Goal: Task Accomplishment & Management: Manage account settings

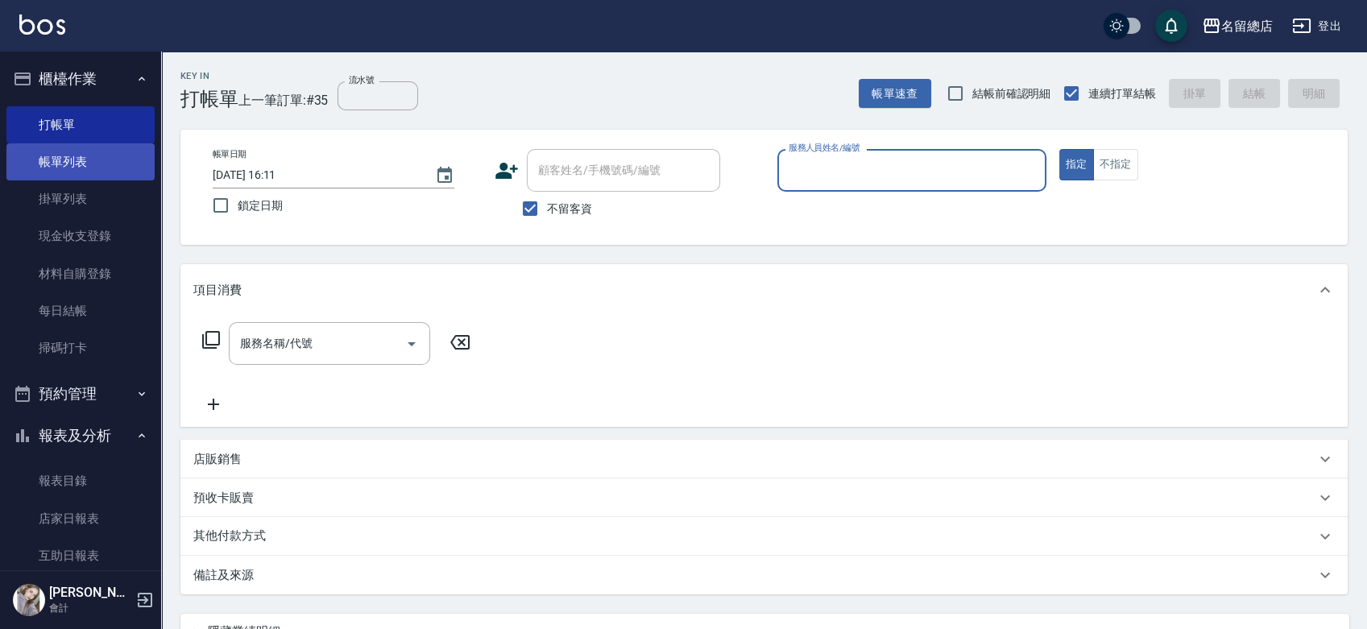
click at [79, 153] on link "帳單列表" at bounding box center [80, 161] width 148 height 37
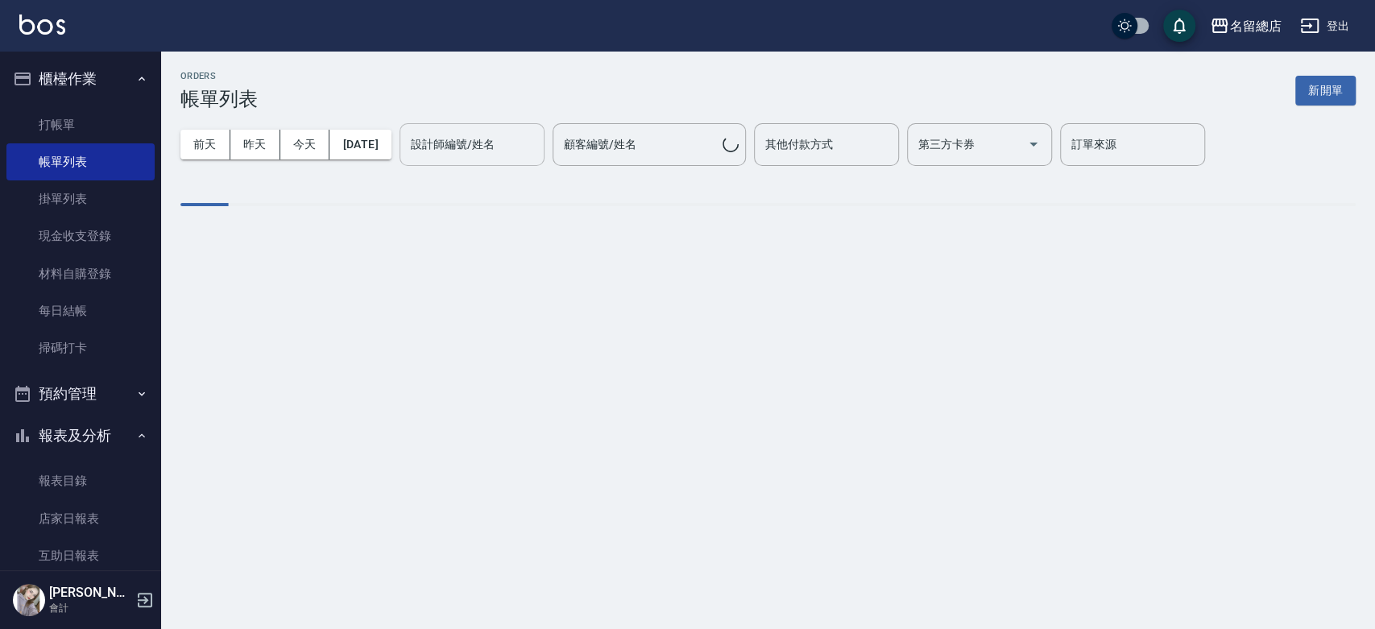
click at [537, 138] on input "設計師編號/姓名" at bounding box center [472, 145] width 131 height 28
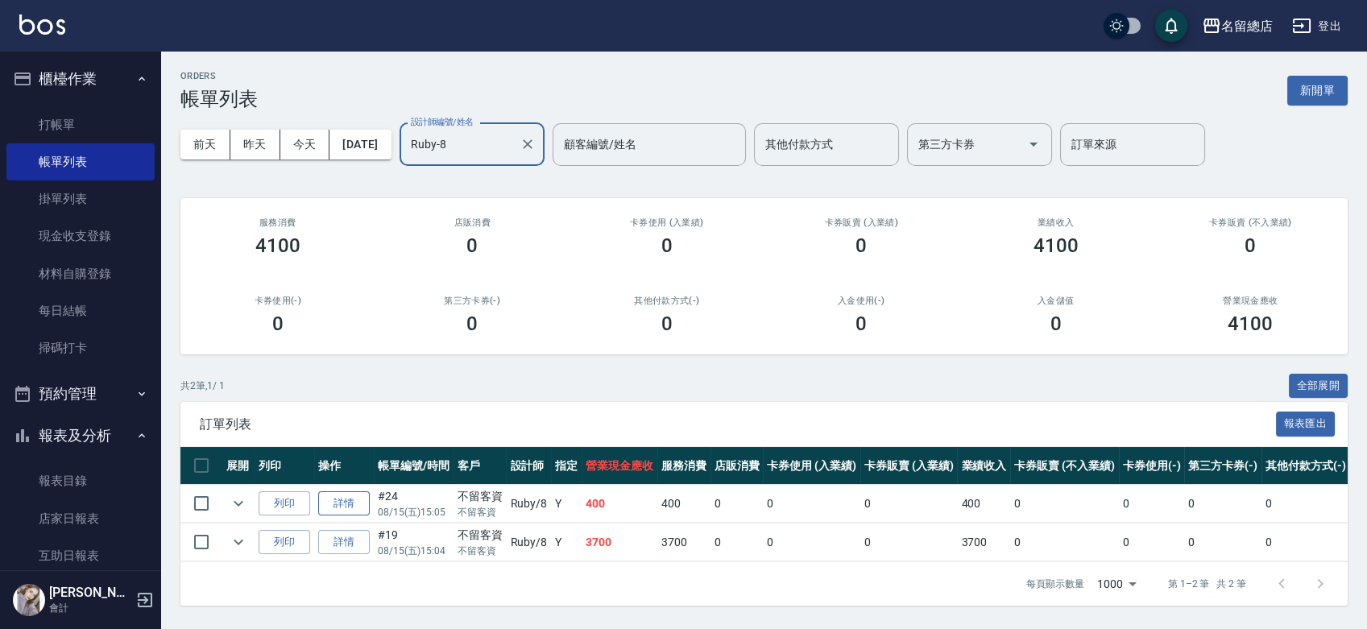
type input "Ruby-8"
click at [350, 497] on link "詳情" at bounding box center [344, 503] width 52 height 25
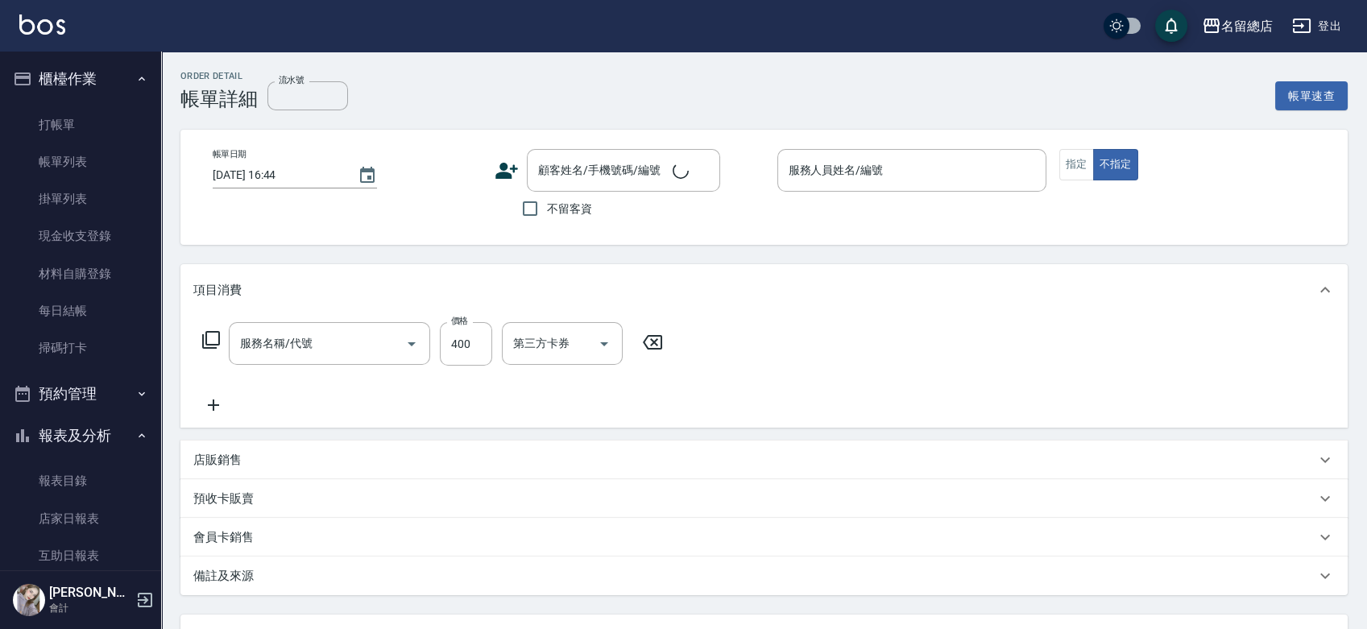
type input "健康洗髮(604)"
type input "[DATE] 15:05"
checkbox input "true"
type input "Ruby-8"
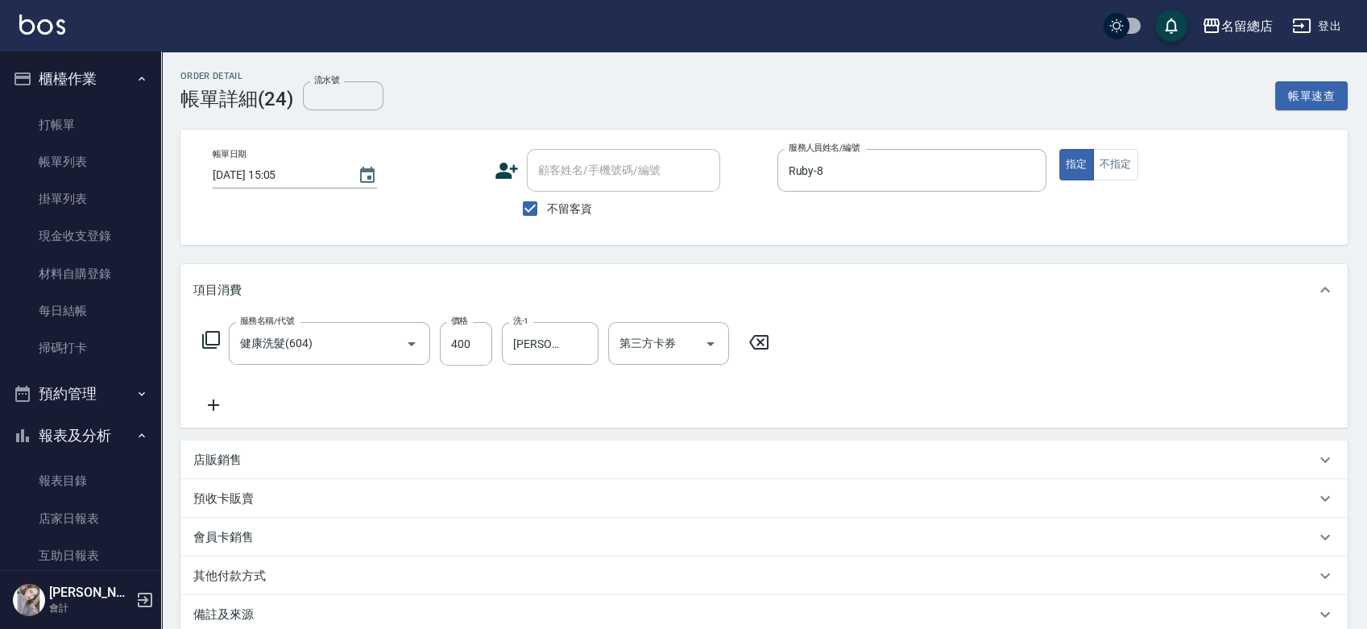
click at [222, 409] on icon at bounding box center [213, 405] width 40 height 19
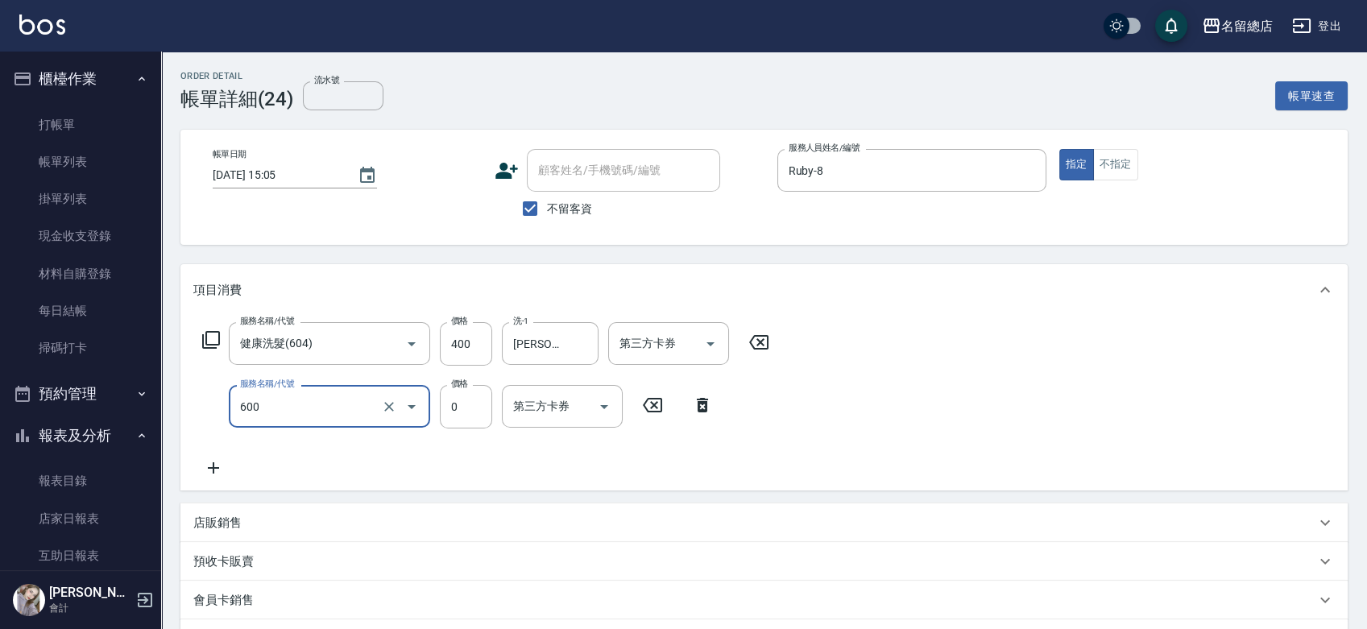
type input "洗髮(免費)(600)"
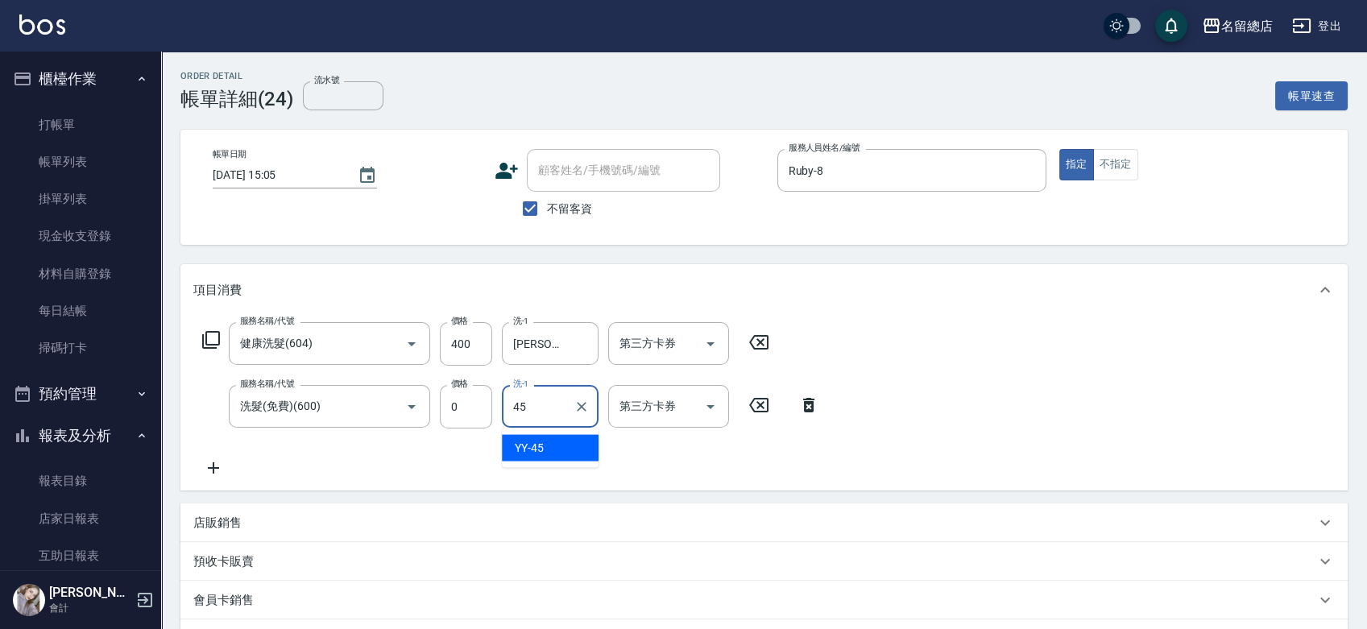
type input "YY-45"
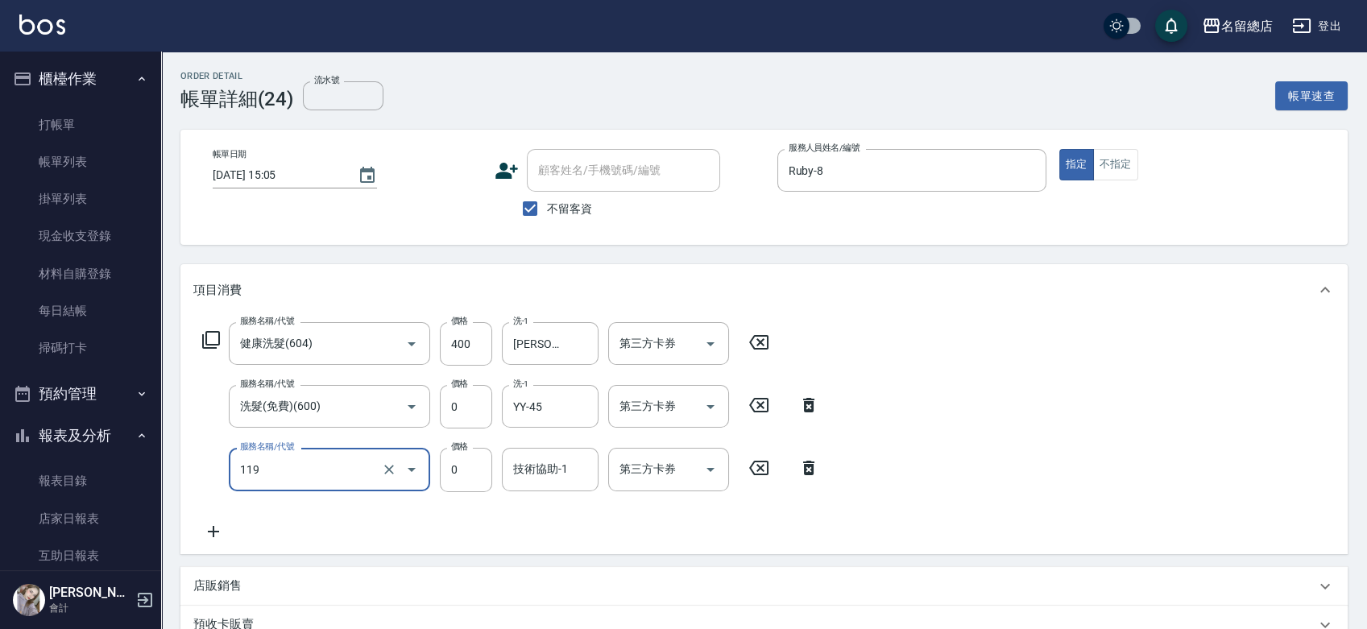
type input "頭皮蓋卡5點(119)"
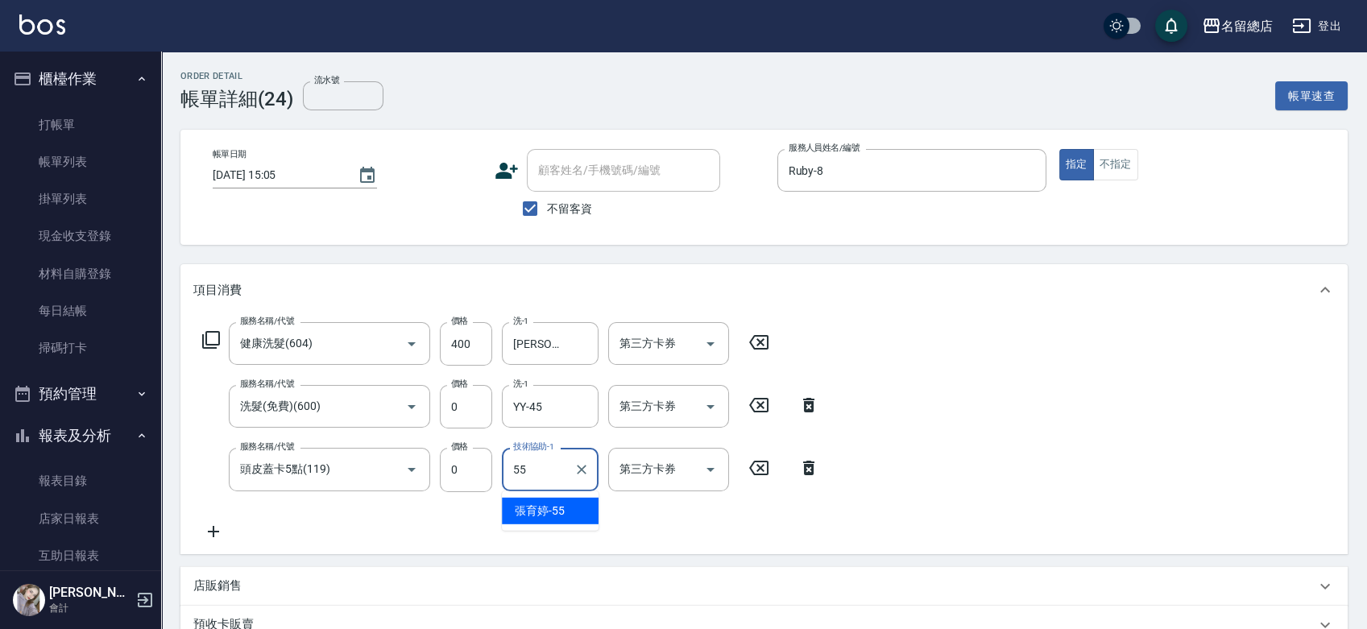
type input "[PERSON_NAME]-55"
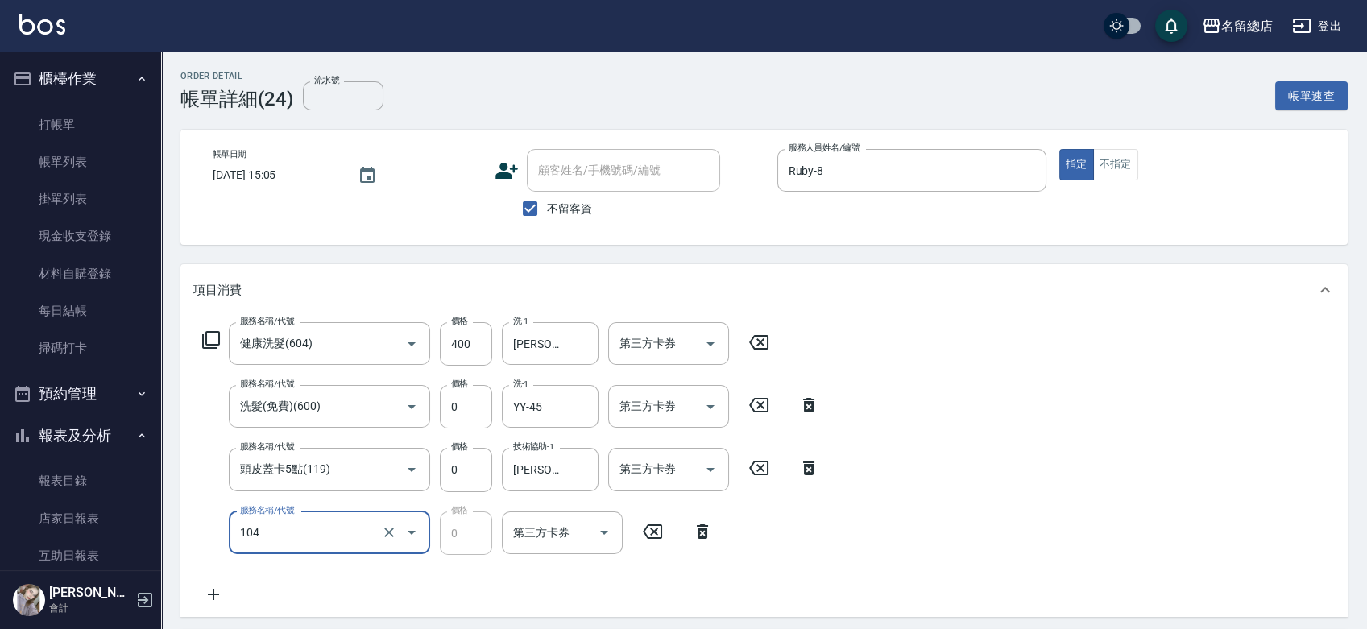
type input "頭皮蓋卡2點(104)"
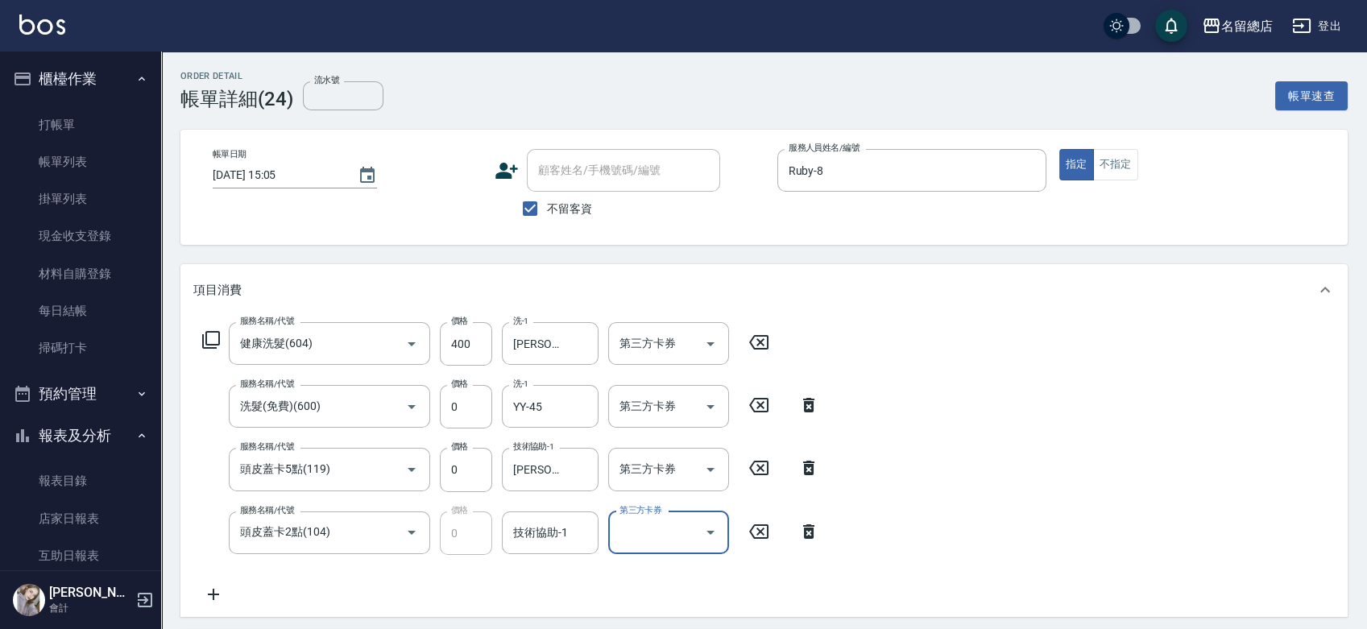
click at [545, 510] on div "服務名稱/代號 健康洗髮(604) 服務名稱/代號 價格 400 價格 洗-1 [PERSON_NAME]-55 洗-1 第三方卡券 第三方卡券 服務名稱/代…" at bounding box center [511, 463] width 636 height 282
click at [541, 535] on input "技術協助-1" at bounding box center [550, 533] width 82 height 28
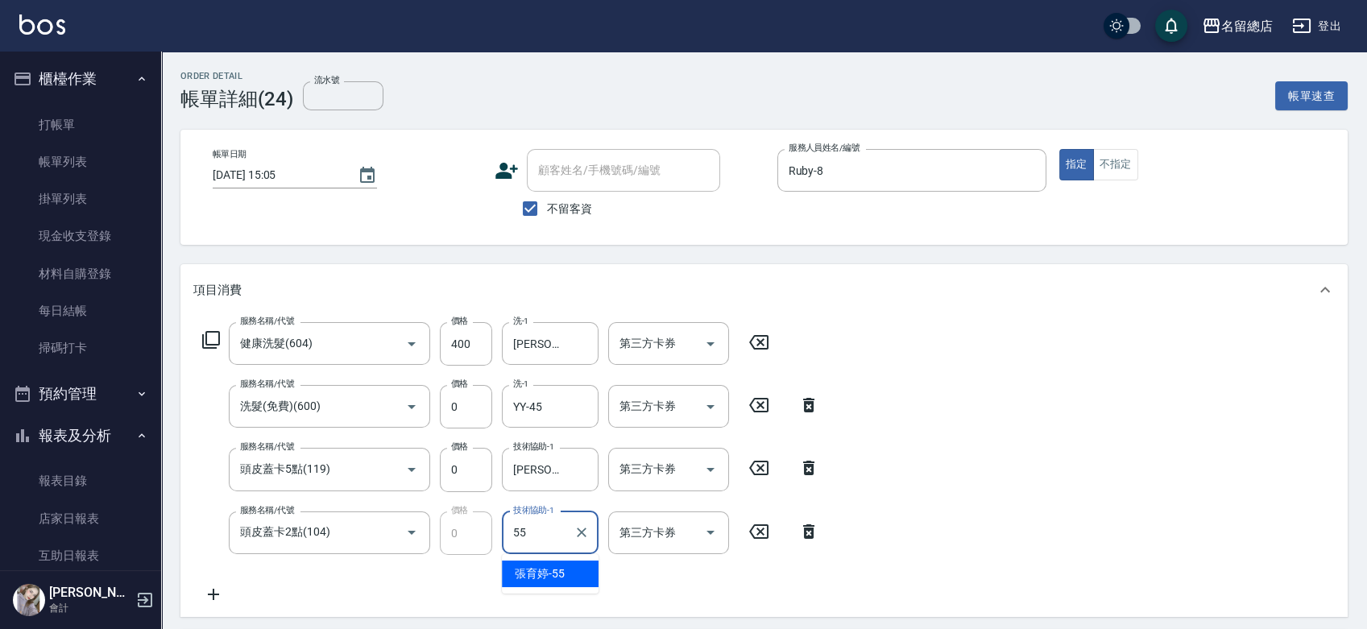
type input "[PERSON_NAME]-55"
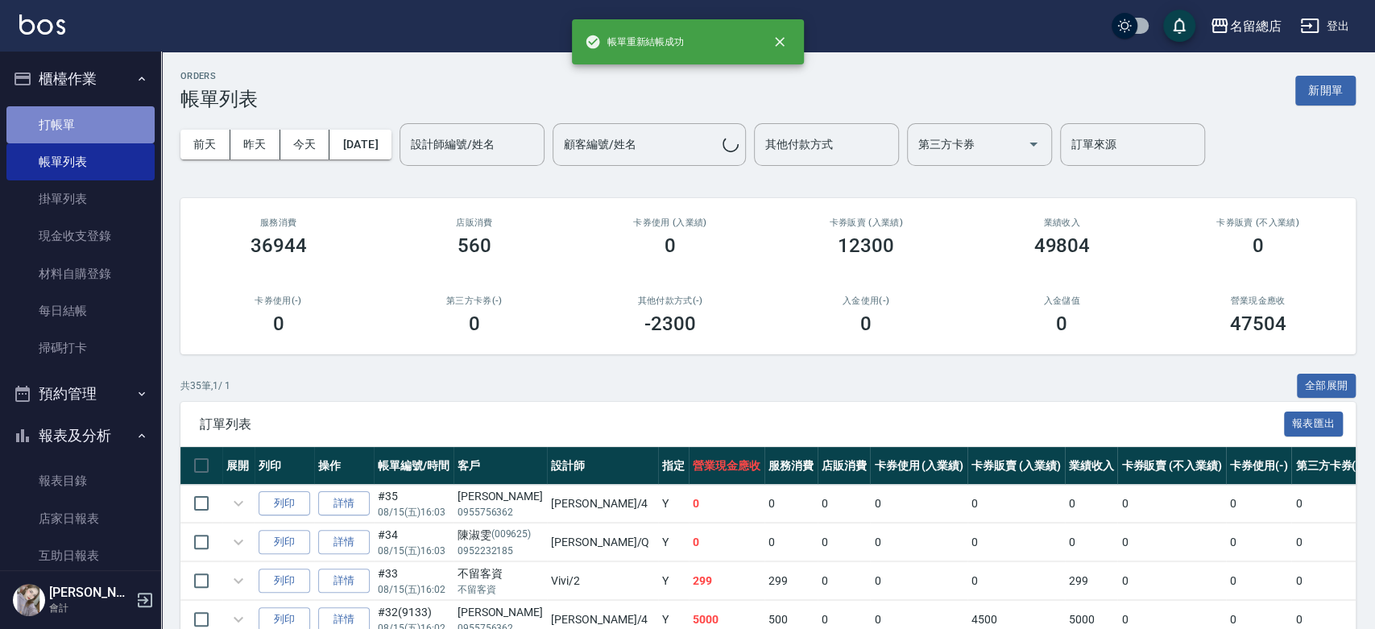
click at [88, 111] on link "打帳單" at bounding box center [80, 124] width 148 height 37
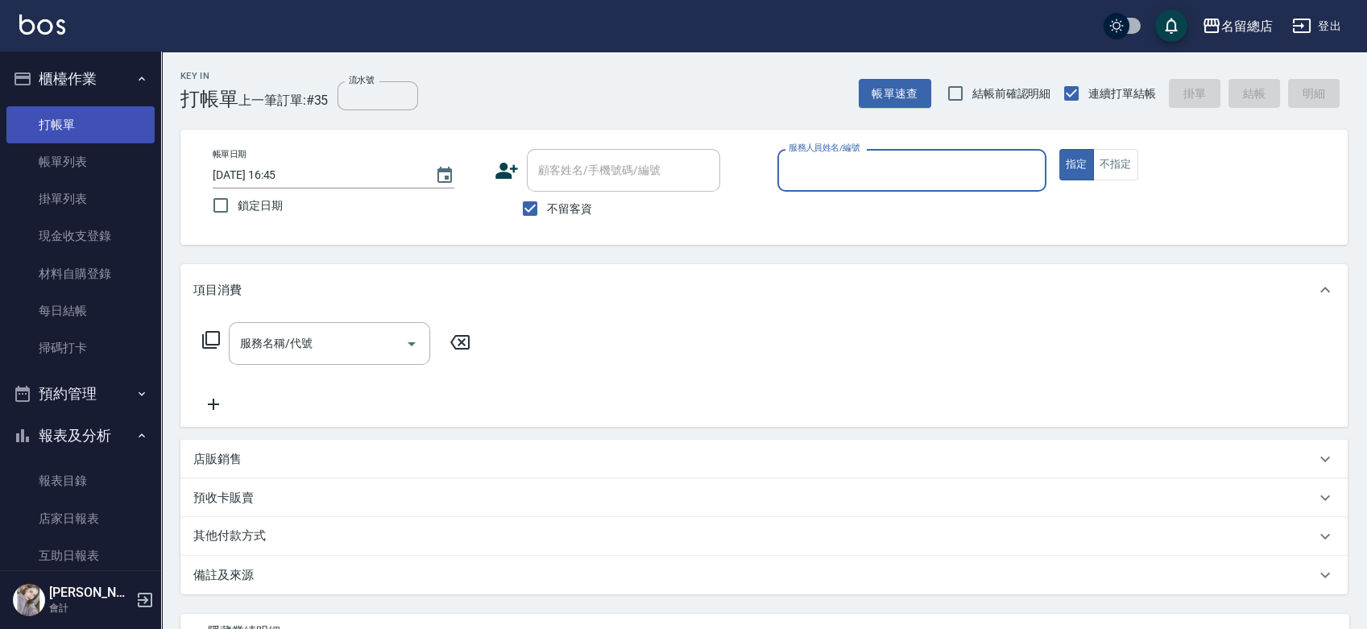
drag, startPoint x: 48, startPoint y: 161, endPoint x: 88, endPoint y: 114, distance: 61.2
click at [51, 162] on link "帳單列表" at bounding box center [80, 161] width 148 height 37
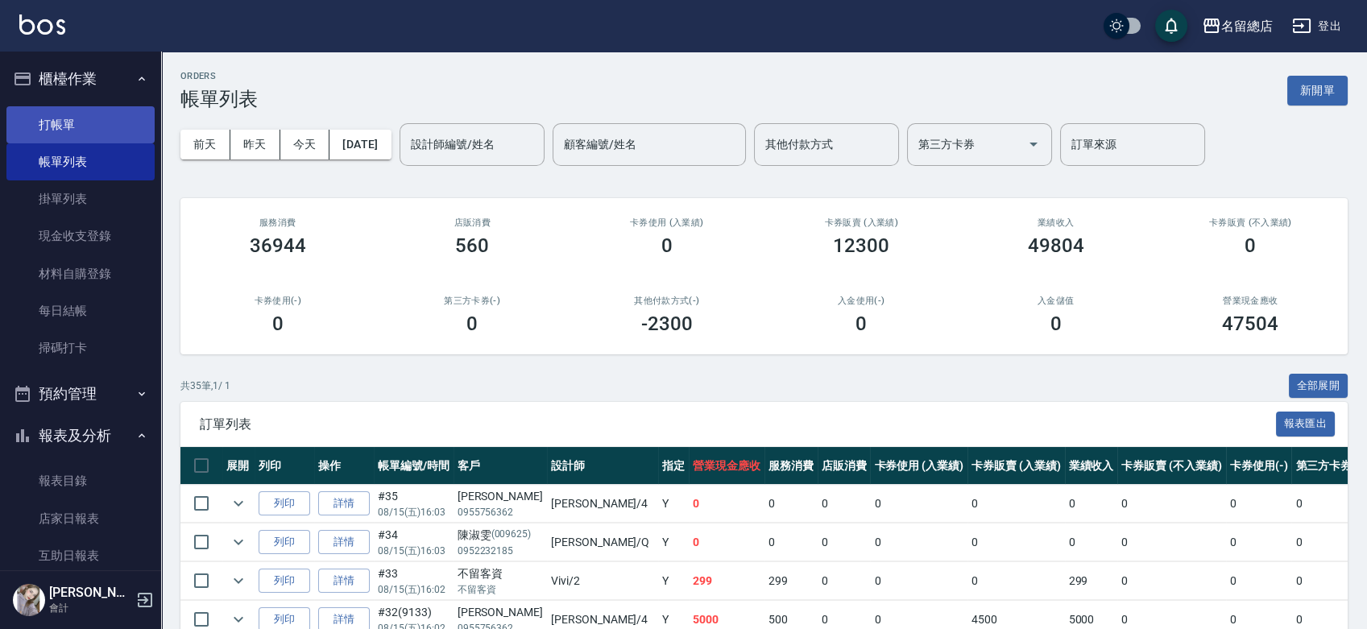
click at [97, 127] on link "打帳單" at bounding box center [80, 124] width 148 height 37
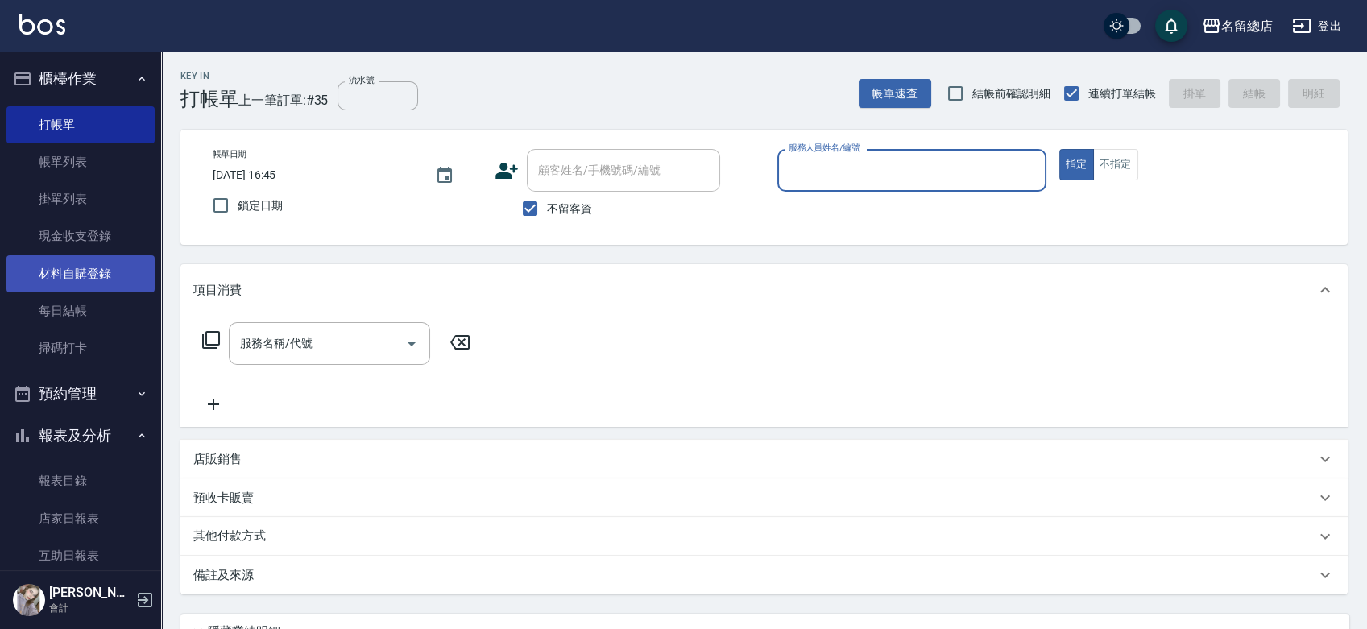
click at [79, 271] on link "材料自購登錄" at bounding box center [80, 273] width 148 height 37
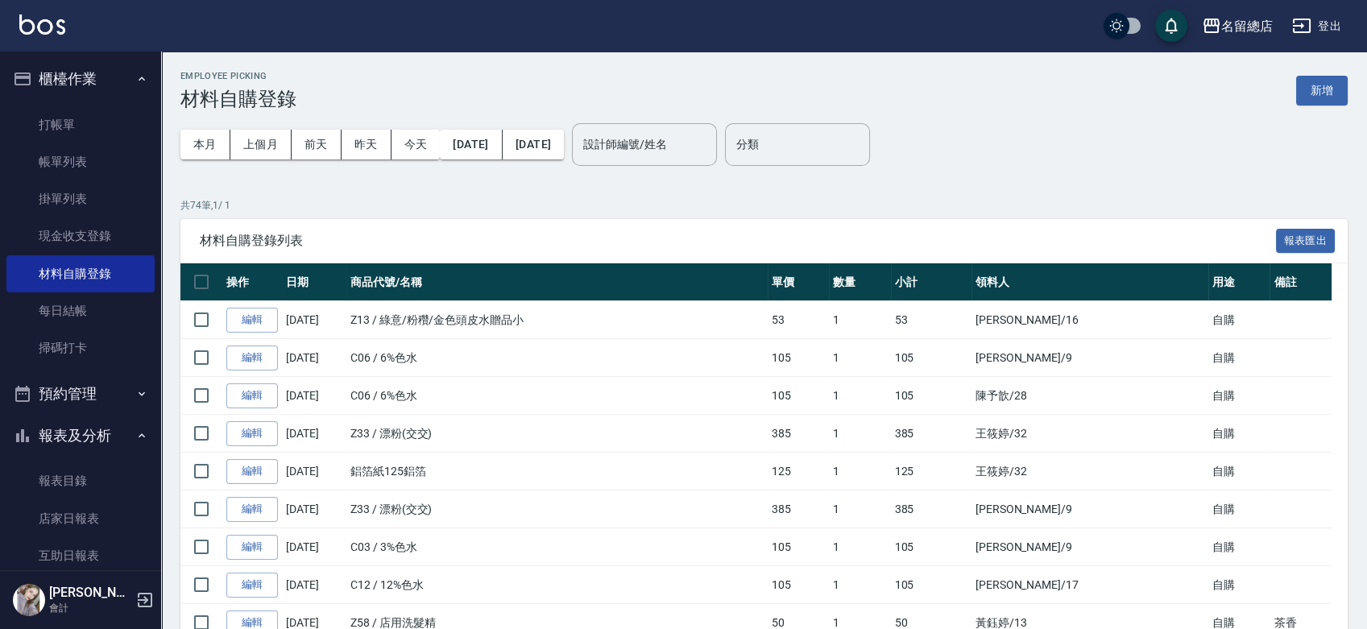
click at [1328, 89] on button "新增" at bounding box center [1322, 91] width 52 height 30
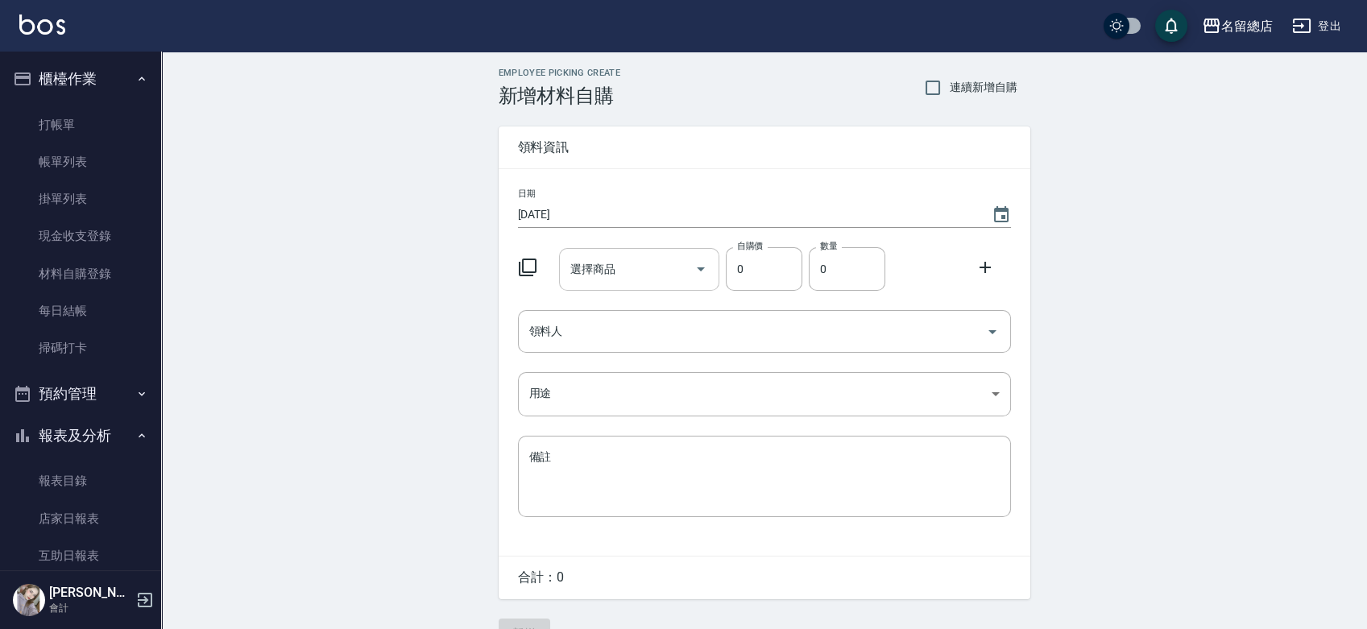
click at [624, 264] on input "選擇商品" at bounding box center [627, 269] width 122 height 28
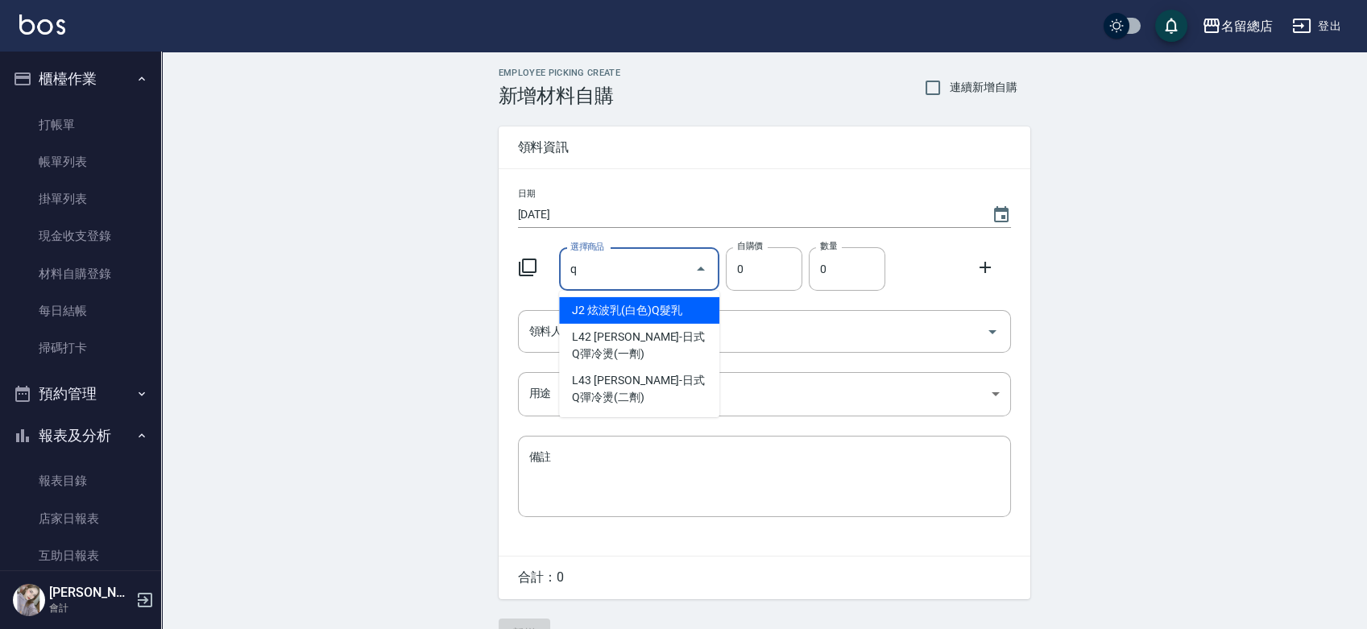
click at [653, 302] on li "J2 炫波乳(白色)Q髮乳" at bounding box center [639, 310] width 160 height 27
type input "炫波乳(白色)Q髮乳"
type input "95"
type input "1"
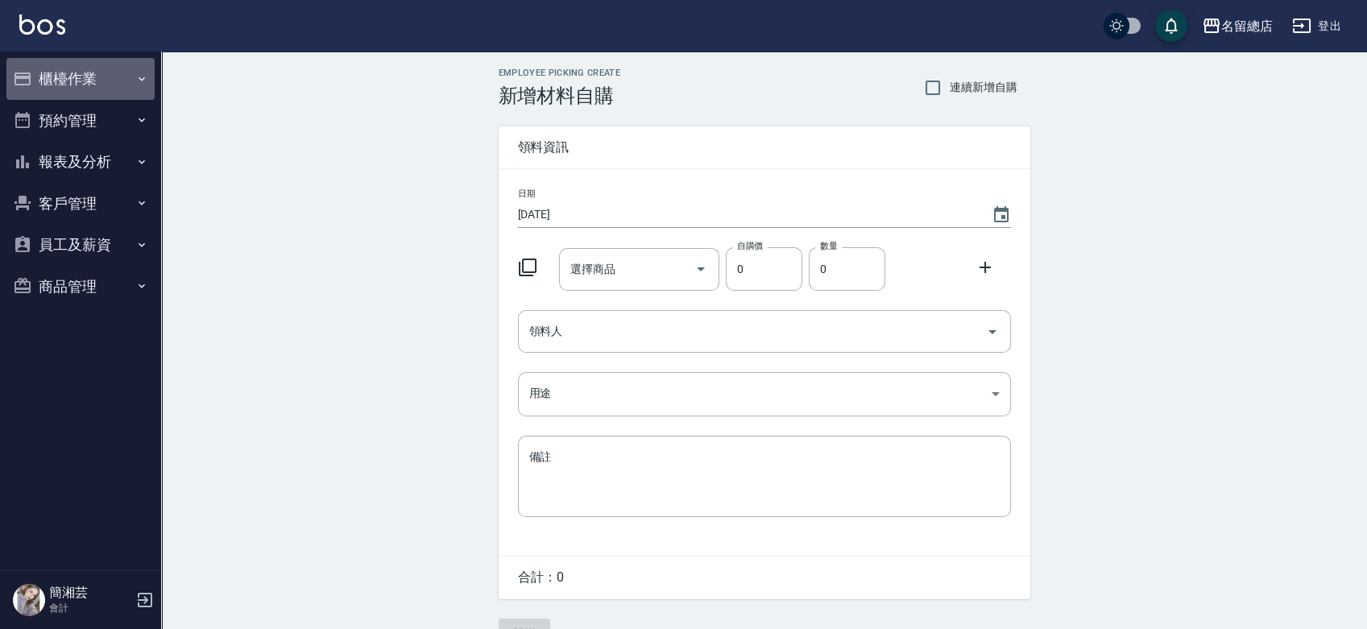
click at [69, 83] on button "櫃檯作業" at bounding box center [80, 79] width 148 height 42
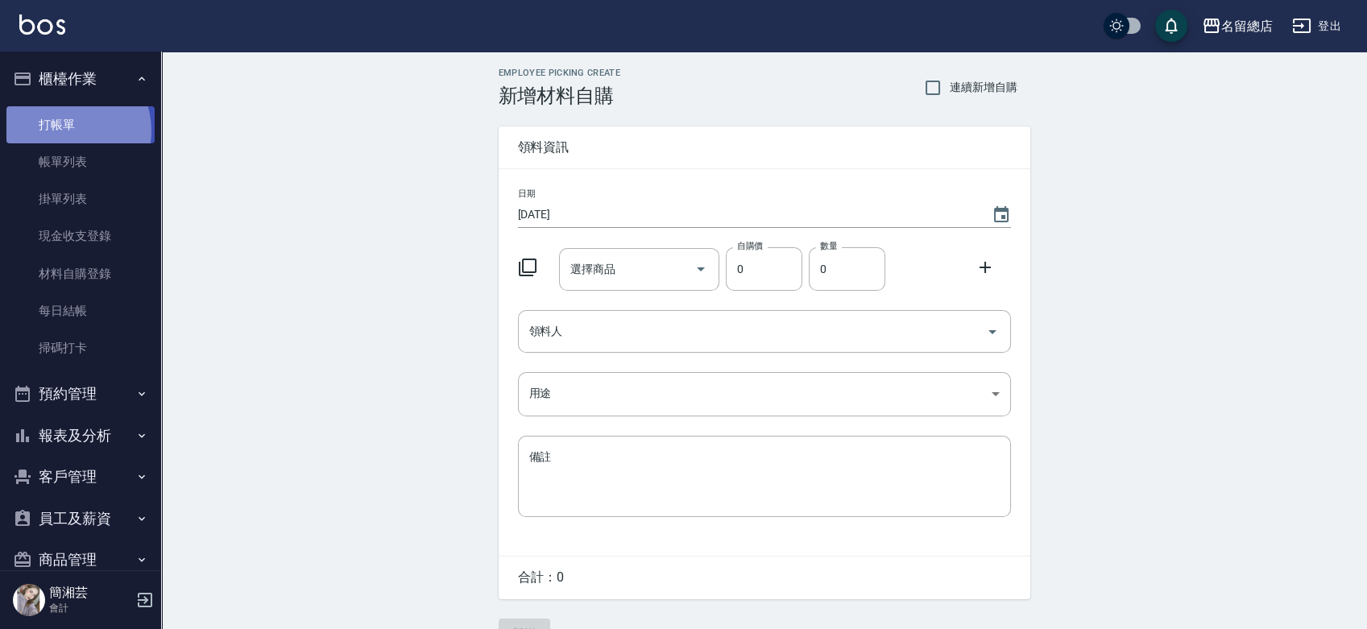
click at [65, 131] on link "打帳單" at bounding box center [80, 124] width 148 height 37
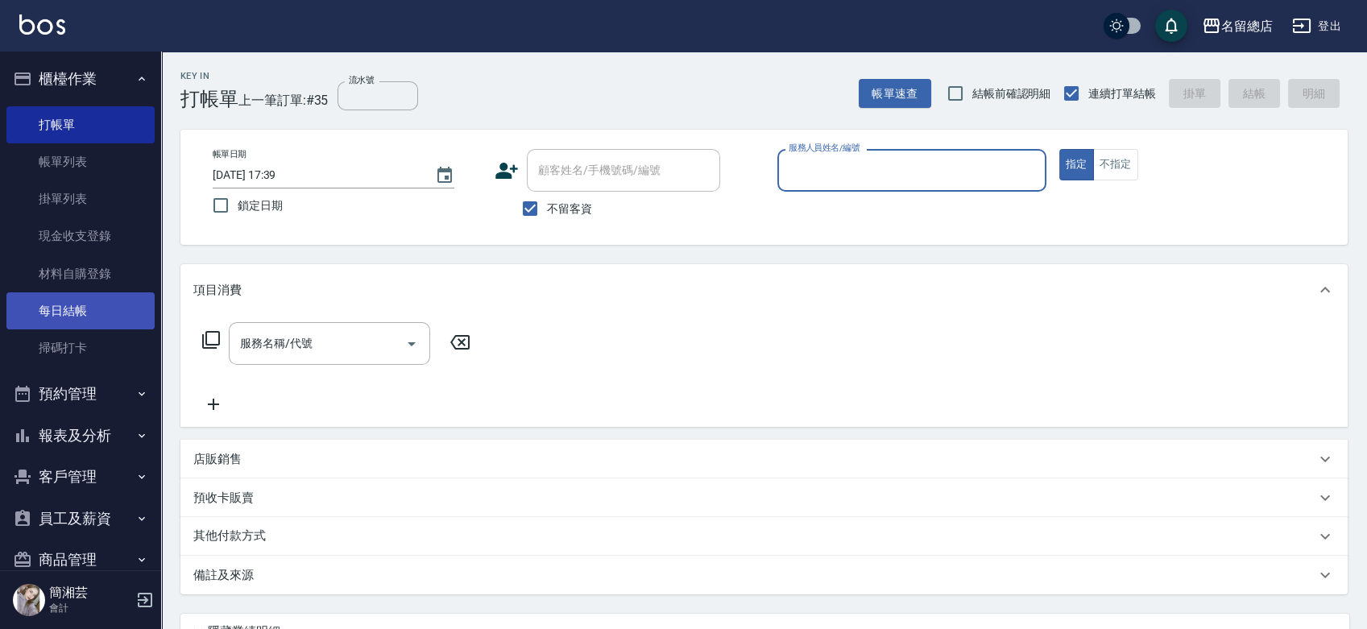
click at [117, 311] on link "每日結帳" at bounding box center [80, 310] width 148 height 37
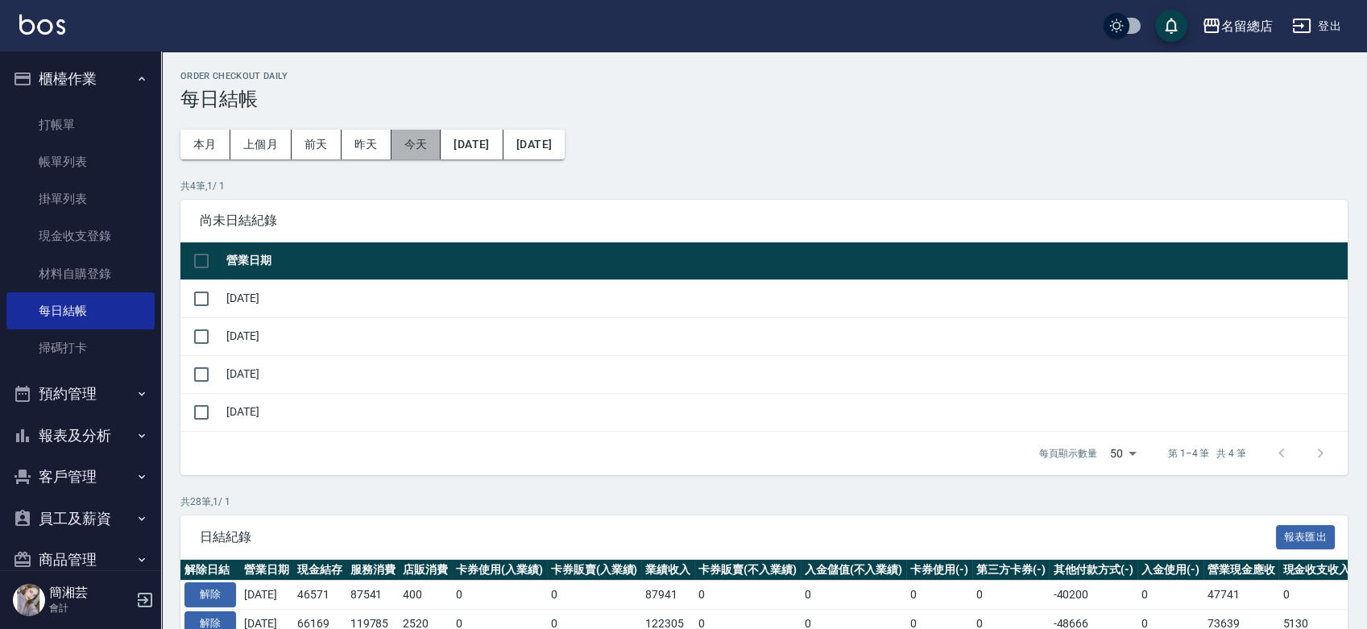
click at [413, 143] on button "今天" at bounding box center [417, 145] width 50 height 30
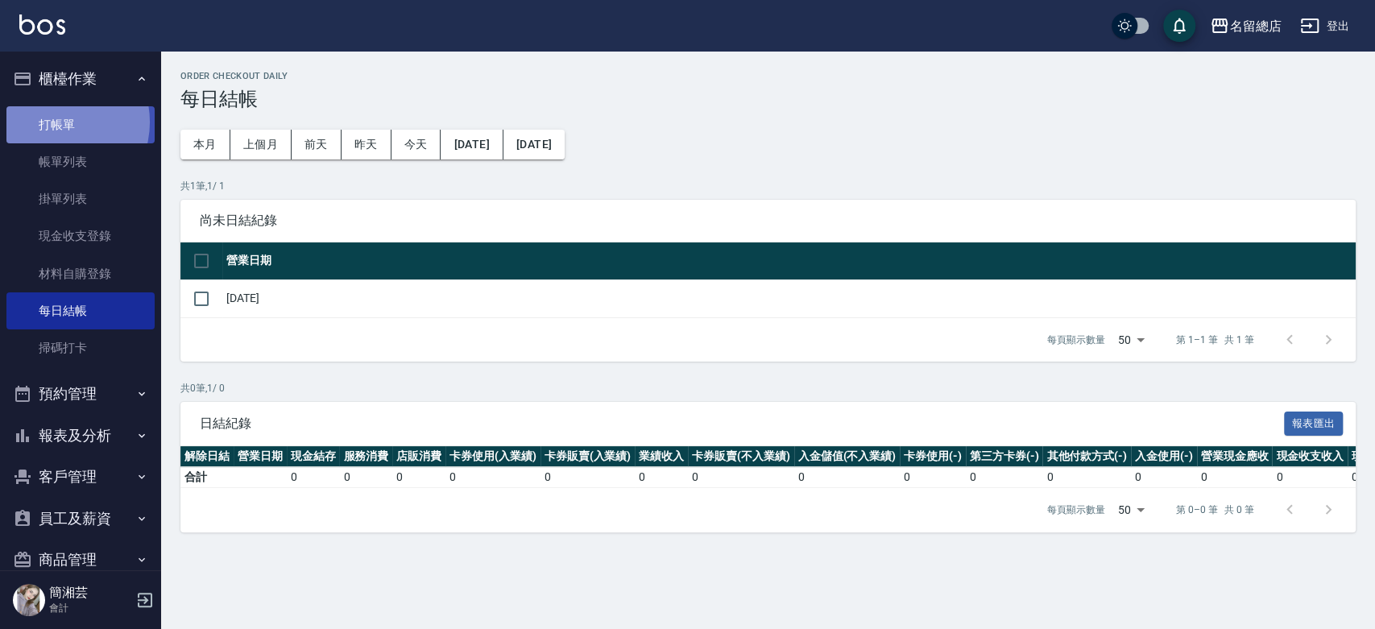
click at [58, 122] on link "打帳單" at bounding box center [80, 124] width 148 height 37
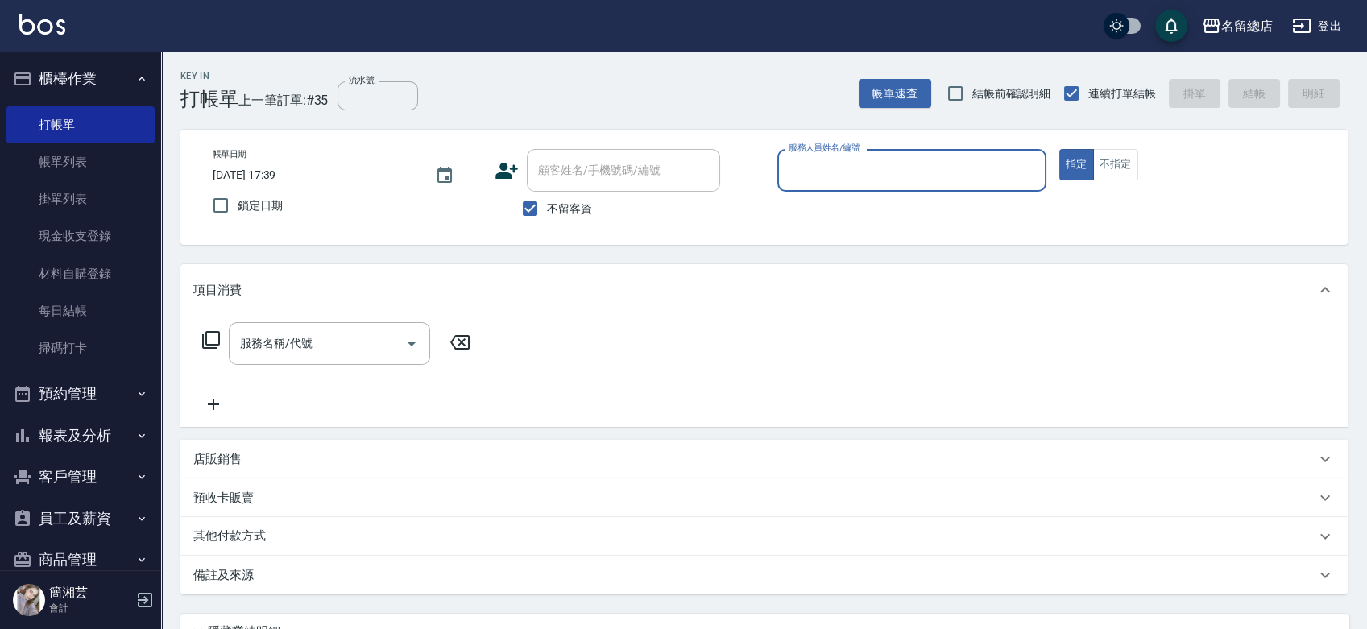
click at [74, 433] on button "報表及分析" at bounding box center [80, 436] width 148 height 42
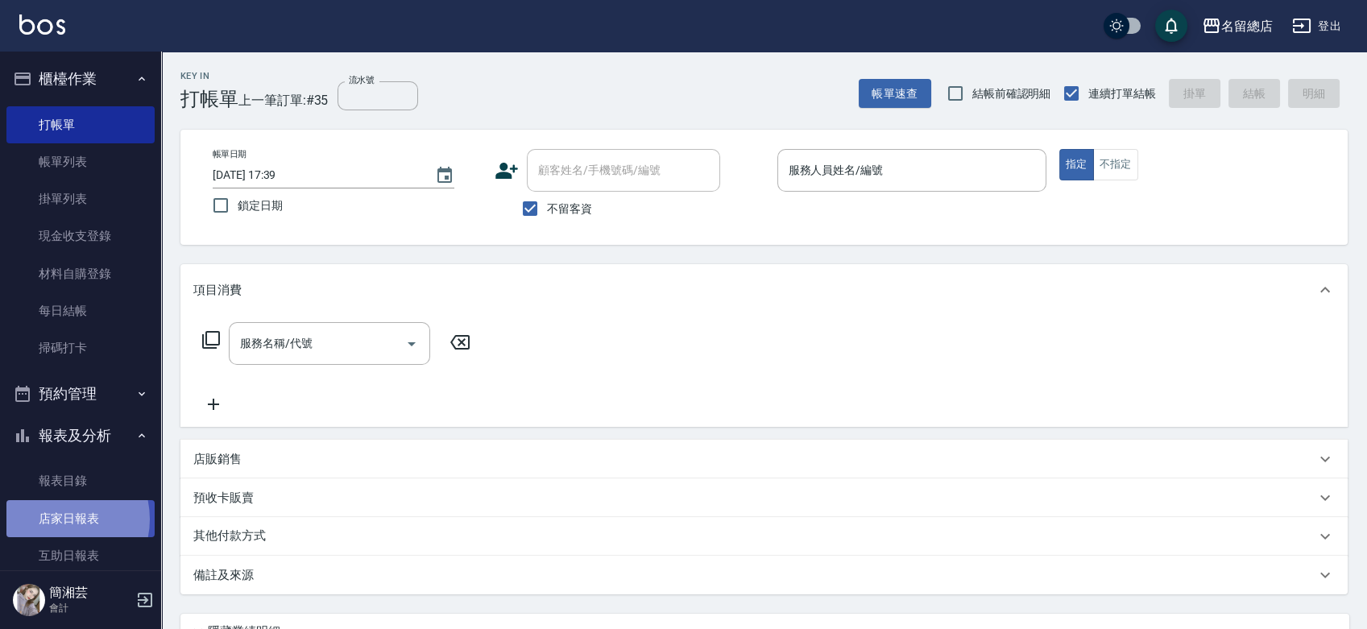
click at [59, 519] on link "店家日報表" at bounding box center [80, 518] width 148 height 37
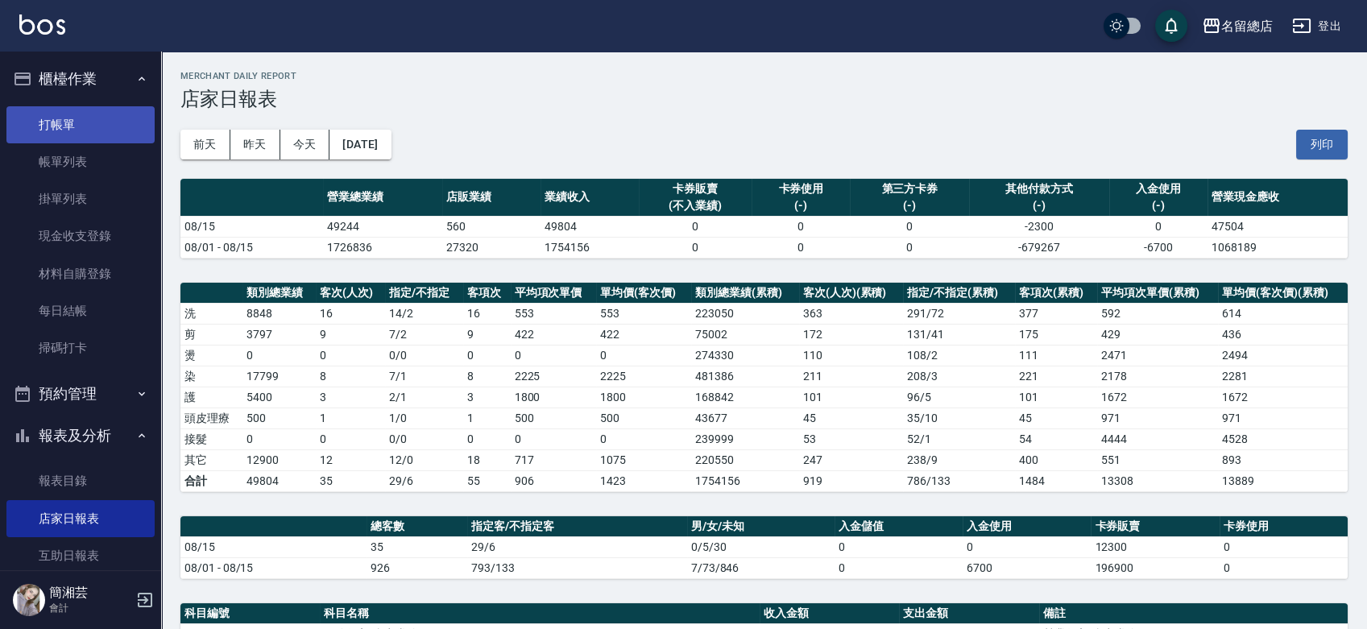
click at [56, 122] on link "打帳單" at bounding box center [80, 124] width 148 height 37
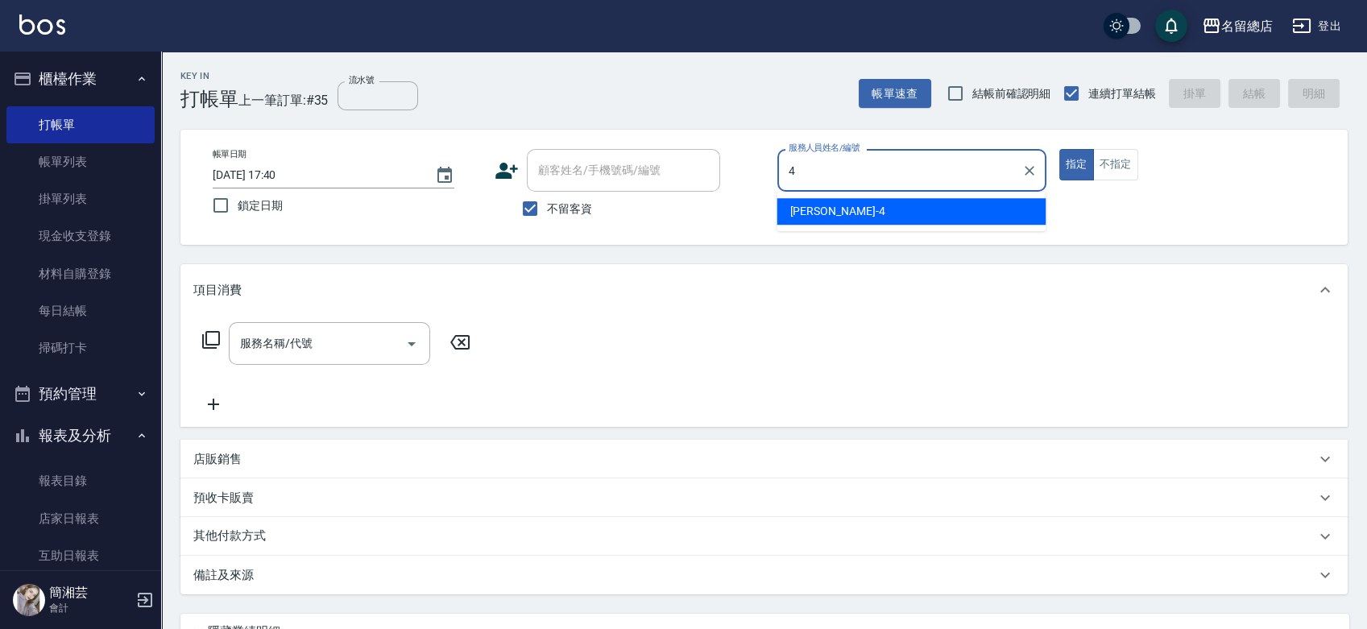
type input "[PERSON_NAME]-4"
type button "true"
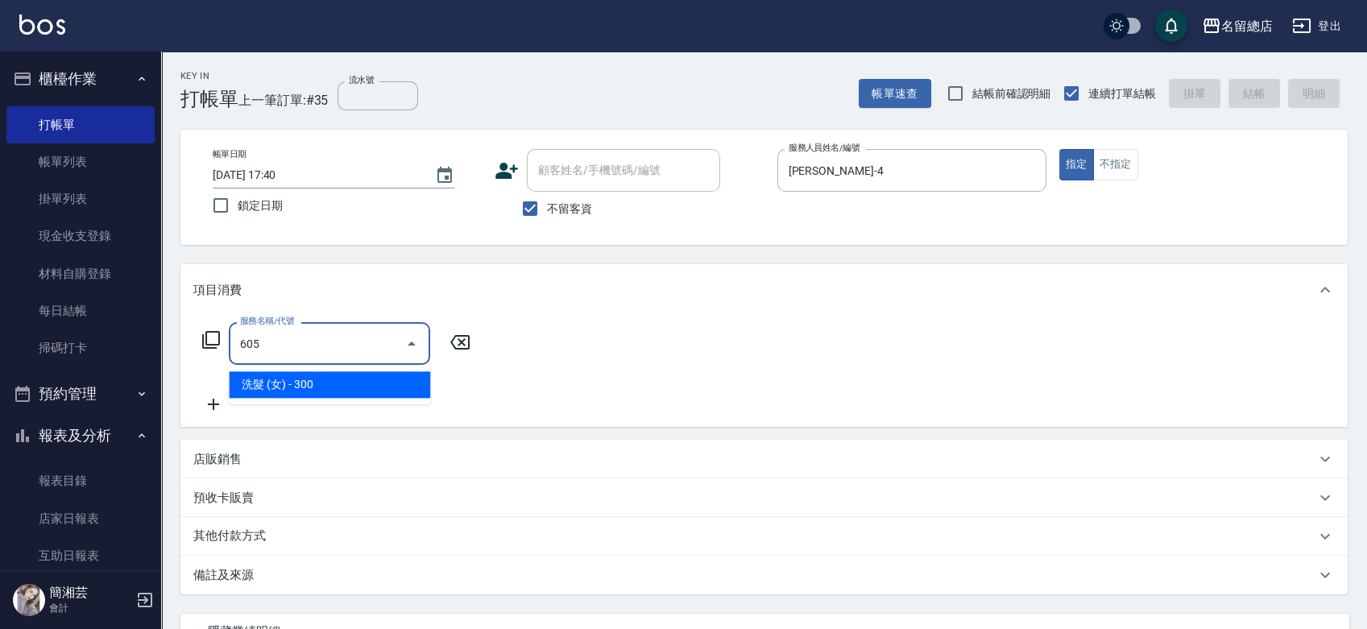
type input "洗髮 (女)(605)"
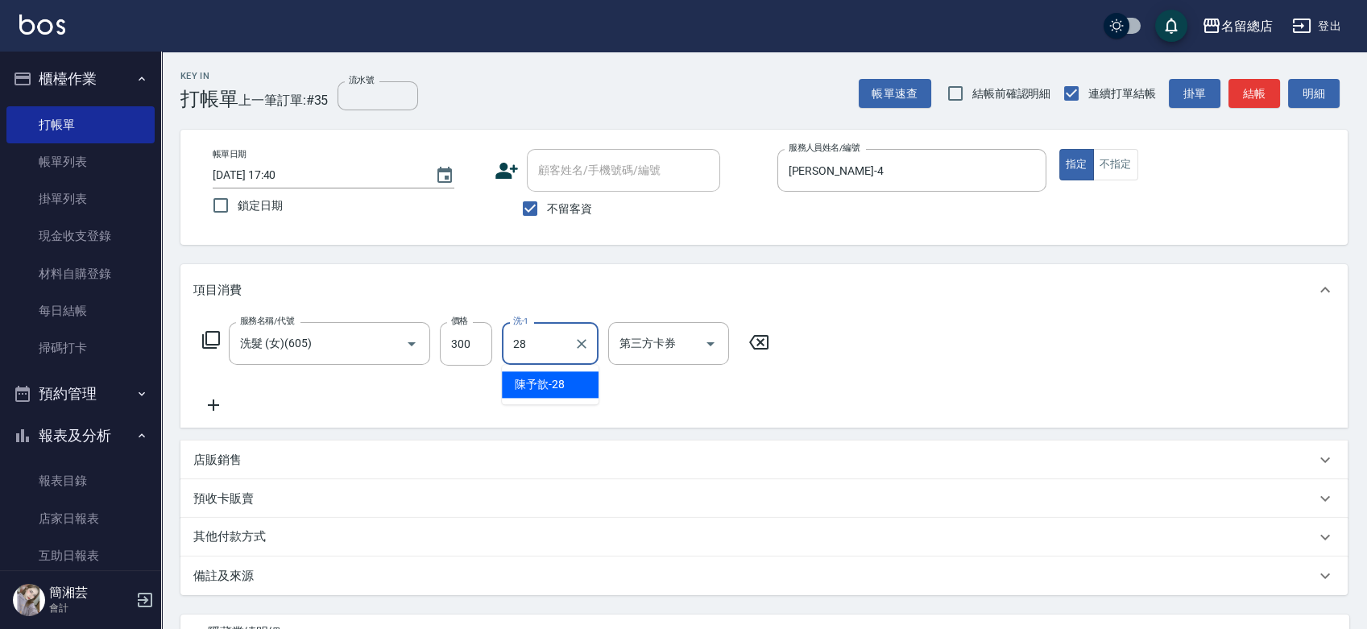
type input "陳予歆-28"
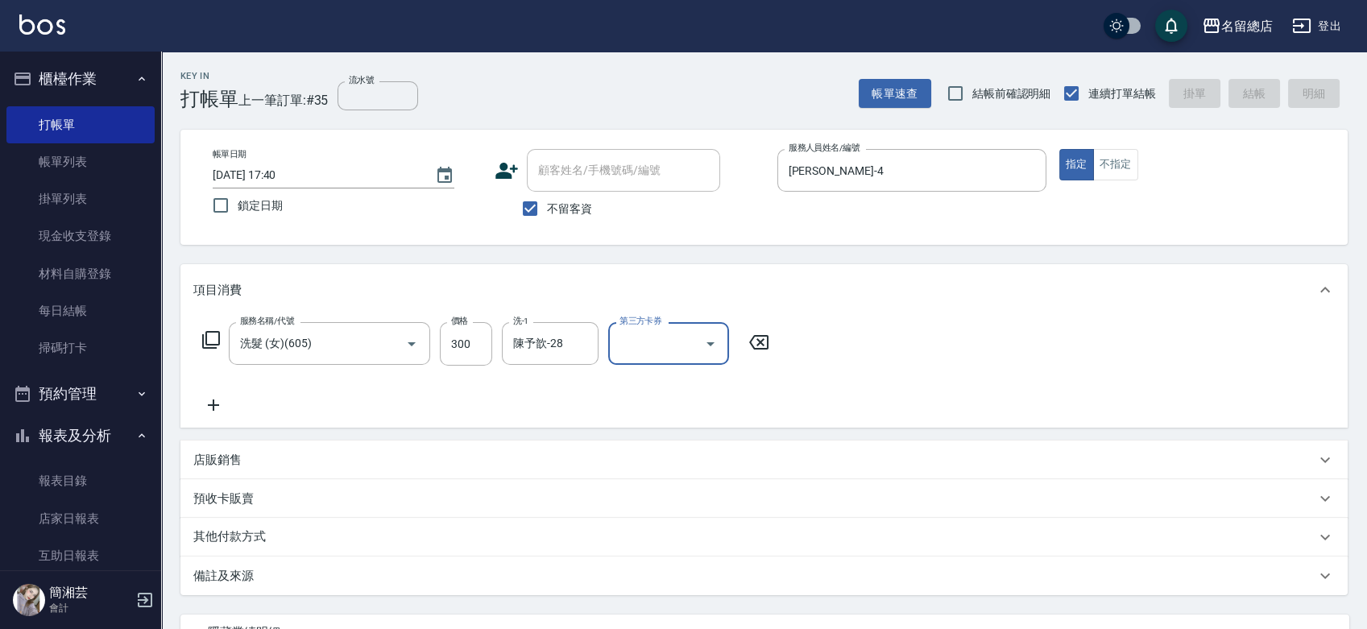
type input "[DATE] 17:45"
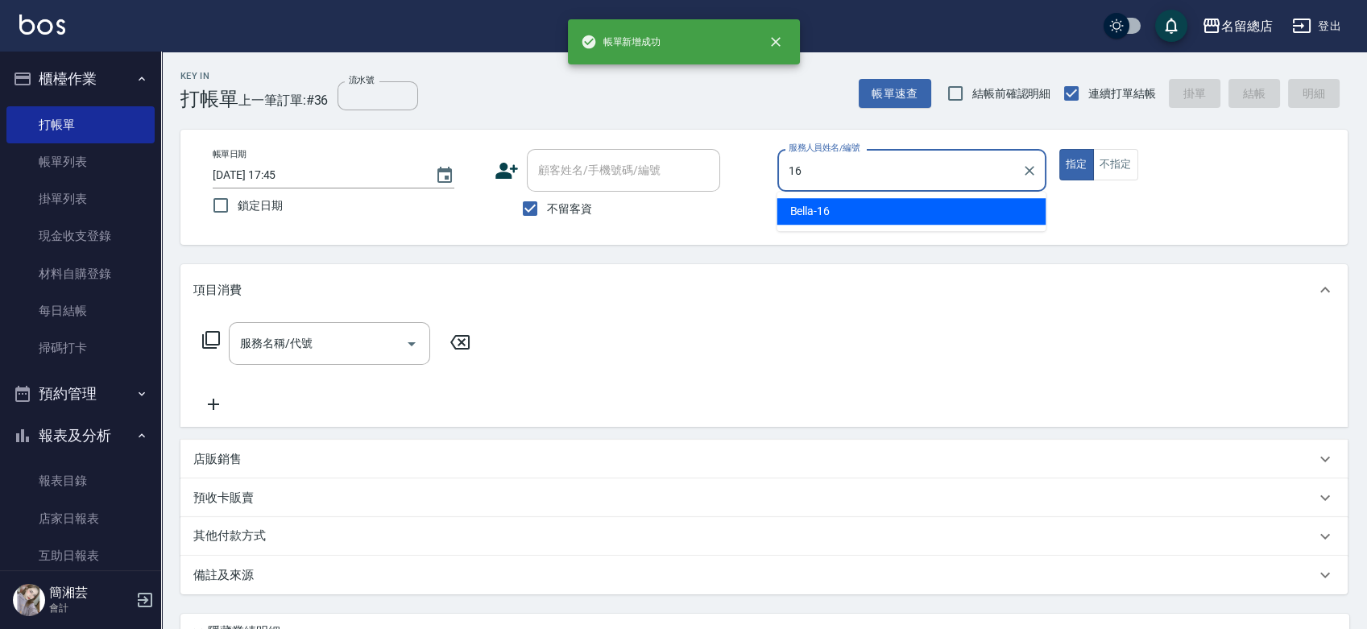
type input "Bella-16"
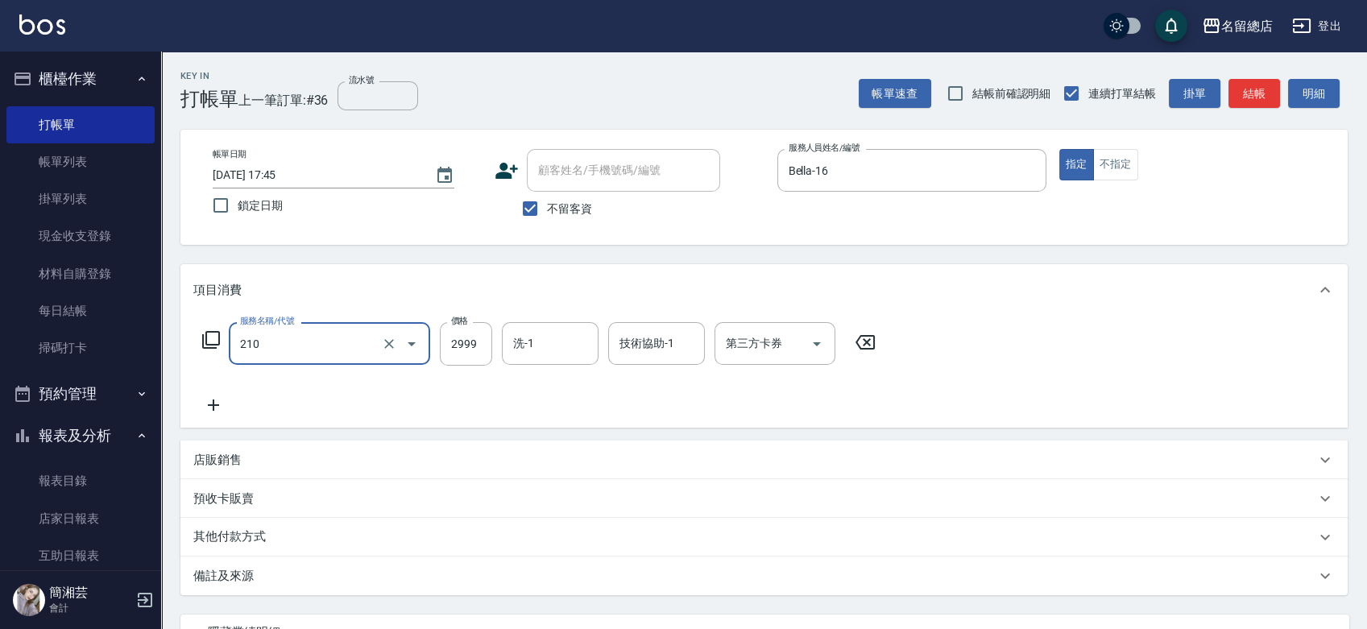
type input "離陶溫1501~2999(210)"
type input "2000"
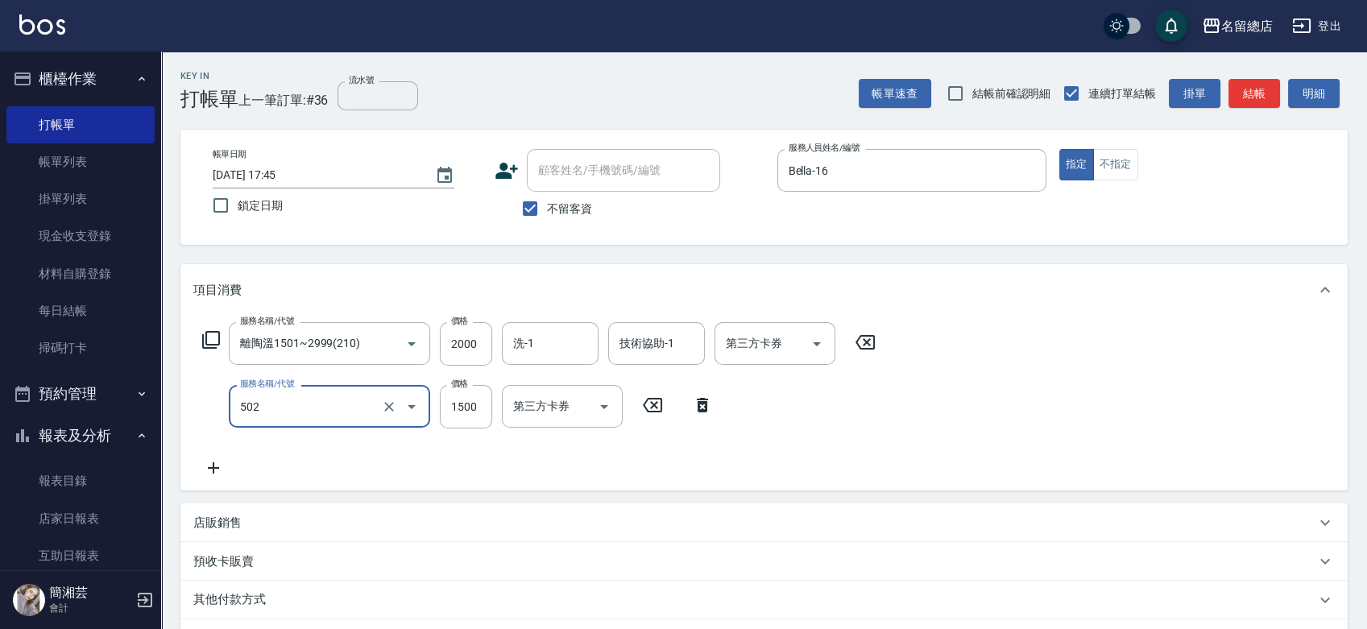
type input "染髮1500以上(502)"
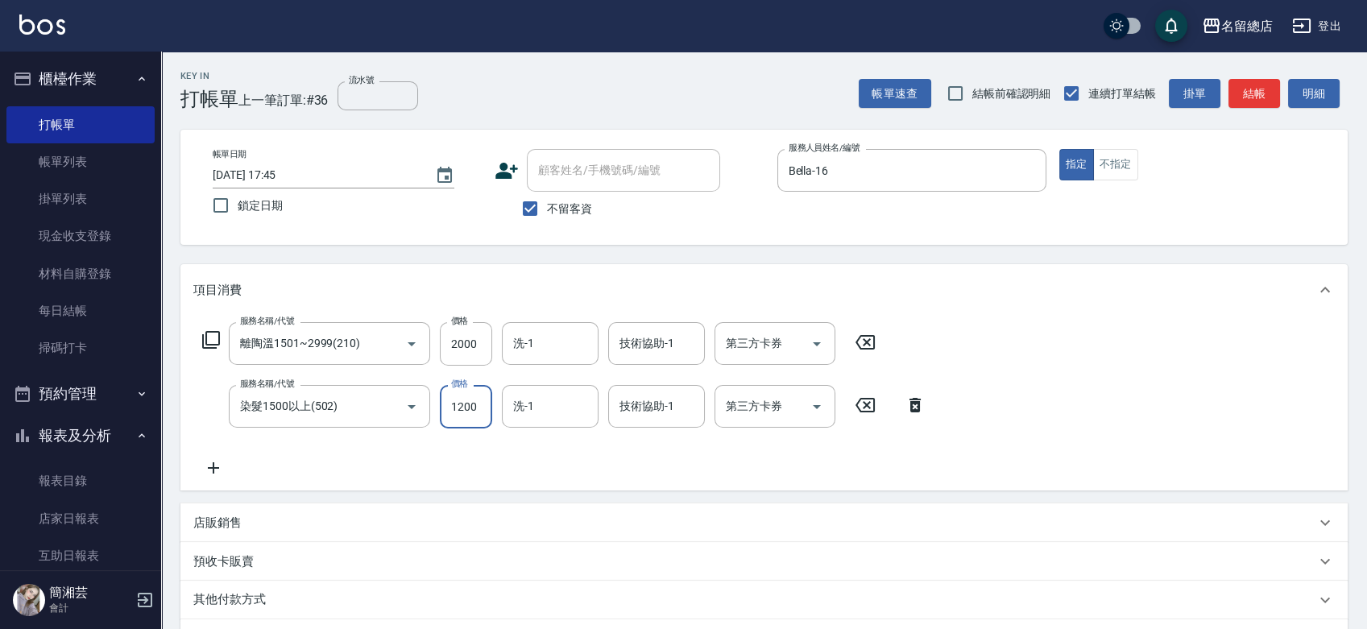
type input "1200"
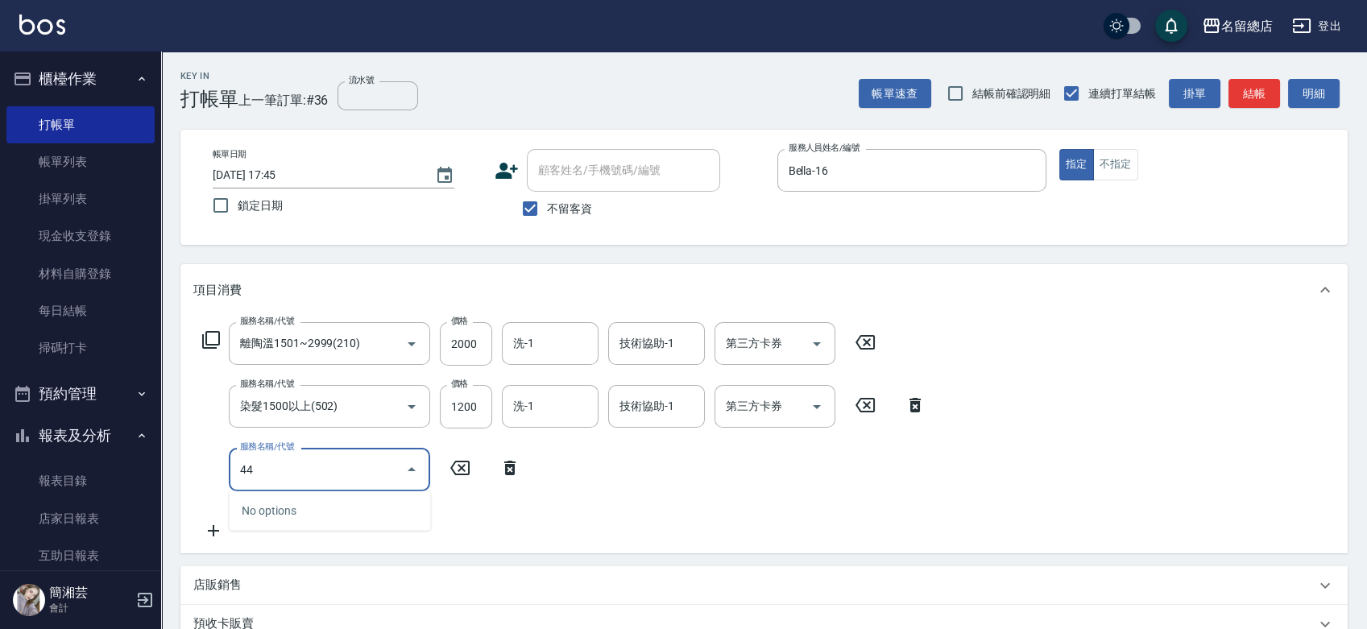
type input "441"
type input "小會計10點(000)"
click at [388, 468] on icon "Clear" at bounding box center [389, 470] width 16 height 16
type input "2段自單次1300以上(441)"
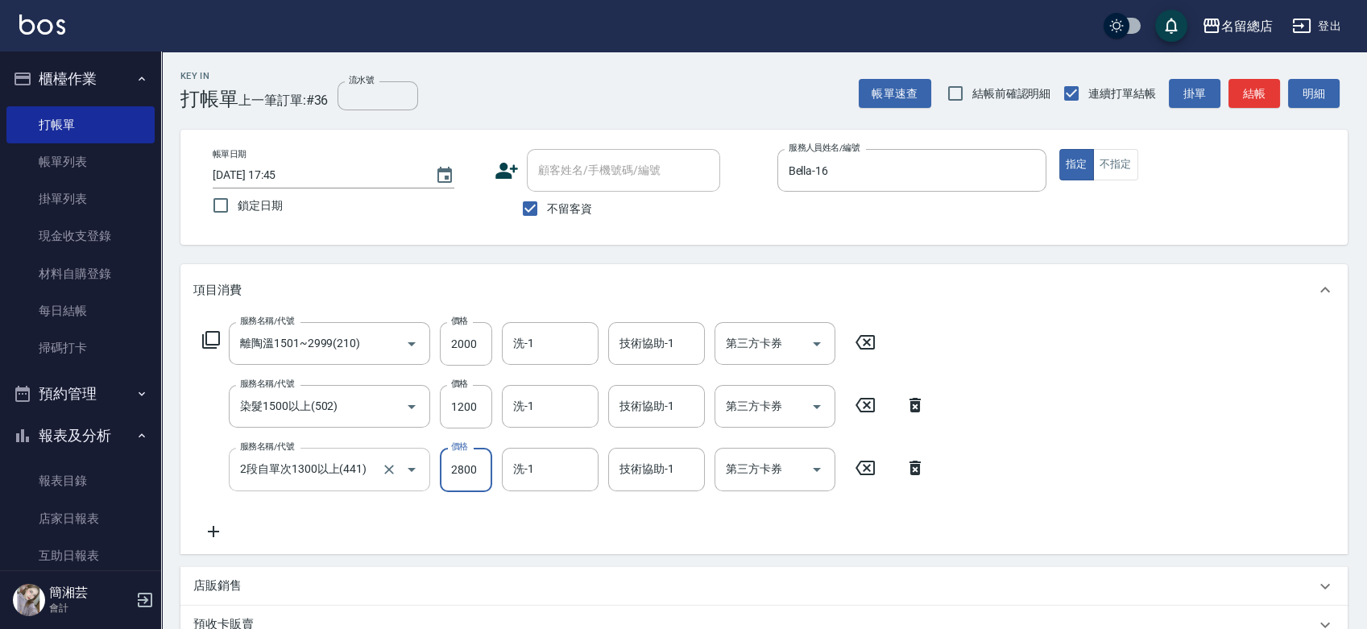
type input "2800"
type input "[PERSON_NAME]-36"
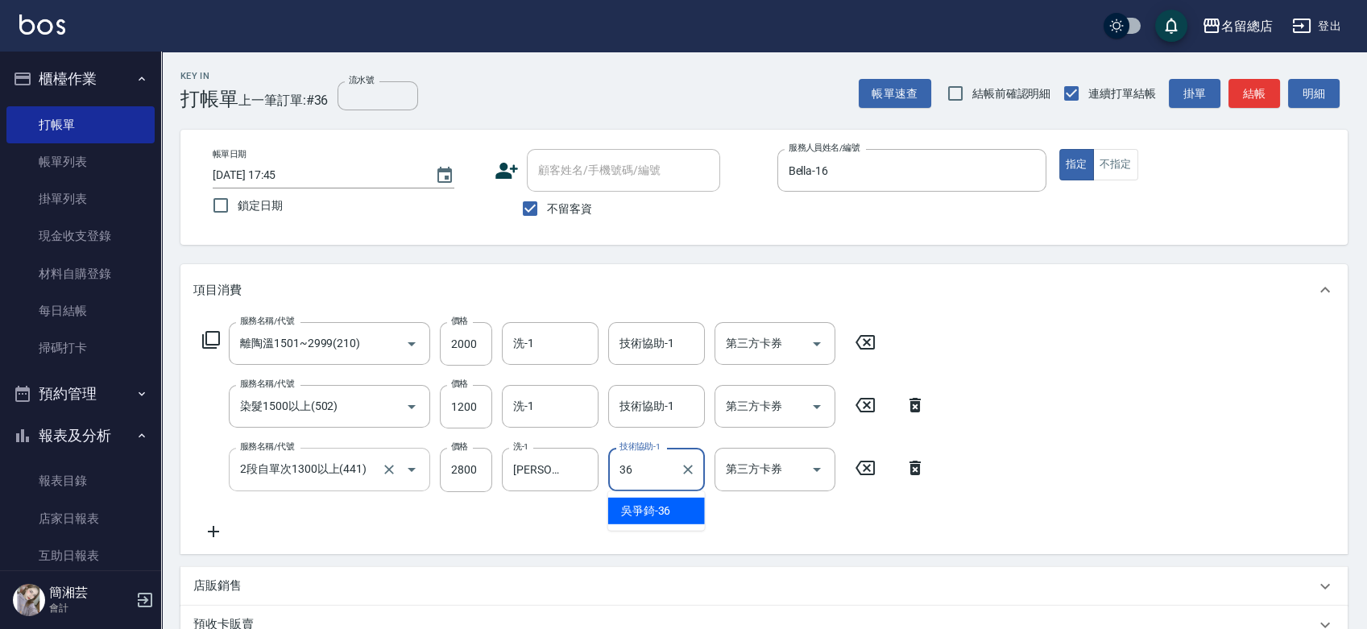
type input "[PERSON_NAME]-36"
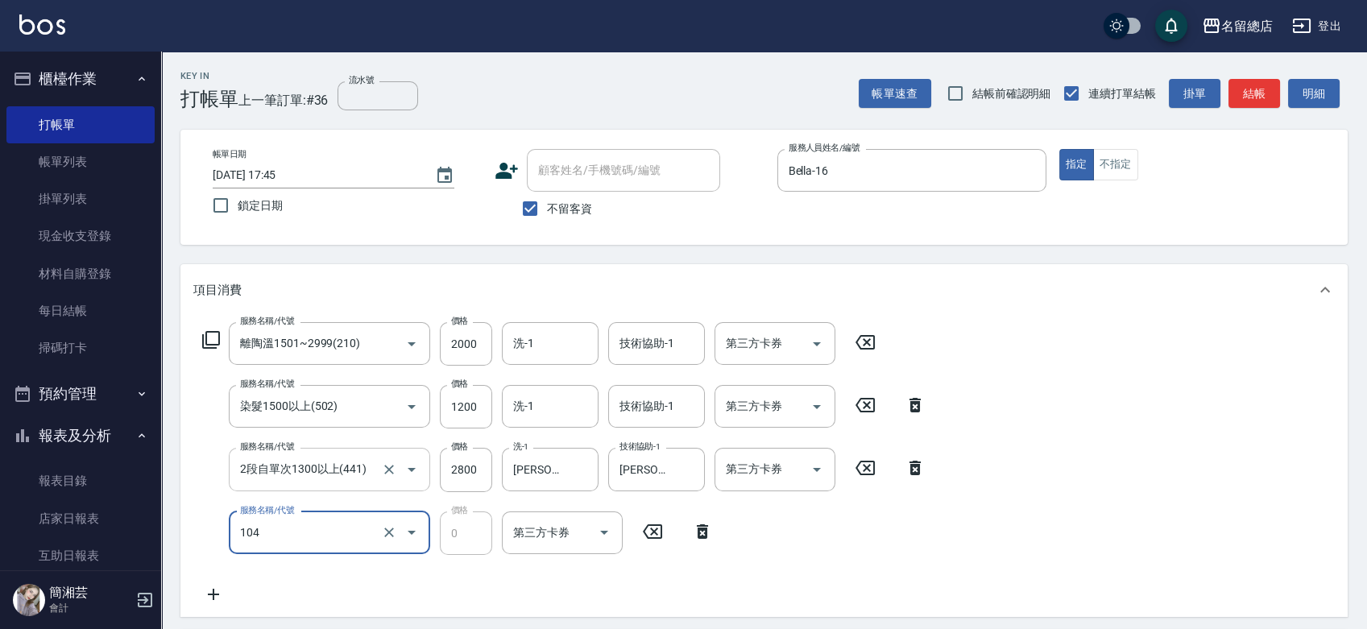
type input "頭皮蓋卡2點(104)"
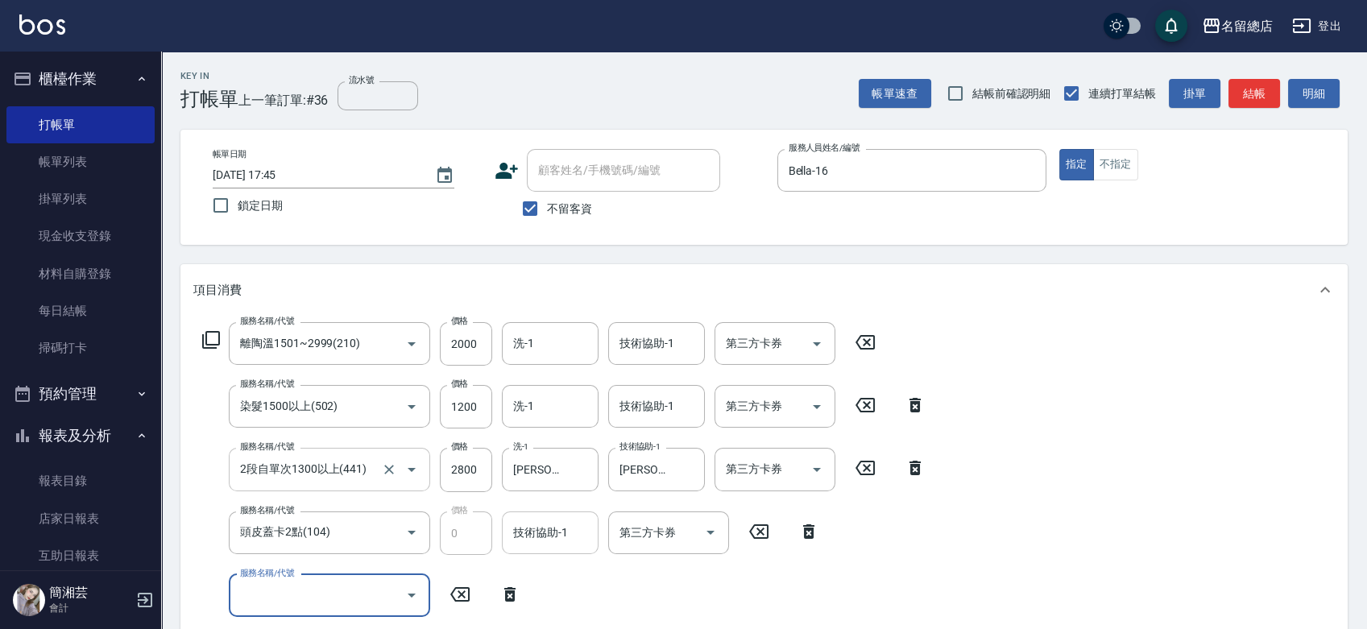
drag, startPoint x: 545, startPoint y: 531, endPoint x: 570, endPoint y: 543, distance: 27.0
click at [548, 531] on div "技術協助-1 技術協助-1" at bounding box center [550, 533] width 97 height 43
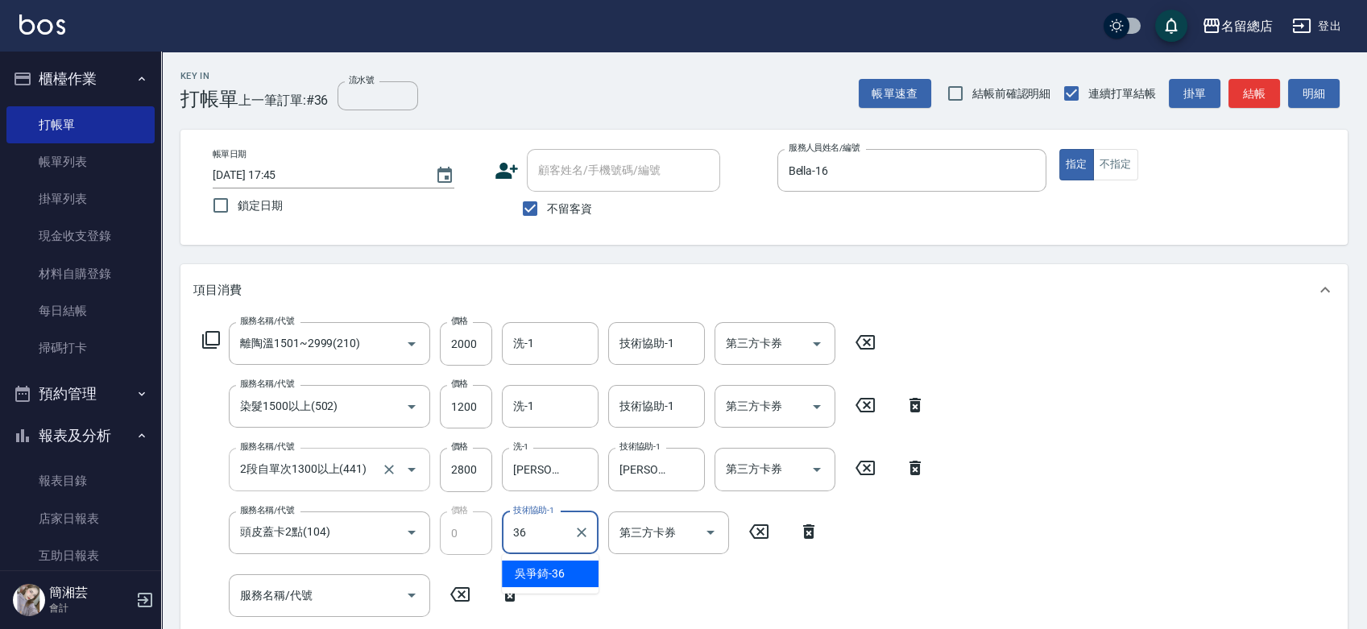
type input "[PERSON_NAME]-36"
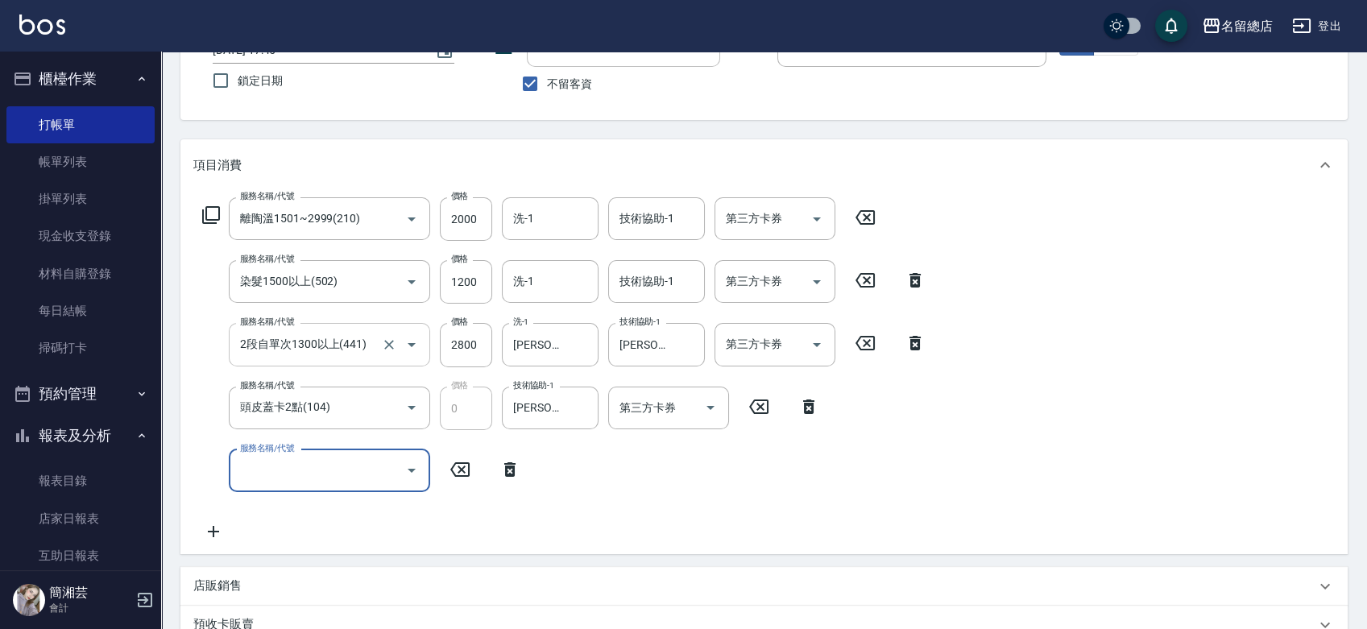
scroll to position [358, 0]
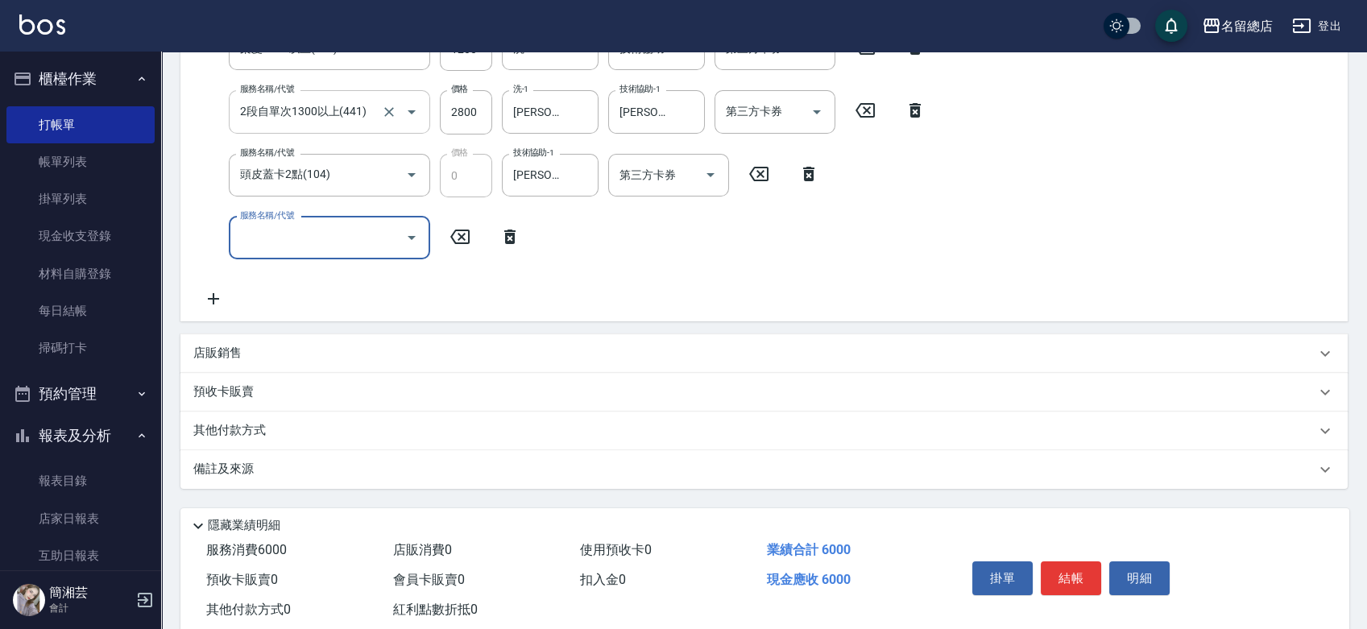
drag, startPoint x: 231, startPoint y: 433, endPoint x: 235, endPoint y: 449, distance: 16.6
click at [231, 434] on p "其他付款方式" at bounding box center [233, 431] width 81 height 18
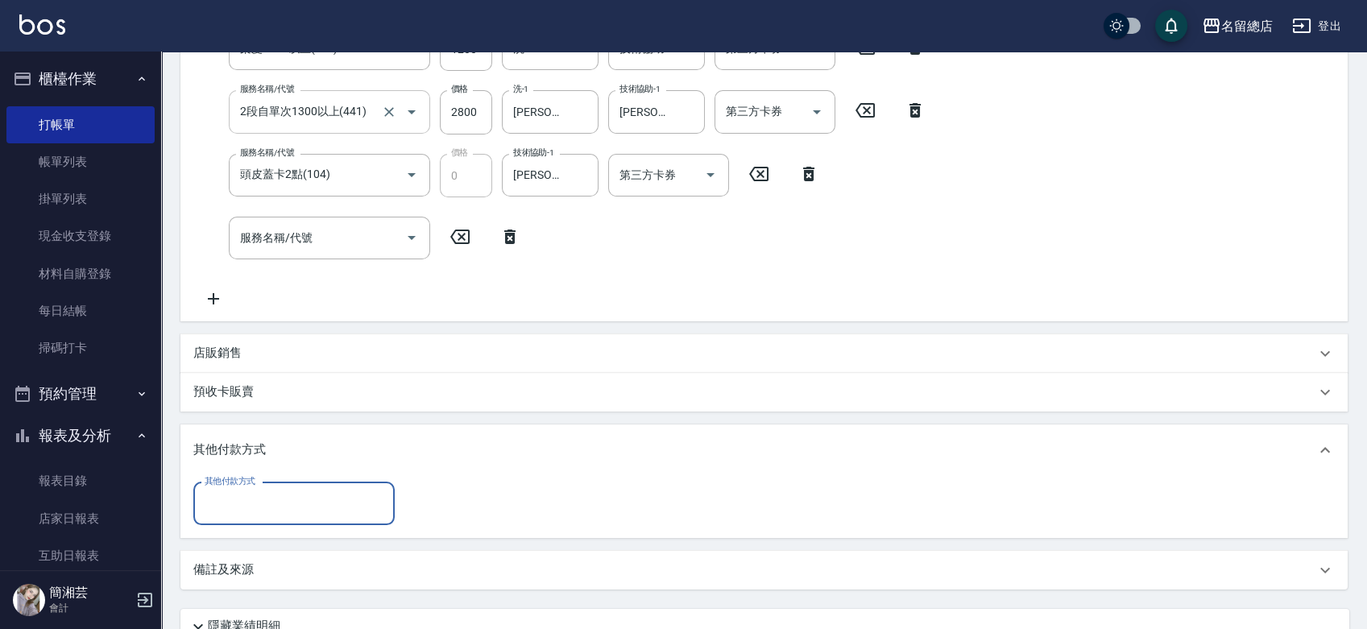
scroll to position [0, 0]
click at [234, 492] on input "其他付款方式" at bounding box center [294, 504] width 187 height 28
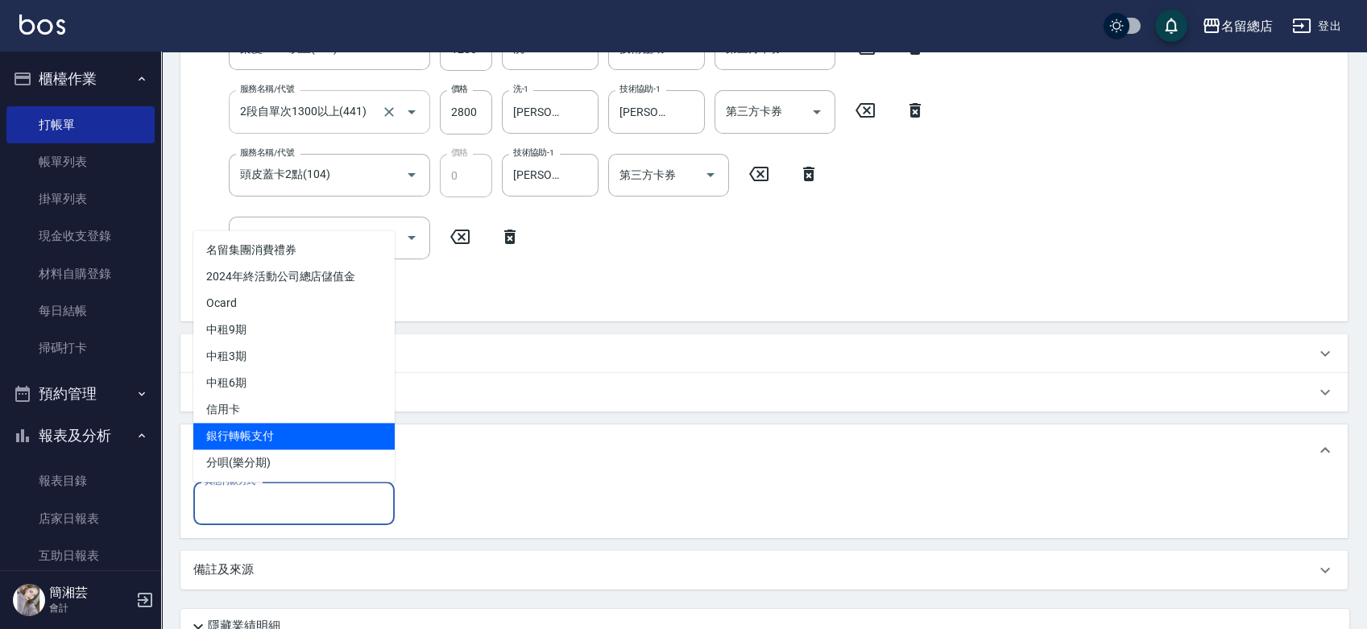
click at [238, 441] on span "銀行轉帳支付" at bounding box center [293, 436] width 201 height 27
type input "銀行轉帳支付"
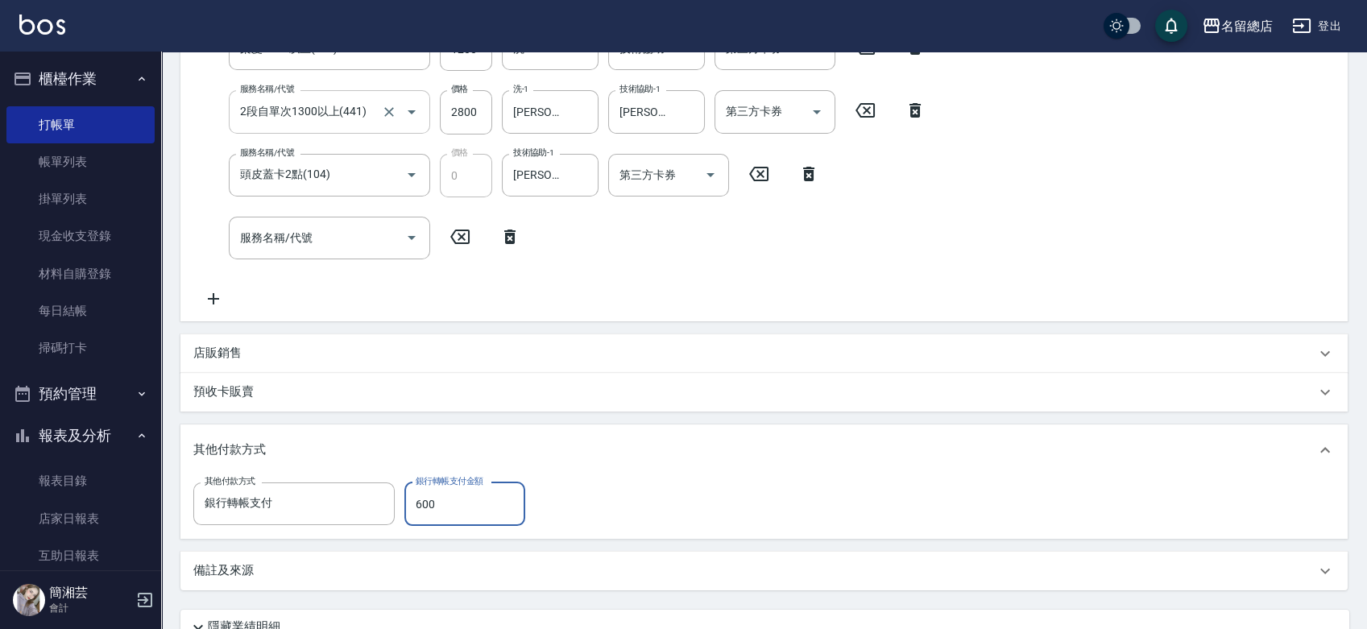
type input "6000"
type input "[DATE] 17:46"
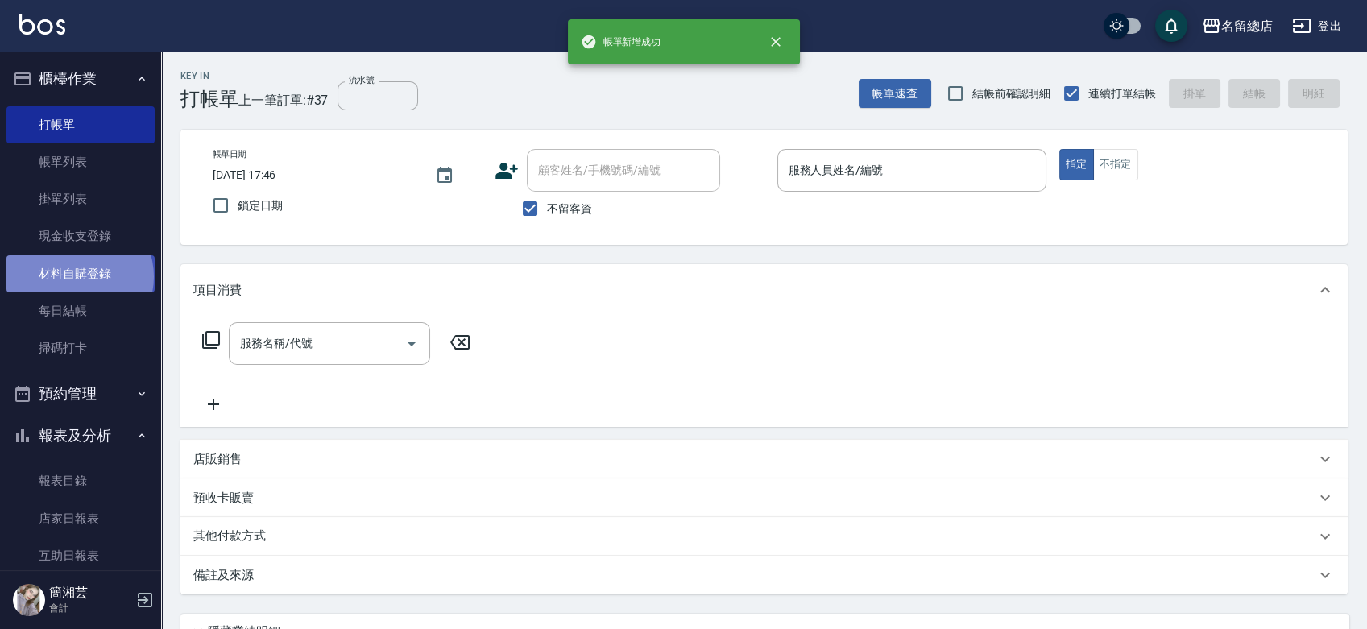
click at [78, 276] on link "材料自購登錄" at bounding box center [80, 273] width 148 height 37
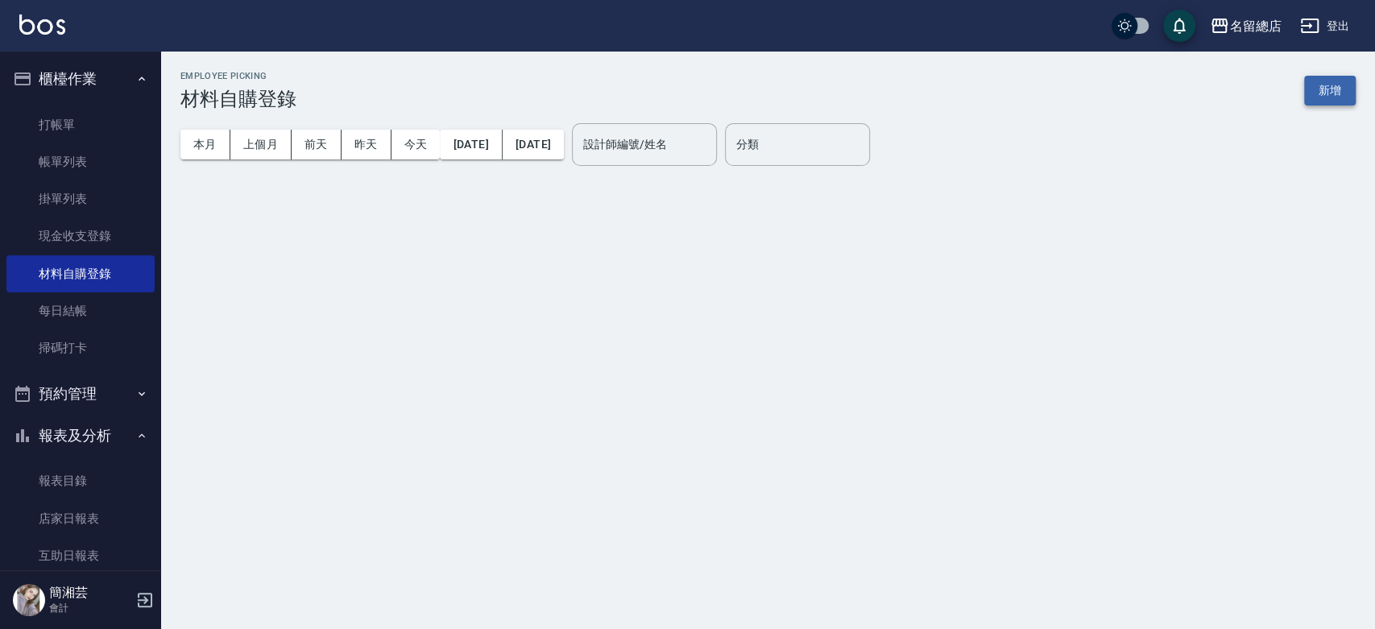
click at [1341, 97] on button "新增" at bounding box center [1330, 91] width 52 height 30
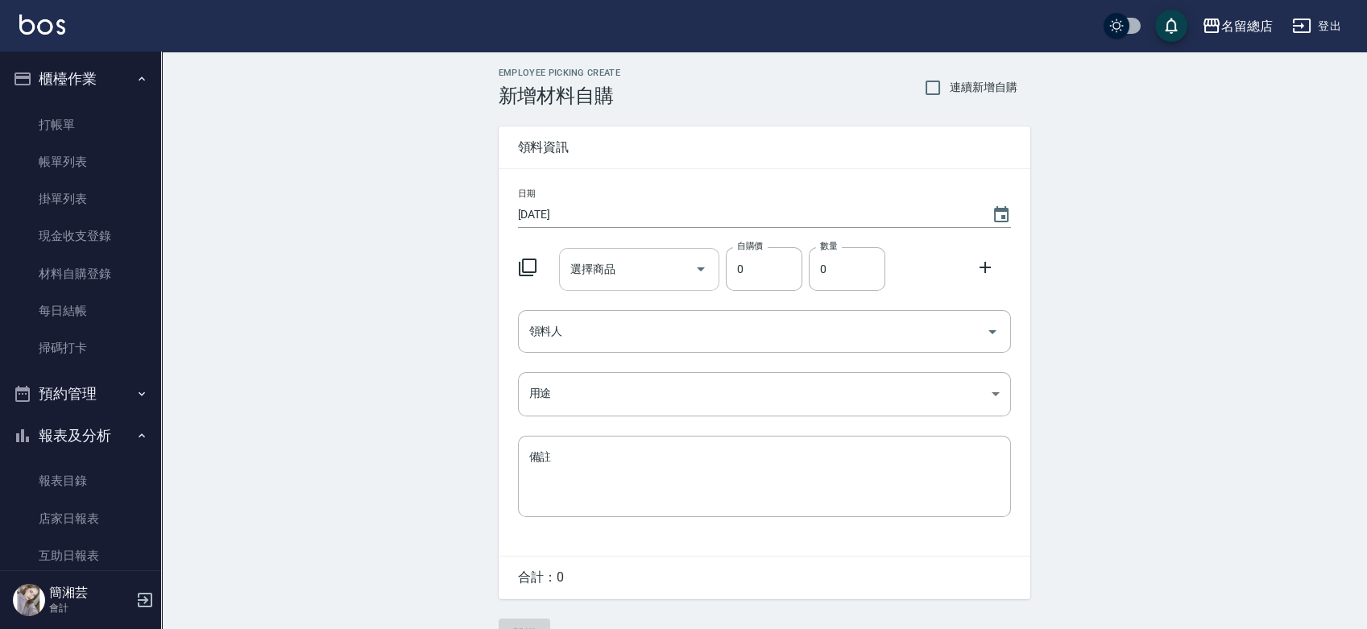
click at [678, 263] on input "選擇商品" at bounding box center [627, 269] width 122 height 28
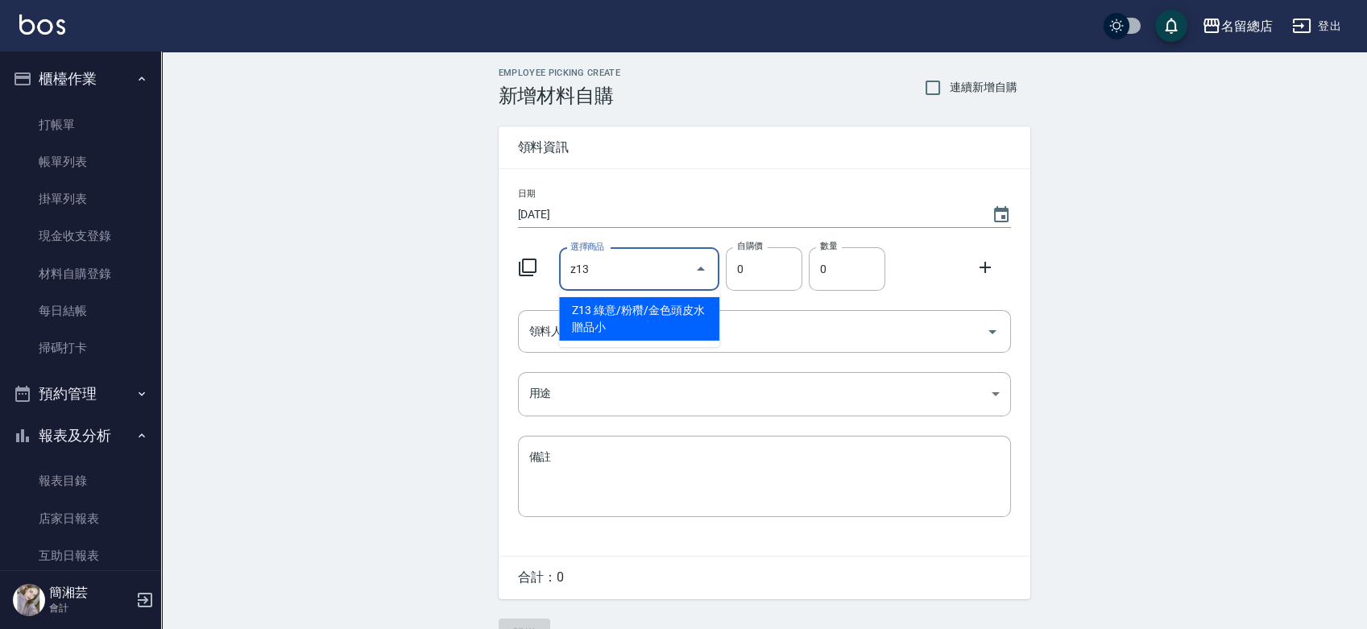
type input "綠意/粉穳/金色頭皮水贈品小"
type input "53"
type input "1"
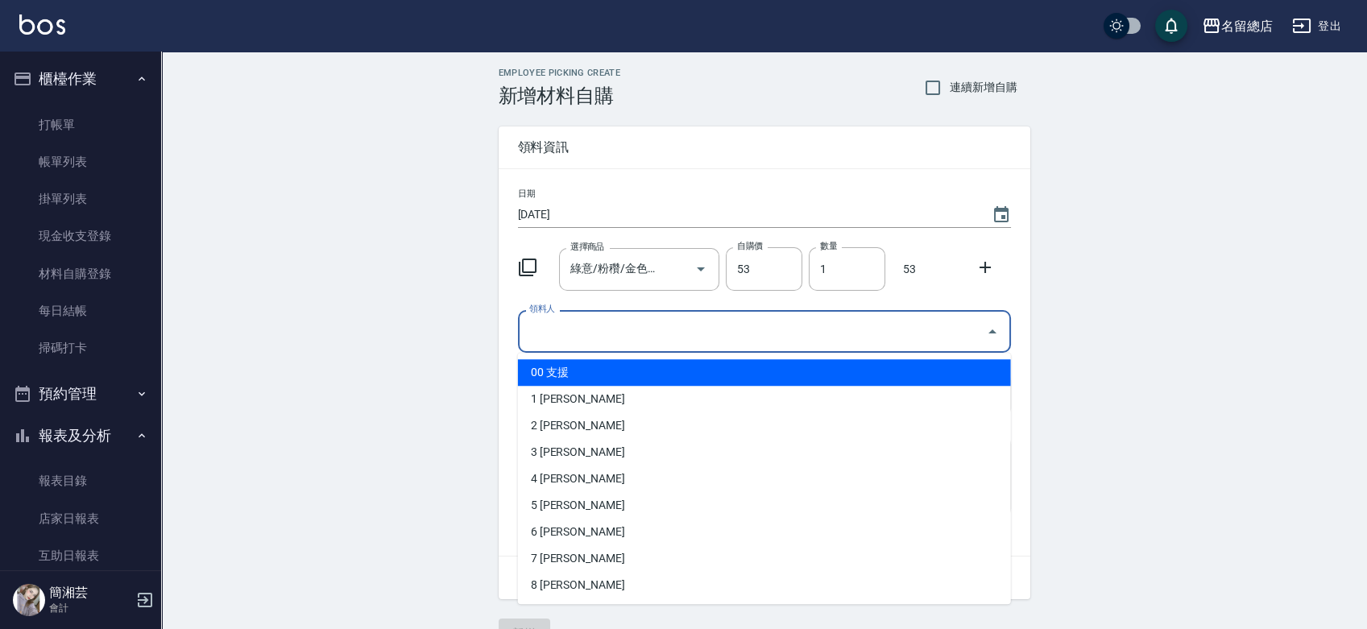
click at [567, 327] on input "領料人" at bounding box center [752, 331] width 454 height 28
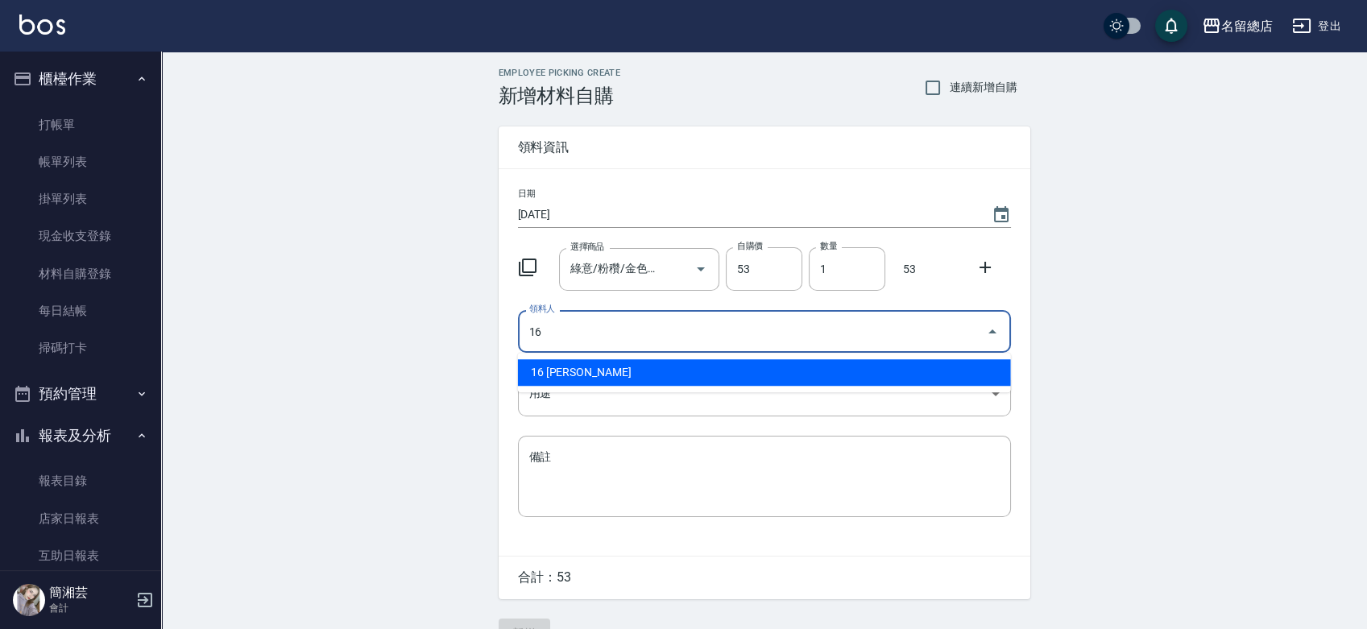
type input "16 [PERSON_NAME]"
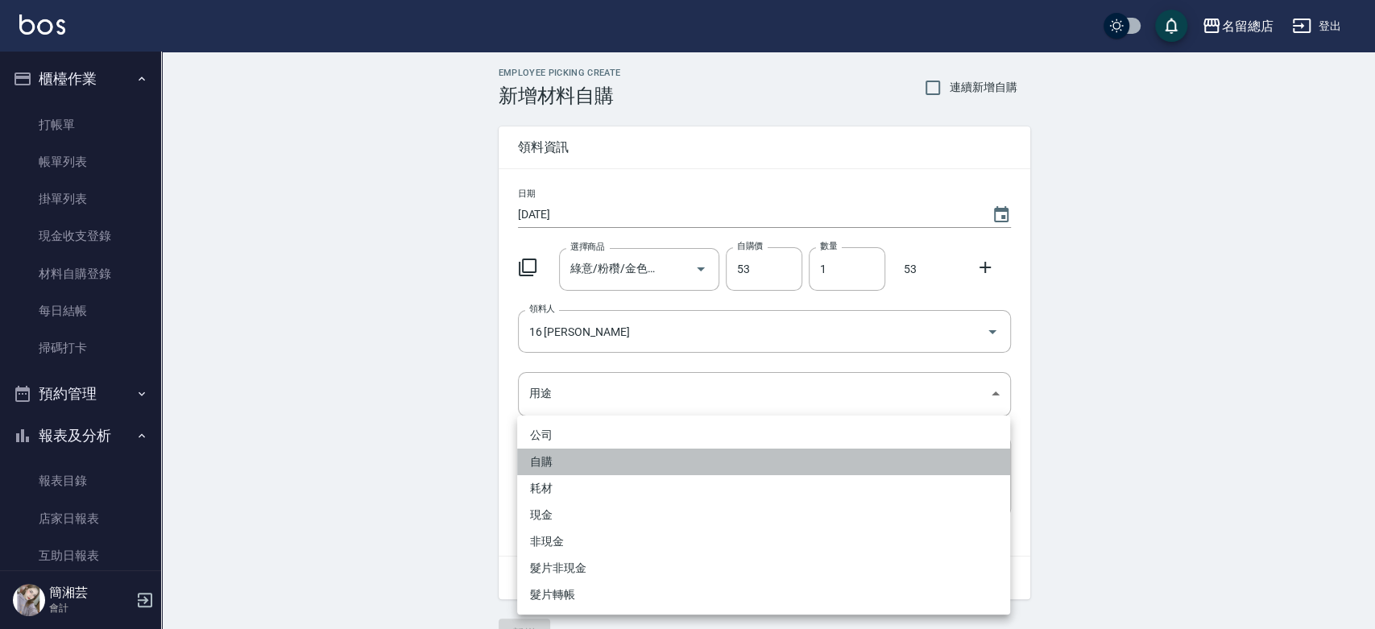
click at [570, 464] on li "自購" at bounding box center [763, 462] width 493 height 27
type input "自購"
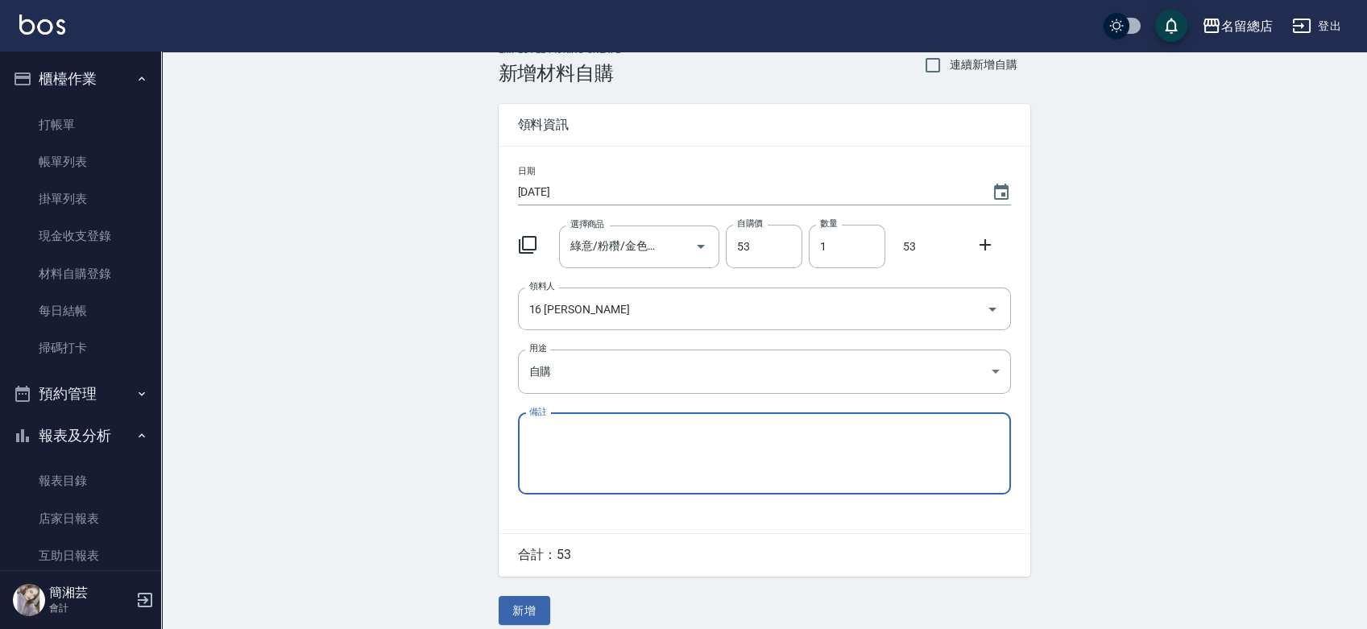
scroll to position [35, 0]
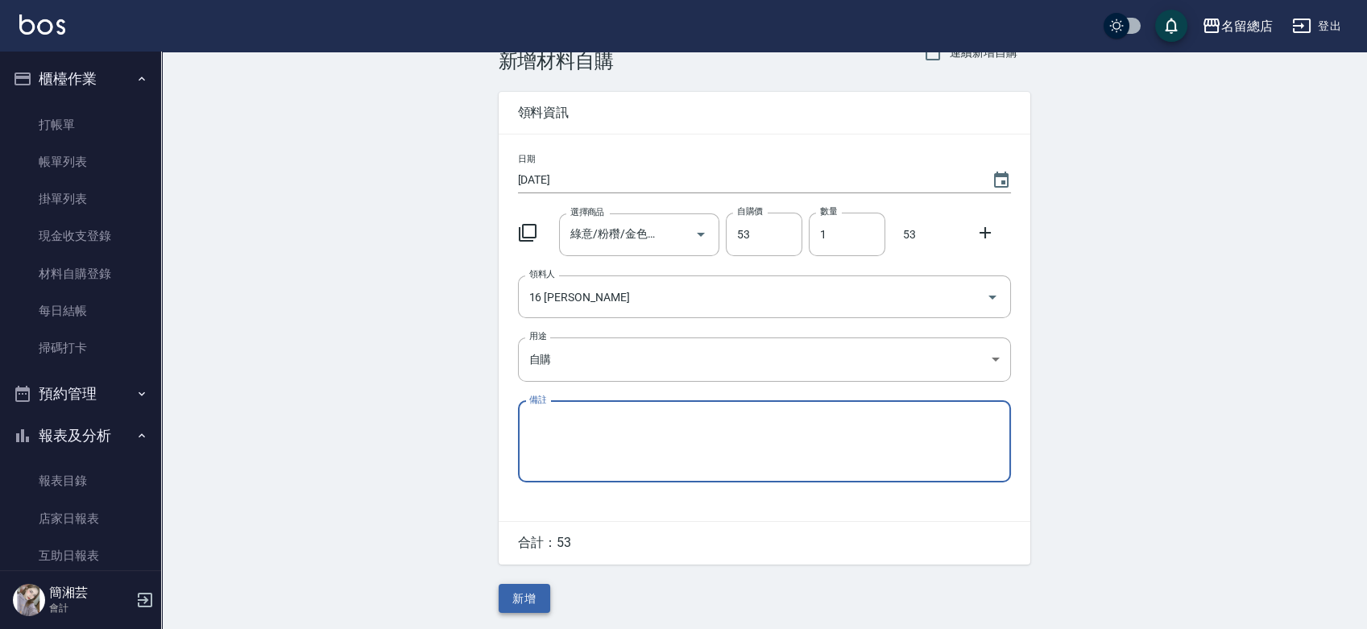
click at [532, 596] on button "新增" at bounding box center [525, 599] width 52 height 30
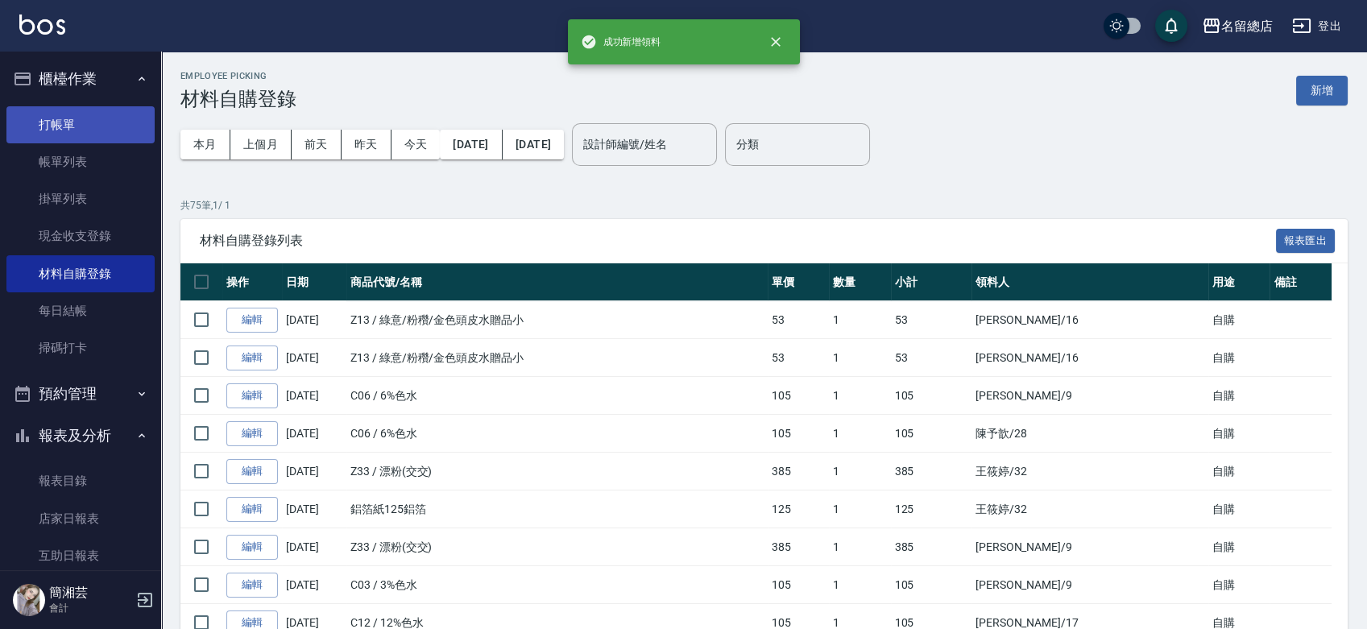
click at [74, 130] on link "打帳單" at bounding box center [80, 124] width 148 height 37
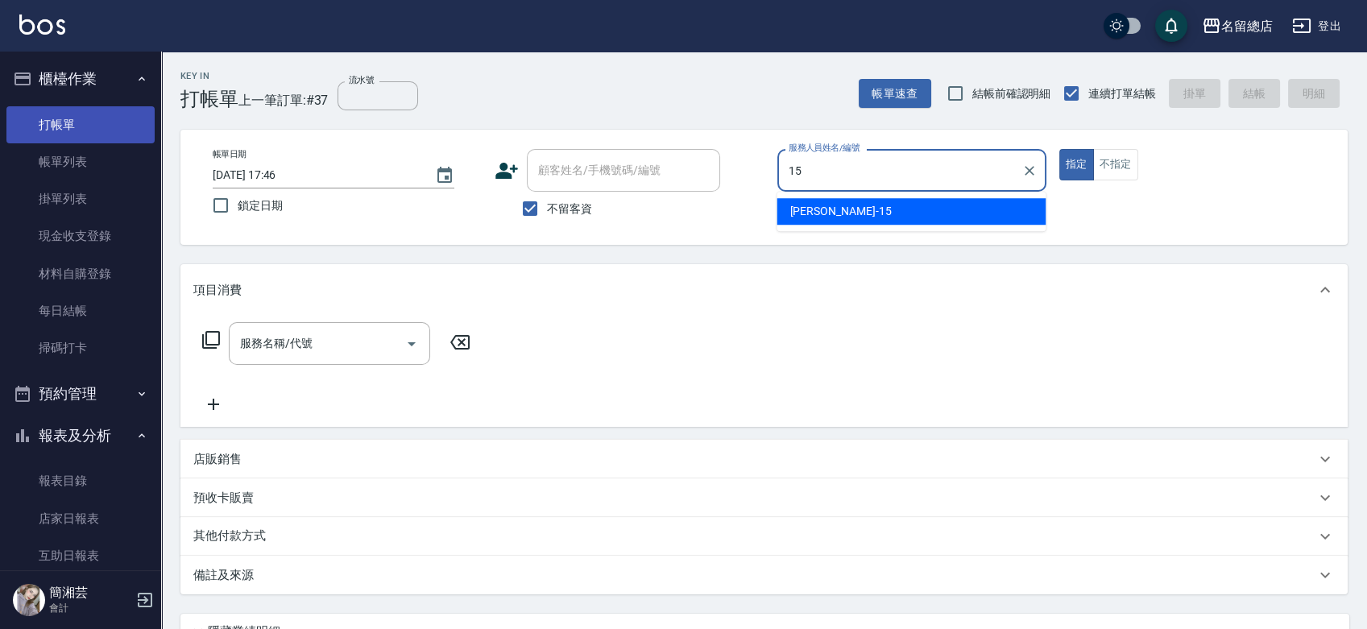
type input "[PERSON_NAME]-15"
type button "true"
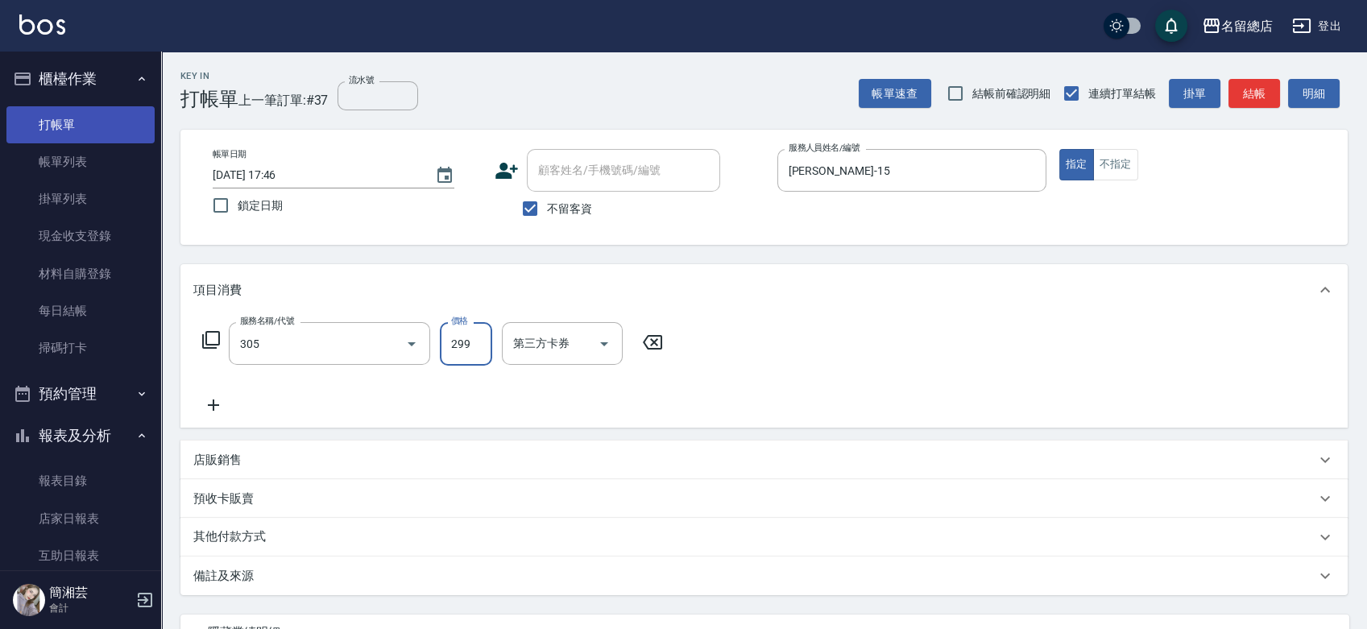
type input "剪髮(305)"
type input "500"
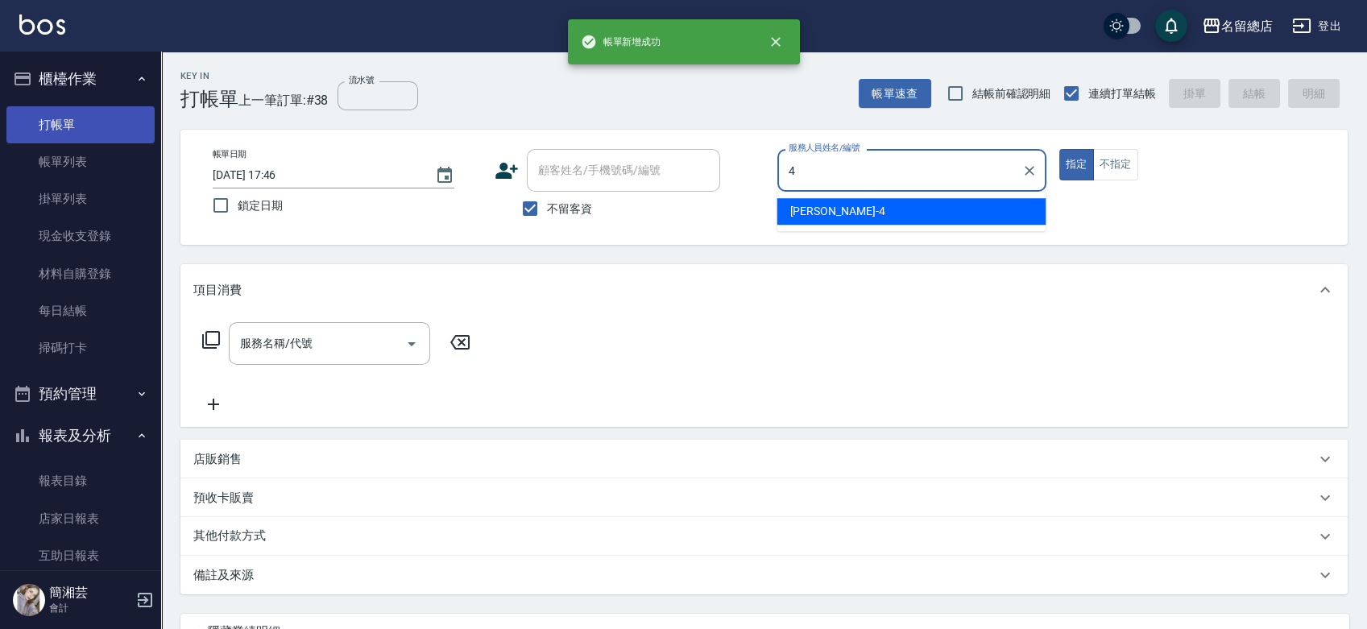
type input "[PERSON_NAME]-4"
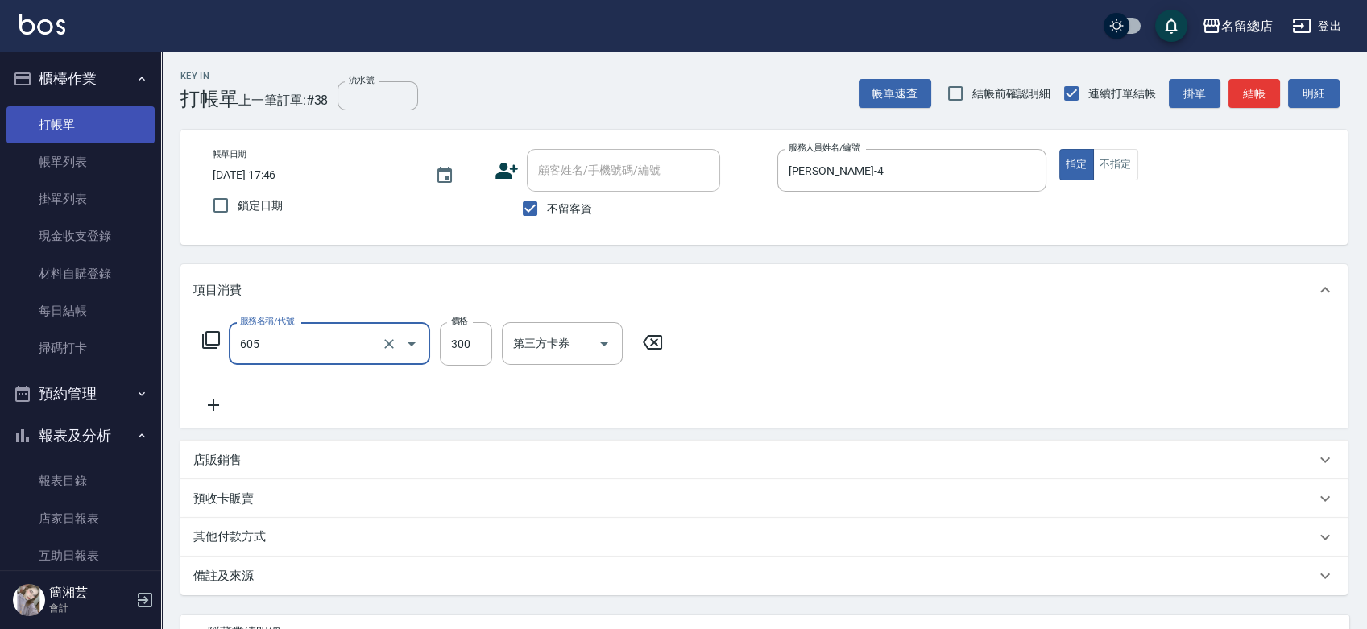
type input "洗髮 (女)(605)"
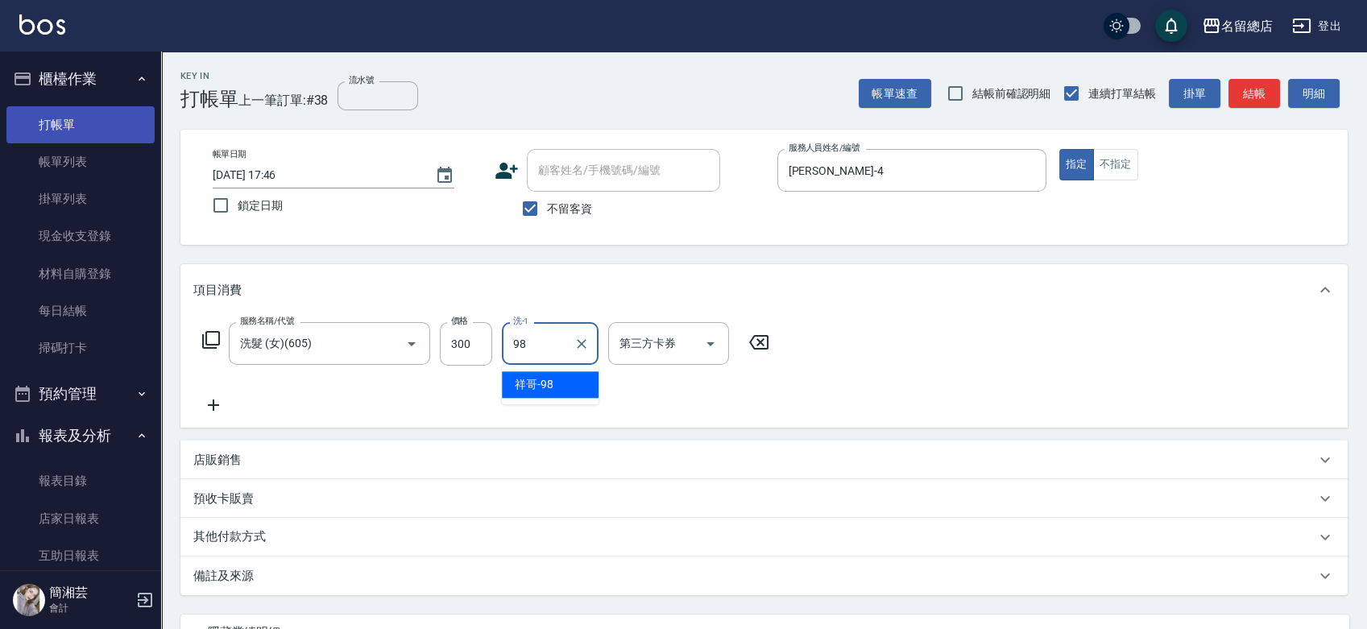
type input "祥哥-98"
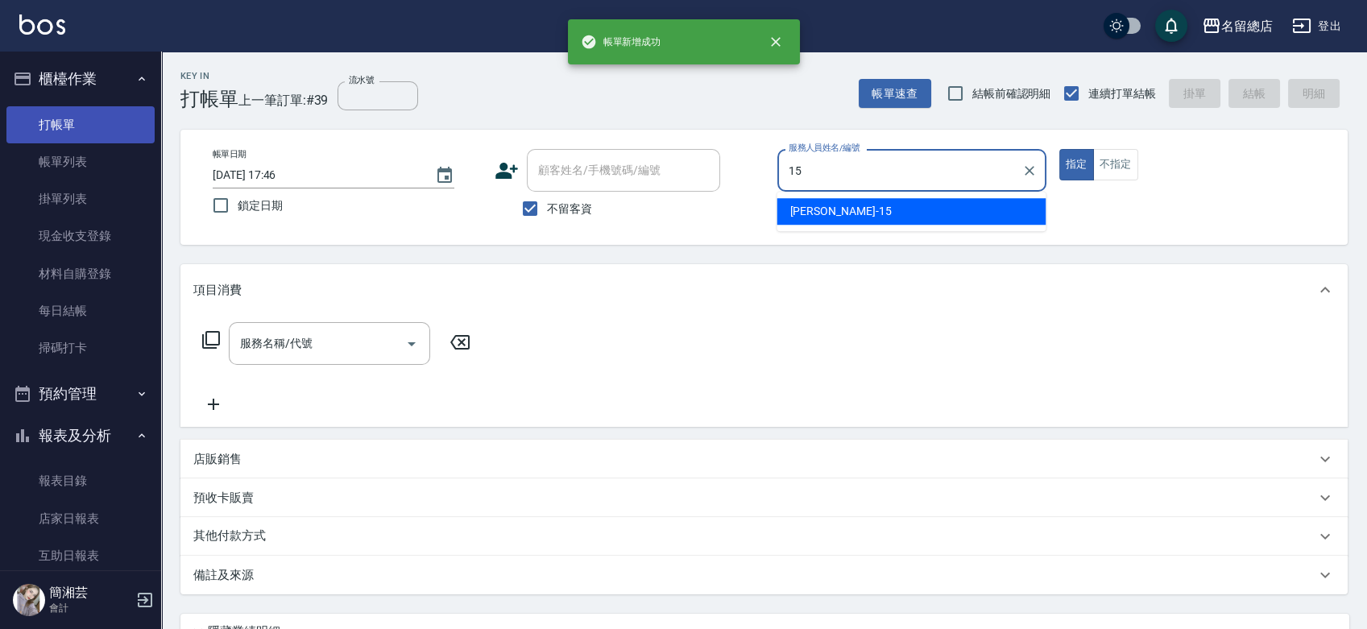
type input "[PERSON_NAME]-15"
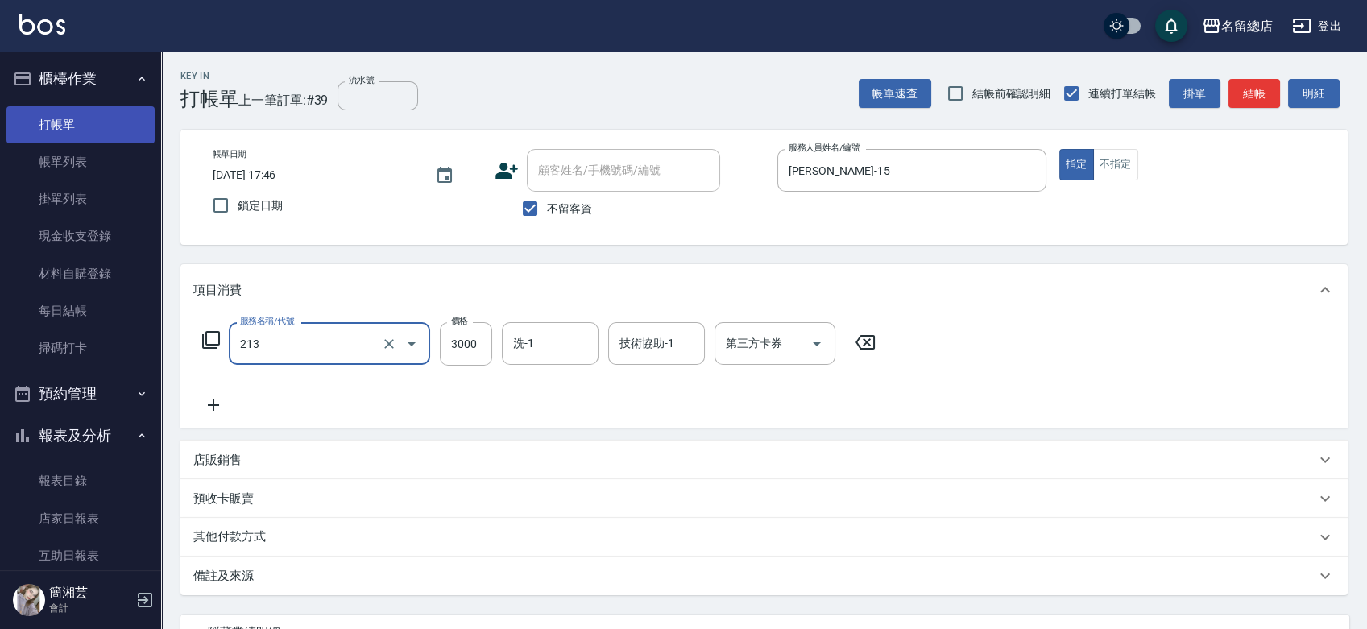
type input "陶溫3000以上(213)"
type input "3600"
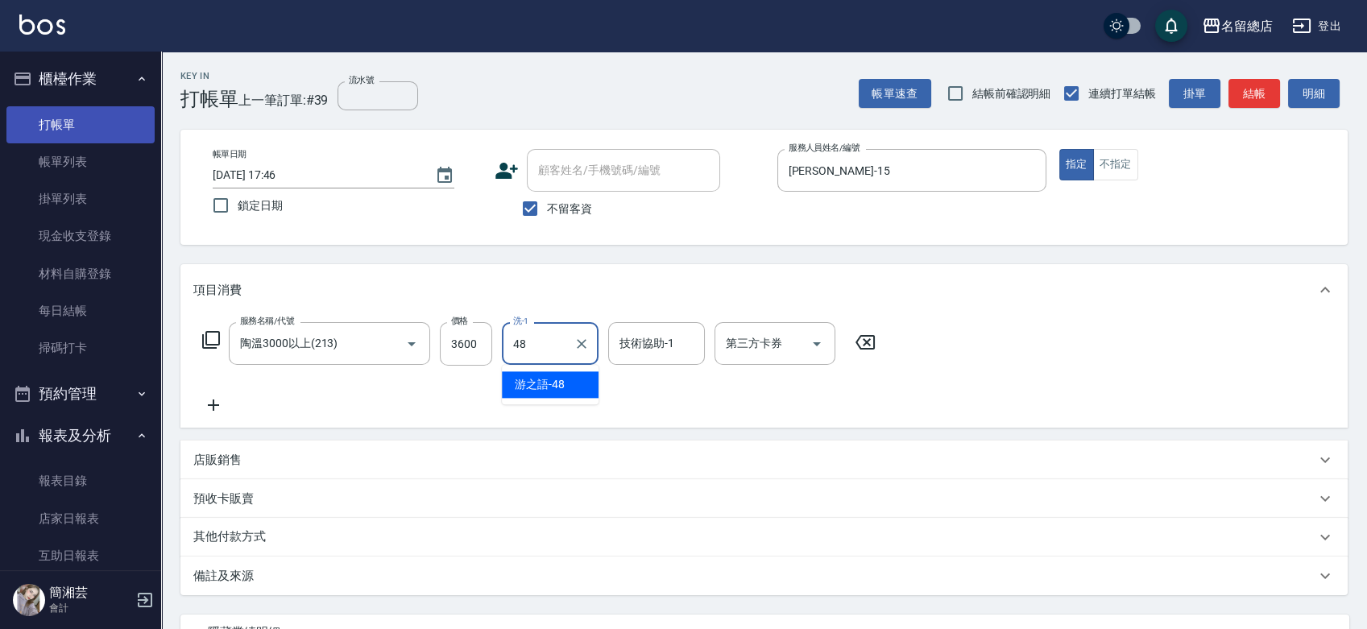
type input "游之語-48"
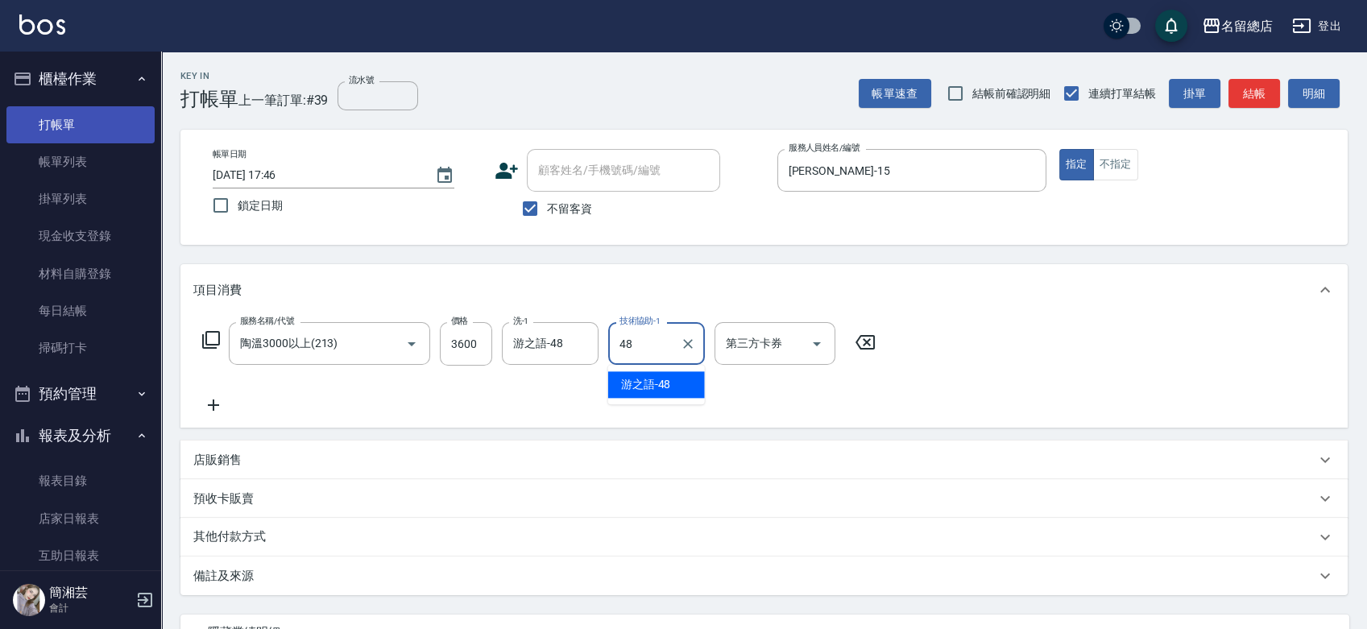
type input "游之語-48"
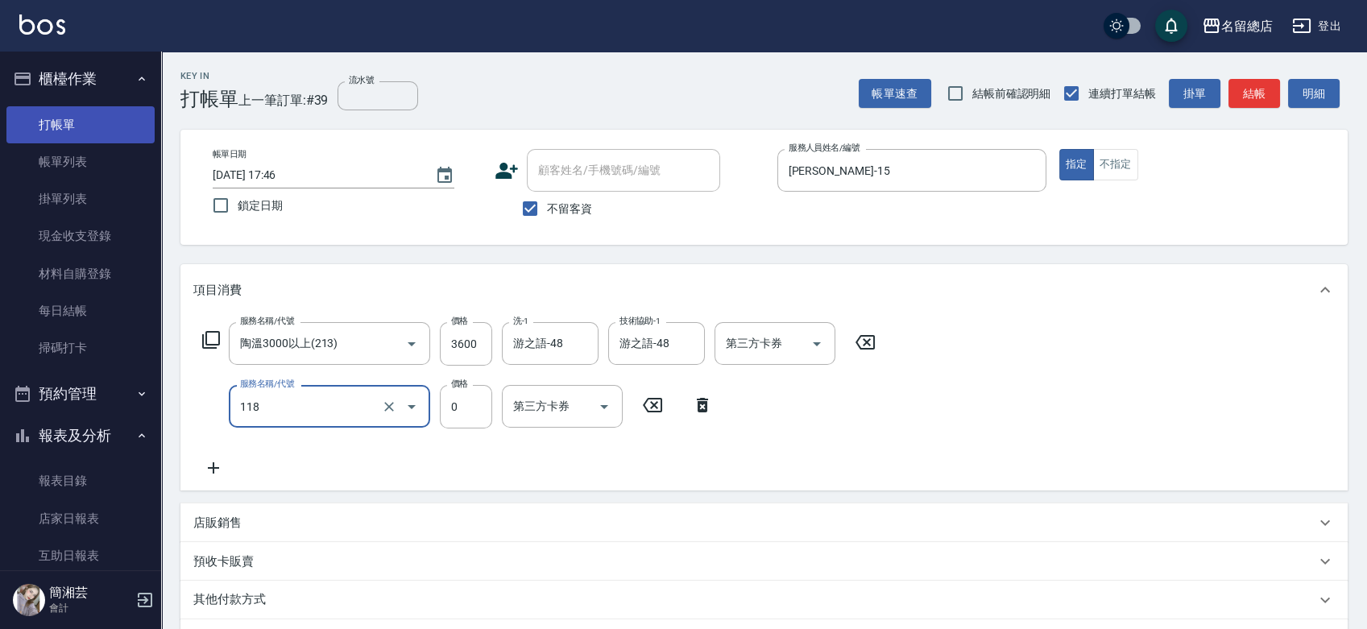
type input "頭皮蓋卡4點(118)"
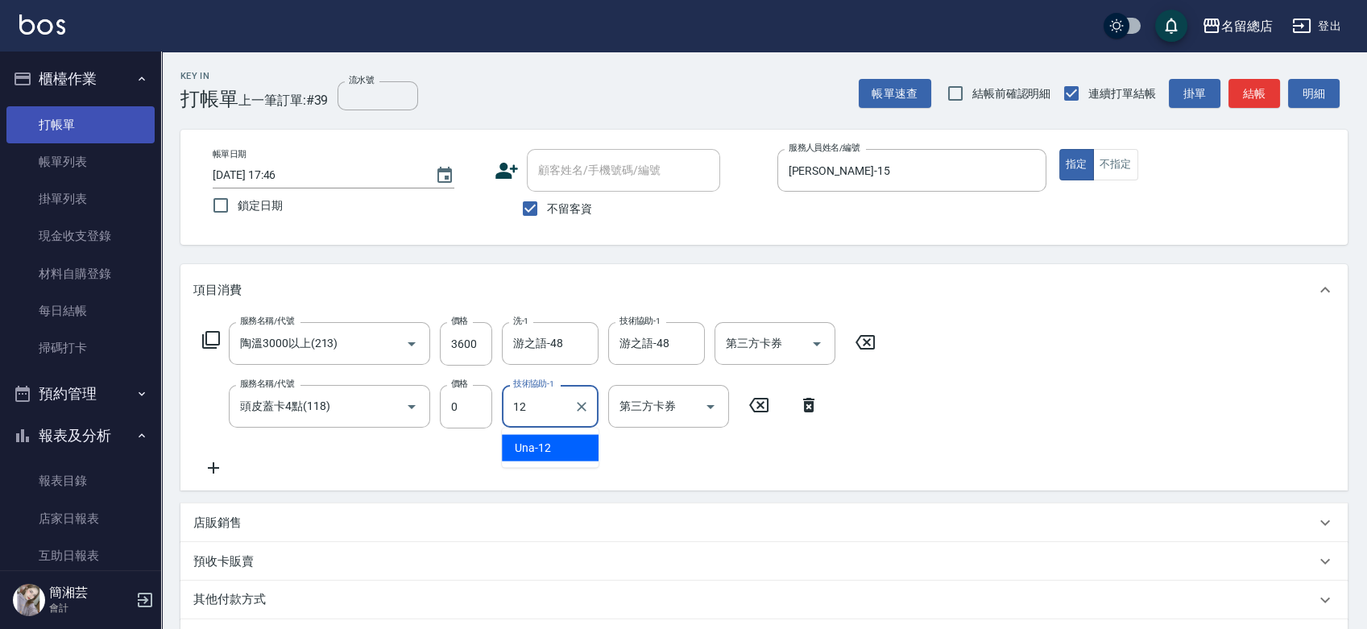
type input "Una-12"
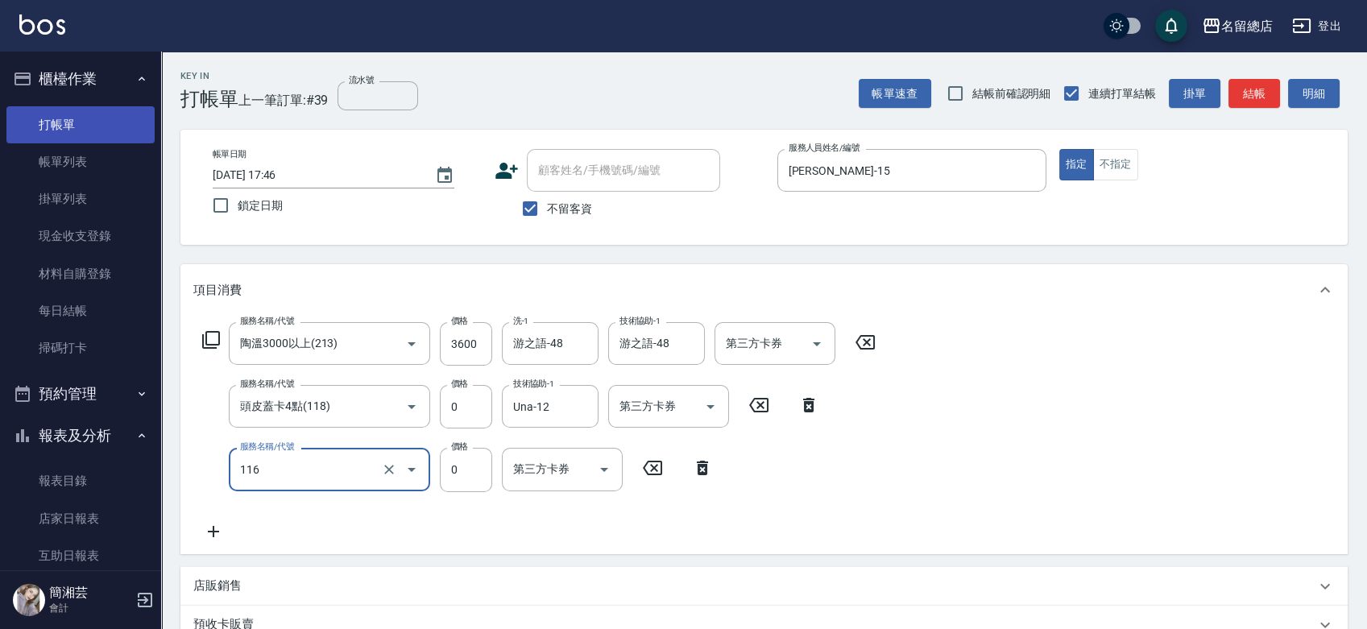
type input "頭皮蓋卡3點(116)"
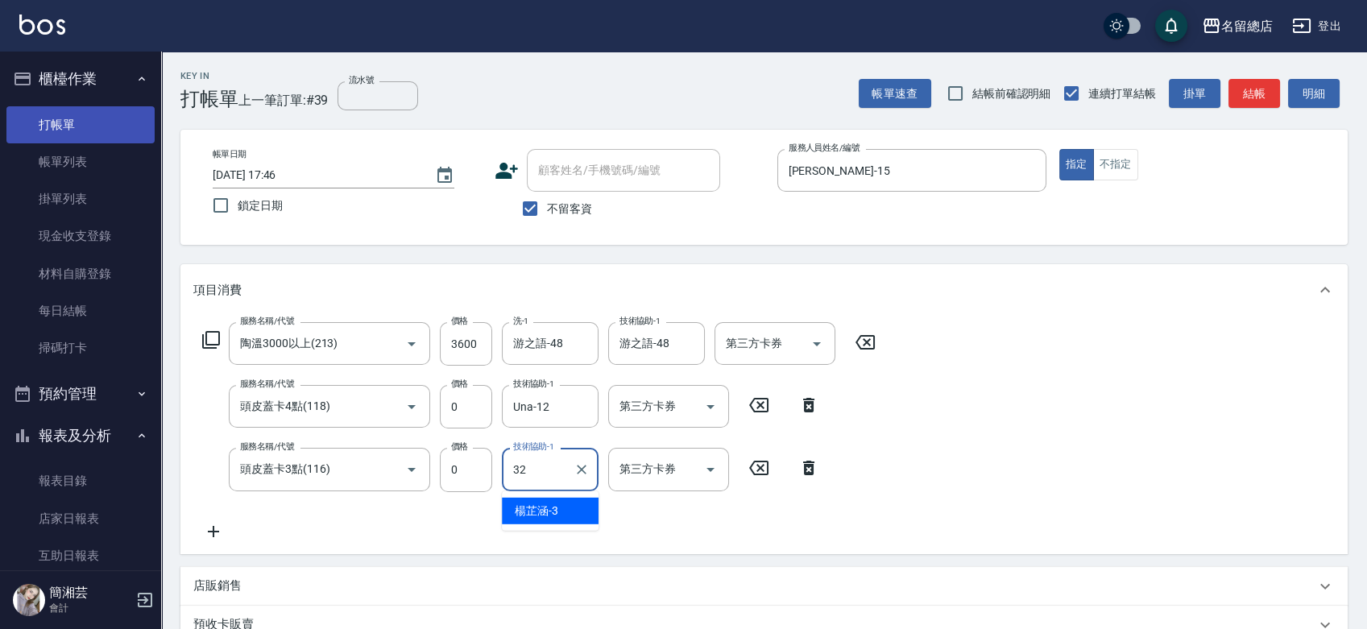
type input "[PERSON_NAME]-32"
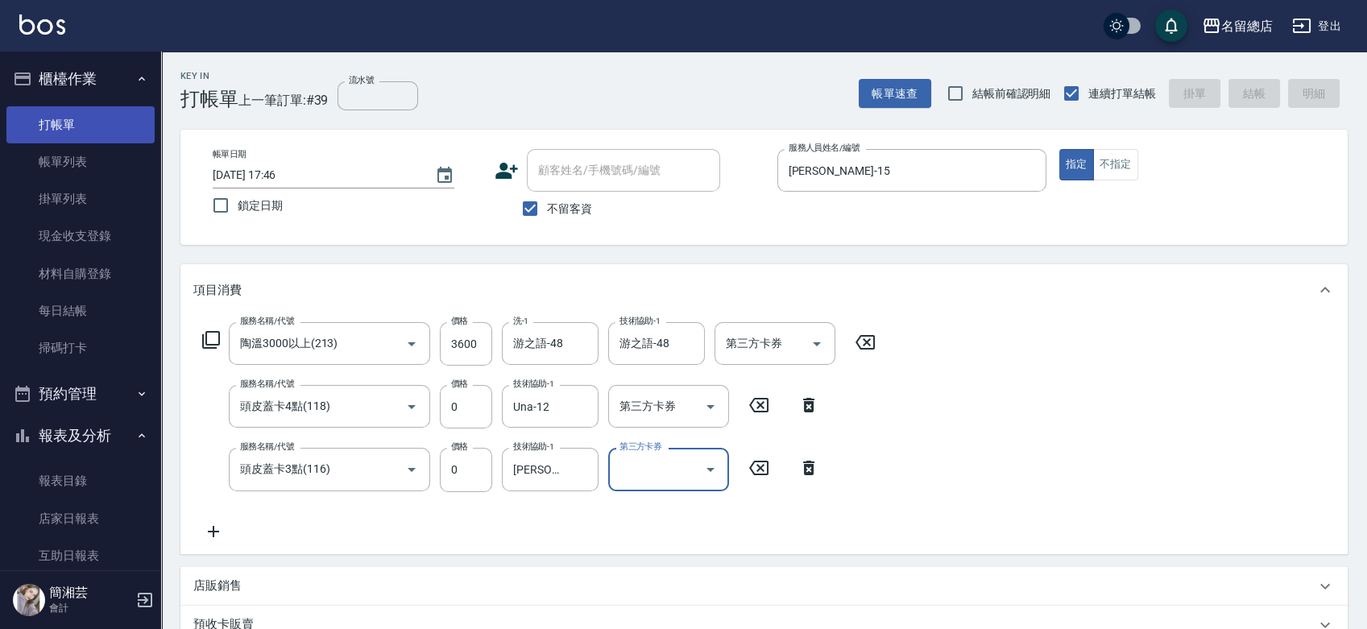
type input "[DATE] 17:47"
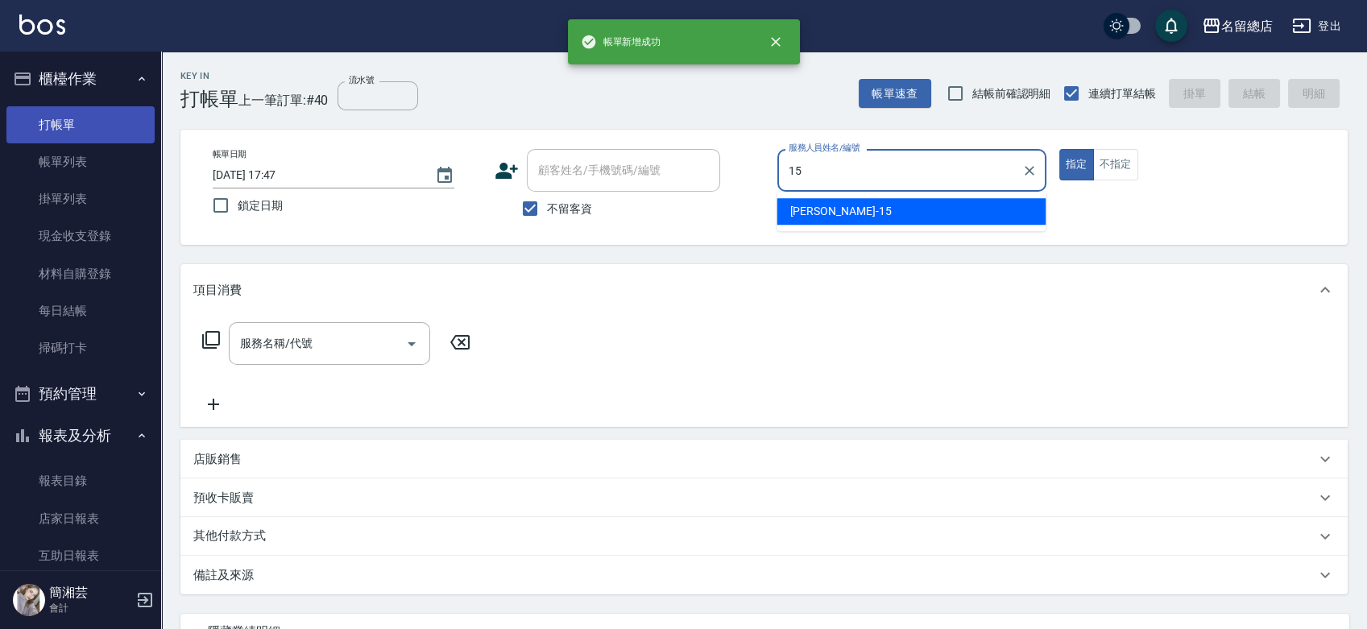
type input "[PERSON_NAME]-15"
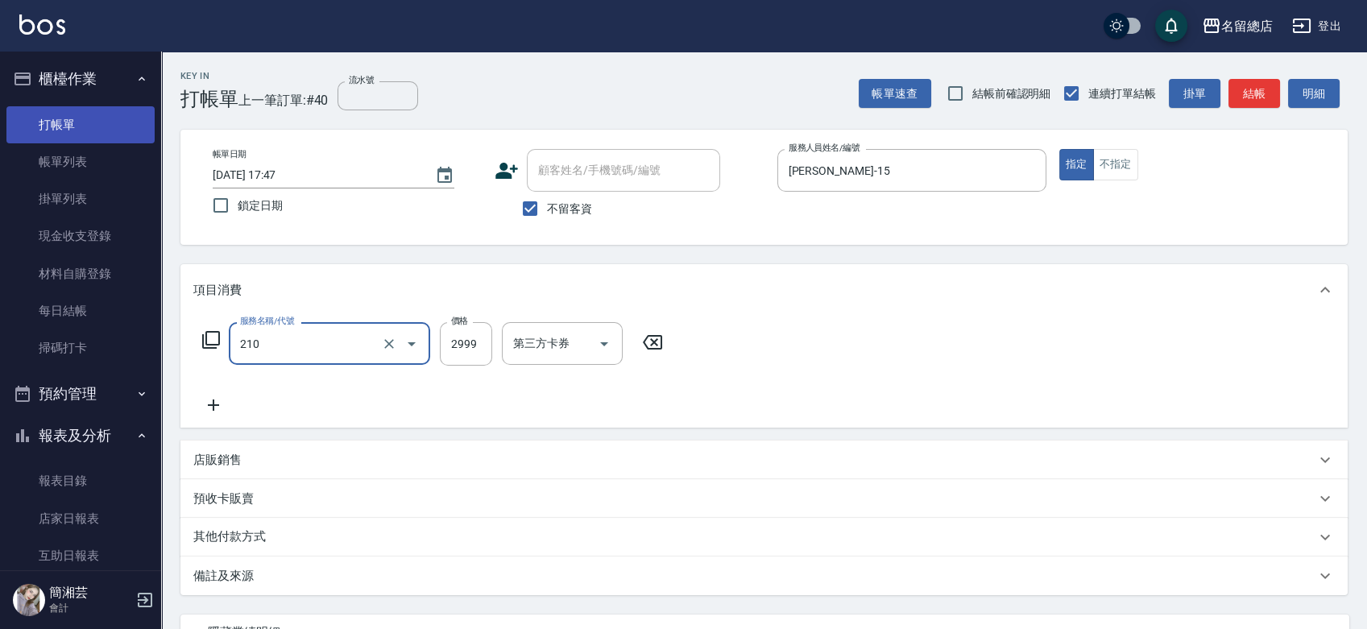
type input "離陶溫1501~2999(210)"
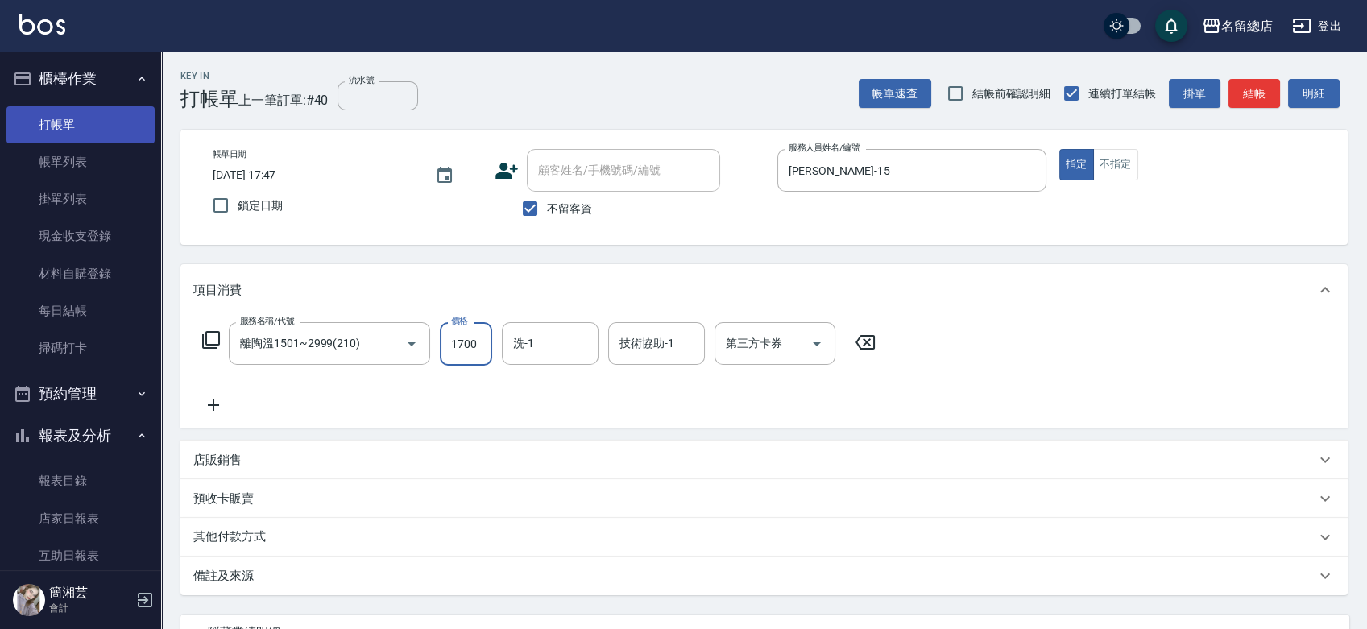
type input "1700"
type input "游之語-48"
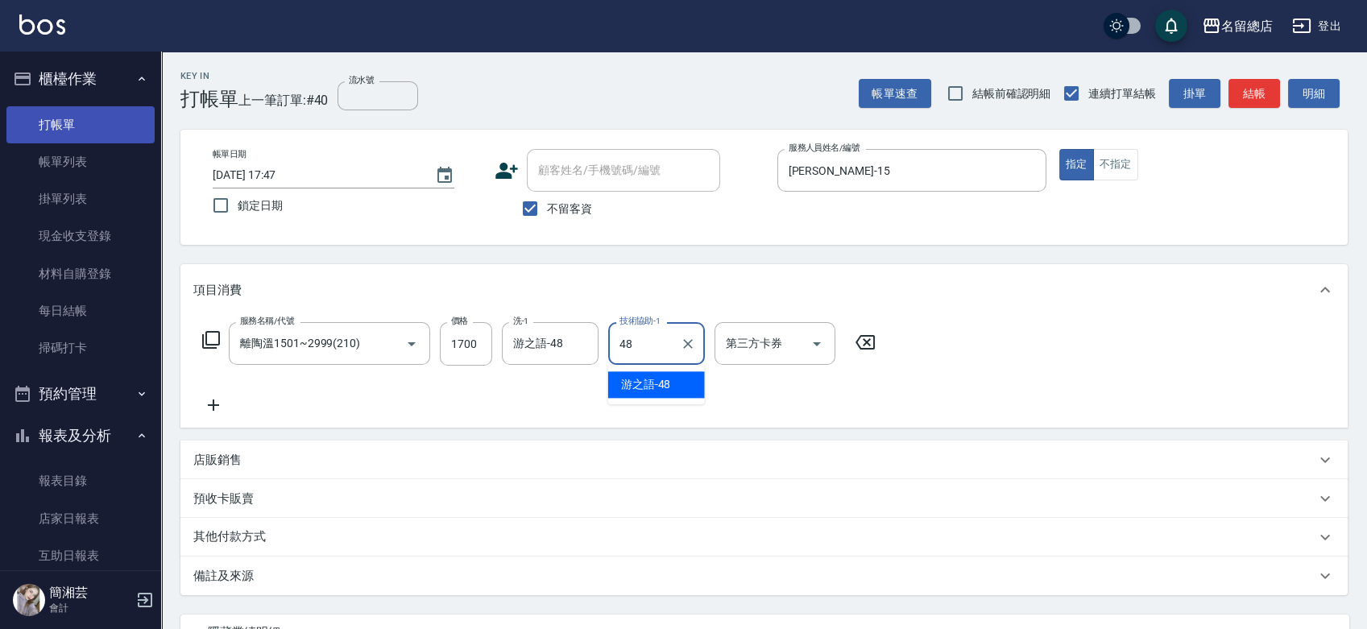
type input "游之語-48"
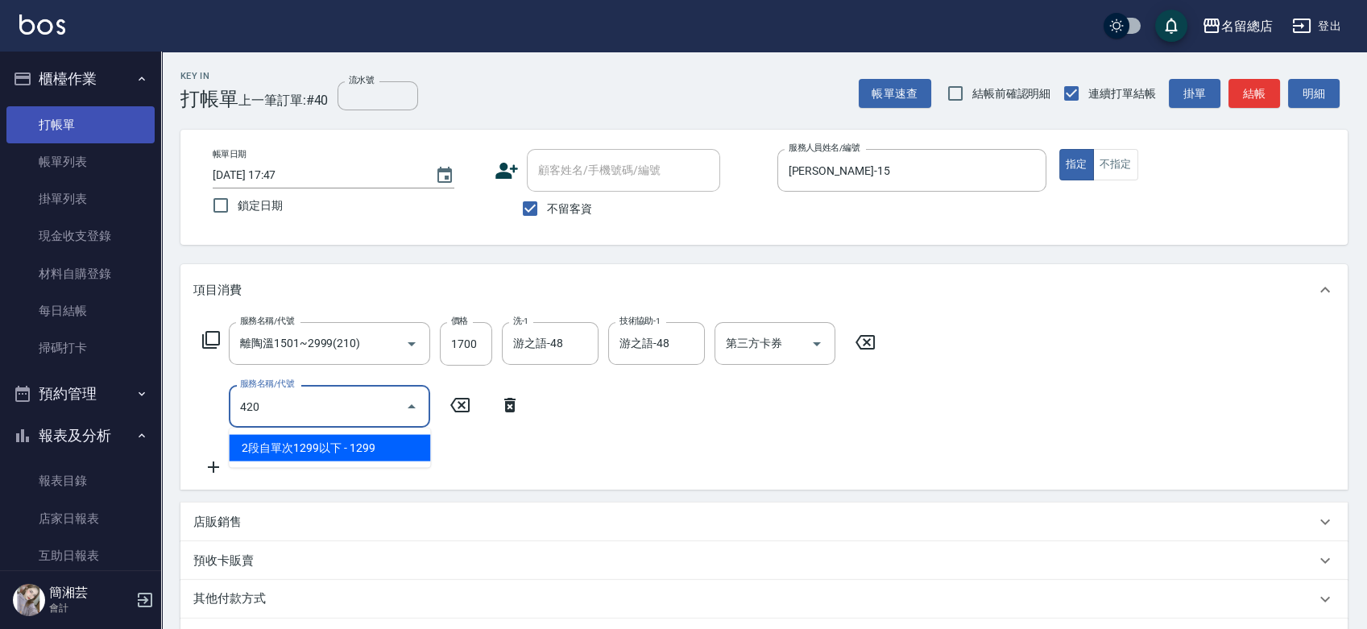
type input "2段自單次1299以下(420)"
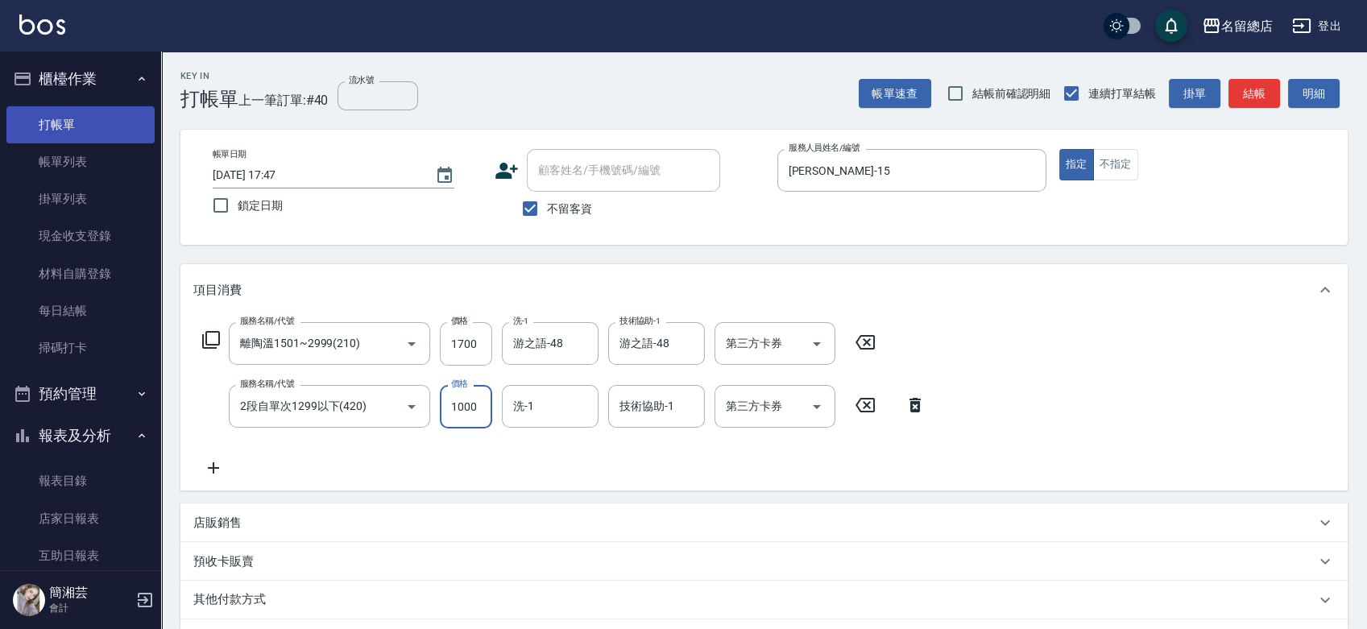
type input "1000"
type input "游之語-48"
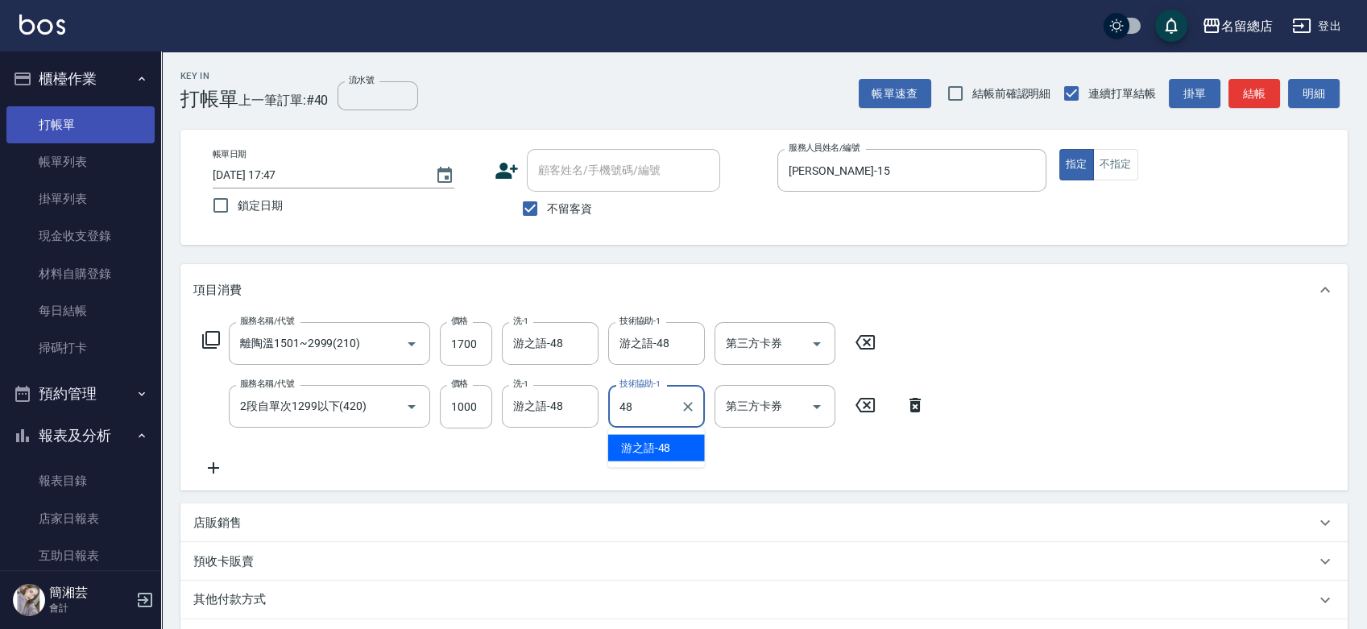
type input "游之語-48"
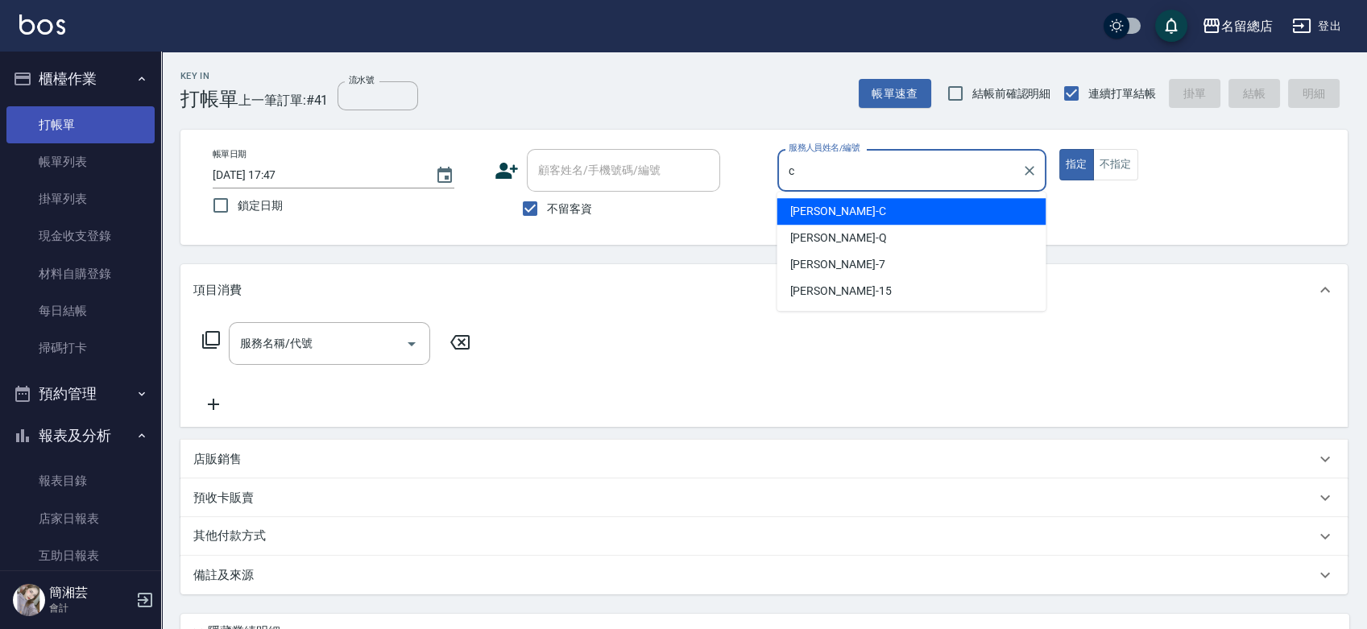
type input "麗花[PERSON_NAME]"
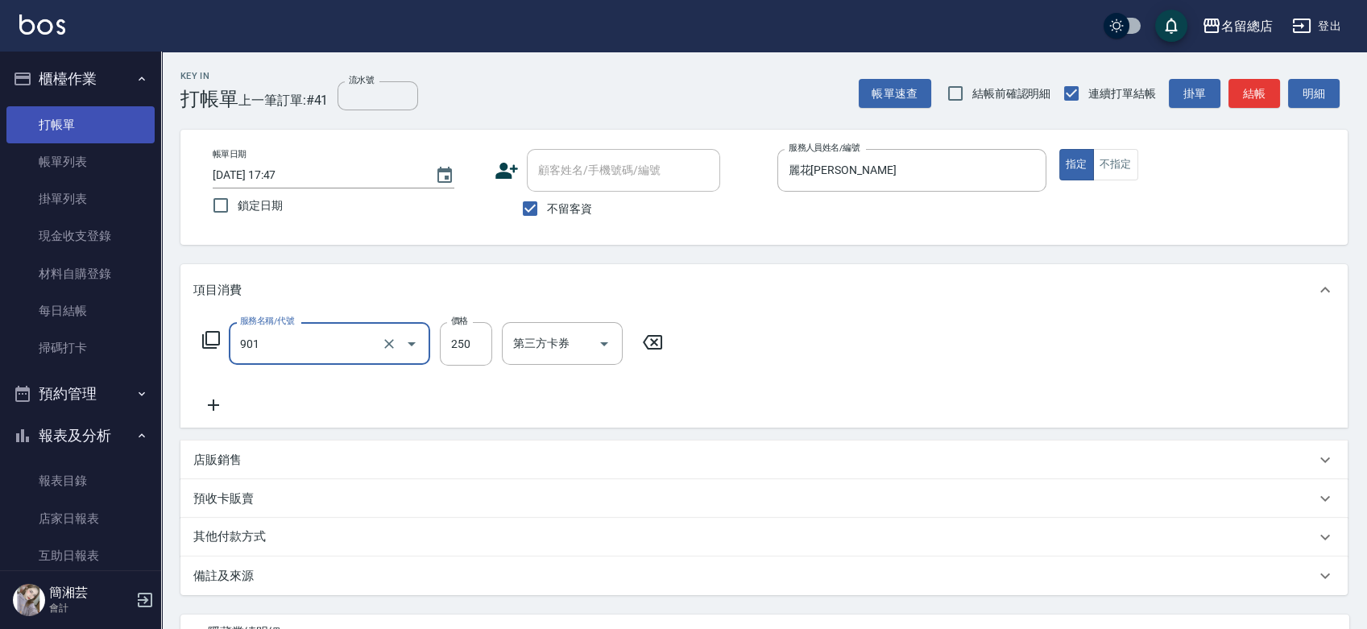
type input "手指甲女(901)"
type input "750"
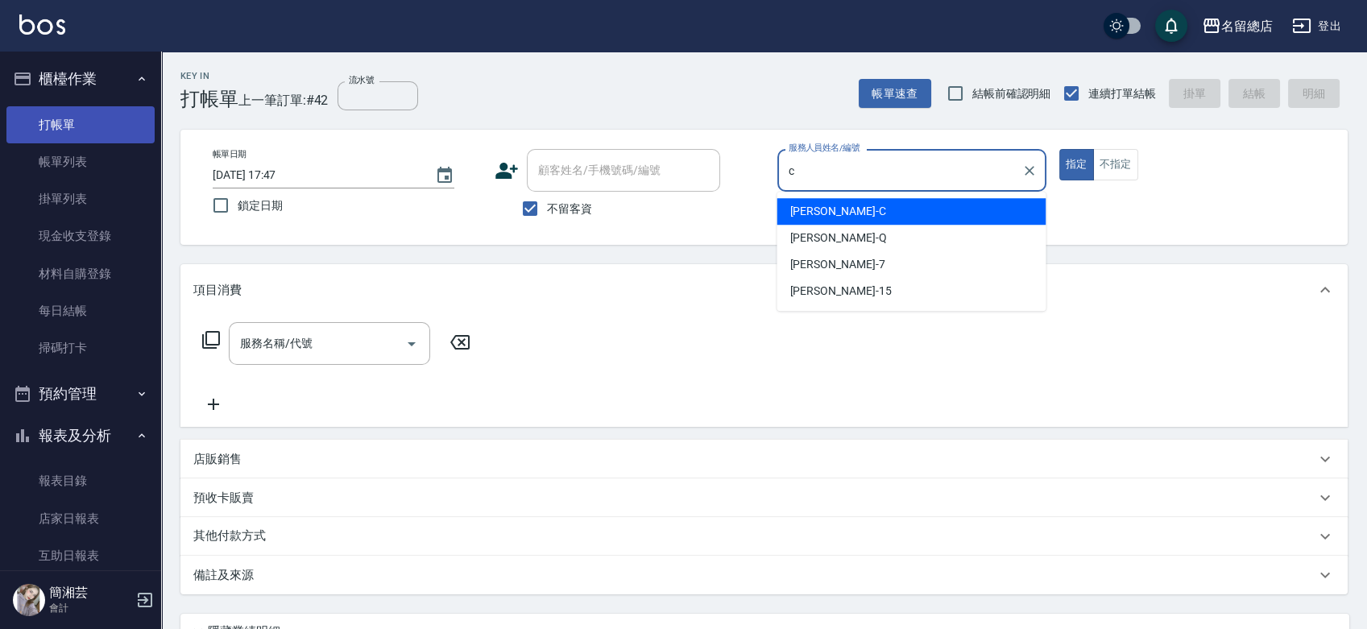
type input "麗花[PERSON_NAME]"
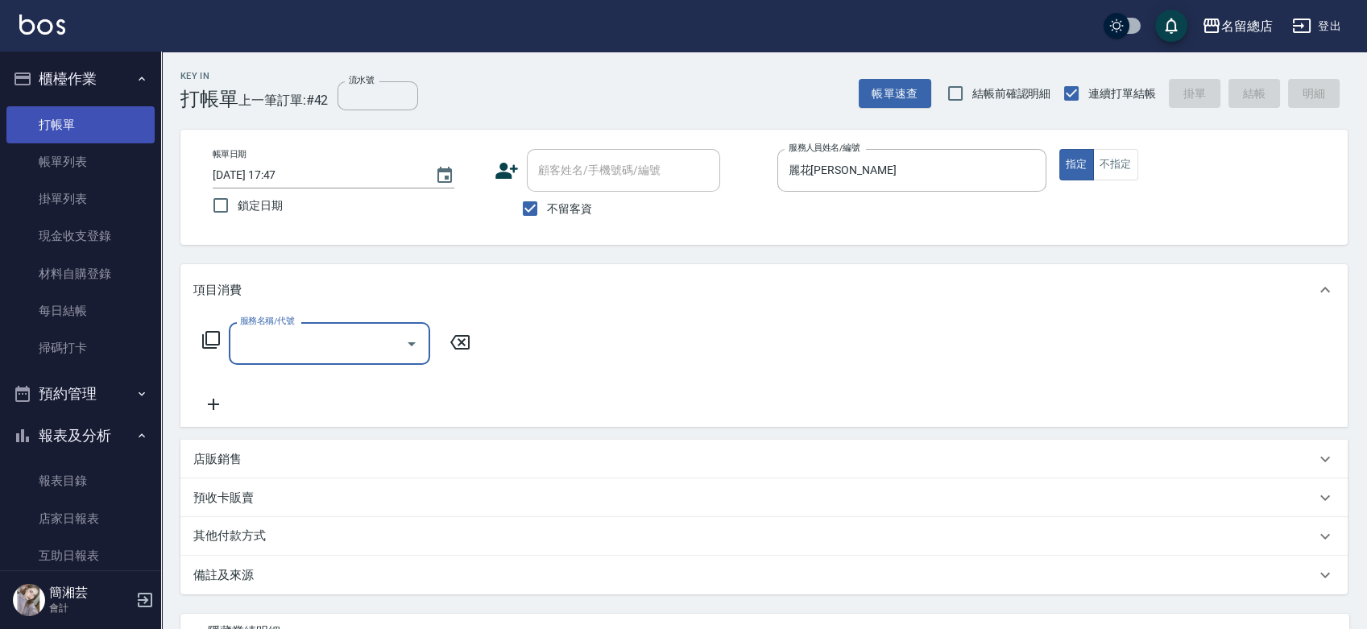
type input "8"
type input "手指甲女(901)"
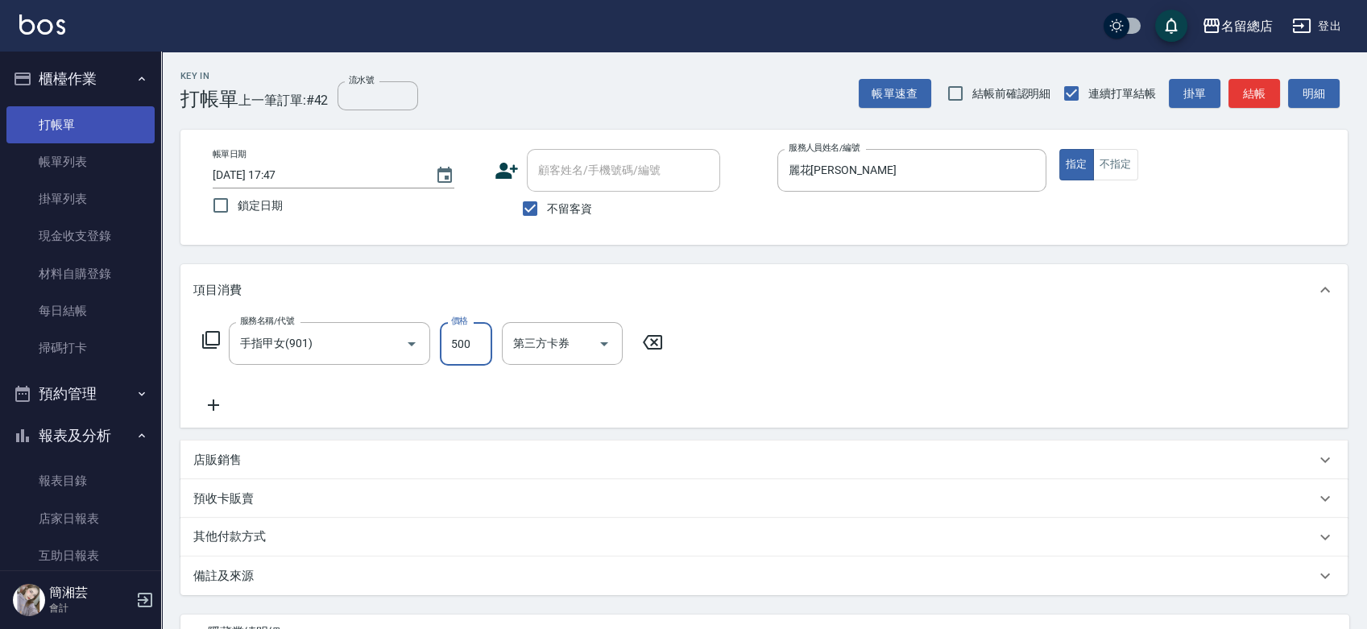
type input "500"
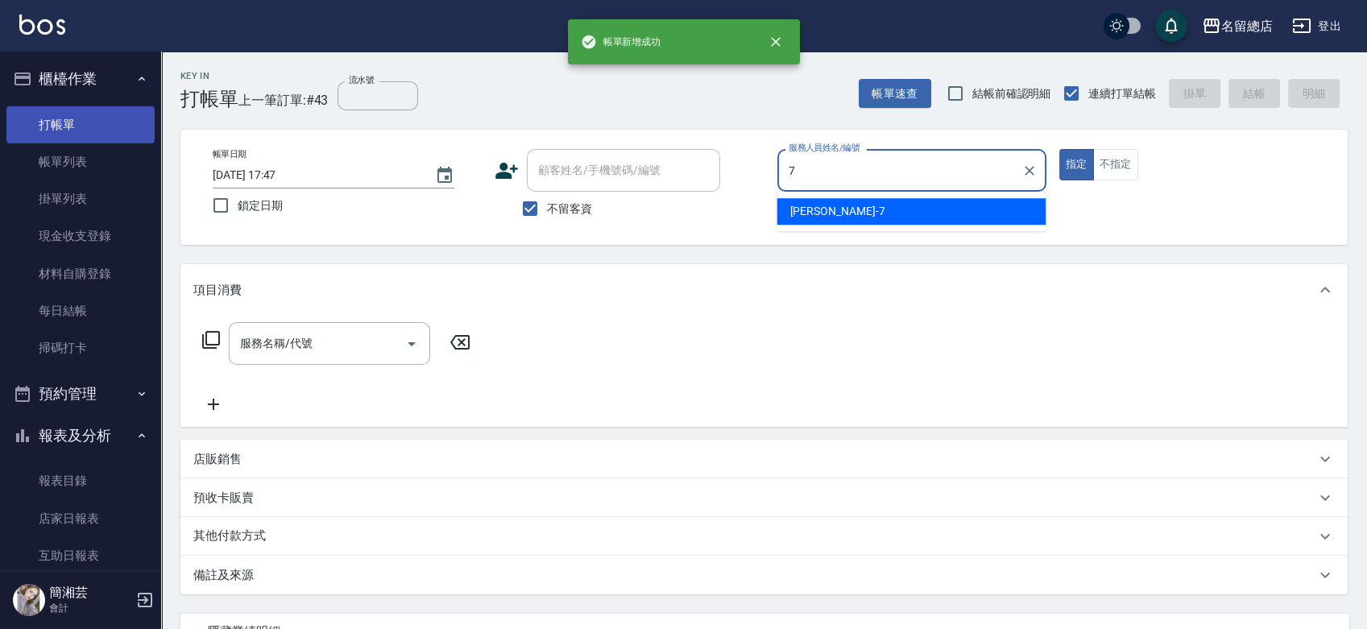
type input "Mick-7"
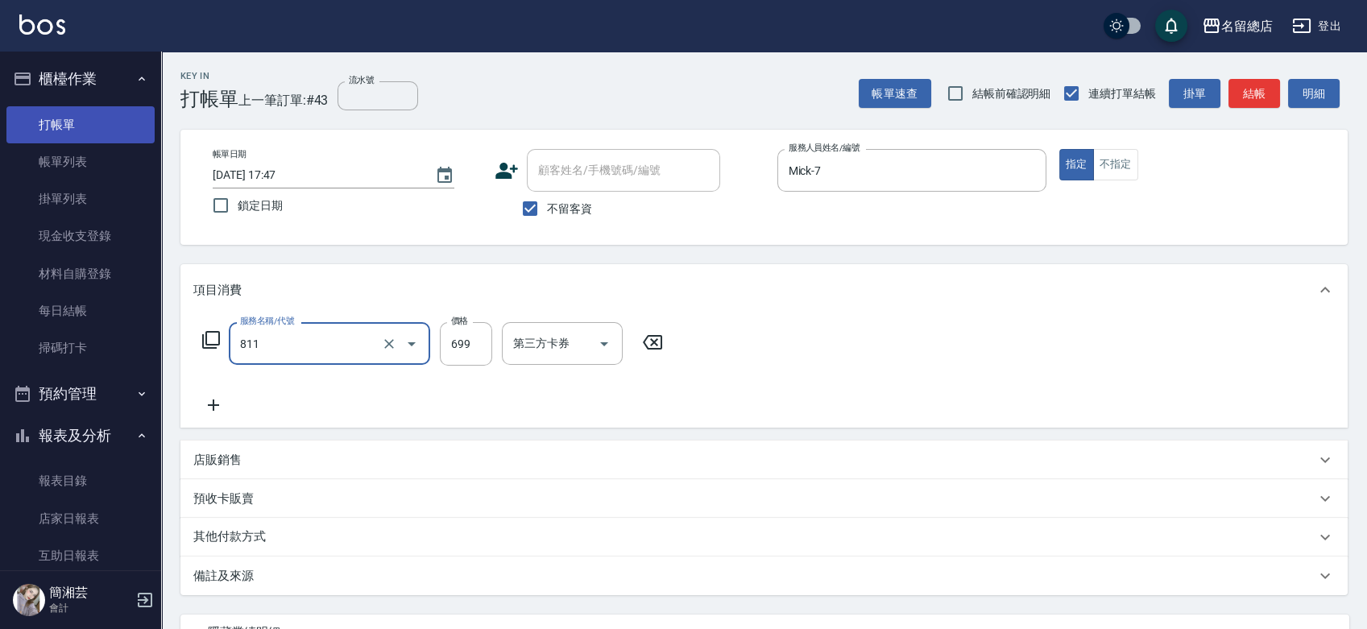
type input "洗+剪(811)"
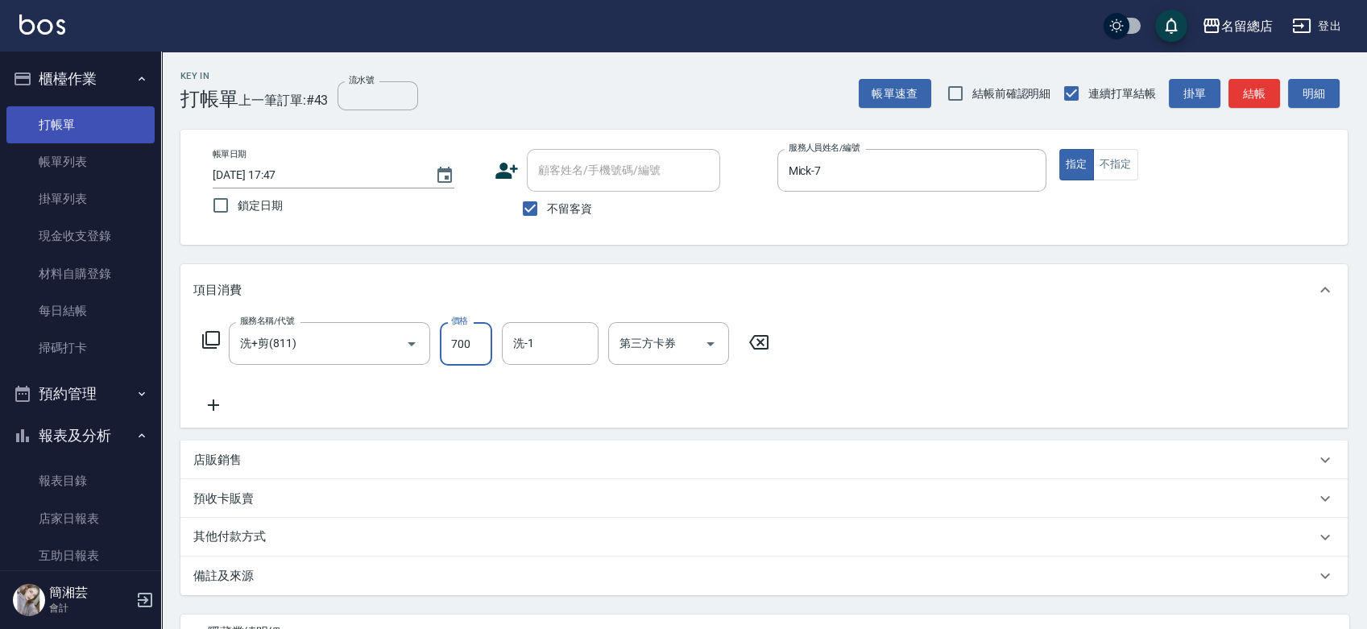
type input "700"
type input "[PERSON_NAME]-34"
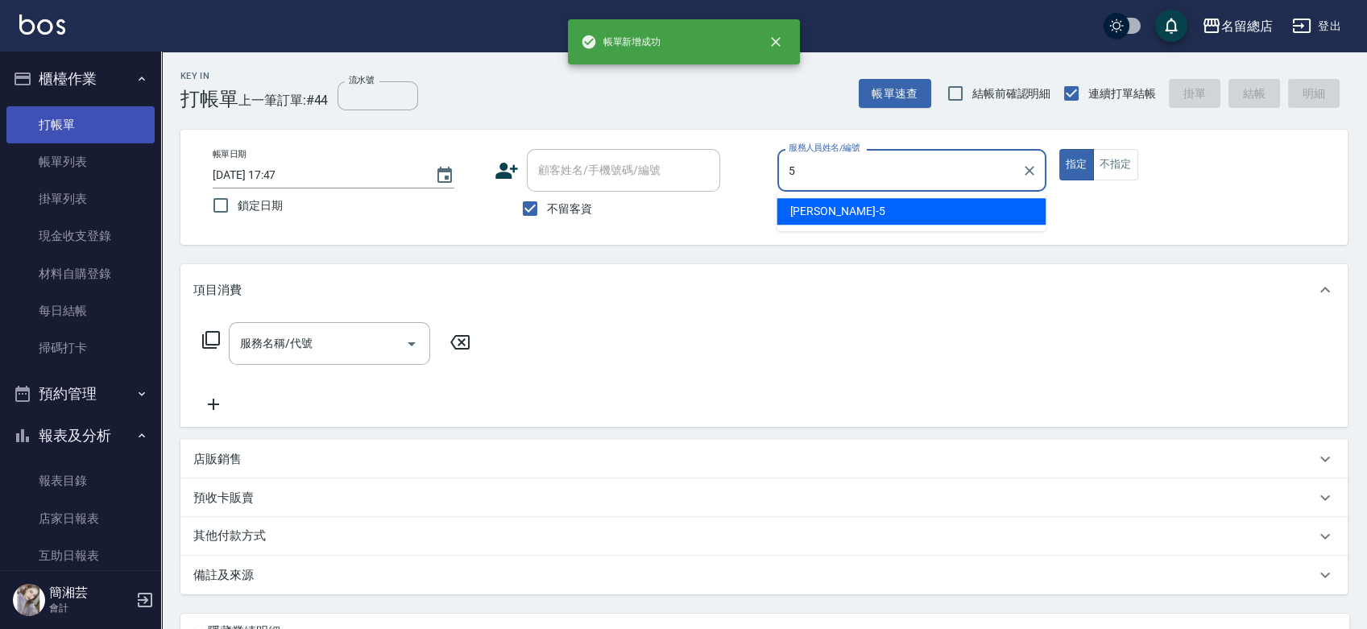
type input "[PERSON_NAME]-5"
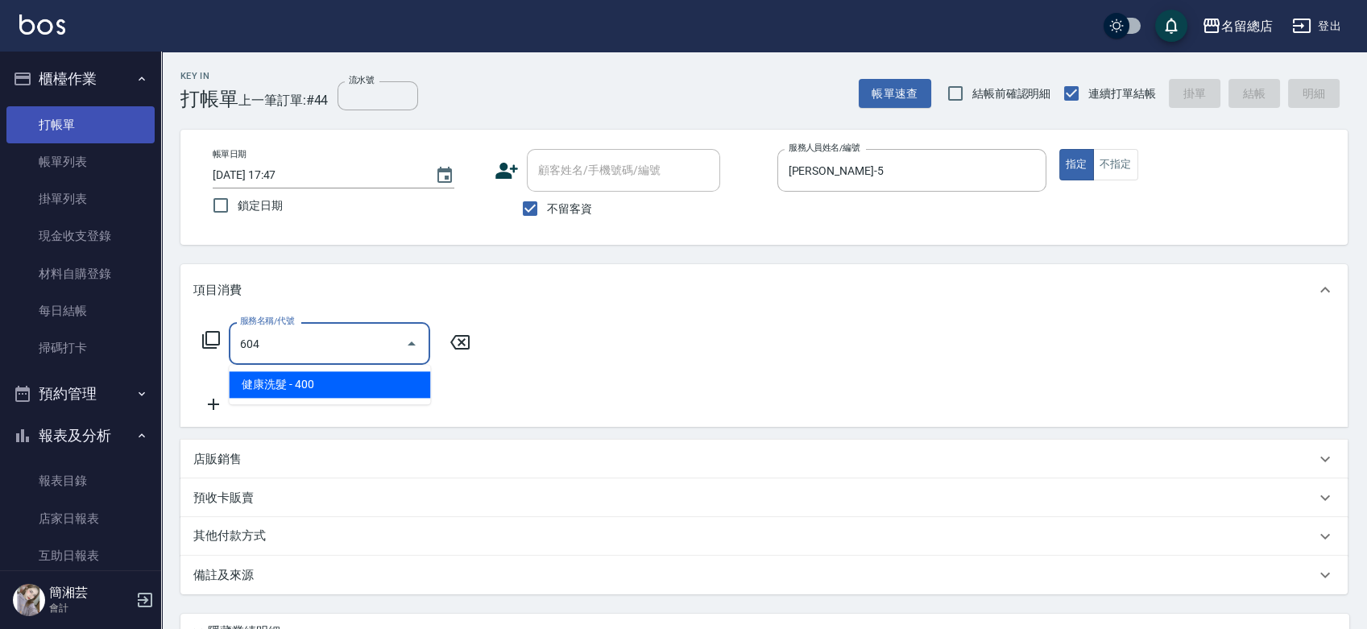
type input "健康洗髮(604)"
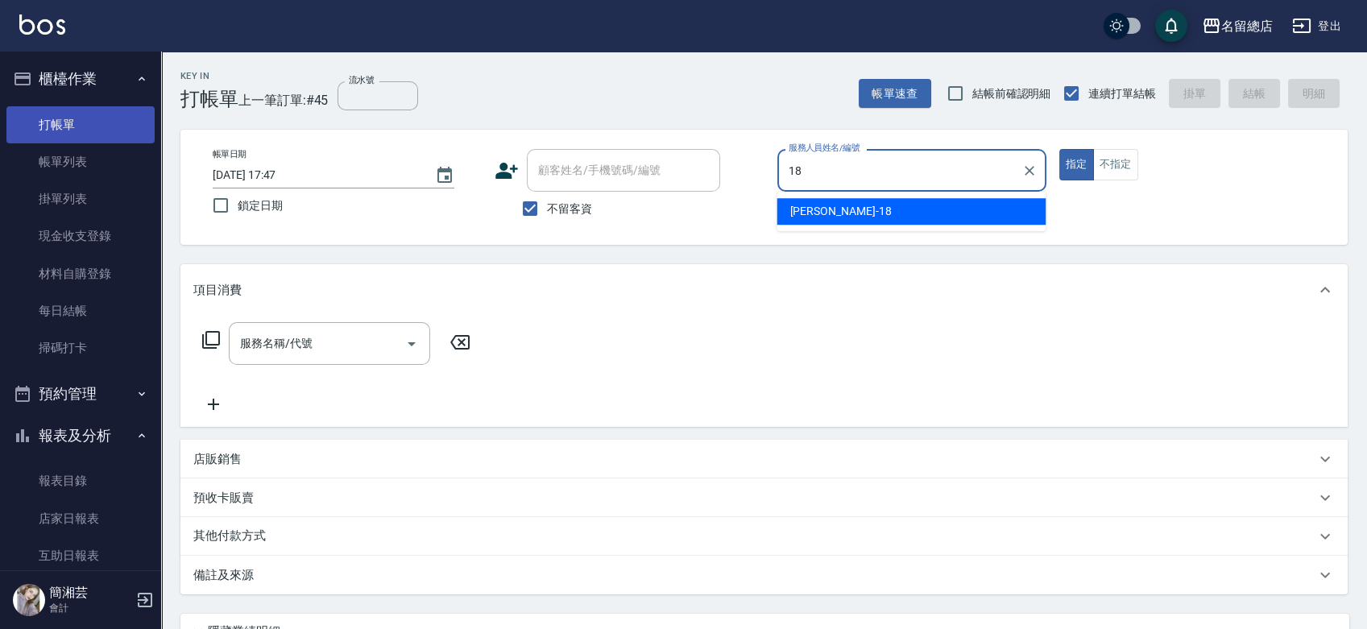
type input "[PERSON_NAME]-18"
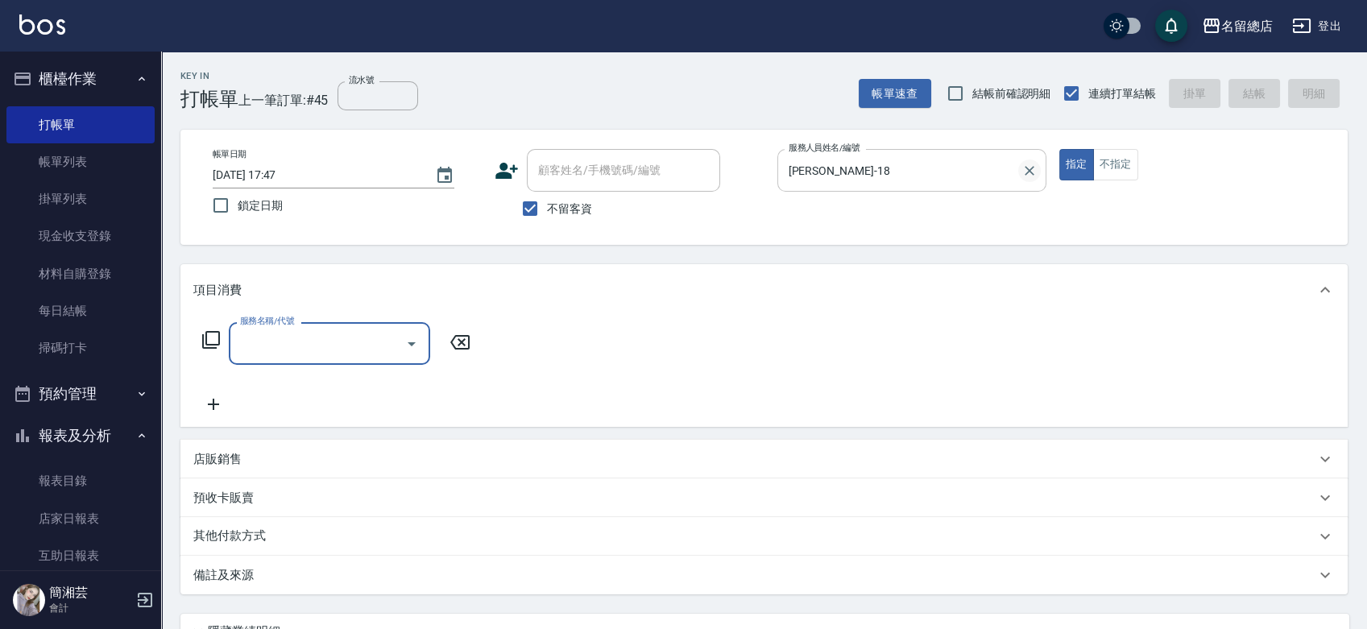
click at [1031, 168] on icon "Clear" at bounding box center [1030, 171] width 10 height 10
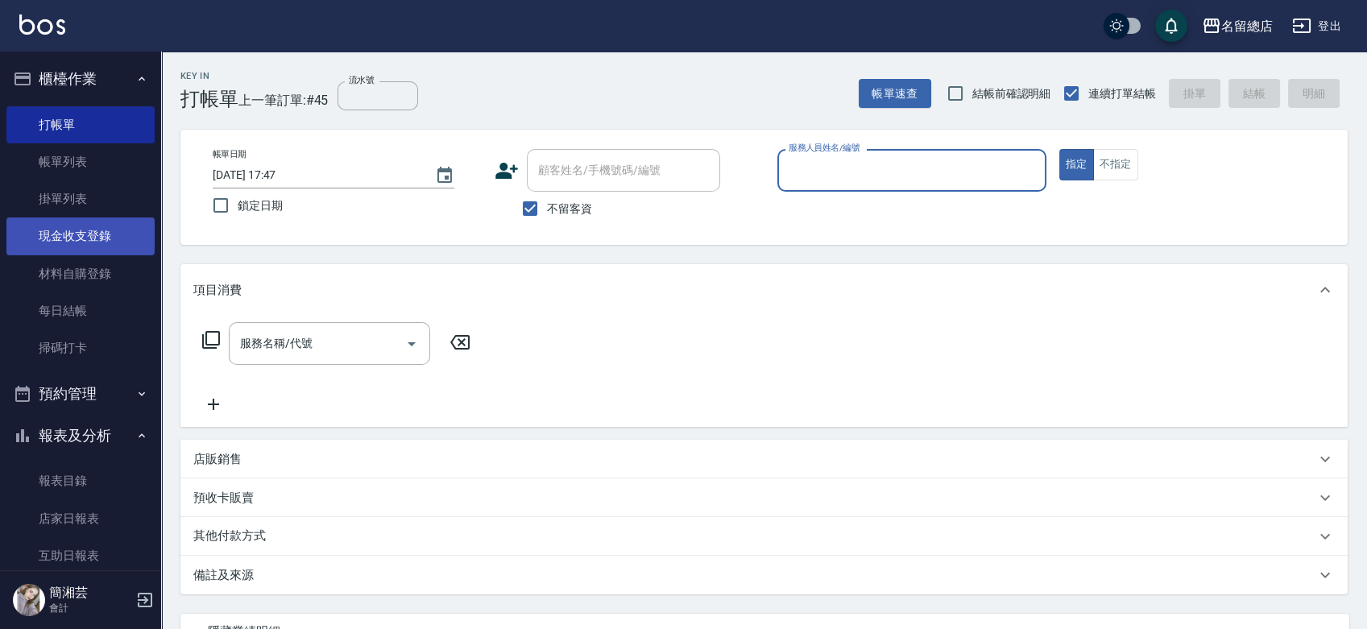
click at [91, 240] on link "現金收支登錄" at bounding box center [80, 236] width 148 height 37
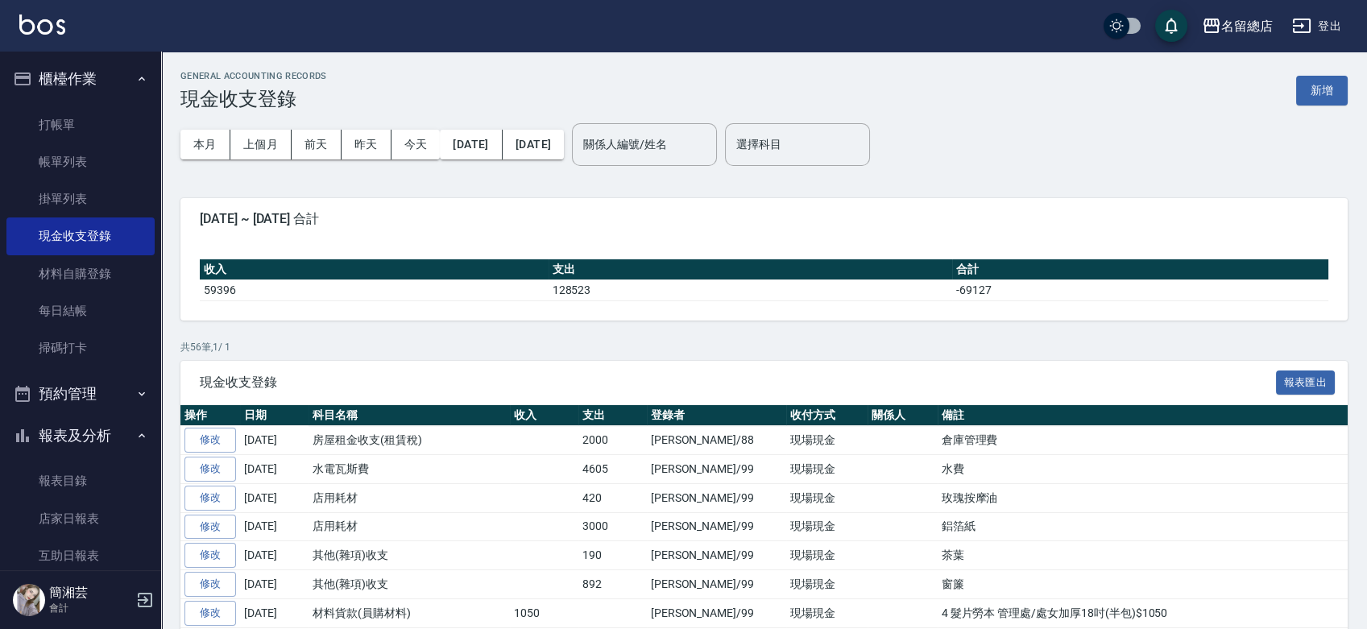
click at [1336, 92] on button "新增" at bounding box center [1322, 91] width 52 height 30
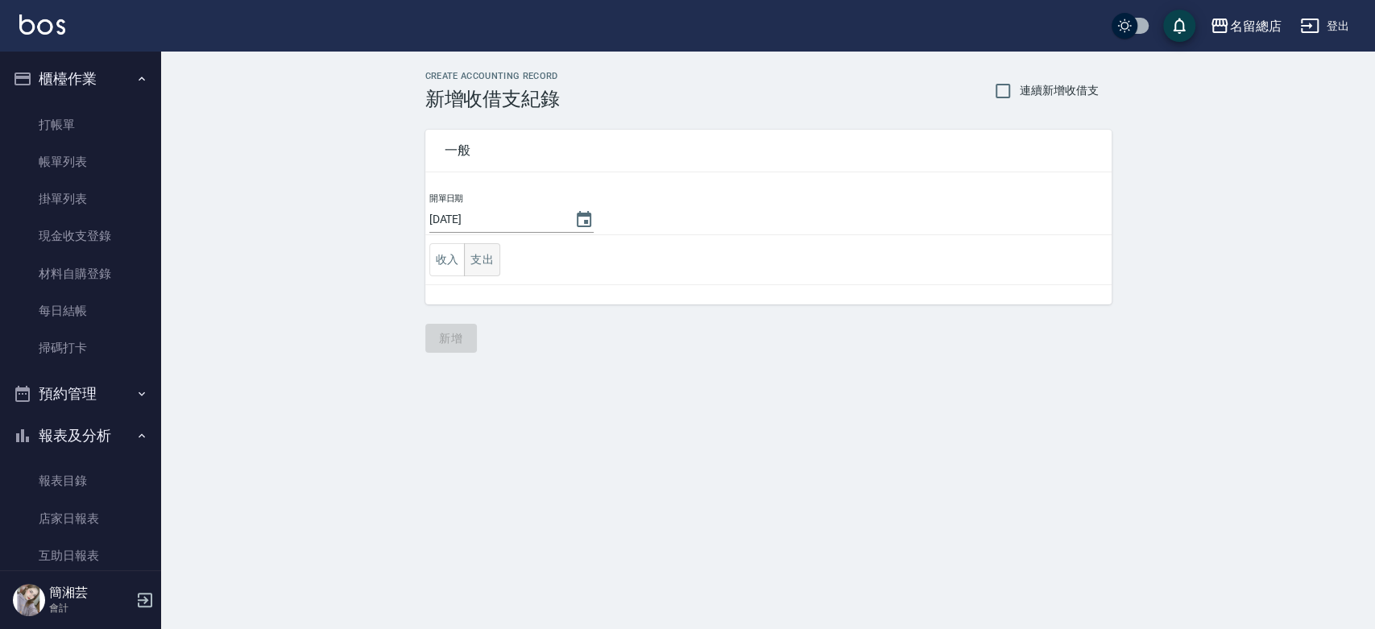
click at [496, 259] on button "支出" at bounding box center [482, 259] width 36 height 33
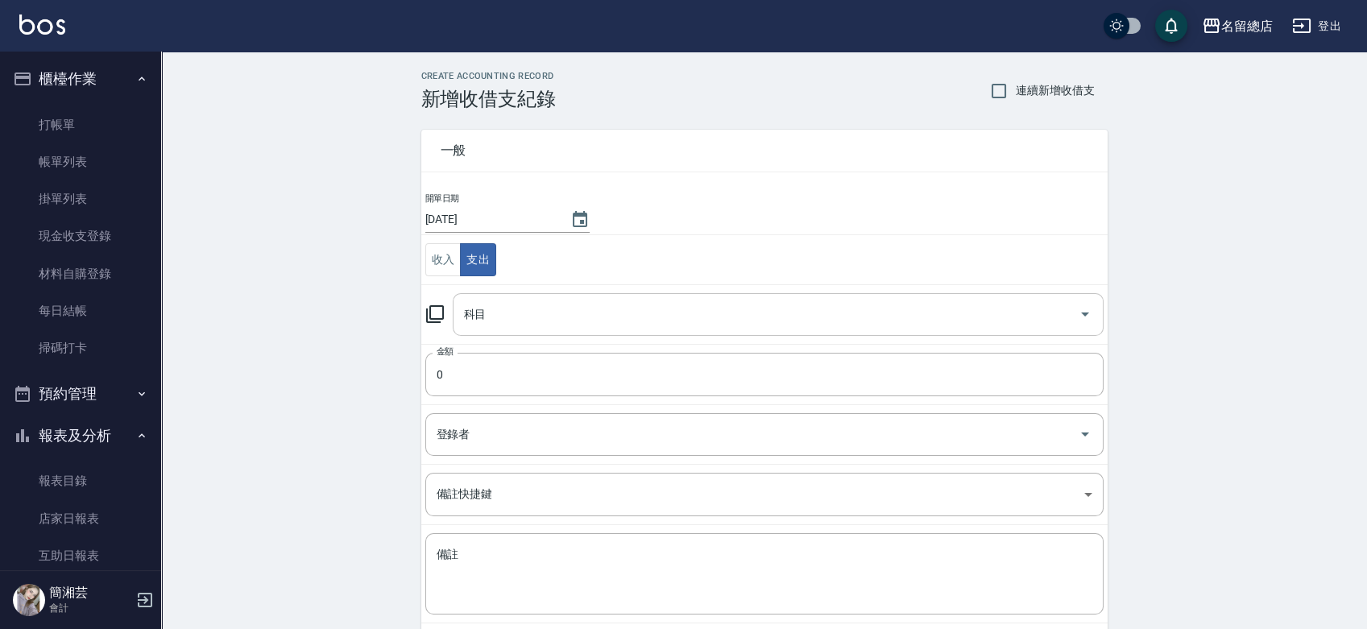
click at [537, 317] on input "科目" at bounding box center [766, 315] width 612 height 28
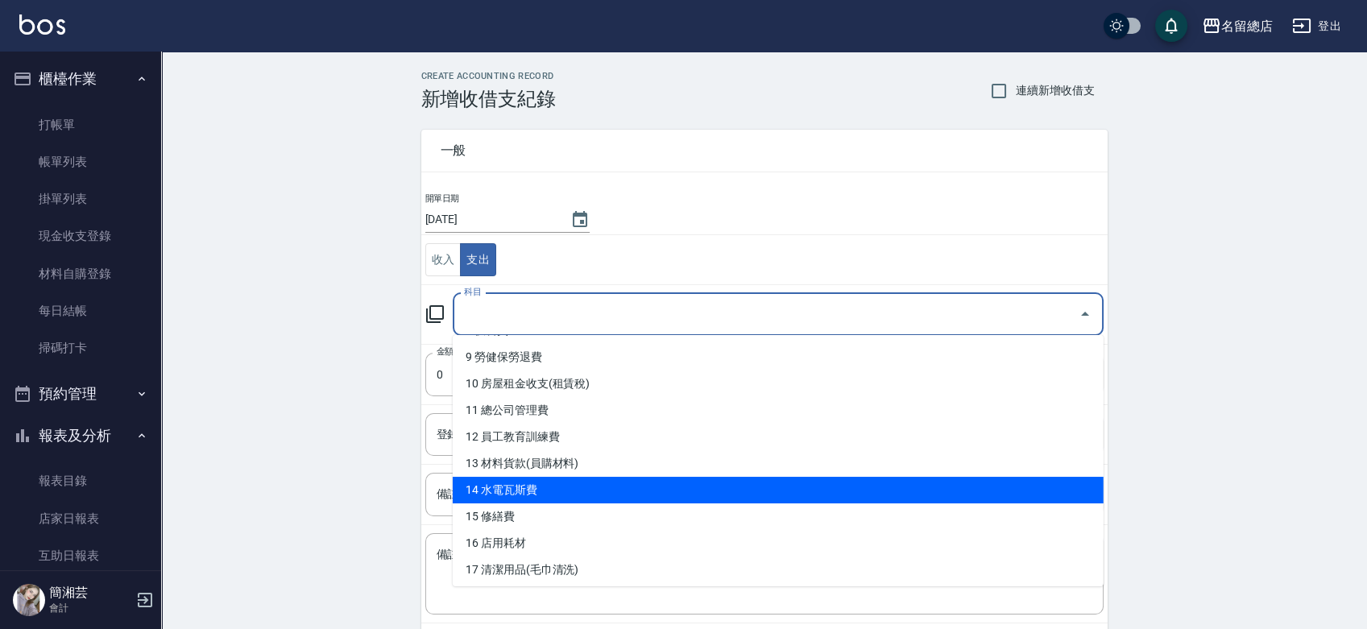
scroll to position [268, 0]
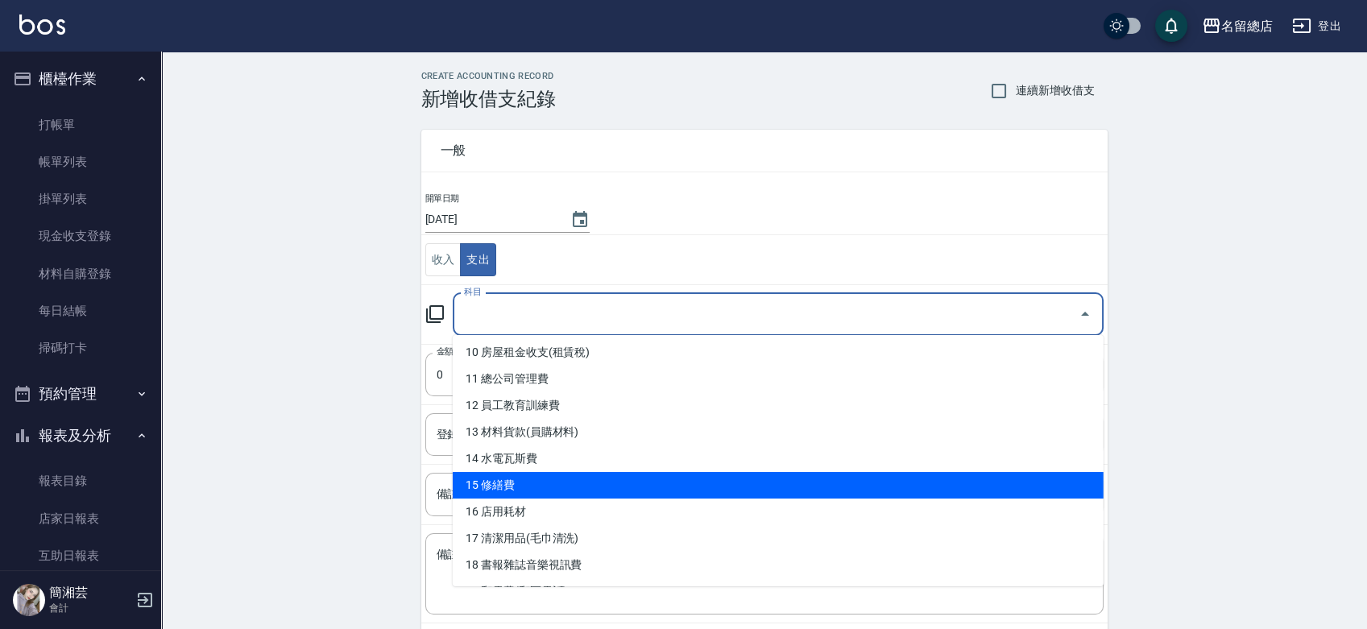
click at [533, 483] on li "15 修繕費" at bounding box center [778, 485] width 651 height 27
type input "15 修繕費"
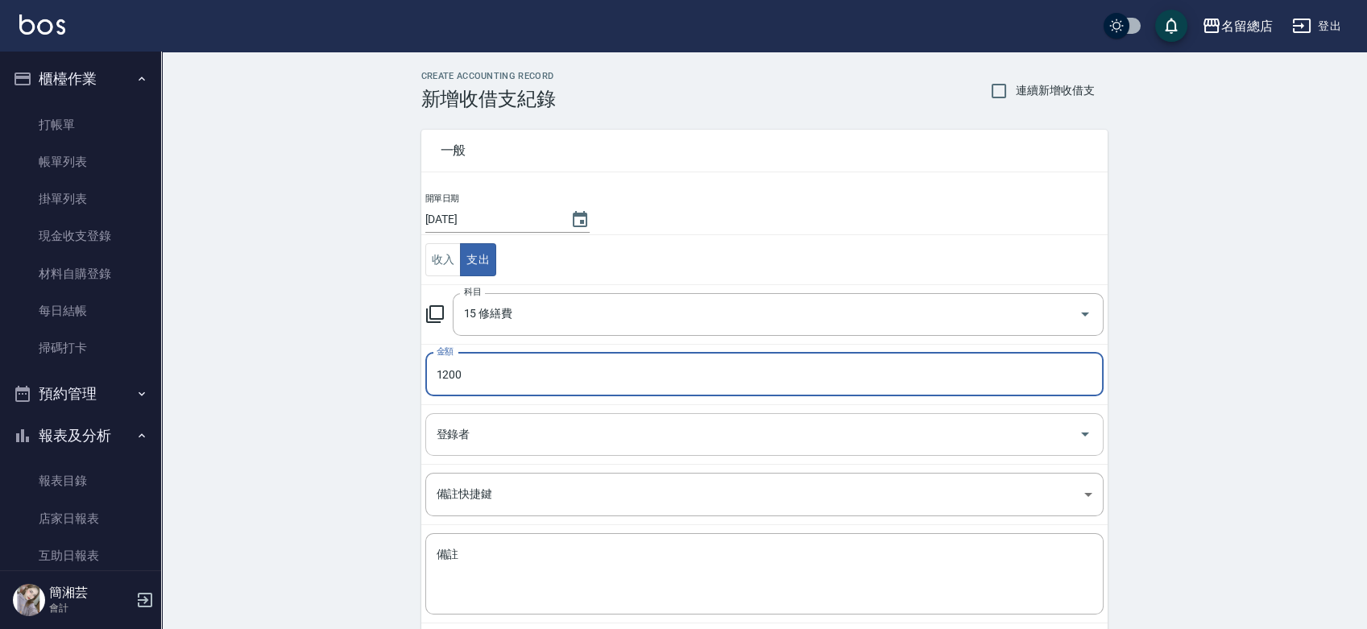
type input "1200"
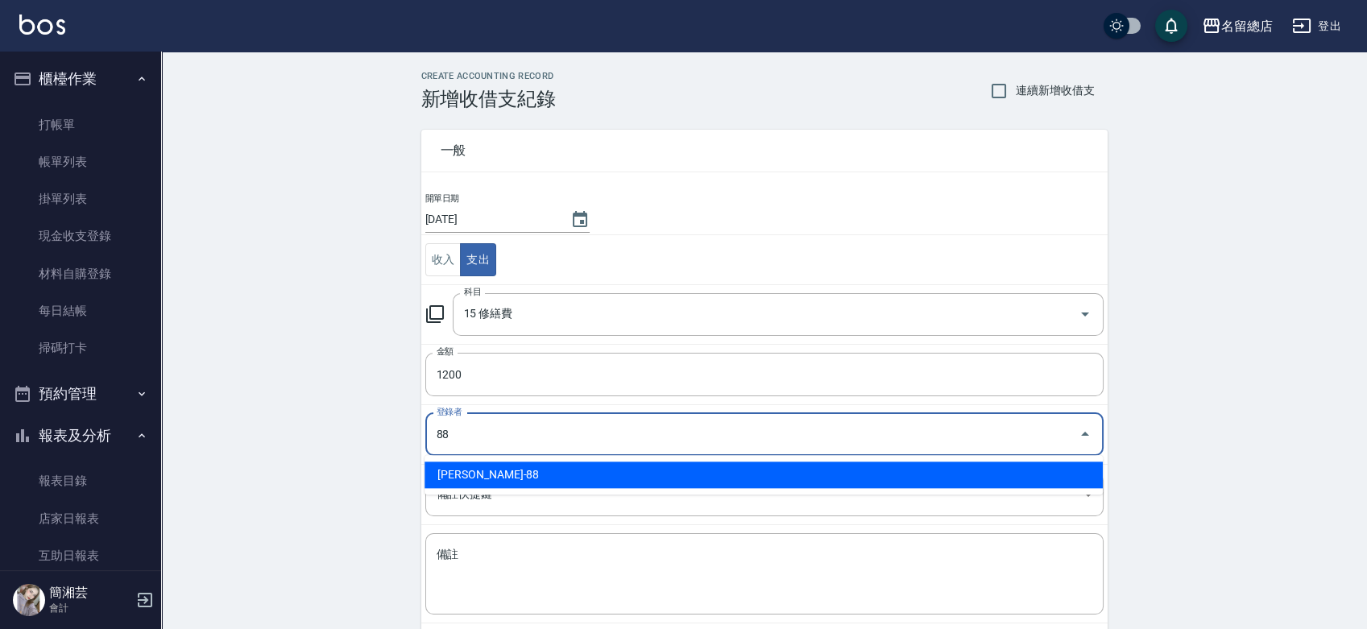
type input "[PERSON_NAME]-88"
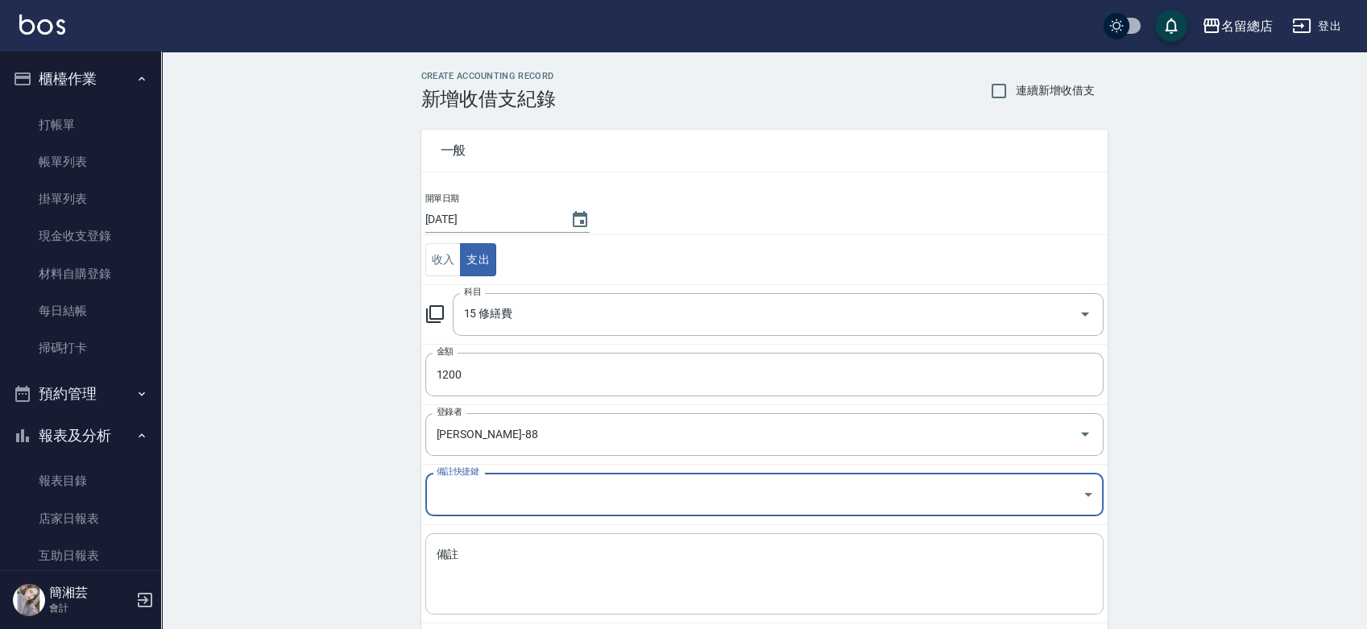
click at [540, 553] on textarea "備註" at bounding box center [765, 574] width 656 height 55
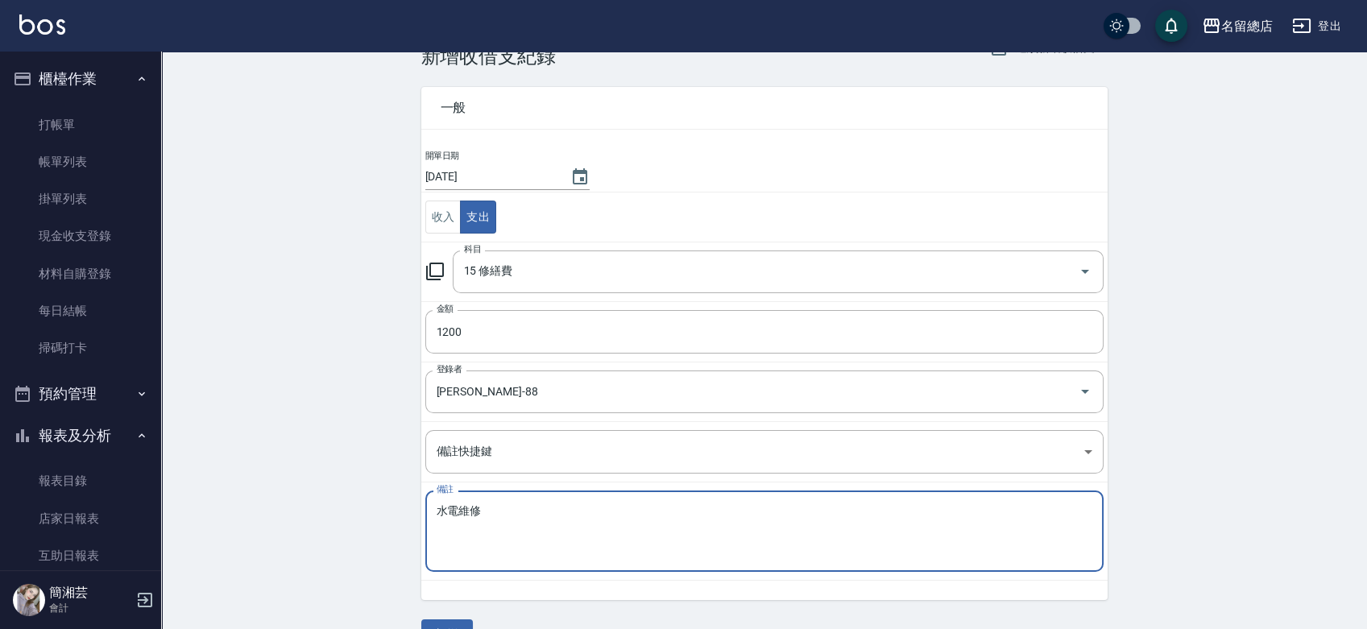
scroll to position [81, 0]
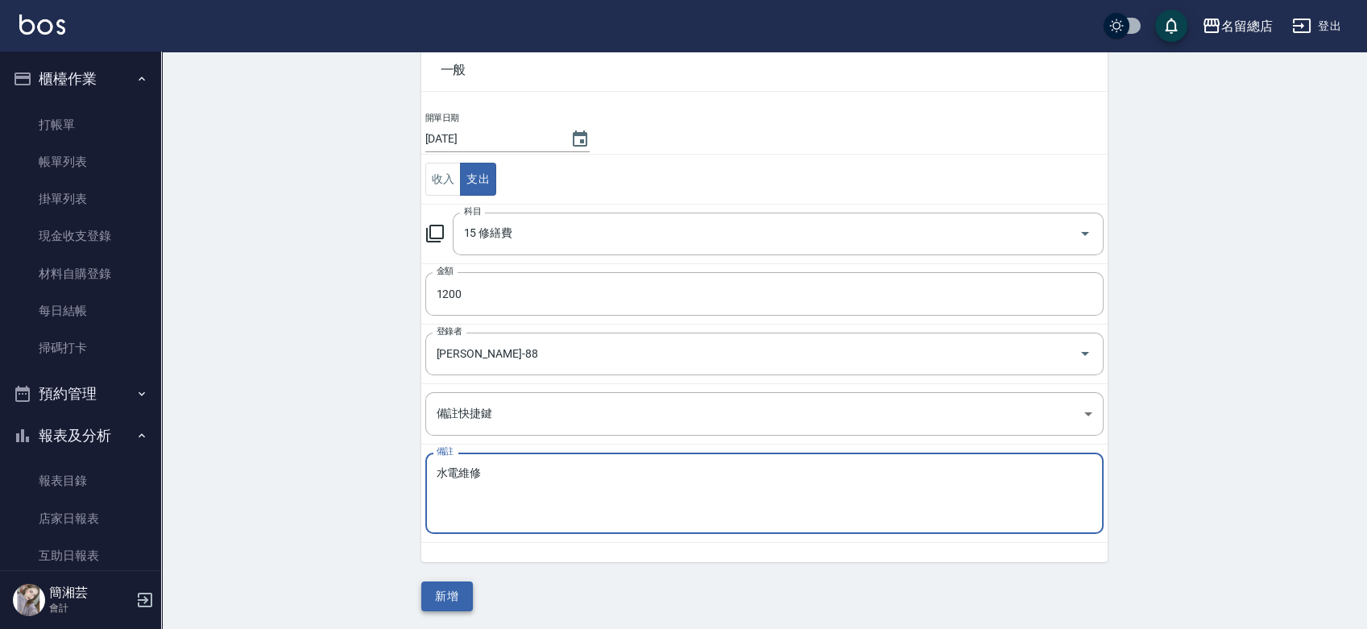
type textarea "水電維修"
click at [446, 587] on button "新增" at bounding box center [447, 597] width 52 height 30
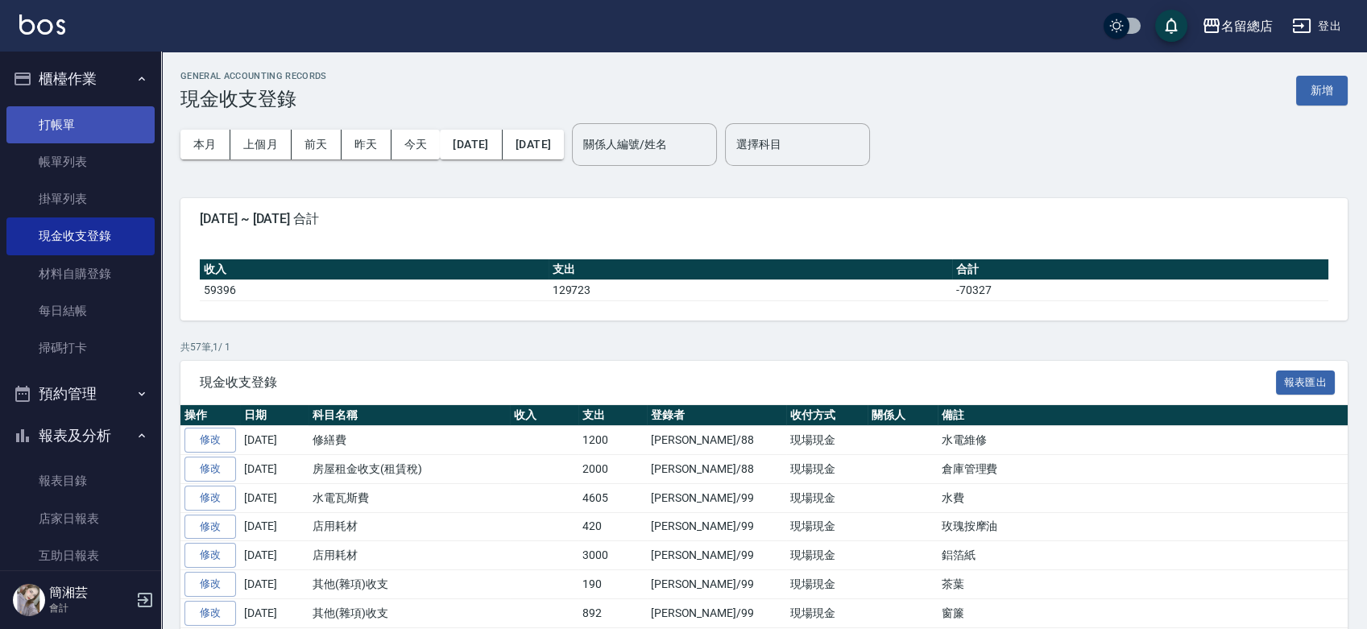
click at [66, 122] on link "打帳單" at bounding box center [80, 124] width 148 height 37
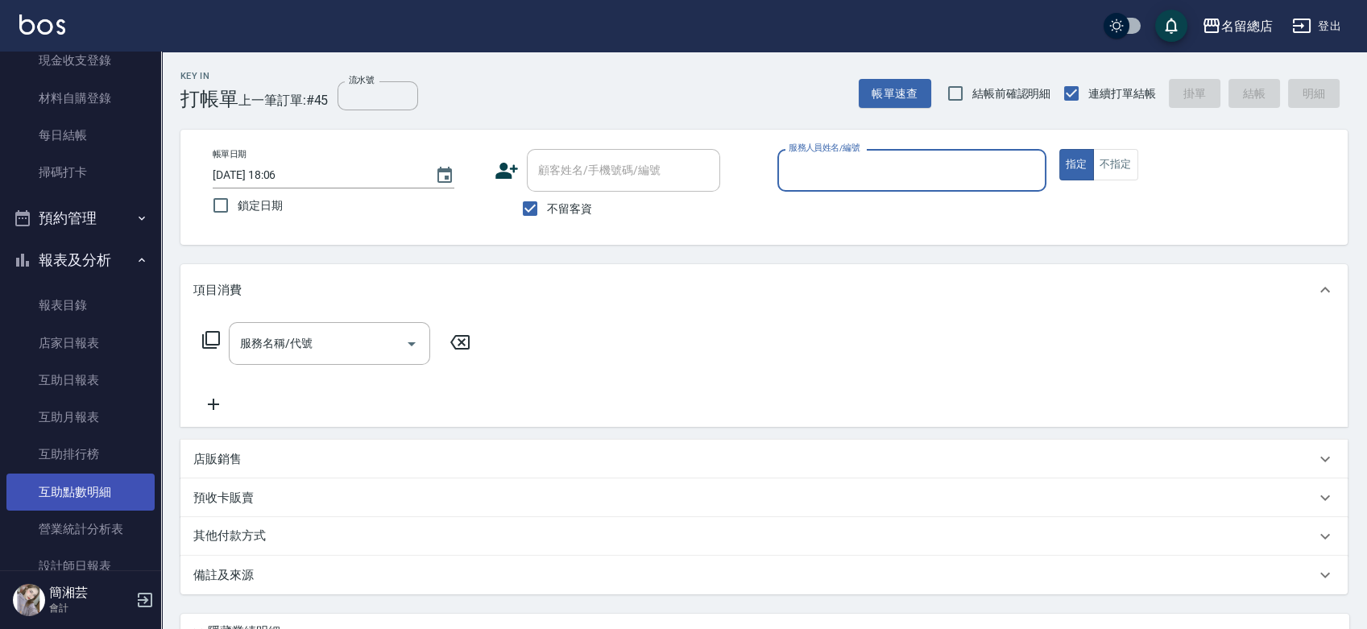
scroll to position [179, 0]
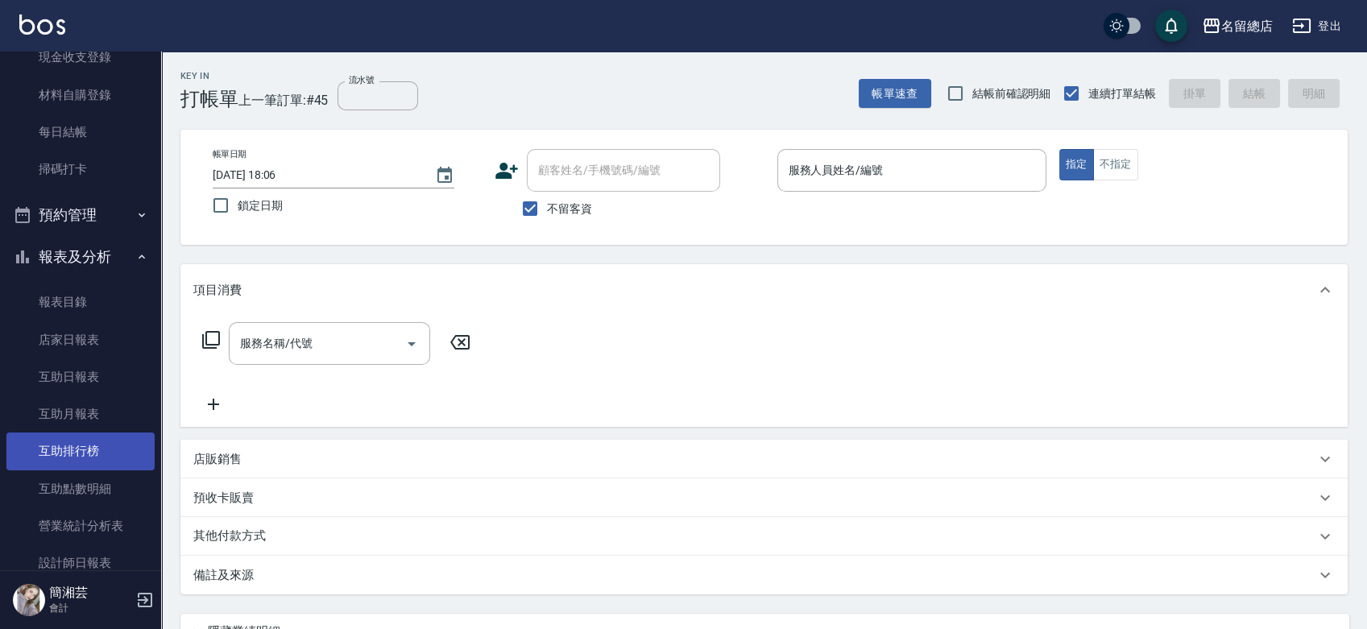
click at [81, 448] on link "互助排行榜" at bounding box center [80, 451] width 148 height 37
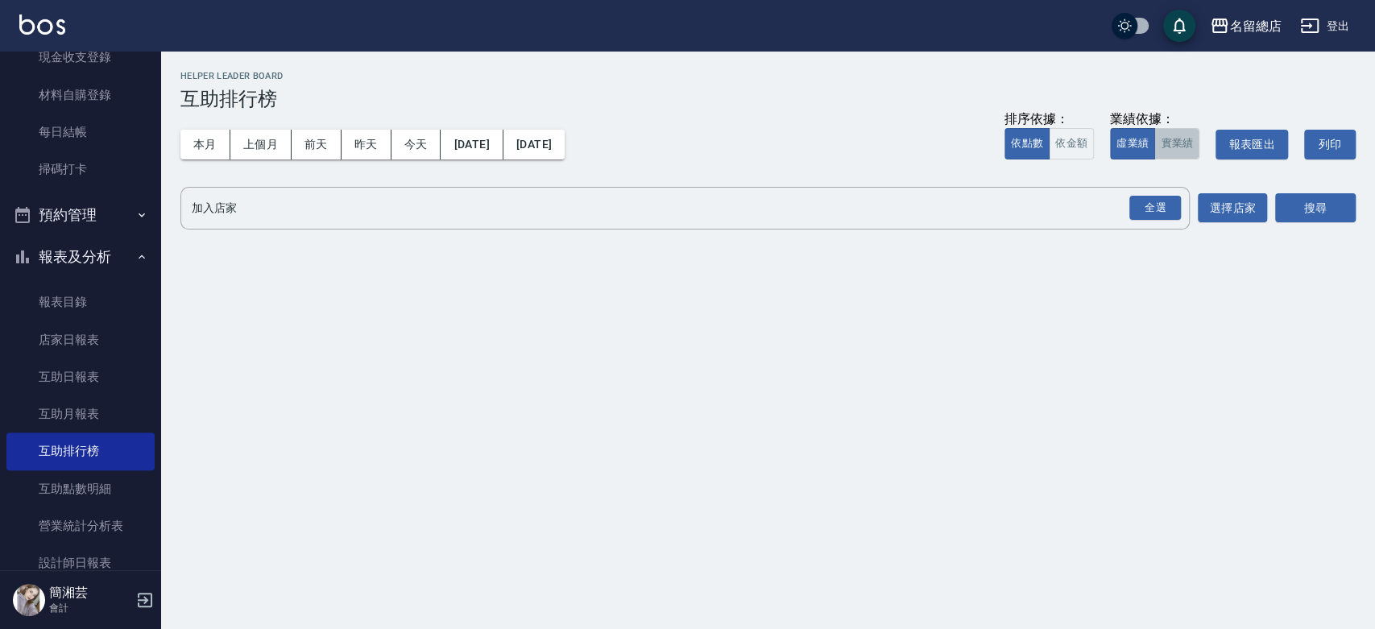
click at [1188, 141] on button "實業績" at bounding box center [1176, 143] width 45 height 31
drag, startPoint x: 1157, startPoint y: 205, endPoint x: 1184, endPoint y: 198, distance: 28.3
click at [1156, 205] on div "全選" at bounding box center [1156, 208] width 52 height 25
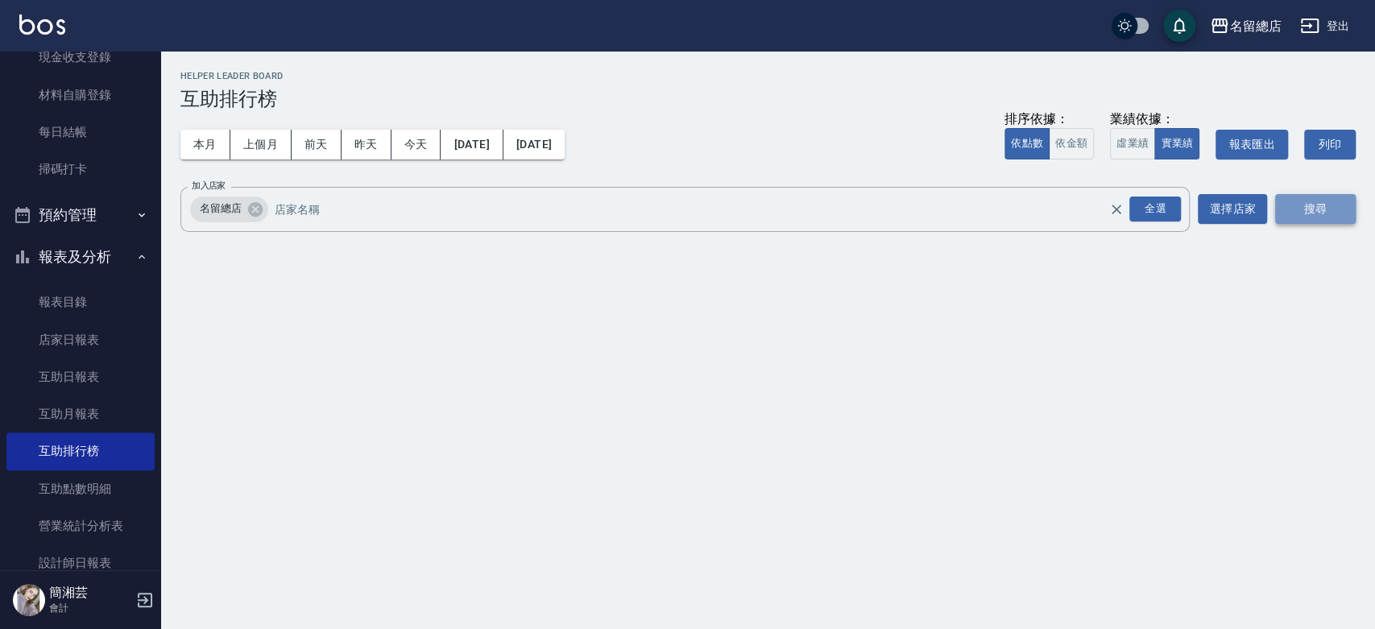
click at [1320, 211] on button "搜尋" at bounding box center [1315, 209] width 81 height 30
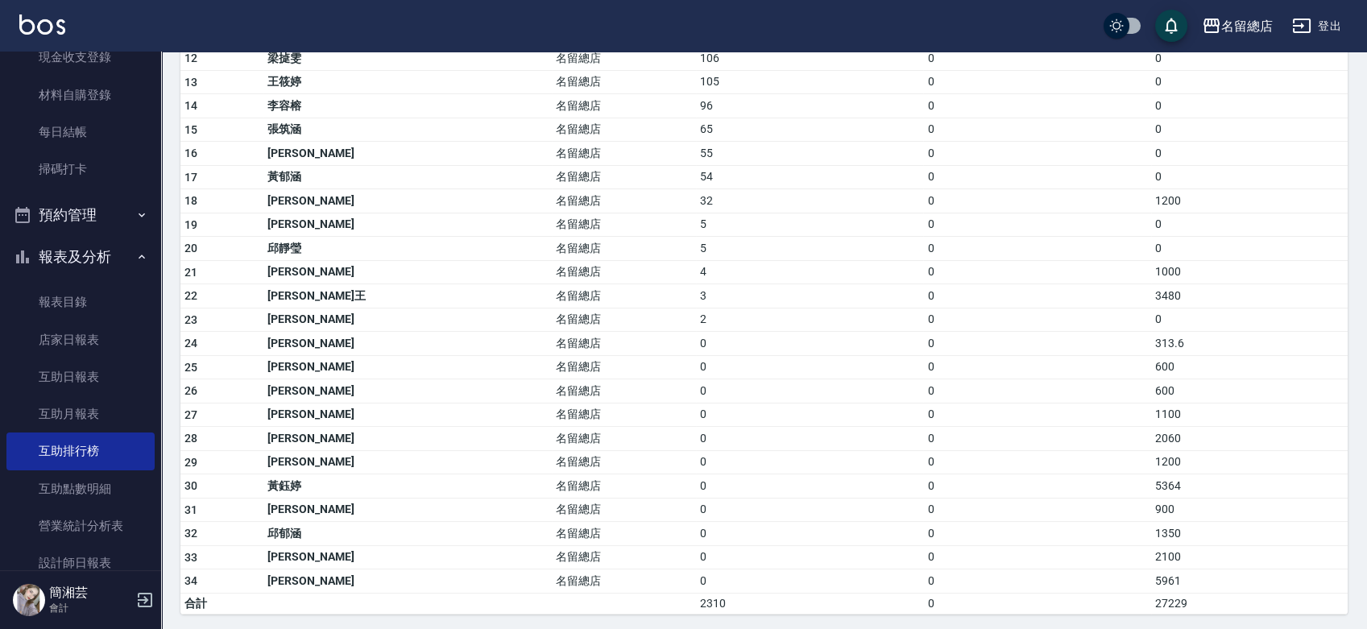
scroll to position [476, 0]
drag, startPoint x: 573, startPoint y: 309, endPoint x: 615, endPoint y: 309, distance: 41.9
click at [614, 309] on tr "23 [PERSON_NAME]留總店 2 0 0" at bounding box center [763, 319] width 1167 height 24
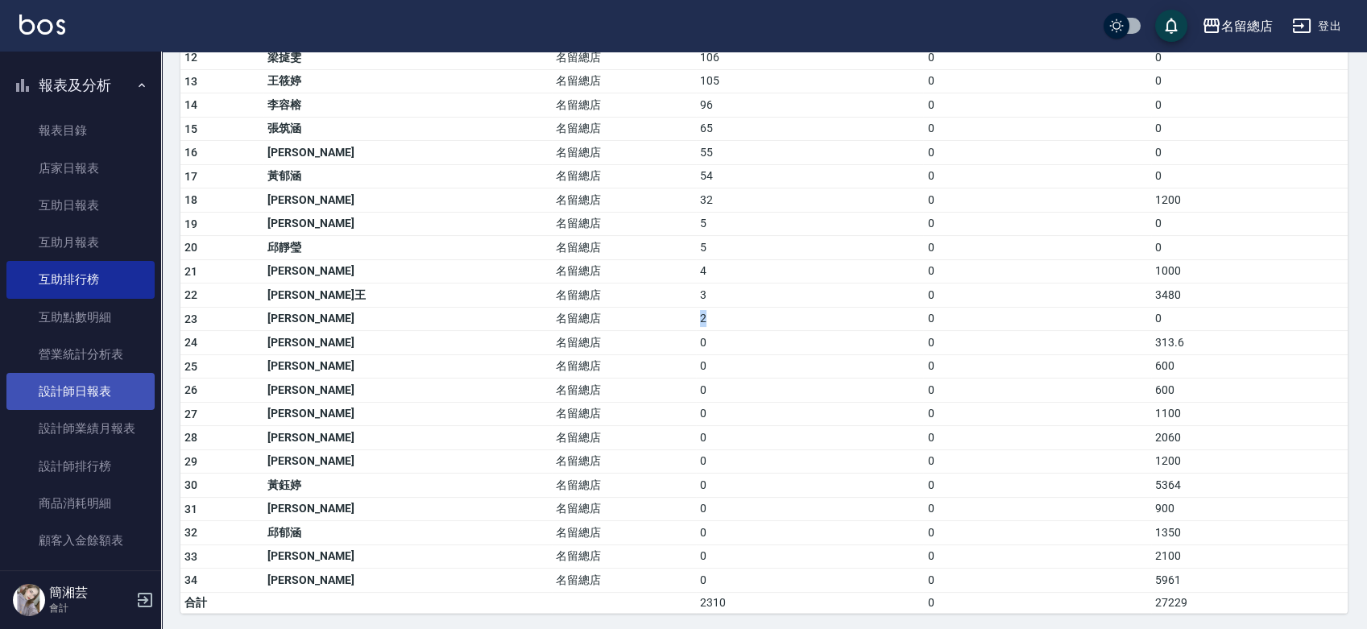
scroll to position [447, 0]
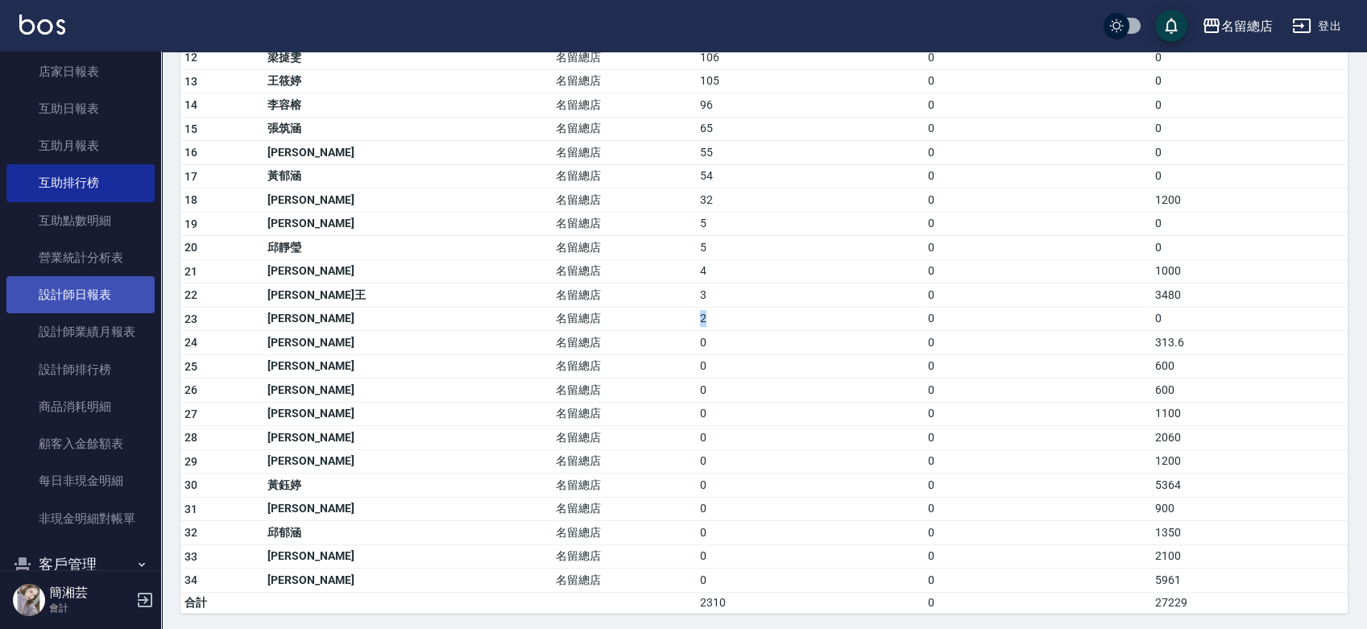
click at [73, 309] on link "設計師日報表" at bounding box center [80, 294] width 148 height 37
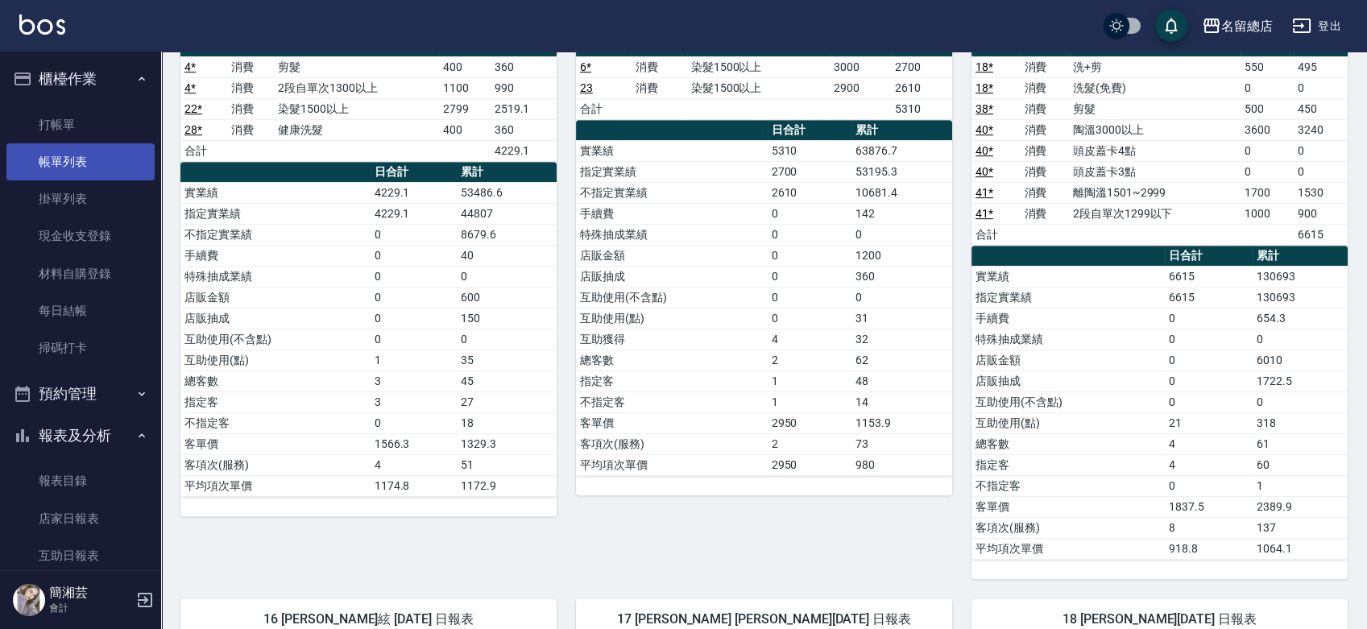
click at [81, 166] on link "帳單列表" at bounding box center [80, 161] width 148 height 37
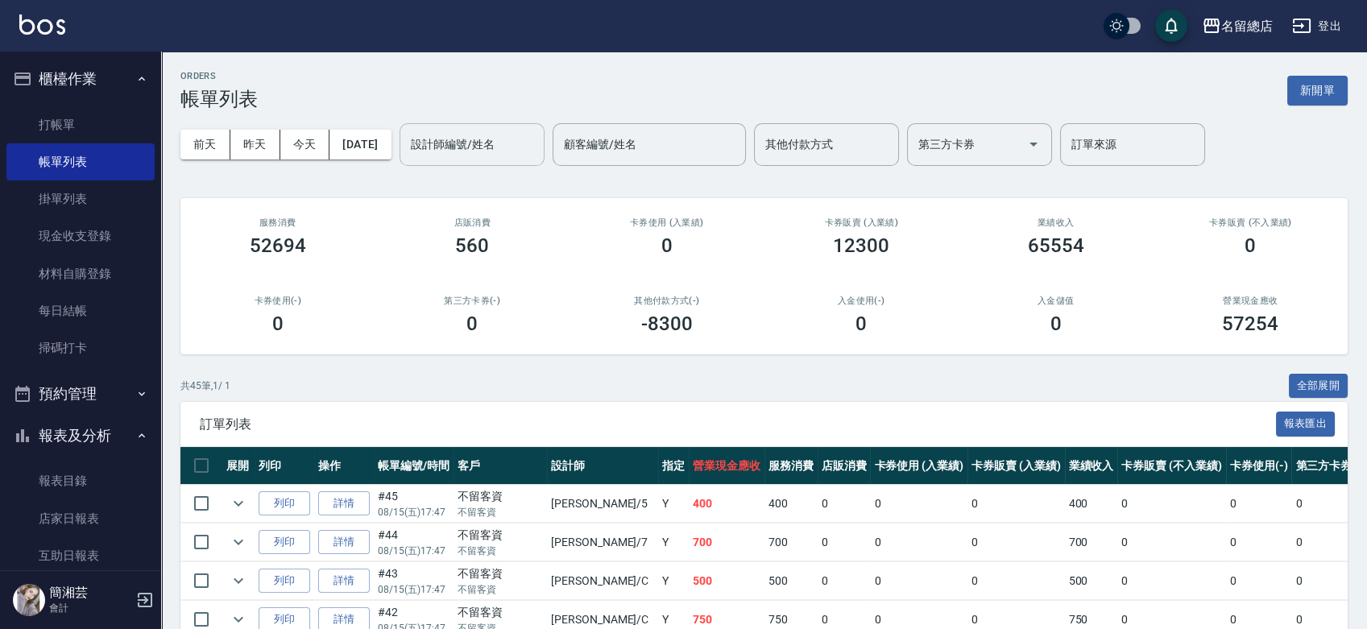
click at [531, 136] on input "設計師編號/姓名" at bounding box center [472, 145] width 131 height 28
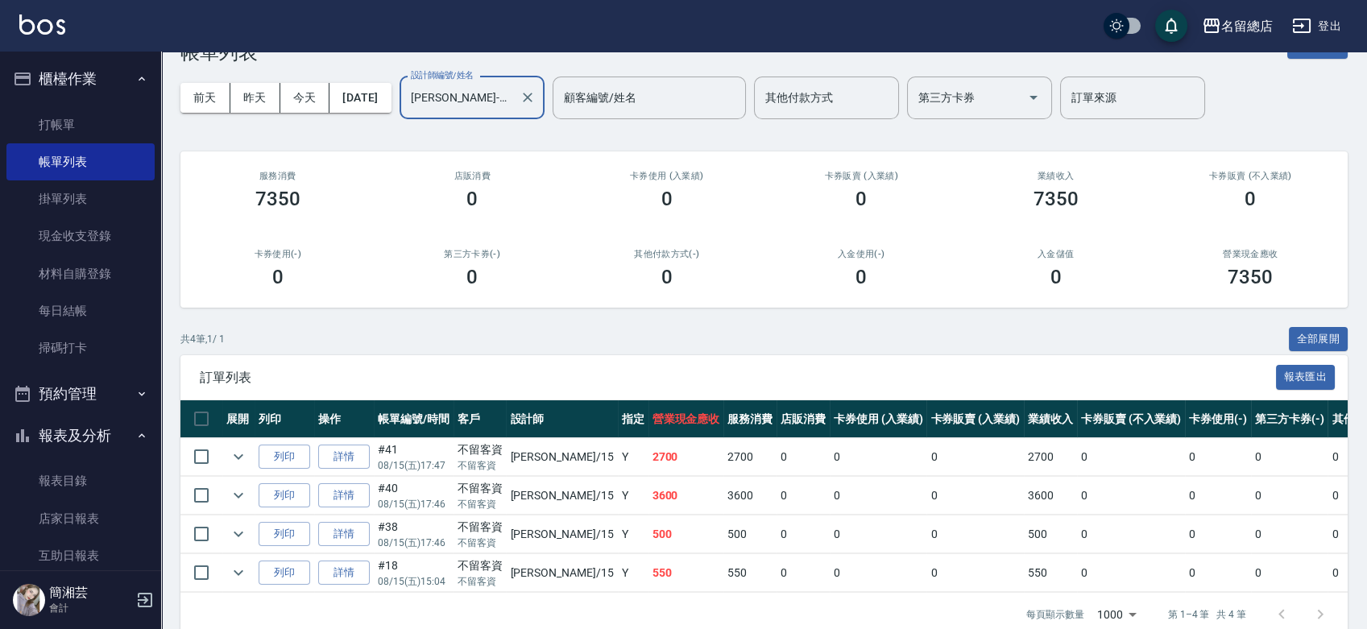
scroll to position [85, 0]
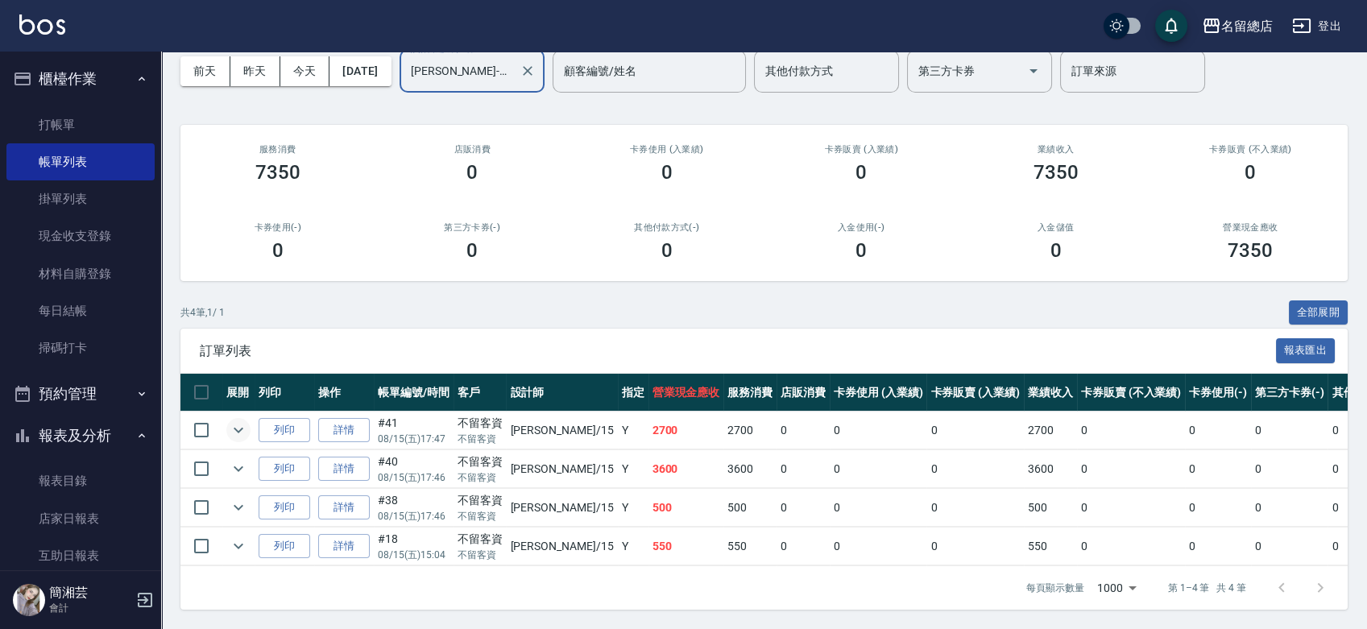
type input "[PERSON_NAME]-15"
click at [235, 428] on icon "expand row" at bounding box center [239, 431] width 10 height 6
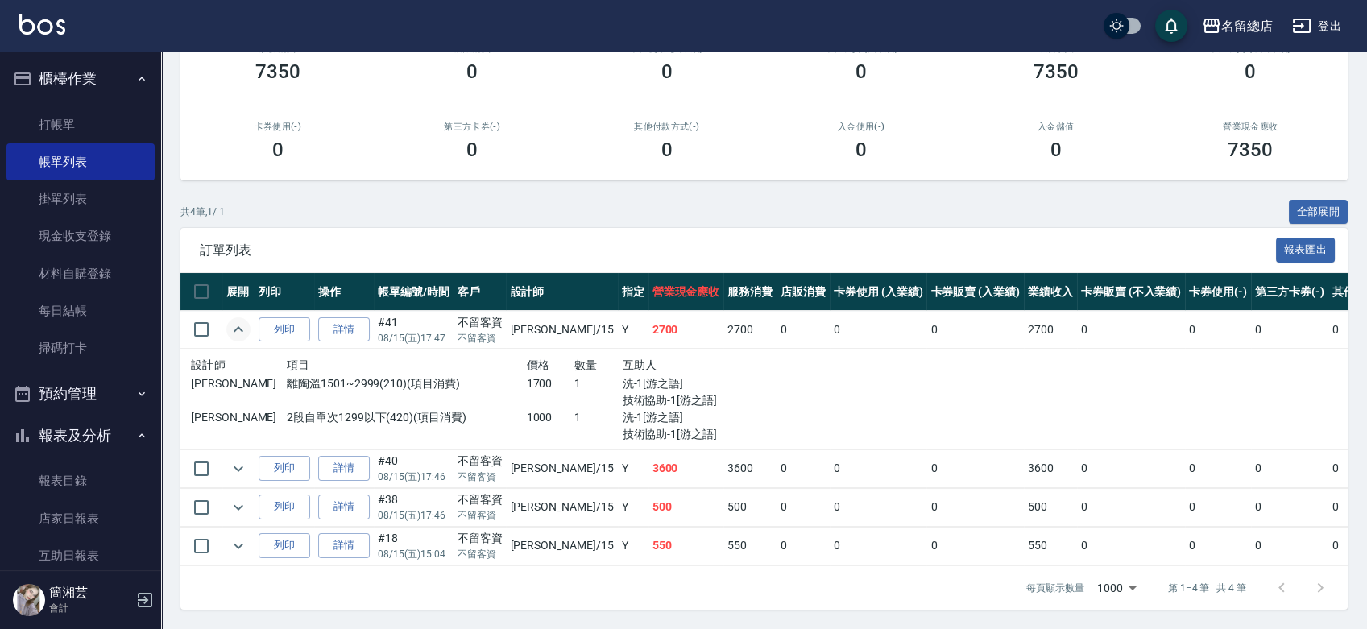
scroll to position [186, 0]
click at [238, 459] on icon "expand row" at bounding box center [238, 468] width 19 height 19
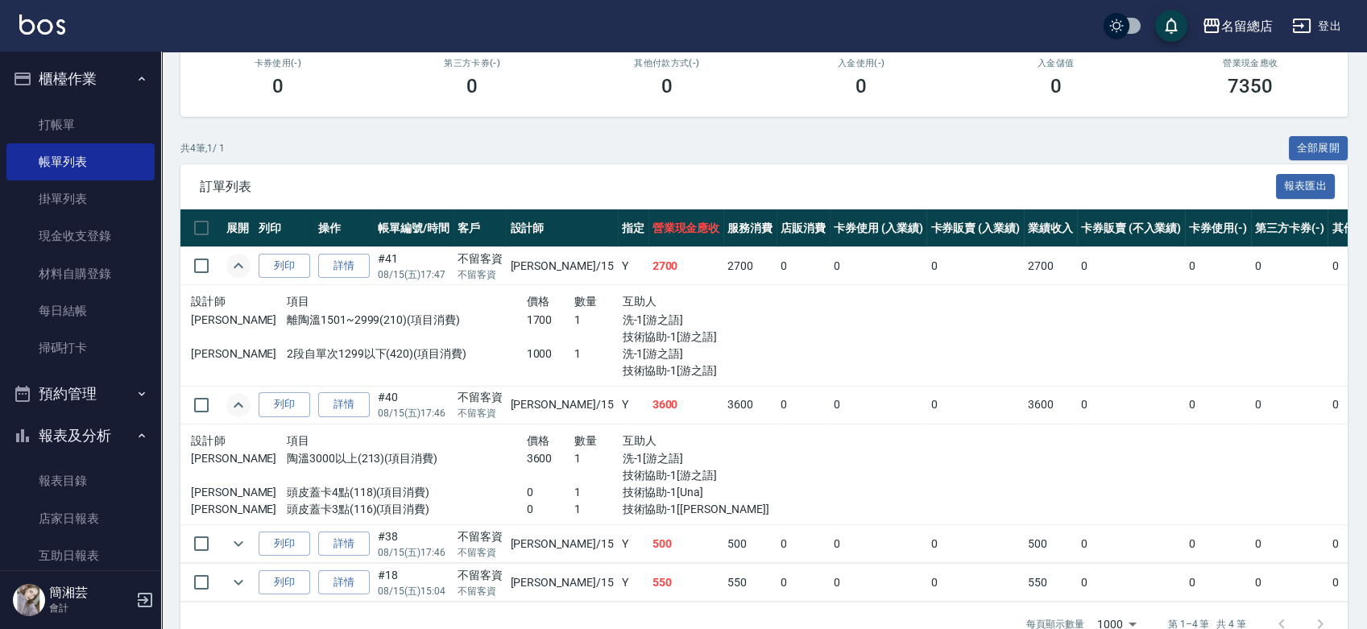
scroll to position [286, 0]
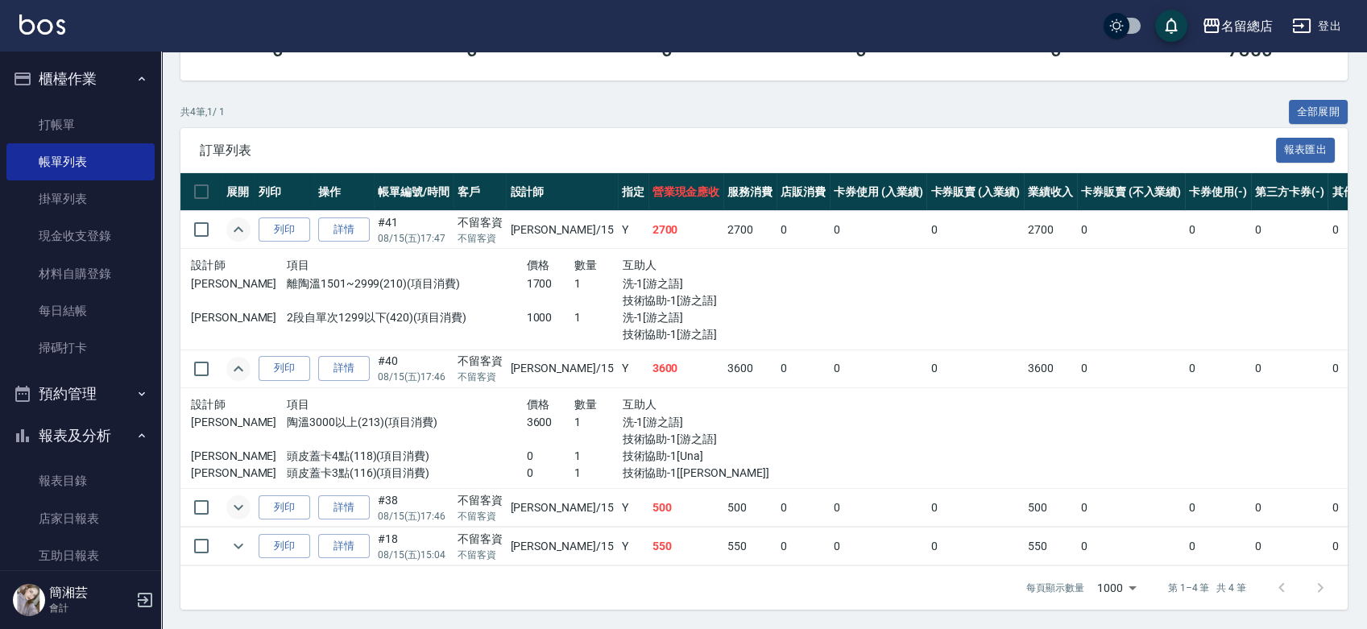
click at [239, 498] on icon "expand row" at bounding box center [238, 507] width 19 height 19
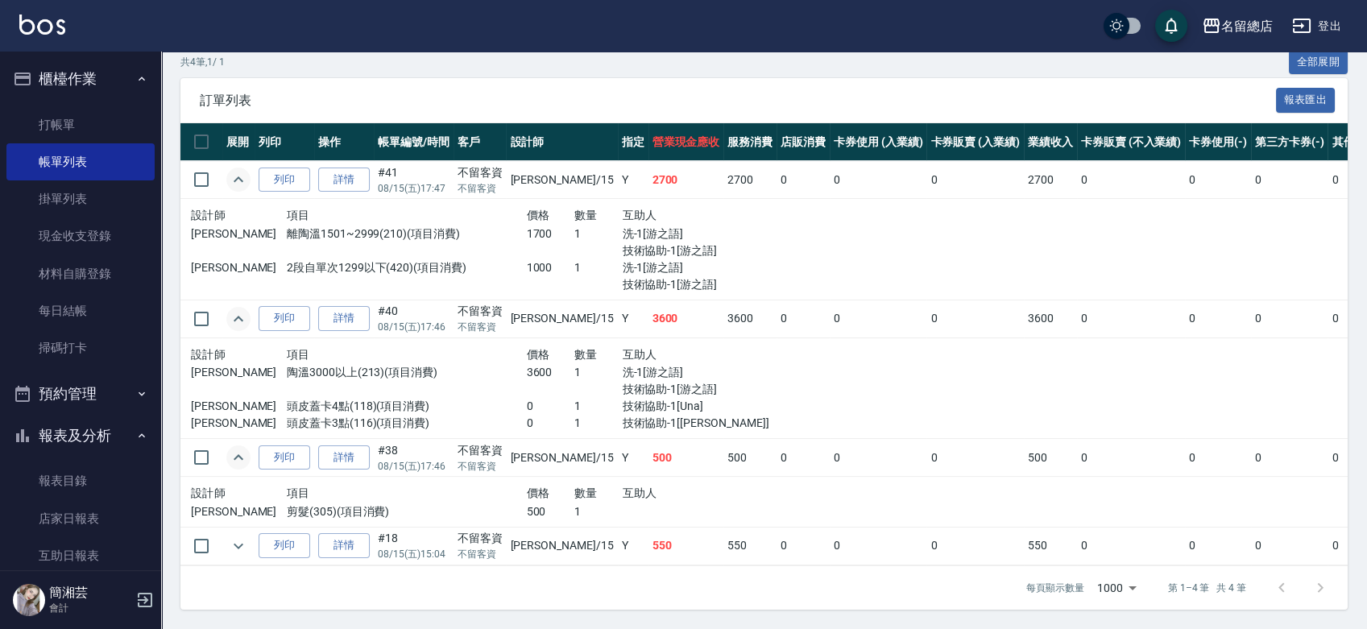
scroll to position [335, 0]
click at [238, 537] on icon "expand row" at bounding box center [238, 546] width 19 height 19
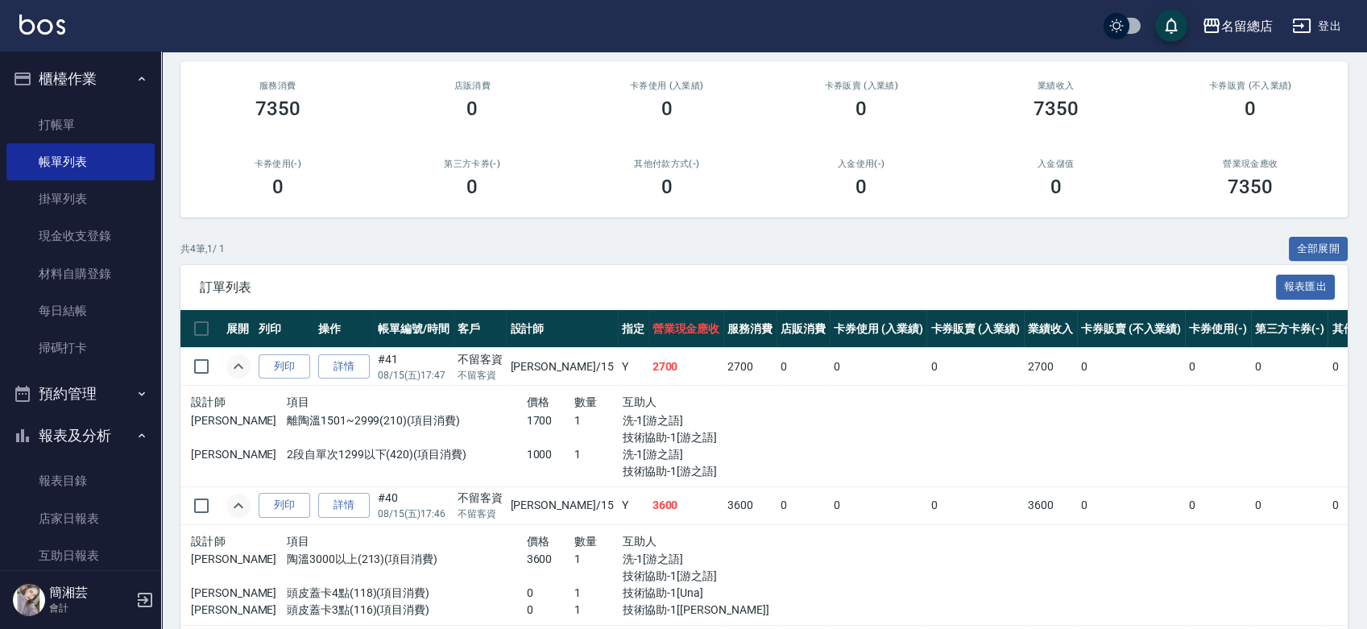
scroll to position [0, 0]
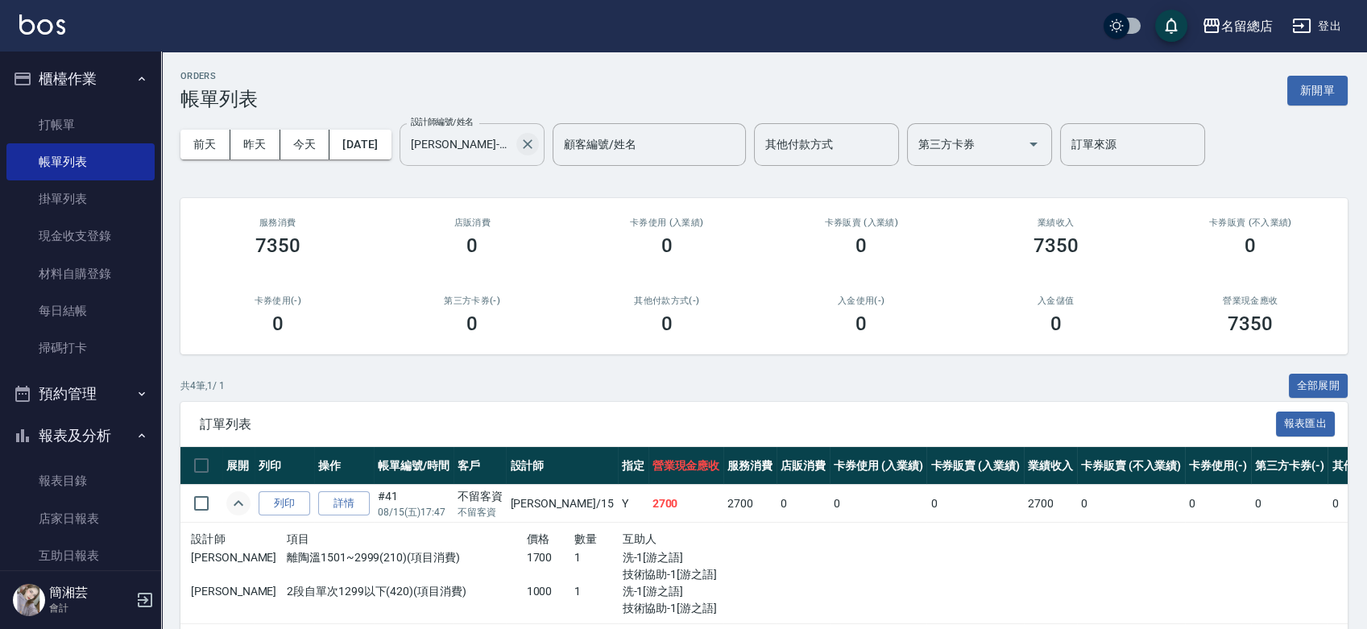
click at [536, 136] on icon "Clear" at bounding box center [528, 144] width 16 height 16
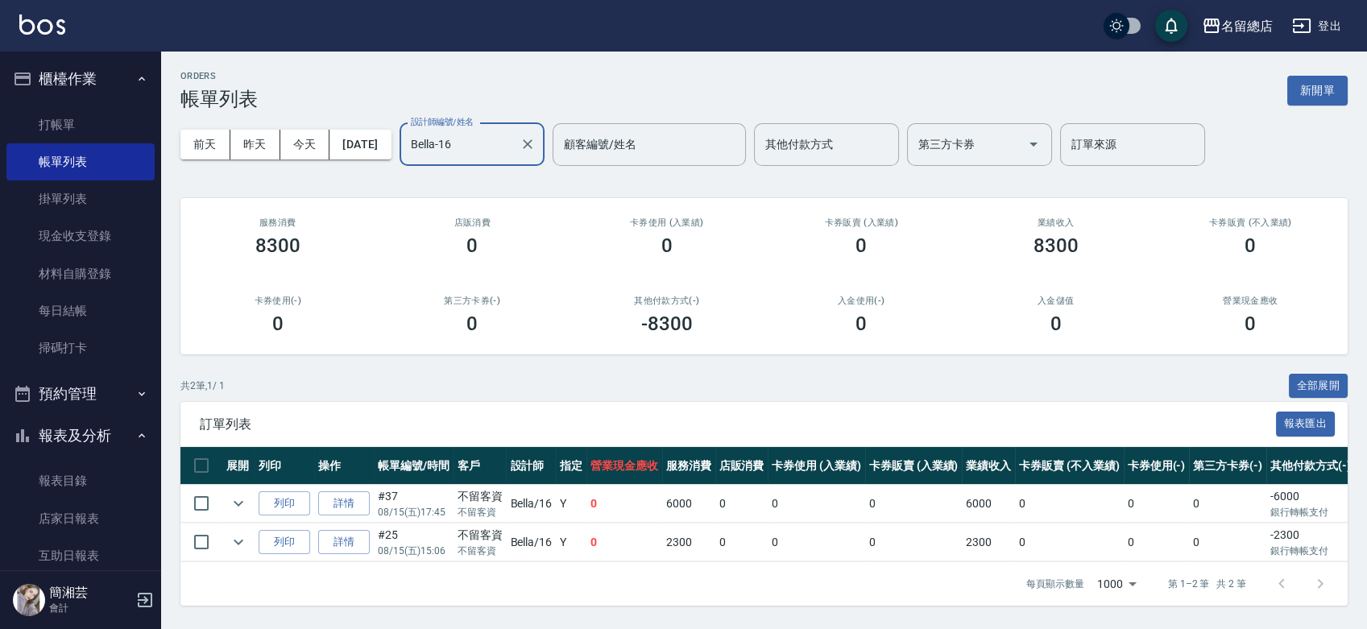
scroll to position [8, 0]
type input "Bella-16"
click at [245, 499] on icon "expand row" at bounding box center [238, 503] width 19 height 19
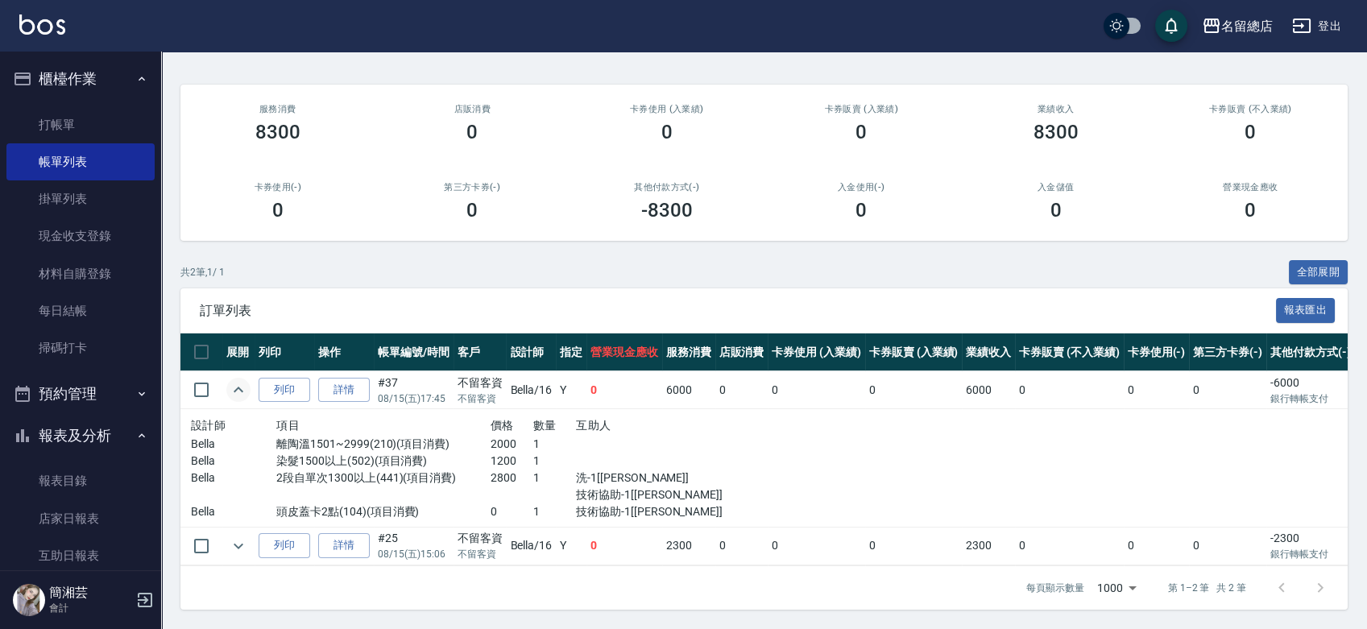
scroll to position [126, 0]
click at [238, 537] on icon "expand row" at bounding box center [238, 546] width 19 height 19
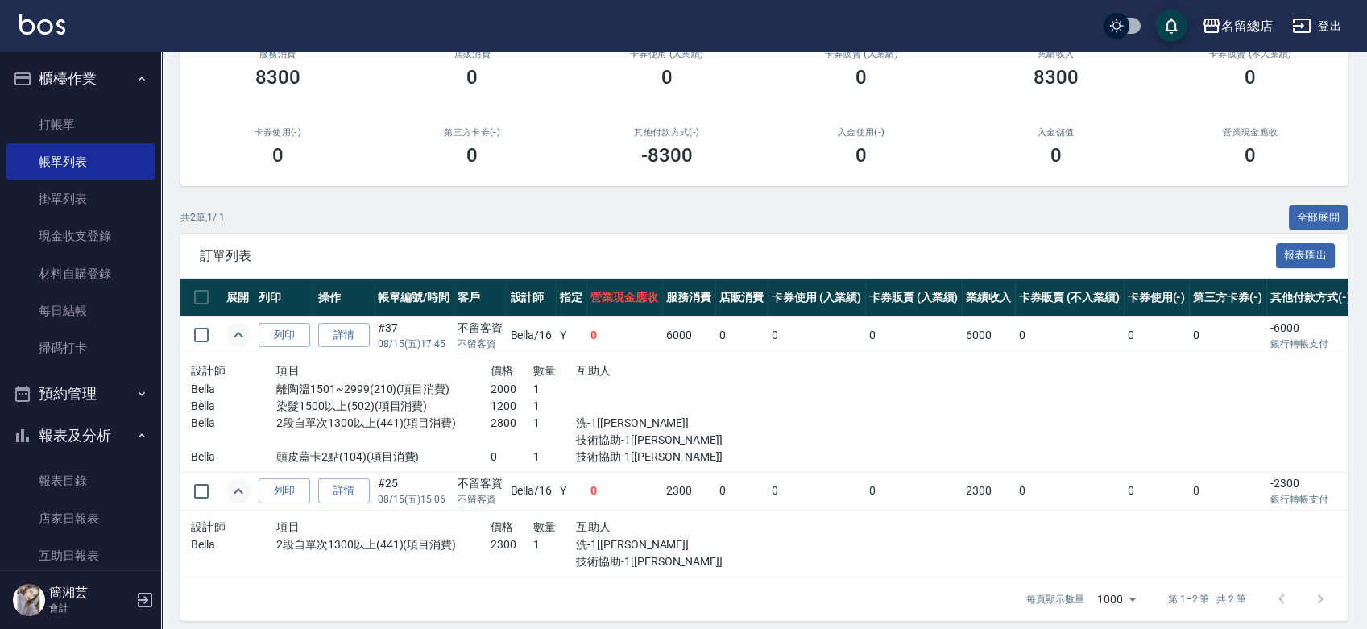
scroll to position [193, 0]
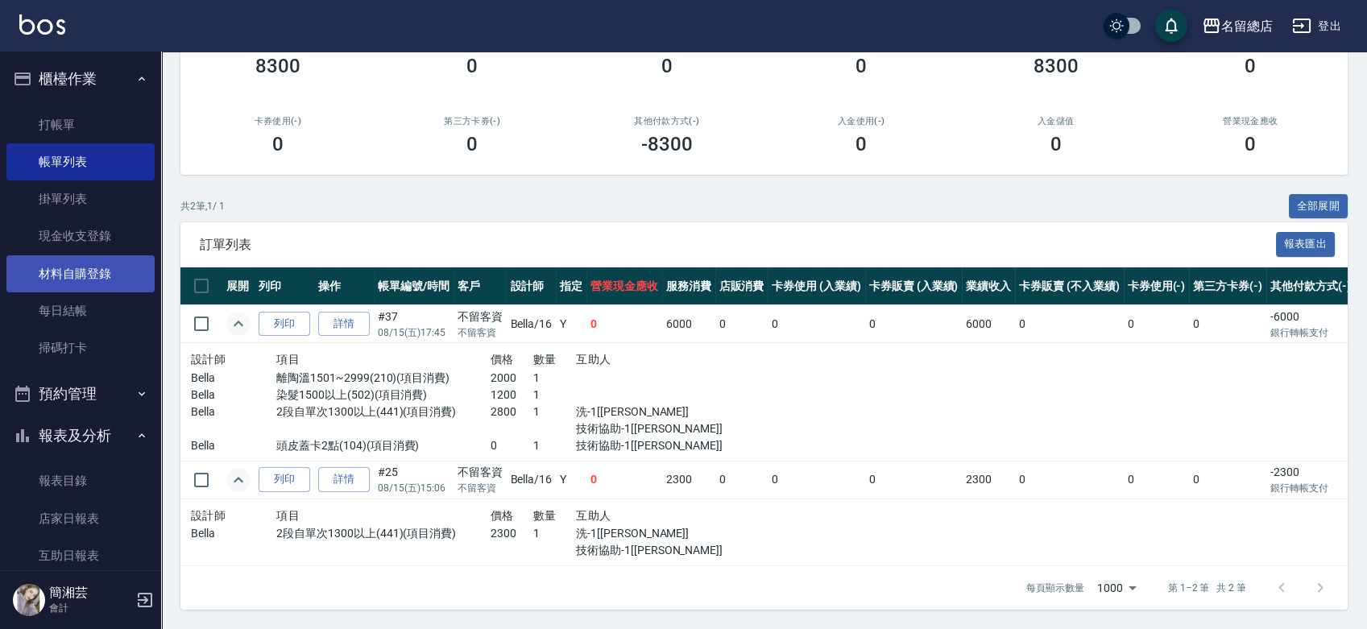
click at [81, 277] on link "材料自購登錄" at bounding box center [80, 273] width 148 height 37
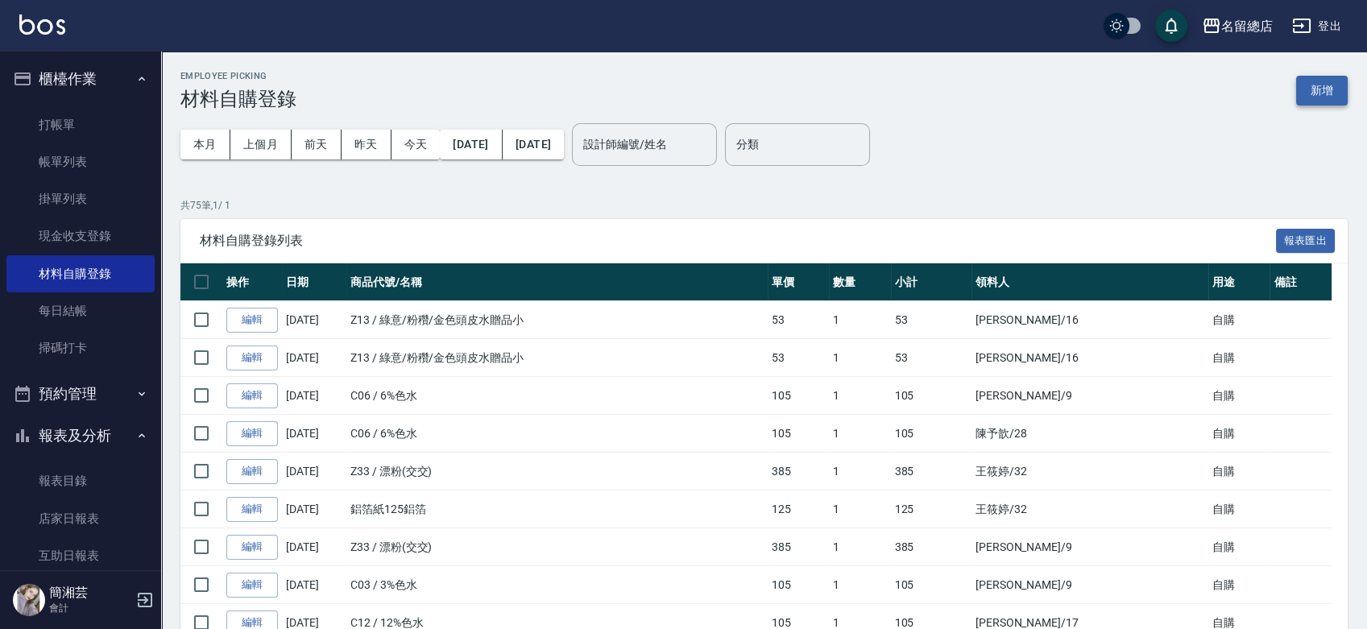
click at [1328, 93] on button "新增" at bounding box center [1322, 91] width 52 height 30
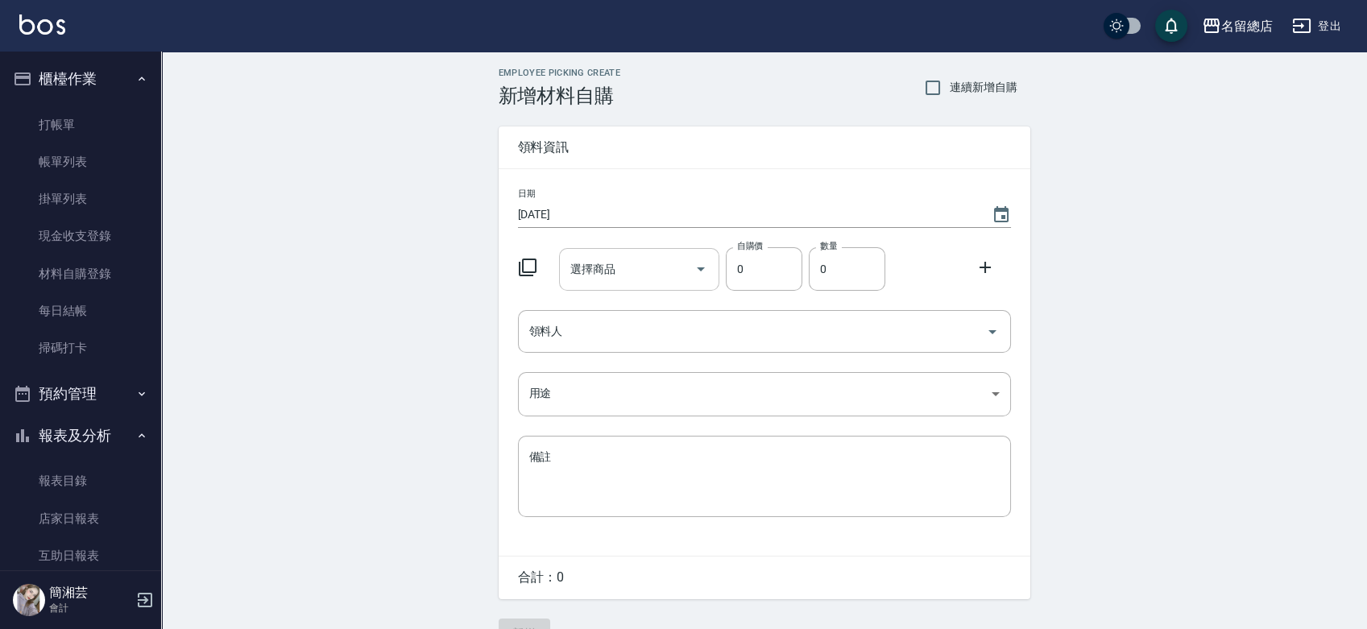
click at [595, 263] on input "選擇商品" at bounding box center [627, 269] width 122 height 28
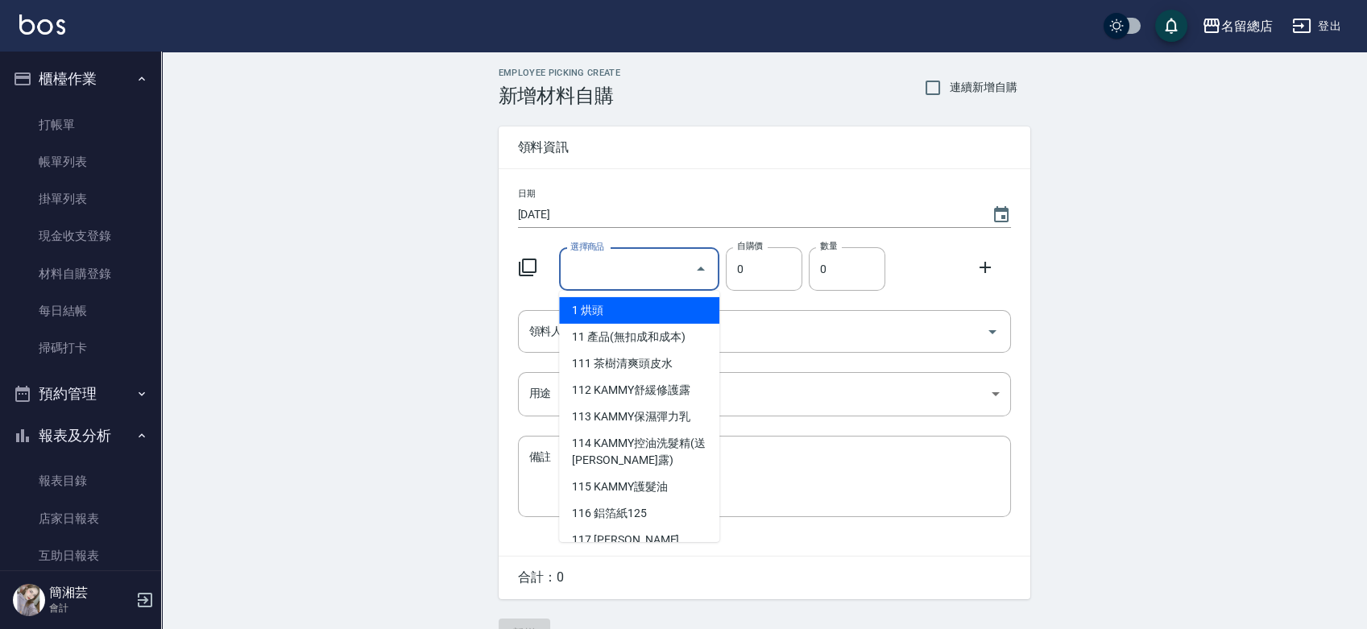
type input "其他"
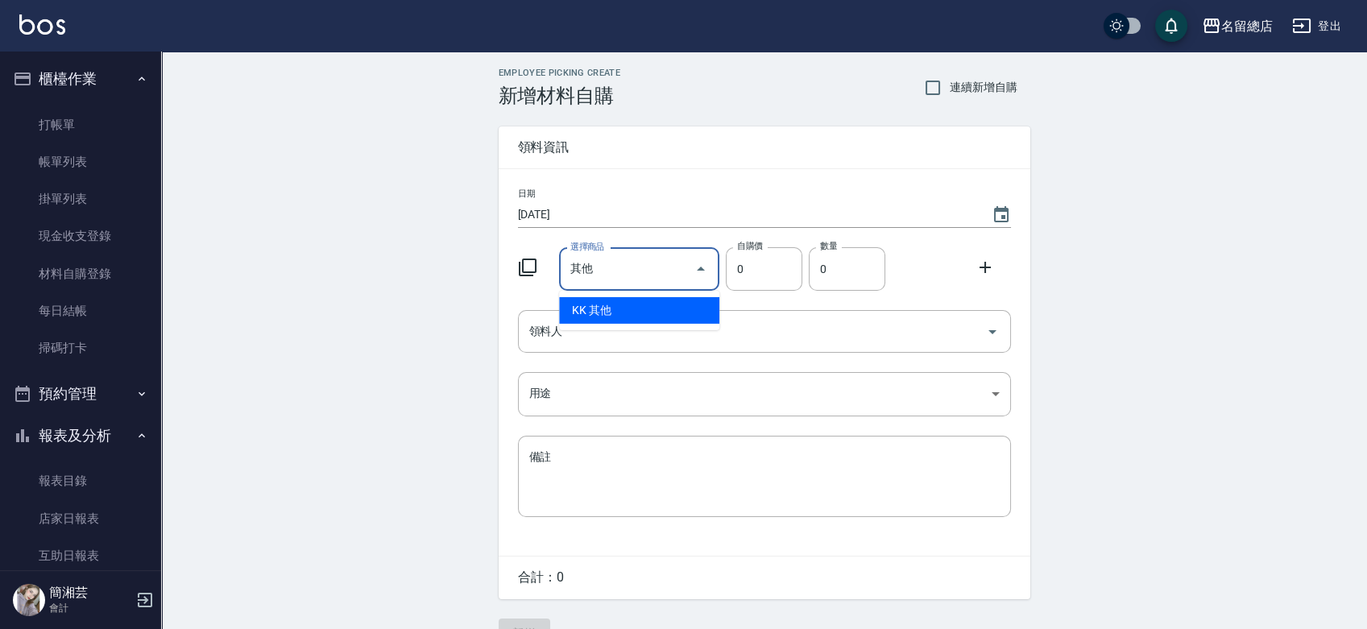
click at [625, 300] on li "KK 其他" at bounding box center [639, 310] width 160 height 27
type input "1"
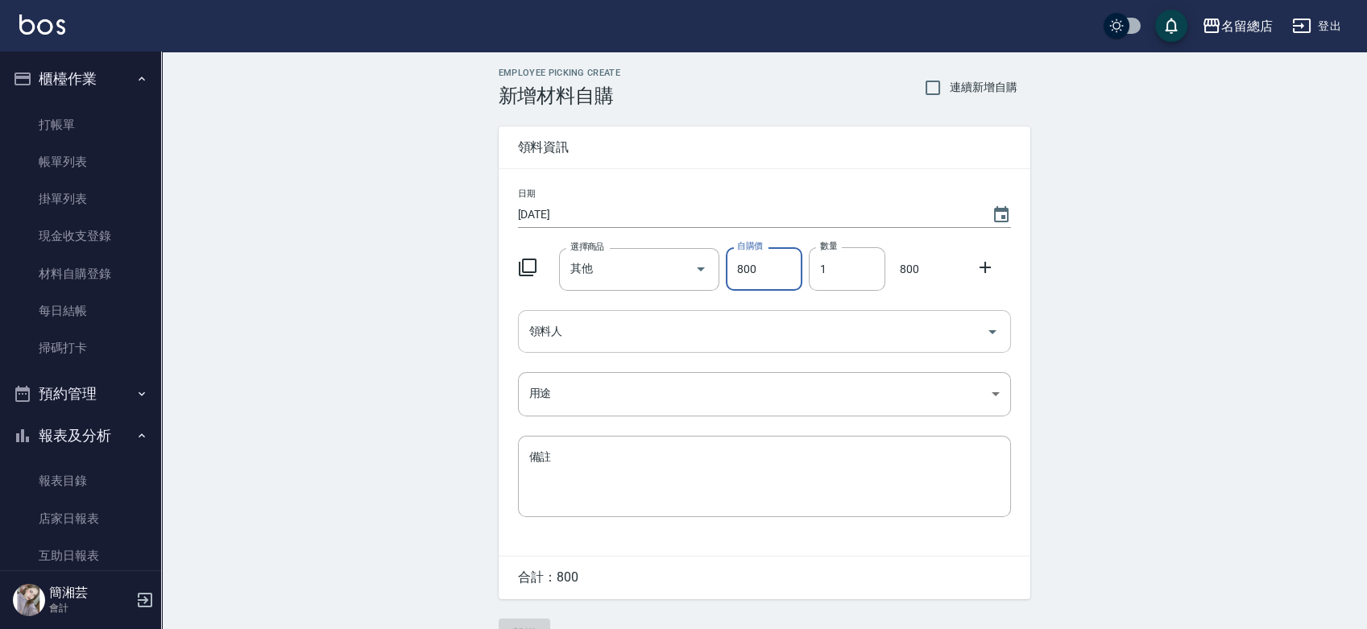
type input "800"
click at [653, 327] on input "領料人" at bounding box center [752, 331] width 454 height 28
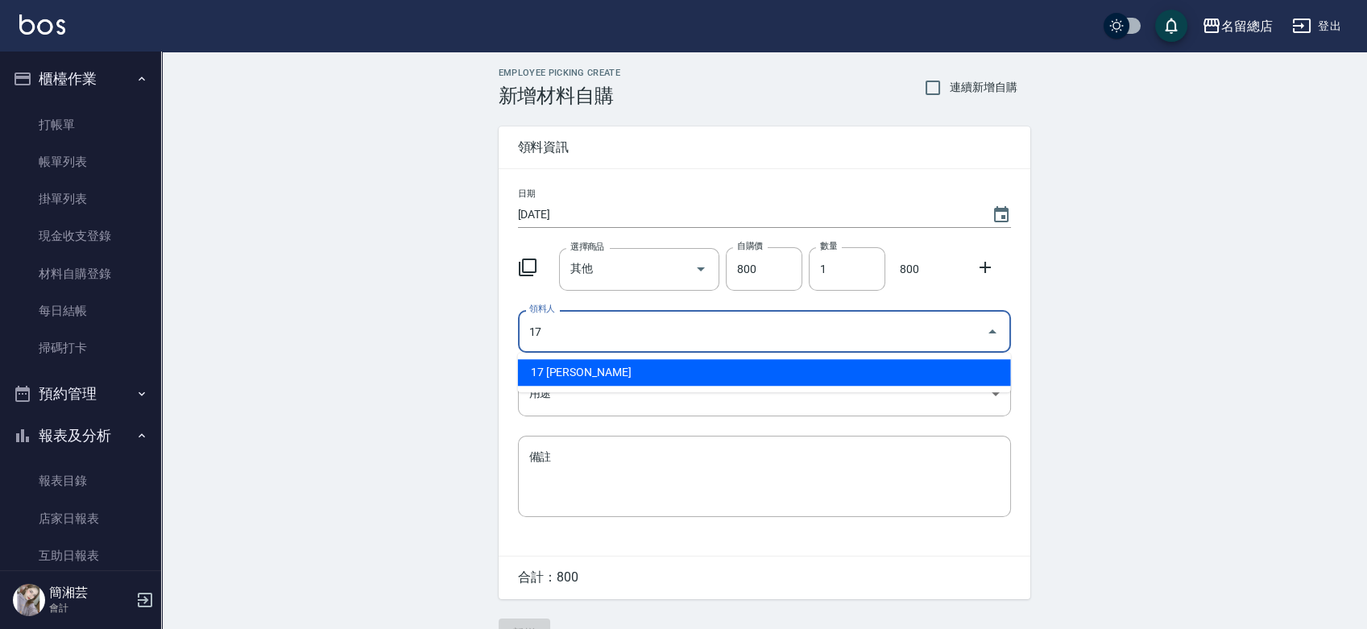
type input "17 [PERSON_NAME]"
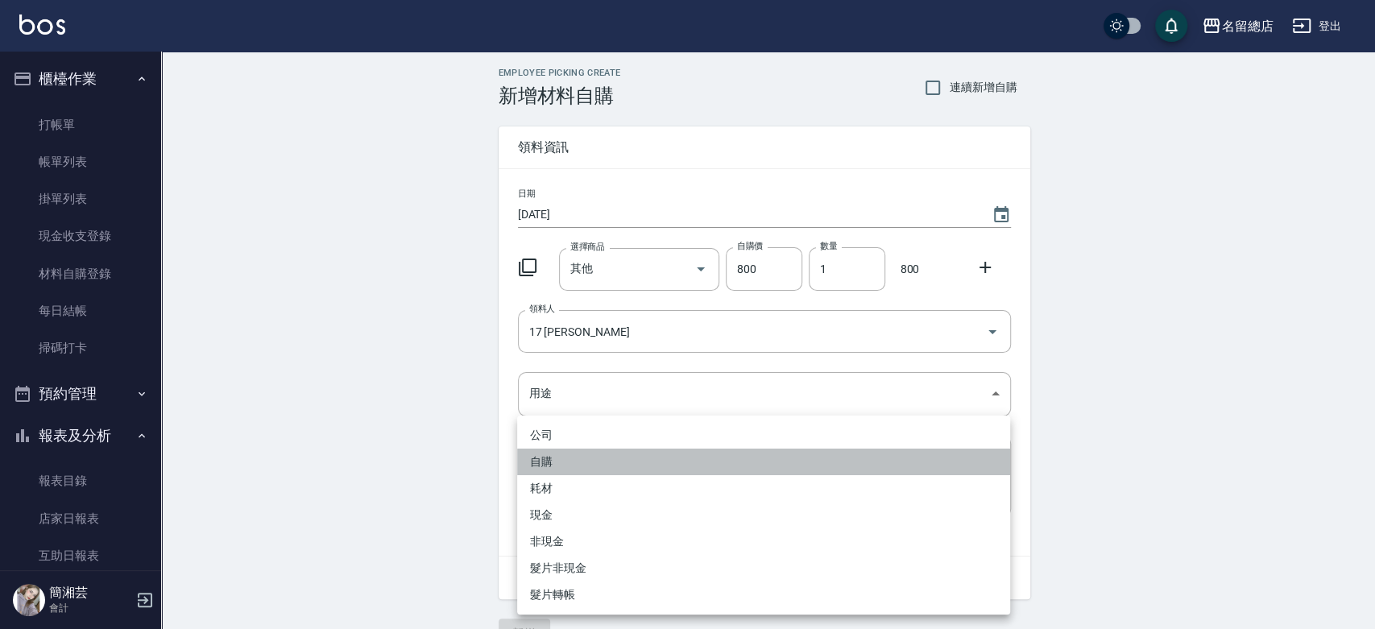
click at [575, 462] on li "自購" at bounding box center [763, 462] width 493 height 27
type input "自購"
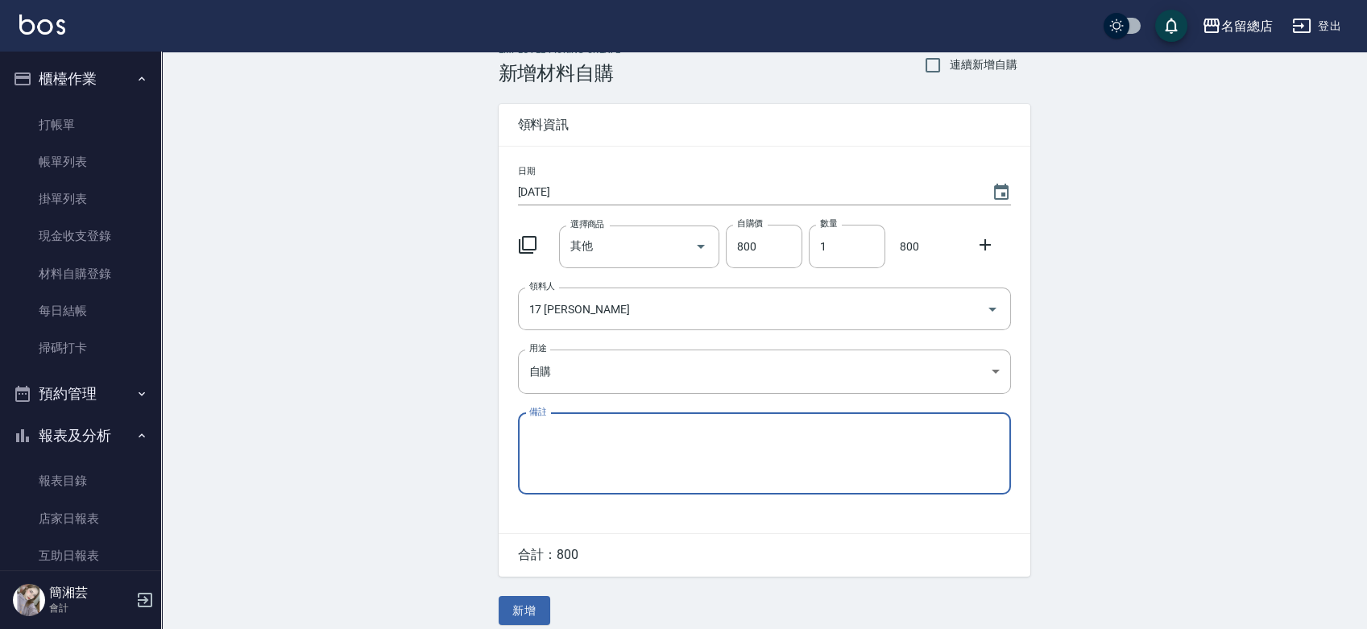
scroll to position [35, 0]
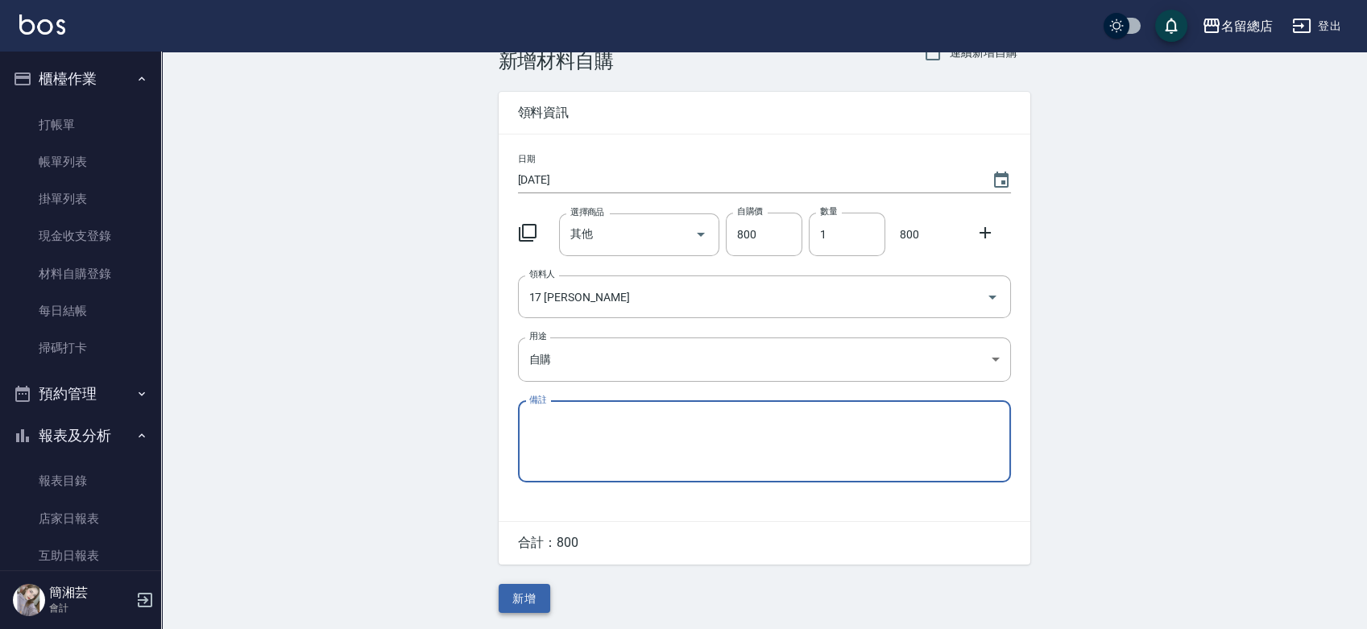
click at [534, 601] on button "新增" at bounding box center [525, 599] width 52 height 30
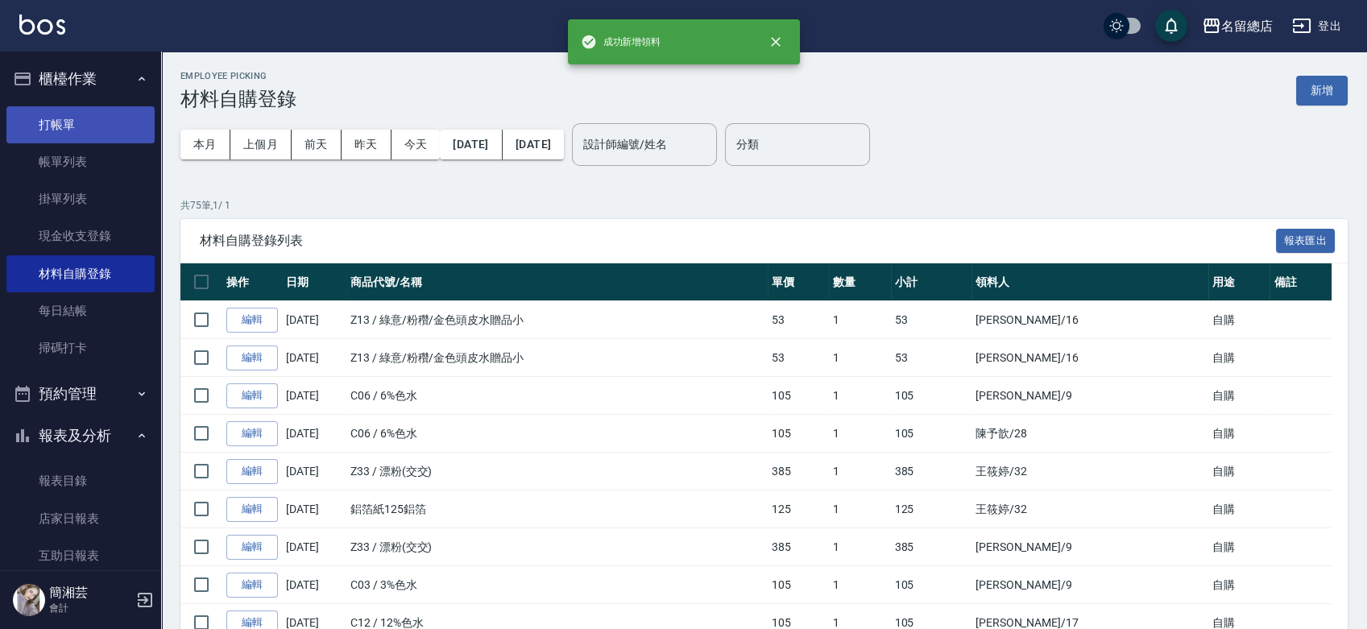
click at [106, 115] on link "打帳單" at bounding box center [80, 124] width 148 height 37
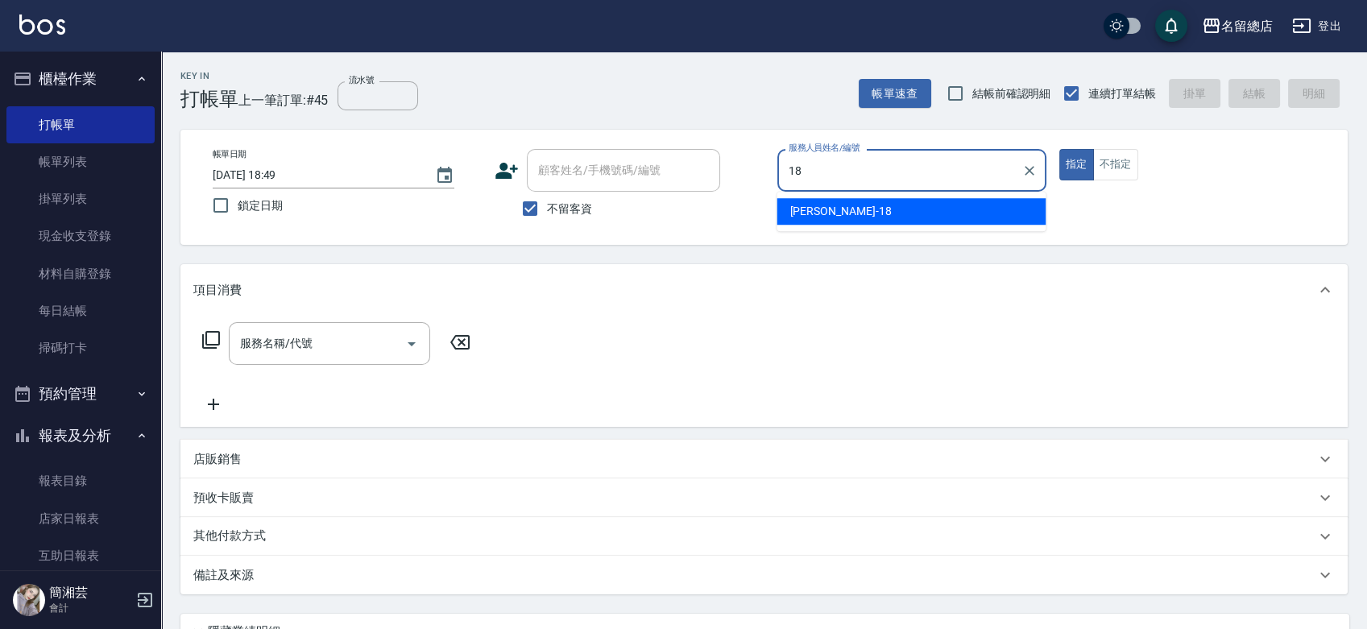
type input "[PERSON_NAME]-18"
type button "true"
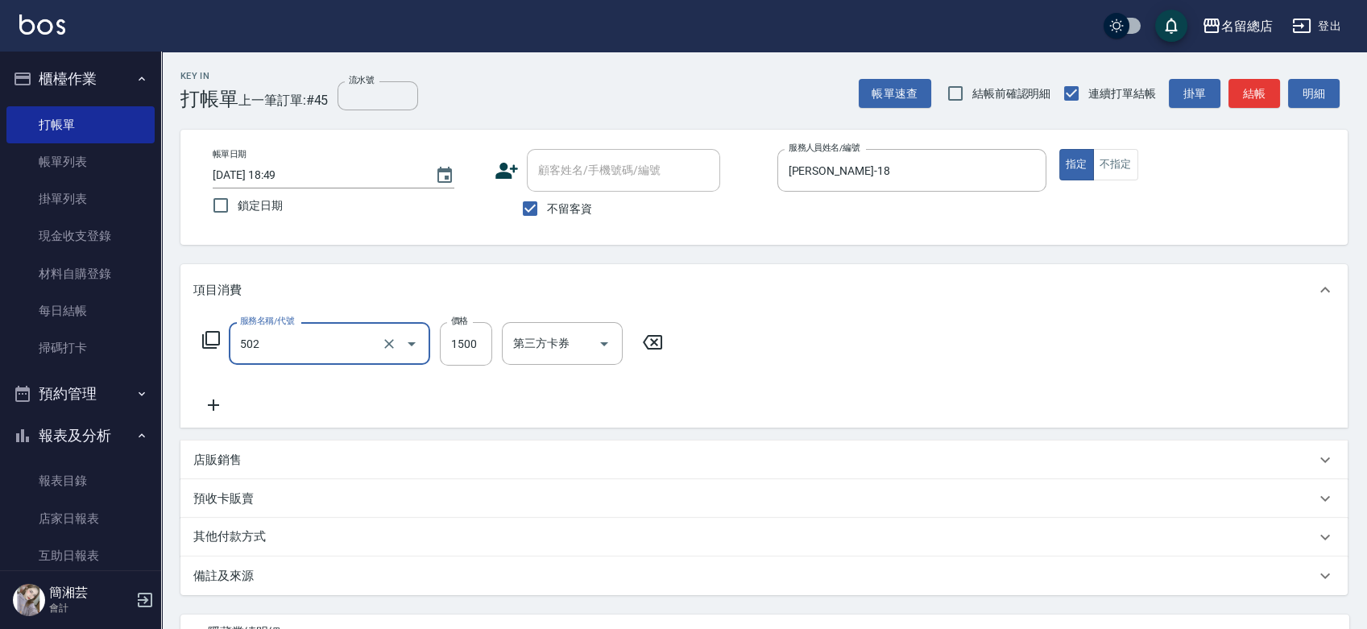
type input "染髮1500以上(502)"
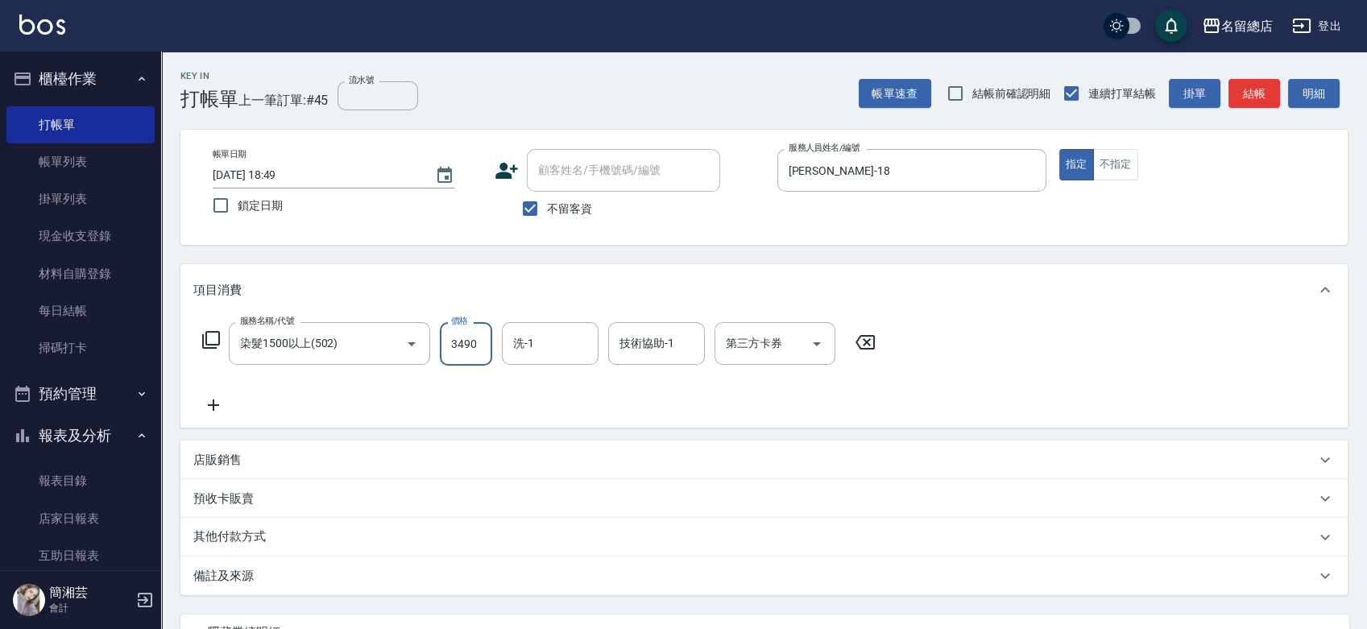
type input "3490"
type input "[PERSON_NAME]-31"
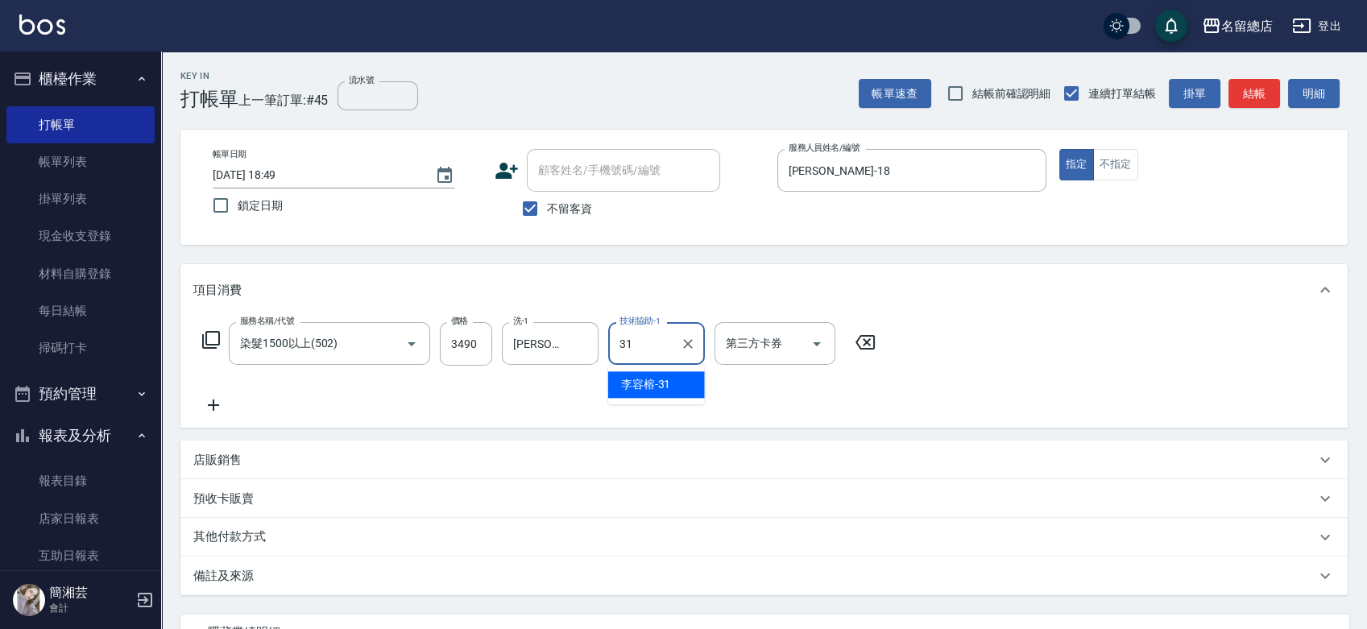
type input "[PERSON_NAME]-31"
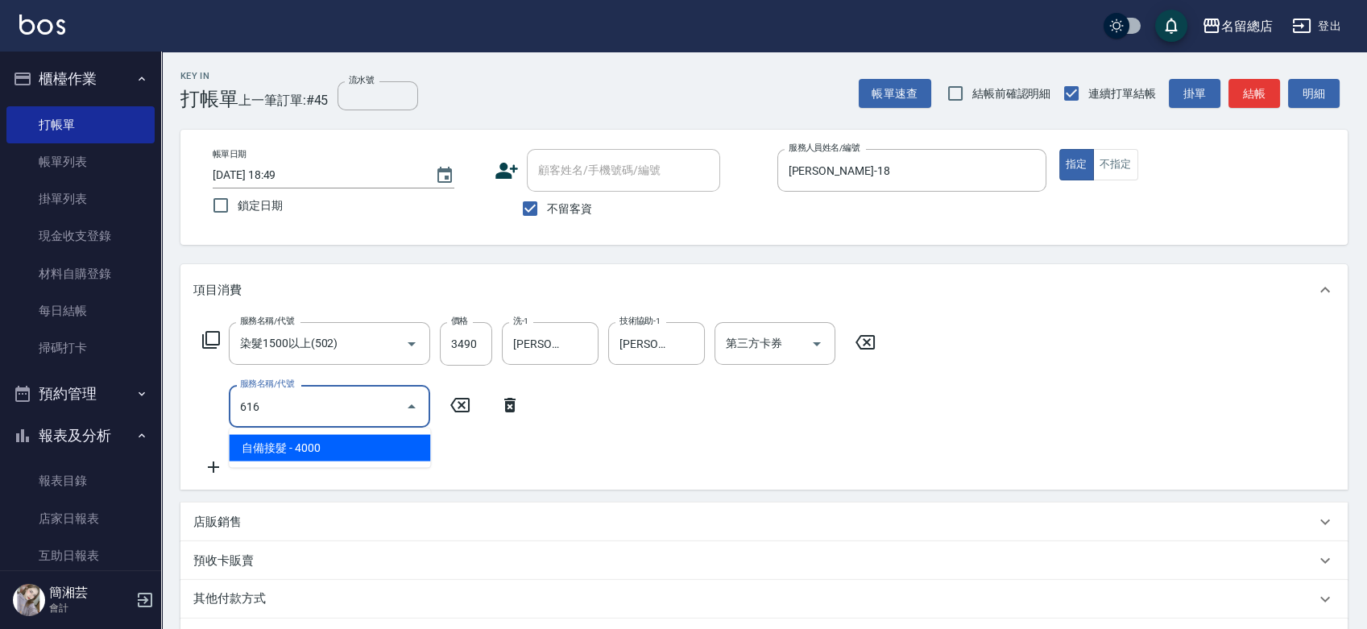
type input "自備接髮(616)"
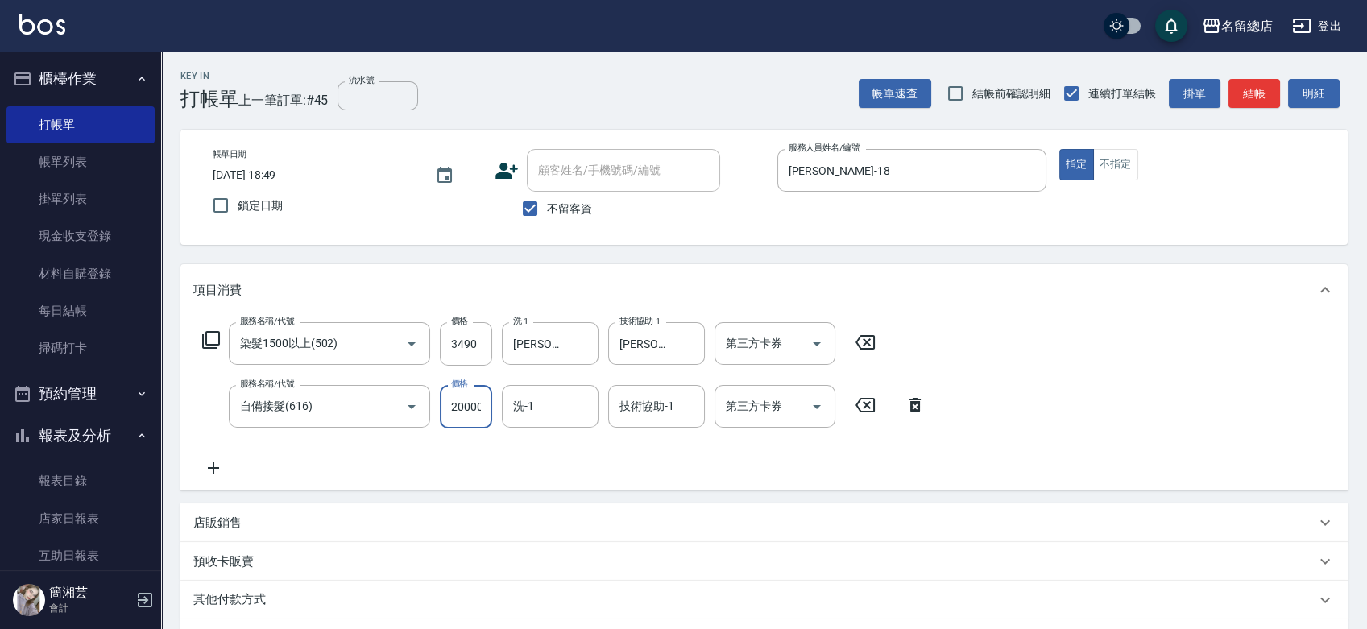
scroll to position [0, 2]
type input "20000"
type input "[PERSON_NAME]-31"
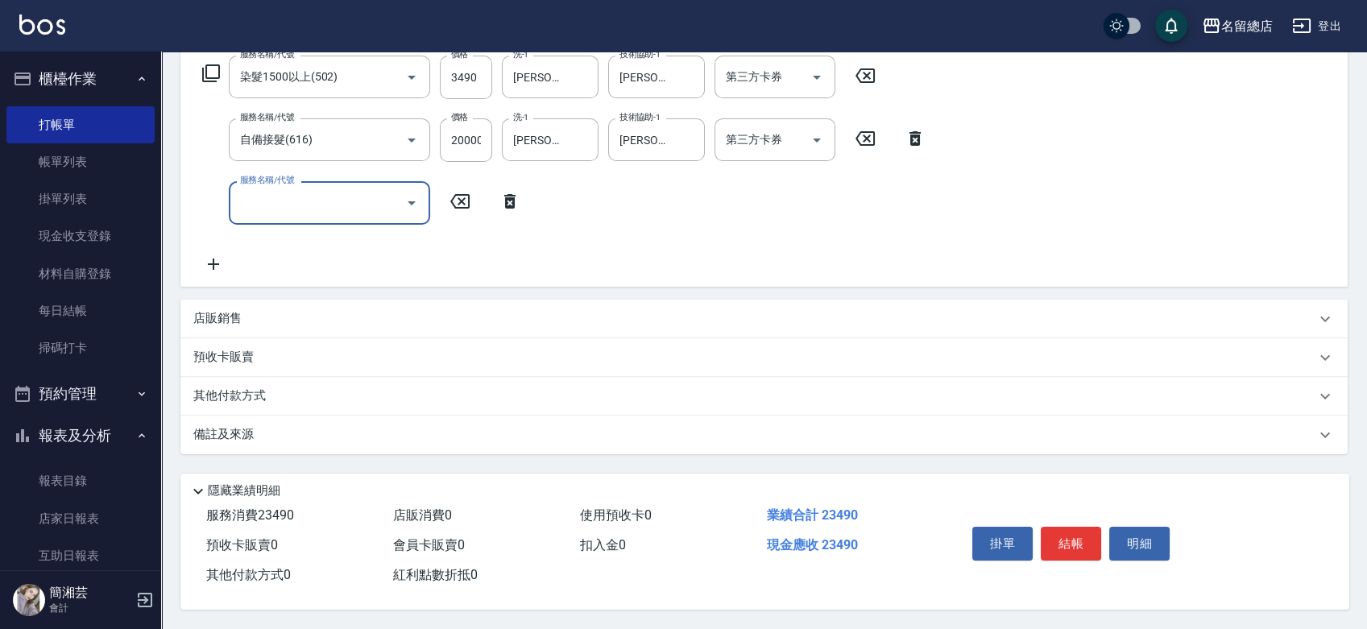
scroll to position [271, 0]
click at [248, 388] on p "其他付款方式" at bounding box center [233, 397] width 81 height 18
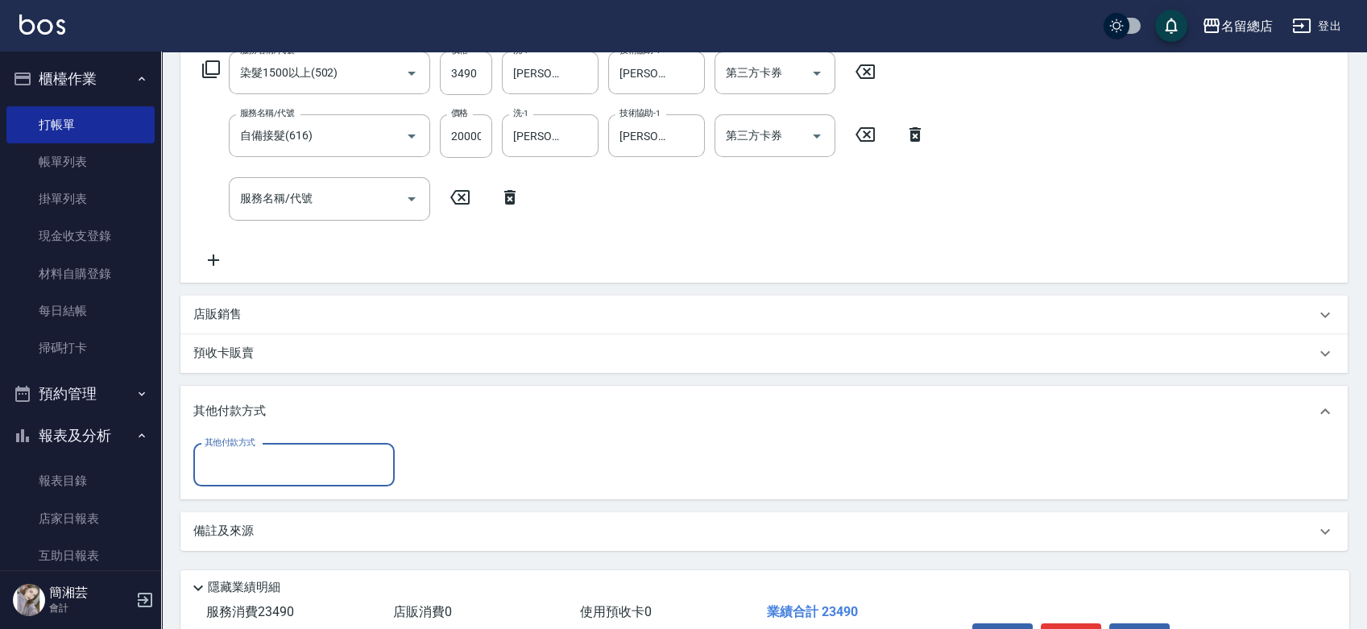
scroll to position [0, 0]
click at [267, 458] on input "其他付款方式" at bounding box center [294, 465] width 187 height 28
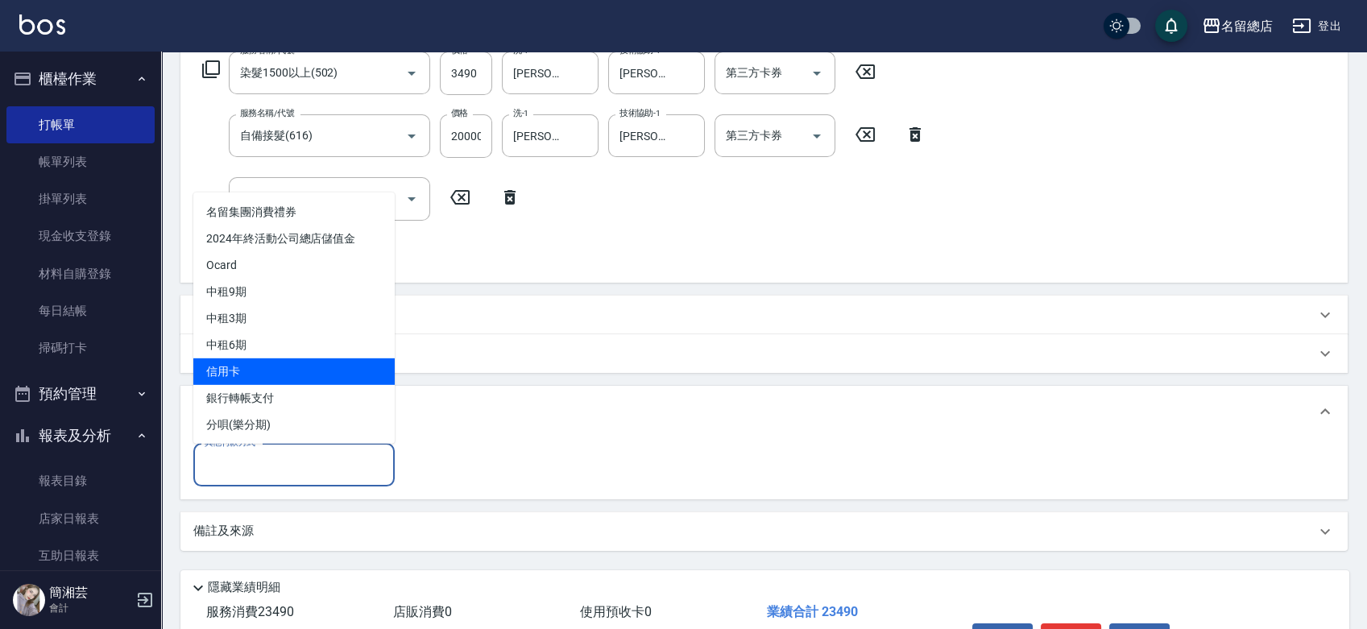
click at [274, 367] on span "信用卡" at bounding box center [293, 371] width 201 height 27
type input "信用卡"
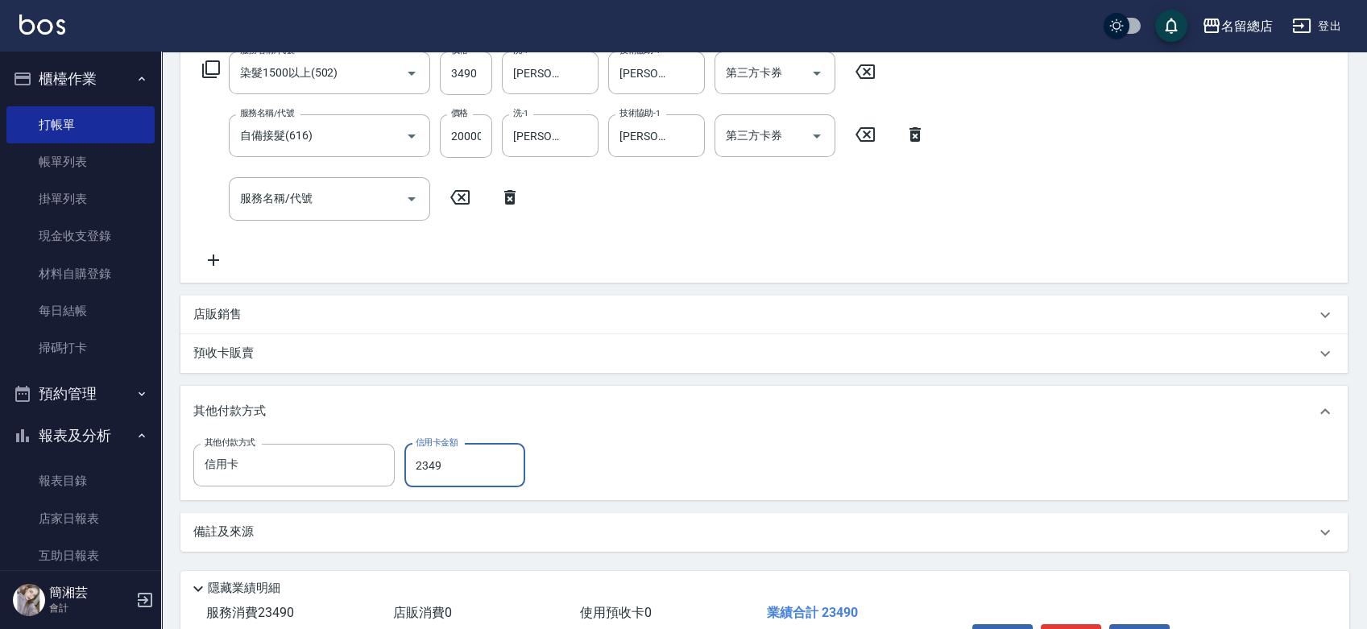
type input "23490"
type input "[DATE] 19:03"
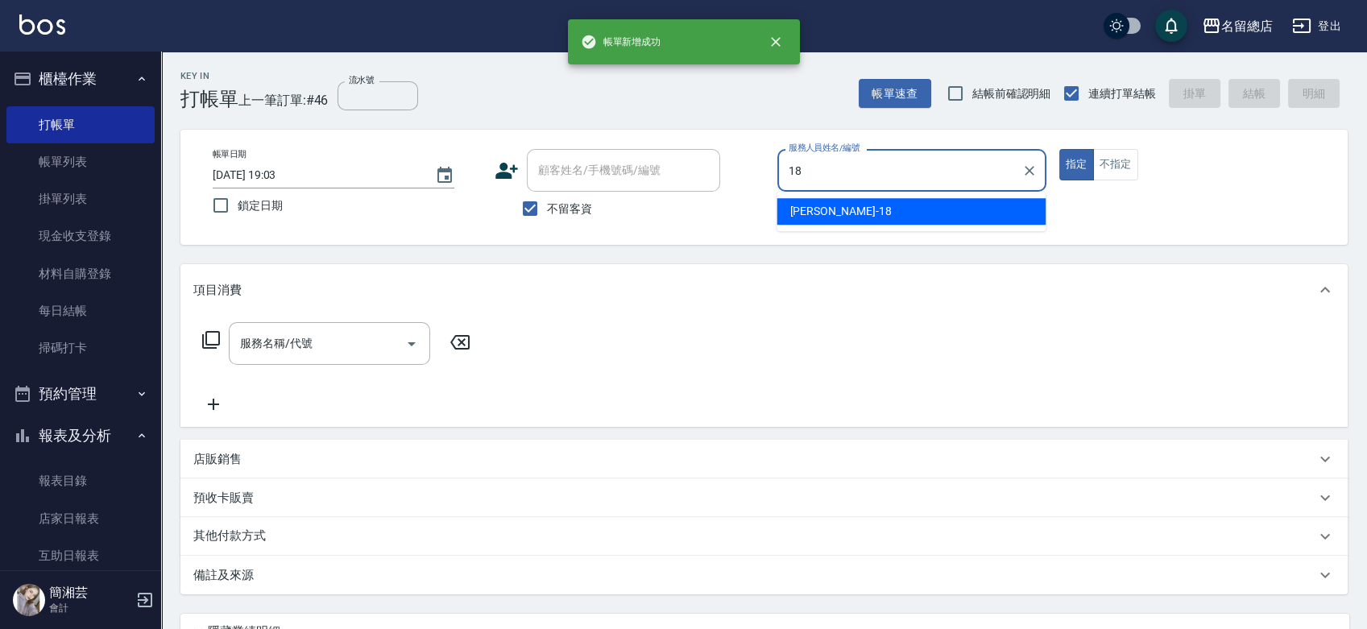
type input "[PERSON_NAME]-18"
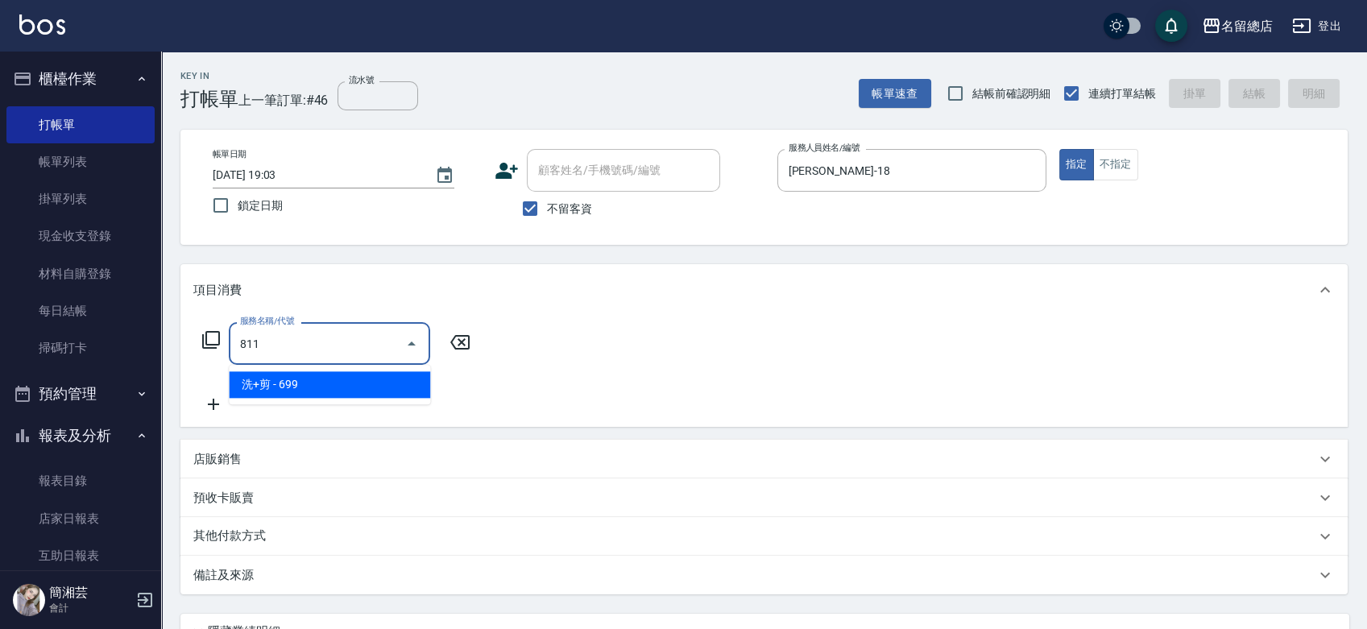
type input "洗+剪(811)"
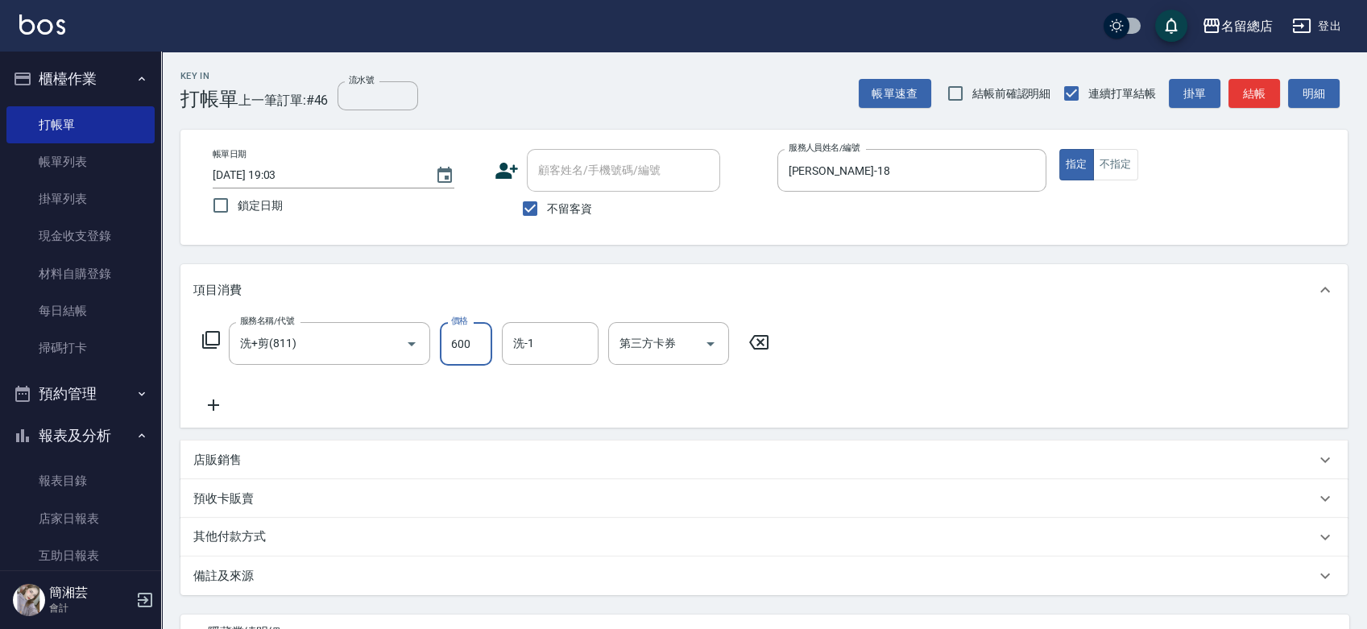
type input "600"
type input "[PERSON_NAME]-31"
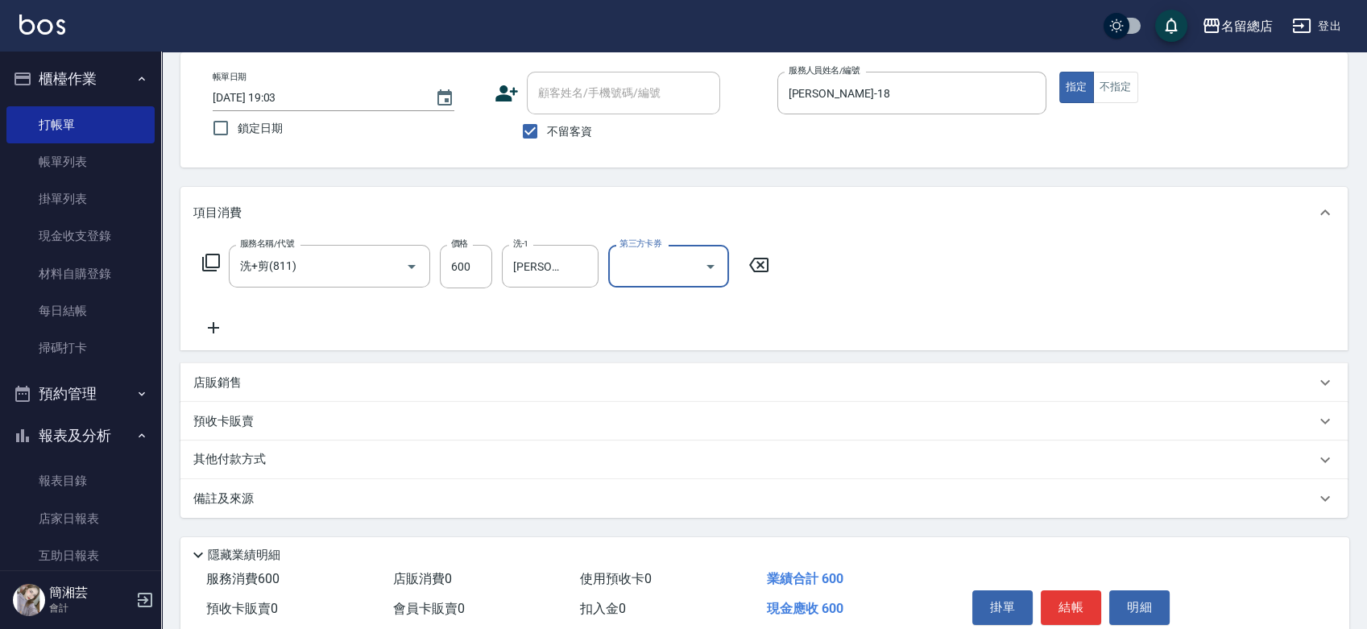
scroll to position [146, 0]
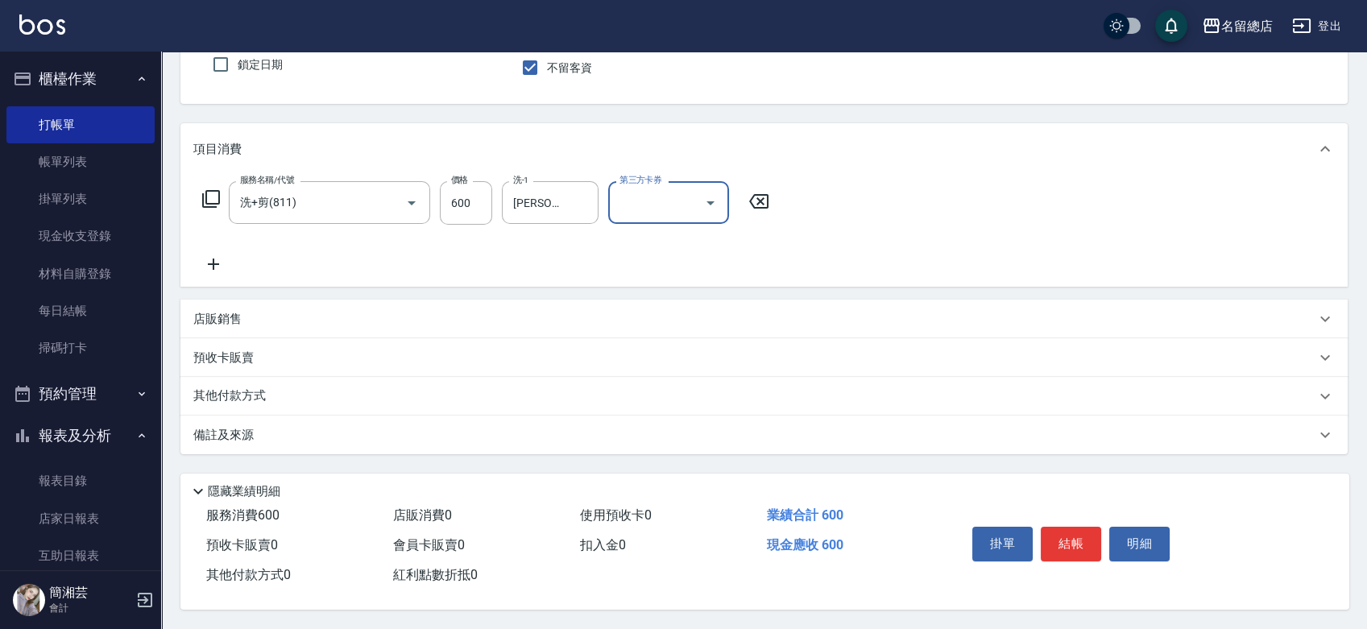
click at [234, 400] on p "其他付款方式" at bounding box center [233, 397] width 81 height 18
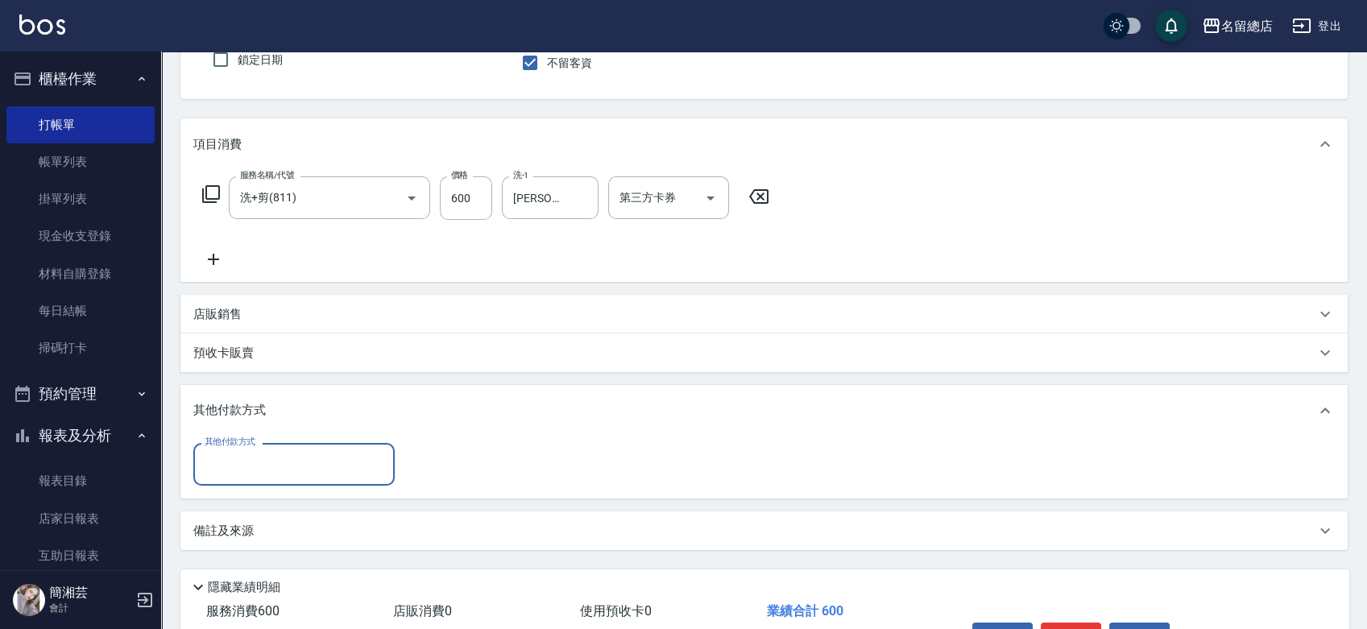
scroll to position [0, 0]
click at [234, 449] on div "其他付款方式 其他付款方式" at bounding box center [293, 464] width 201 height 43
click at [227, 462] on input "其他付款方式" at bounding box center [294, 464] width 187 height 28
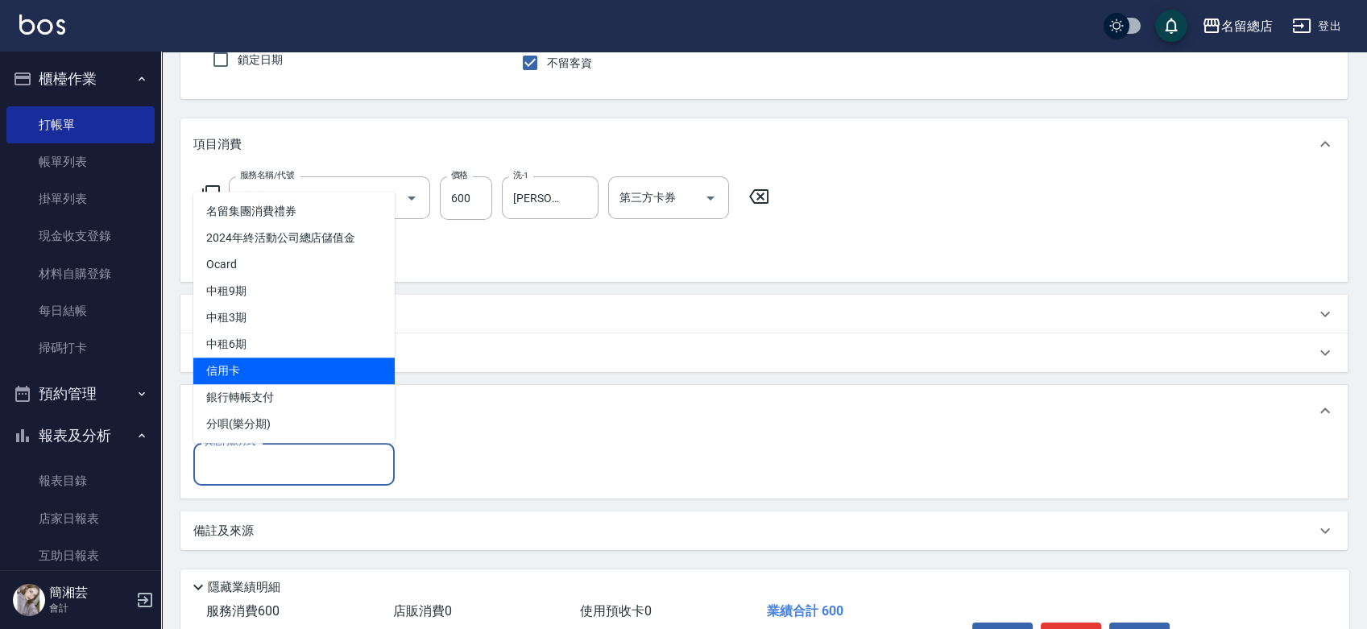
click at [239, 377] on span "信用卡" at bounding box center [293, 371] width 201 height 27
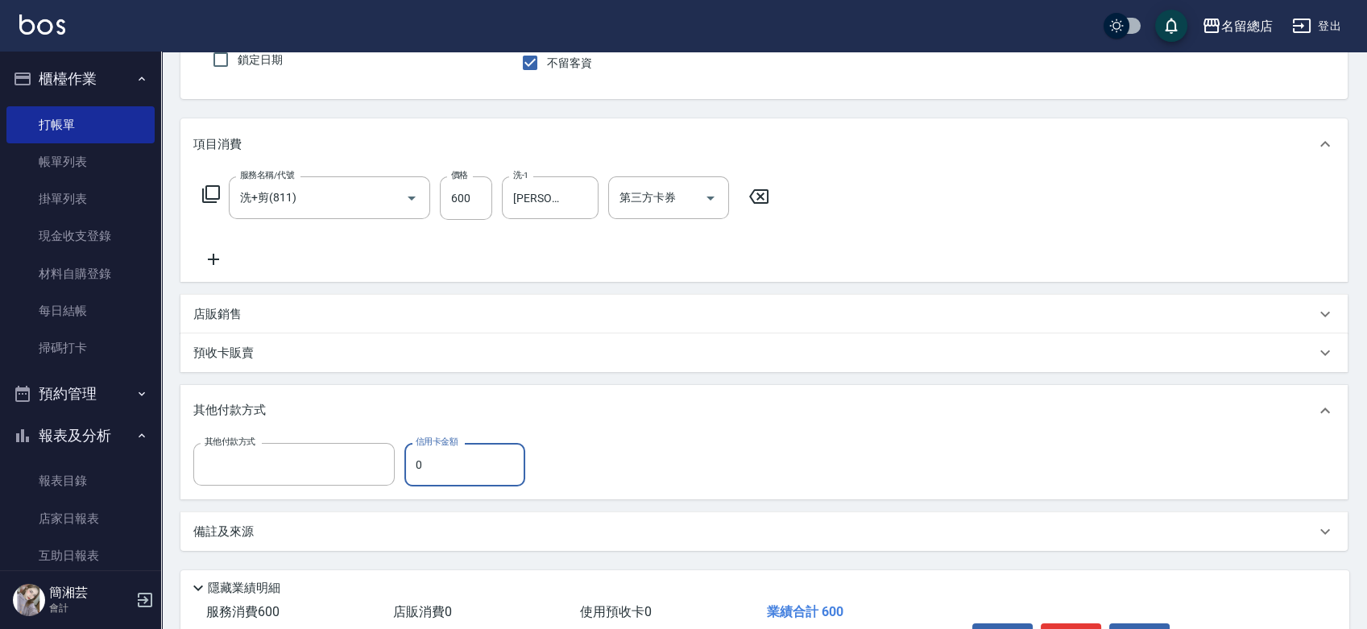
type input "信用卡"
type input "600"
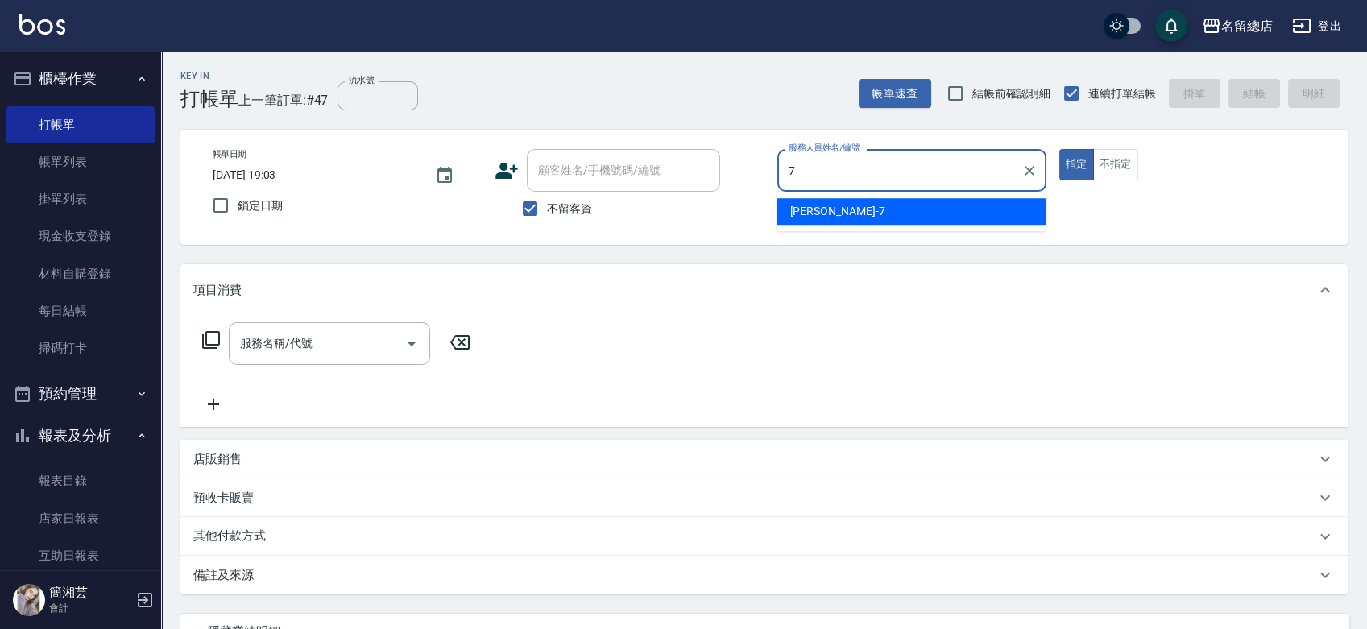
type input "Mick-7"
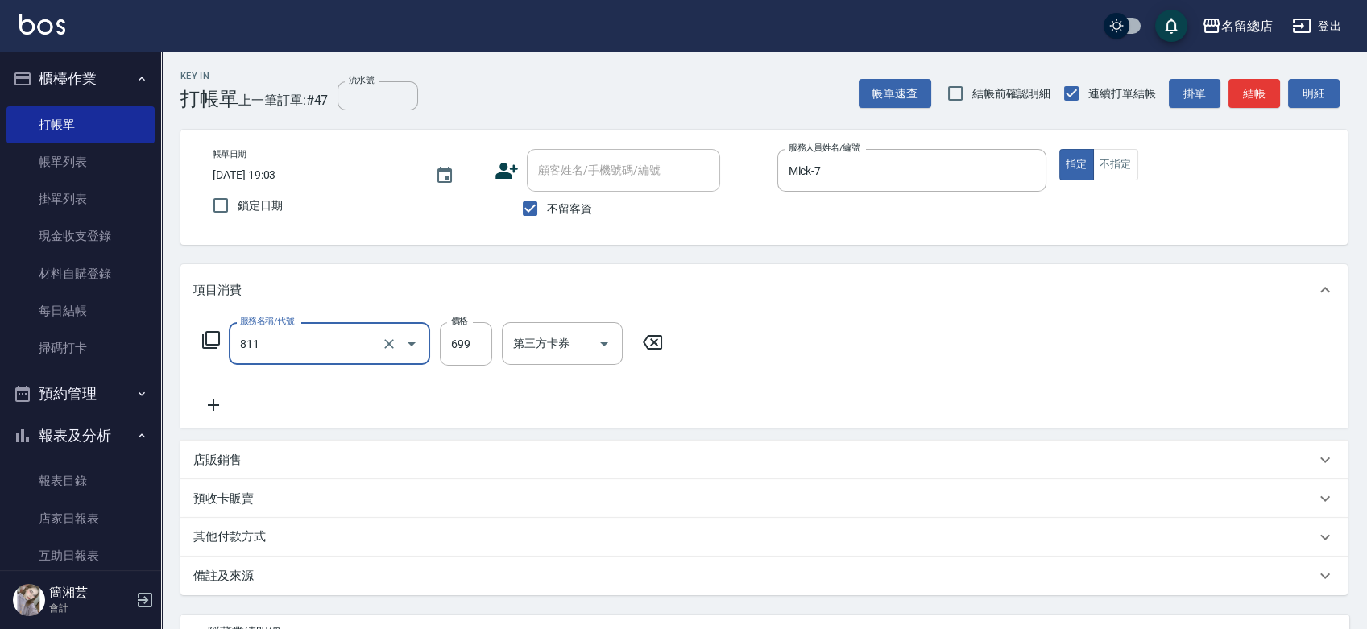
type input "洗+剪(811)"
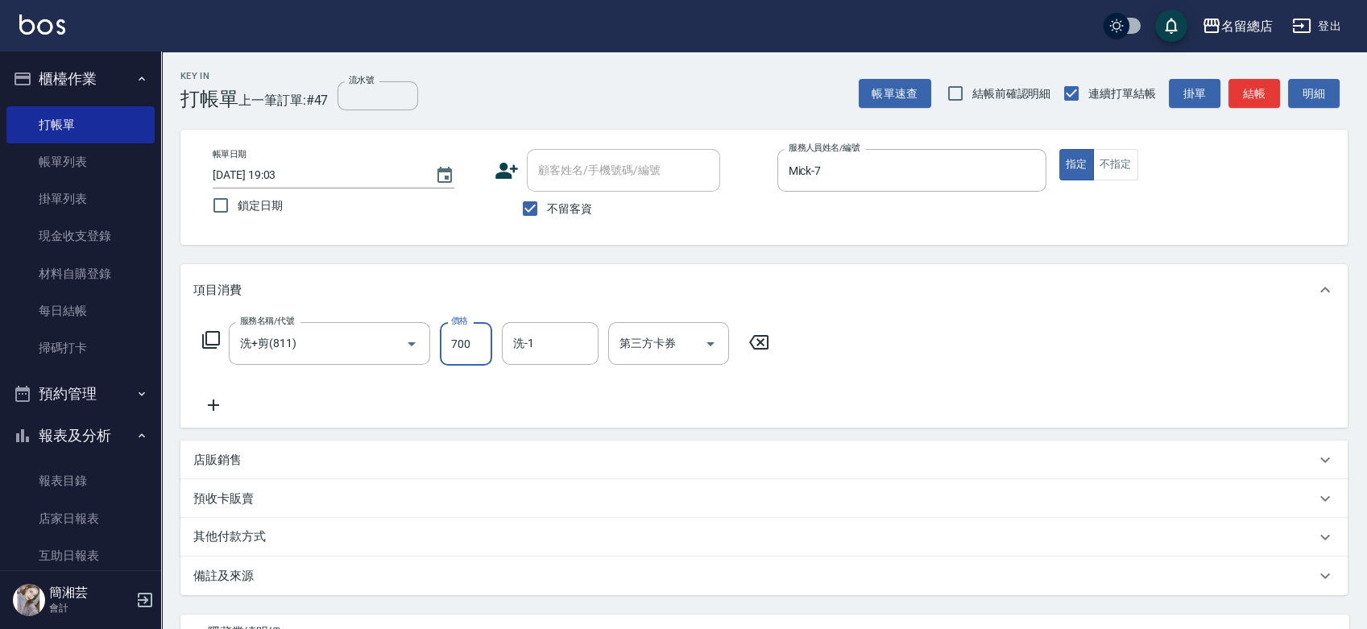
type input "700"
type input "[PERSON_NAME]-34"
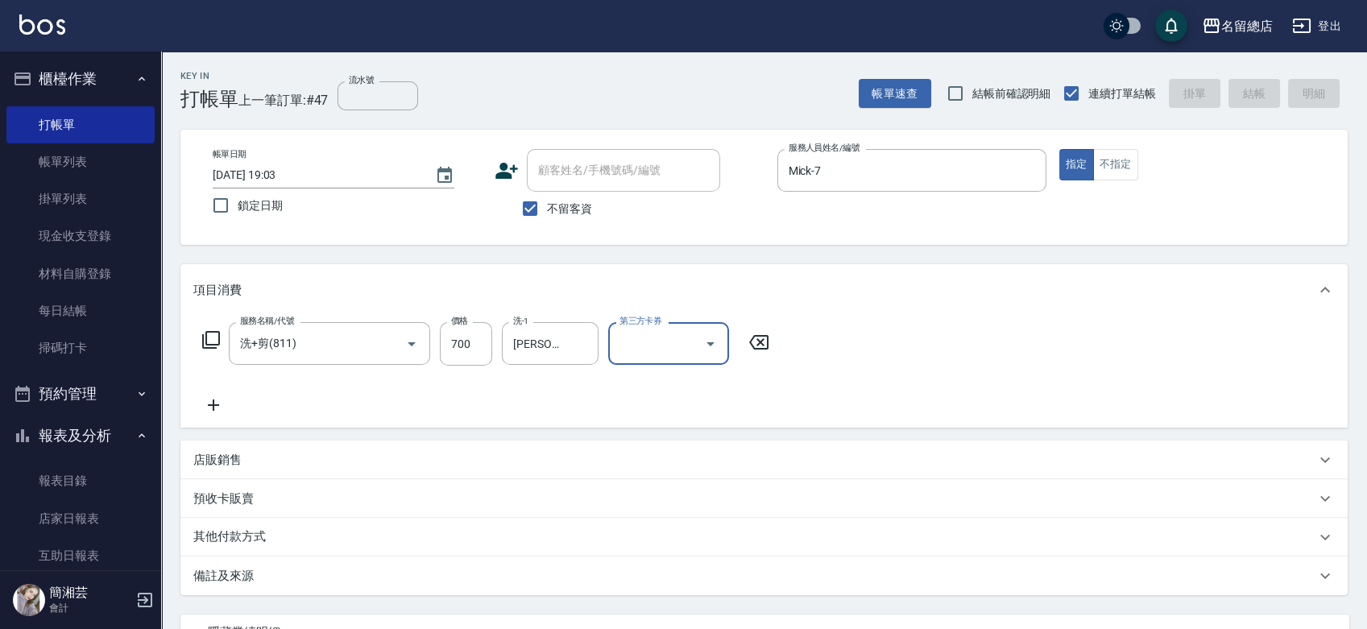
type input "[DATE] 19:04"
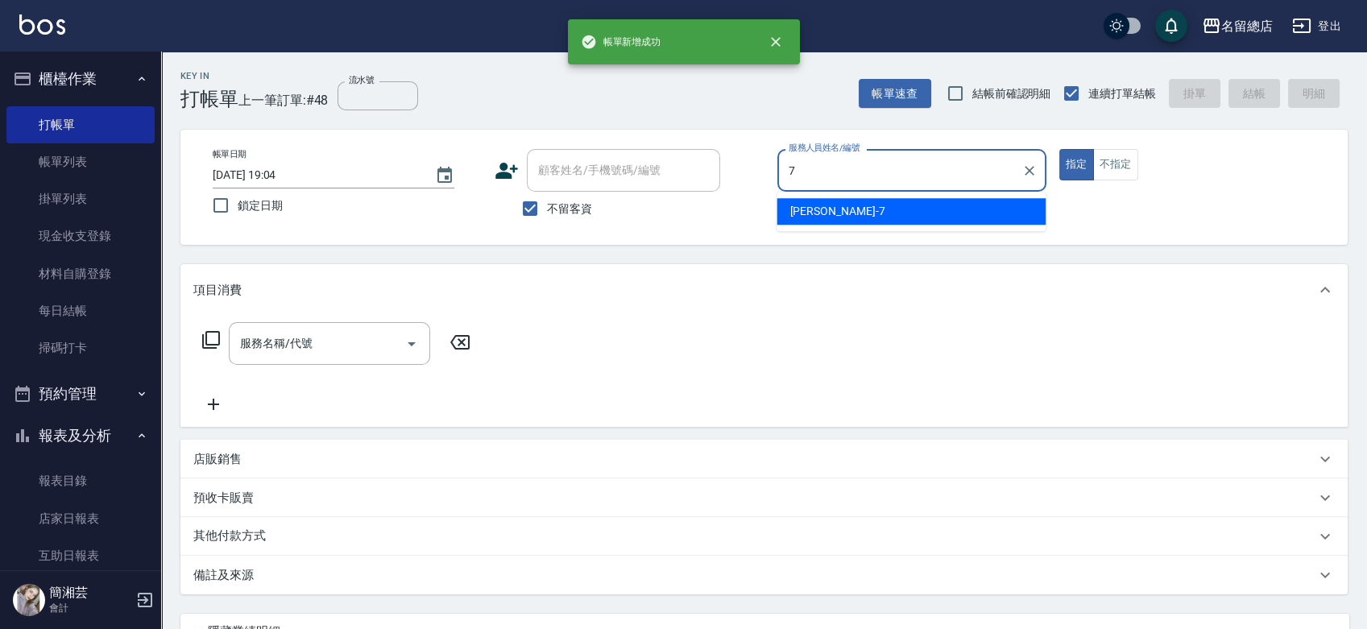
type input "Mick-7"
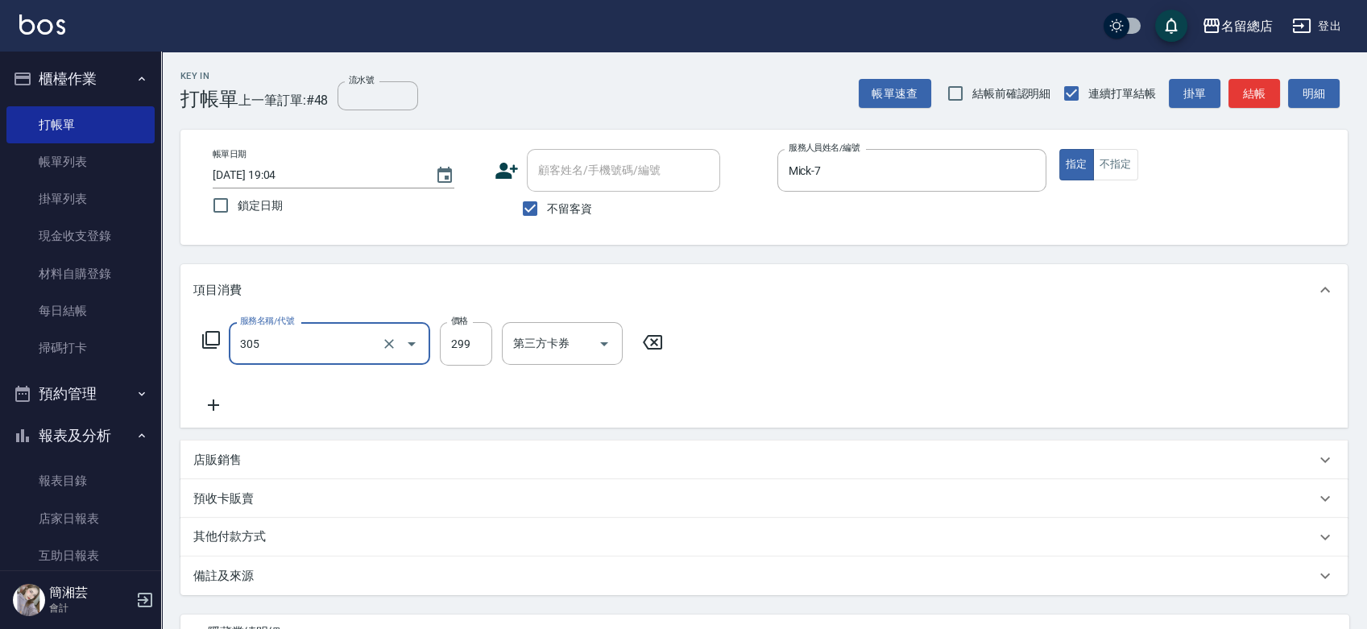
type input "剪髮(305)"
click at [393, 339] on icon "Clear" at bounding box center [389, 344] width 16 height 16
type input "染髮1500以上(502)"
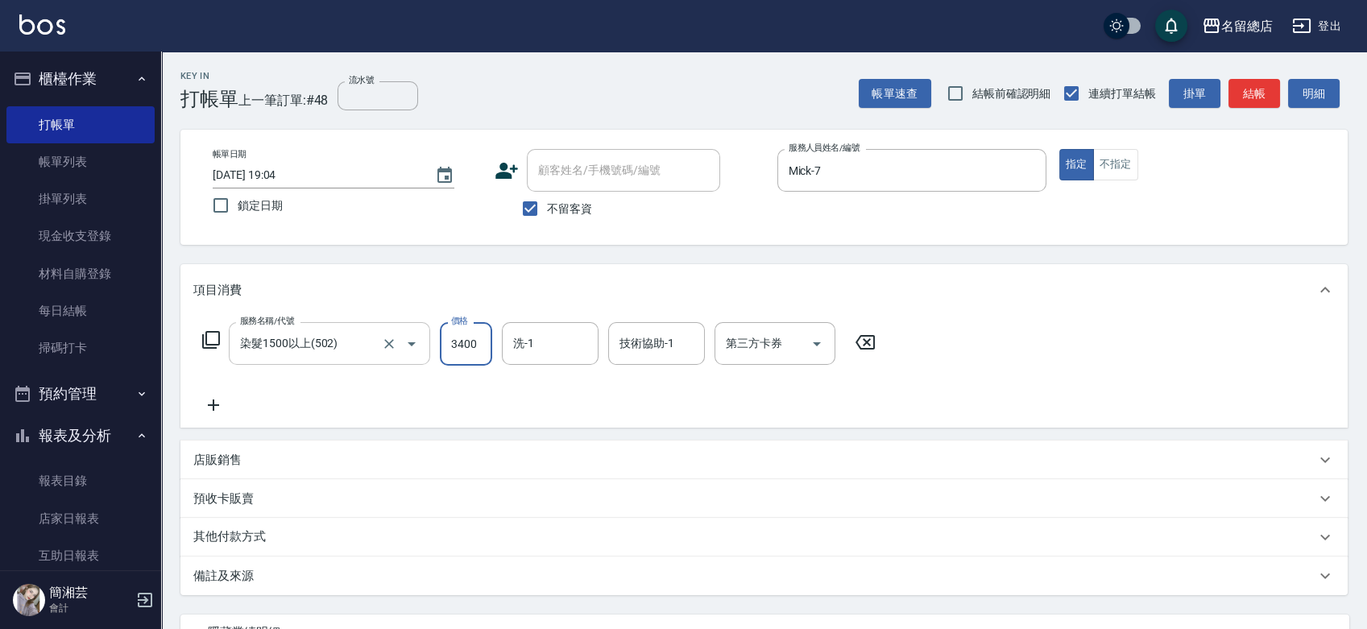
type input "3400"
type input "[PERSON_NAME]-34"
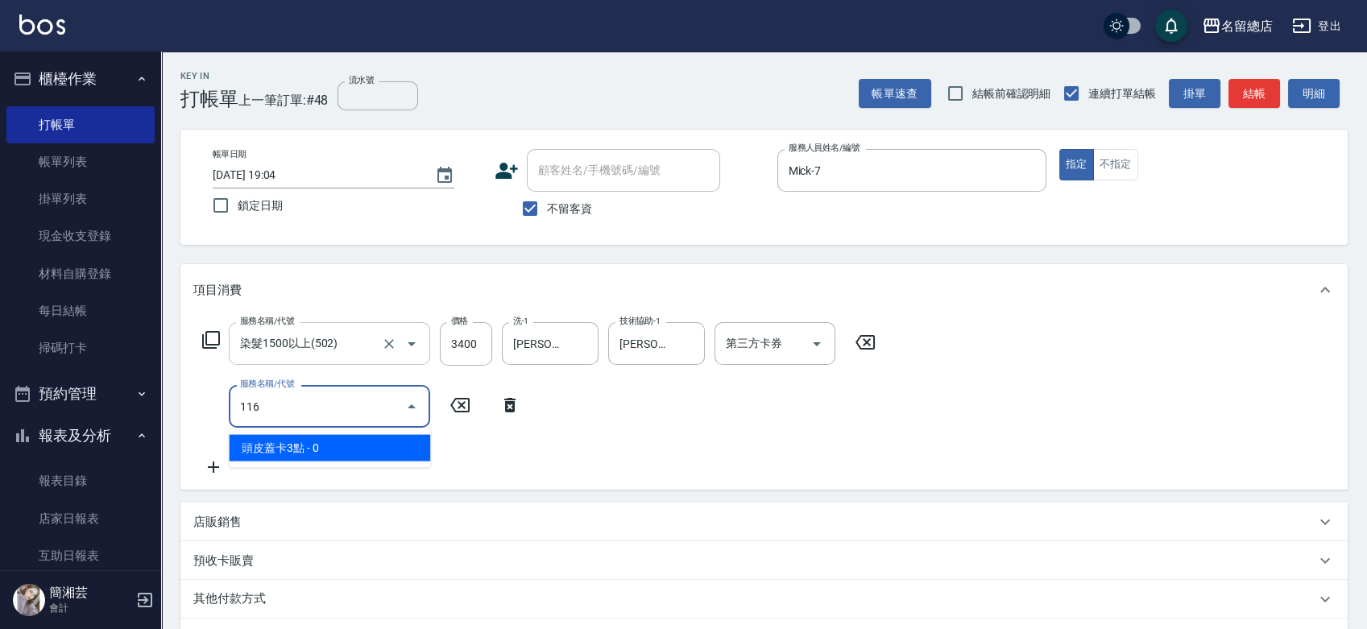
type input "頭皮蓋卡3點(116)"
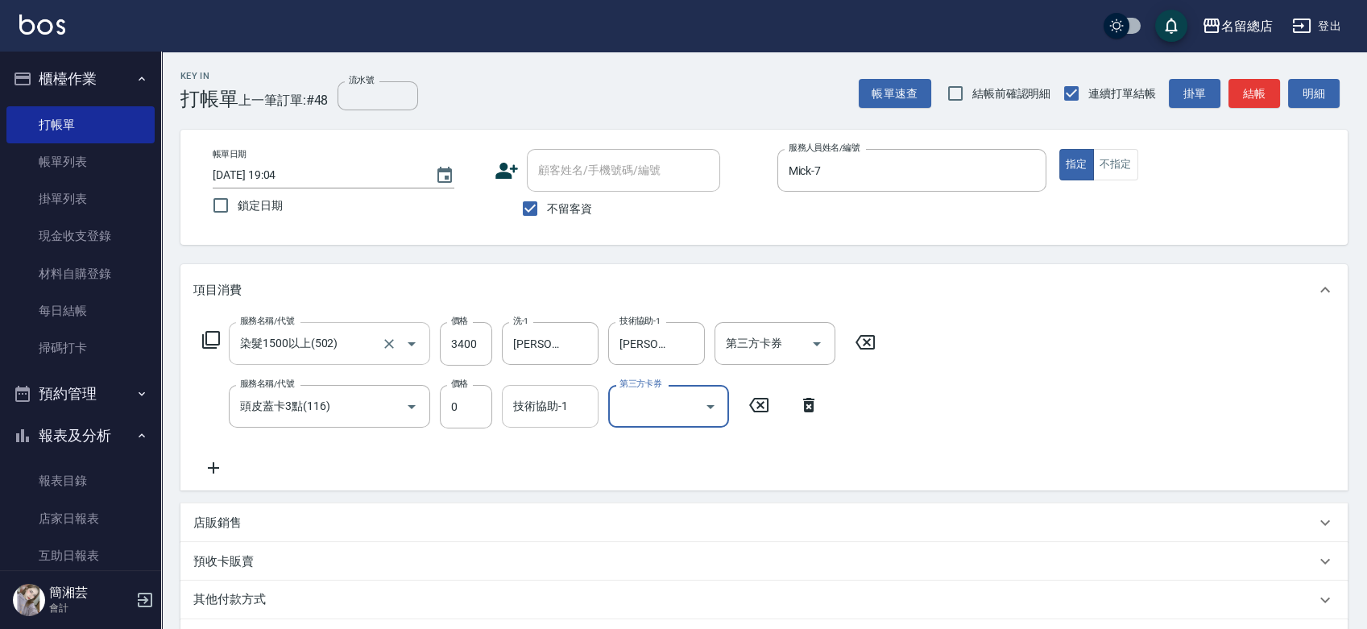
click at [568, 416] on input "技術協助-1" at bounding box center [550, 406] width 82 height 28
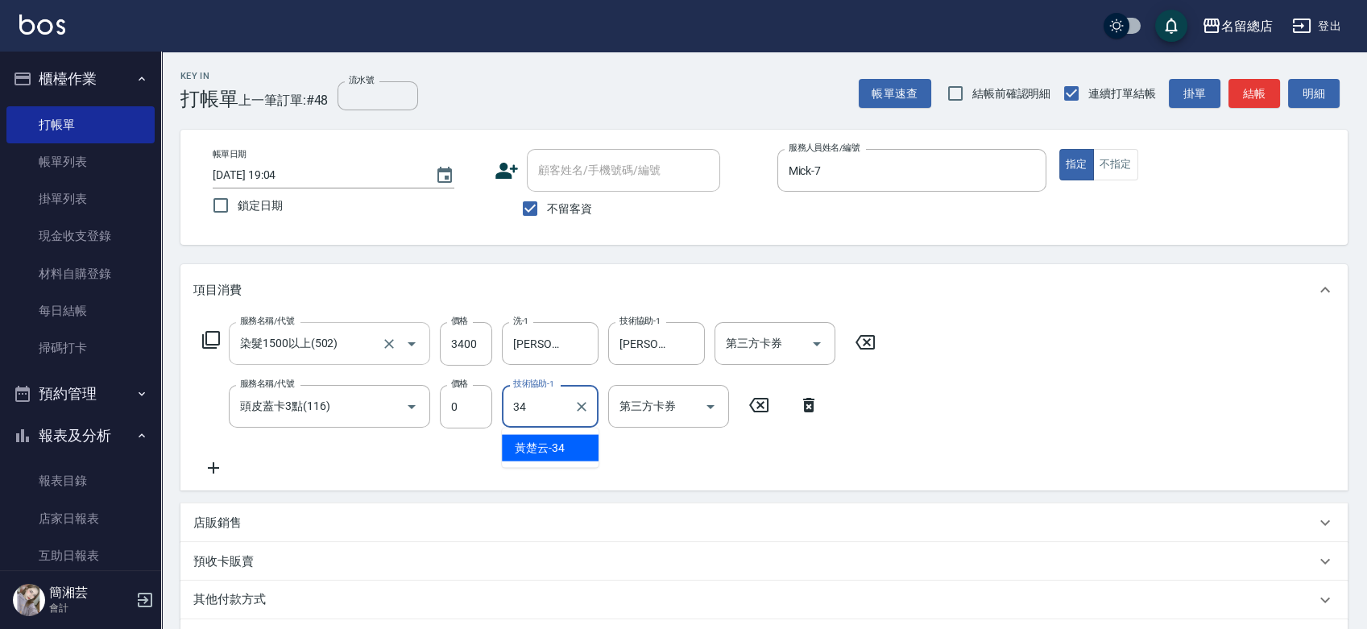
type input "[PERSON_NAME]-34"
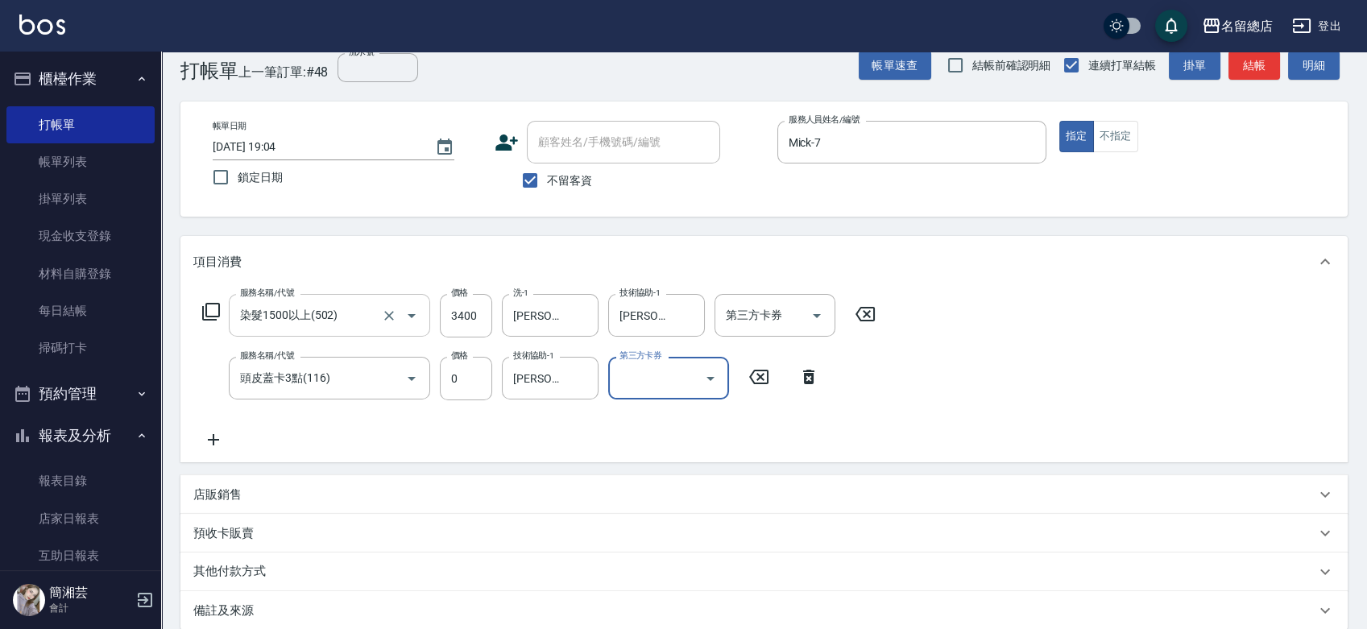
scroll to position [209, 0]
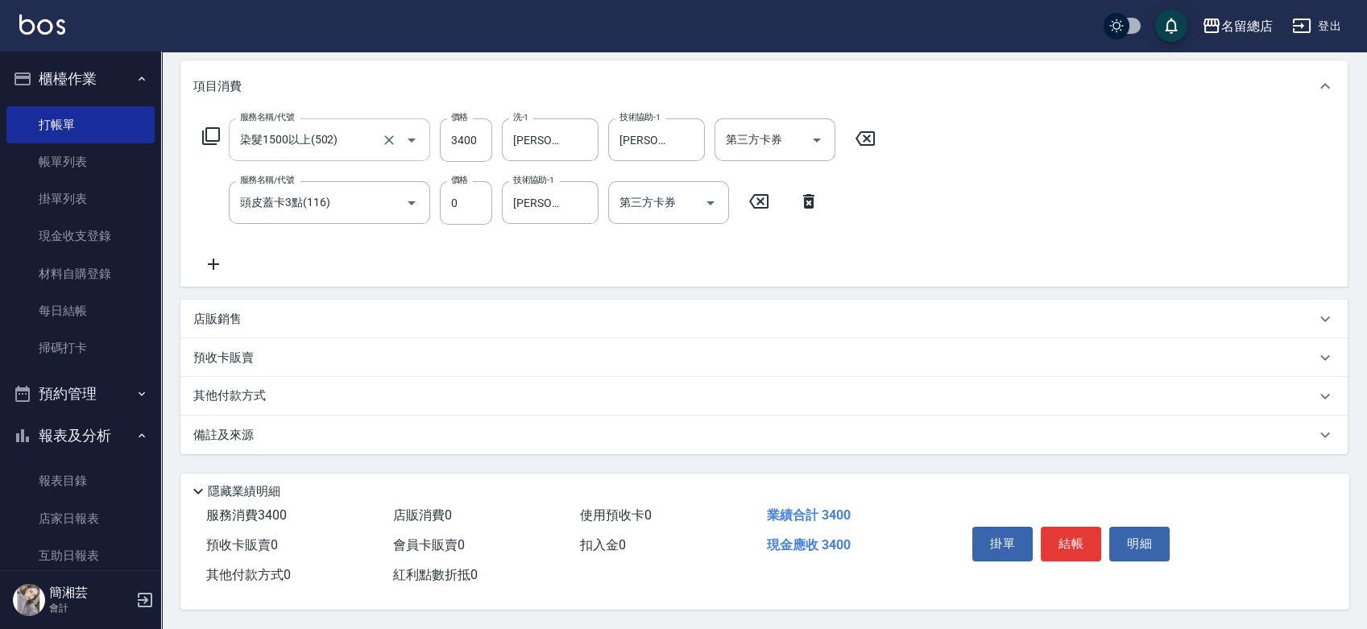
click at [270, 388] on p "其他付款方式" at bounding box center [233, 397] width 81 height 18
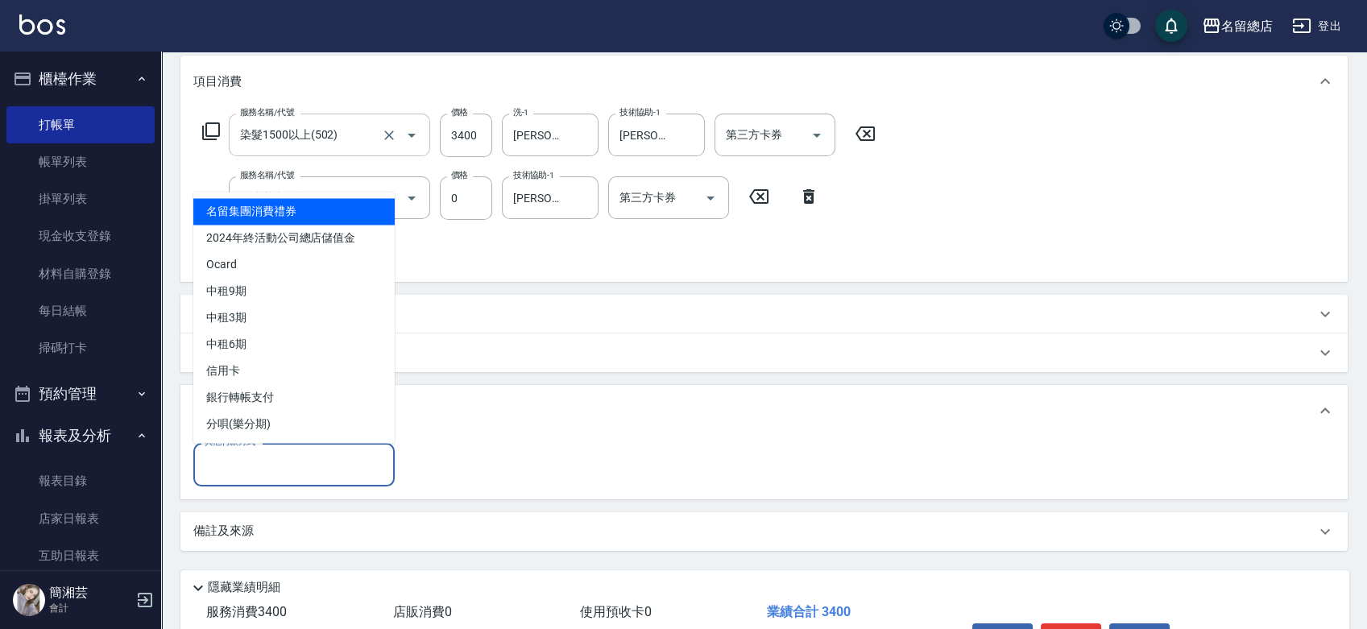
click at [259, 471] on input "其他付款方式" at bounding box center [294, 464] width 187 height 28
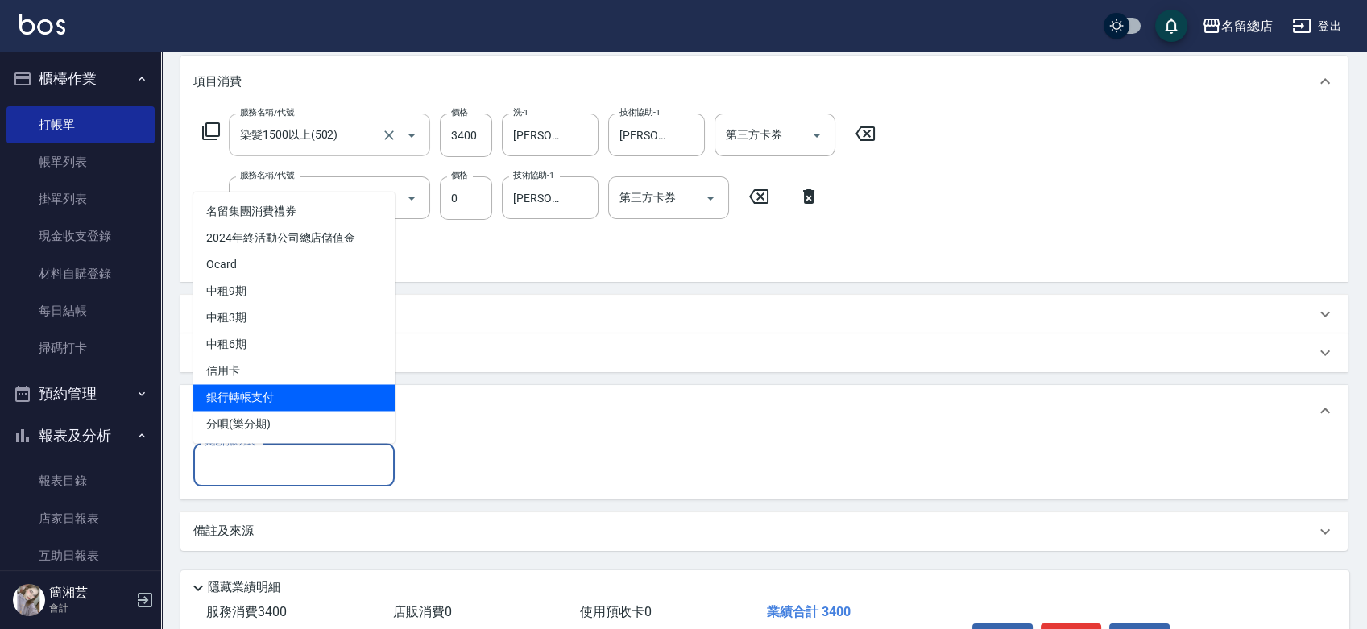
click at [242, 385] on span "銀行轉帳支付" at bounding box center [293, 397] width 201 height 27
type input "銀行轉帳支付"
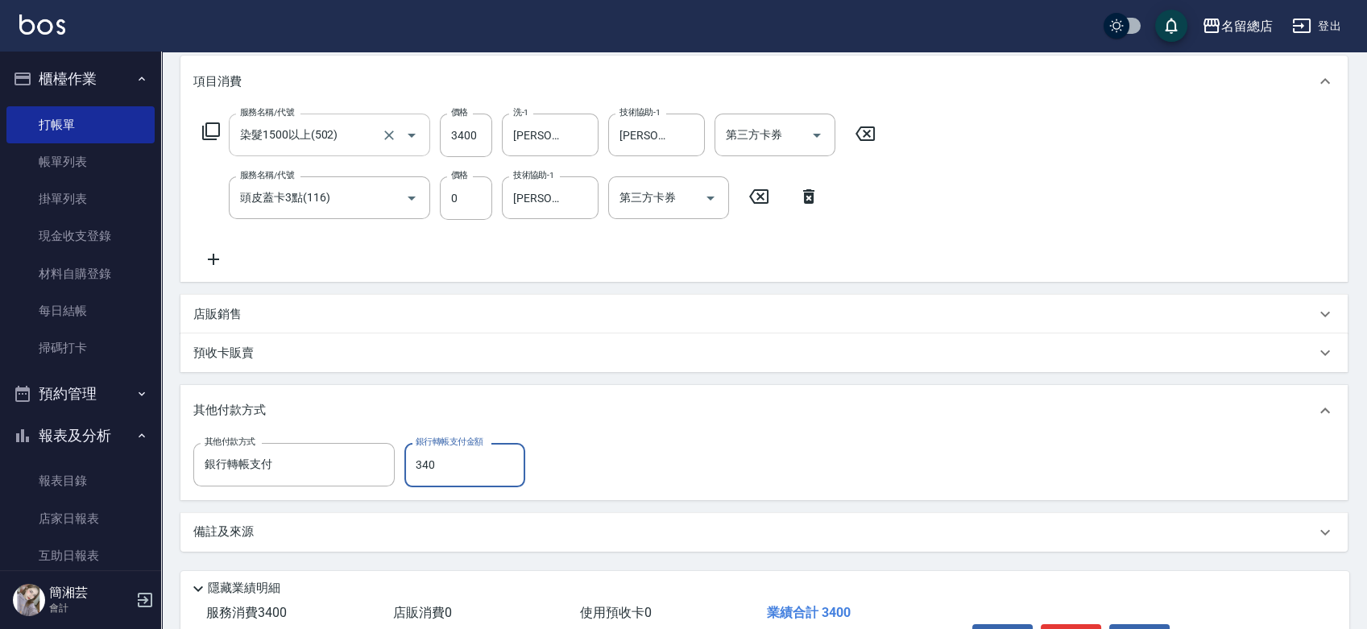
type input "3400"
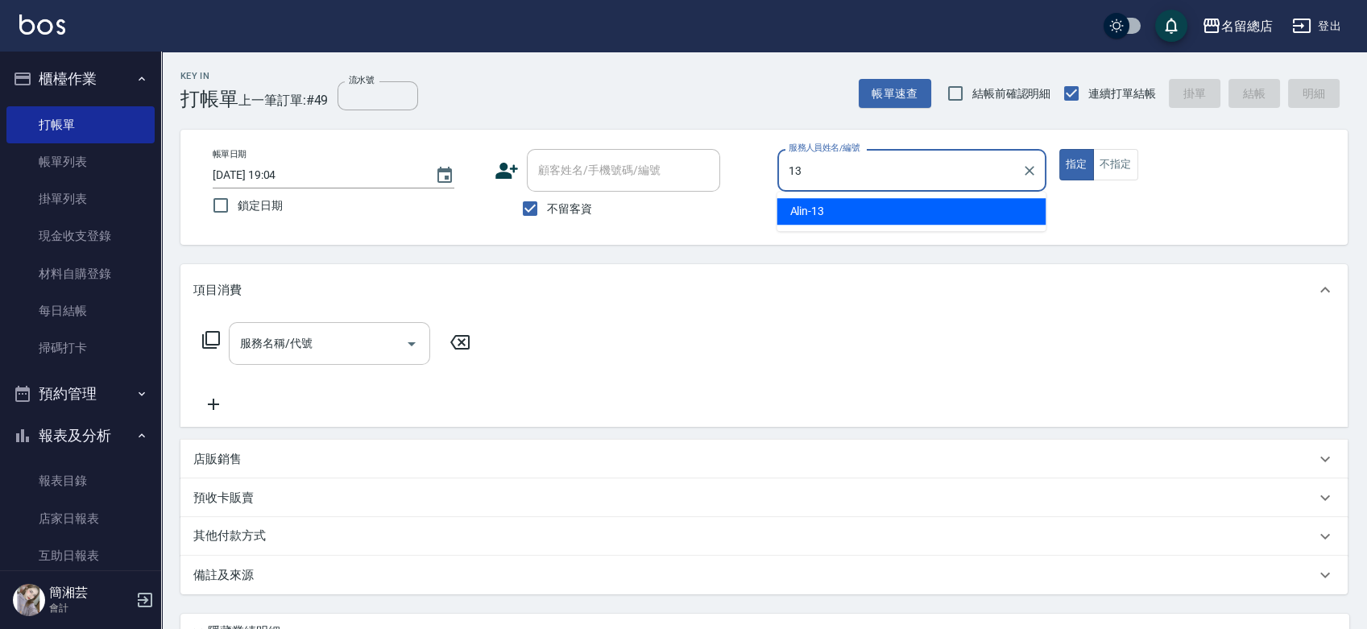
type input "Alin-13"
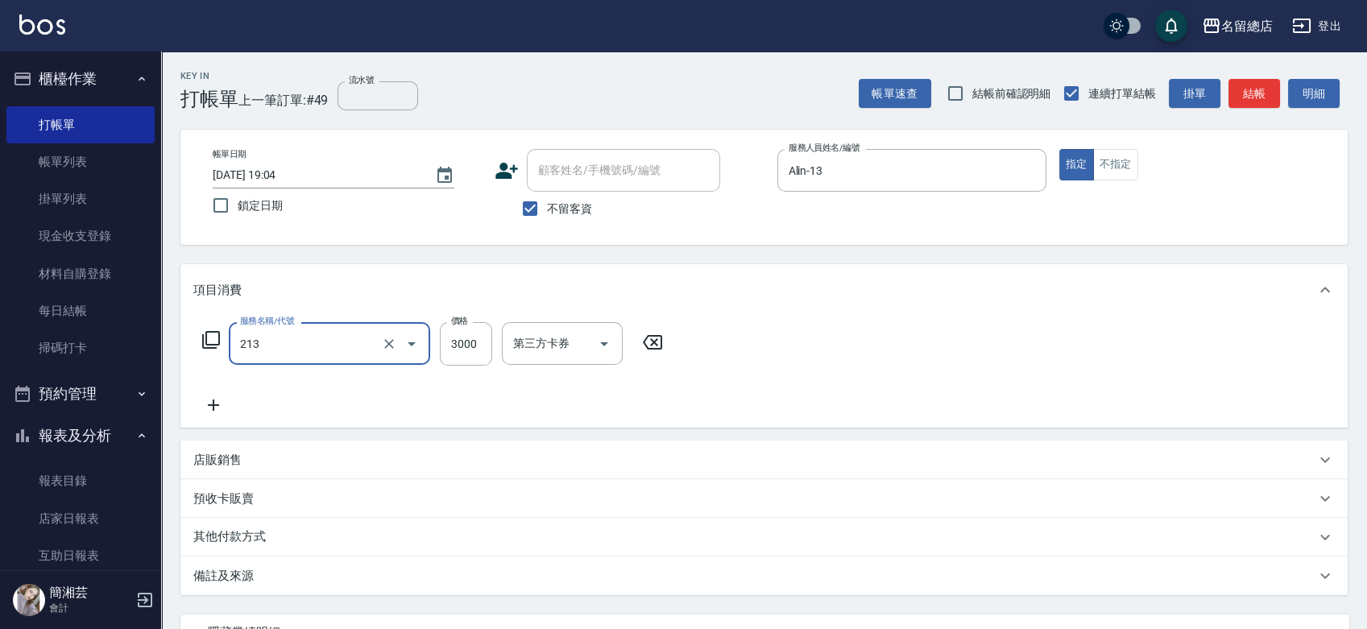
type input "陶溫3000以上(213)"
type input "3000"
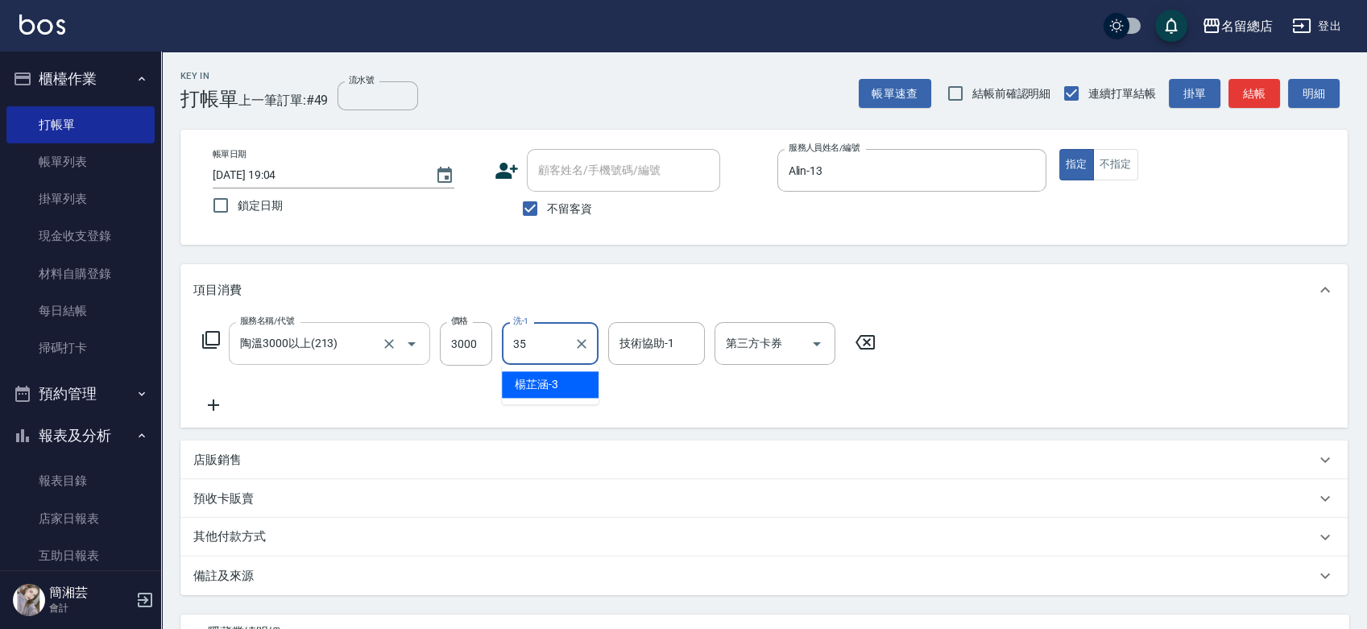
type input "[PERSON_NAME]-35"
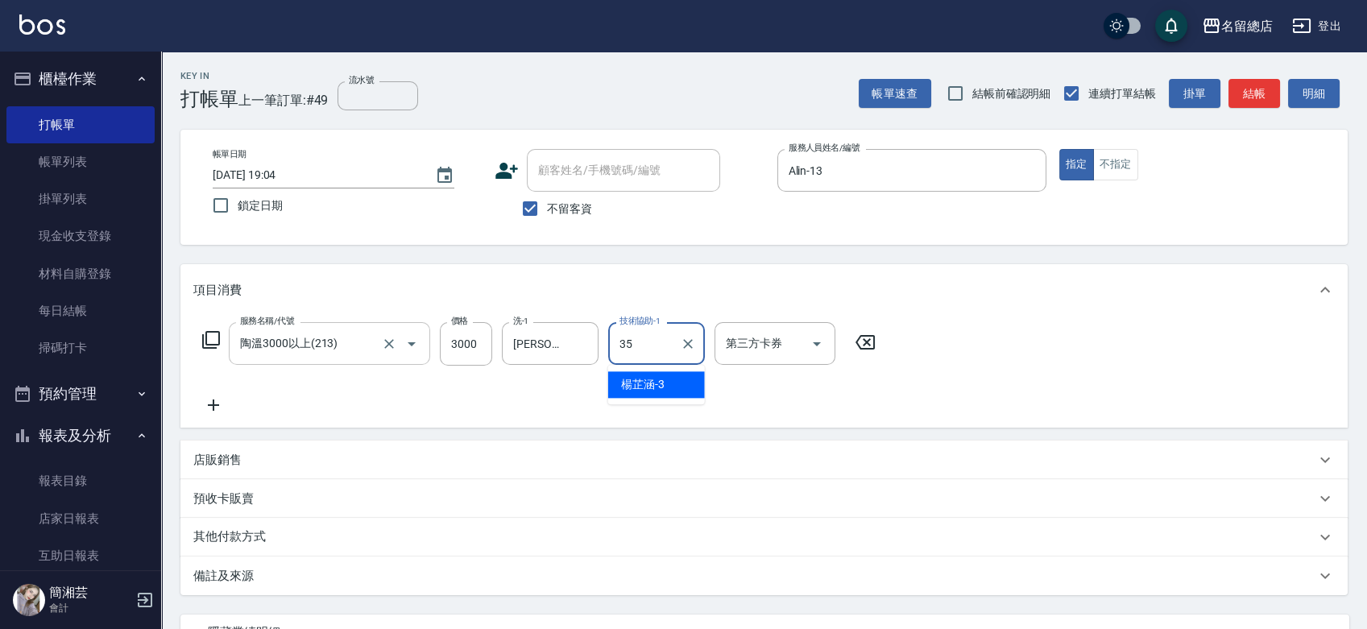
type input "[PERSON_NAME]-35"
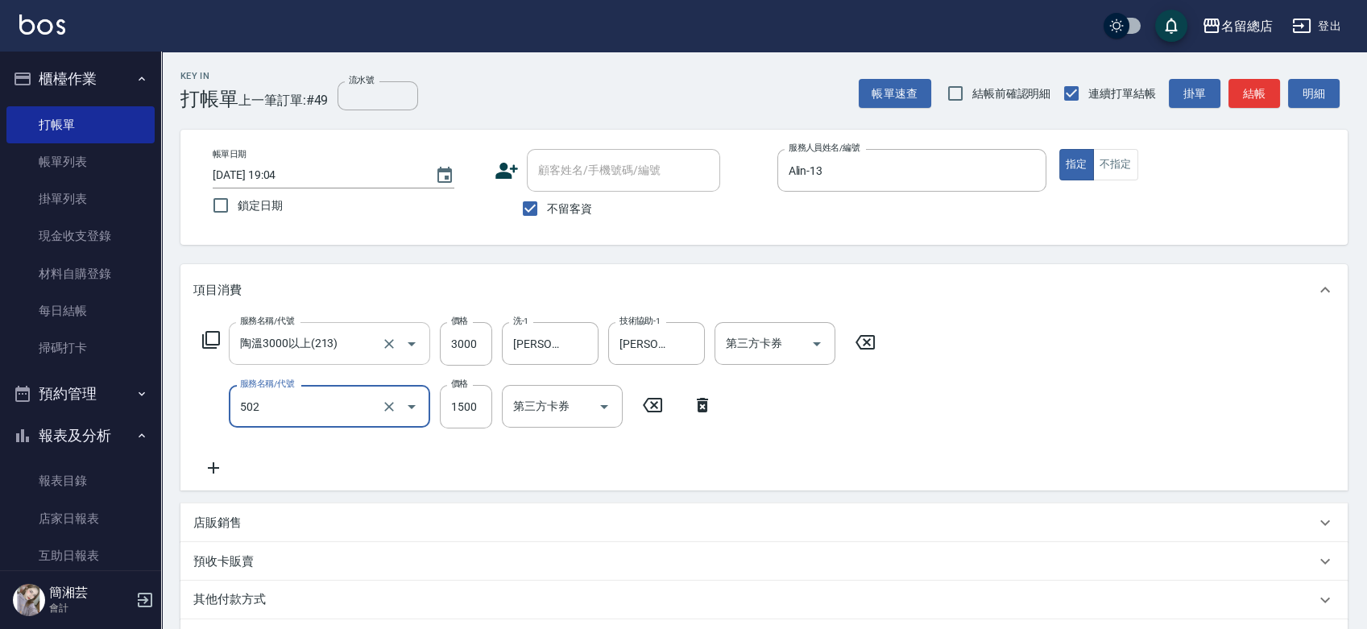
type input "染髮1500以上(502)"
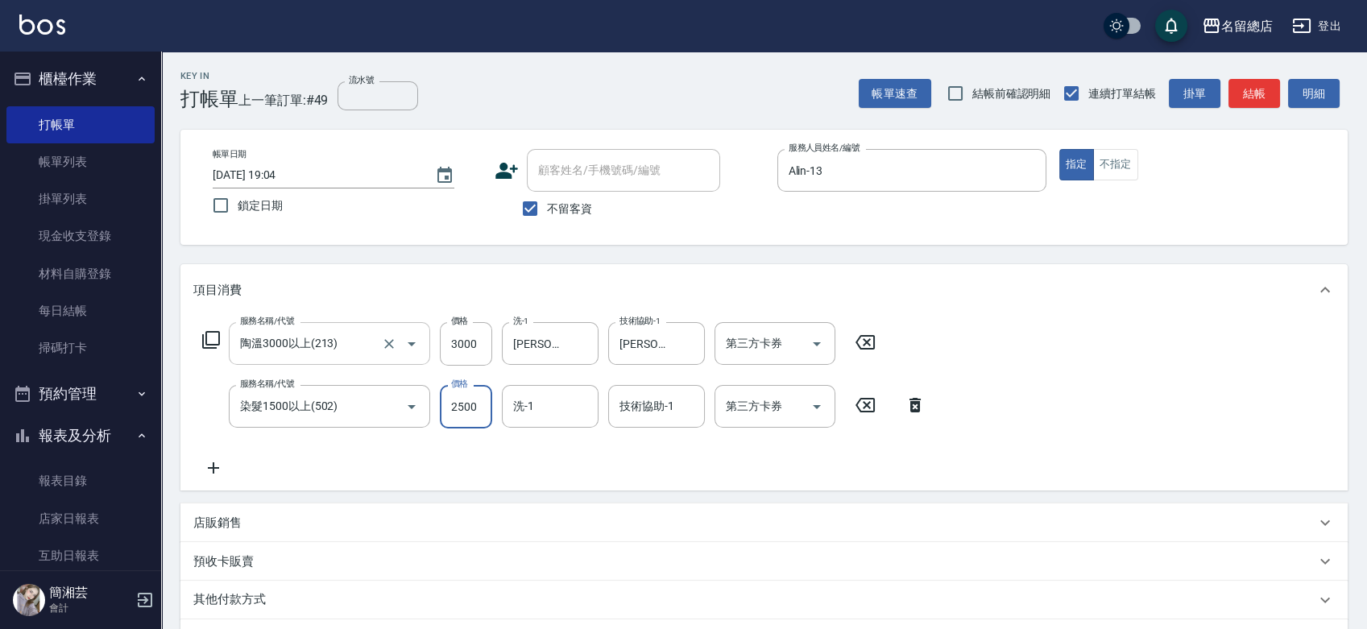
type input "2500"
type input "[PERSON_NAME]-35"
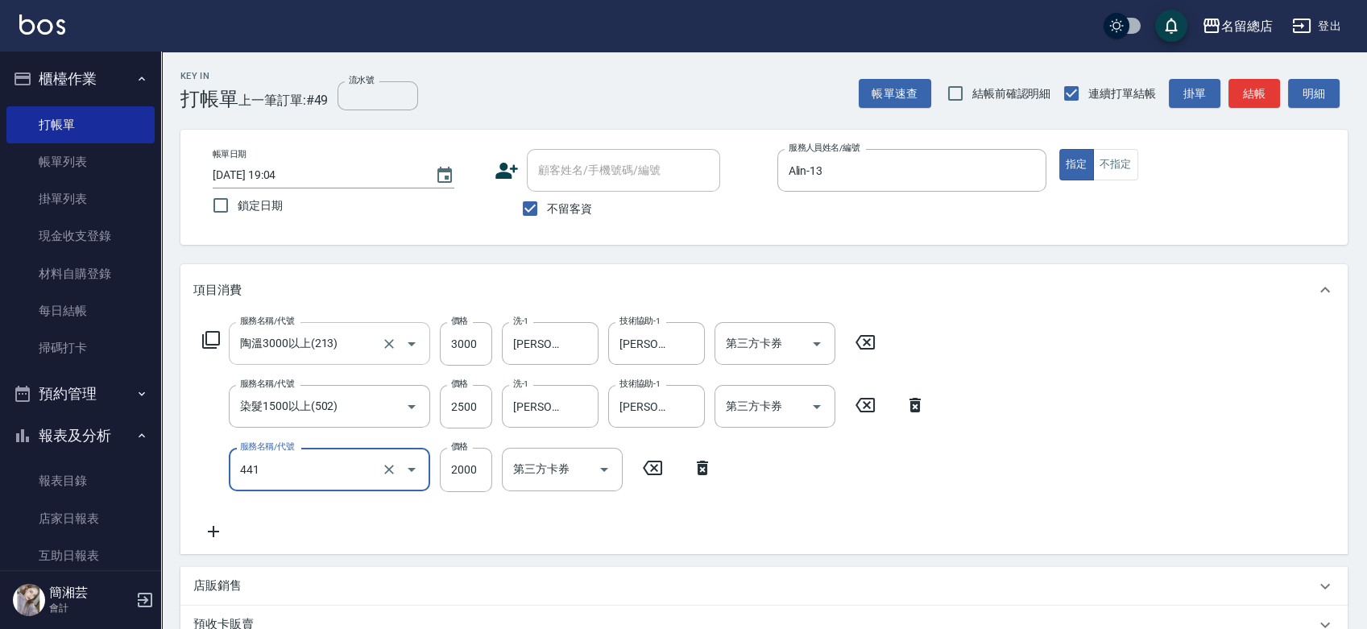
type input "2段自單次1300以上(441)"
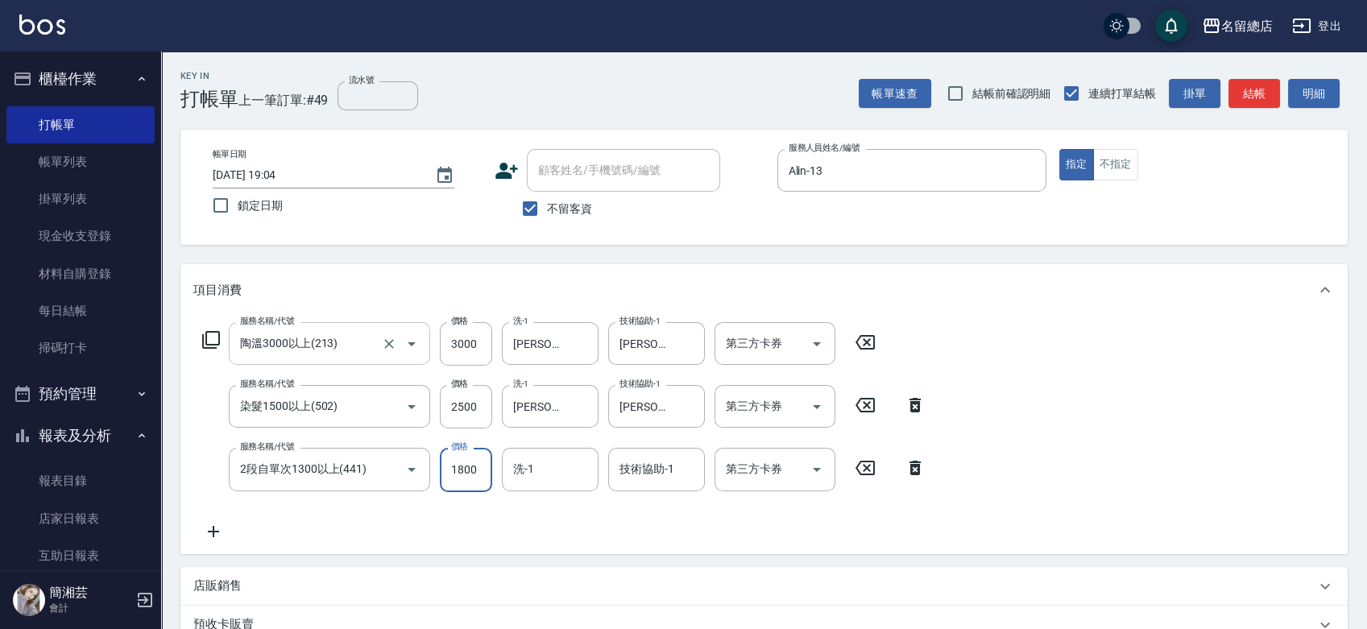
type input "1800"
type input "[PERSON_NAME]-35"
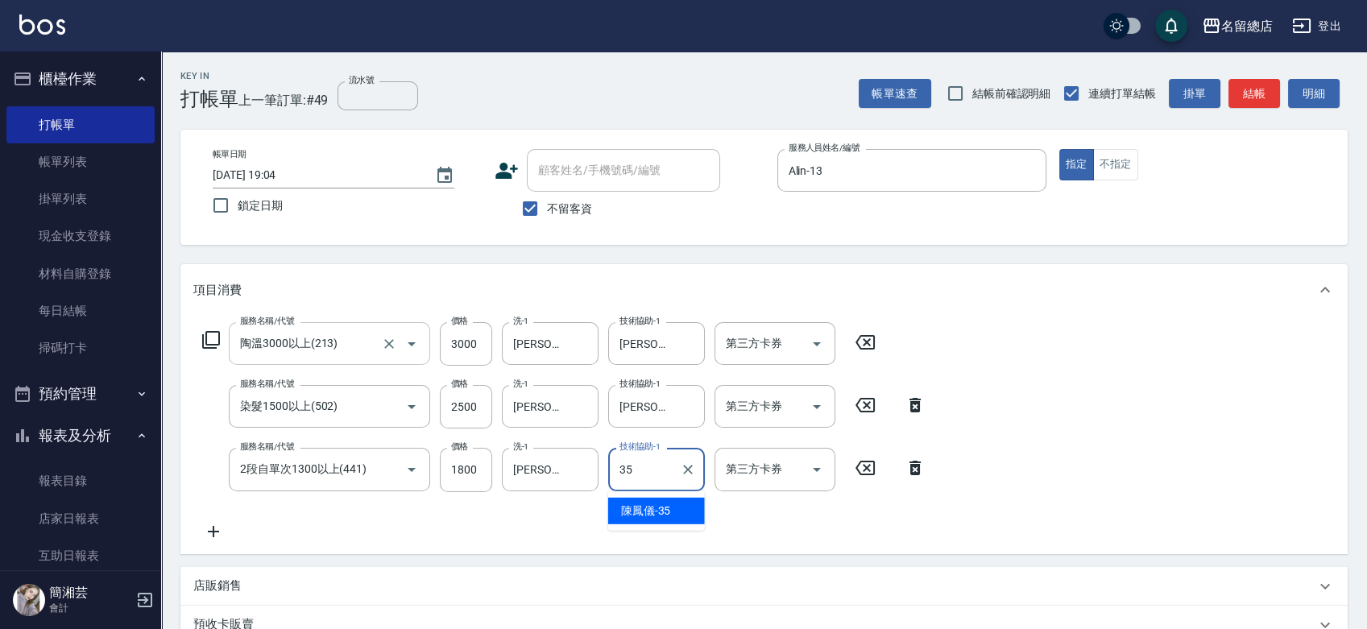
type input "[PERSON_NAME]-35"
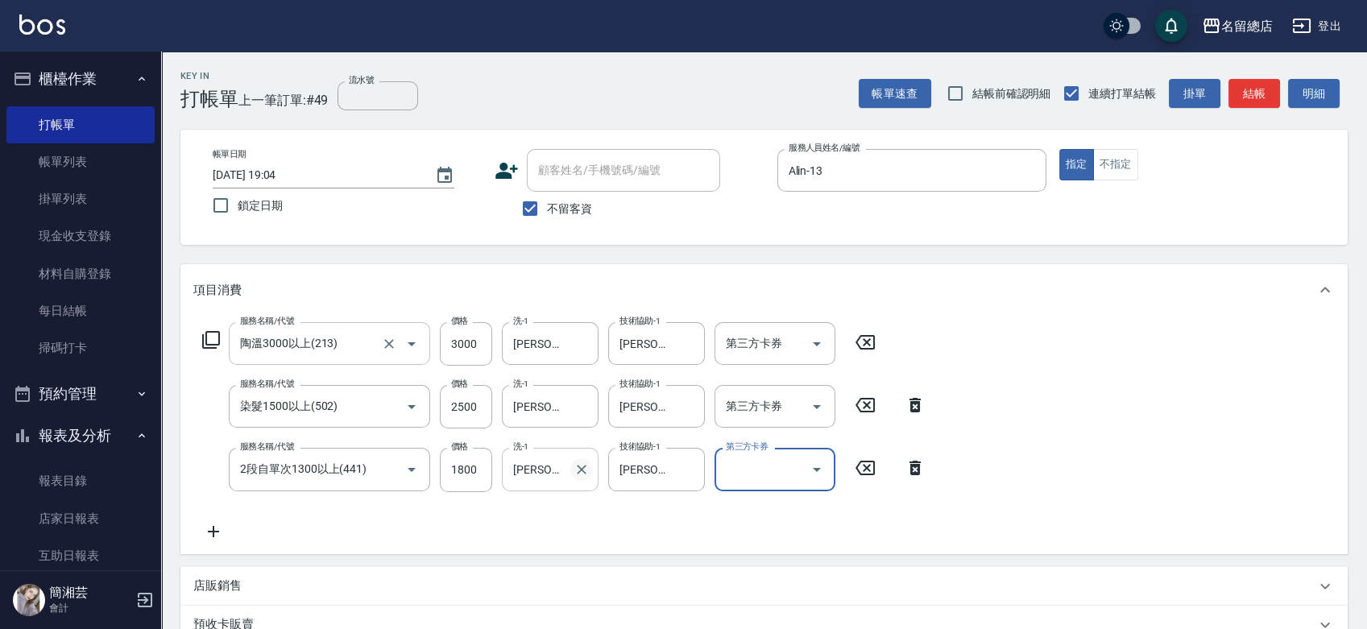
click at [585, 469] on icon "Clear" at bounding box center [582, 470] width 16 height 16
click at [697, 466] on button "Clear" at bounding box center [688, 469] width 23 height 23
drag, startPoint x: 549, startPoint y: 469, endPoint x: 540, endPoint y: 469, distance: 8.9
click at [549, 469] on input "洗-1" at bounding box center [550, 469] width 82 height 28
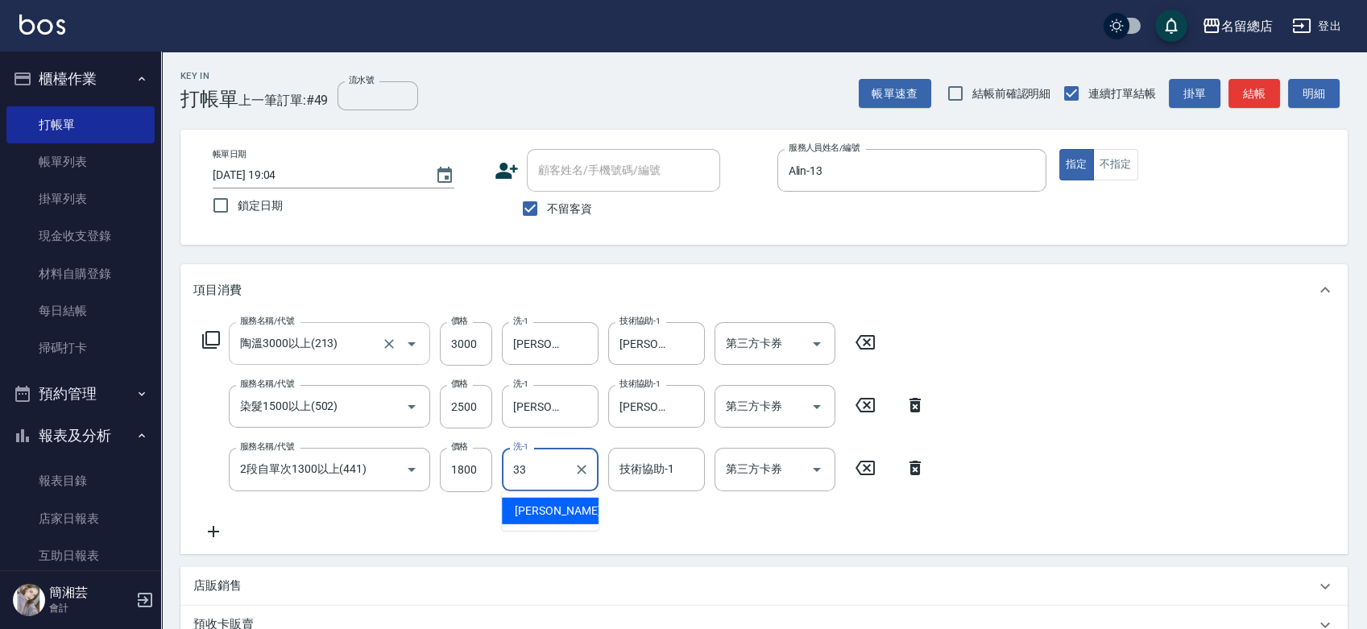
type input "[PERSON_NAME]-33"
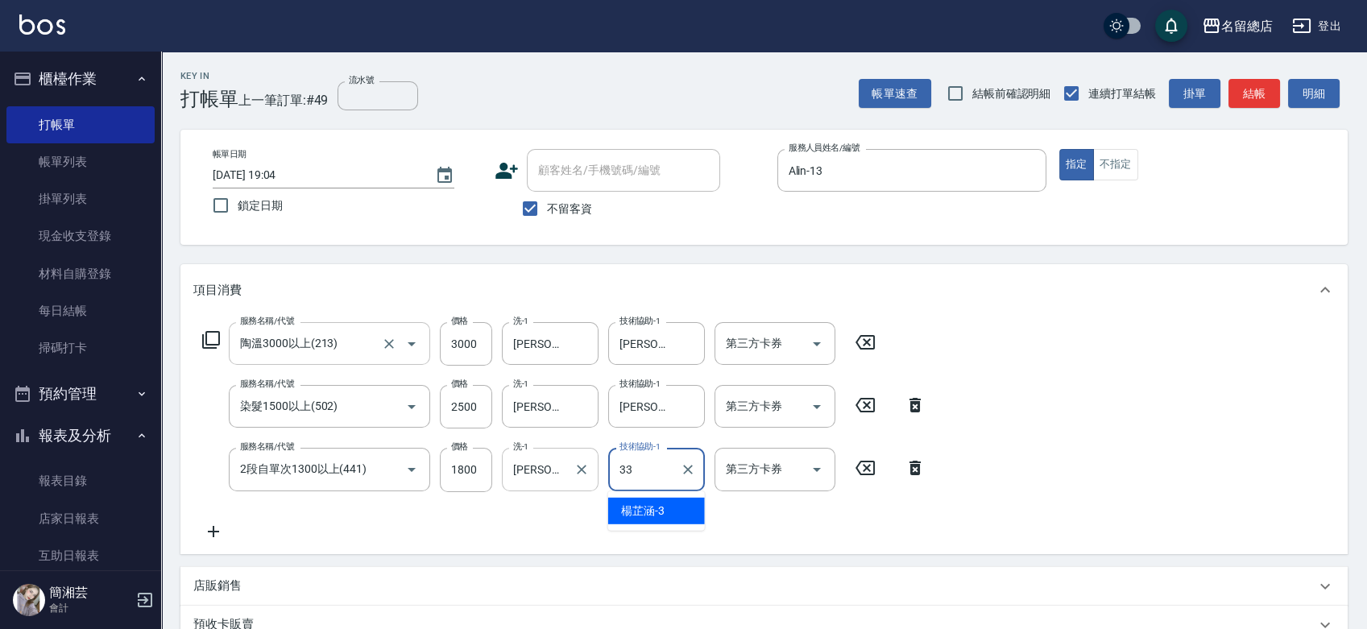
type input "[PERSON_NAME]-33"
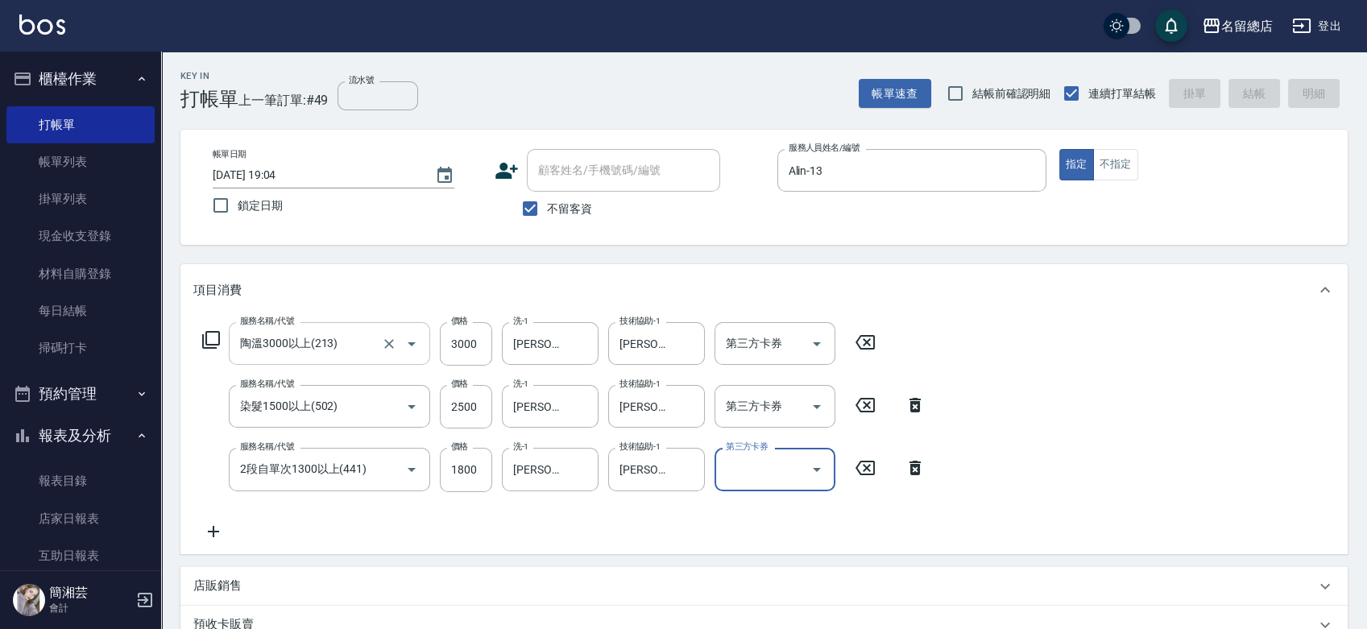
type input "[DATE] 19:05"
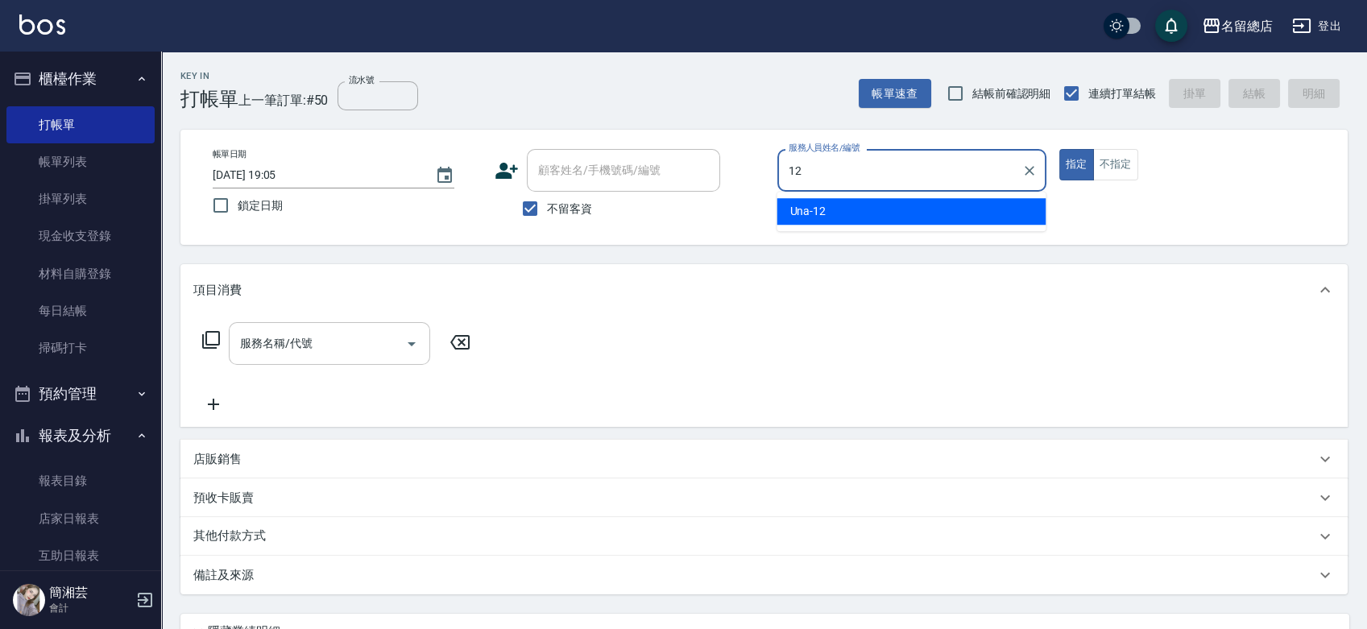
type input "Una-12"
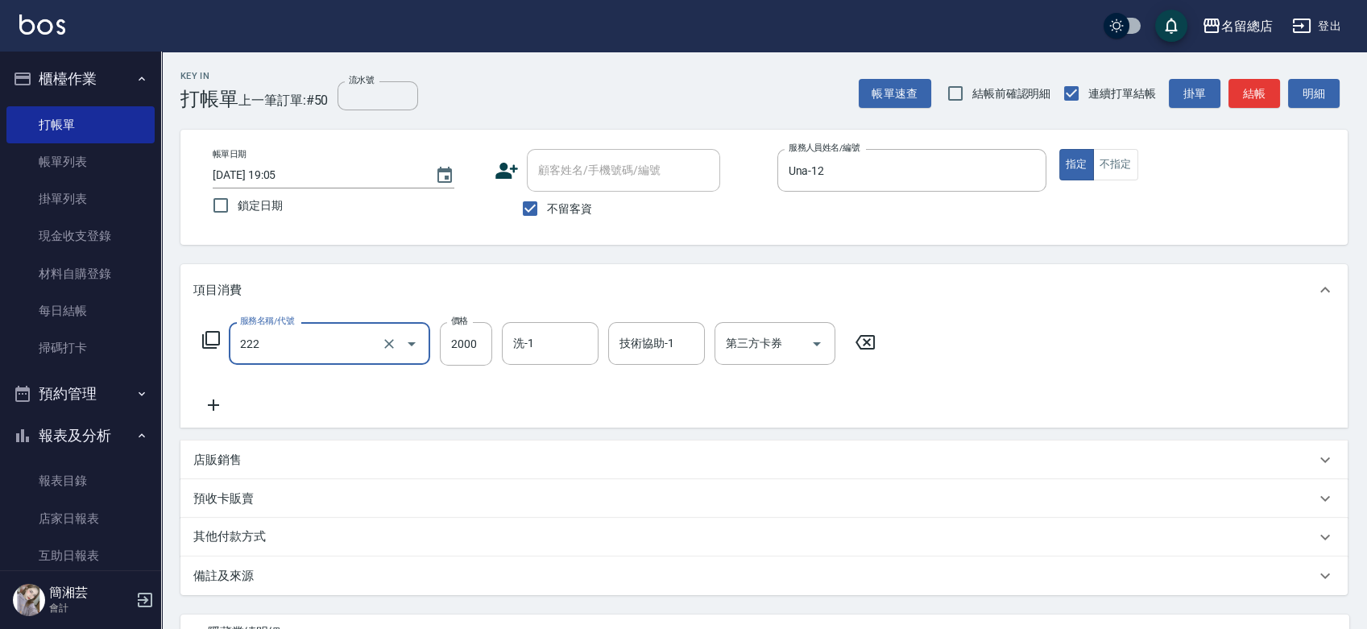
type input "燙髮2000以上(222)"
type input "2500"
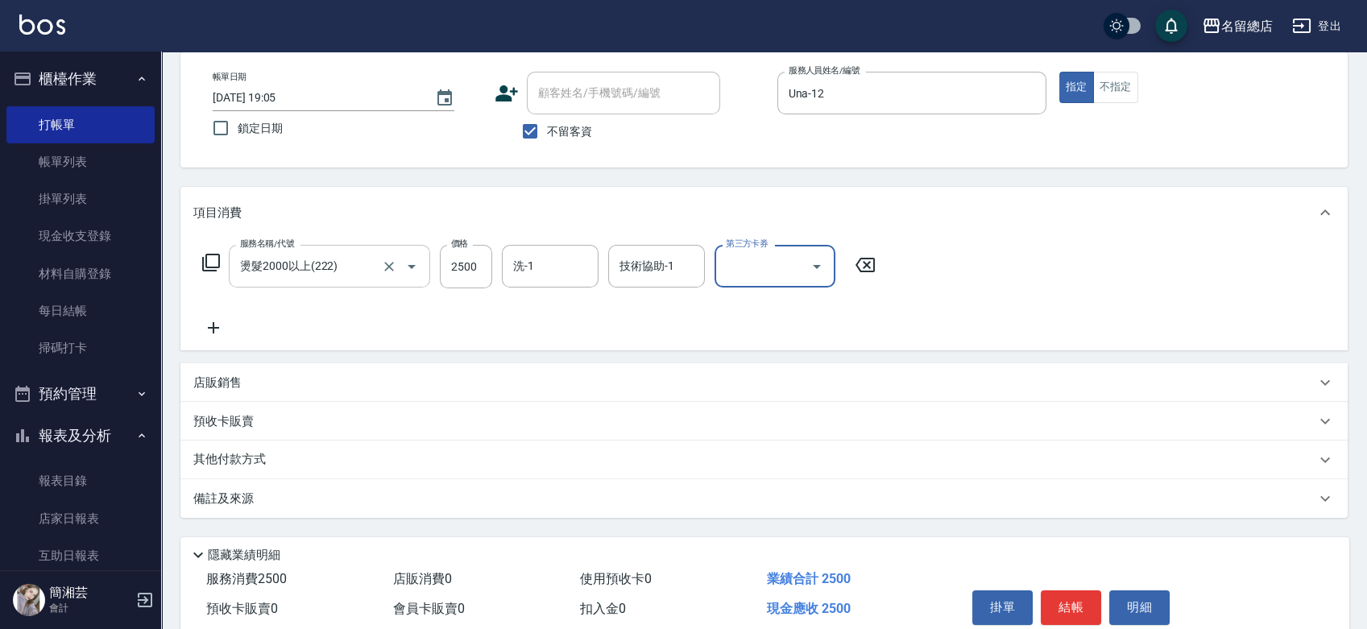
scroll to position [146, 0]
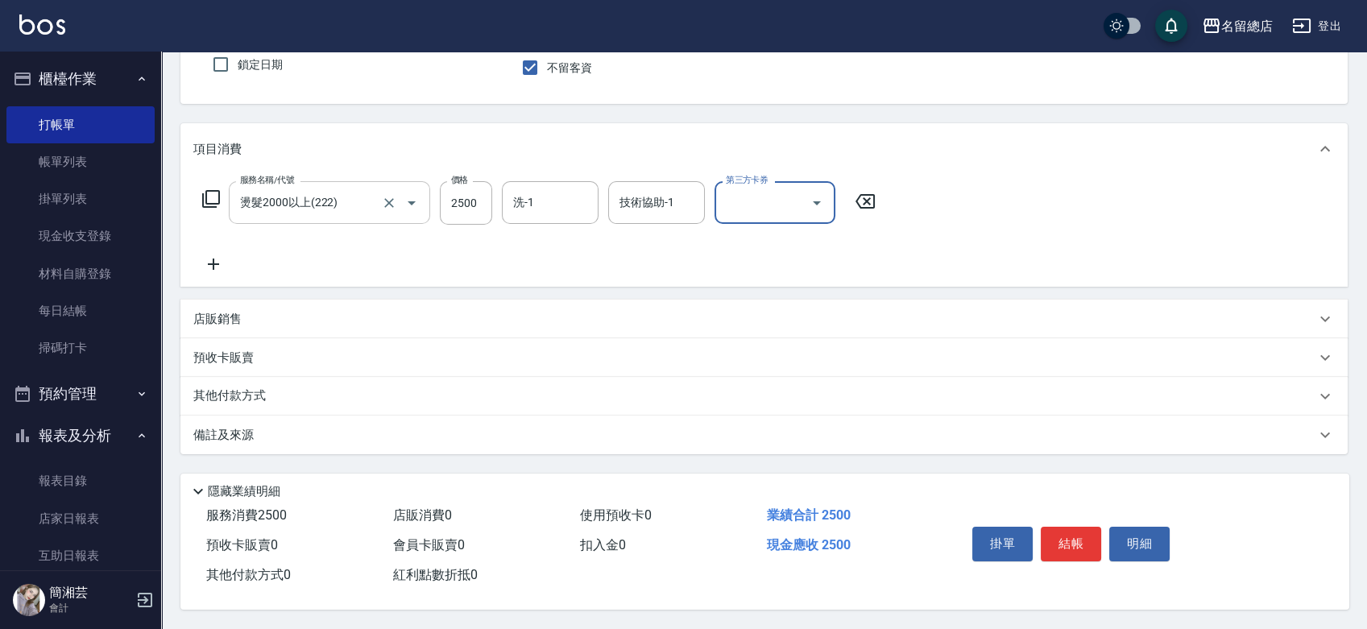
click at [247, 313] on div "店販銷售" at bounding box center [754, 319] width 1122 height 17
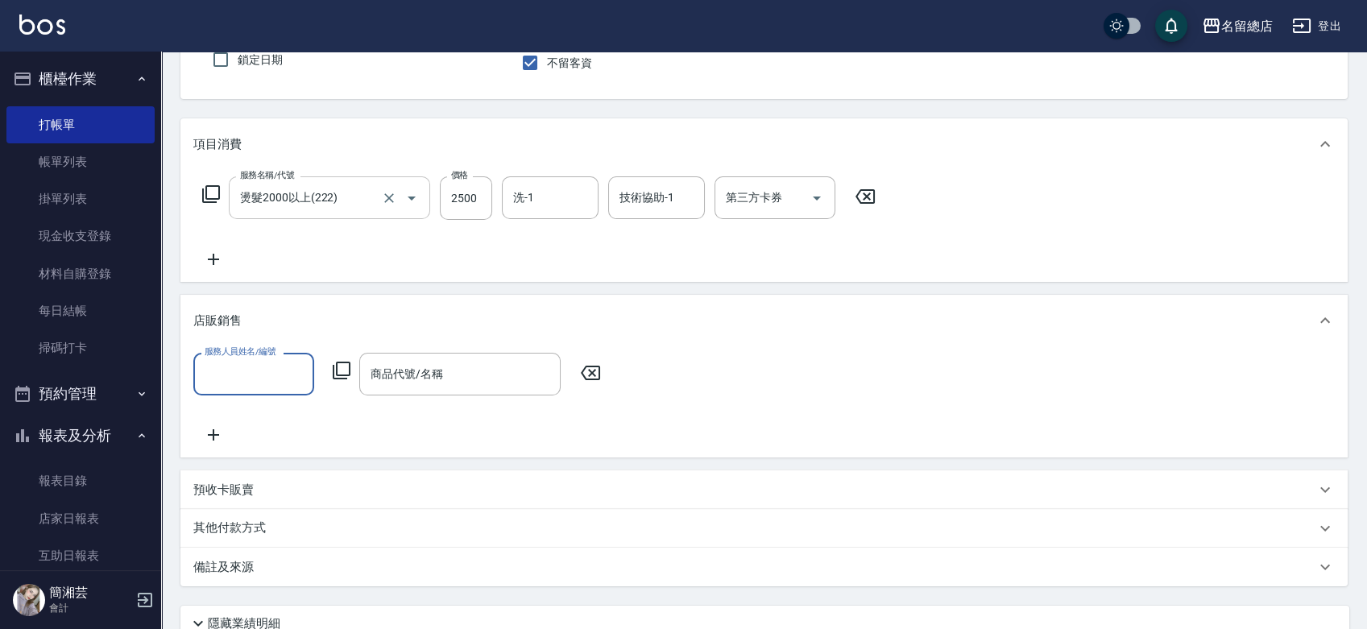
scroll to position [0, 0]
type input "Una-12"
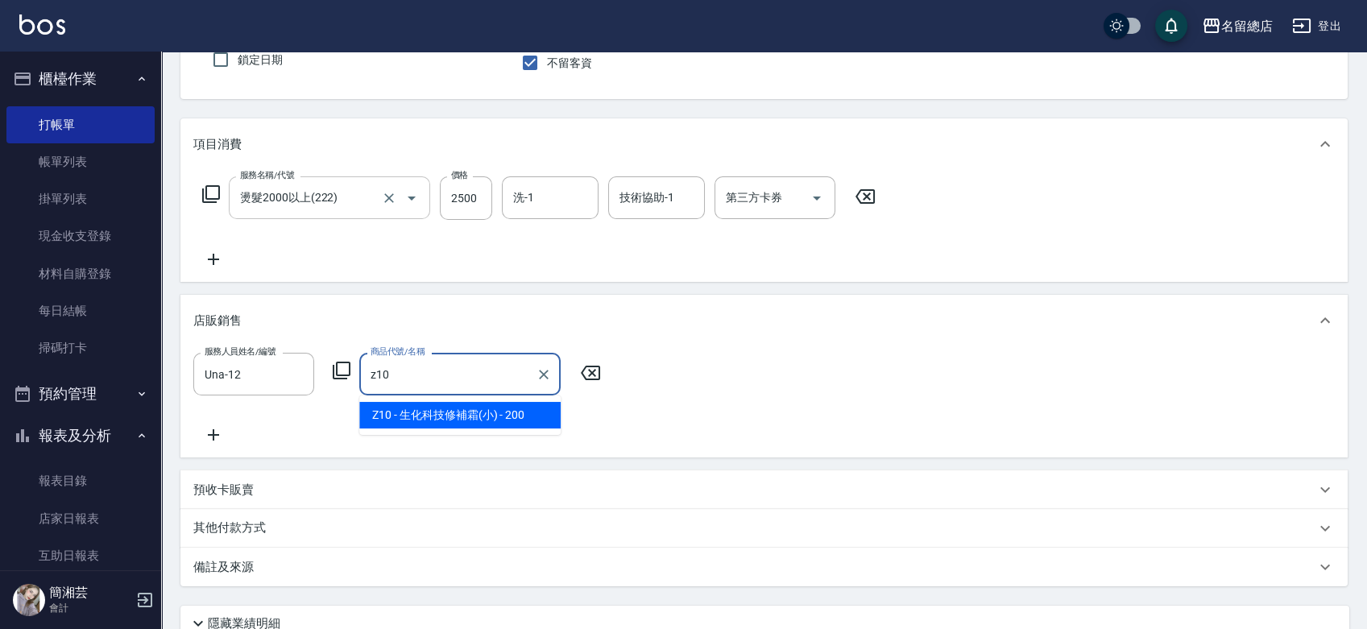
type input "生化科技修補霜(小)"
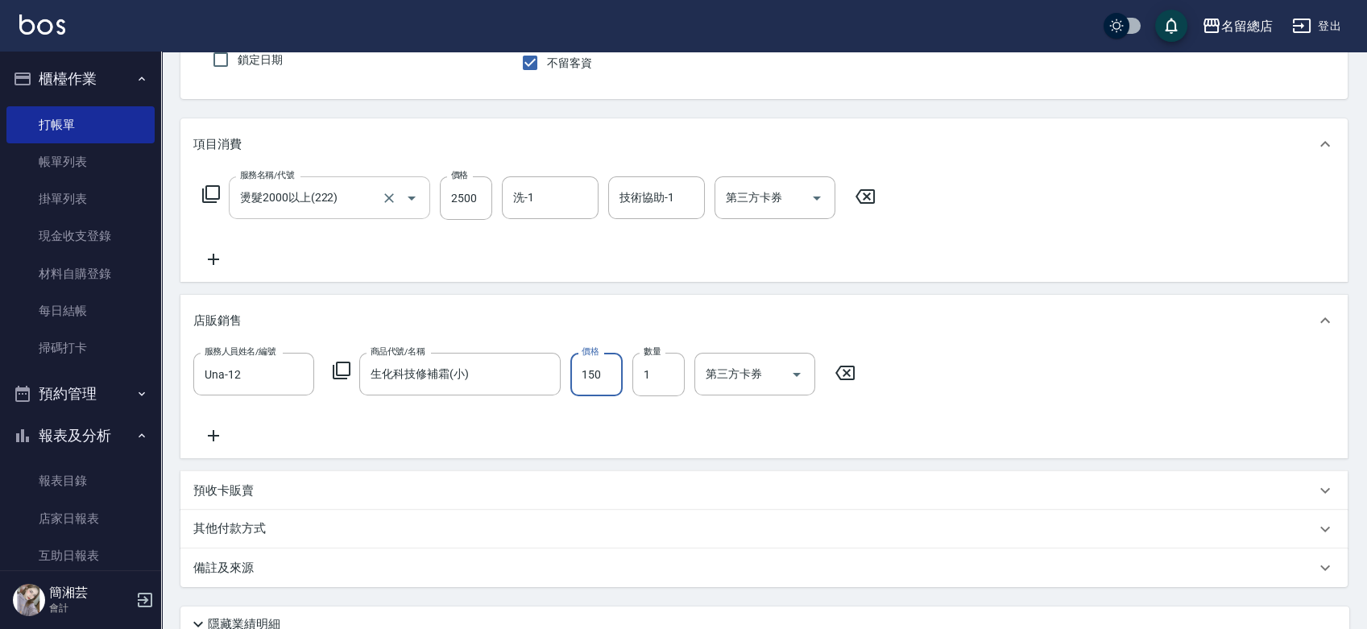
type input "150"
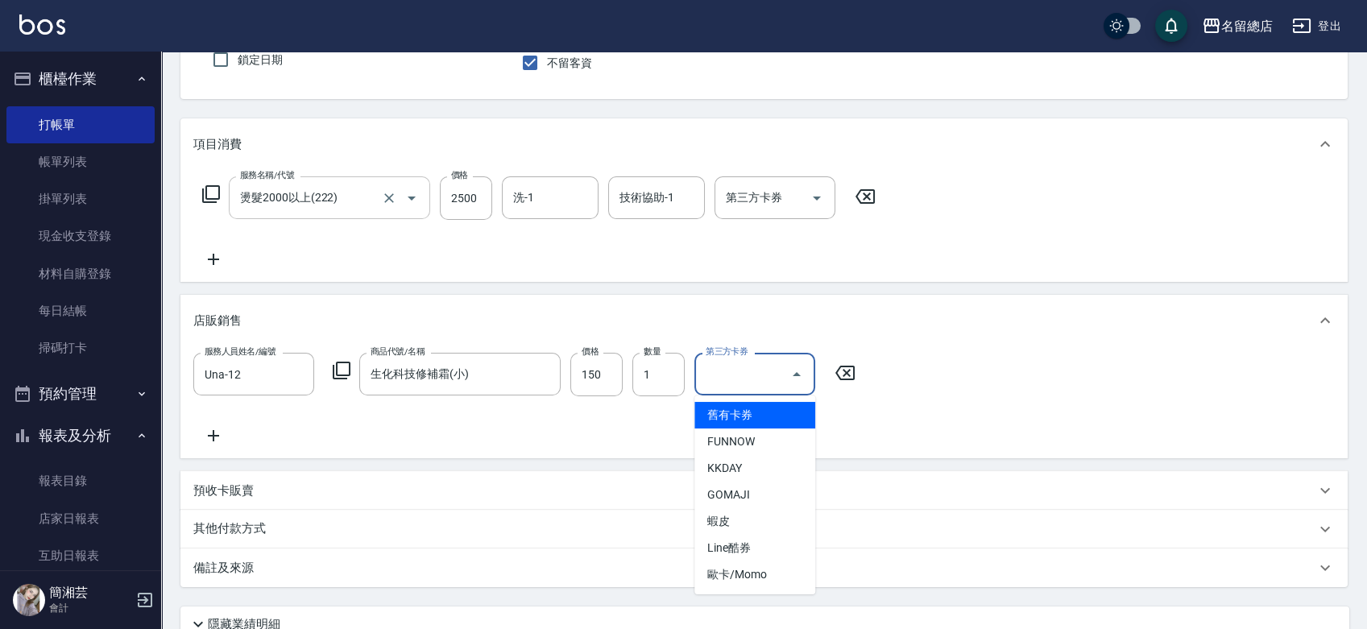
drag, startPoint x: 1047, startPoint y: 338, endPoint x: 940, endPoint y: 346, distance: 106.6
click at [1047, 338] on div "店販銷售" at bounding box center [763, 321] width 1167 height 52
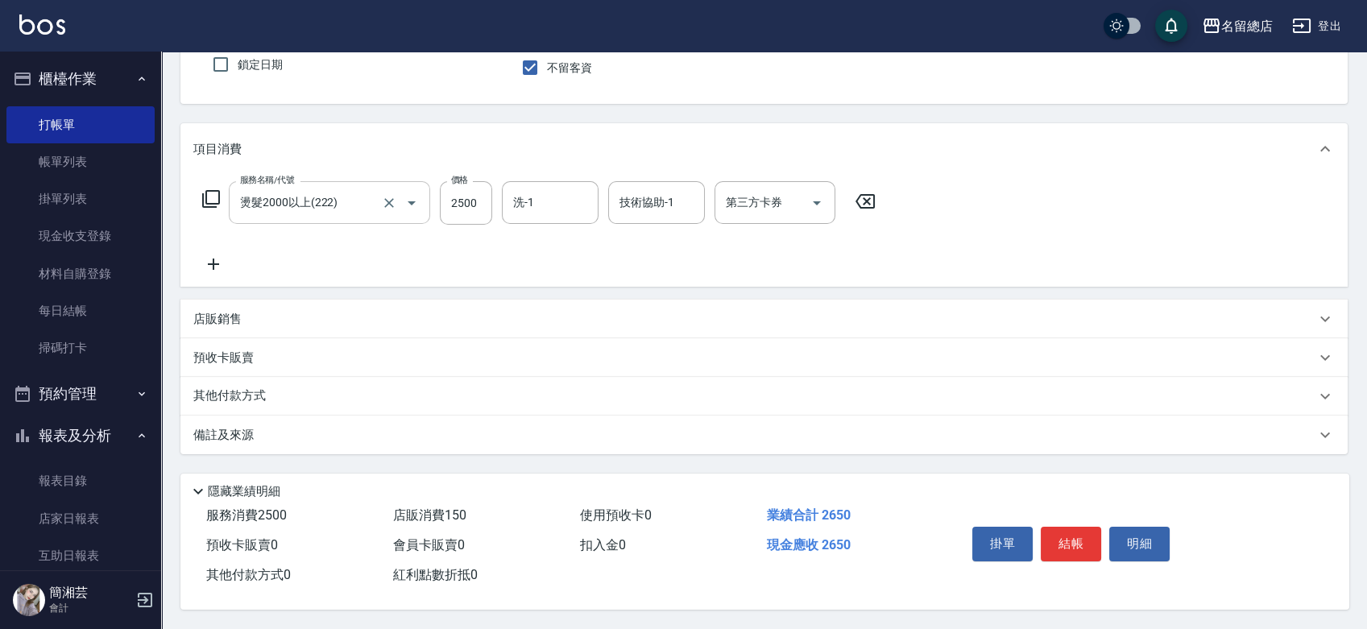
click at [598, 326] on div "店販銷售" at bounding box center [763, 319] width 1167 height 39
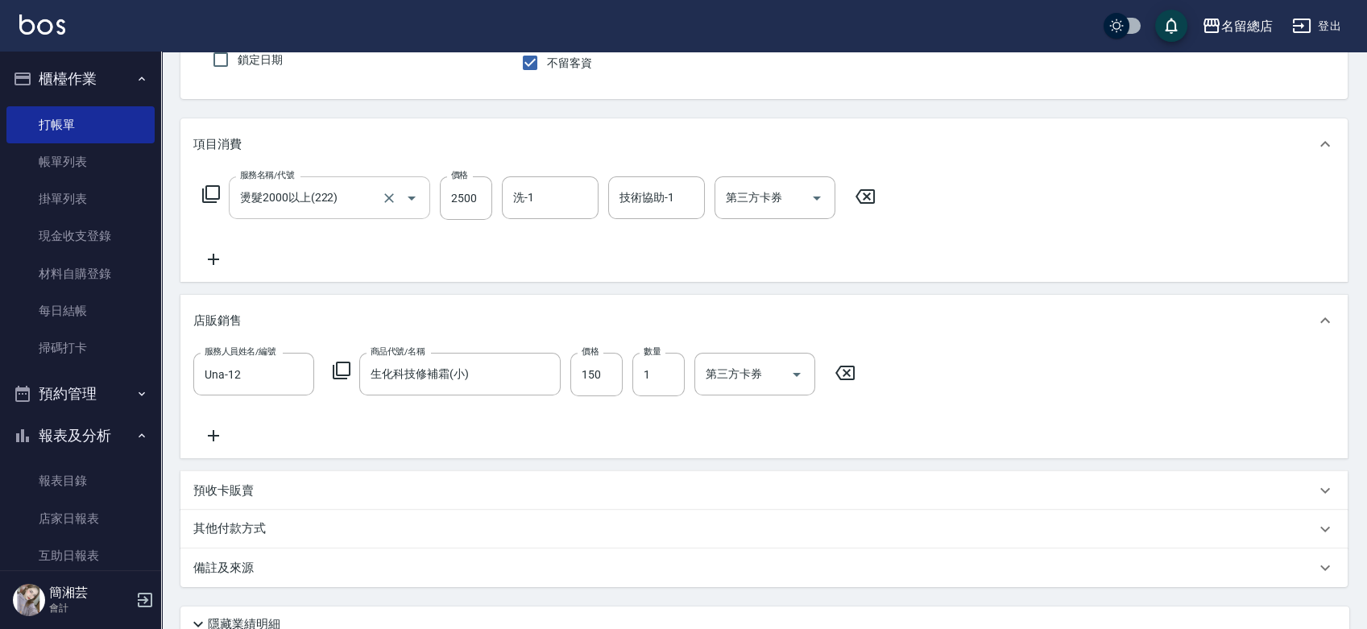
click at [217, 436] on icon at bounding box center [213, 435] width 11 height 11
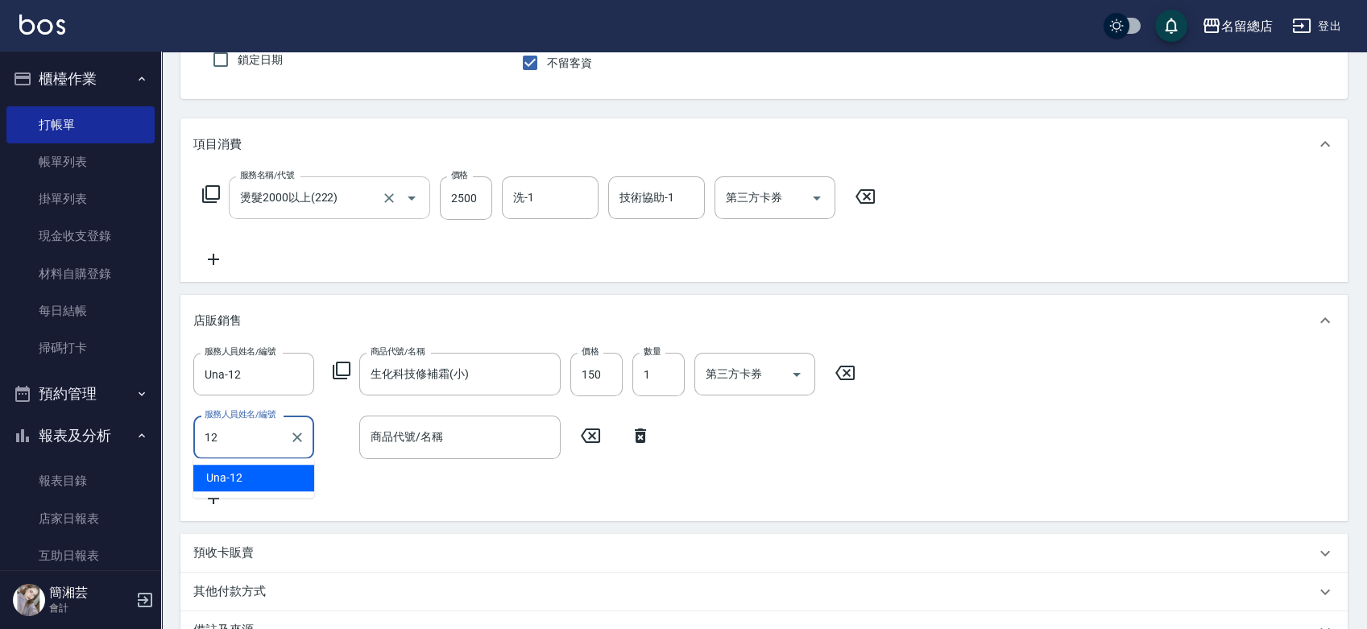
type input "Una-12"
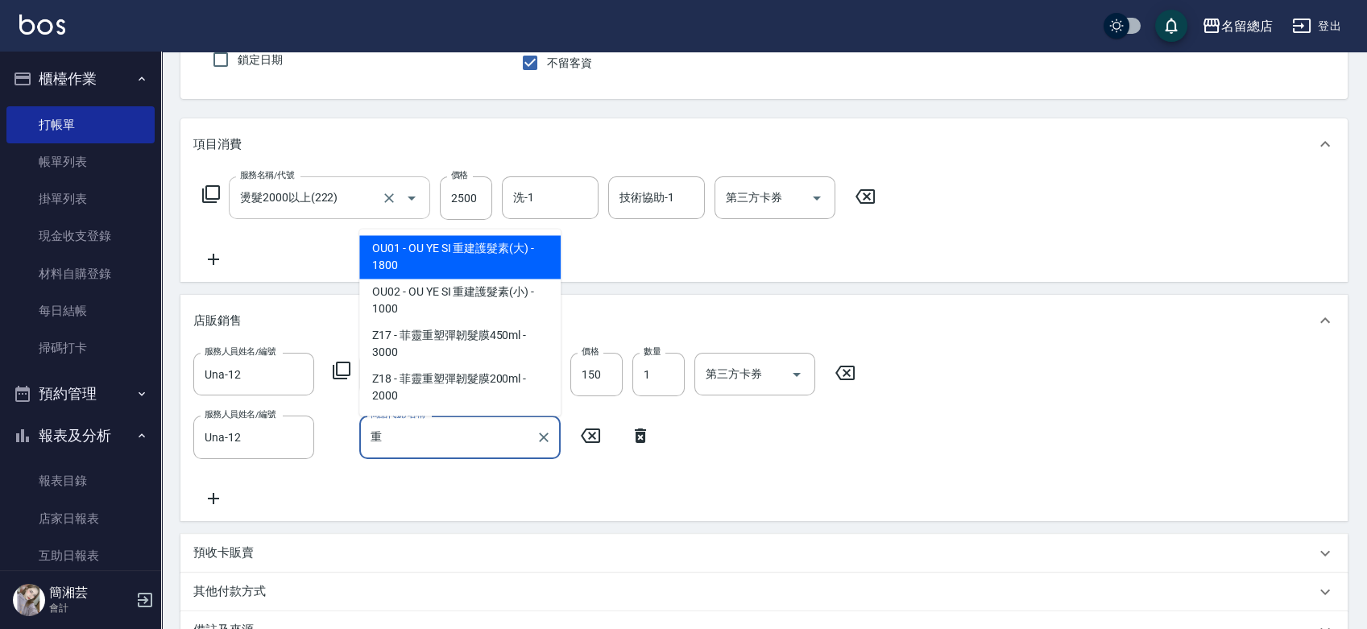
click at [427, 253] on span "OU01 - OU YE SI 重建護髮素(大) - 1800" at bounding box center [459, 257] width 201 height 44
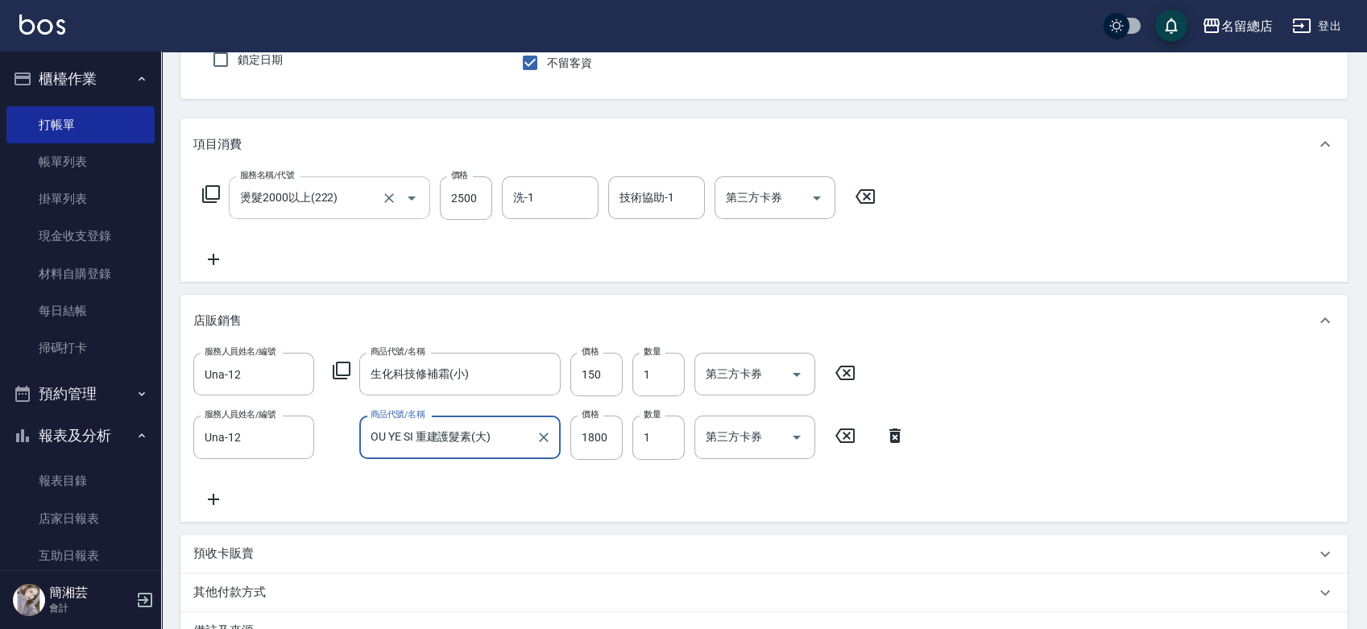
type input "OU YE SI 重建護髮素(大)"
type input "1200"
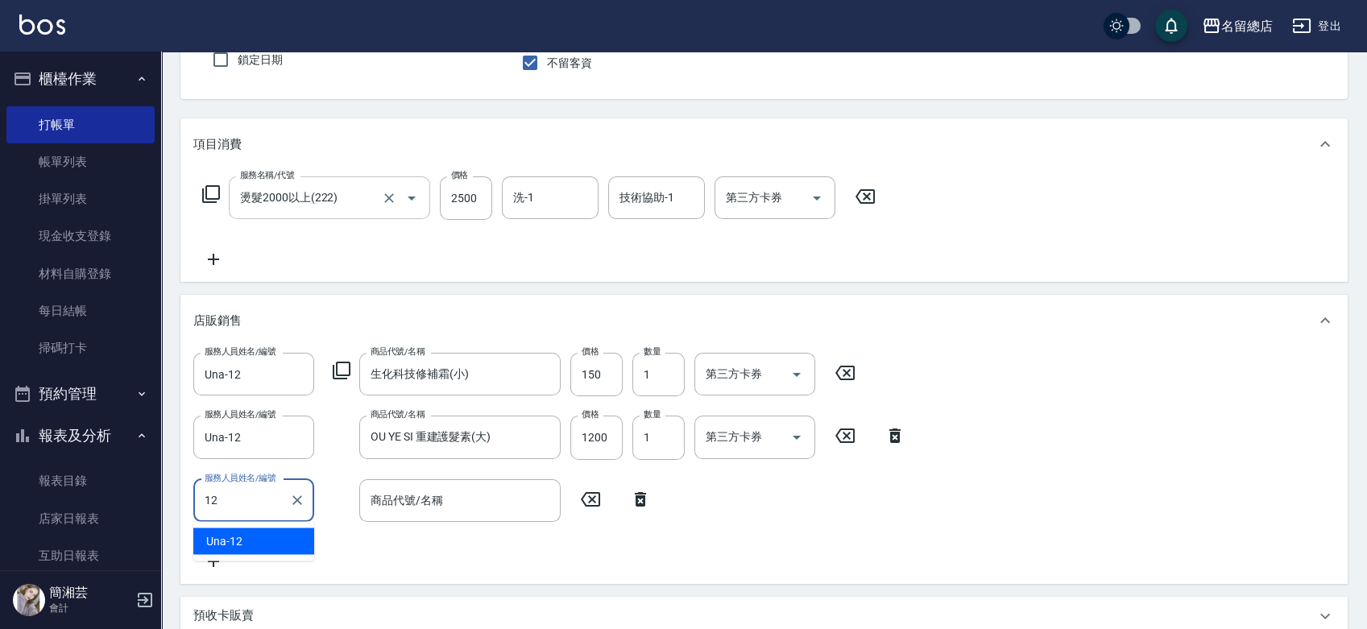
type input "Una-12"
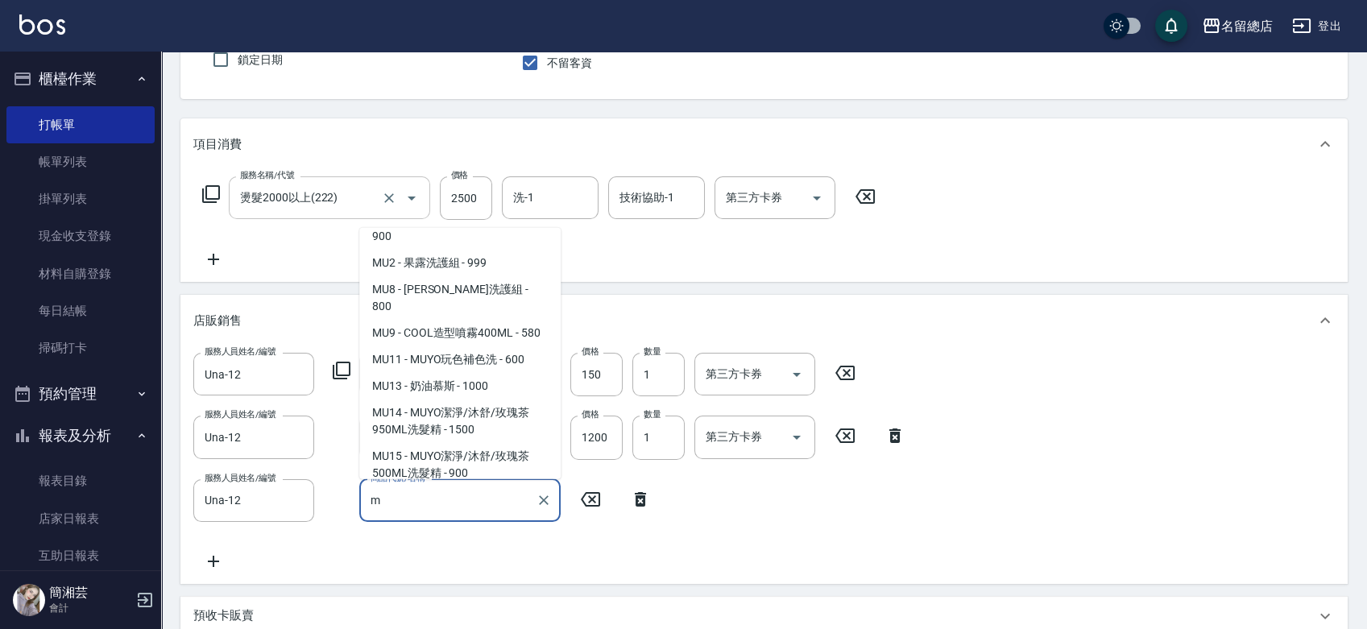
scroll to position [1969, 0]
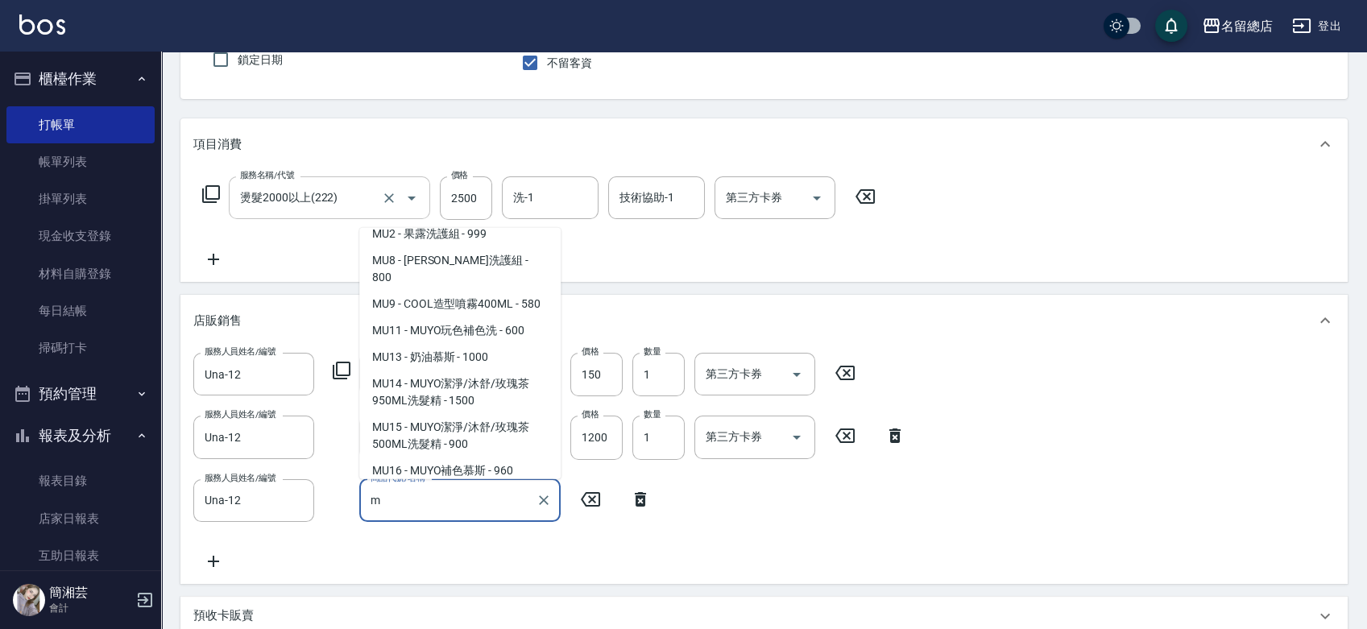
click at [482, 220] on span "MU1 - MUYO沐宥洗髮精(單罐) - 900" at bounding box center [459, 198] width 201 height 44
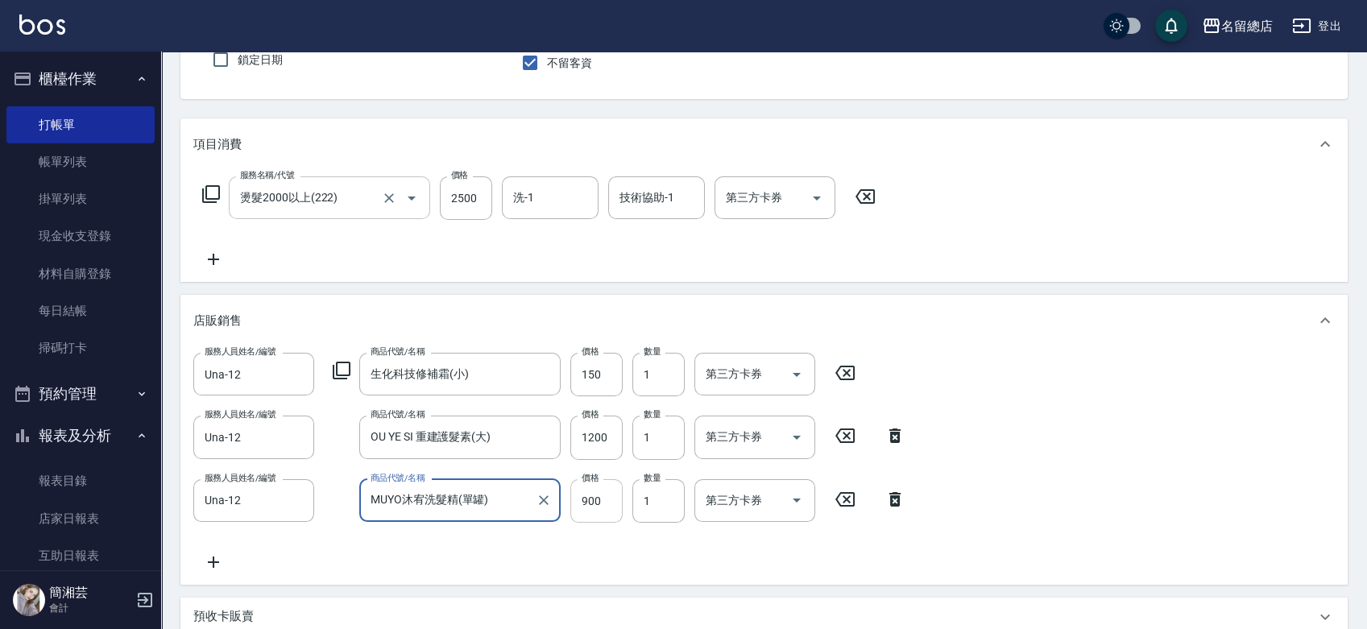
type input "MUYO沐宥洗髮精(單罐)"
click at [604, 495] on input "900" at bounding box center [596, 501] width 52 height 44
type input "1350"
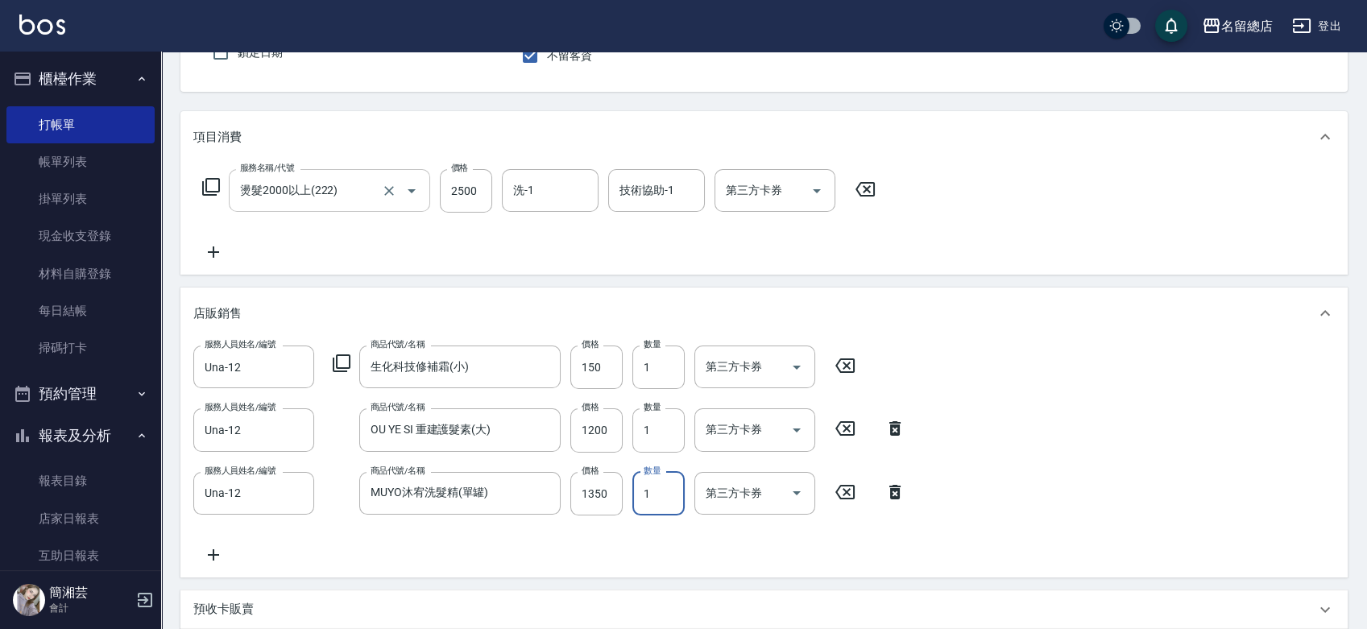
scroll to position [141, 0]
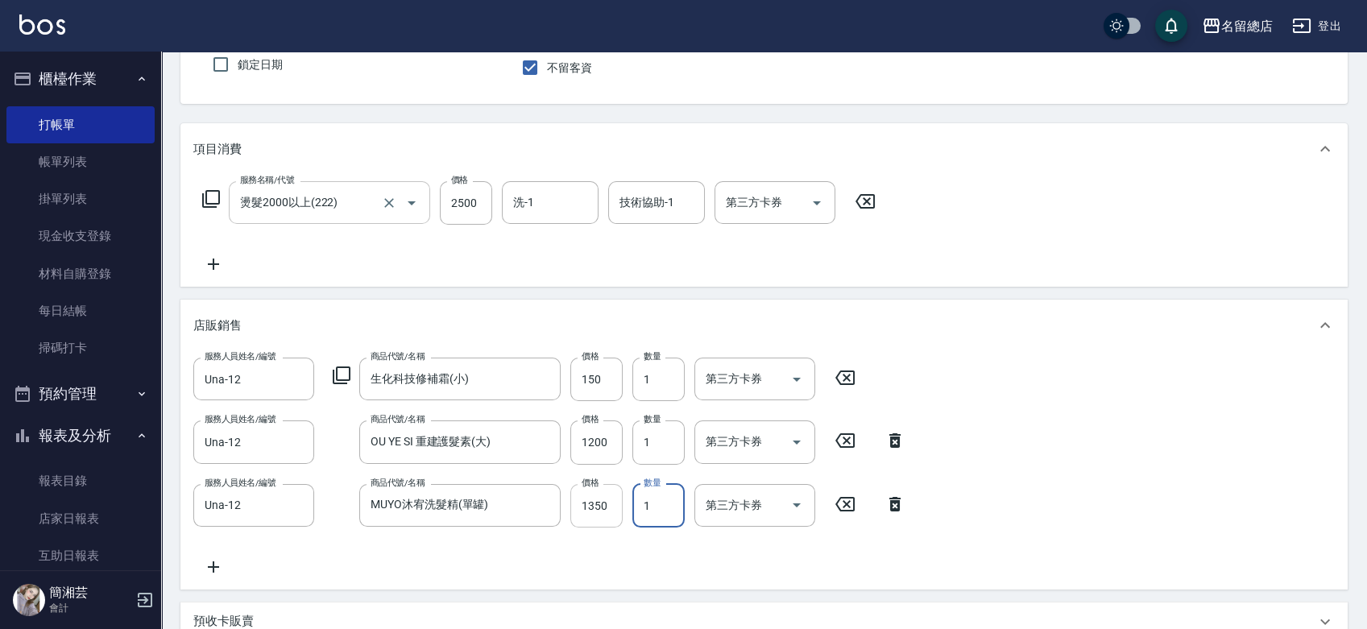
type input "[DATE] 19:06"
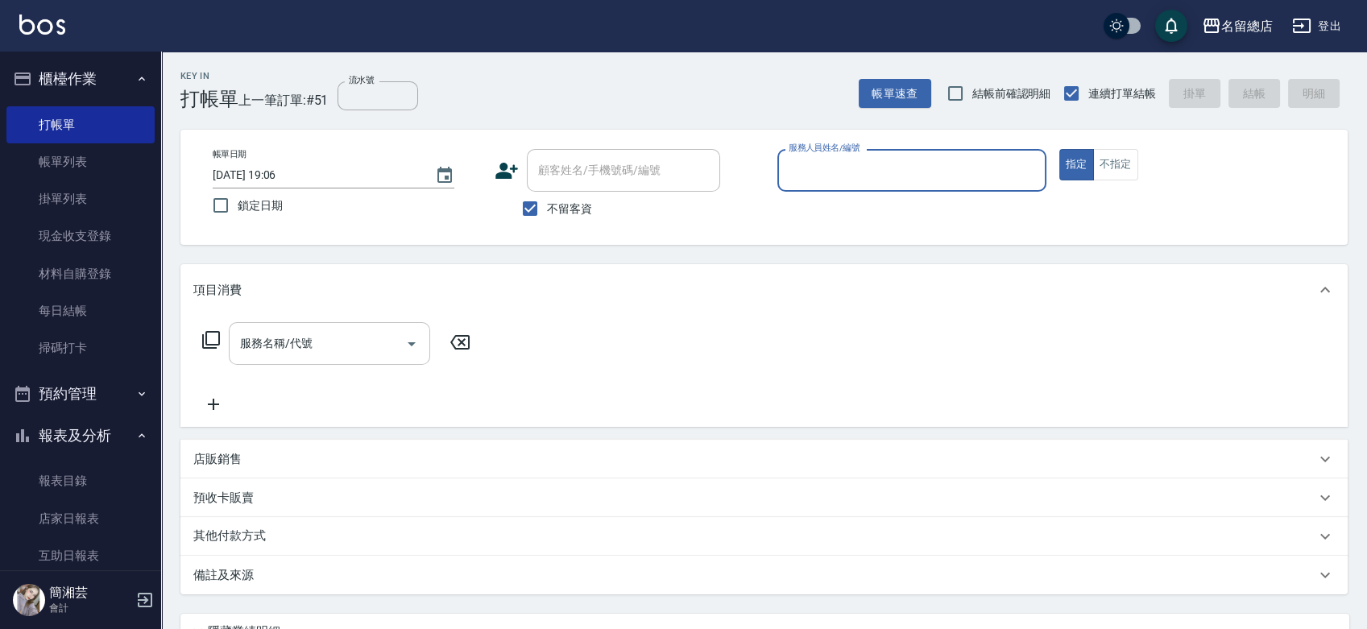
scroll to position [0, 0]
type input "[PERSON_NAME]-15"
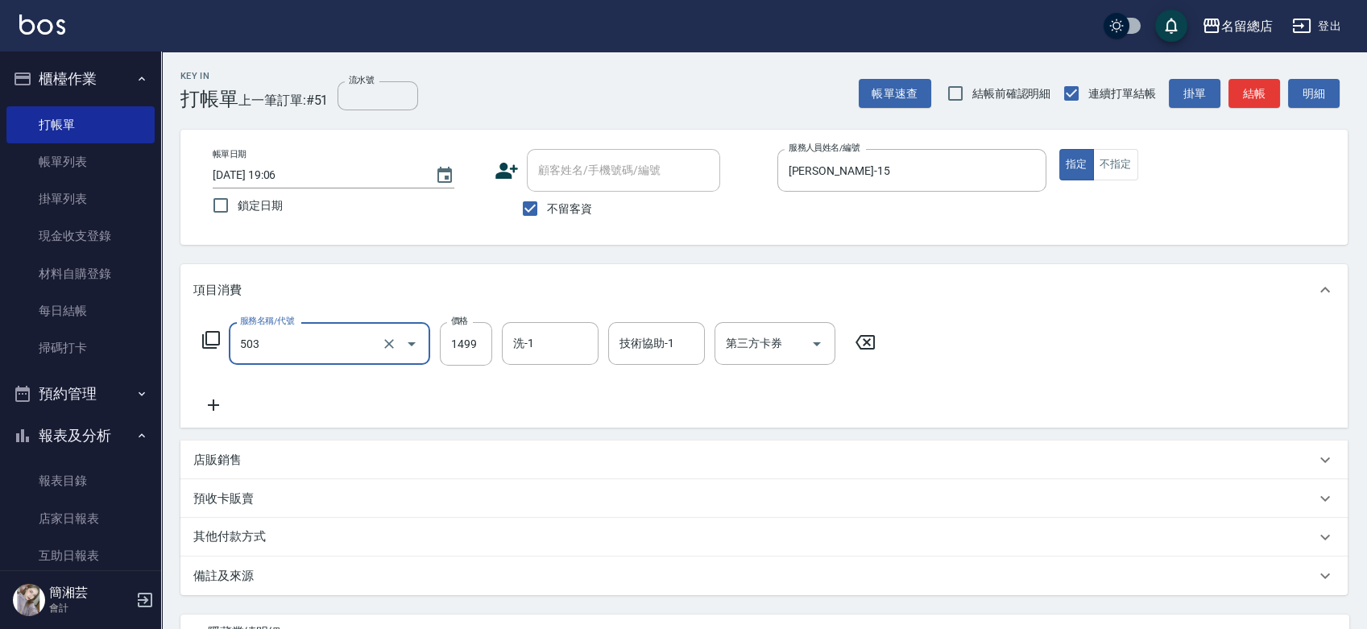
type input "染髮1000~1499(503)"
type input "1099"
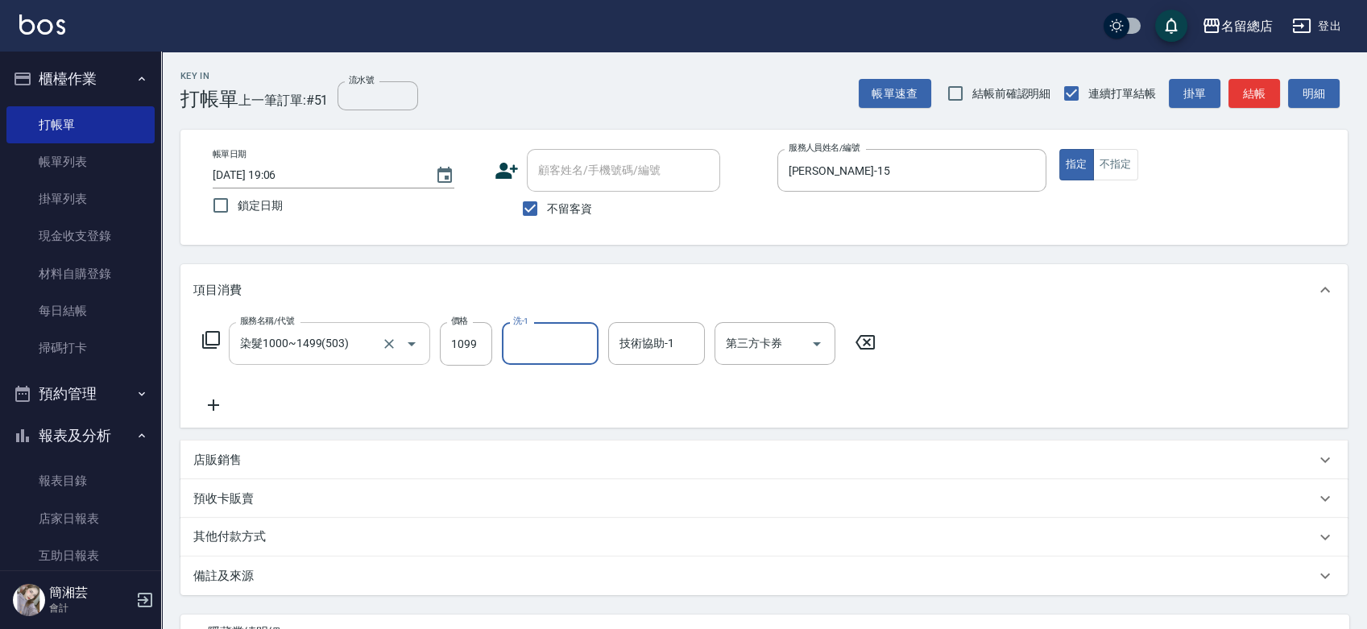
type input "3"
type input "陳予歆-28"
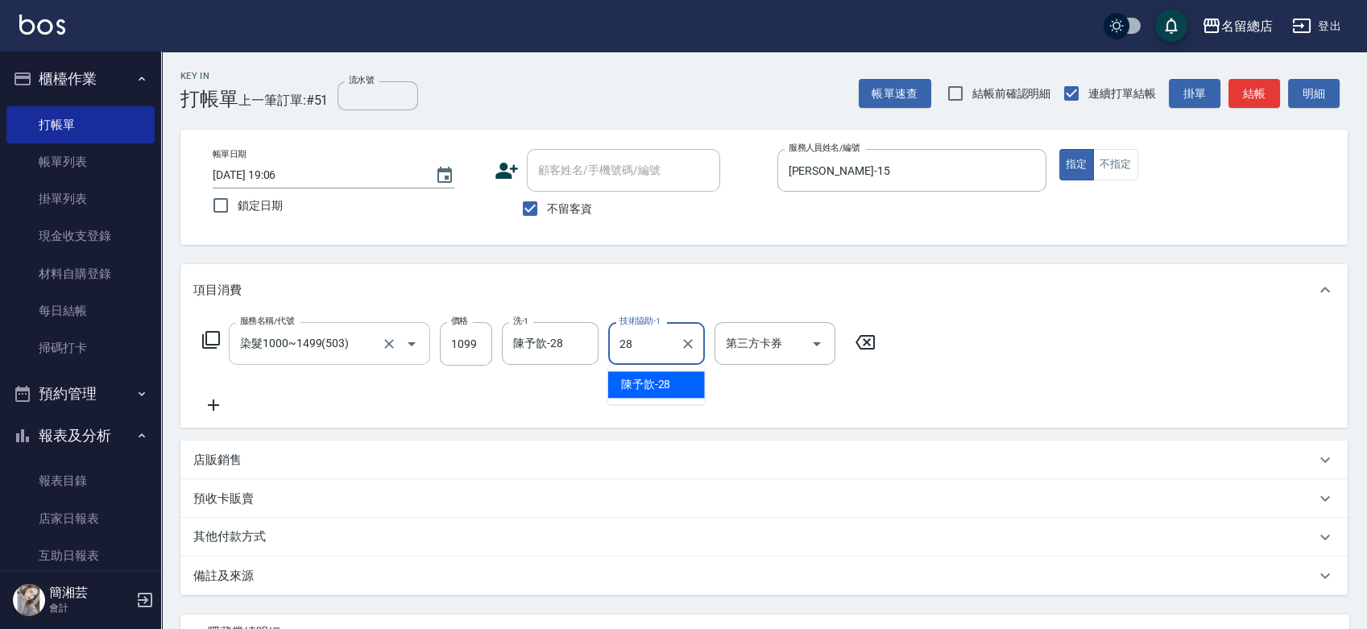
type input "陳予歆-28"
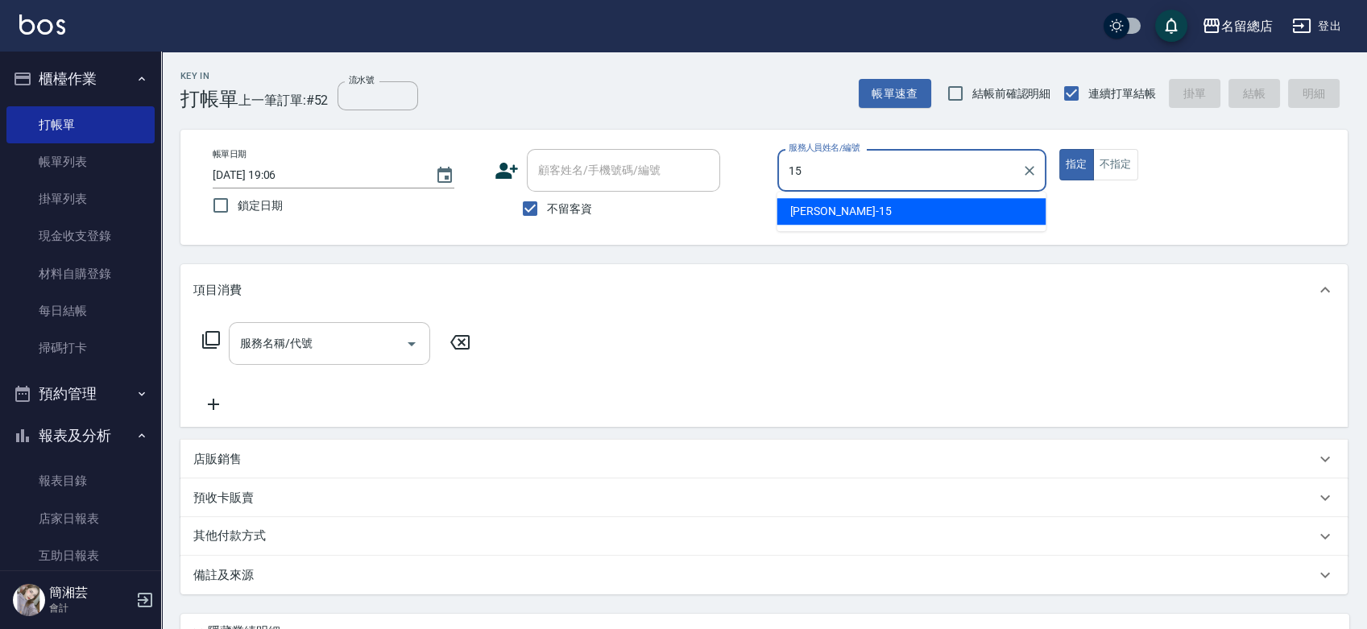
type input "[PERSON_NAME]-15"
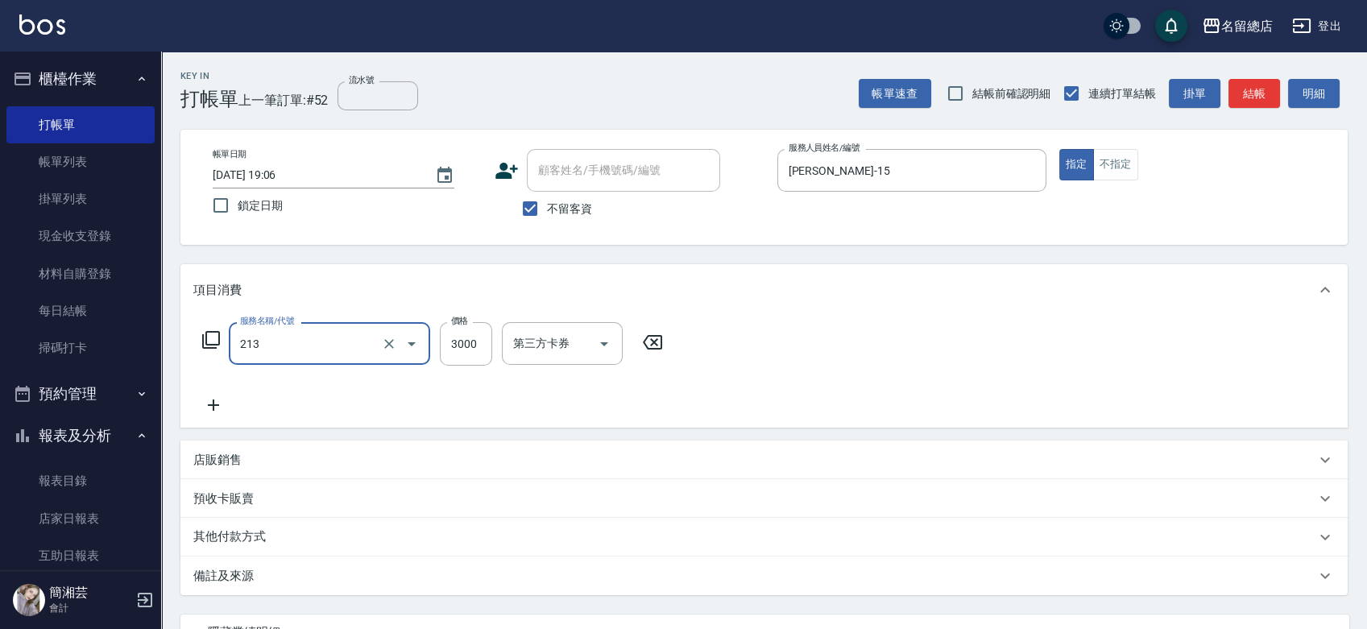
type input "陶溫3000以上(213)"
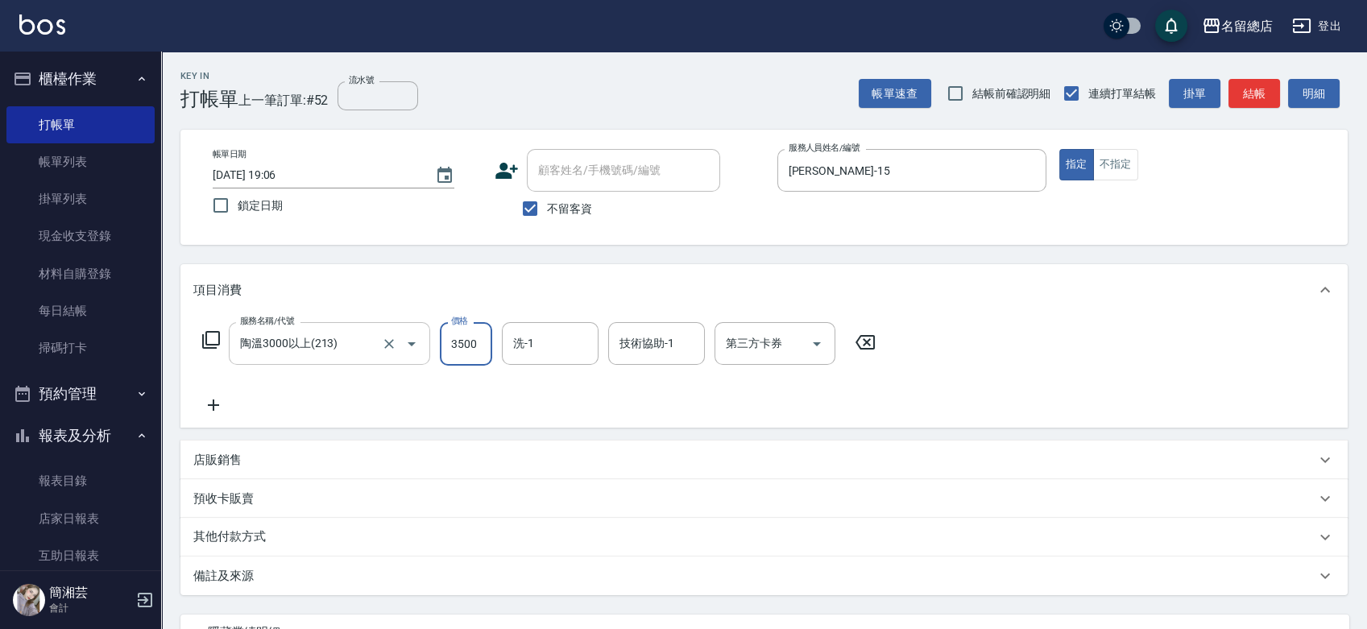
type input "3500"
type input "游之語-48"
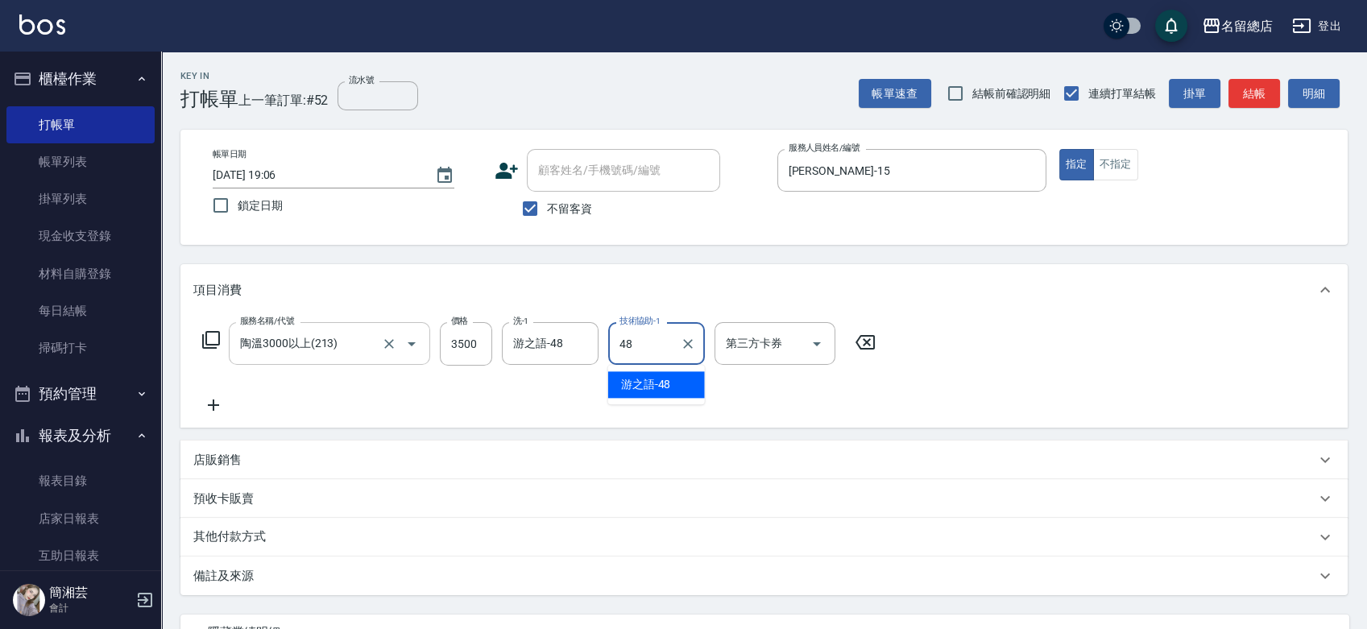
type input "游之語-48"
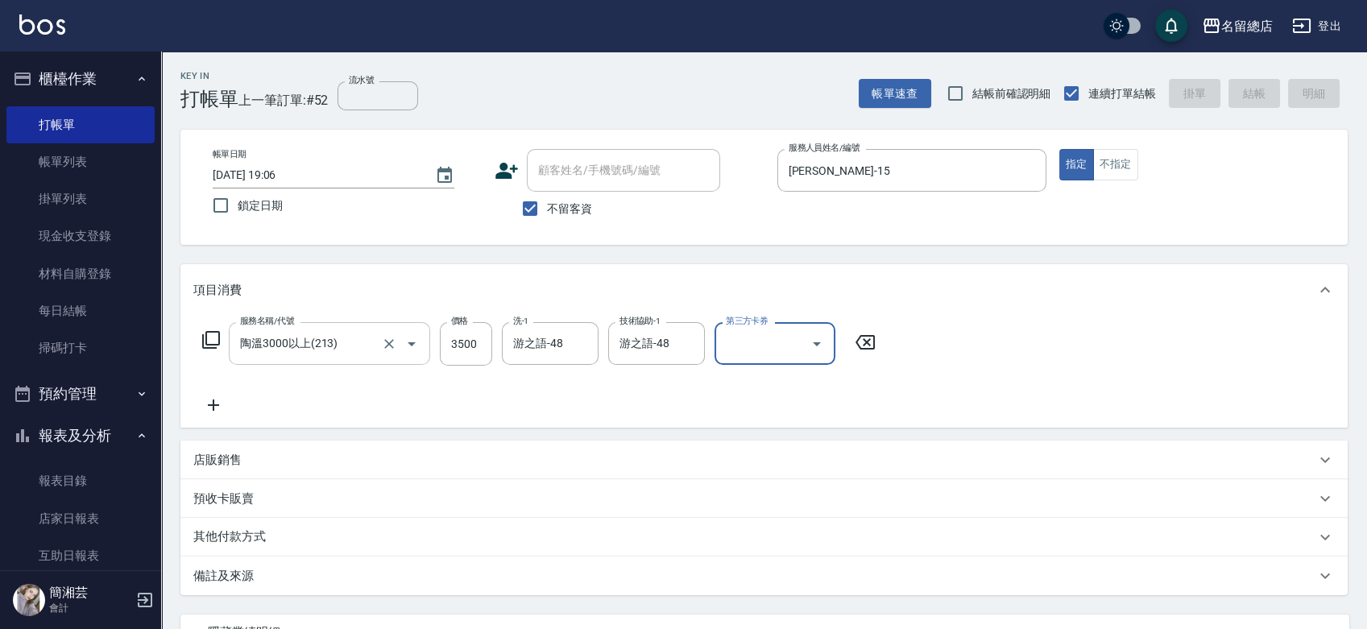
type input "[DATE] 19:07"
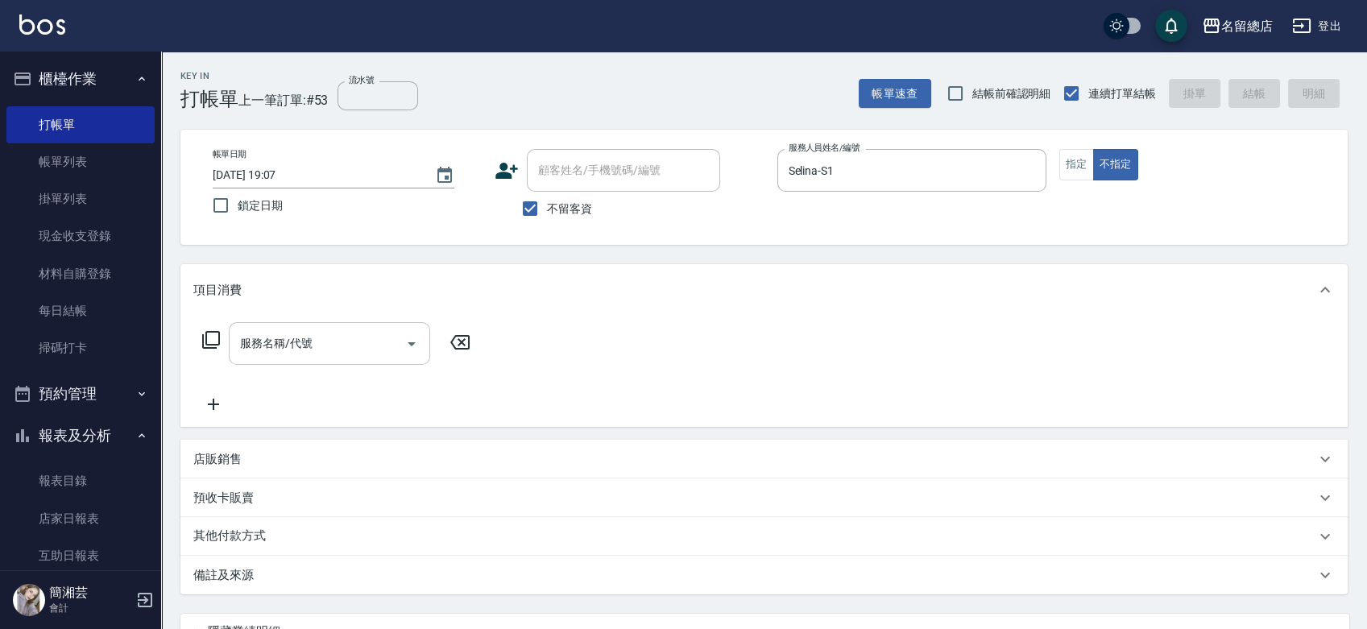
click at [316, 340] on input "服務名稱/代號" at bounding box center [317, 344] width 163 height 28
click at [1073, 169] on button "指定" at bounding box center [1076, 164] width 35 height 31
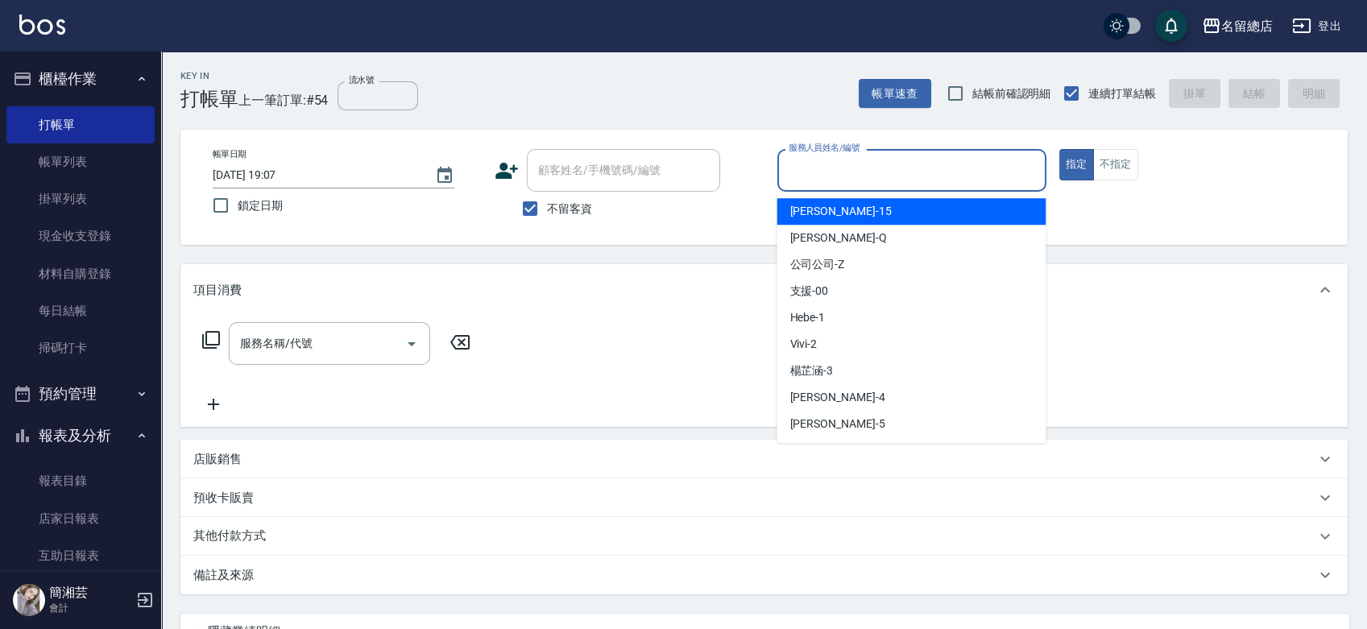
click at [956, 166] on input "服務人員姓名/編號" at bounding box center [912, 170] width 255 height 28
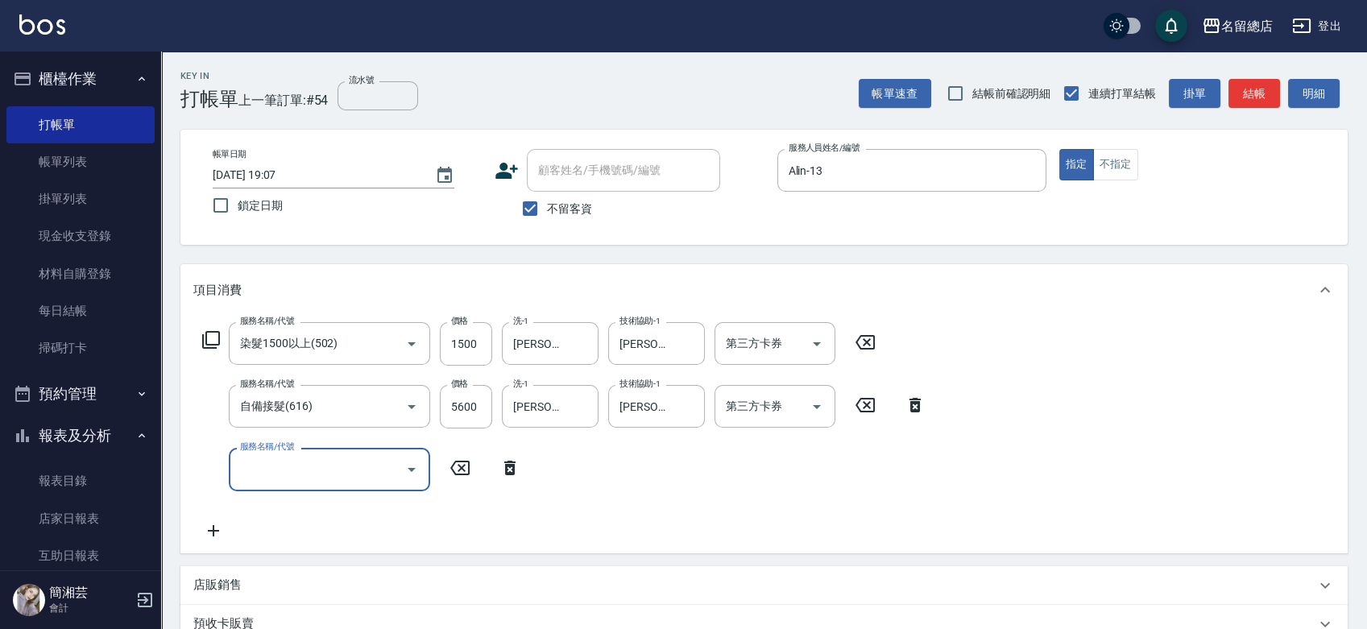
scroll to position [268, 0]
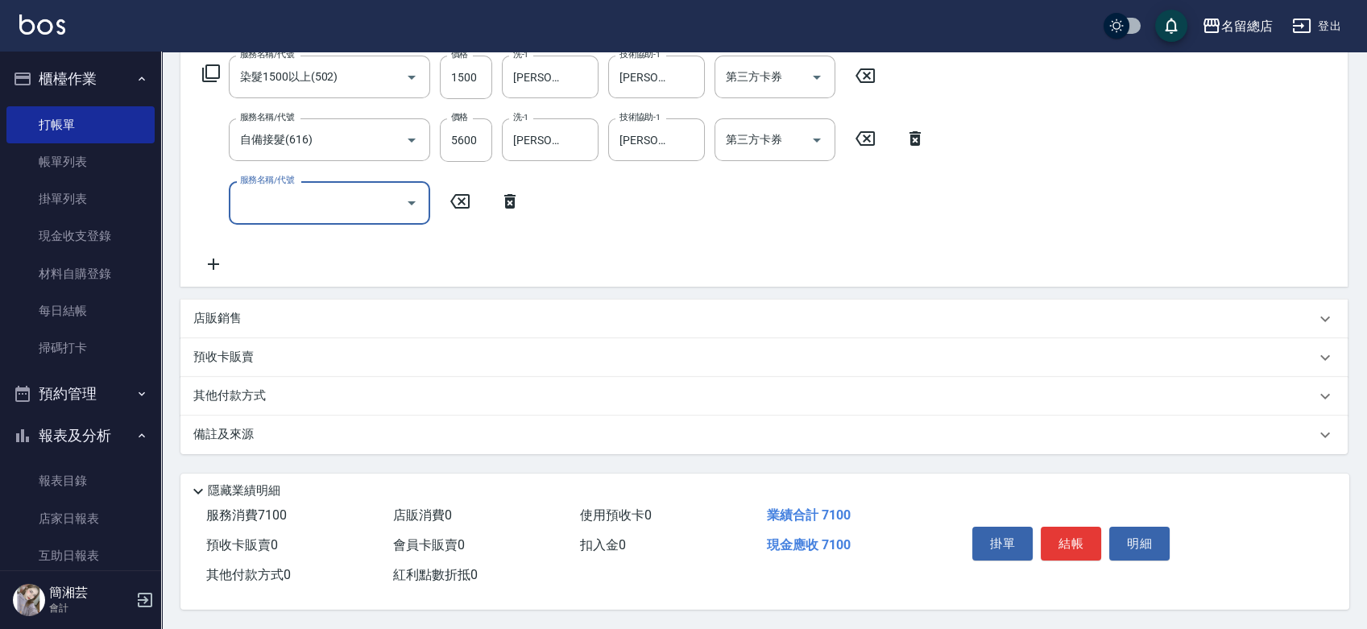
click at [216, 403] on div "其他付款方式" at bounding box center [763, 396] width 1167 height 39
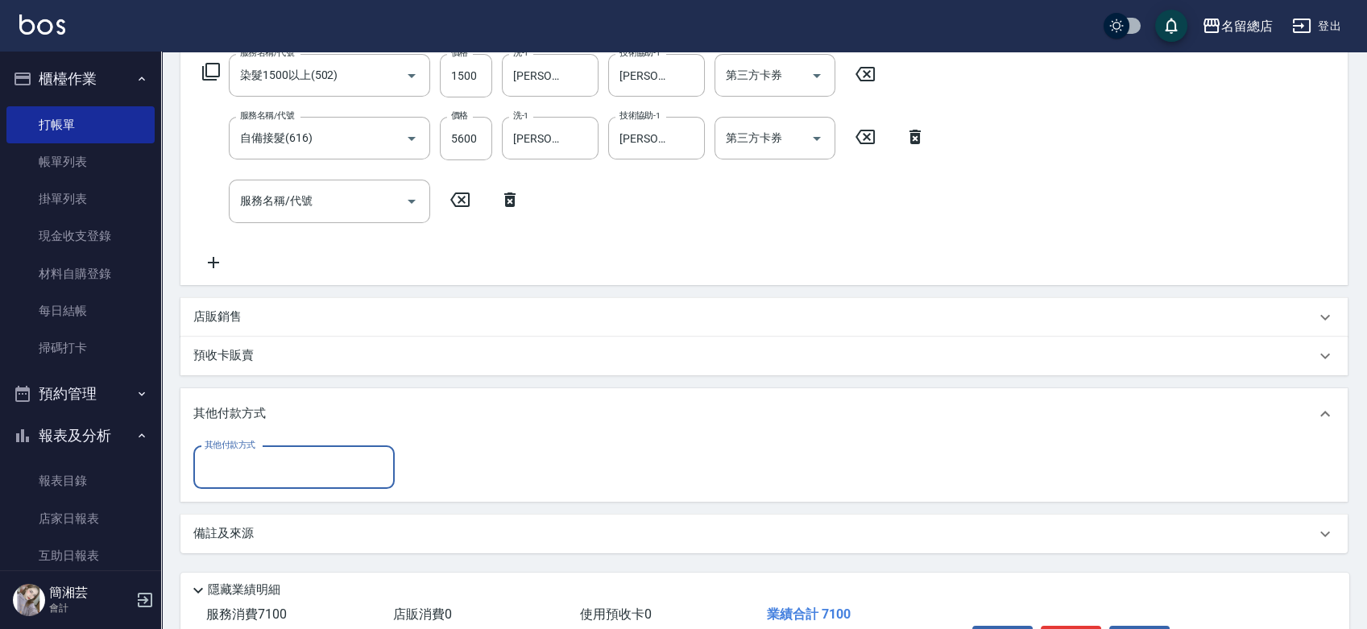
scroll to position [0, 0]
drag, startPoint x: 253, startPoint y: 455, endPoint x: 255, endPoint y: 447, distance: 8.2
click at [255, 457] on input "其他付款方式" at bounding box center [294, 468] width 187 height 28
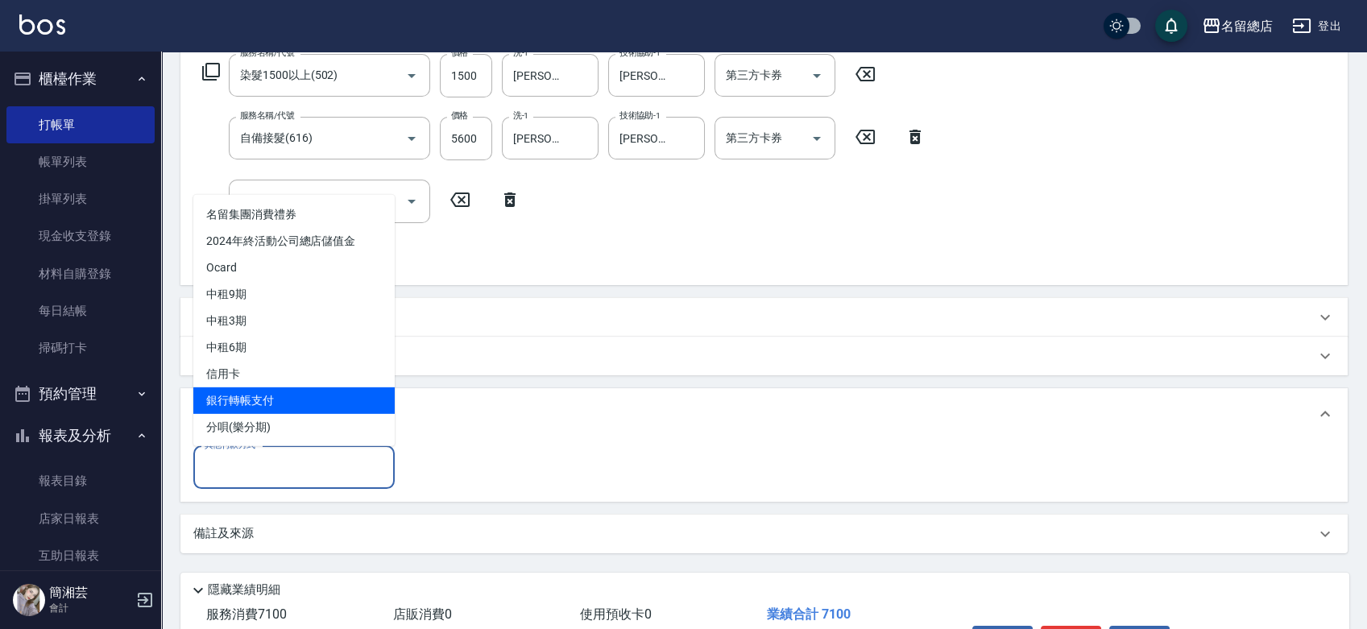
click at [251, 403] on span "銀行轉帳支付" at bounding box center [293, 400] width 201 height 27
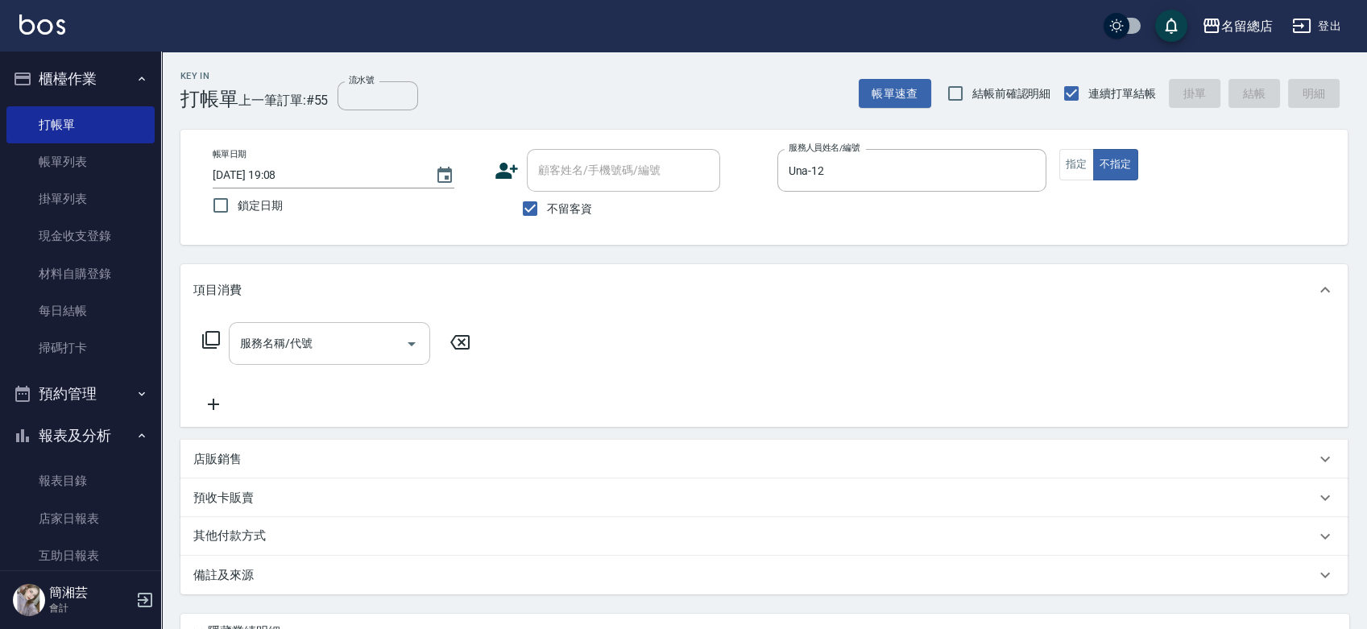
click at [290, 339] on input "服務名稱/代號" at bounding box center [317, 344] width 163 height 28
click at [576, 209] on span "不留客資" at bounding box center [569, 209] width 45 height 17
click at [547, 209] on input "不留客資" at bounding box center [530, 209] width 34 height 34
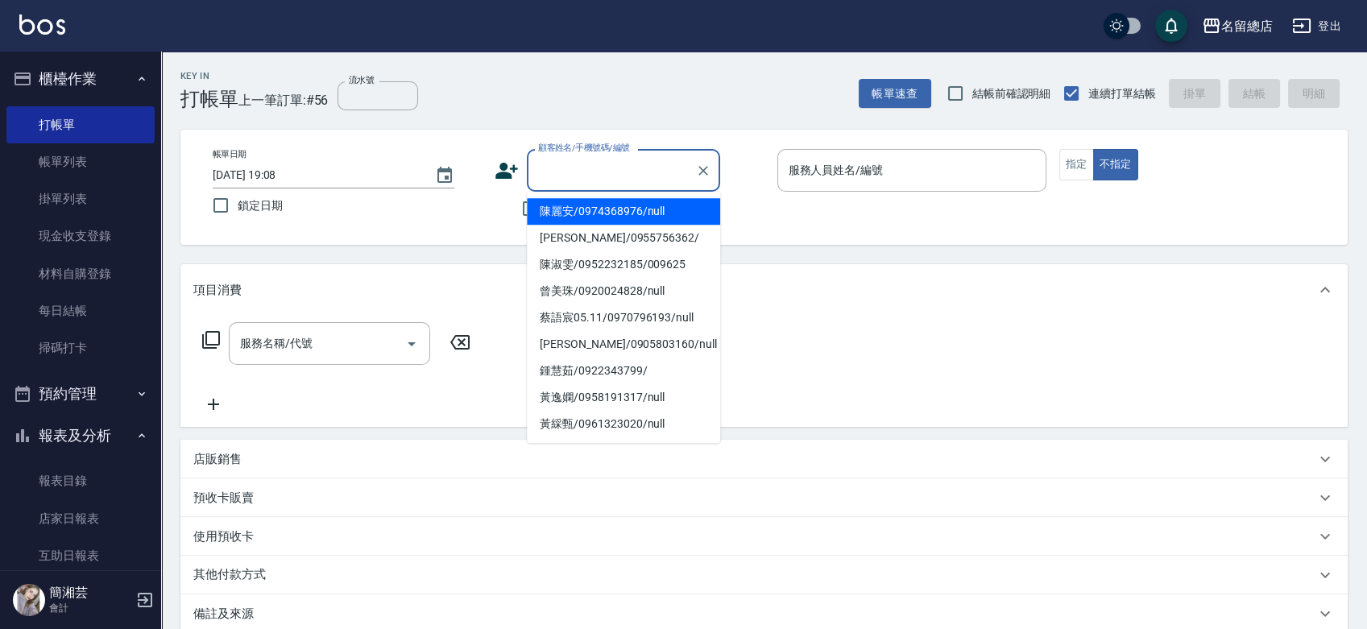
click at [572, 169] on input "顧客姓名/手機號碼/編號" at bounding box center [611, 170] width 155 height 28
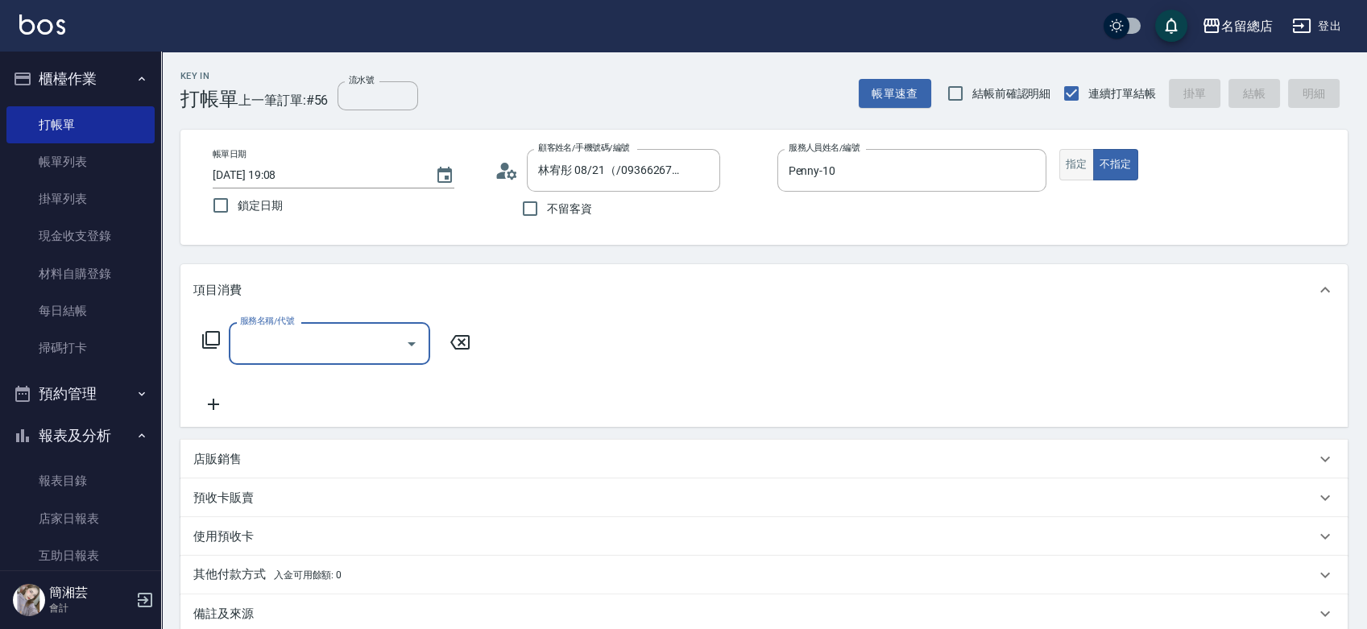
click at [1087, 166] on button "指定" at bounding box center [1076, 164] width 35 height 31
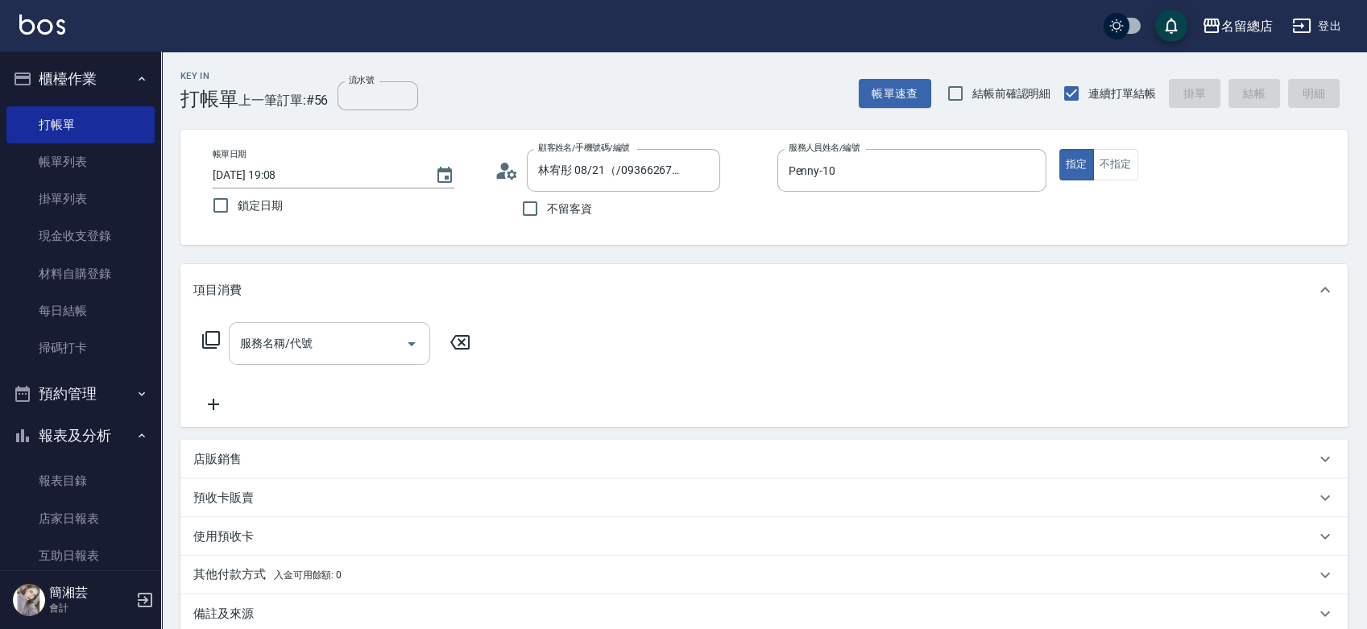
click at [256, 326] on div "服務名稱/代號" at bounding box center [329, 343] width 201 height 43
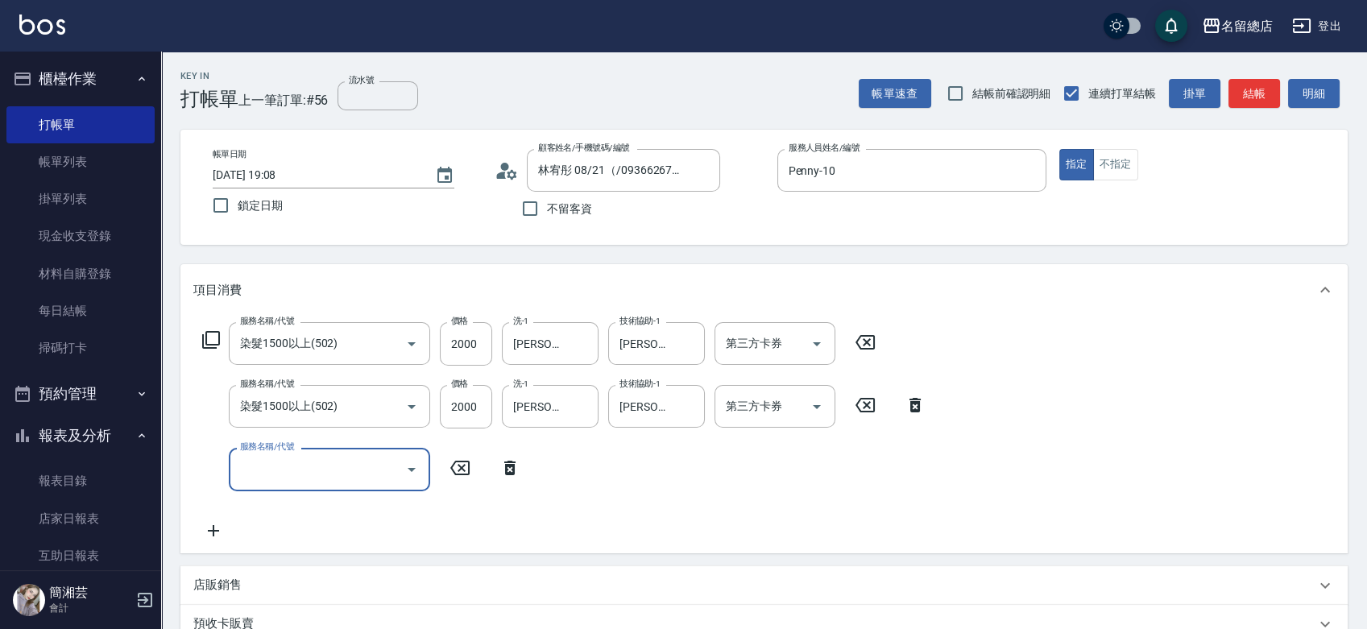
scroll to position [268, 0]
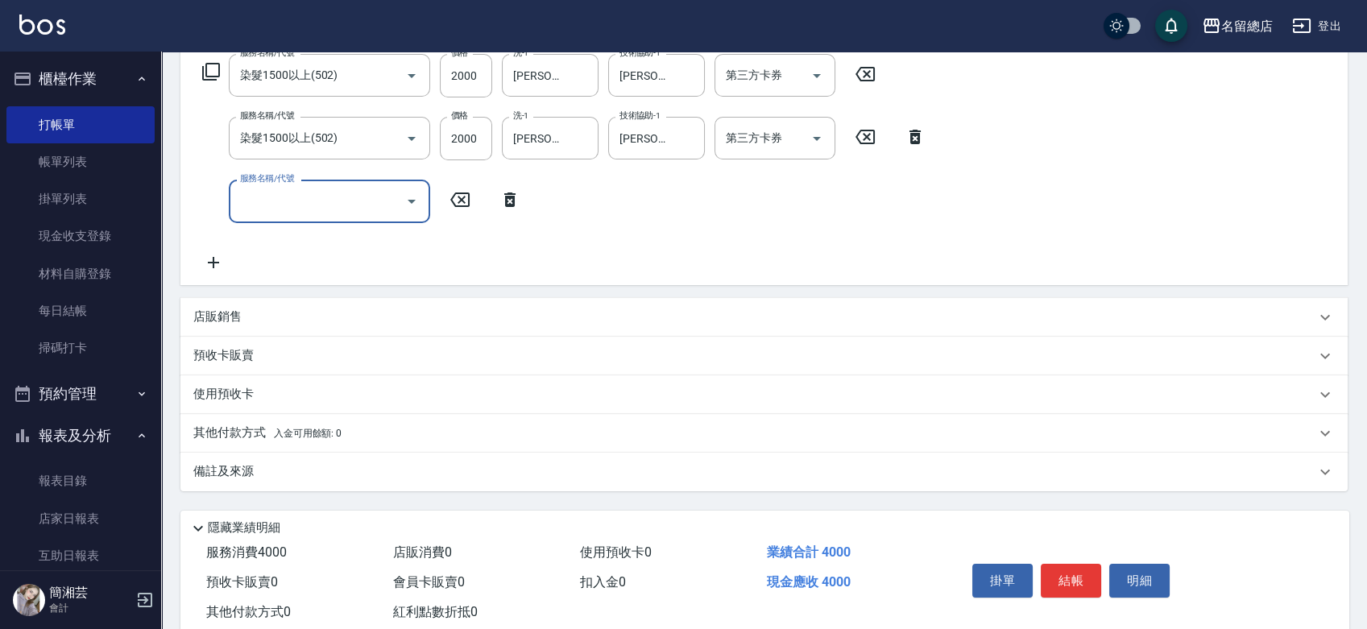
click at [230, 349] on p "預收卡販賣" at bounding box center [223, 355] width 60 height 17
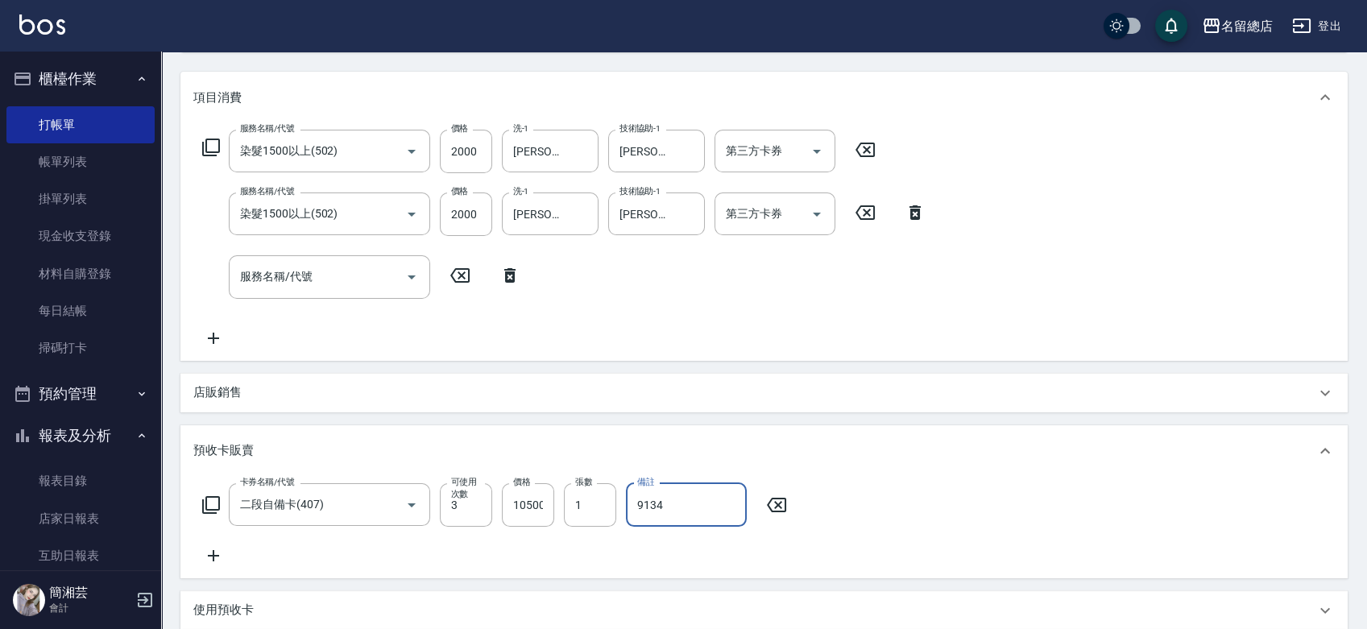
scroll to position [0, 0]
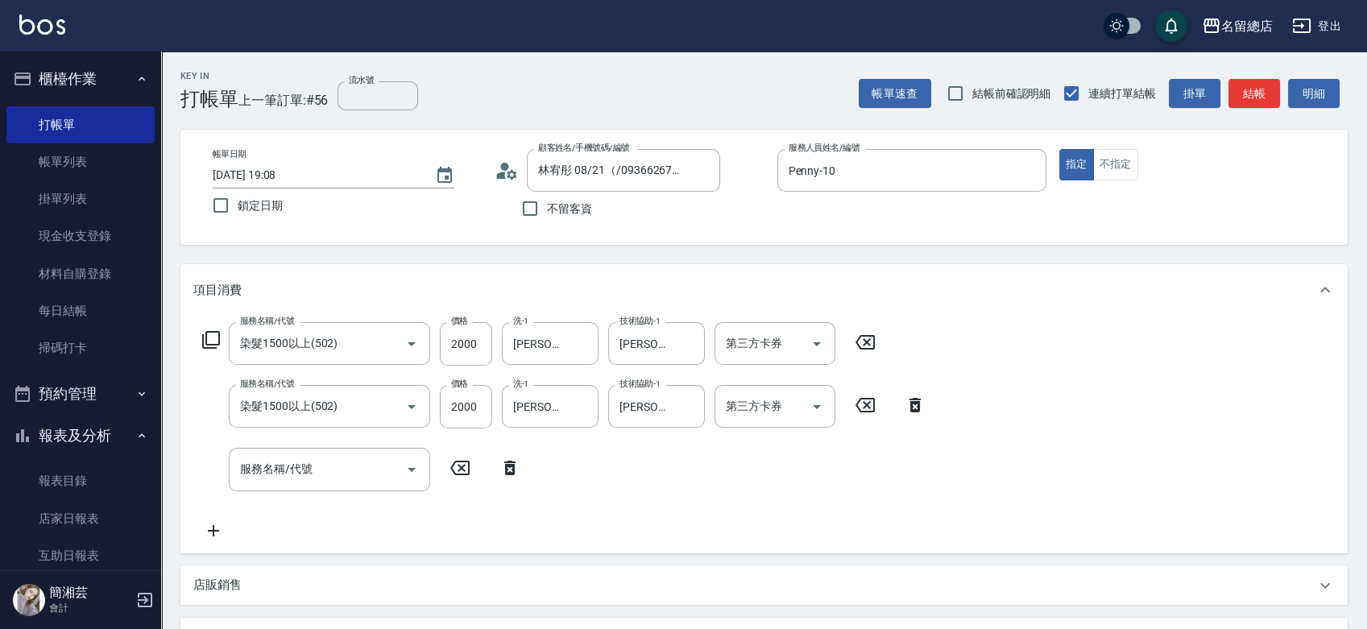
click at [364, 84] on label "流水號" at bounding box center [361, 80] width 25 height 12
click at [364, 84] on input "流水號" at bounding box center [378, 95] width 81 height 29
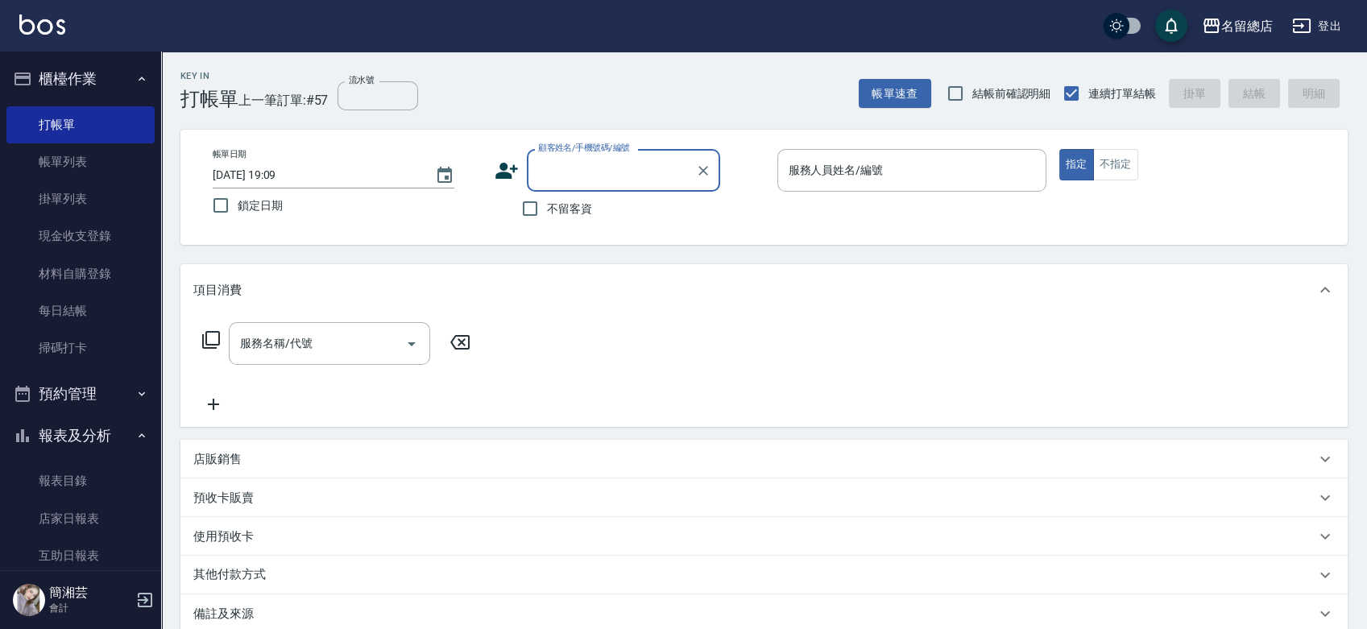
click at [554, 205] on span "不留客資" at bounding box center [569, 209] width 45 height 17
click at [547, 205] on input "不留客資" at bounding box center [530, 209] width 34 height 34
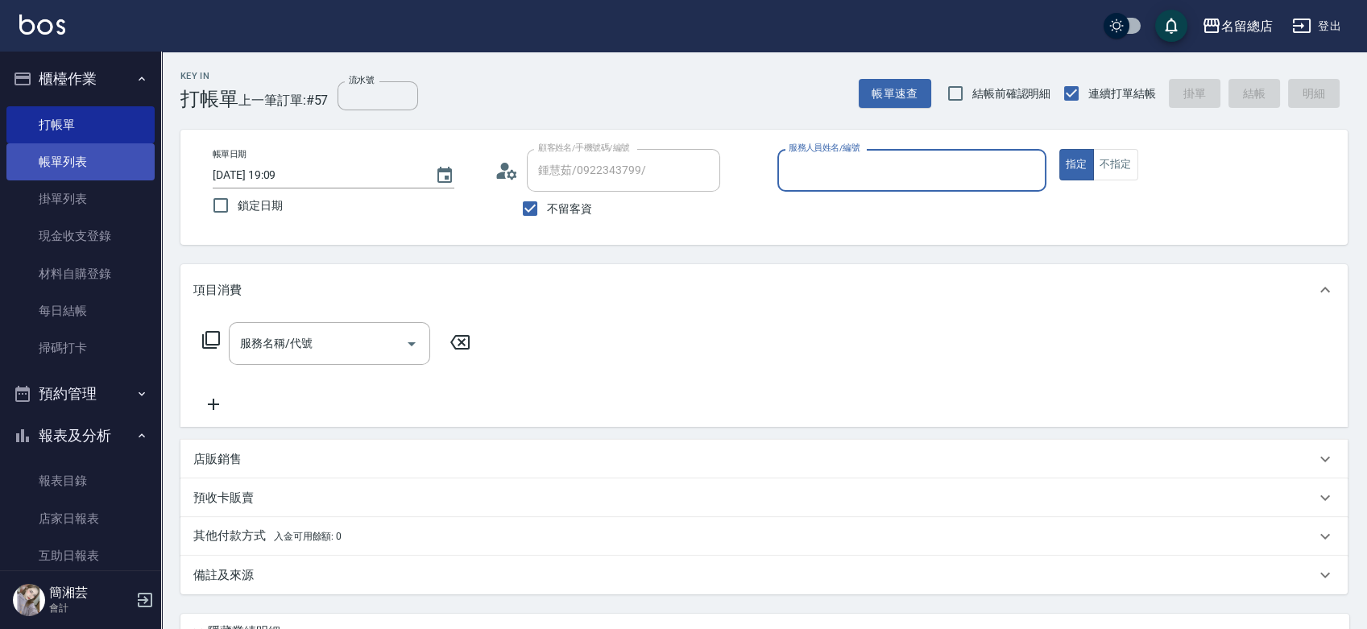
click at [84, 155] on link "帳單列表" at bounding box center [80, 161] width 148 height 37
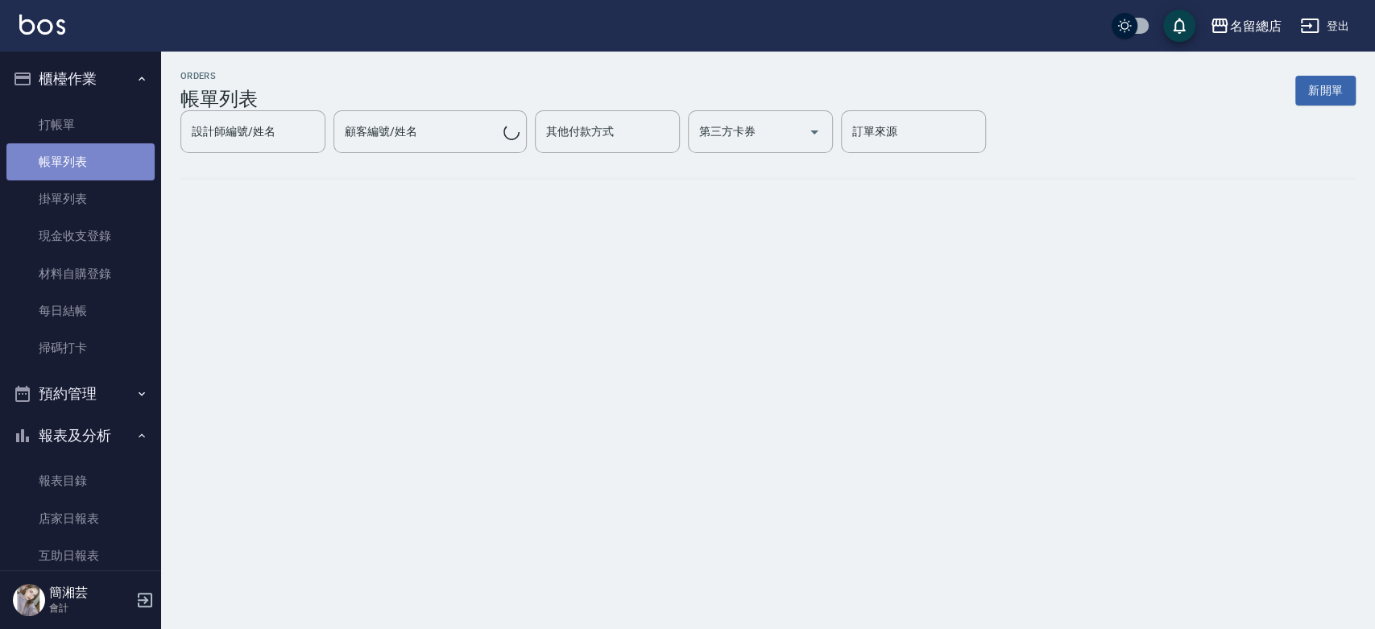
click at [85, 155] on link "帳單列表" at bounding box center [80, 161] width 148 height 37
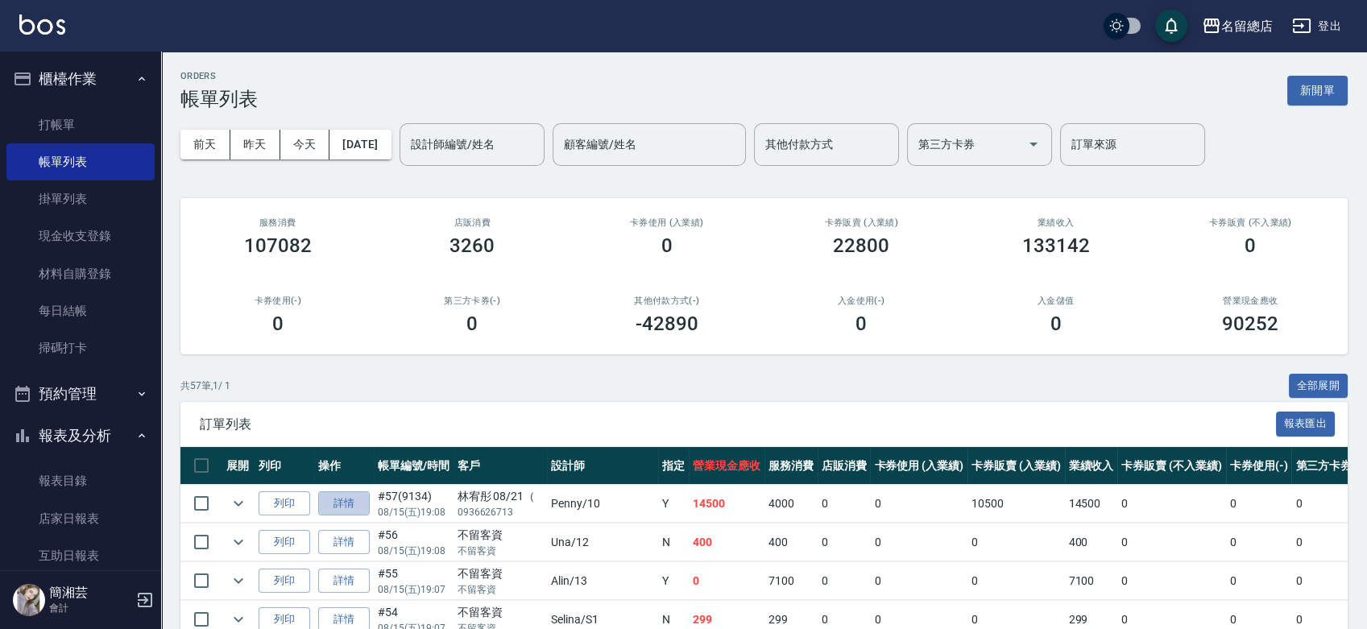
click at [354, 505] on link "詳情" at bounding box center [344, 503] width 52 height 25
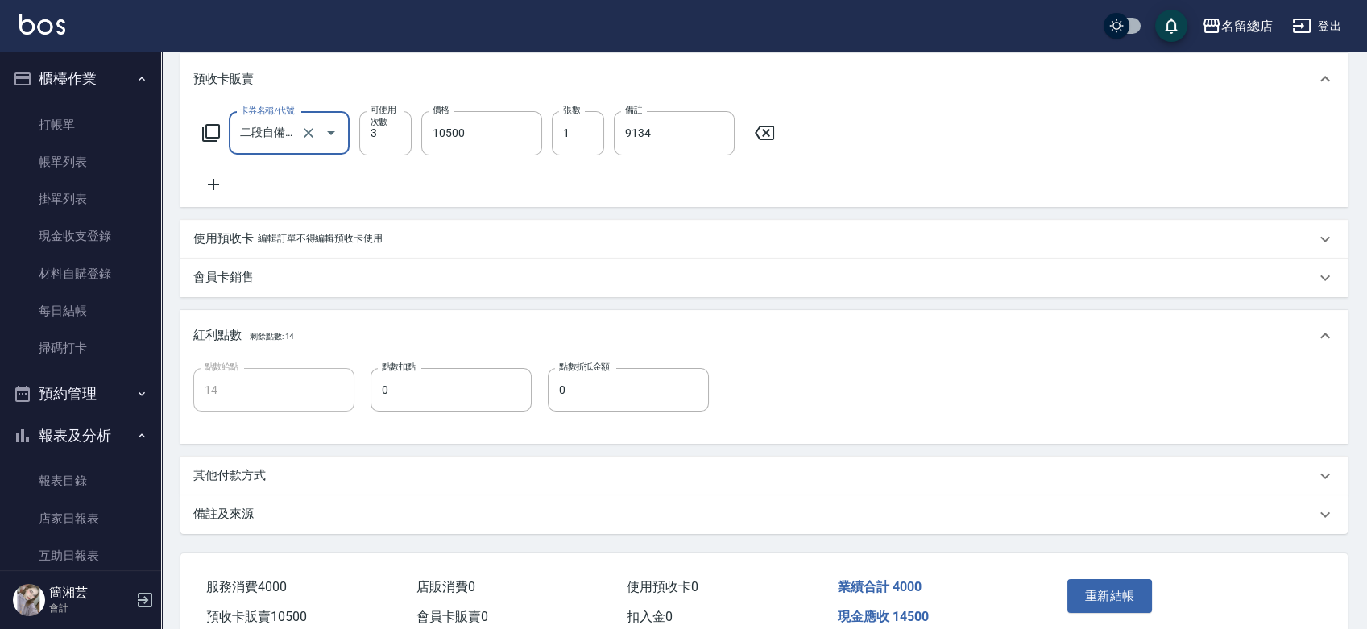
scroll to position [578, 0]
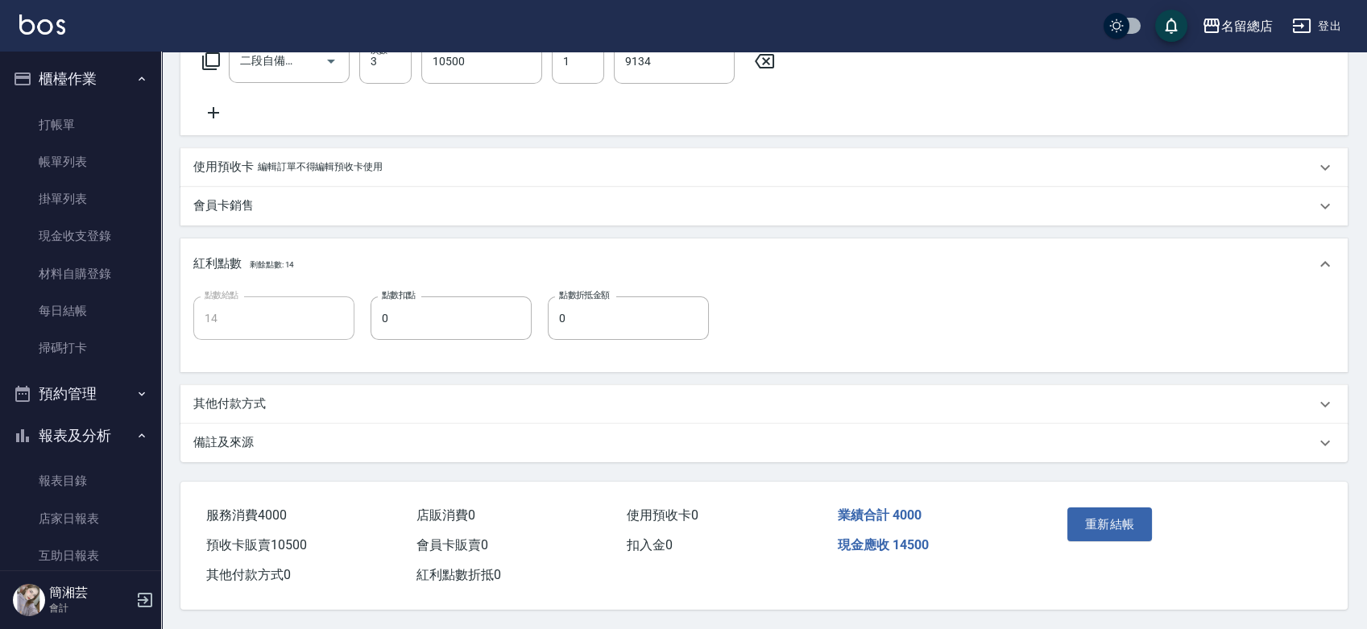
click at [238, 396] on p "其他付款方式" at bounding box center [229, 404] width 73 height 17
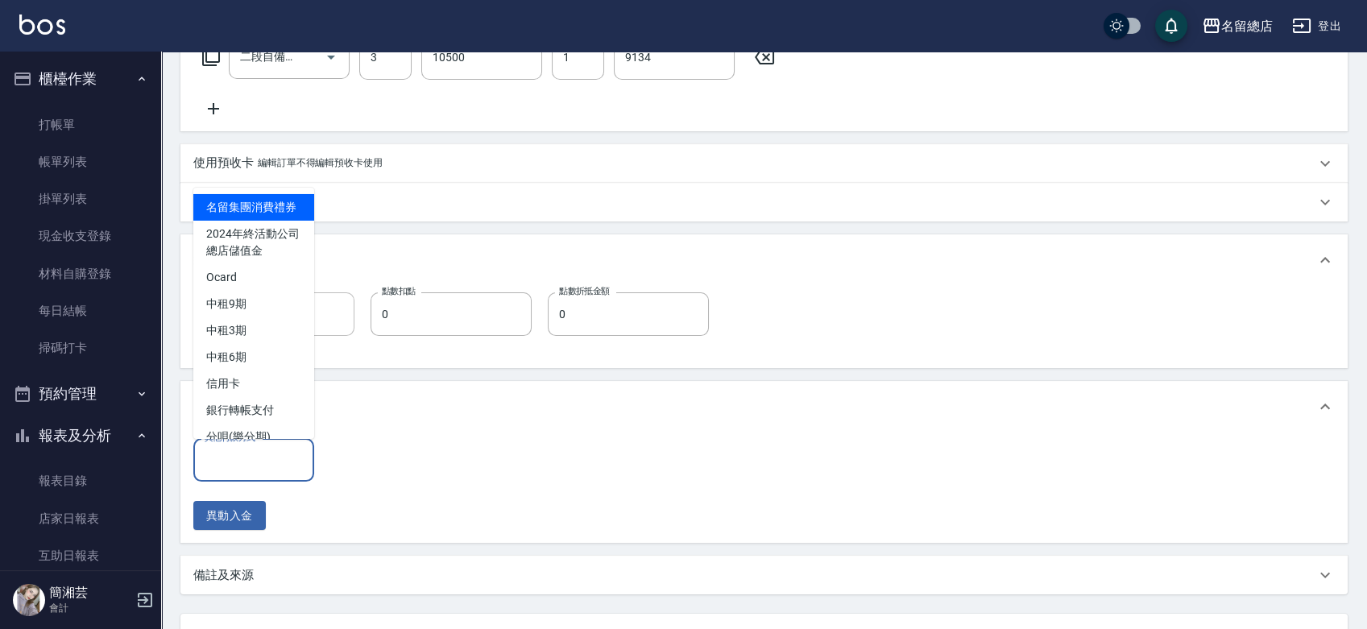
click at [227, 458] on input "其他付款方式" at bounding box center [254, 460] width 106 height 28
click at [242, 418] on span "銀行轉帳支付" at bounding box center [253, 409] width 121 height 27
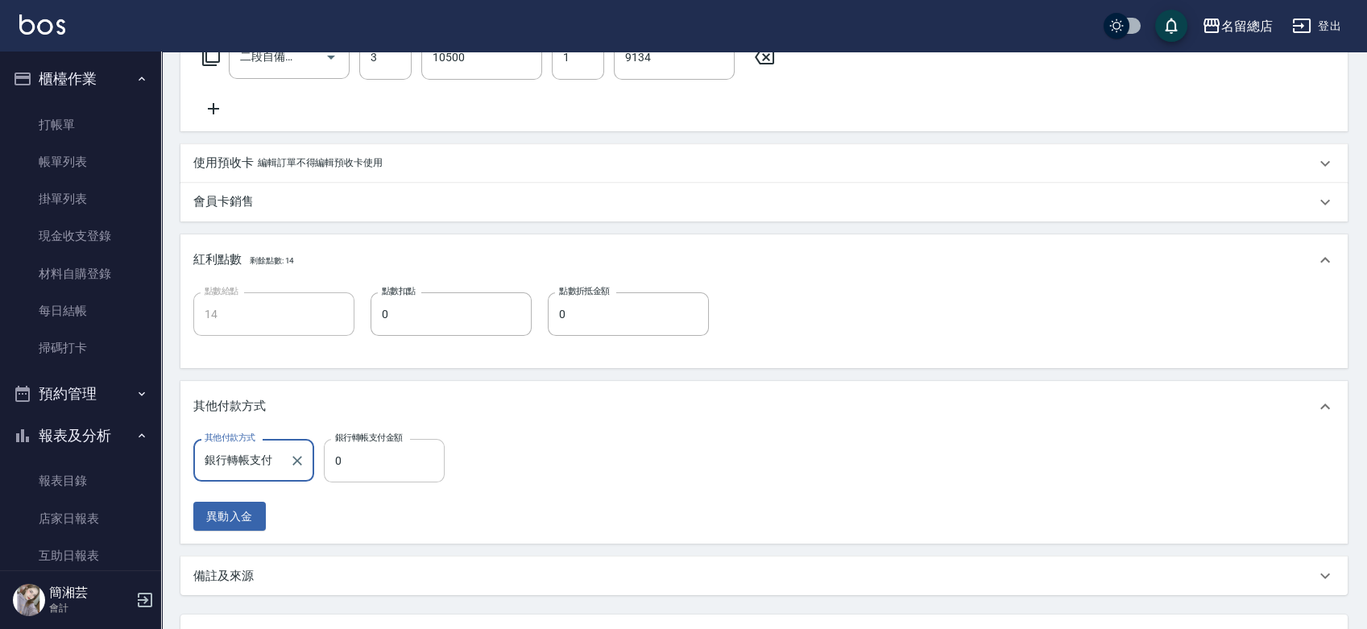
click at [350, 474] on input "0" at bounding box center [384, 461] width 121 height 44
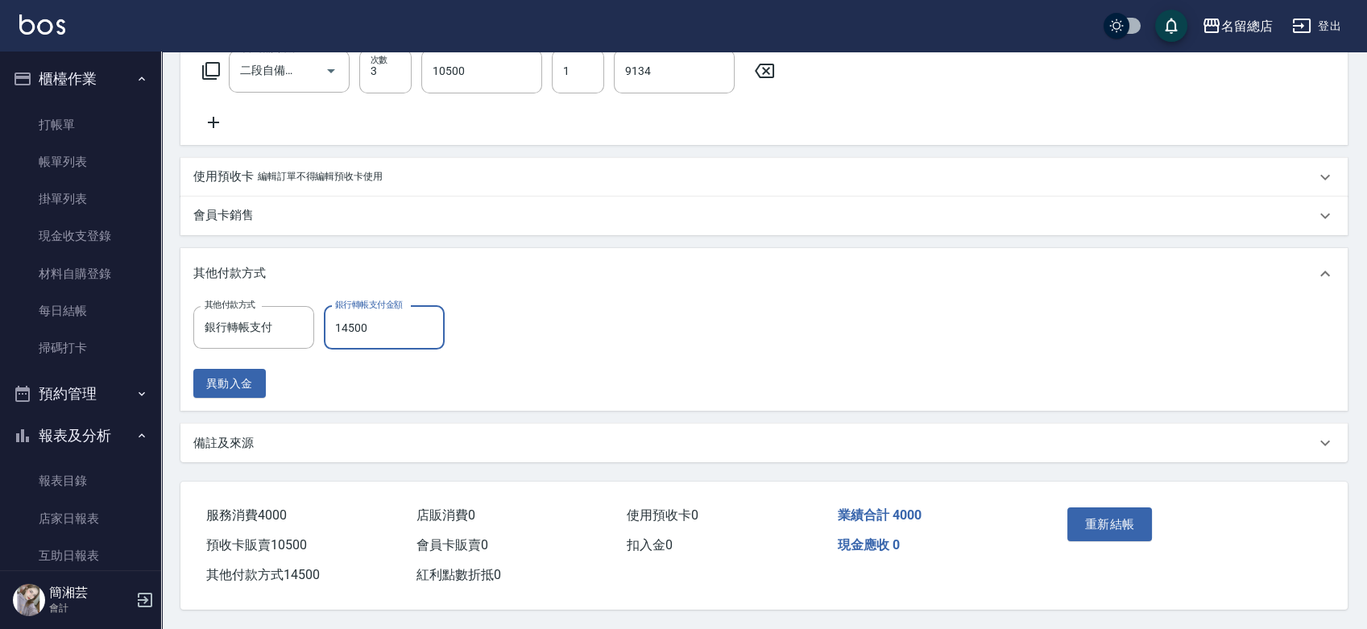
scroll to position [568, 0]
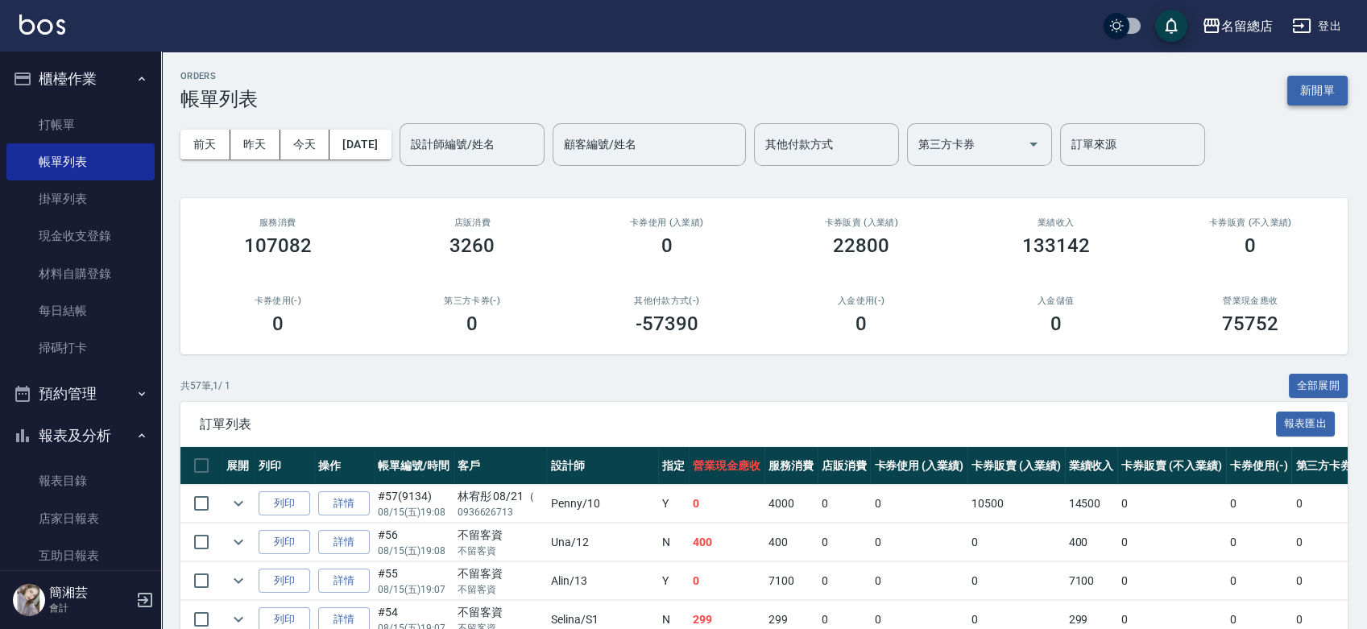
click at [1307, 84] on button "新開單" at bounding box center [1317, 91] width 60 height 30
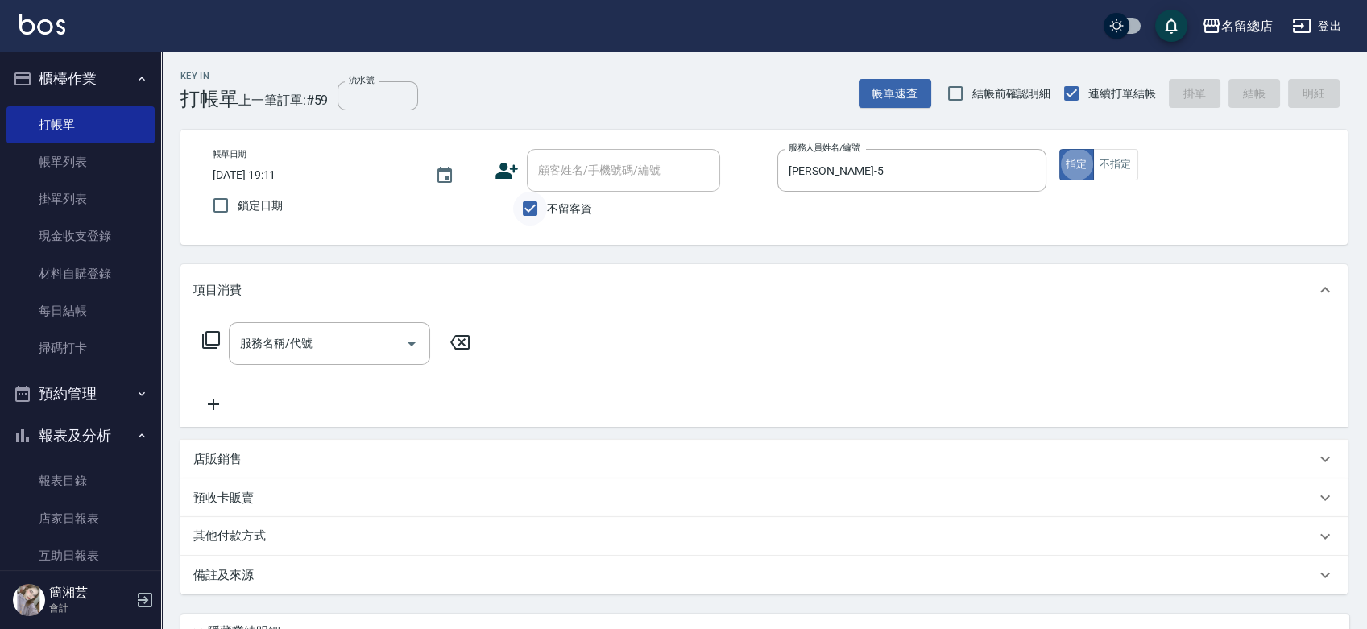
click at [545, 205] on input "不留客資" at bounding box center [530, 209] width 34 height 34
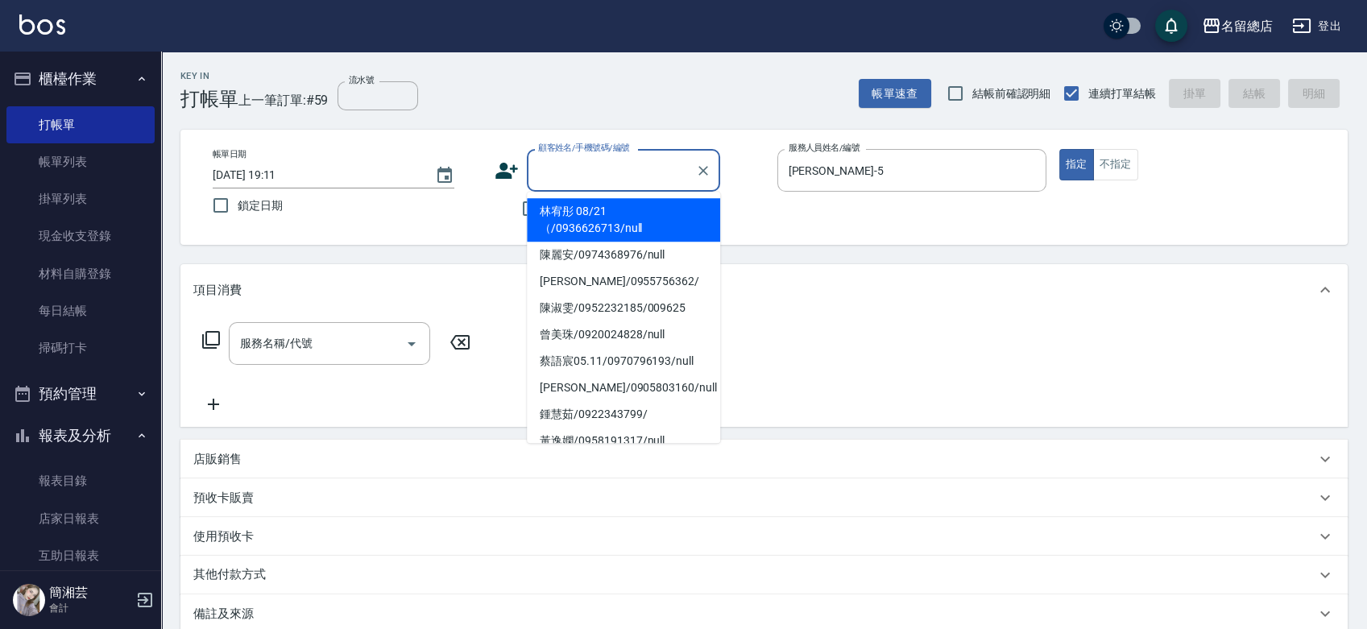
click at [564, 157] on div "顧客姓名/手機號碼/編號 顧客姓名/手機號碼/編號" at bounding box center [623, 170] width 193 height 43
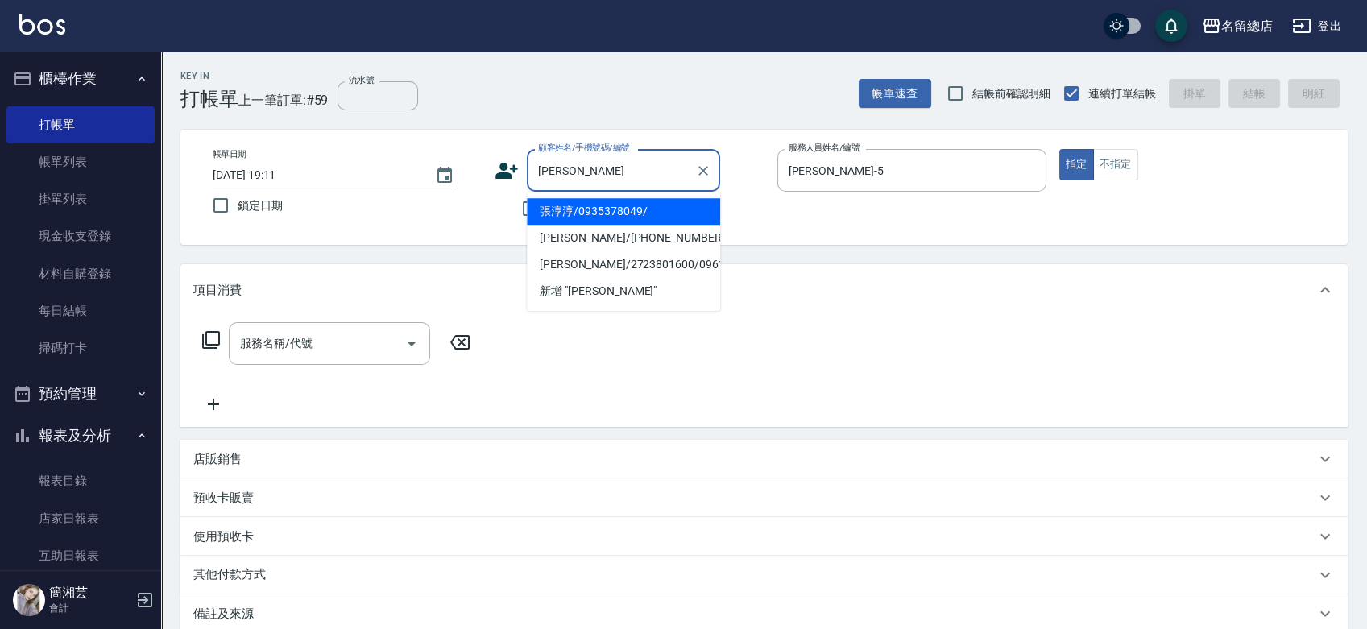
click at [617, 232] on li "[PERSON_NAME]/[PHONE_NUMBER]/null" at bounding box center [623, 238] width 193 height 27
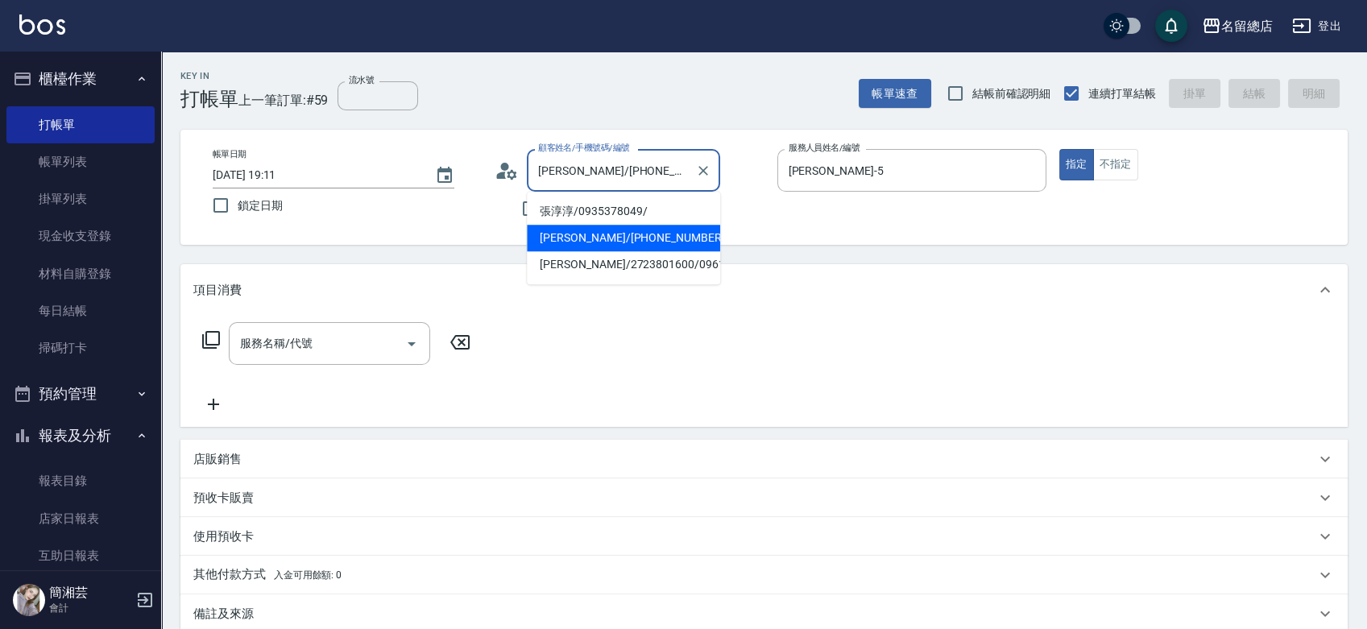
click at [669, 172] on input "[PERSON_NAME]/[PHONE_NUMBER]/null" at bounding box center [611, 170] width 155 height 28
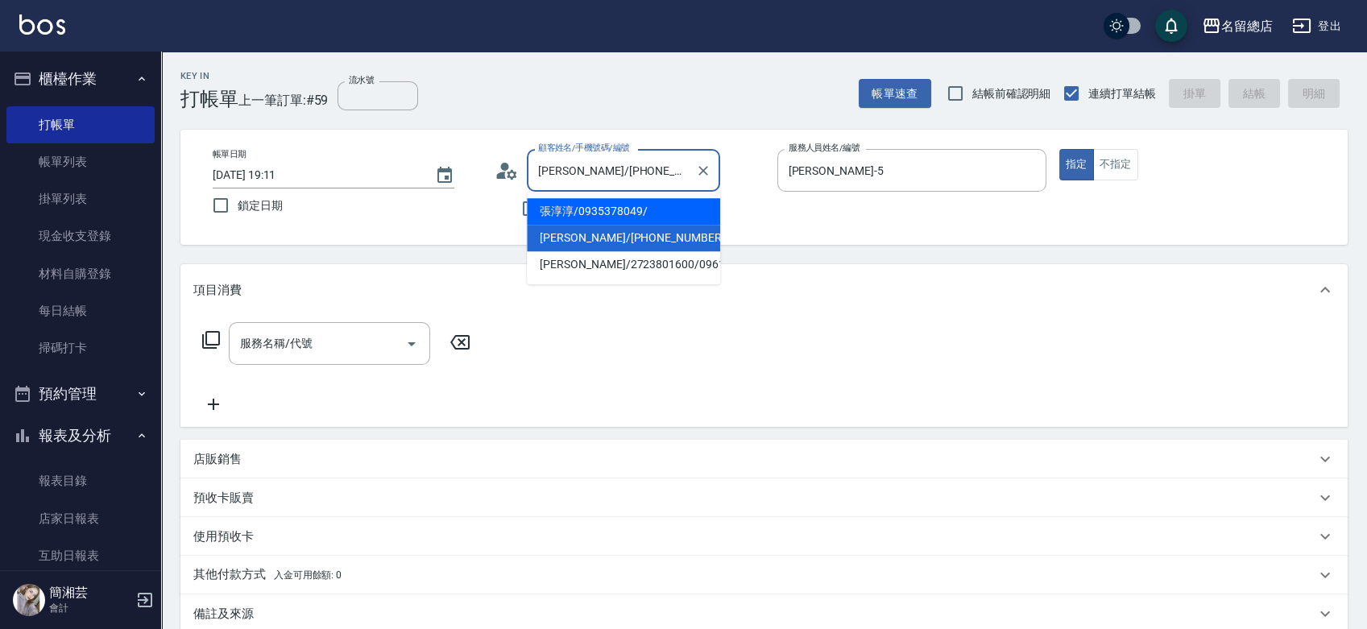
click at [634, 220] on li "張淳淳/0935378049/" at bounding box center [623, 211] width 193 height 27
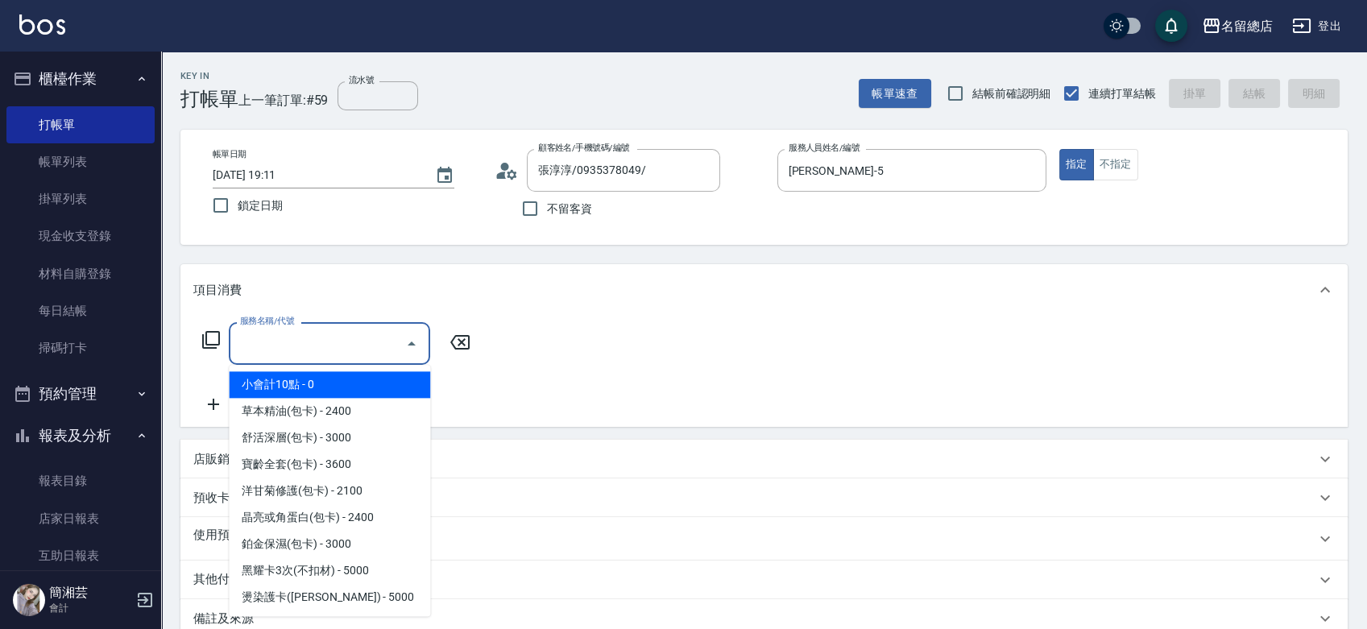
click at [377, 344] on input "服務名稱/代號" at bounding box center [317, 344] width 163 height 28
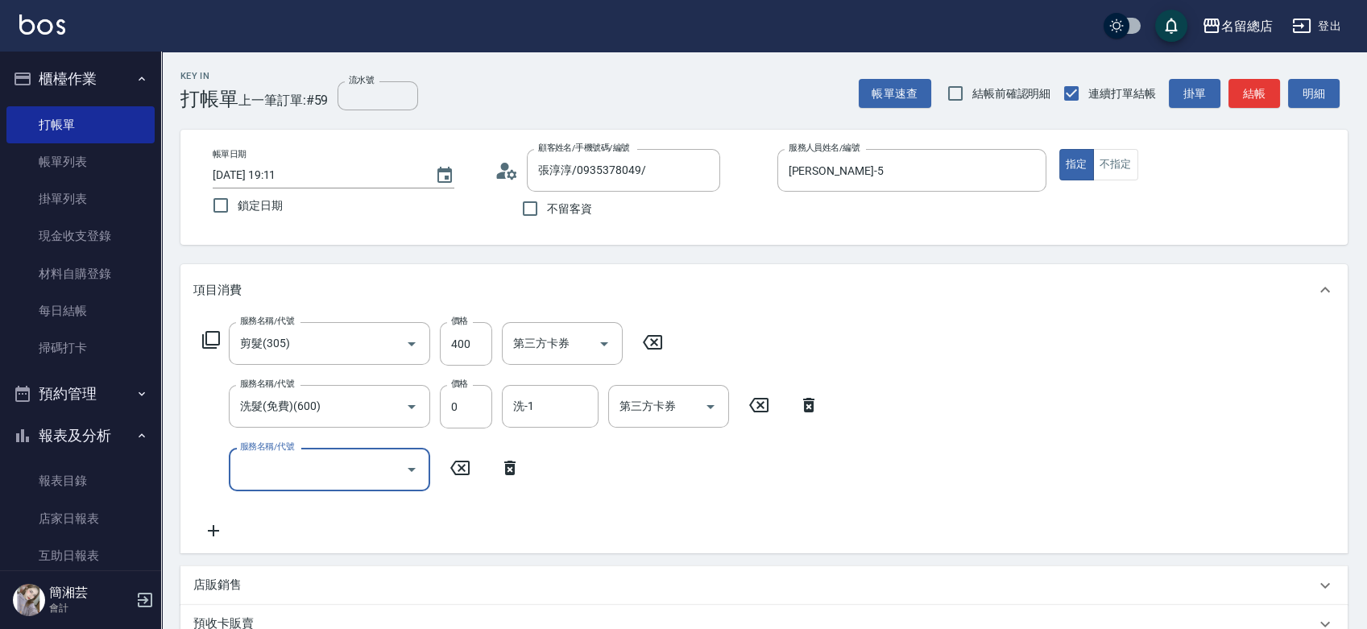
click at [506, 468] on icon at bounding box center [509, 468] width 11 height 15
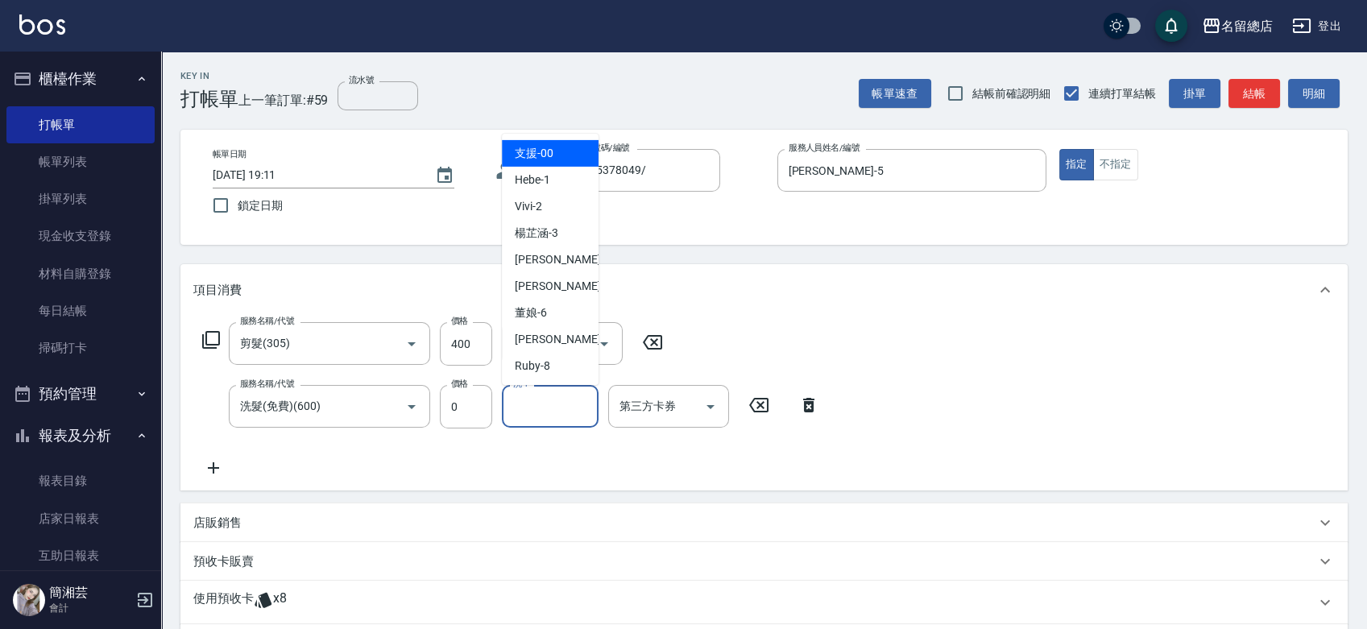
click at [546, 411] on input "洗-1" at bounding box center [550, 406] width 82 height 28
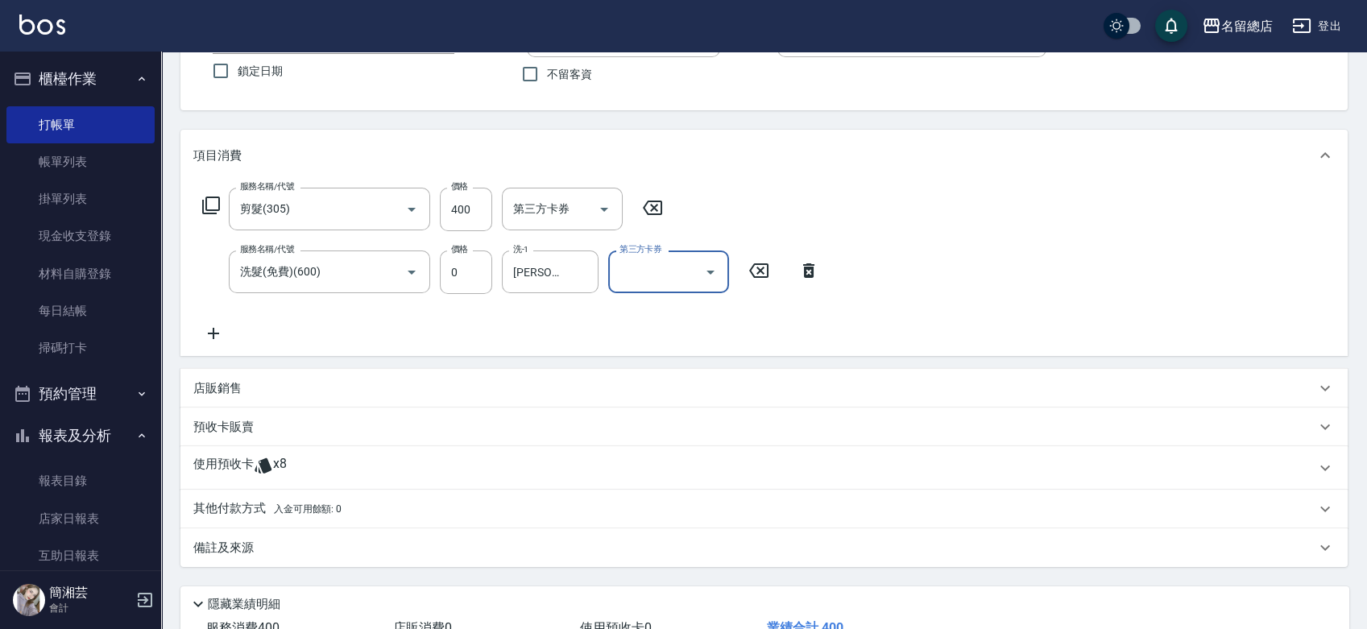
scroll to position [251, 0]
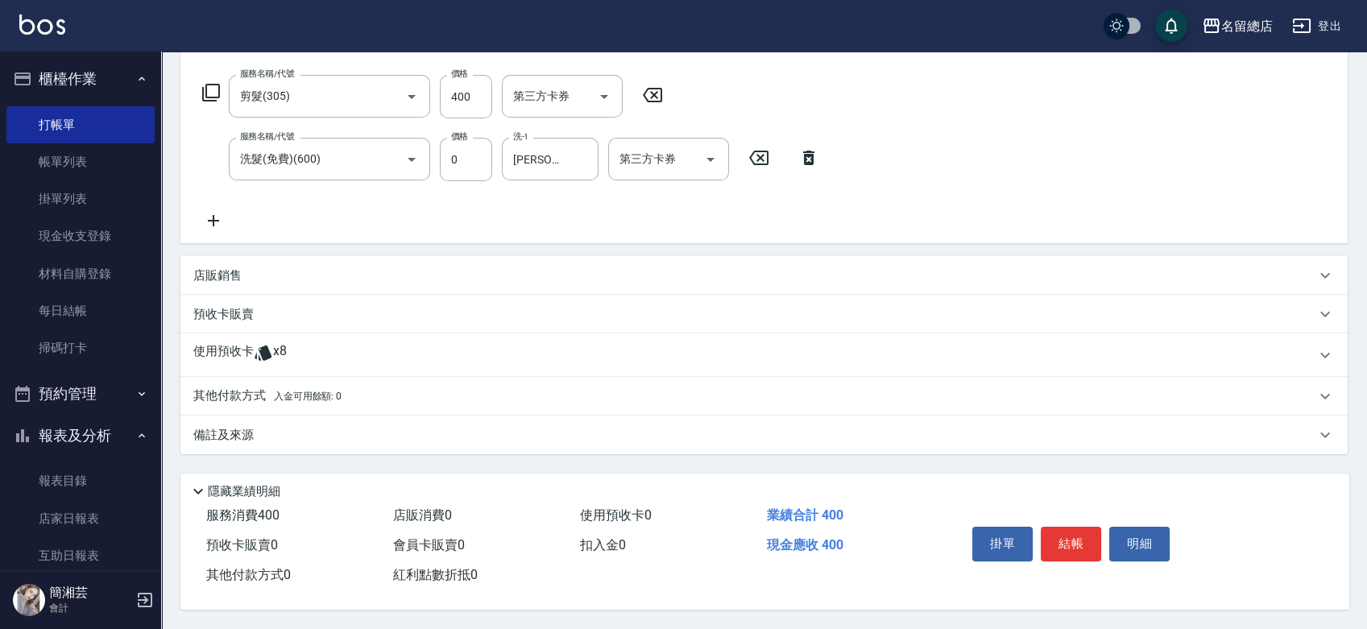
click at [309, 349] on div "使用預收卡 x8" at bounding box center [754, 355] width 1122 height 24
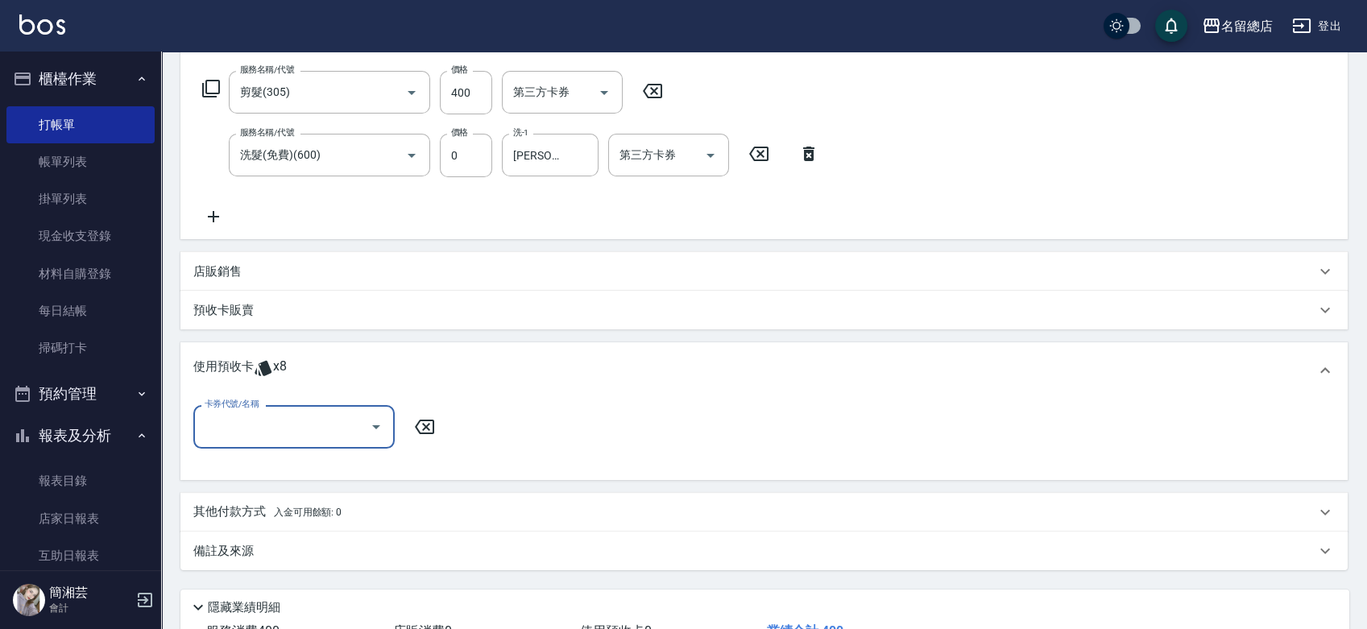
scroll to position [0, 0]
click at [278, 425] on input "卡券代號/名稱" at bounding box center [282, 426] width 163 height 28
click at [271, 458] on div "洗髮卡 剩餘8張 315" at bounding box center [293, 467] width 201 height 27
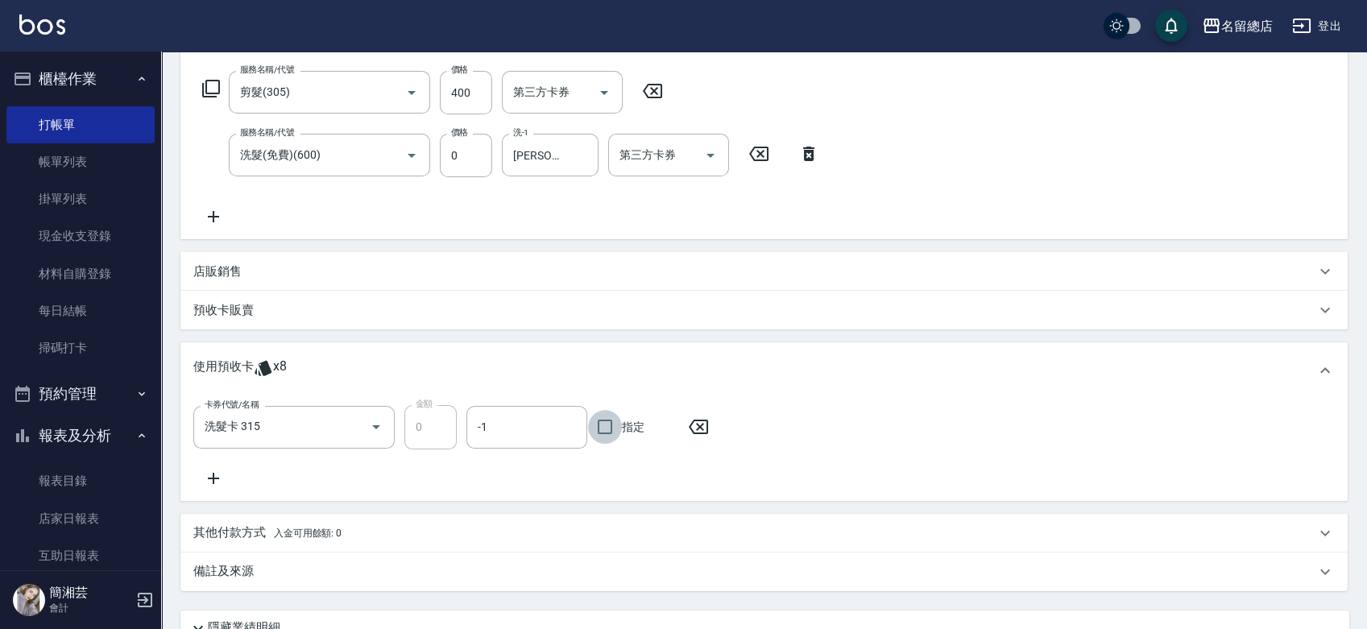
click at [611, 415] on input "指定" at bounding box center [605, 427] width 34 height 34
click at [217, 469] on icon at bounding box center [213, 478] width 40 height 19
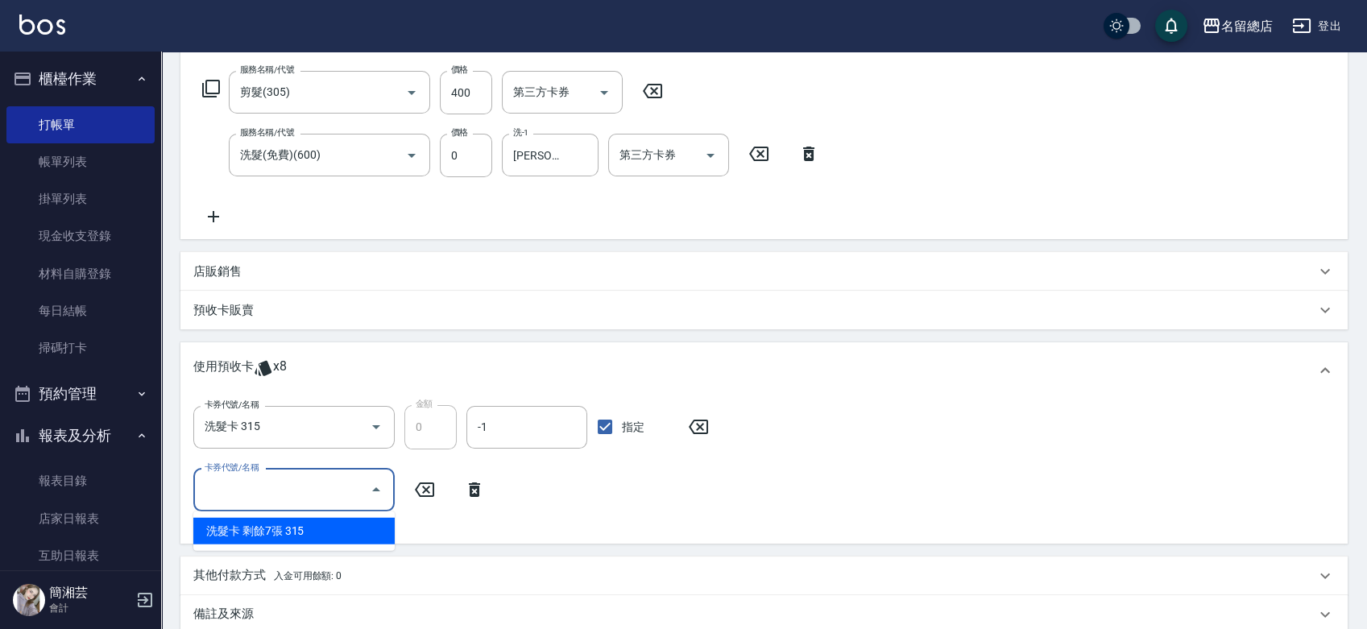
click at [292, 483] on input "卡券代號/名稱" at bounding box center [282, 490] width 163 height 28
click at [306, 530] on div "洗髮卡 剩餘7張 315" at bounding box center [293, 531] width 201 height 27
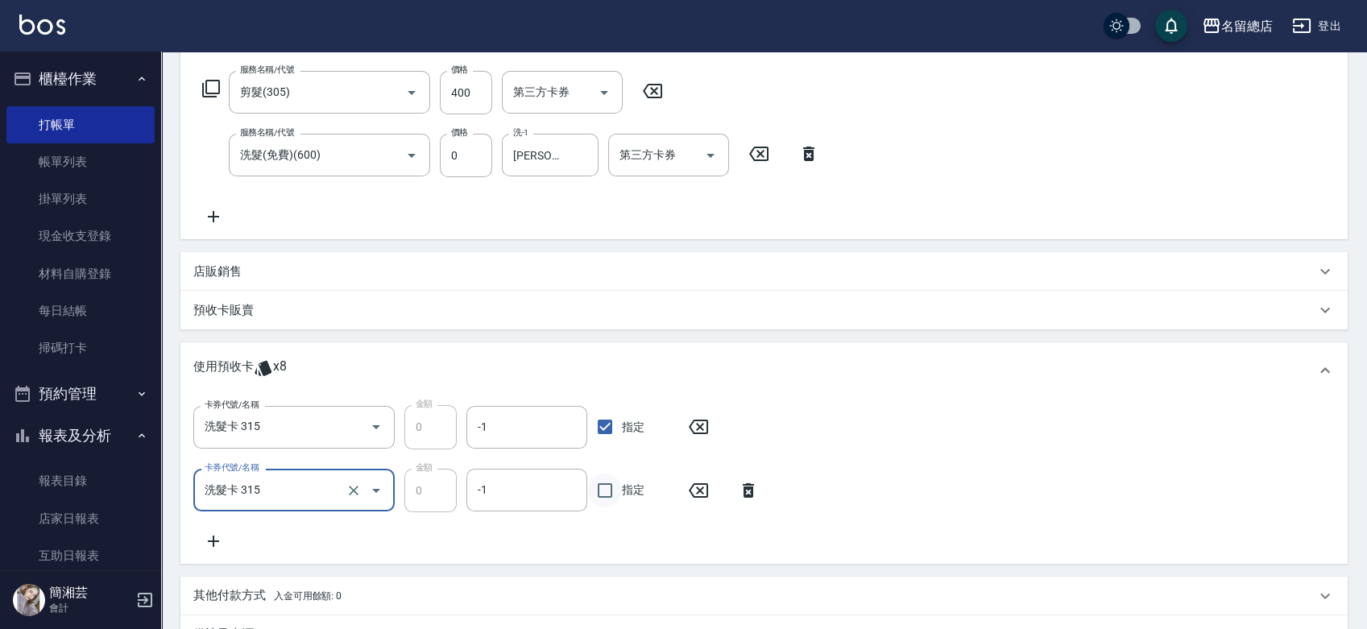
click at [594, 483] on input "指定" at bounding box center [605, 491] width 34 height 34
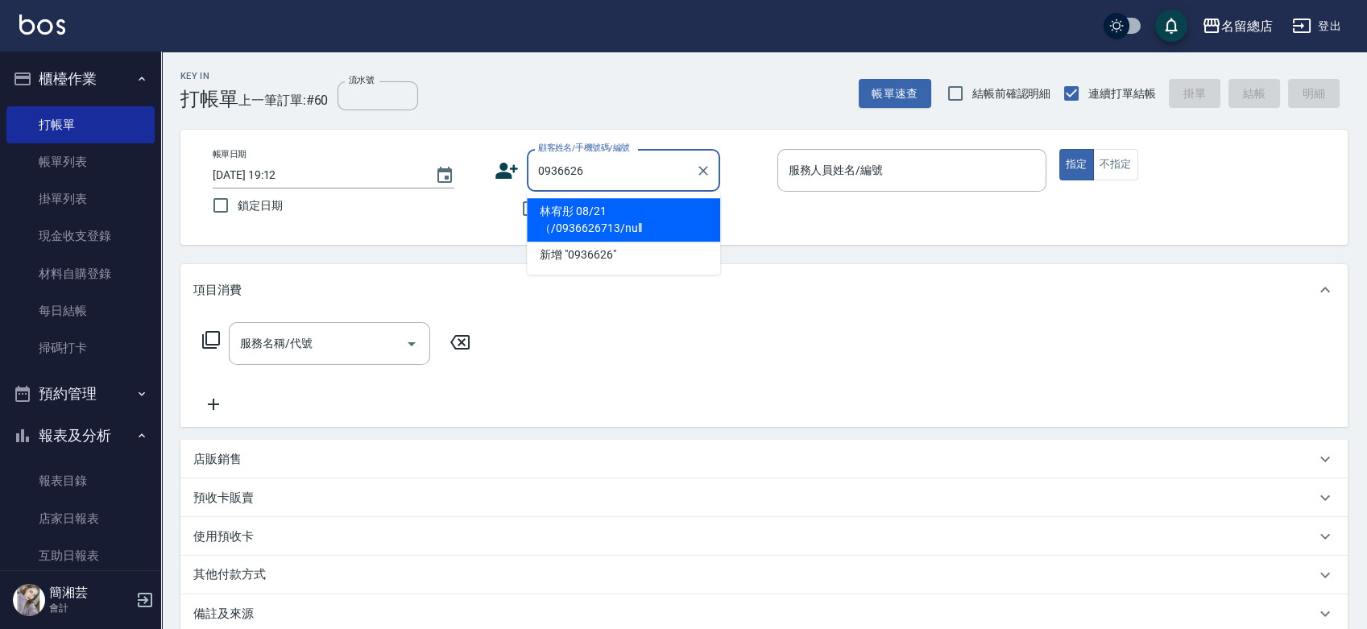
click at [591, 213] on li "林宥彤 08/21（/0936626713/null" at bounding box center [623, 220] width 193 height 44
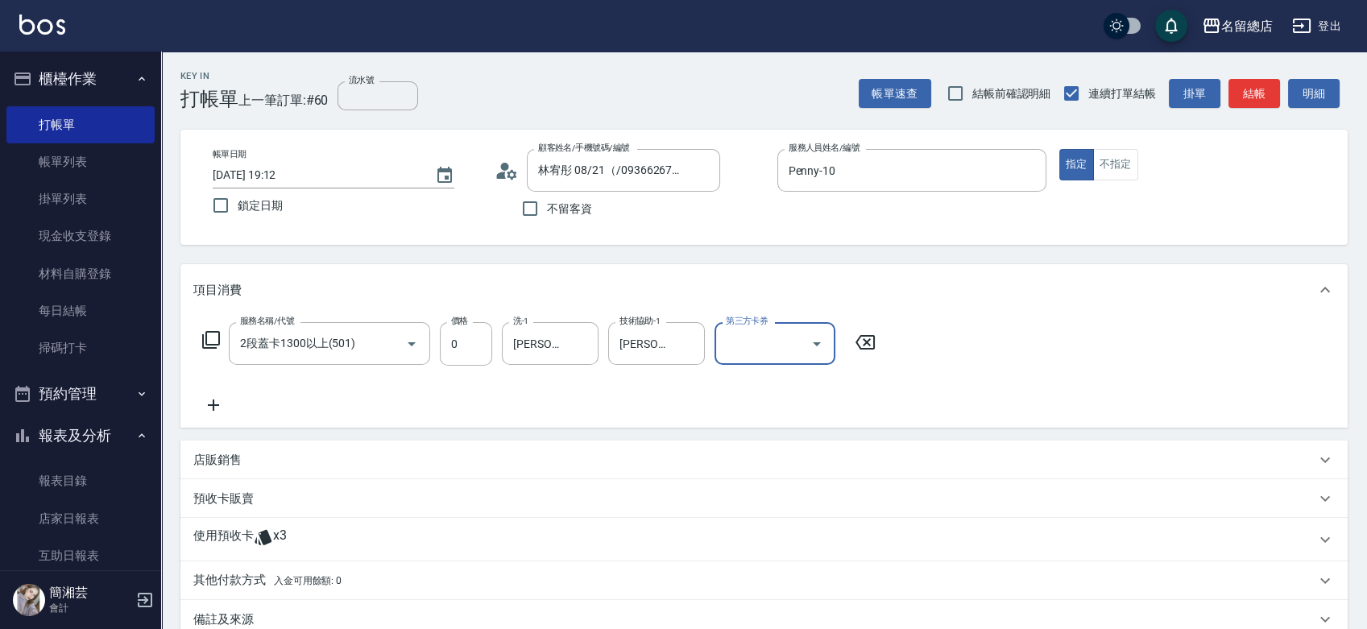
click at [366, 519] on div "使用預收卡 x3" at bounding box center [763, 540] width 1167 height 44
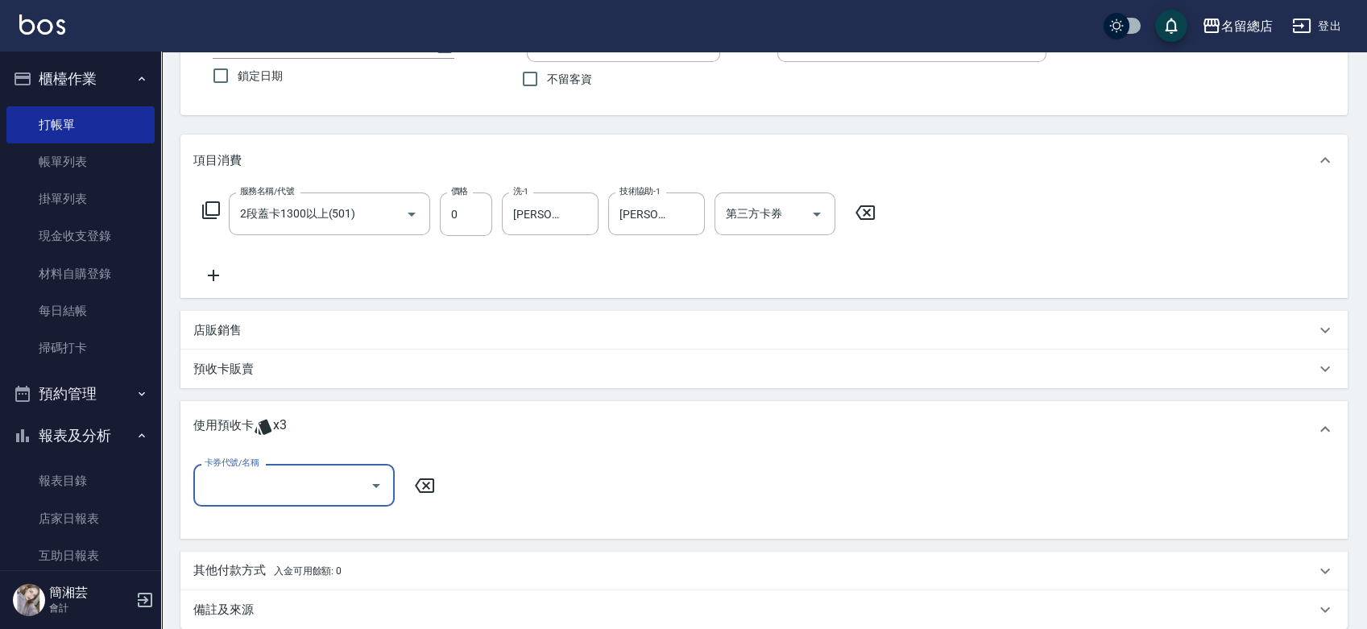
scroll to position [268, 0]
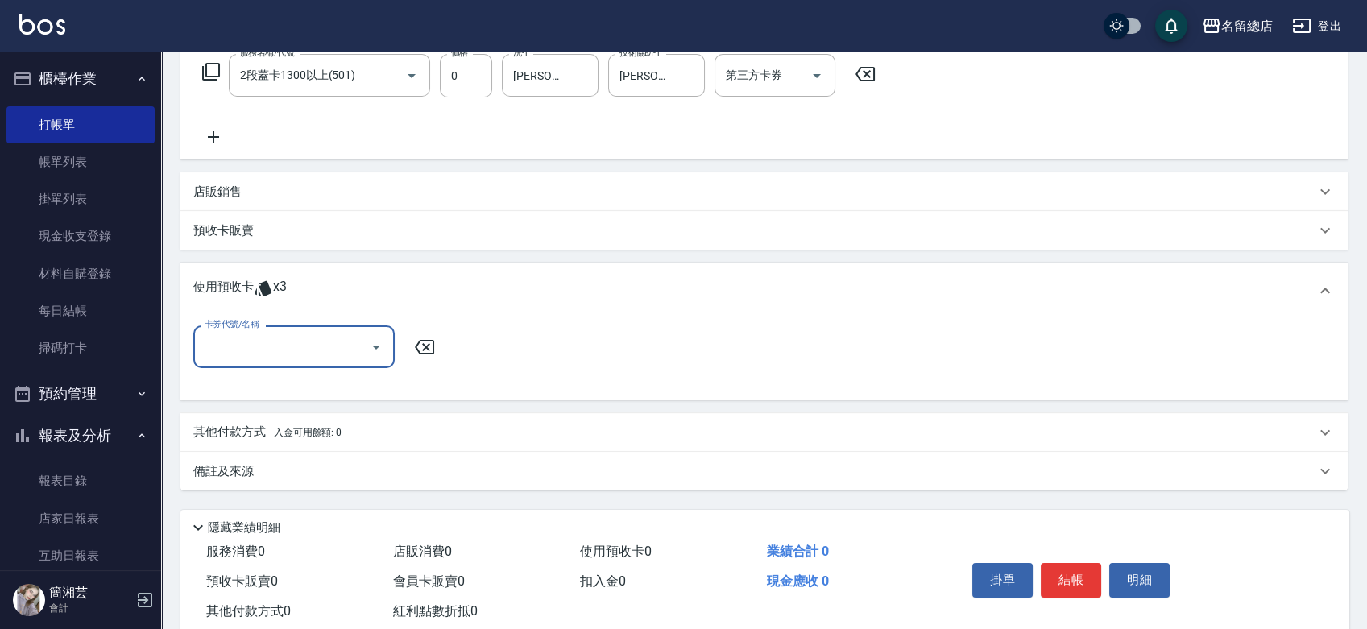
click at [289, 342] on input "卡券代號/名稱" at bounding box center [282, 347] width 163 height 28
click at [299, 385] on div "二段自備卡 剩餘3張 9134" at bounding box center [293, 388] width 201 height 27
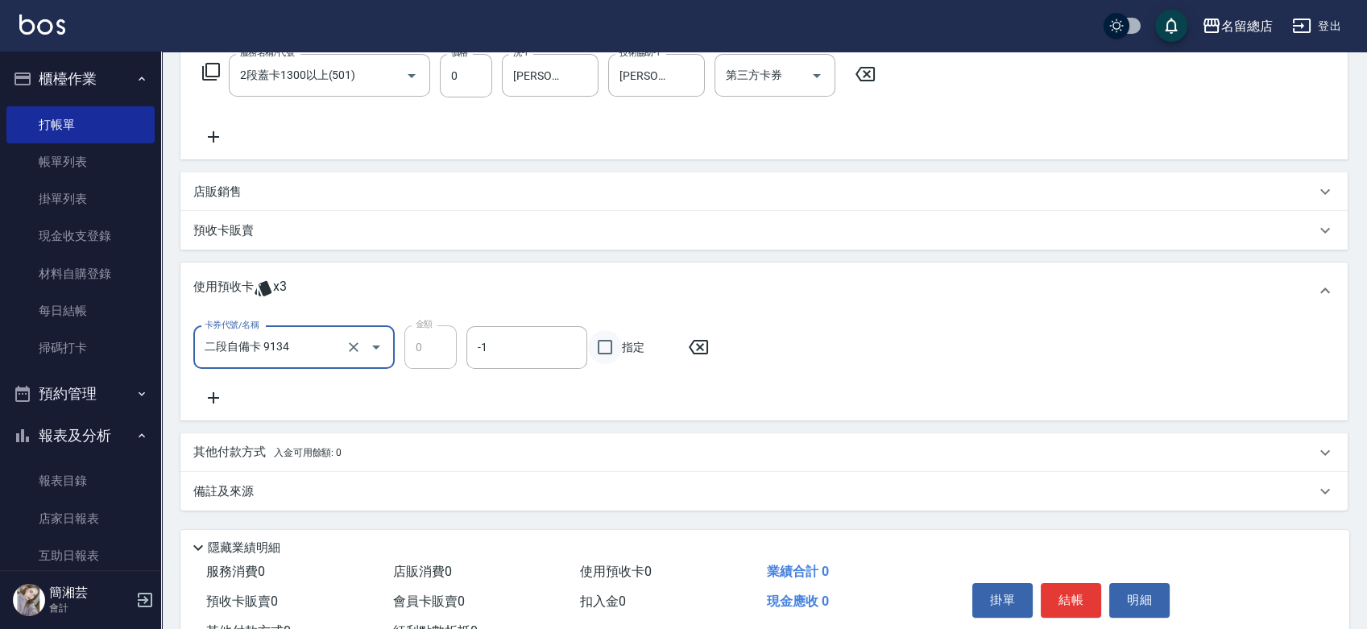
click at [619, 346] on input "指定" at bounding box center [605, 347] width 34 height 34
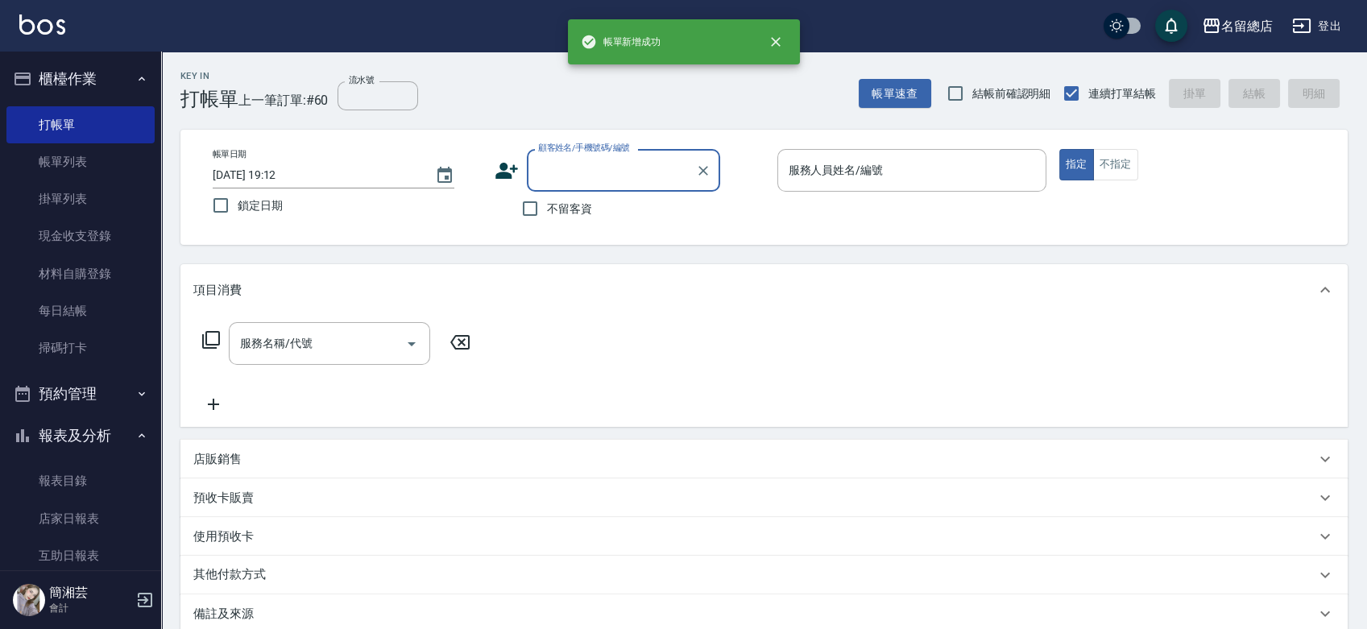
scroll to position [0, 0]
click at [571, 205] on span "不留客資" at bounding box center [569, 209] width 45 height 17
click at [547, 205] on input "不留客資" at bounding box center [530, 209] width 34 height 34
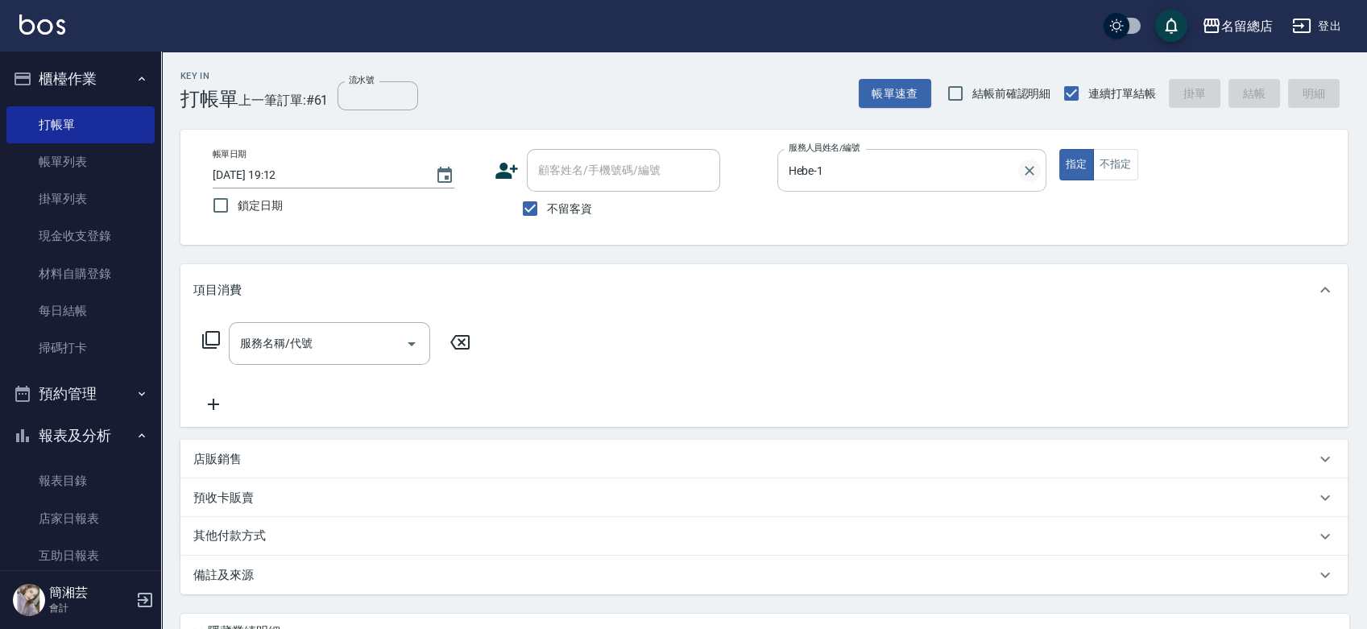
click at [1030, 168] on icon "Clear" at bounding box center [1030, 171] width 16 height 16
drag, startPoint x: 1125, startPoint y: 170, endPoint x: 1113, endPoint y: 172, distance: 11.5
click at [1124, 169] on button "不指定" at bounding box center [1115, 164] width 45 height 31
click at [343, 355] on input "服務名稱/代號" at bounding box center [317, 344] width 163 height 28
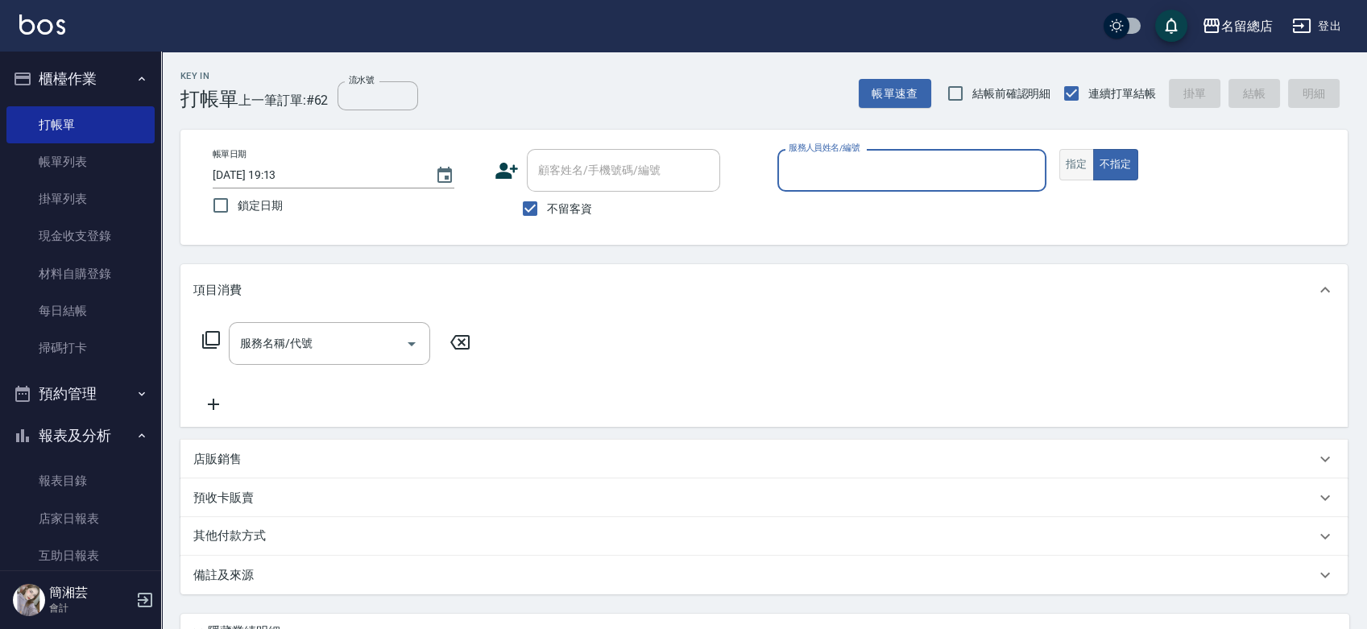
click at [1066, 154] on button "指定" at bounding box center [1076, 164] width 35 height 31
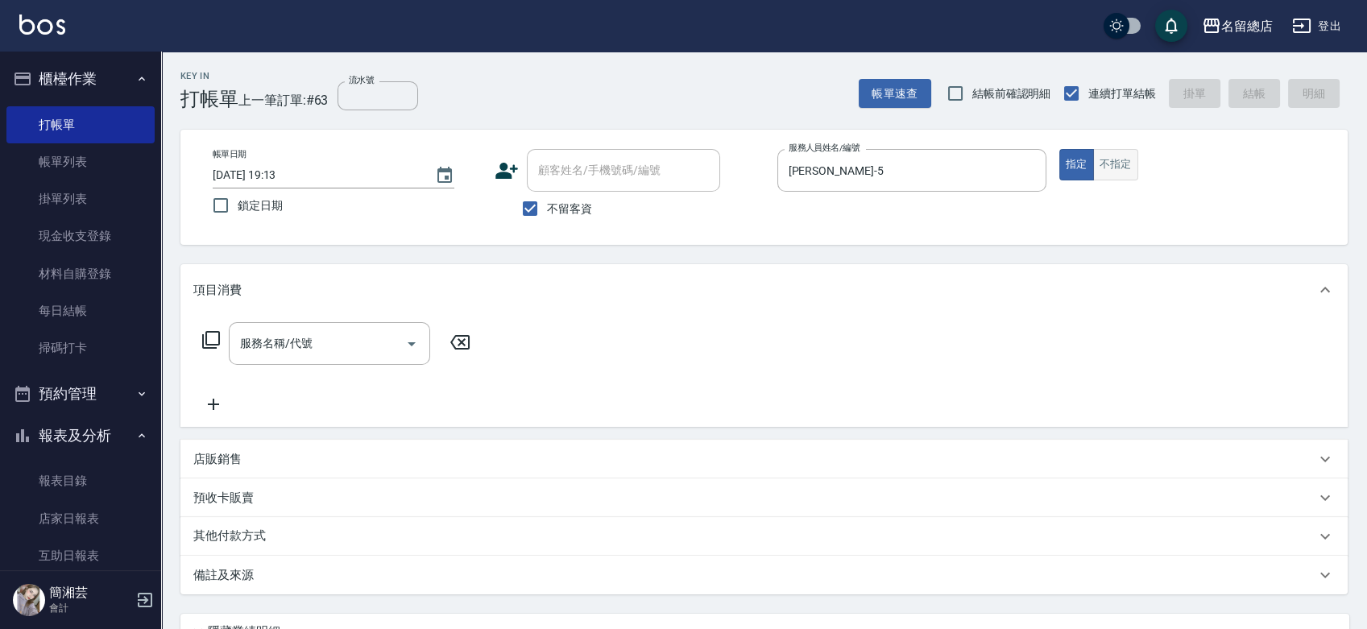
click at [1109, 164] on button "不指定" at bounding box center [1115, 164] width 45 height 31
click at [399, 338] on div at bounding box center [411, 343] width 24 height 43
click at [279, 353] on input "服務名稱/代號" at bounding box center [317, 344] width 163 height 28
click at [1089, 160] on button "指定" at bounding box center [1076, 164] width 35 height 31
click at [1108, 160] on button "不指定" at bounding box center [1115, 164] width 45 height 31
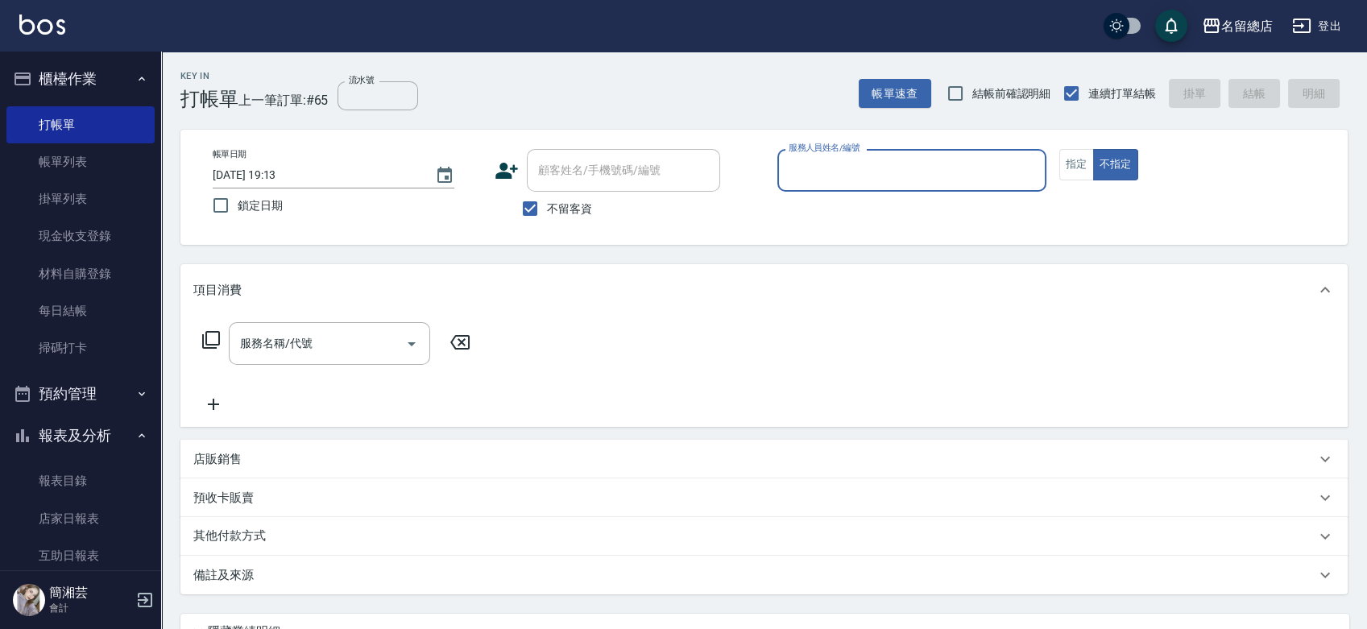
click at [901, 170] on input "服務人員姓名/編號" at bounding box center [912, 170] width 255 height 28
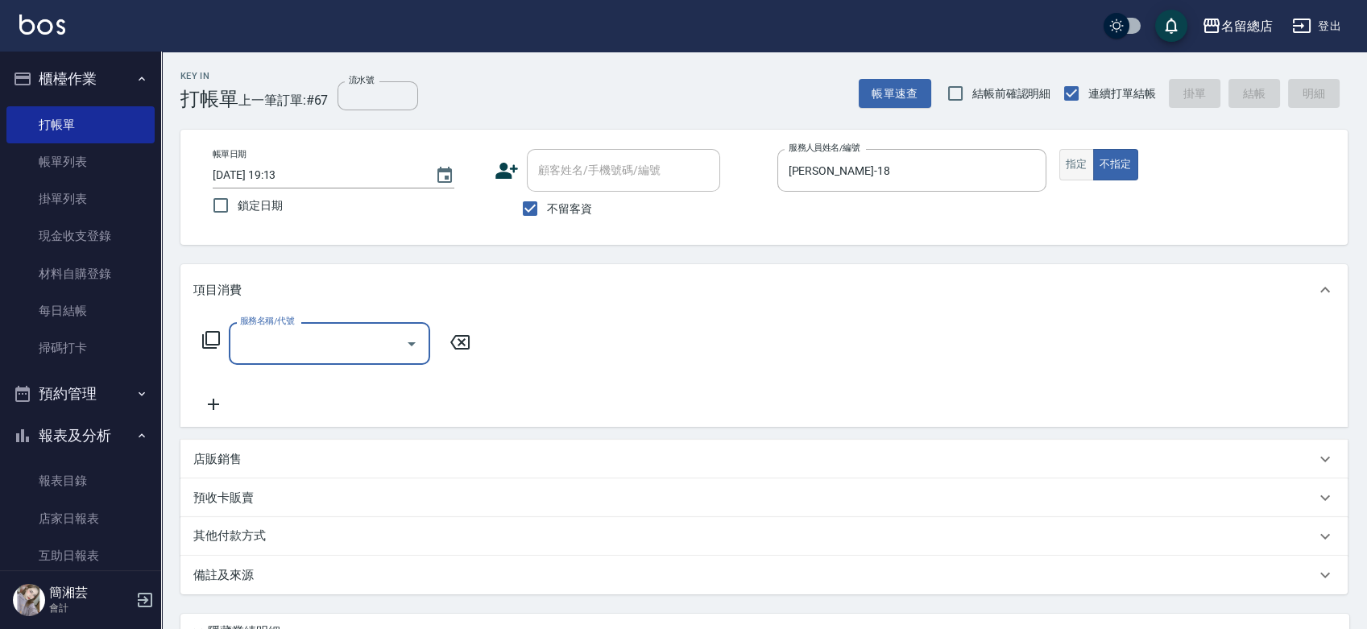
click at [1083, 164] on button "指定" at bounding box center [1076, 164] width 35 height 31
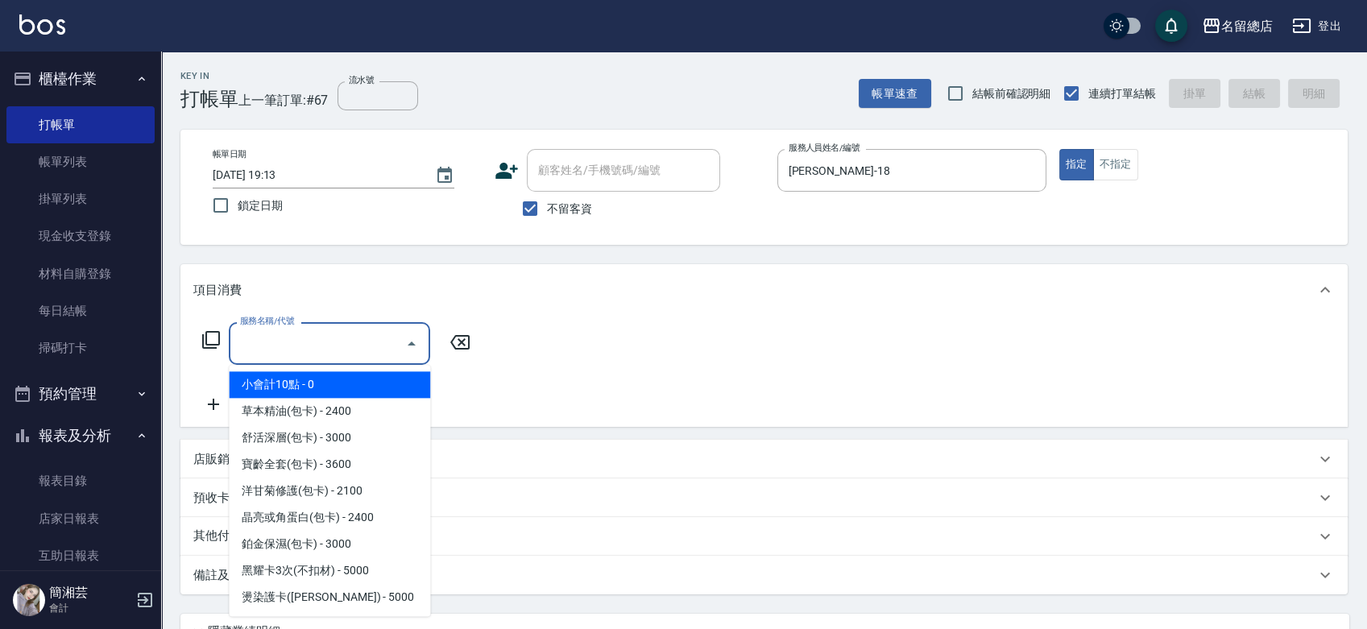
click at [267, 347] on input "服務名稱/代號" at bounding box center [317, 344] width 163 height 28
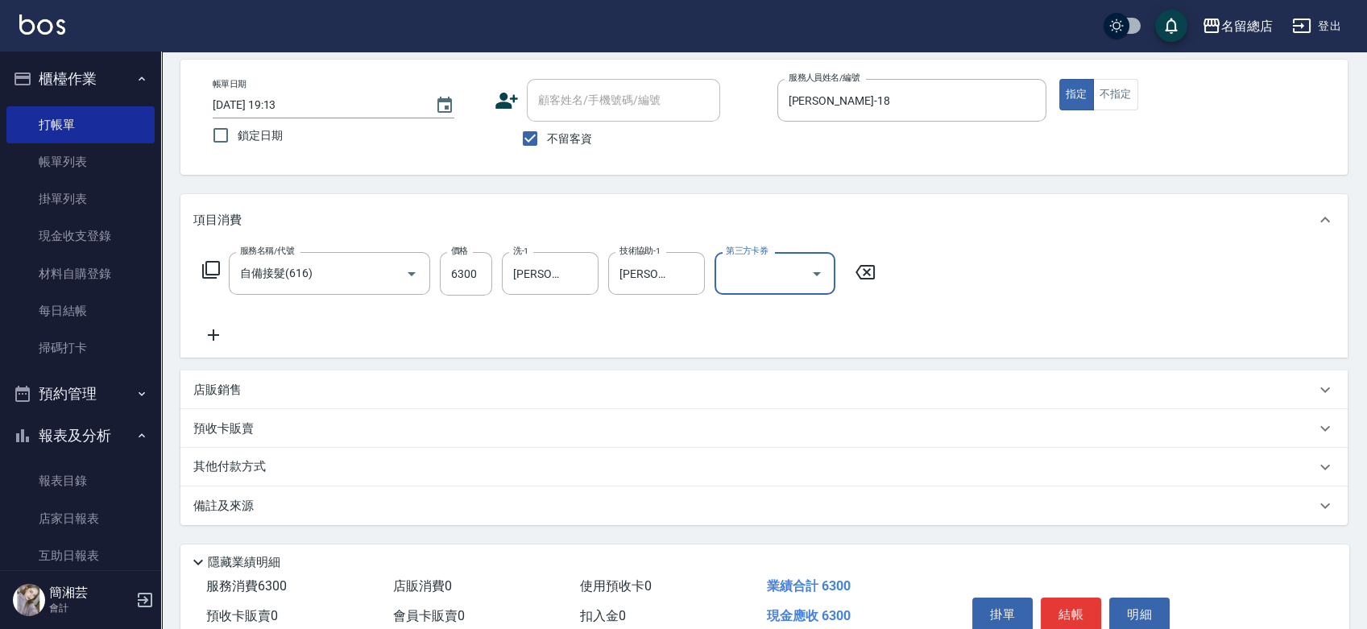
scroll to position [146, 0]
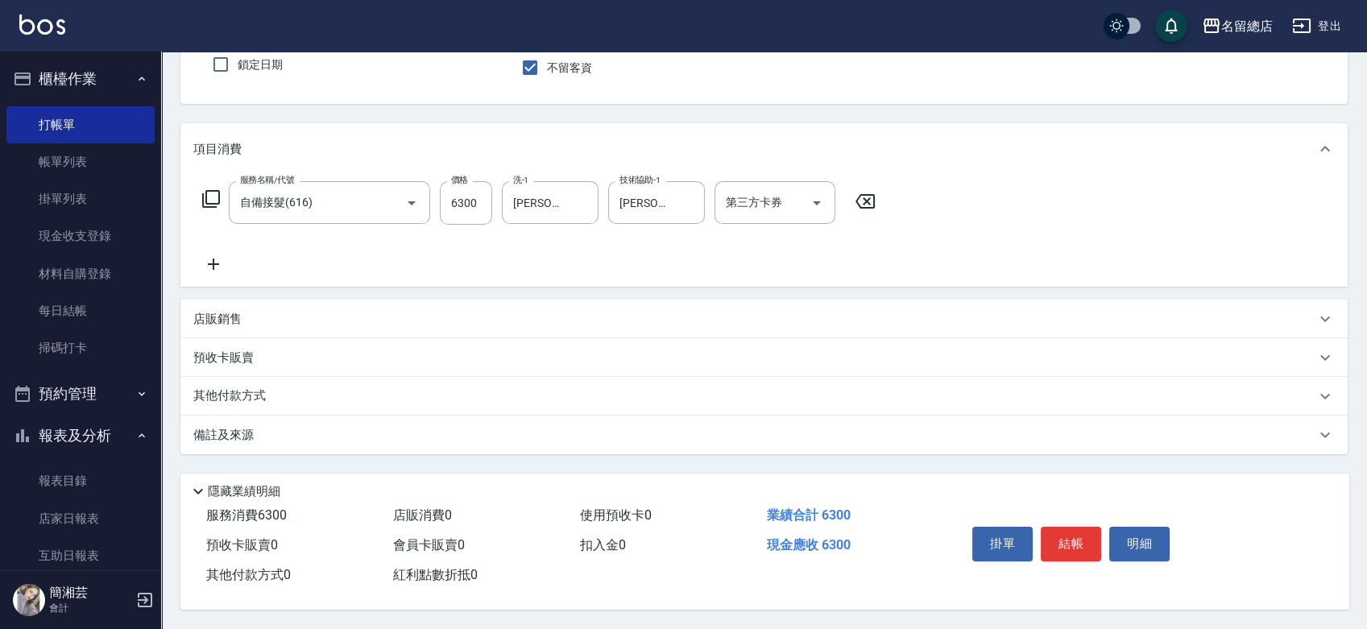
click at [258, 392] on p "其他付款方式" at bounding box center [233, 397] width 81 height 18
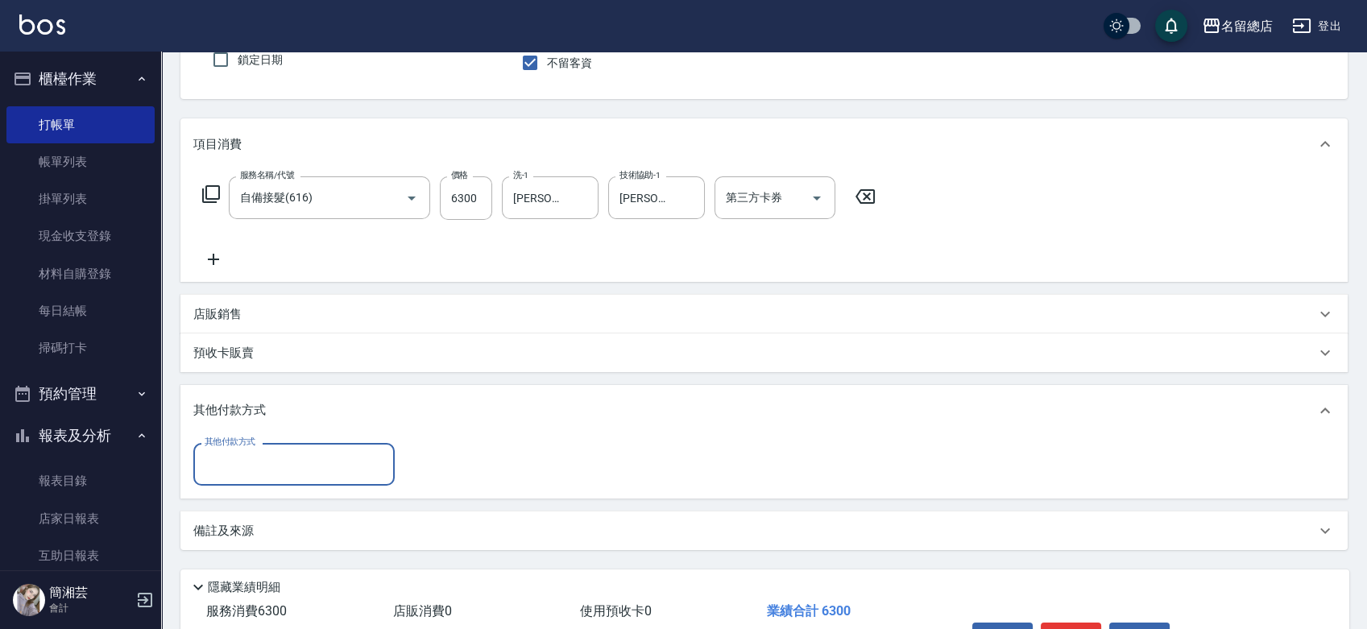
scroll to position [0, 0]
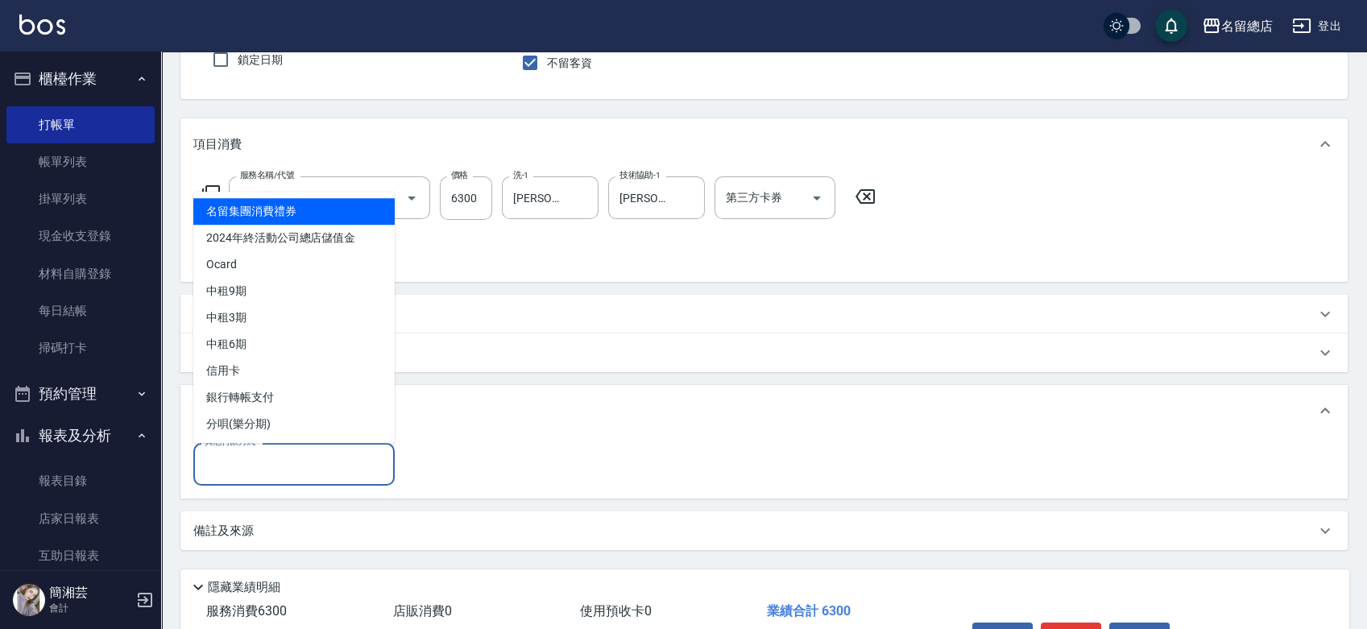
drag, startPoint x: 264, startPoint y: 469, endPoint x: 256, endPoint y: 437, distance: 33.2
click at [265, 469] on input "其他付款方式" at bounding box center [294, 464] width 187 height 28
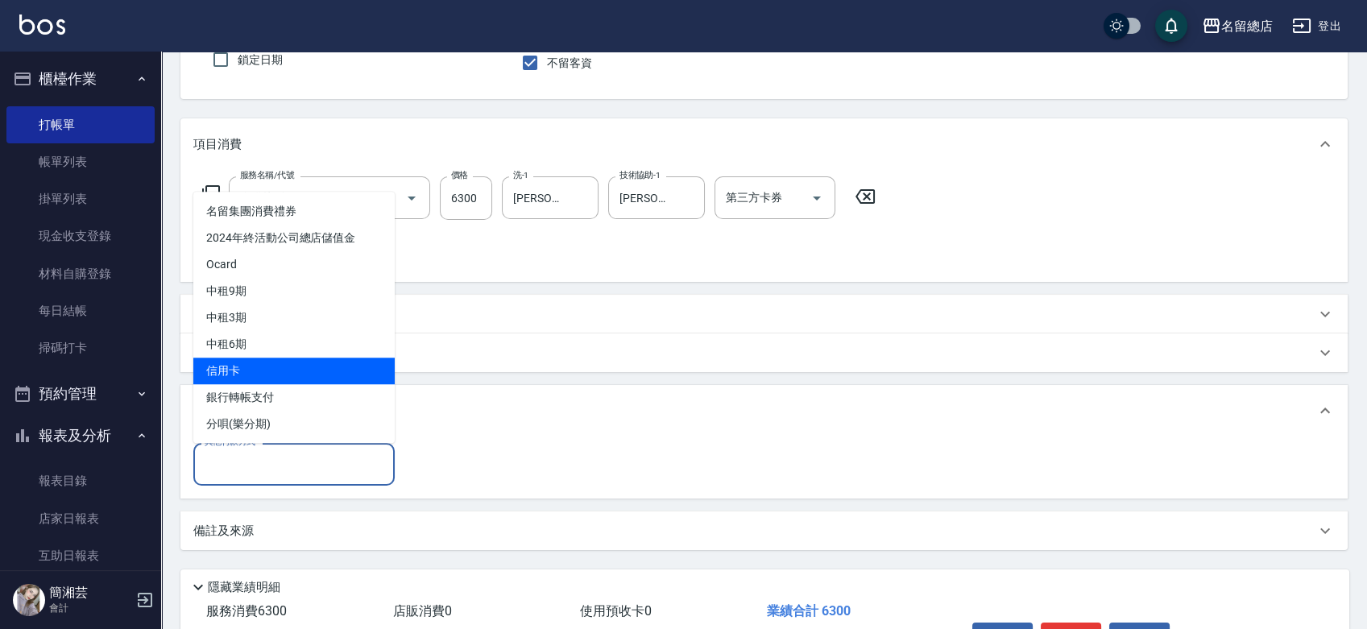
click at [244, 372] on span "信用卡" at bounding box center [293, 371] width 201 height 27
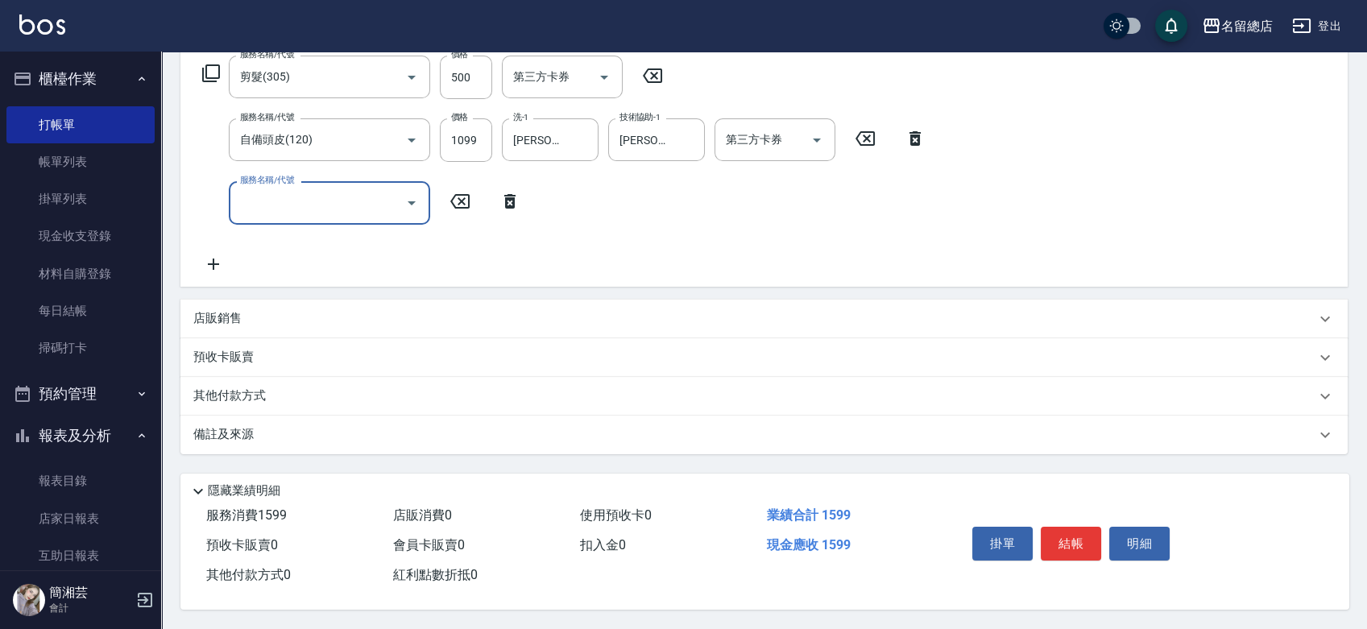
scroll to position [271, 0]
click at [286, 404] on div "其他付款方式" at bounding box center [763, 396] width 1167 height 39
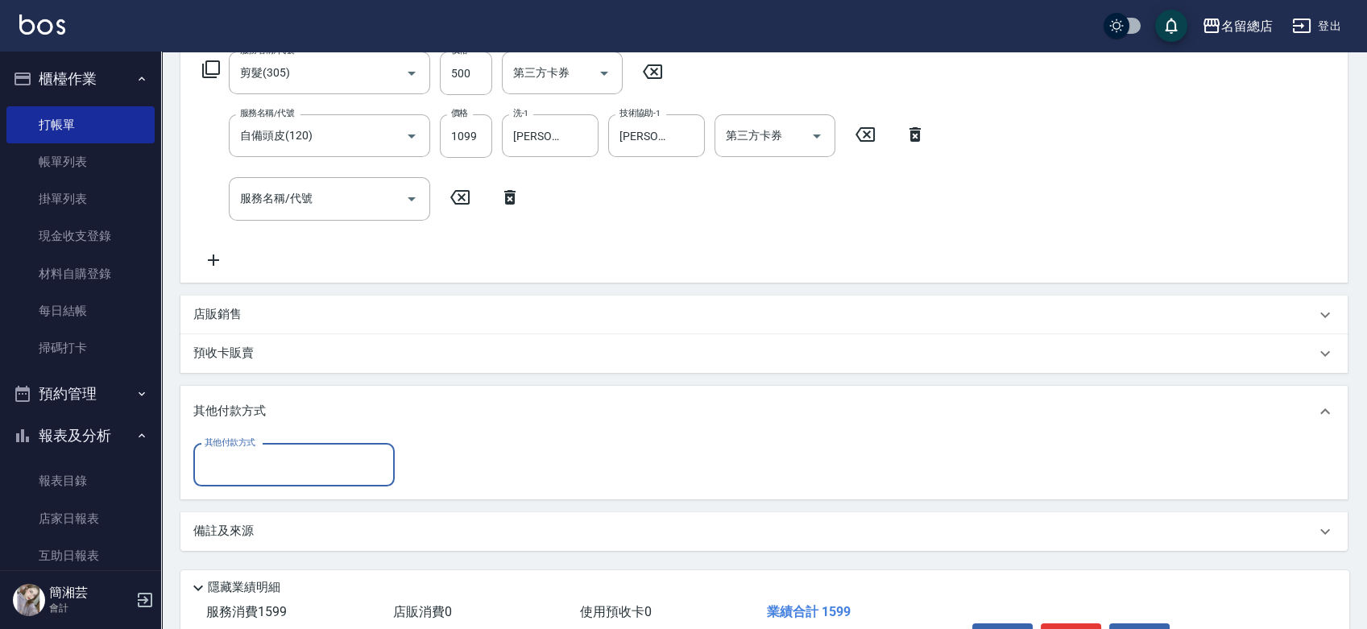
scroll to position [0, 0]
click at [290, 459] on input "其他付款方式" at bounding box center [294, 465] width 187 height 28
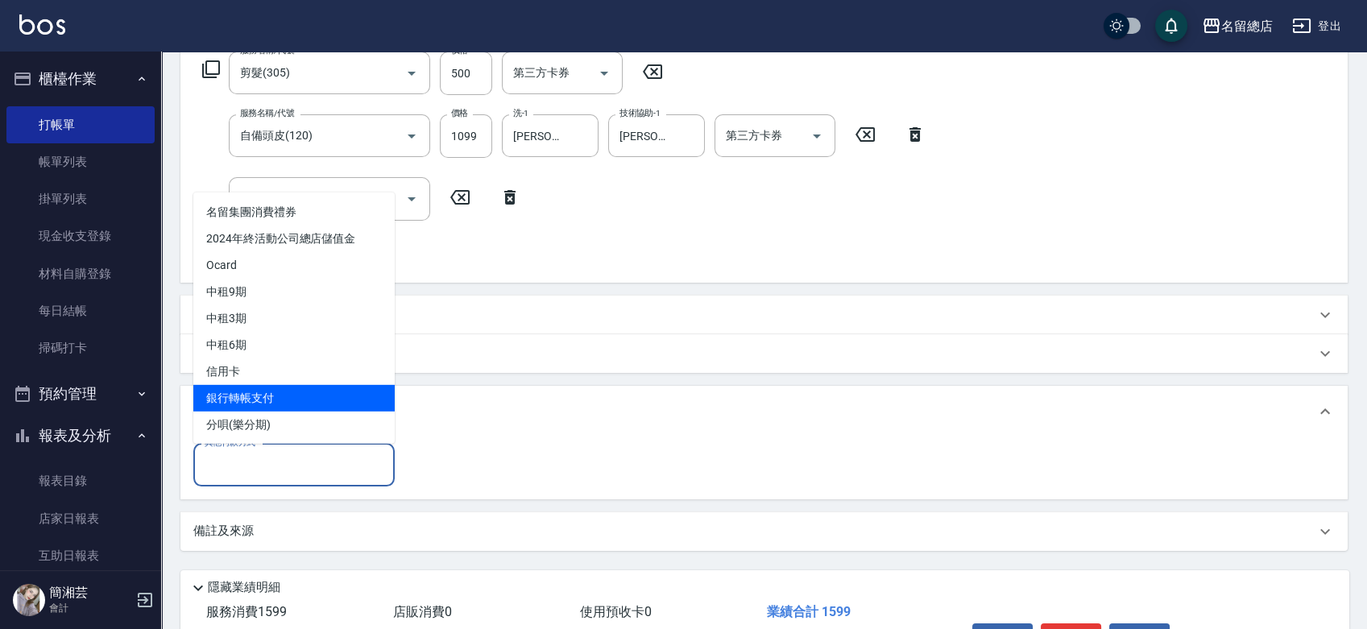
click at [280, 391] on span "銀行轉帳支付" at bounding box center [293, 397] width 201 height 27
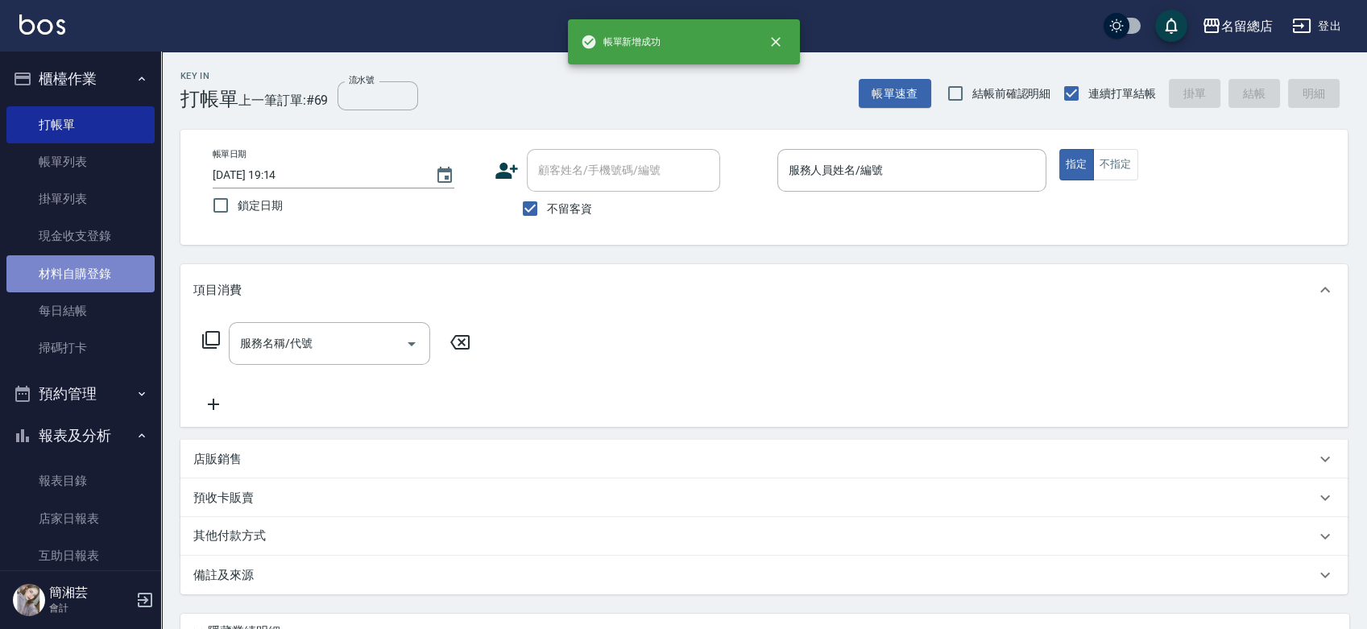
click at [82, 265] on link "材料自購登錄" at bounding box center [80, 273] width 148 height 37
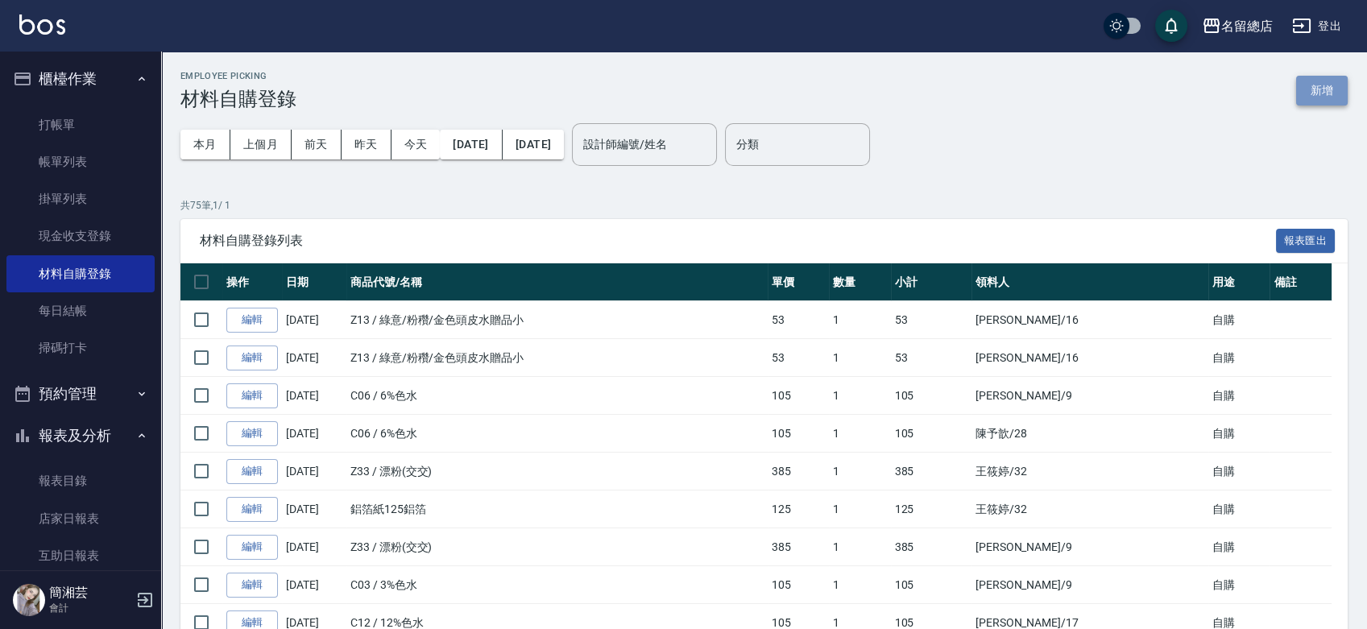
click at [1312, 85] on button "新增" at bounding box center [1322, 91] width 52 height 30
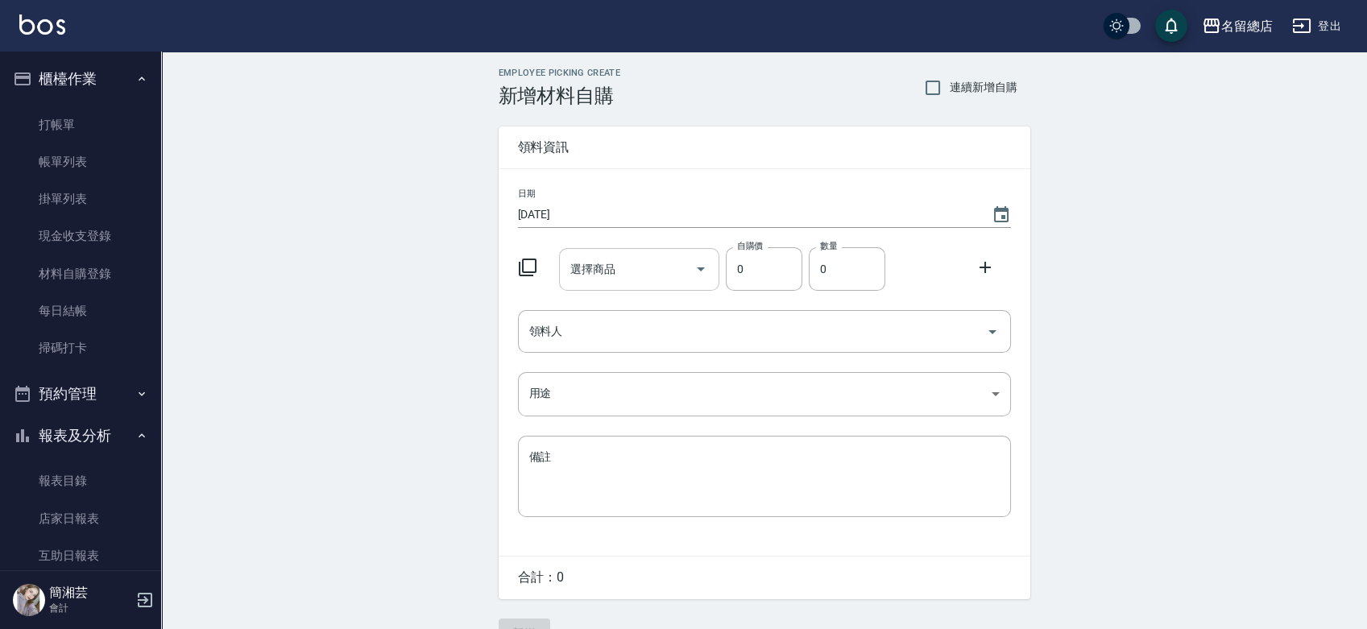
click at [649, 273] on input "選擇商品" at bounding box center [627, 269] width 122 height 28
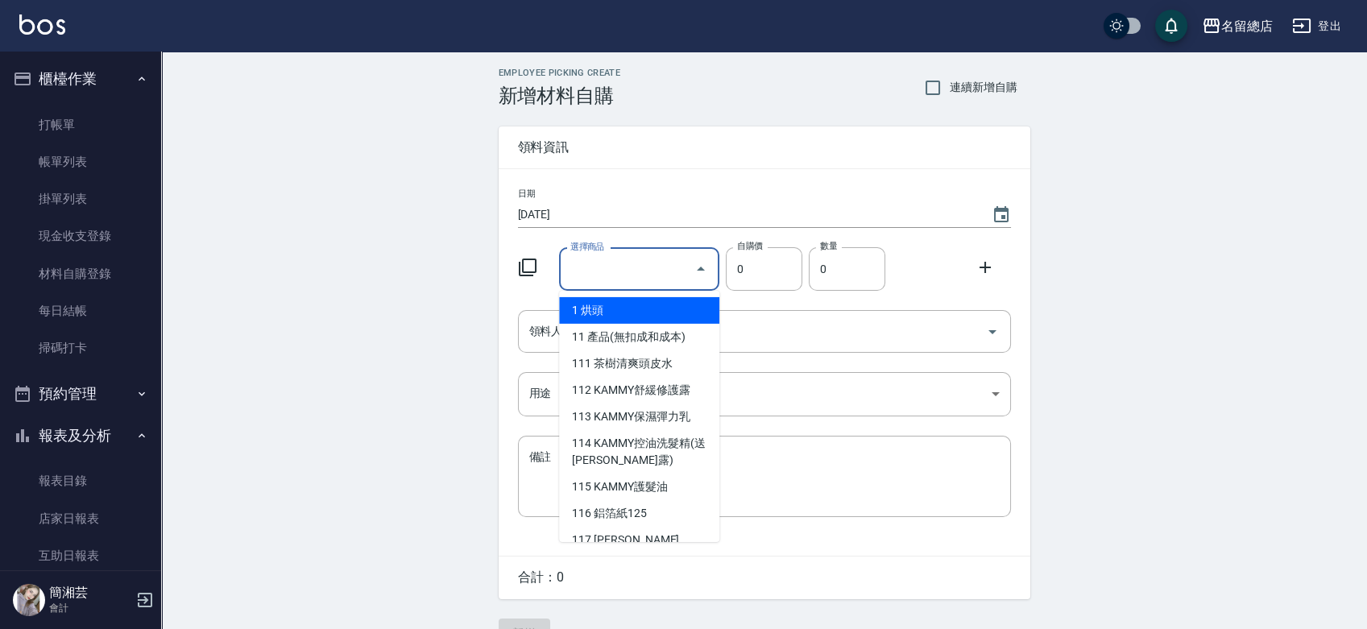
click at [601, 274] on input "選擇商品" at bounding box center [627, 269] width 122 height 28
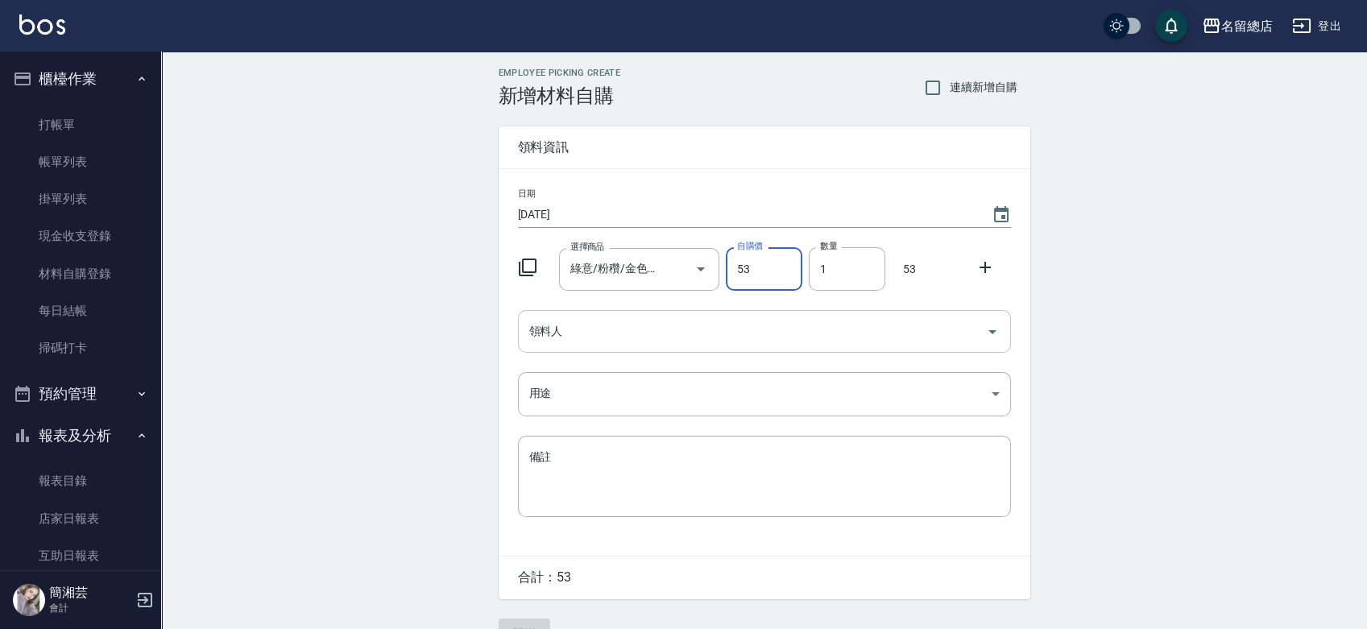
click at [632, 331] on input "領料人" at bounding box center [752, 331] width 454 height 28
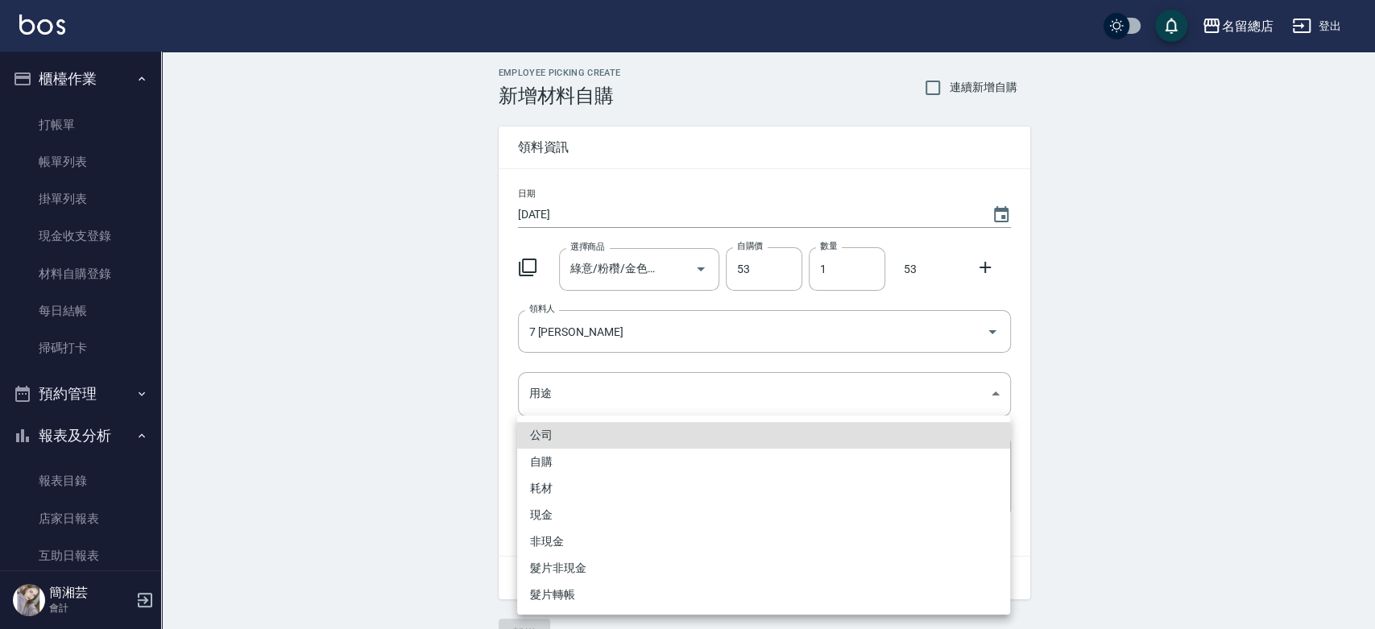
click at [580, 466] on li "自購" at bounding box center [763, 462] width 493 height 27
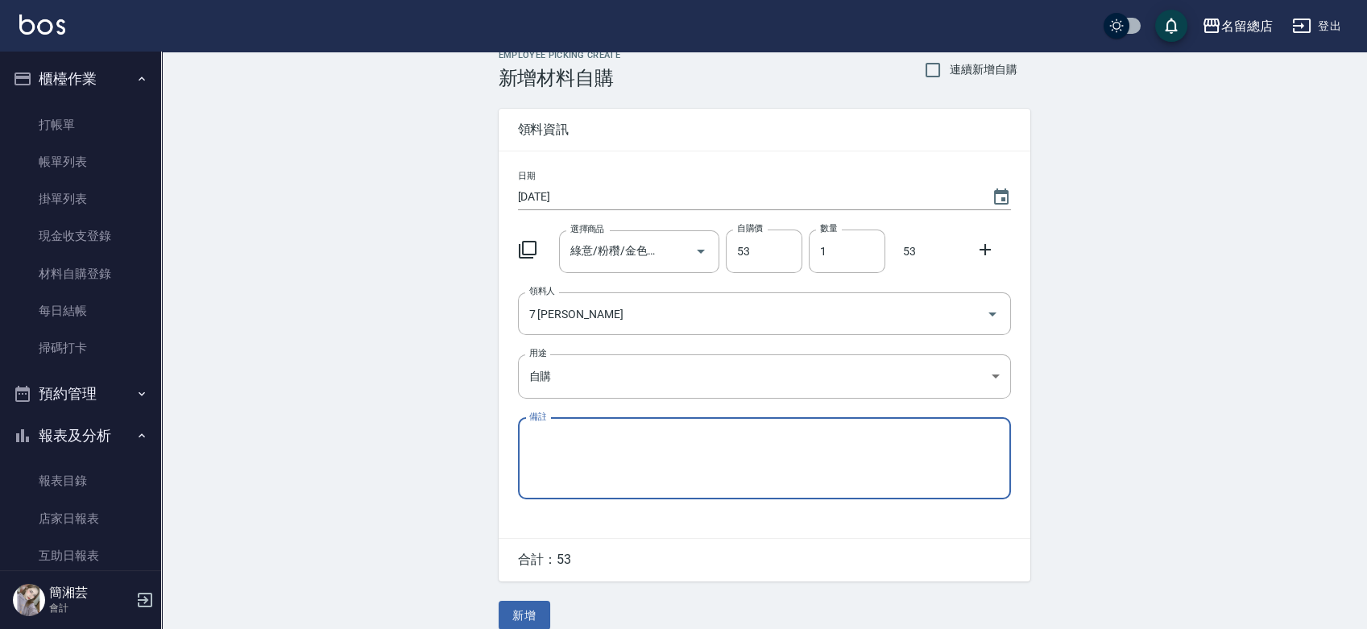
scroll to position [35, 0]
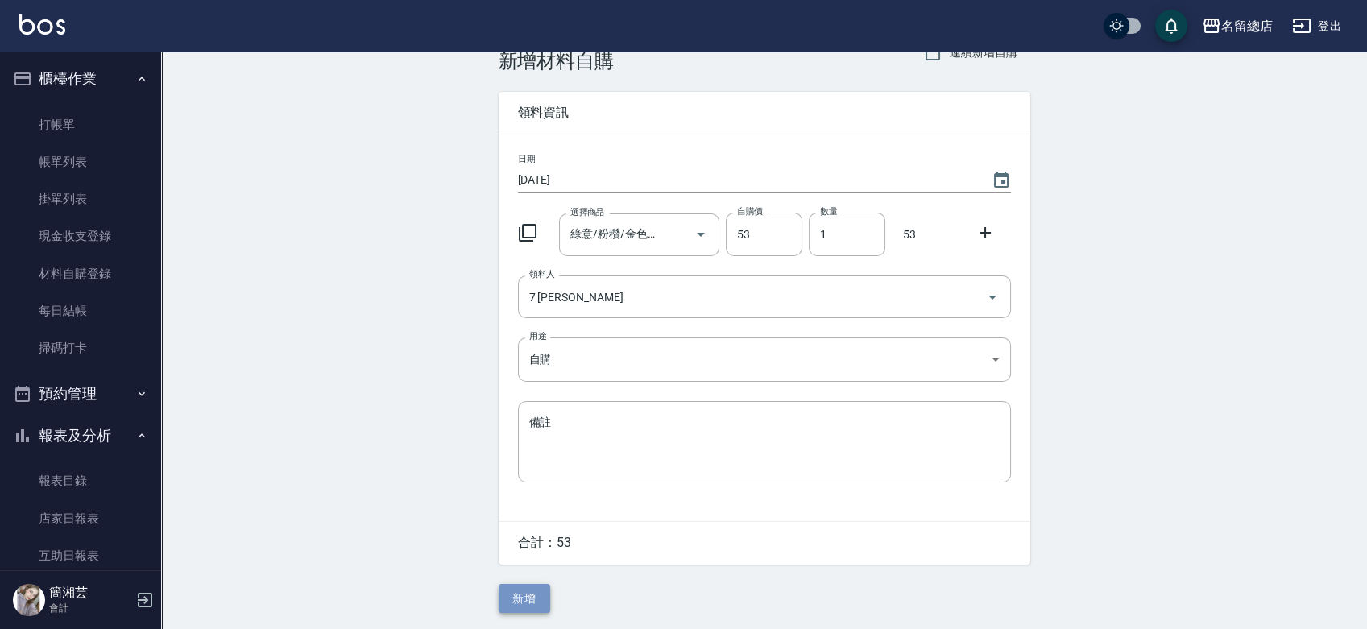
click at [539, 591] on button "新增" at bounding box center [525, 599] width 52 height 30
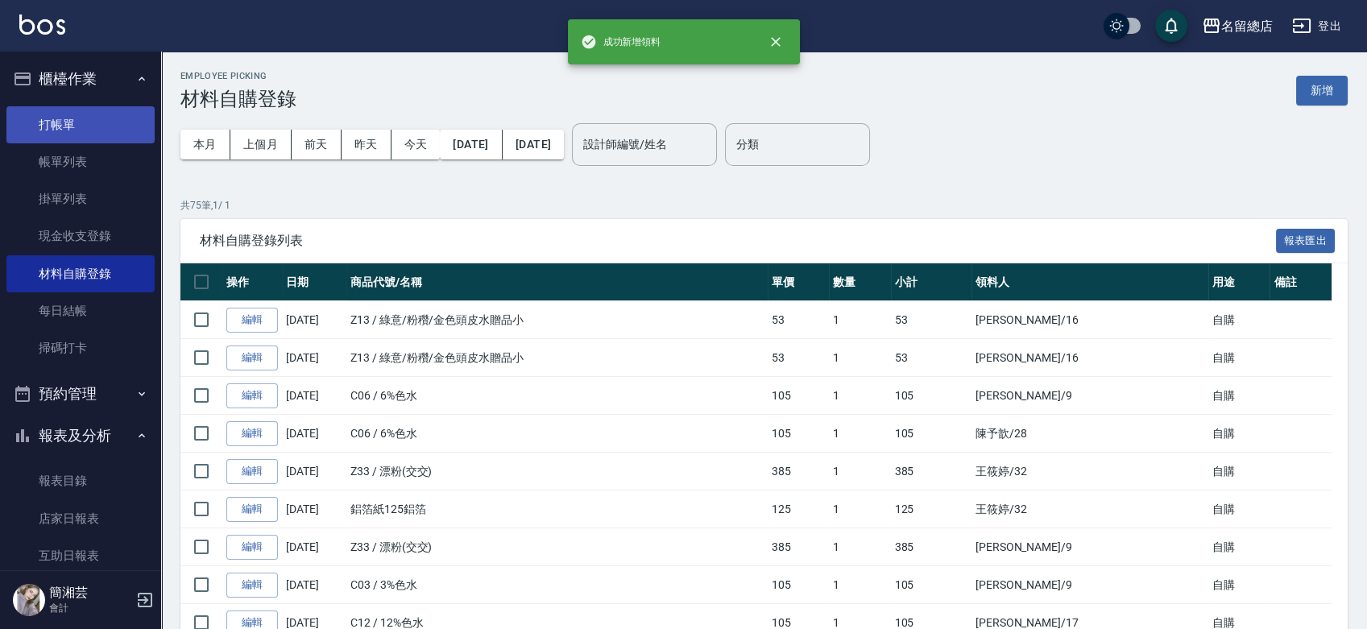
click at [98, 125] on link "打帳單" at bounding box center [80, 124] width 148 height 37
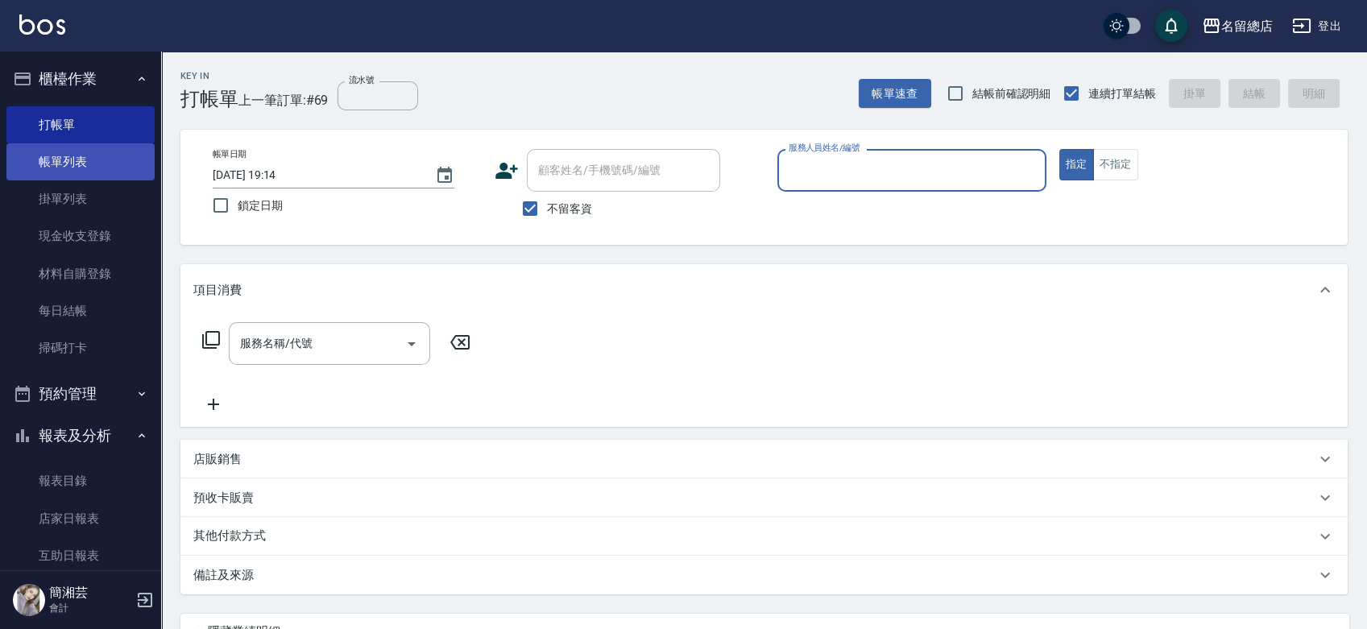
click at [88, 162] on link "帳單列表" at bounding box center [80, 161] width 148 height 37
click at [89, 162] on link "帳單列表" at bounding box center [80, 161] width 148 height 37
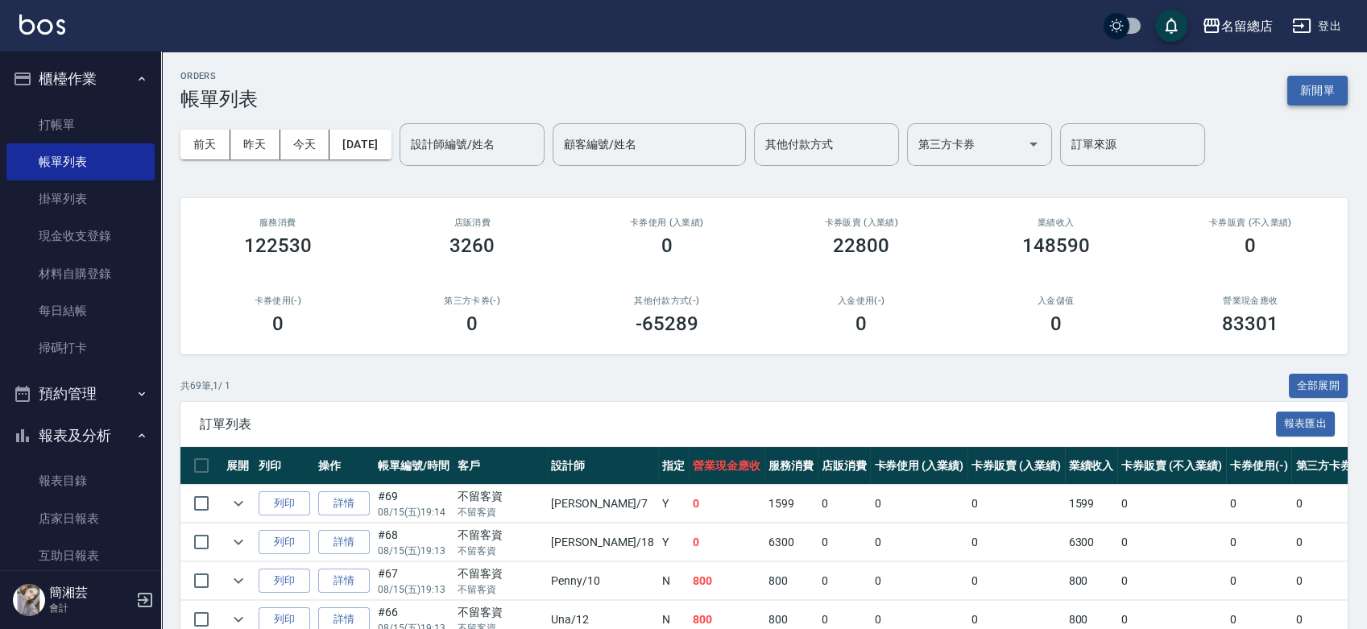
click at [1300, 88] on button "新開單" at bounding box center [1317, 91] width 60 height 30
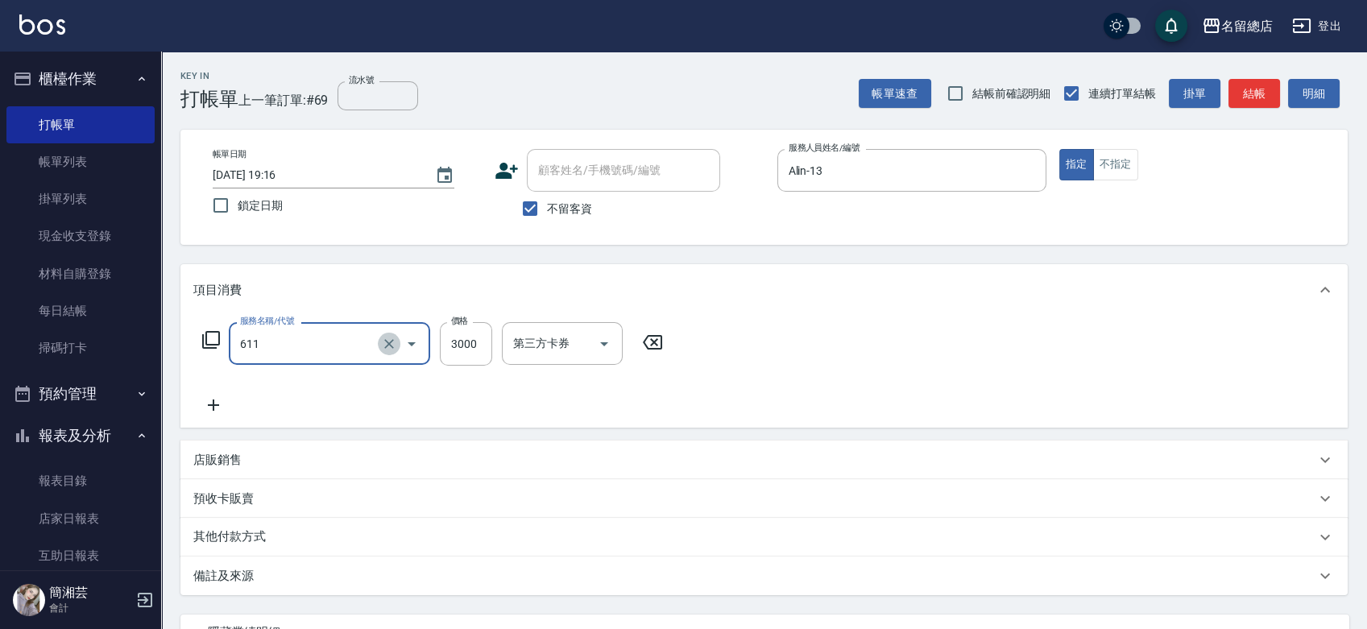
click at [395, 337] on icon "Clear" at bounding box center [389, 344] width 16 height 16
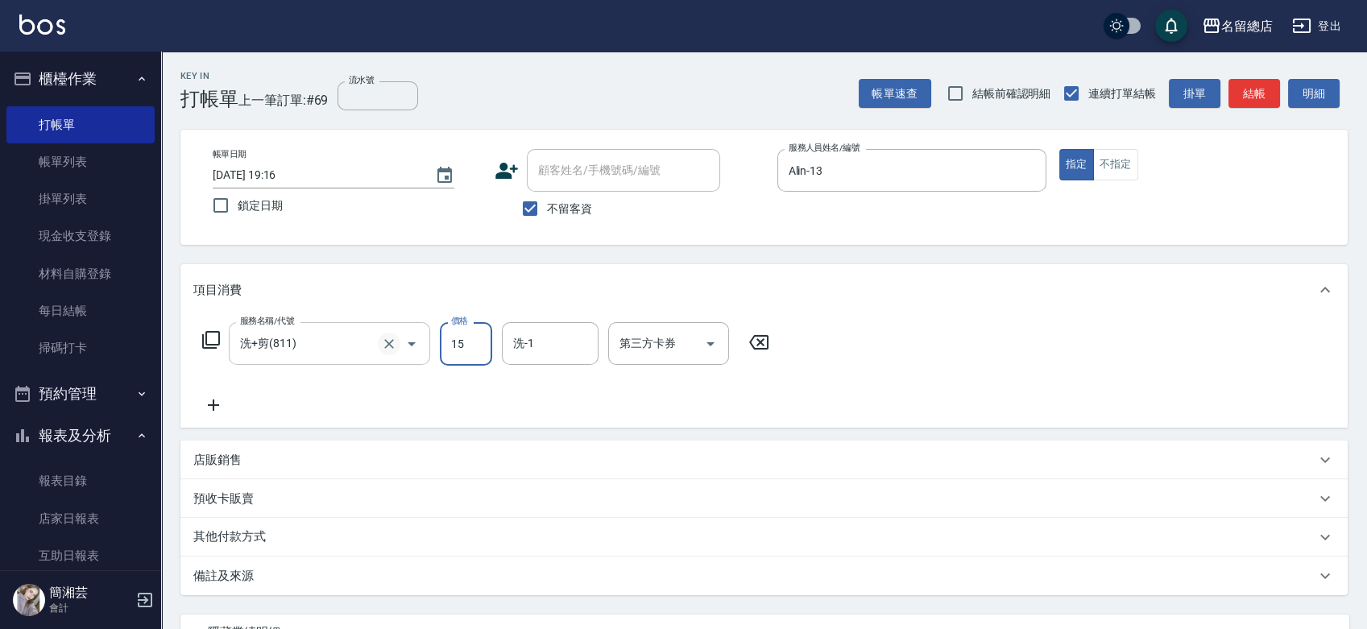
click at [393, 346] on icon "Clear" at bounding box center [389, 344] width 16 height 16
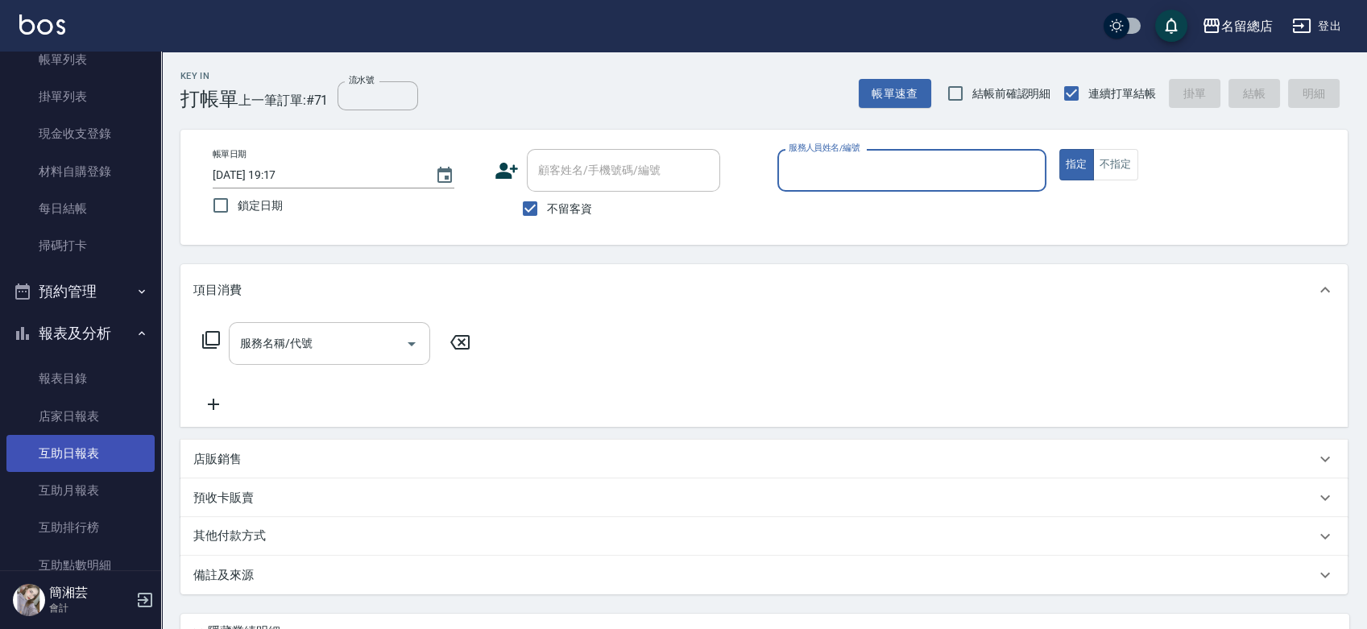
scroll to position [179, 0]
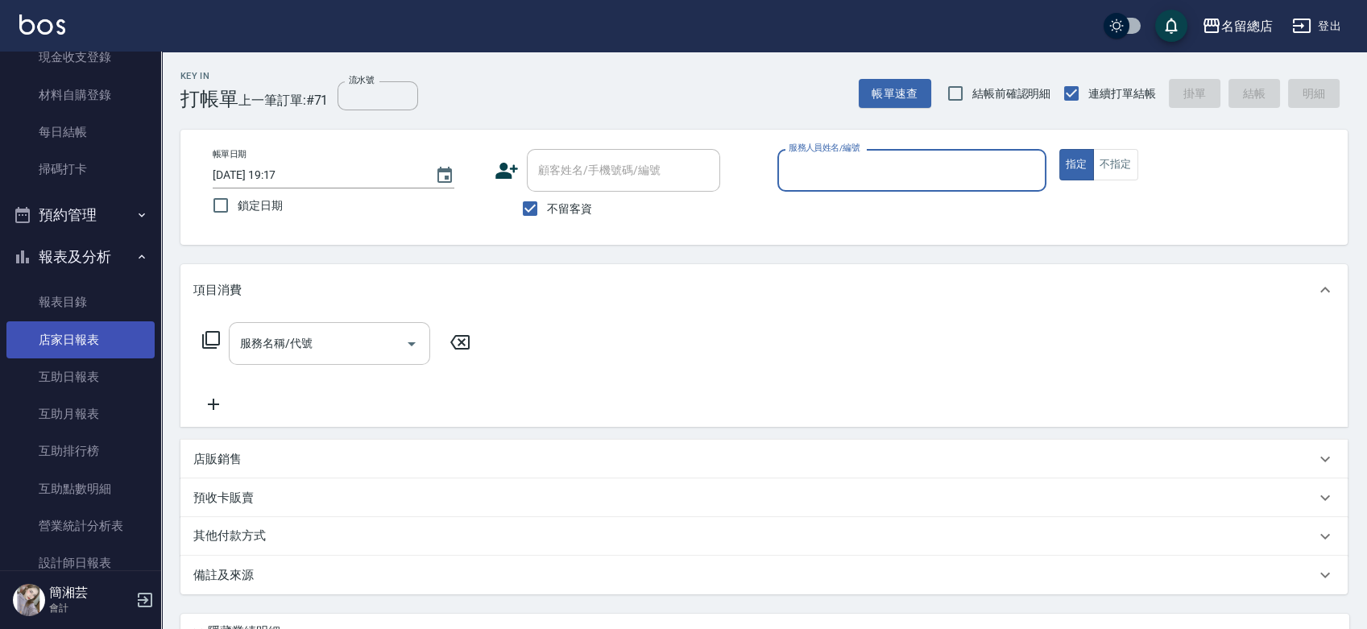
click at [85, 346] on link "店家日報表" at bounding box center [80, 339] width 148 height 37
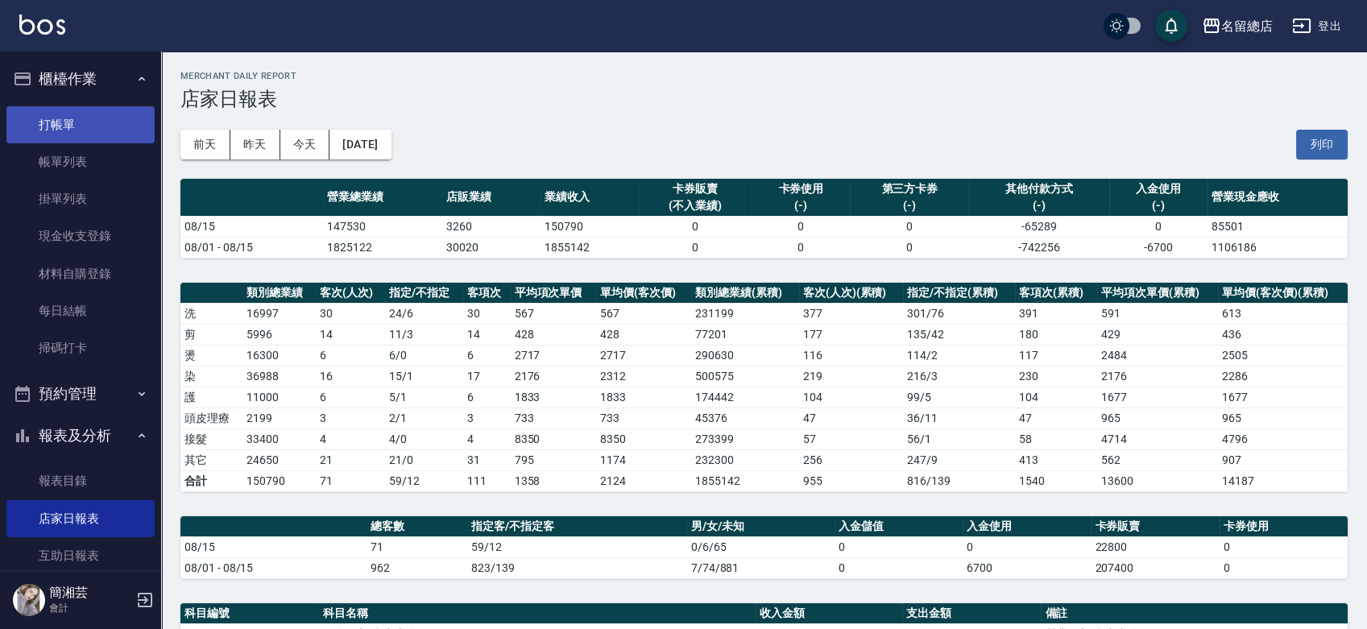
click at [89, 127] on link "打帳單" at bounding box center [80, 124] width 148 height 37
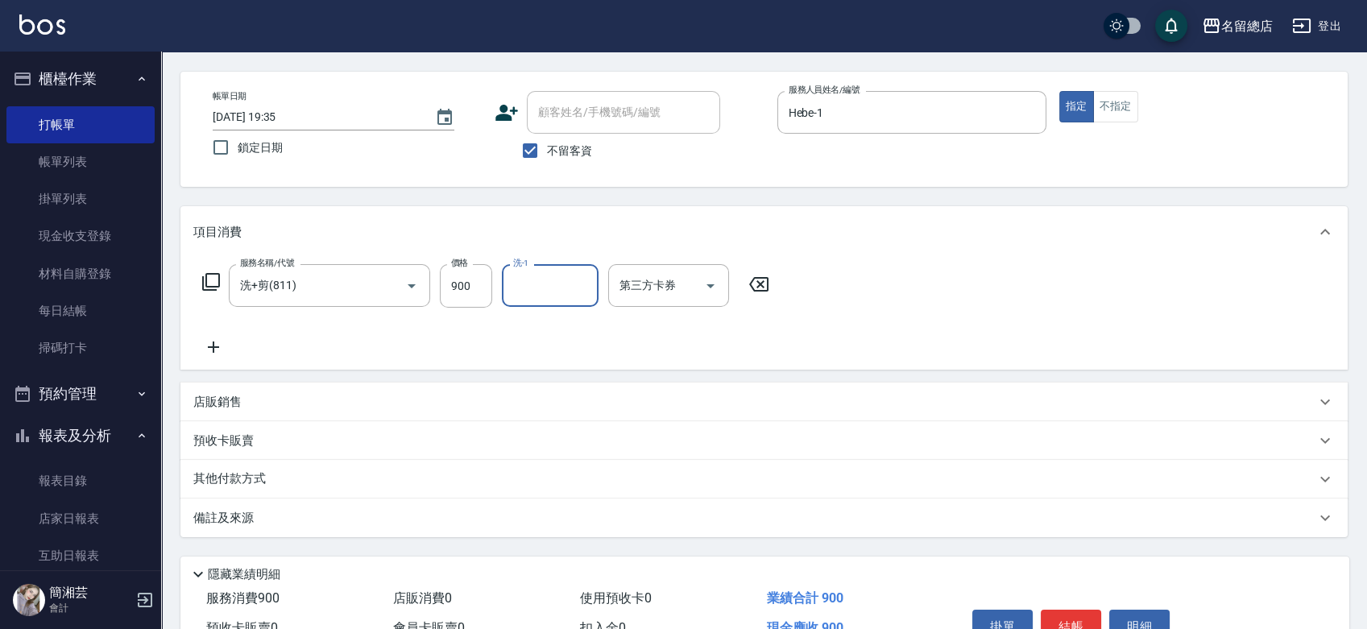
scroll to position [89, 0]
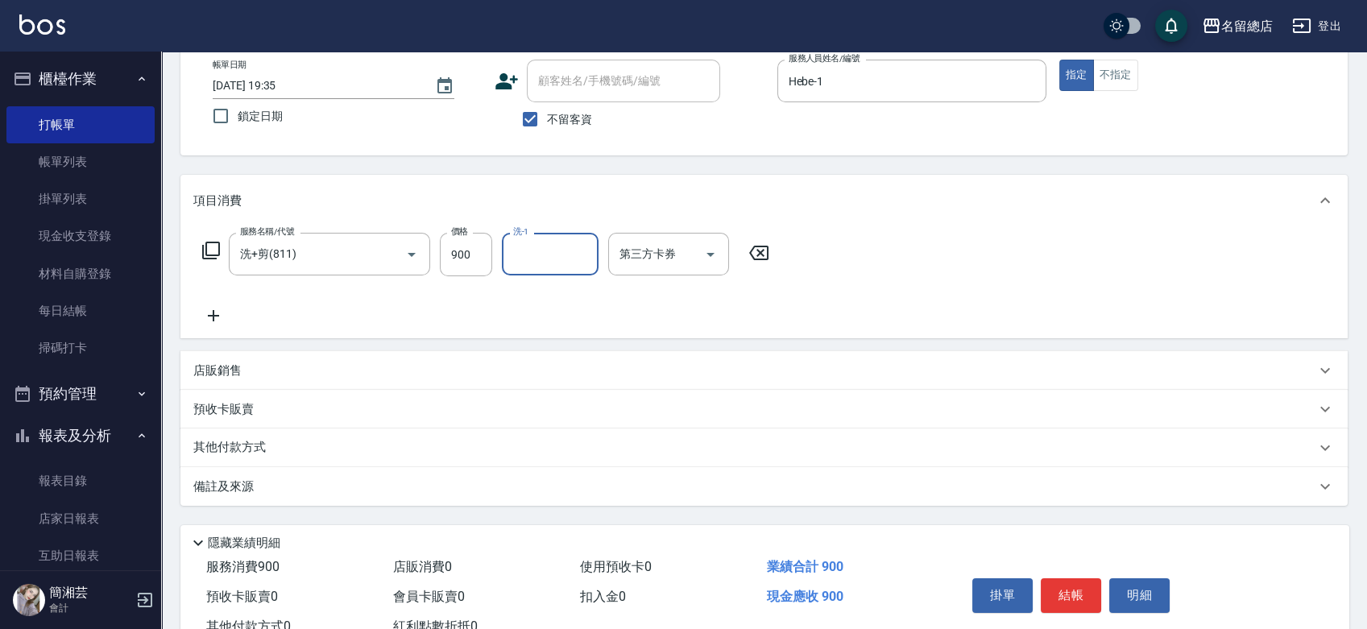
click at [251, 447] on p "其他付款方式" at bounding box center [233, 448] width 81 height 18
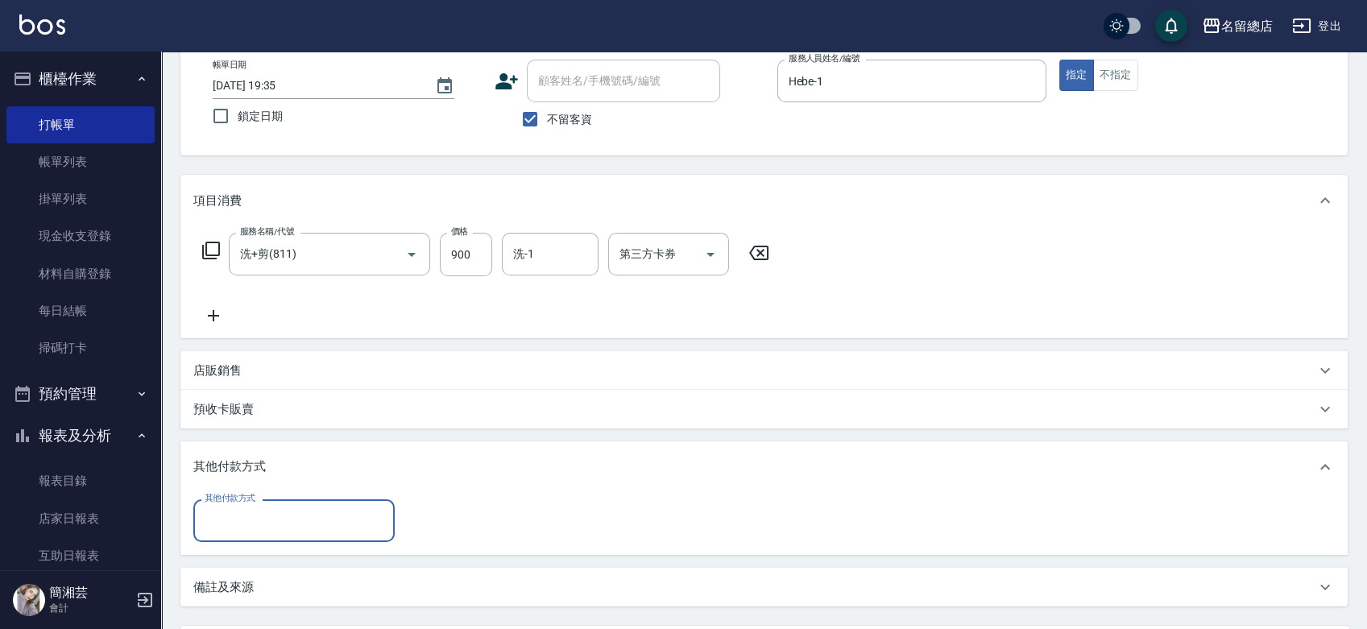
scroll to position [0, 0]
click at [260, 517] on input "其他付款方式" at bounding box center [294, 521] width 187 height 28
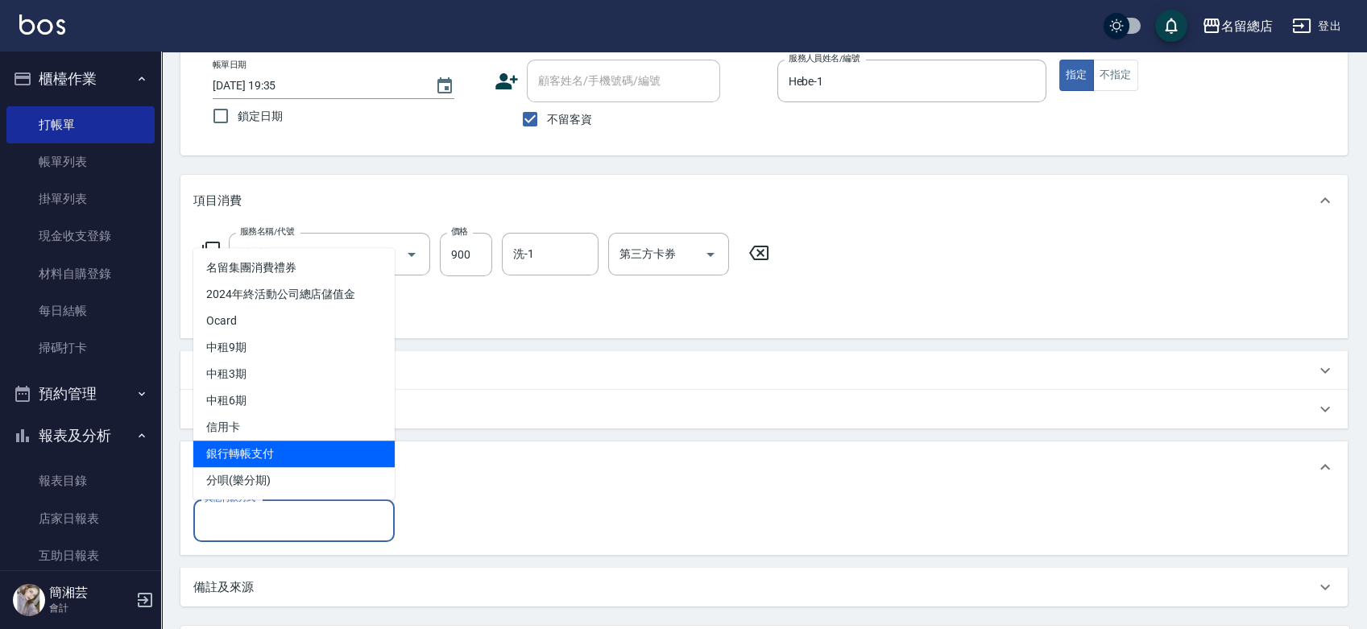
drag, startPoint x: 275, startPoint y: 456, endPoint x: 292, endPoint y: 461, distance: 17.6
click at [280, 458] on span "銀行轉帳支付" at bounding box center [293, 454] width 201 height 27
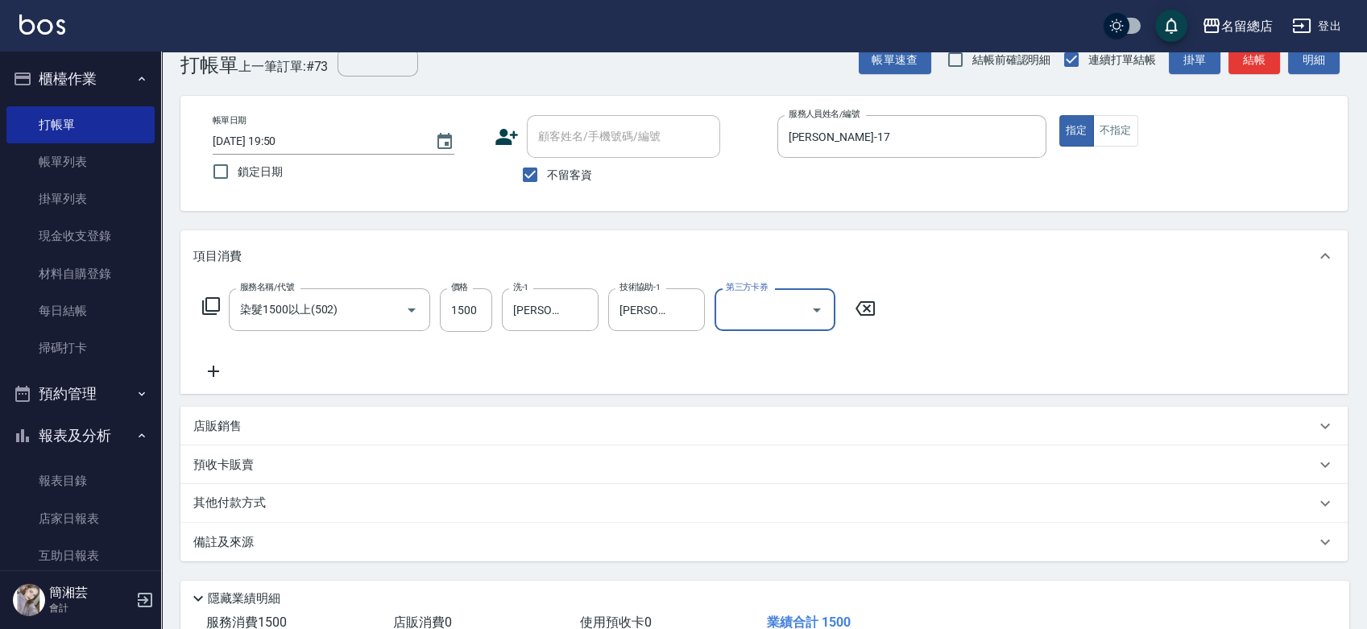
scroll to position [89, 0]
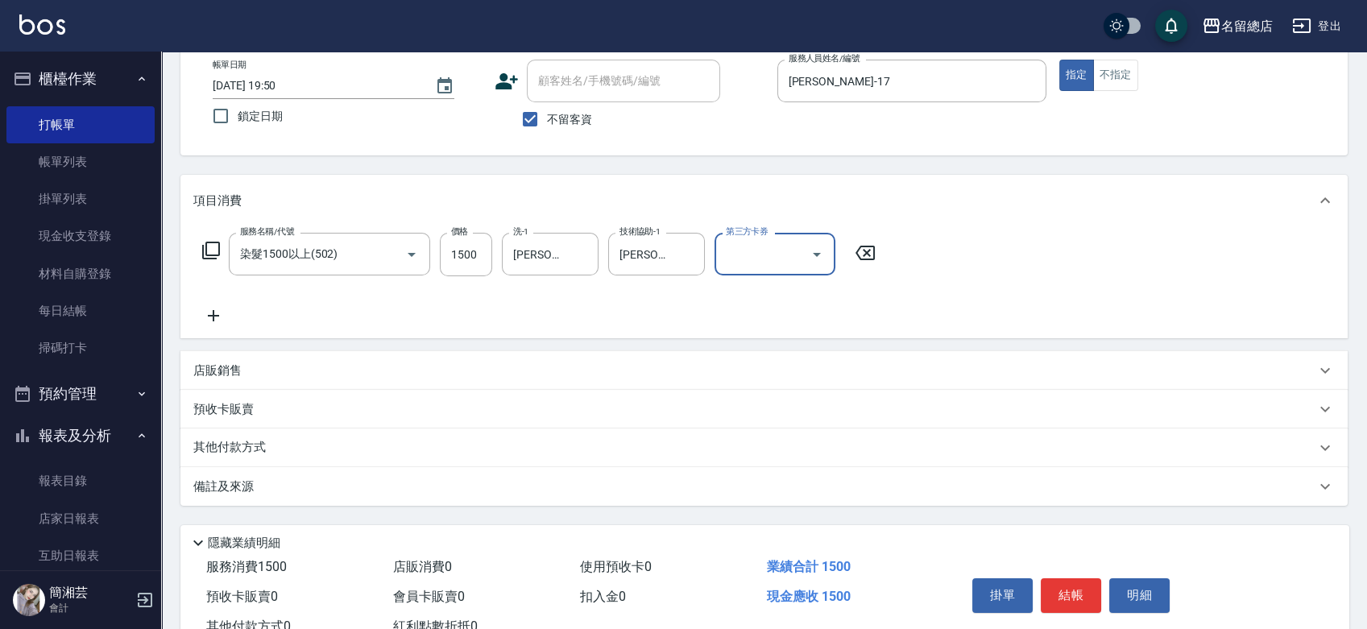
click at [232, 449] on p "其他付款方式" at bounding box center [233, 448] width 81 height 18
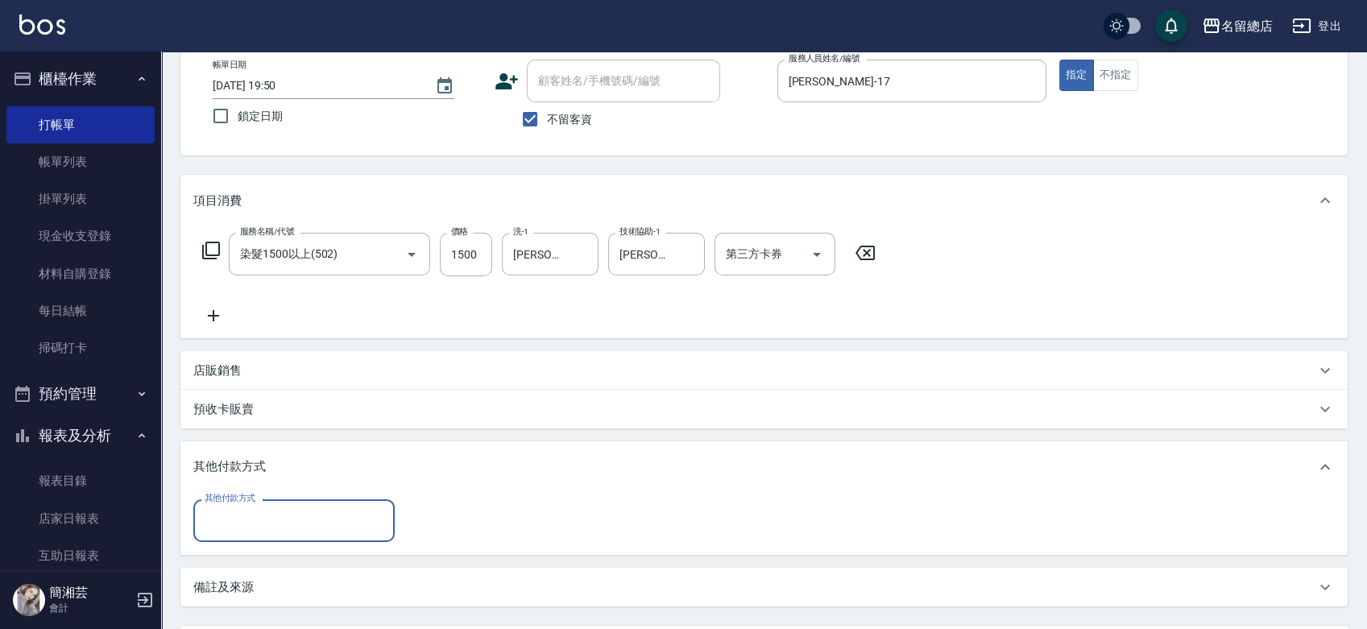
scroll to position [0, 0]
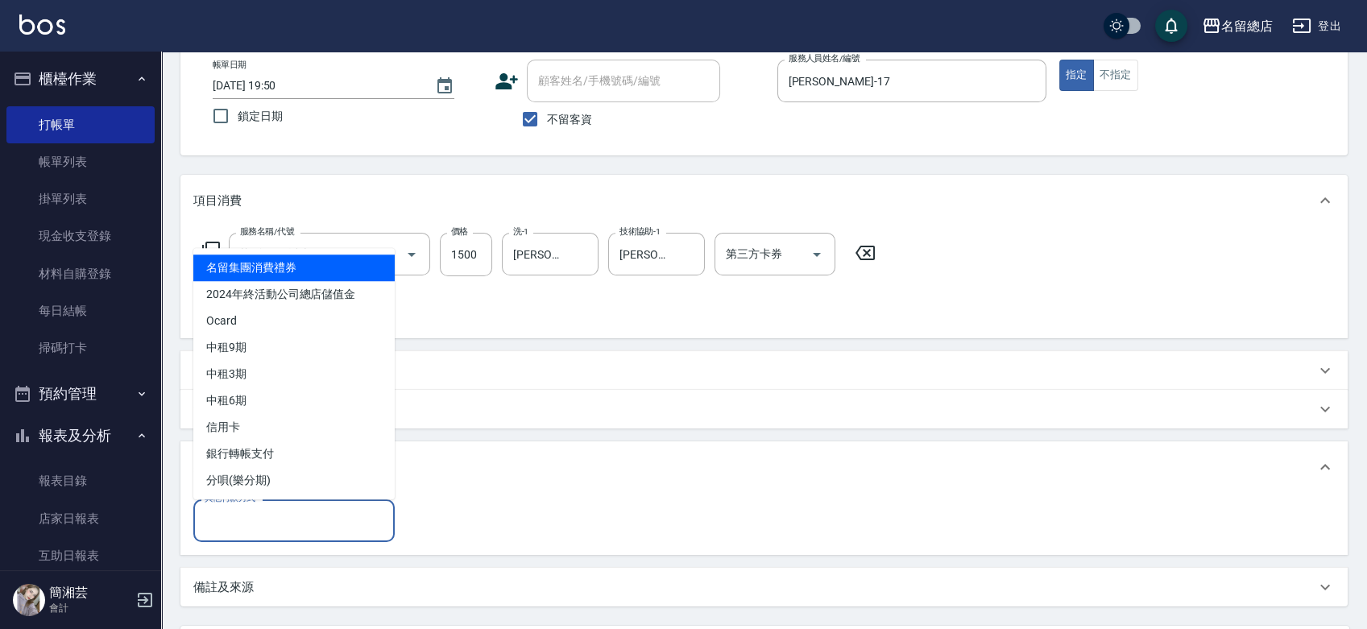
click at [222, 520] on input "其他付款方式" at bounding box center [294, 521] width 187 height 28
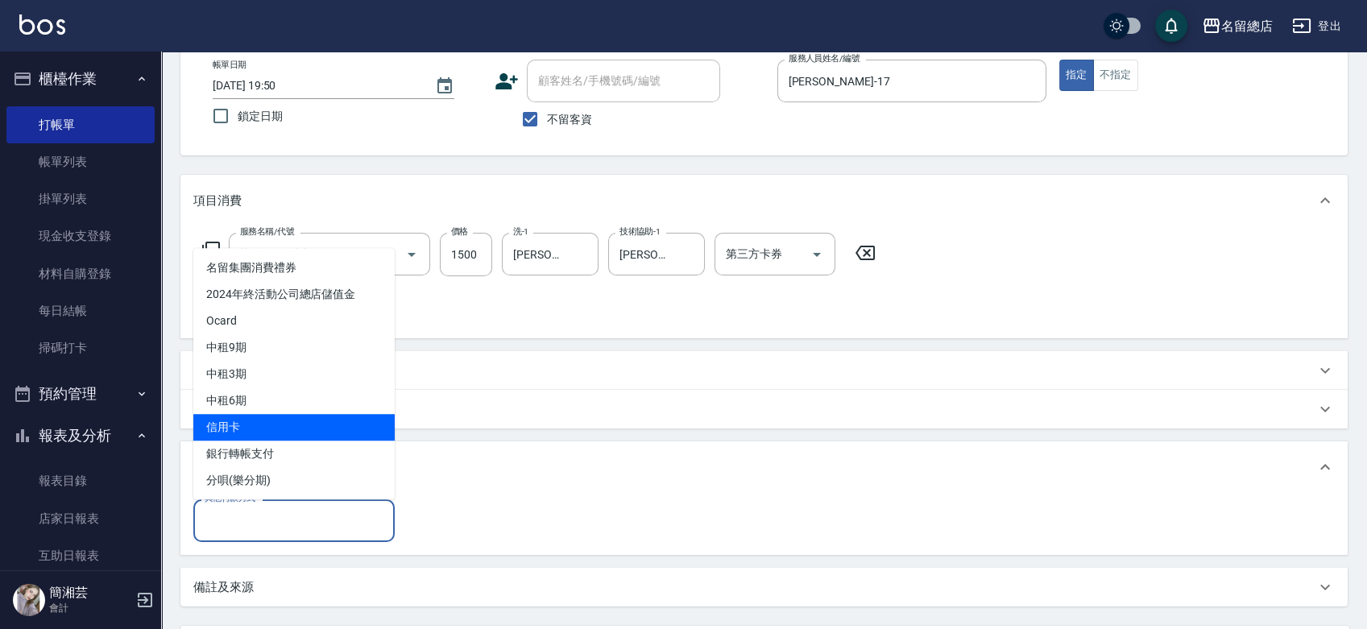
click at [249, 425] on span "信用卡" at bounding box center [293, 427] width 201 height 27
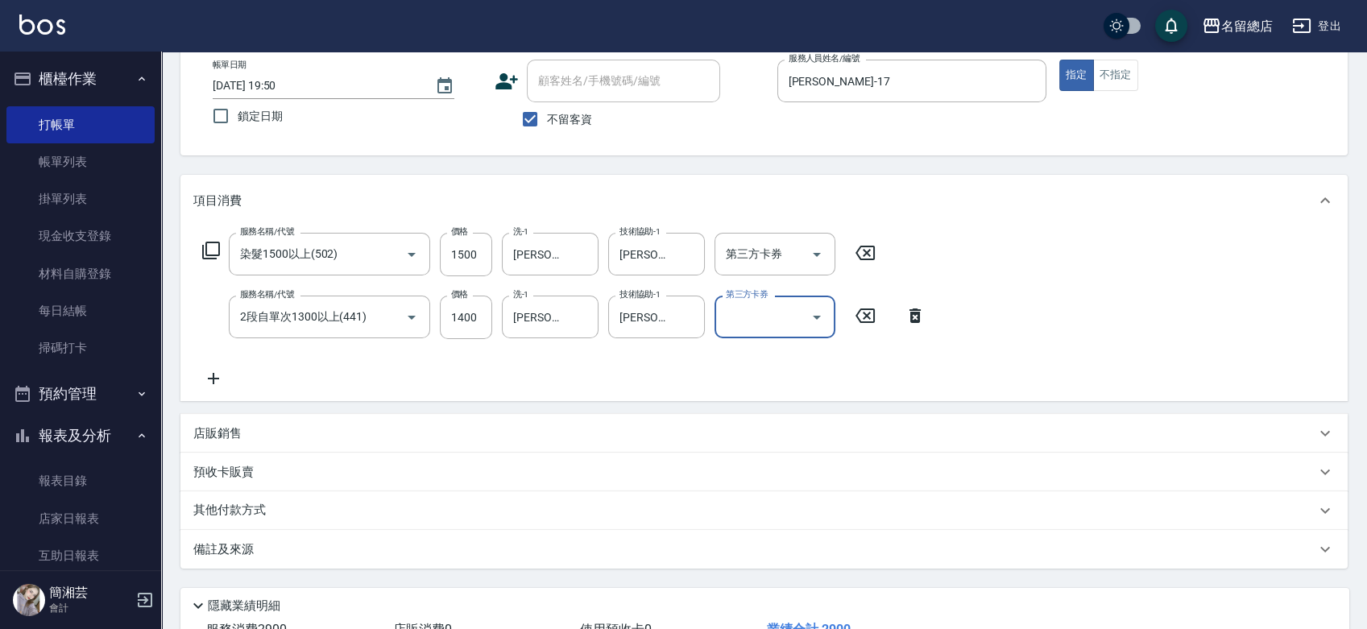
click at [284, 510] on div "其他付款方式" at bounding box center [754, 511] width 1122 height 18
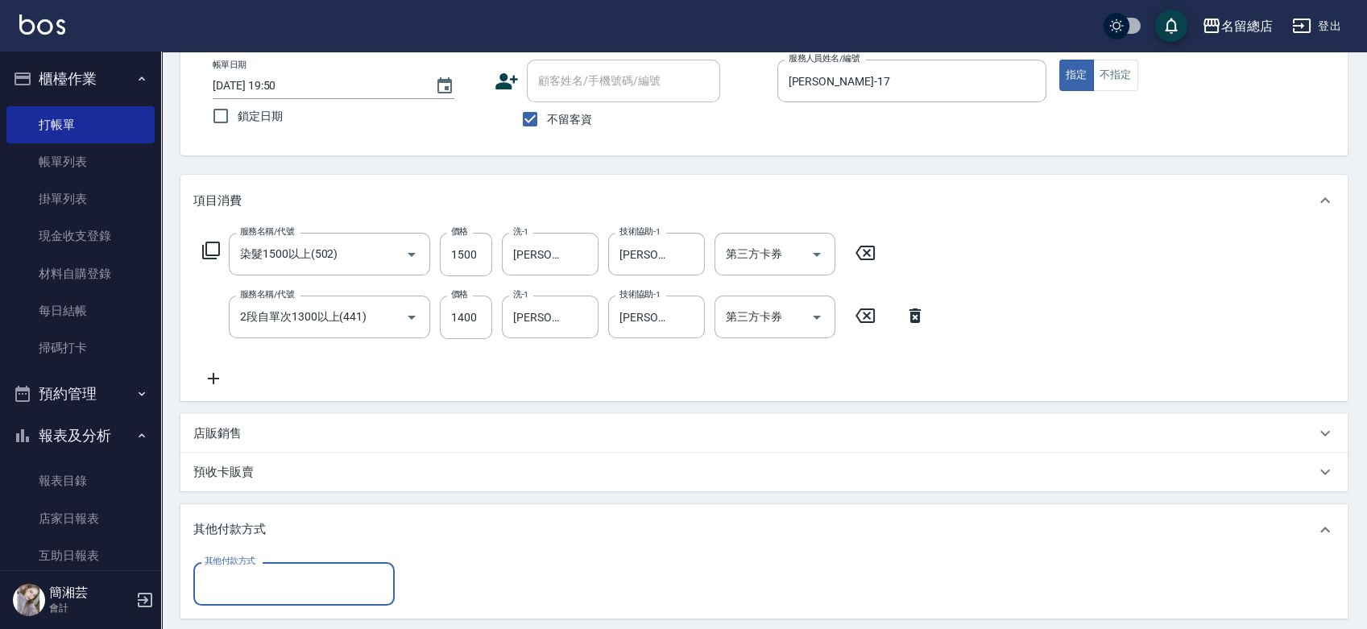
click at [271, 572] on div "其他付款方式" at bounding box center [293, 583] width 201 height 43
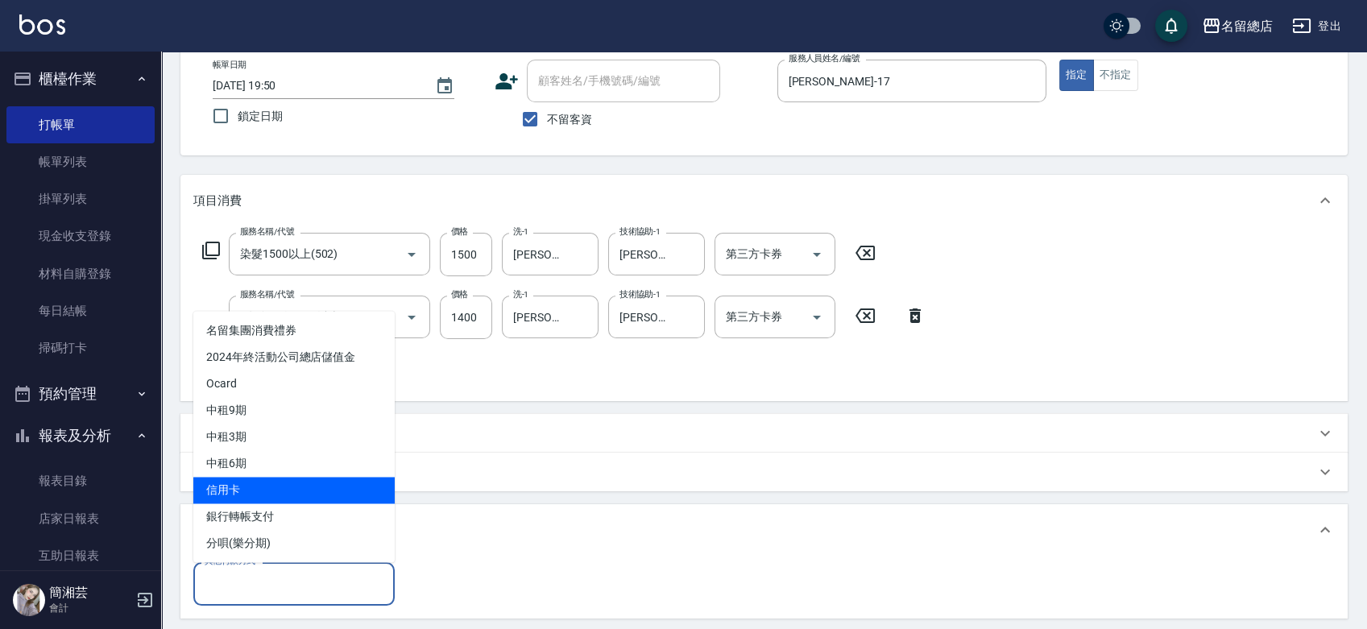
click at [247, 498] on span "信用卡" at bounding box center [293, 490] width 201 height 27
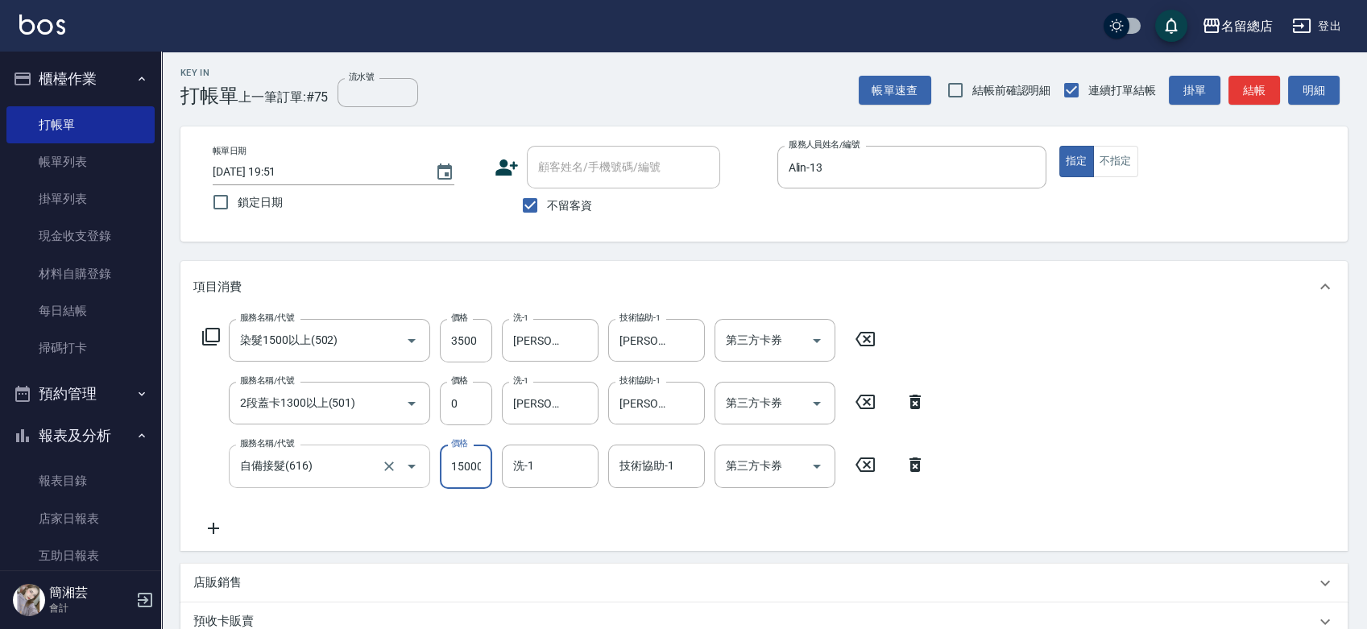
drag, startPoint x: 482, startPoint y: 466, endPoint x: 421, endPoint y: 463, distance: 61.3
click at [421, 463] on div "服務名稱/代號 自備接髮(616) 服務名稱/代號 價格 15000 價格 洗-1 洗-1 技術協助-1 技術協助-1 第三方卡券 第三方卡券" at bounding box center [564, 467] width 742 height 44
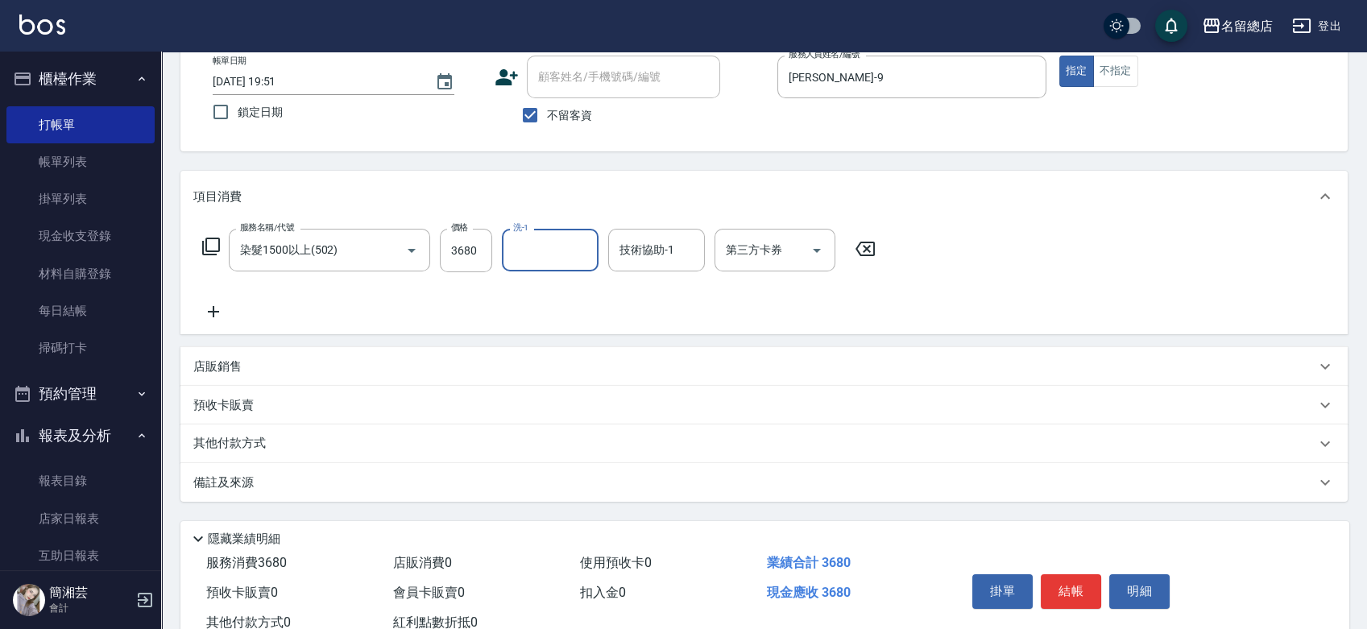
scroll to position [146, 0]
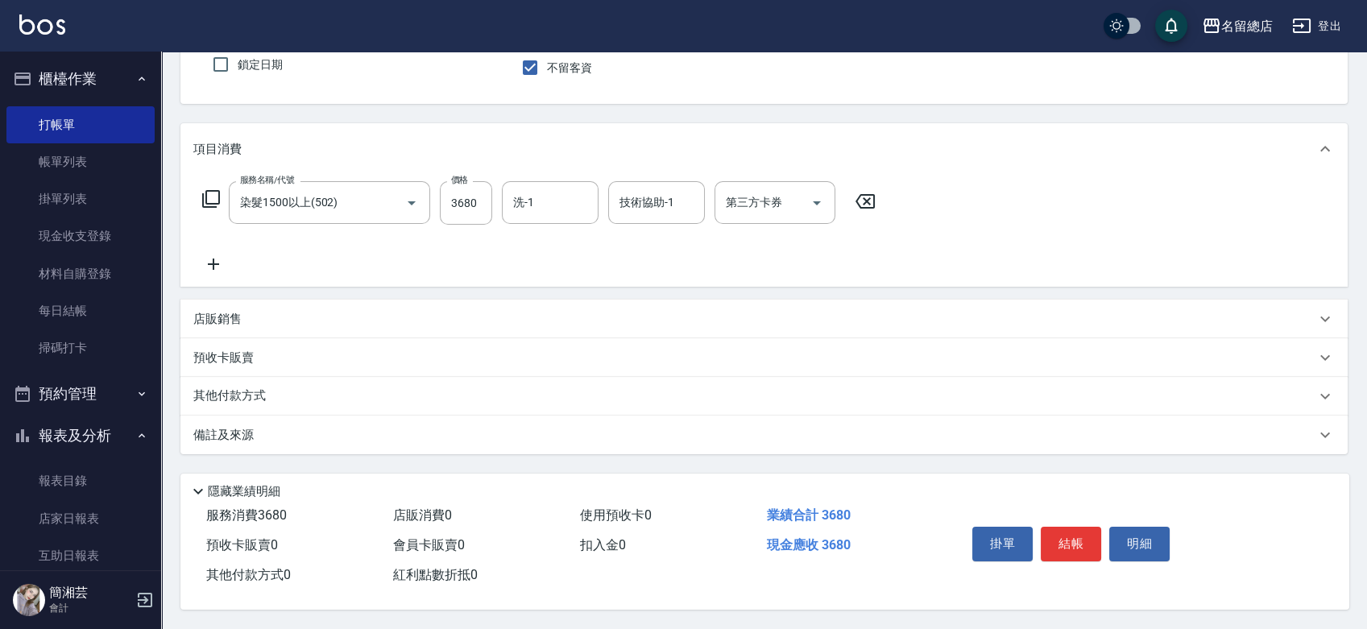
click at [270, 395] on p "其他付款方式" at bounding box center [233, 397] width 81 height 18
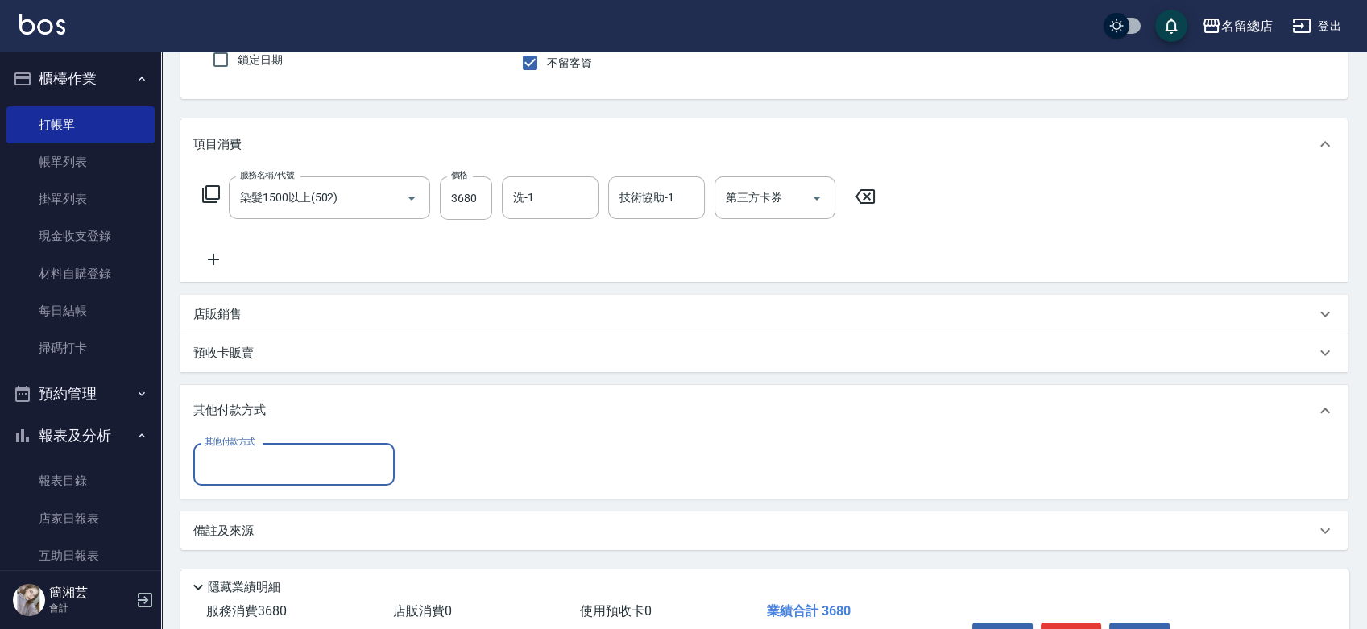
scroll to position [0, 0]
click at [276, 471] on input "其他付款方式" at bounding box center [294, 464] width 187 height 28
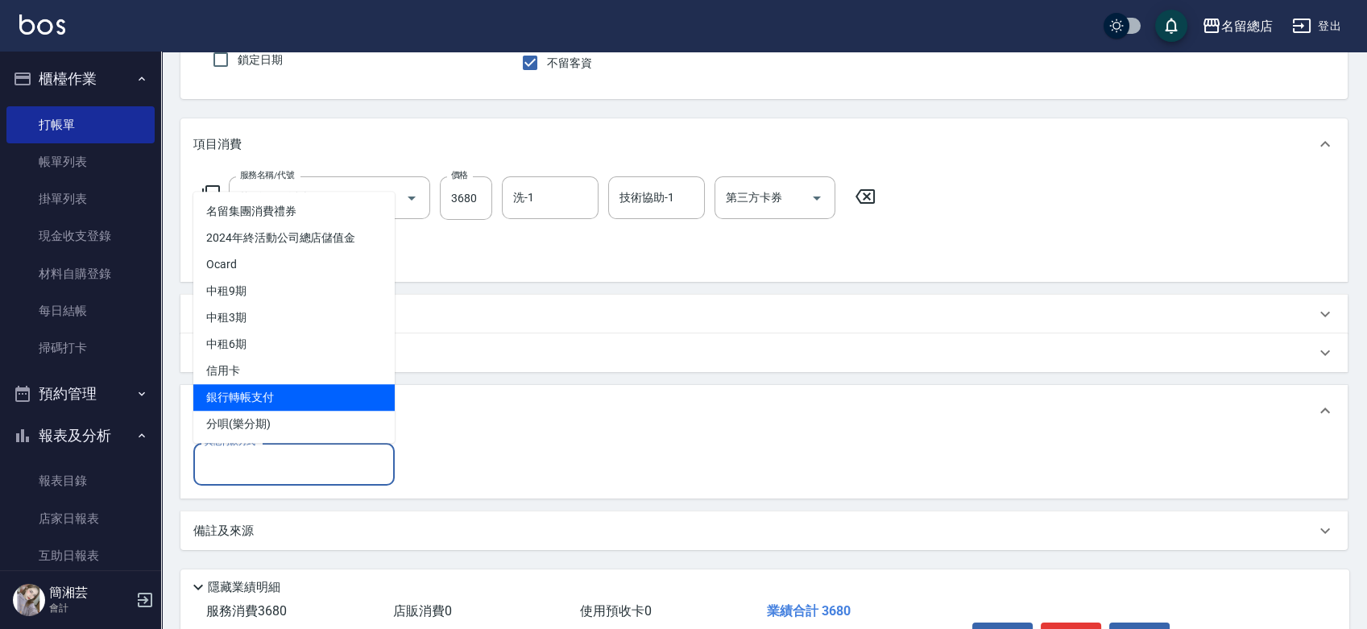
click at [275, 394] on span "銀行轉帳支付" at bounding box center [293, 397] width 201 height 27
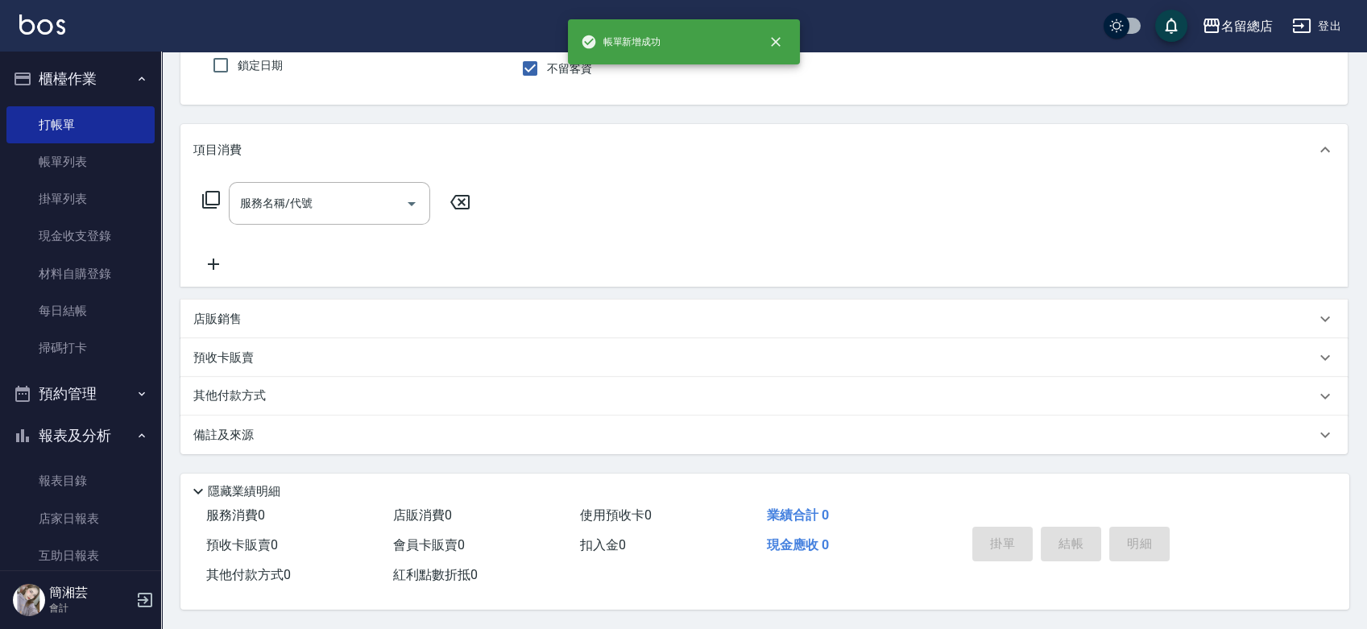
scroll to position [145, 0]
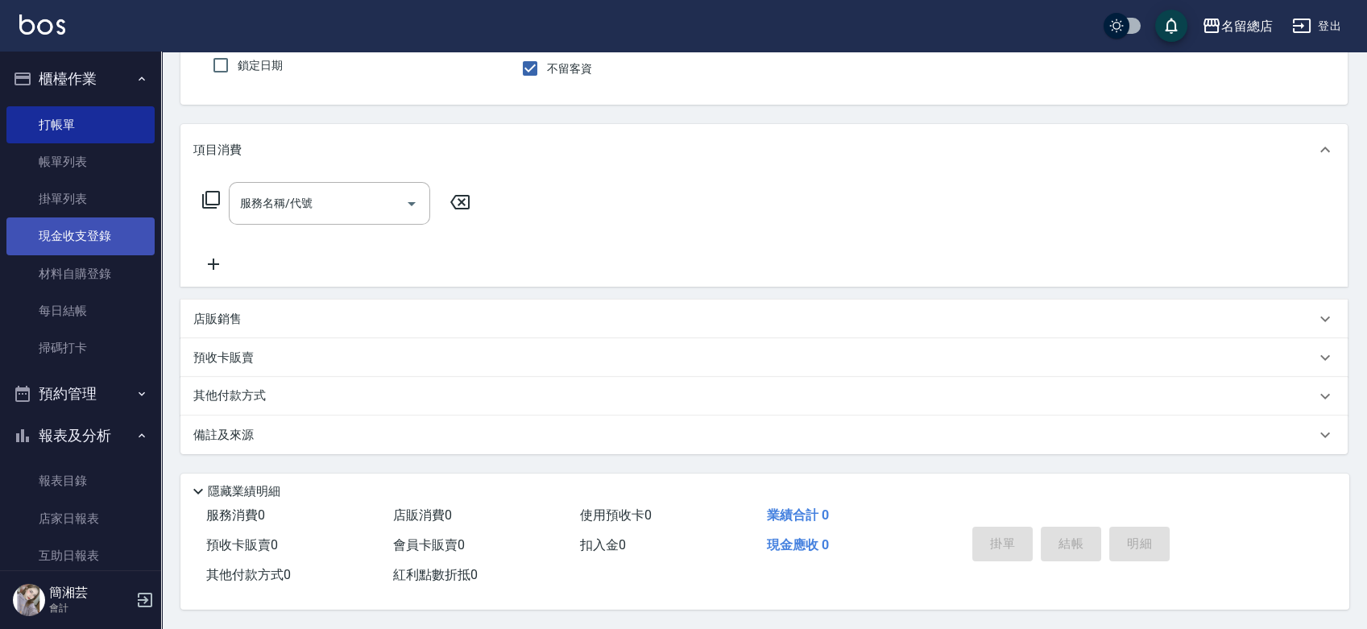
click at [101, 234] on link "現金收支登錄" at bounding box center [80, 236] width 148 height 37
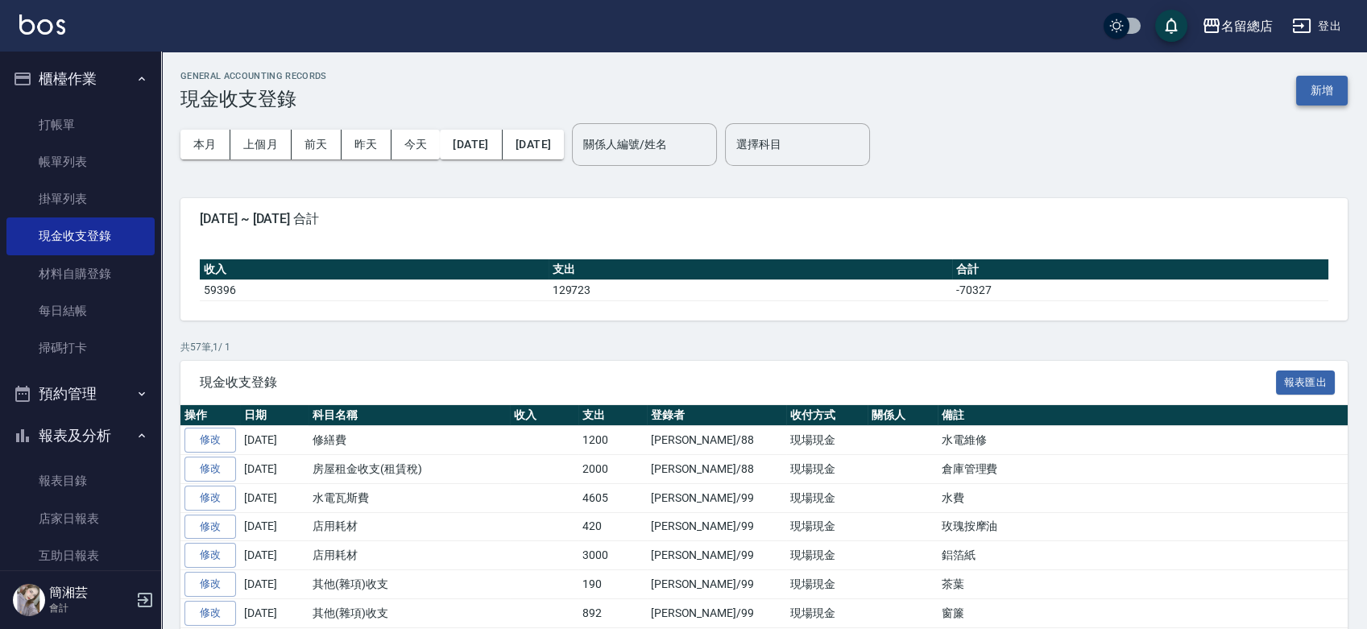
click at [1322, 93] on button "新增" at bounding box center [1322, 91] width 52 height 30
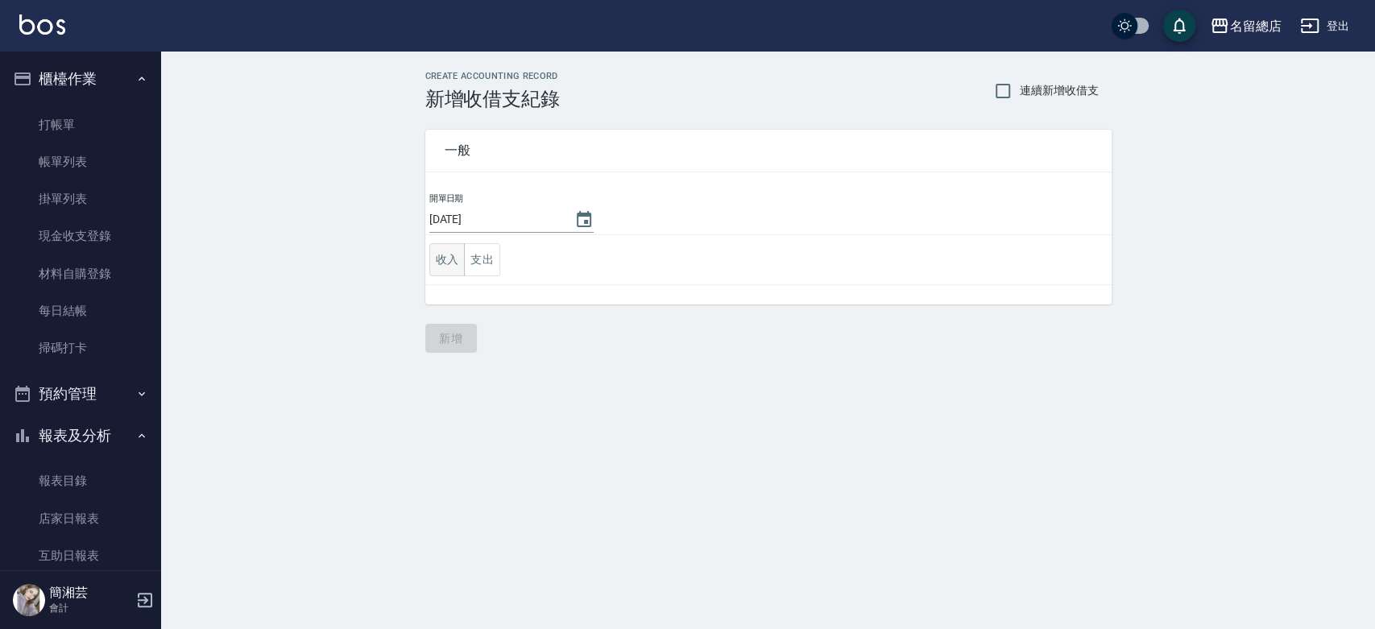
click at [445, 263] on button "收入" at bounding box center [447, 259] width 36 height 33
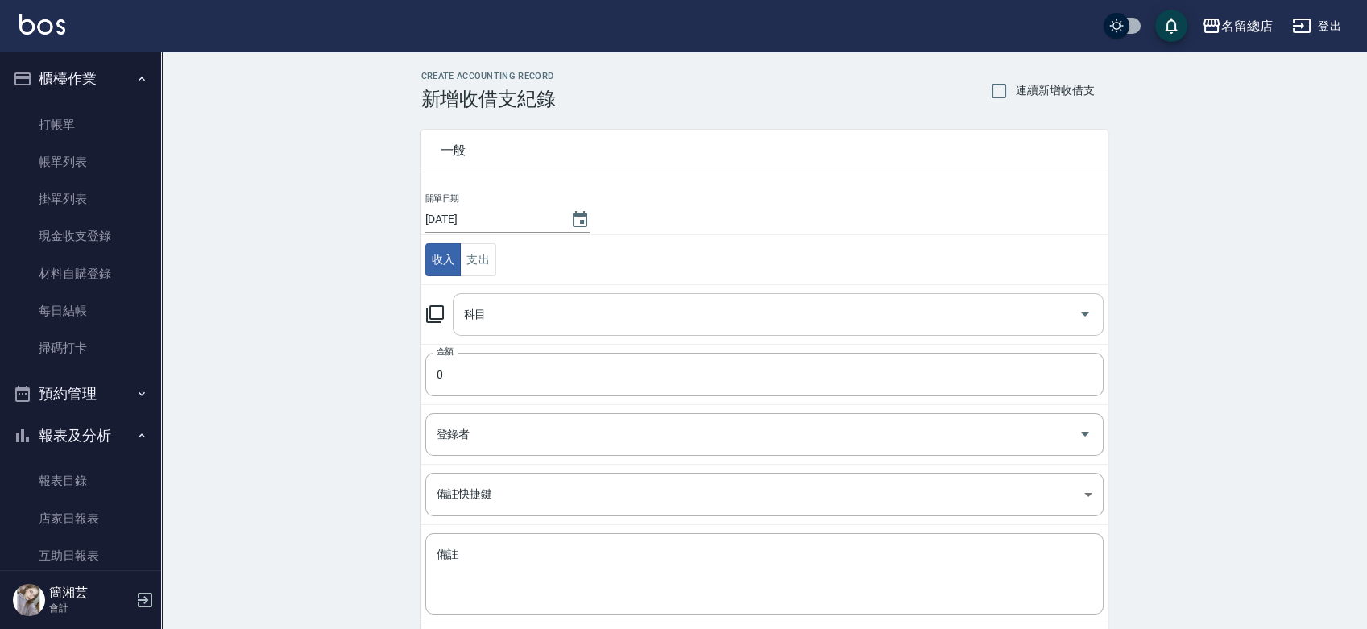
click at [552, 315] on input "科目" at bounding box center [766, 315] width 612 height 28
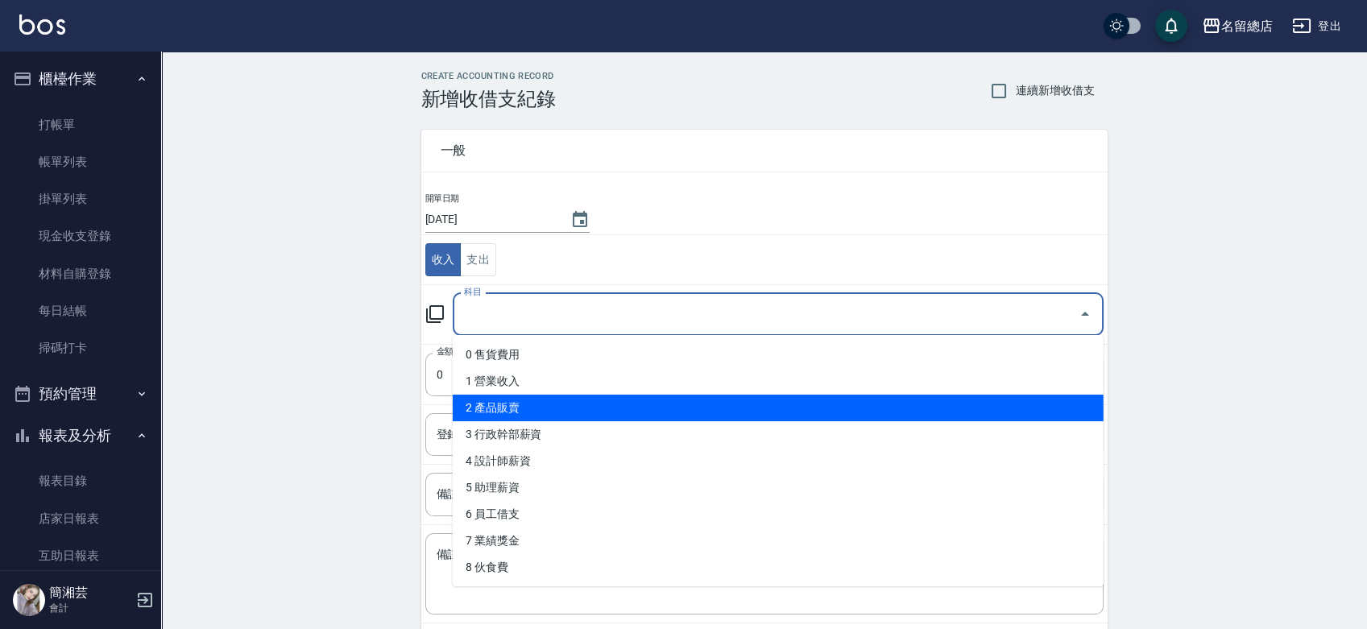
click at [534, 399] on li "2 產品販賣" at bounding box center [778, 408] width 651 height 27
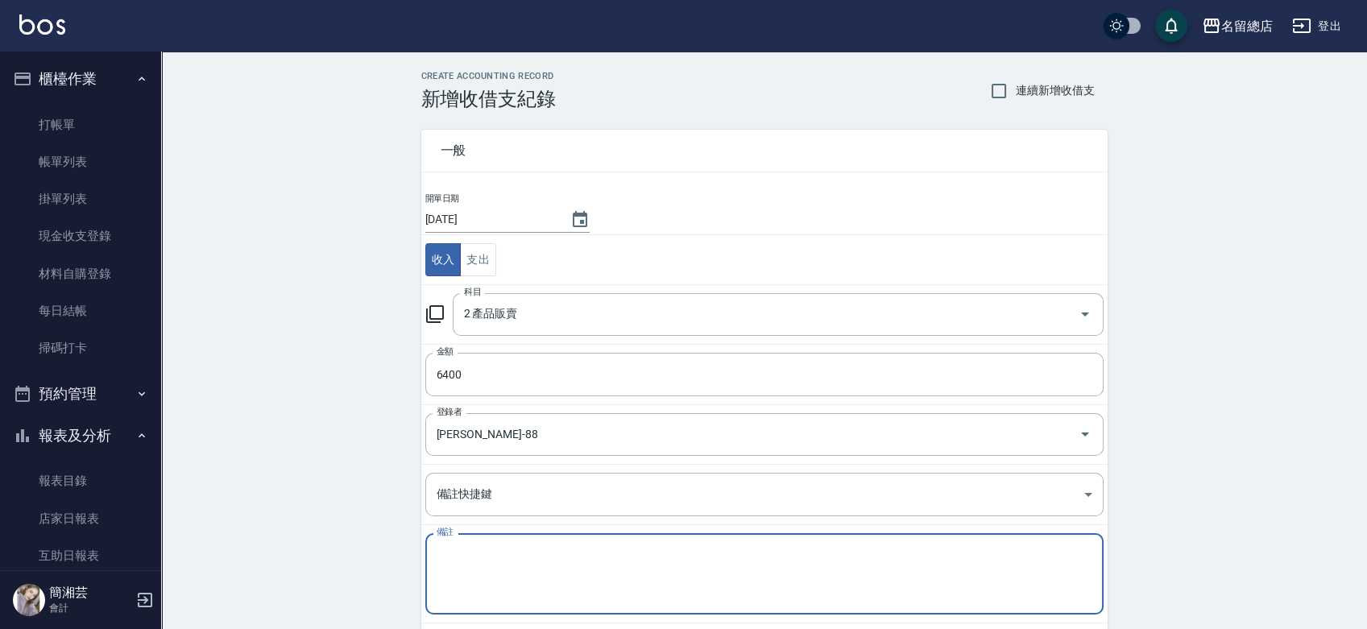
click at [558, 564] on textarea "備註" at bounding box center [765, 574] width 656 height 55
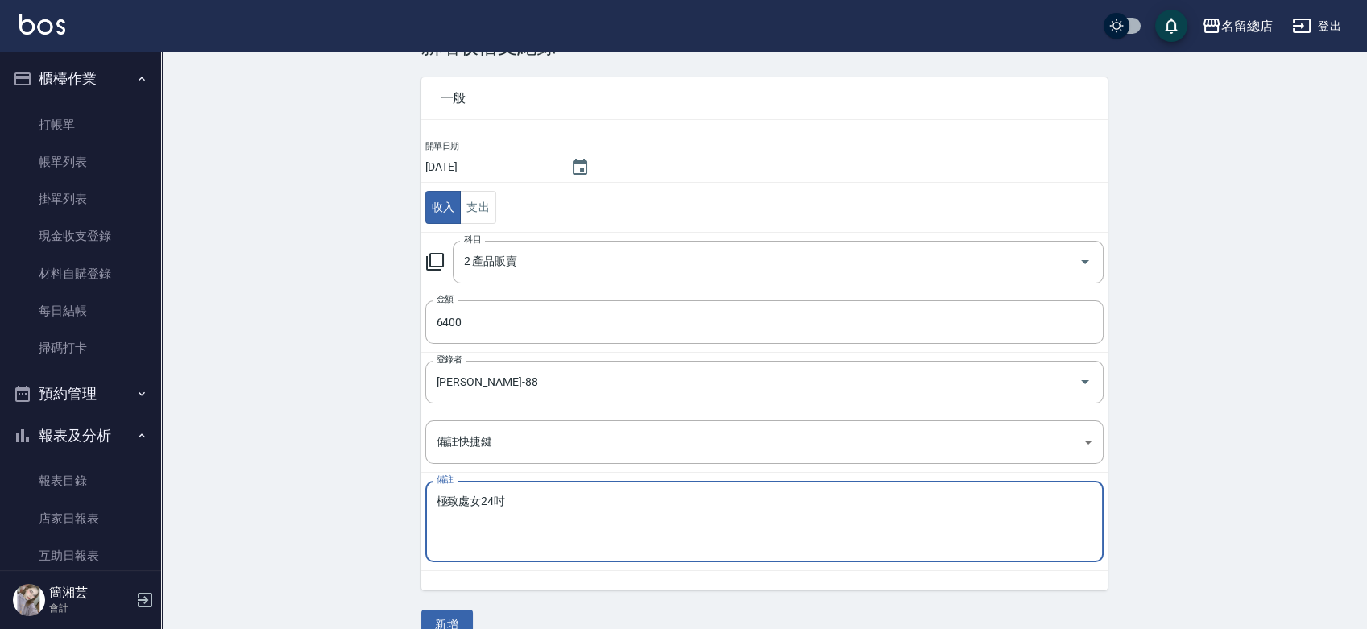
scroll to position [81, 0]
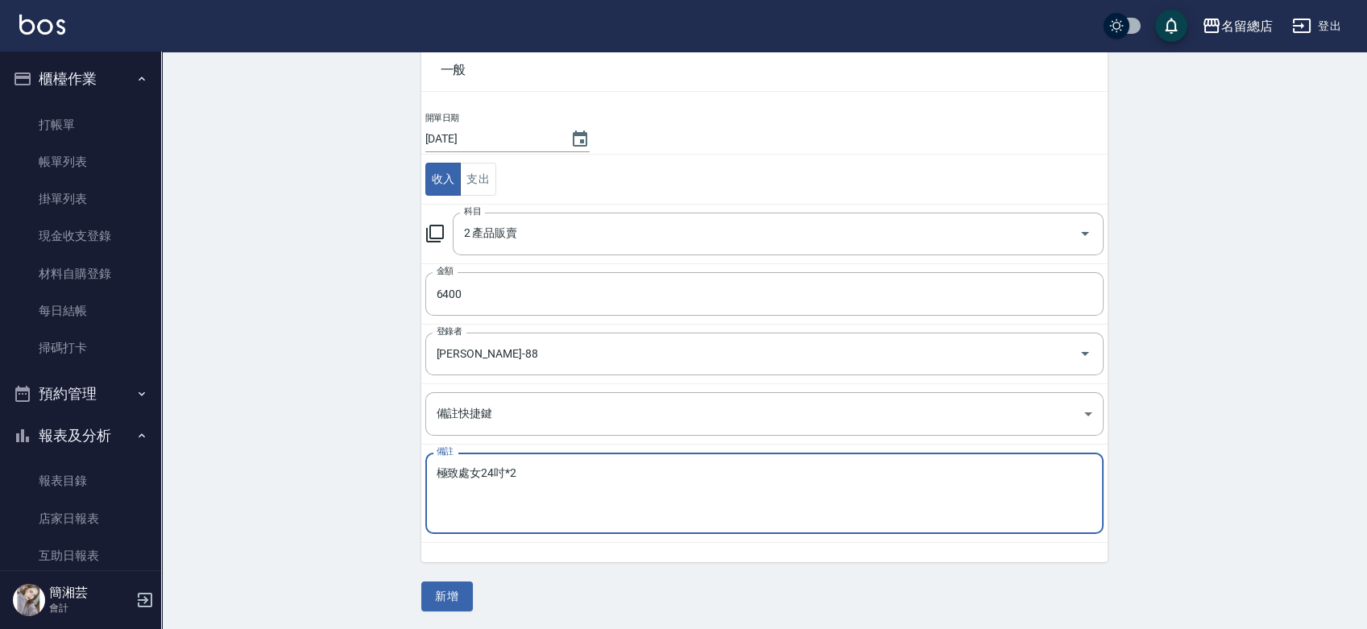
click at [462, 585] on button "新增" at bounding box center [447, 597] width 52 height 30
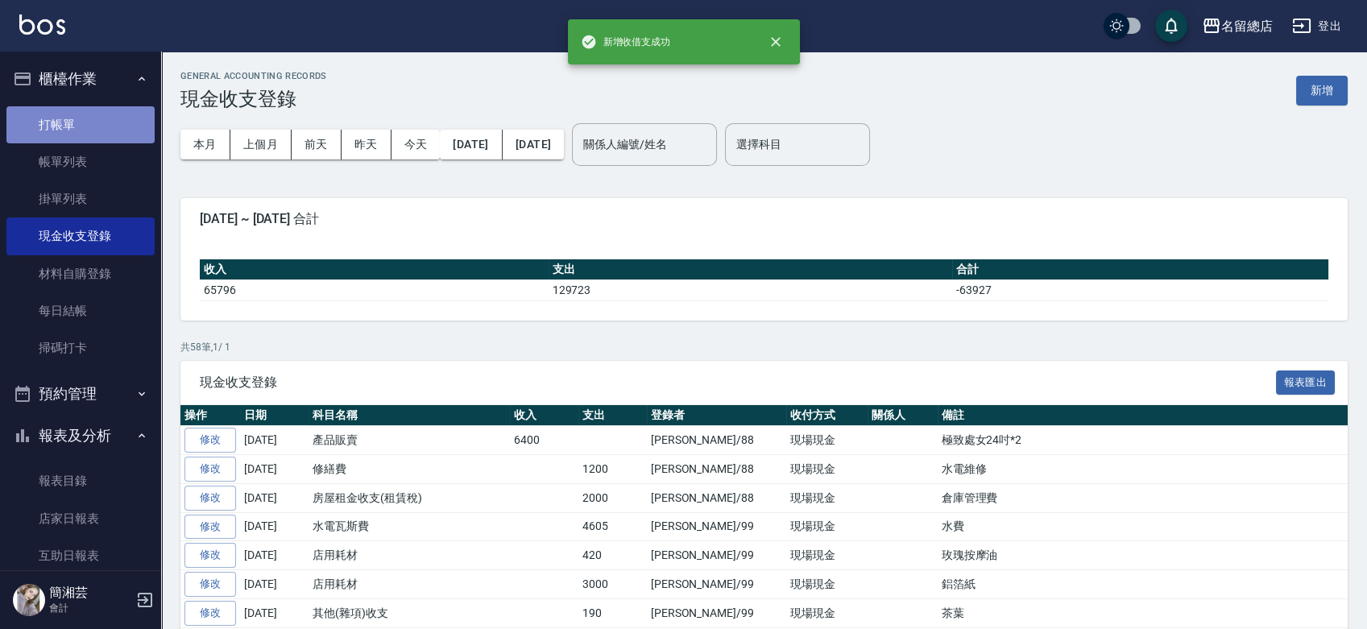
click at [101, 127] on link "打帳單" at bounding box center [80, 124] width 148 height 37
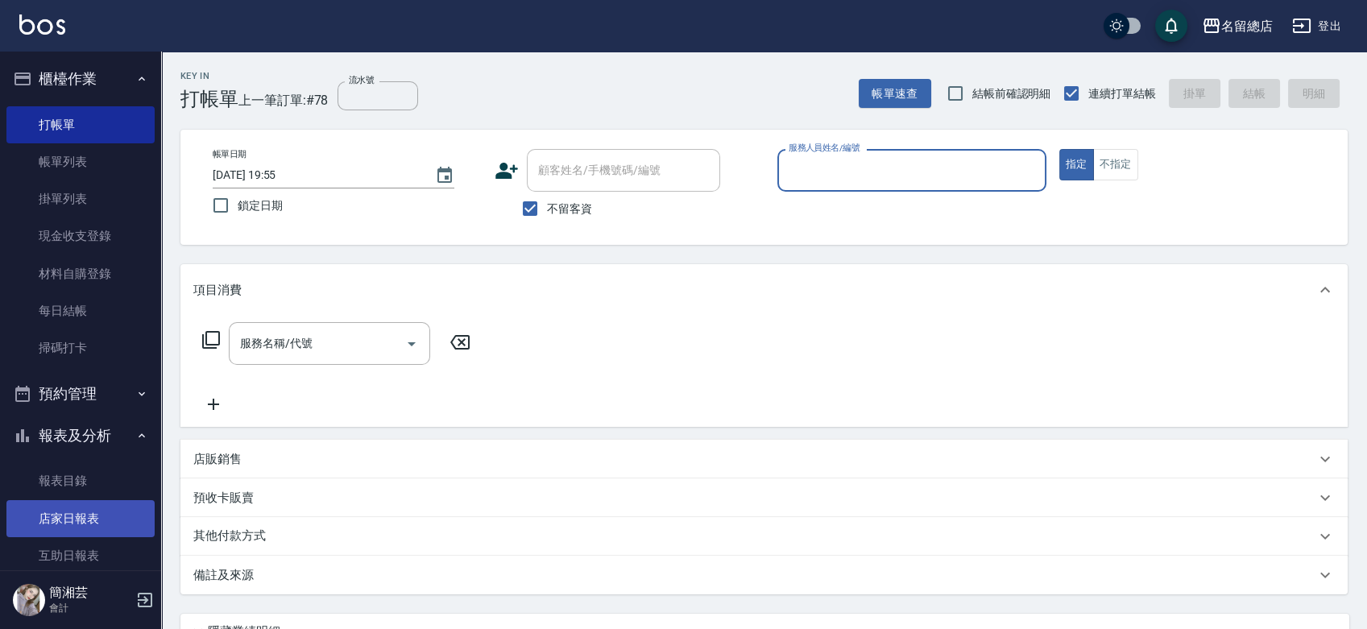
click at [95, 514] on link "店家日報表" at bounding box center [80, 518] width 148 height 37
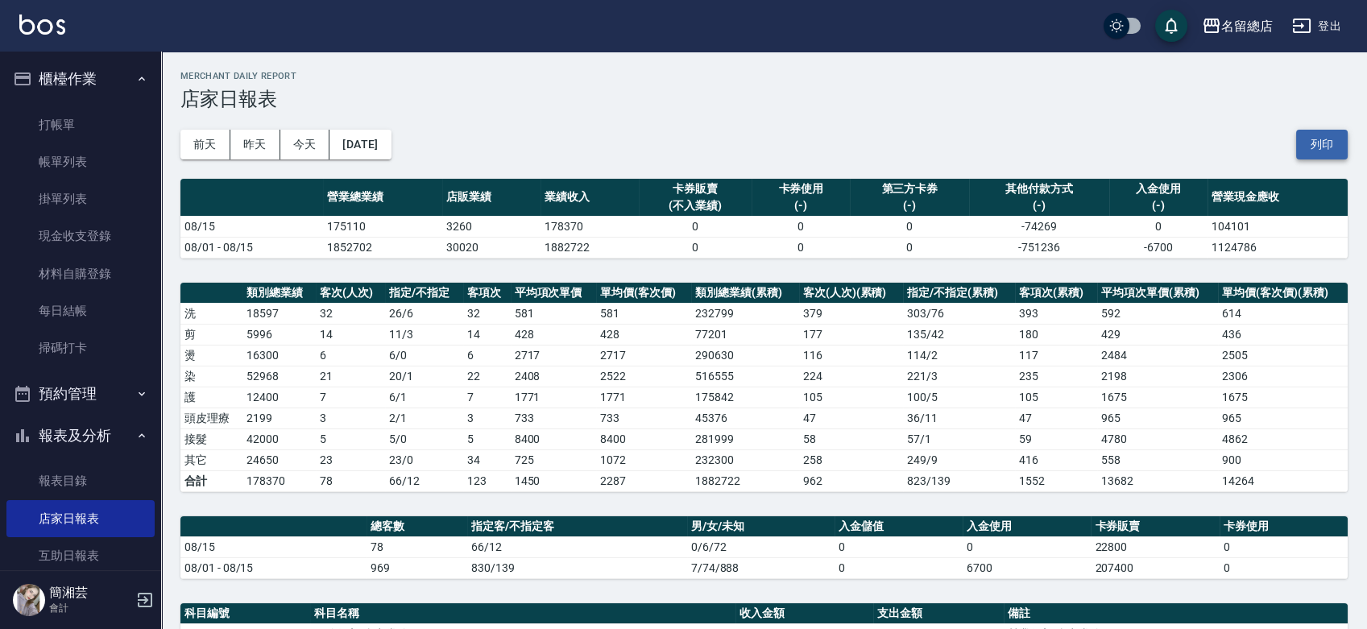
click at [1321, 139] on button "列印" at bounding box center [1322, 145] width 52 height 30
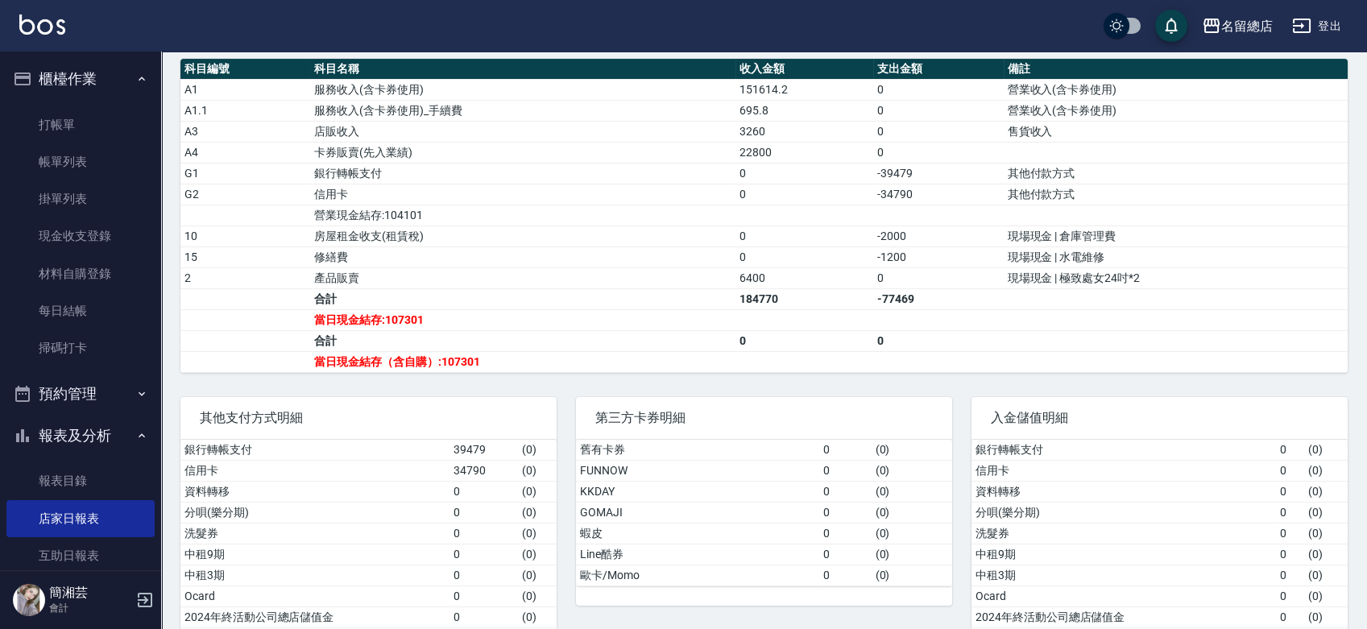
scroll to position [620, 0]
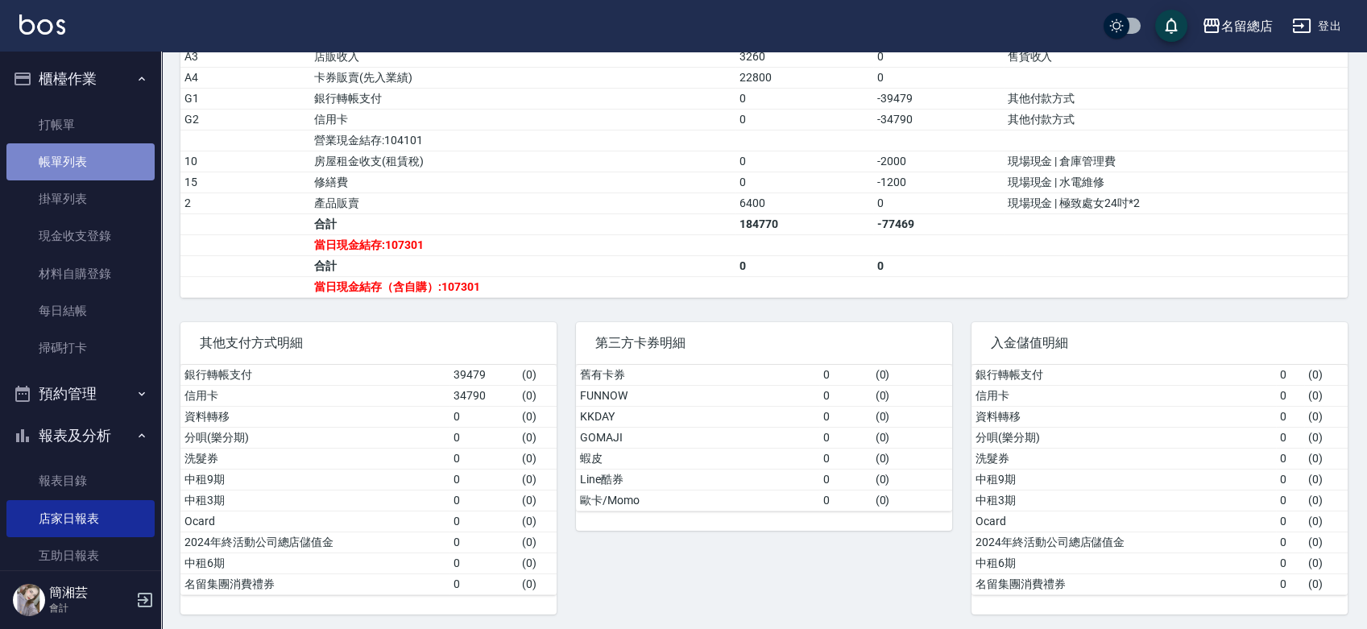
click at [98, 171] on link "帳單列表" at bounding box center [80, 161] width 148 height 37
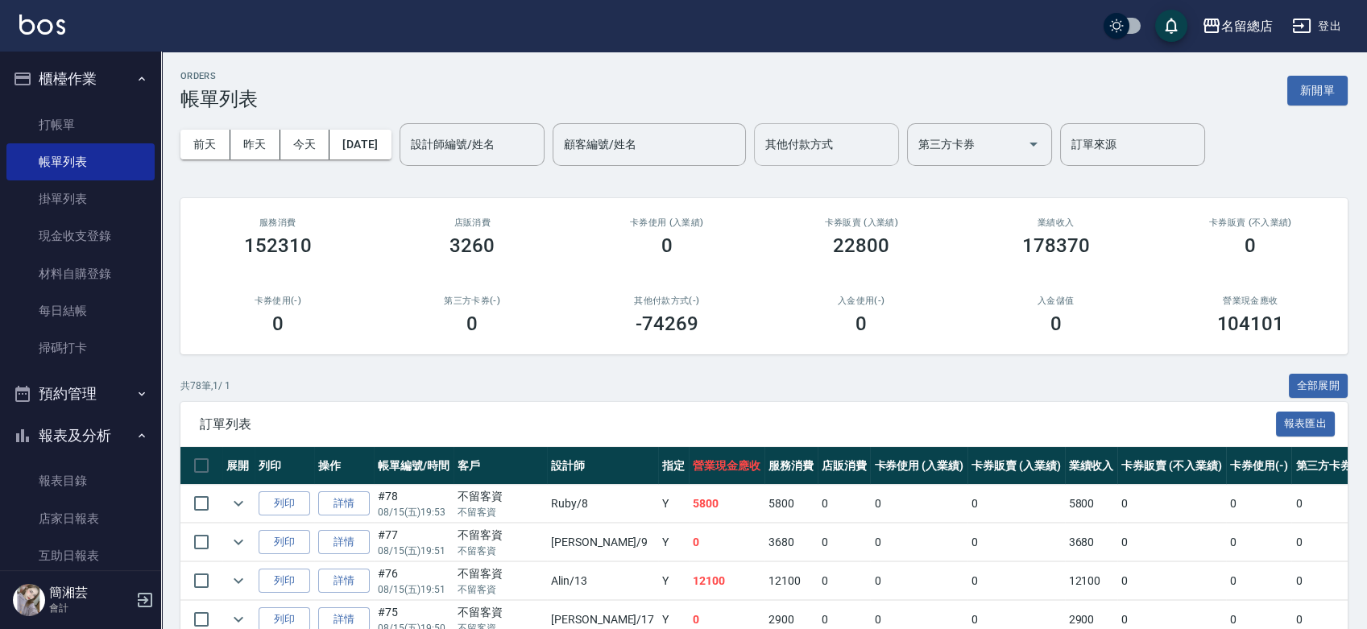
click at [871, 150] on input "其他付款方式" at bounding box center [826, 145] width 131 height 28
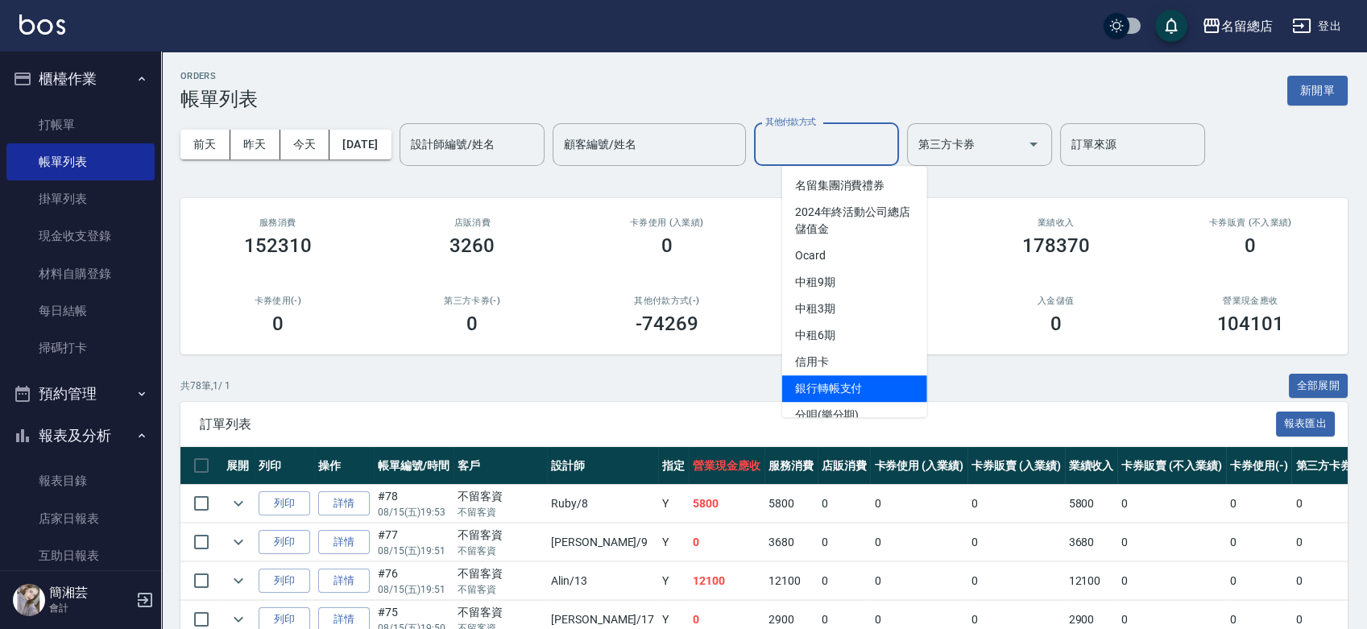
click at [854, 381] on span "銀行轉帳支付" at bounding box center [854, 388] width 145 height 27
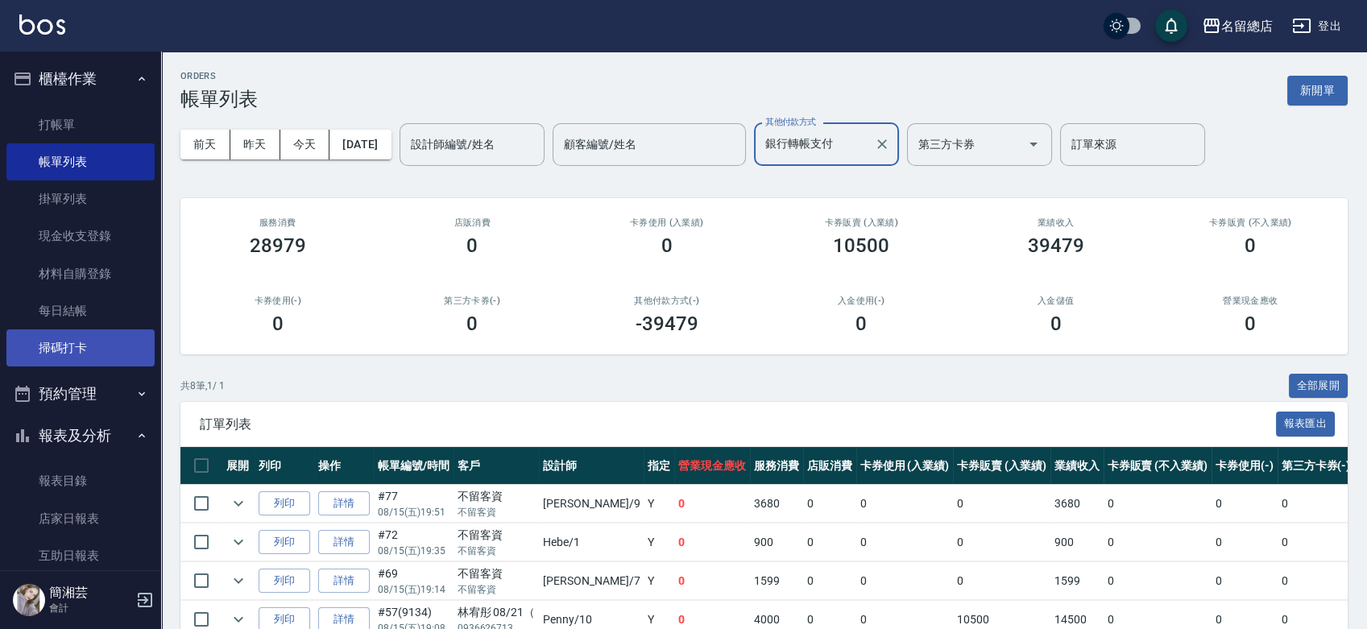
click at [88, 343] on link "掃碼打卡" at bounding box center [80, 348] width 148 height 37
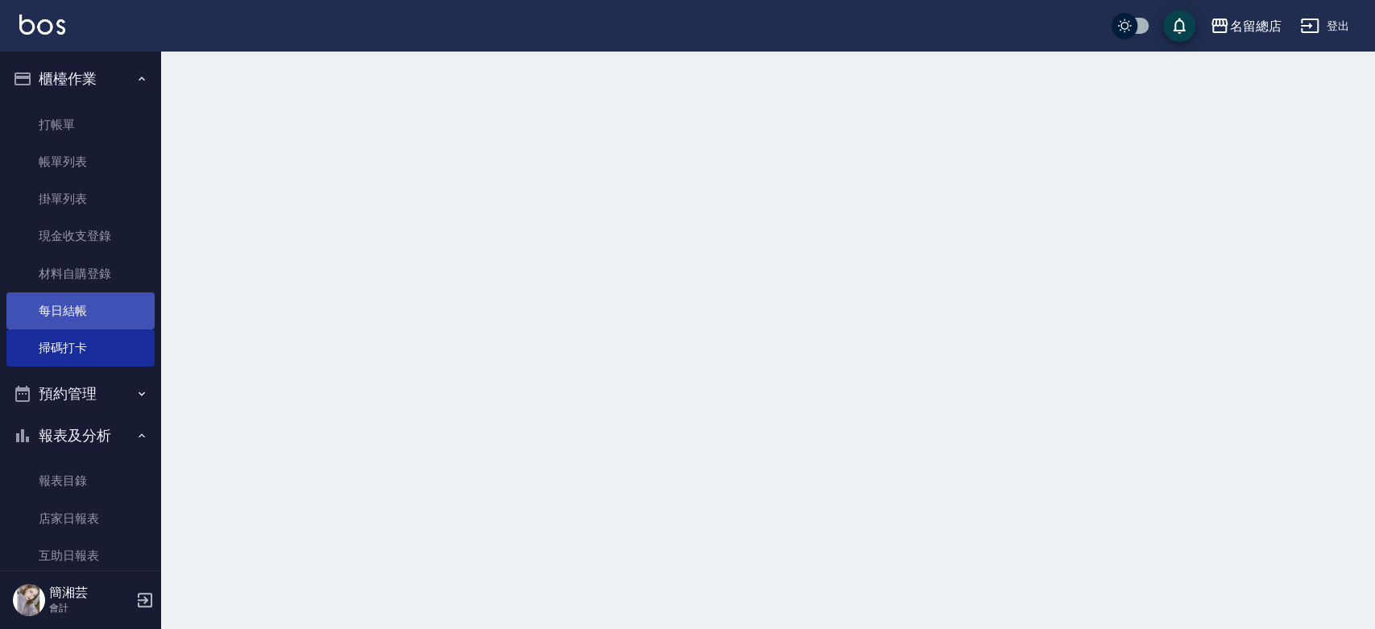
click at [89, 318] on link "每日結帳" at bounding box center [80, 310] width 148 height 37
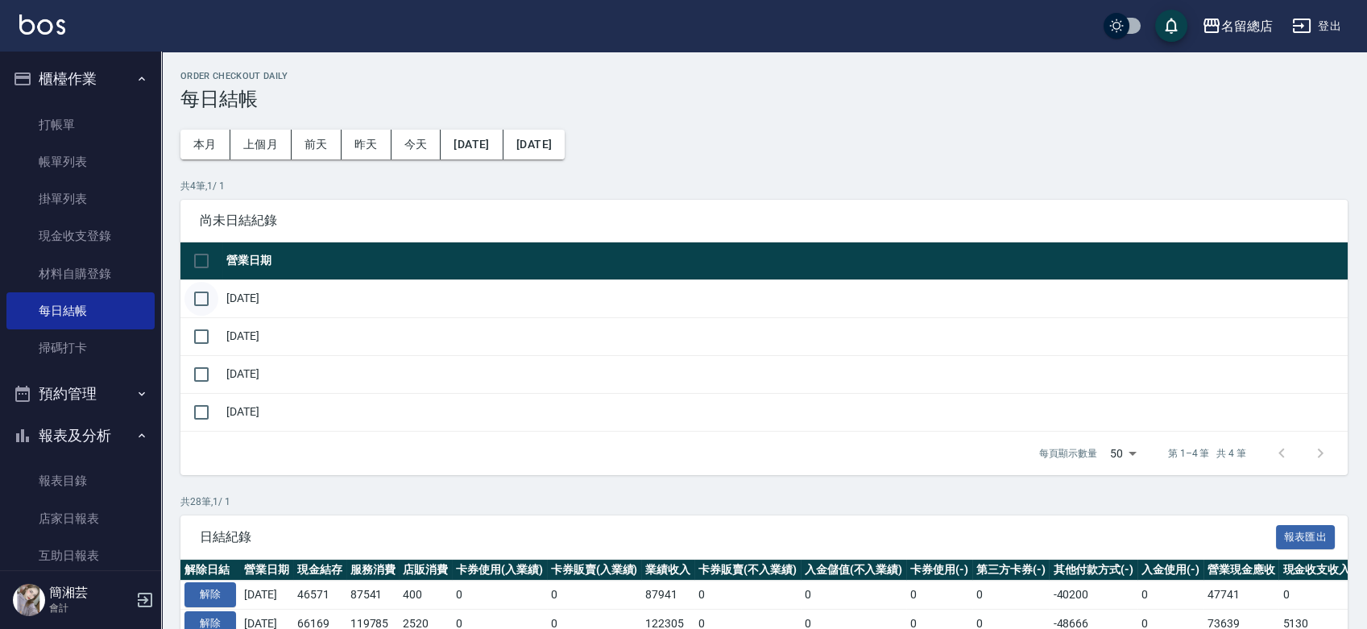
click at [212, 290] on input "checkbox" at bounding box center [201, 299] width 34 height 34
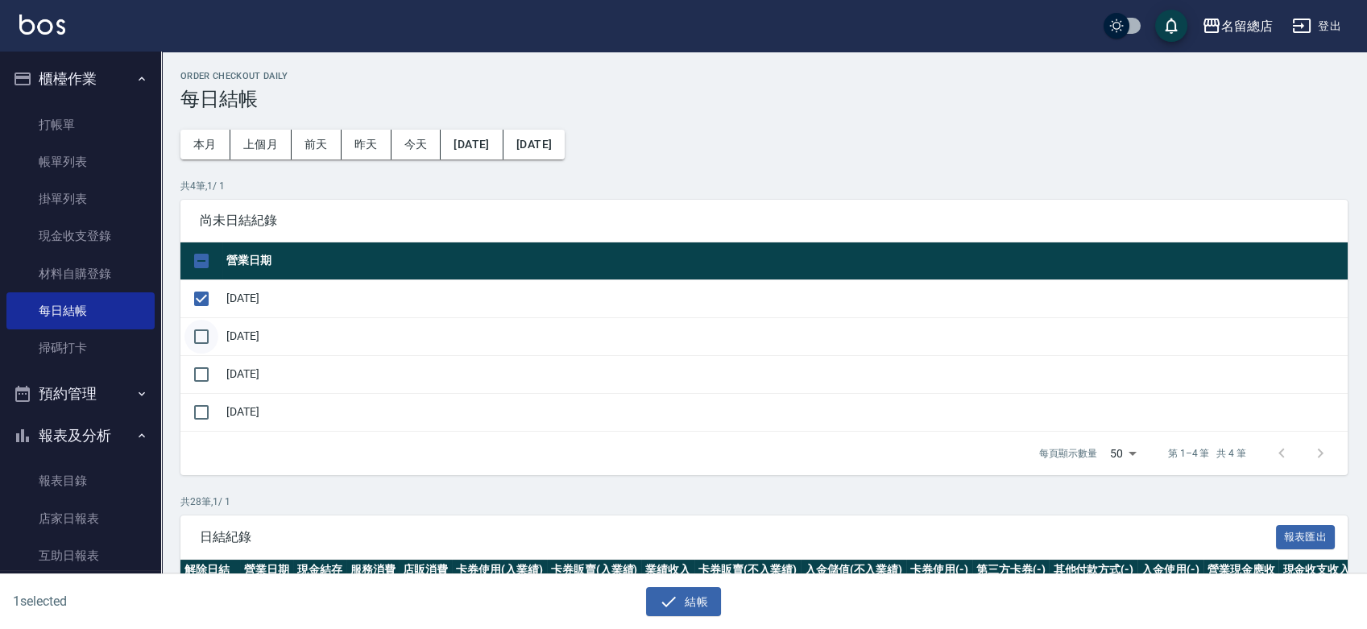
click at [206, 334] on input "checkbox" at bounding box center [201, 337] width 34 height 34
click at [229, 381] on td "[DATE]" at bounding box center [784, 374] width 1125 height 38
click at [207, 379] on input "checkbox" at bounding box center [201, 375] width 34 height 34
click at [215, 410] on input "checkbox" at bounding box center [201, 413] width 34 height 34
drag, startPoint x: 673, startPoint y: 607, endPoint x: 644, endPoint y: 549, distance: 64.9
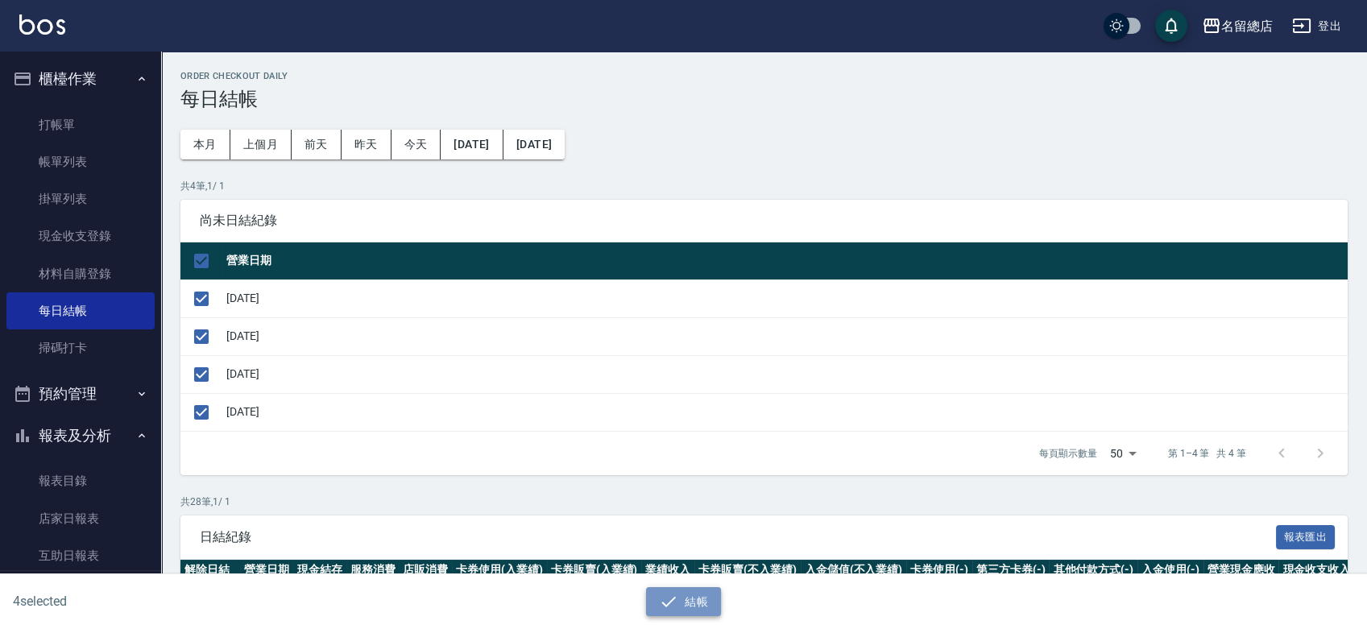
click at [673, 606] on icon "button" at bounding box center [668, 601] width 19 height 19
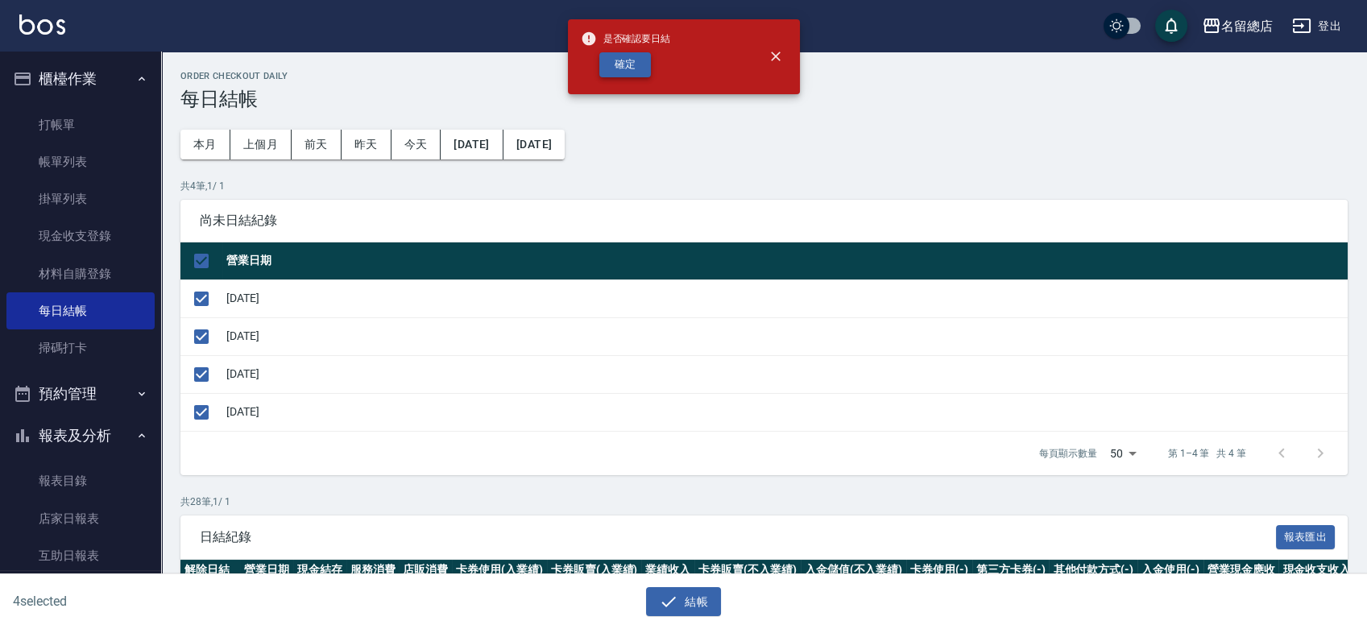
click at [613, 58] on button "確定" at bounding box center [625, 64] width 52 height 25
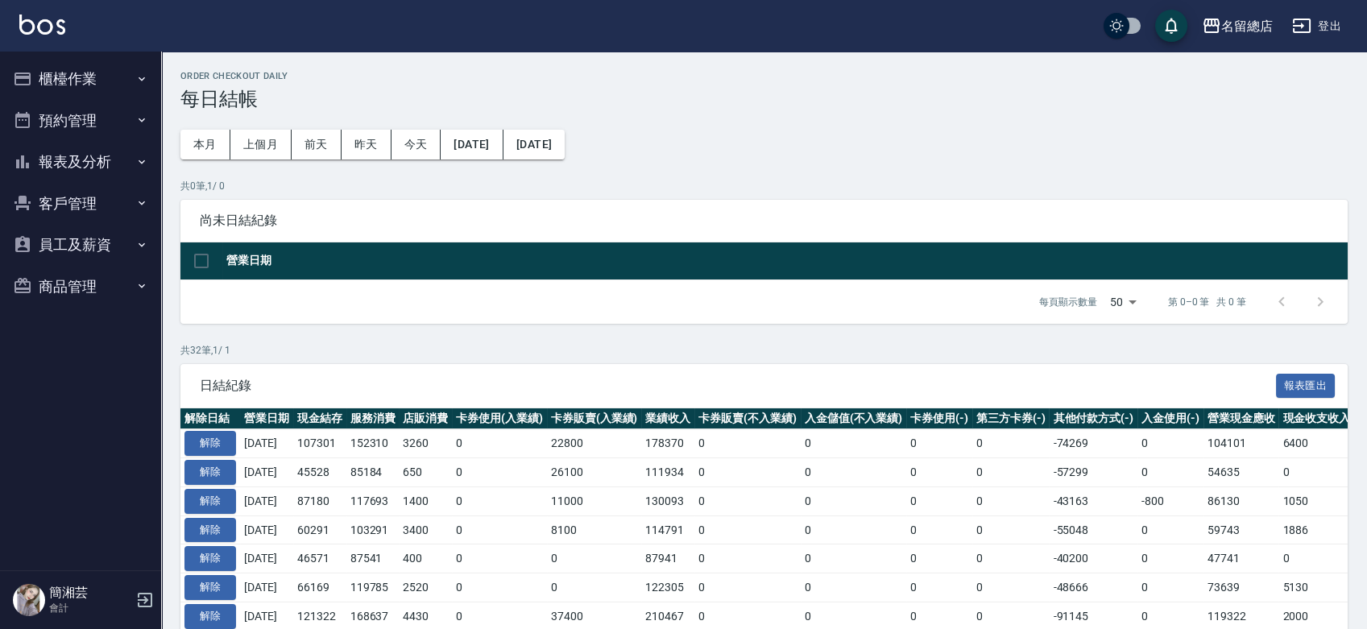
click at [99, 69] on button "櫃檯作業" at bounding box center [80, 79] width 148 height 42
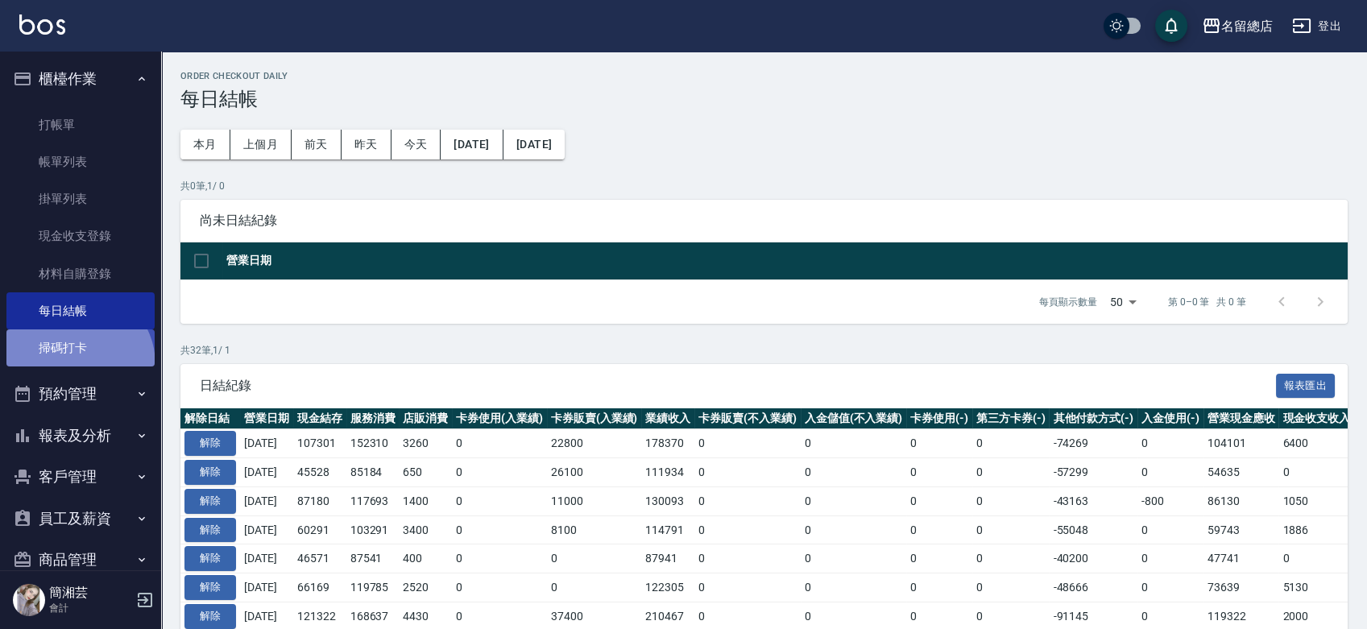
click at [77, 364] on link "掃碼打卡" at bounding box center [80, 348] width 148 height 37
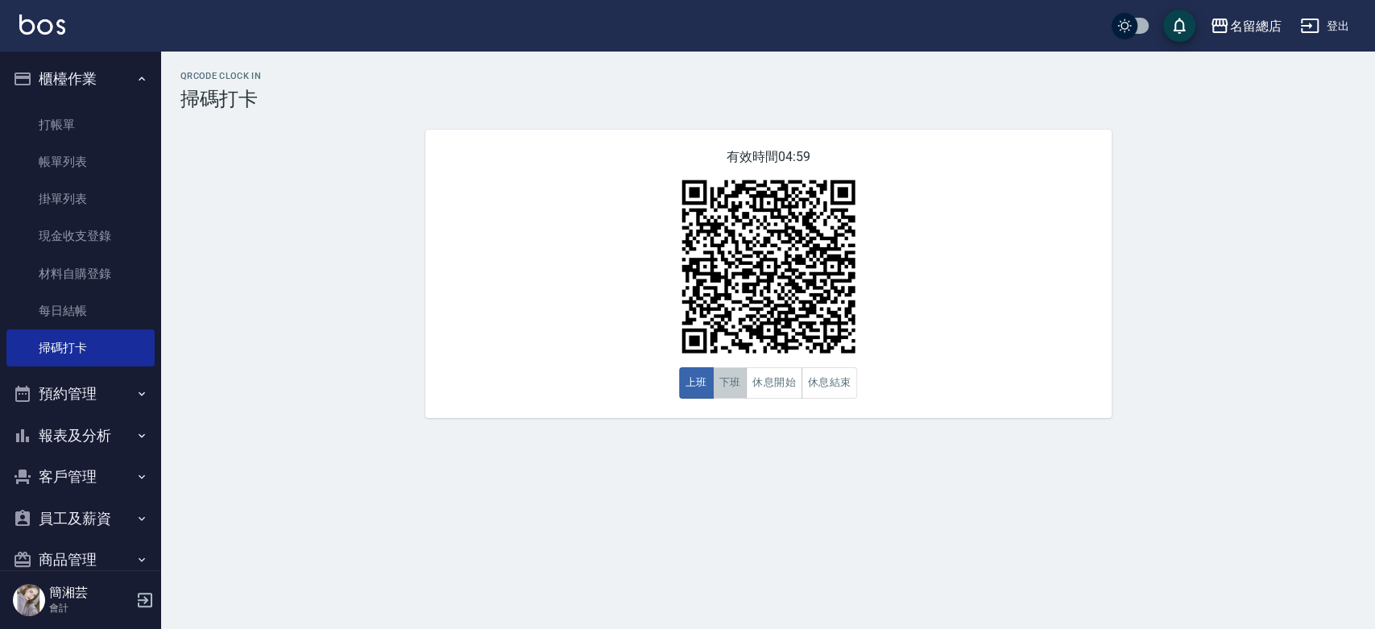
click at [728, 386] on button "下班" at bounding box center [730, 382] width 35 height 31
